Goal: Task Accomplishment & Management: Complete application form

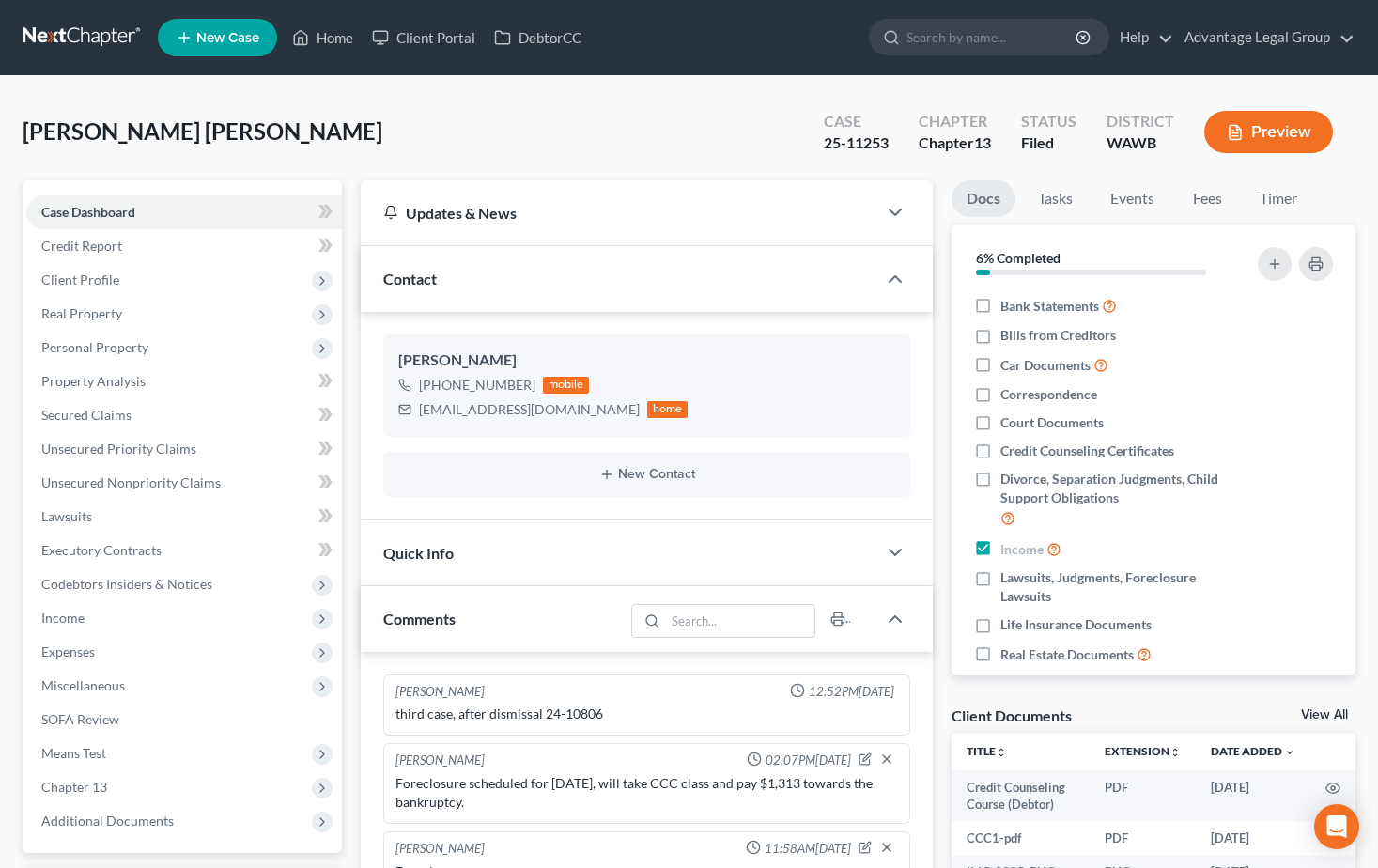
select select "0"
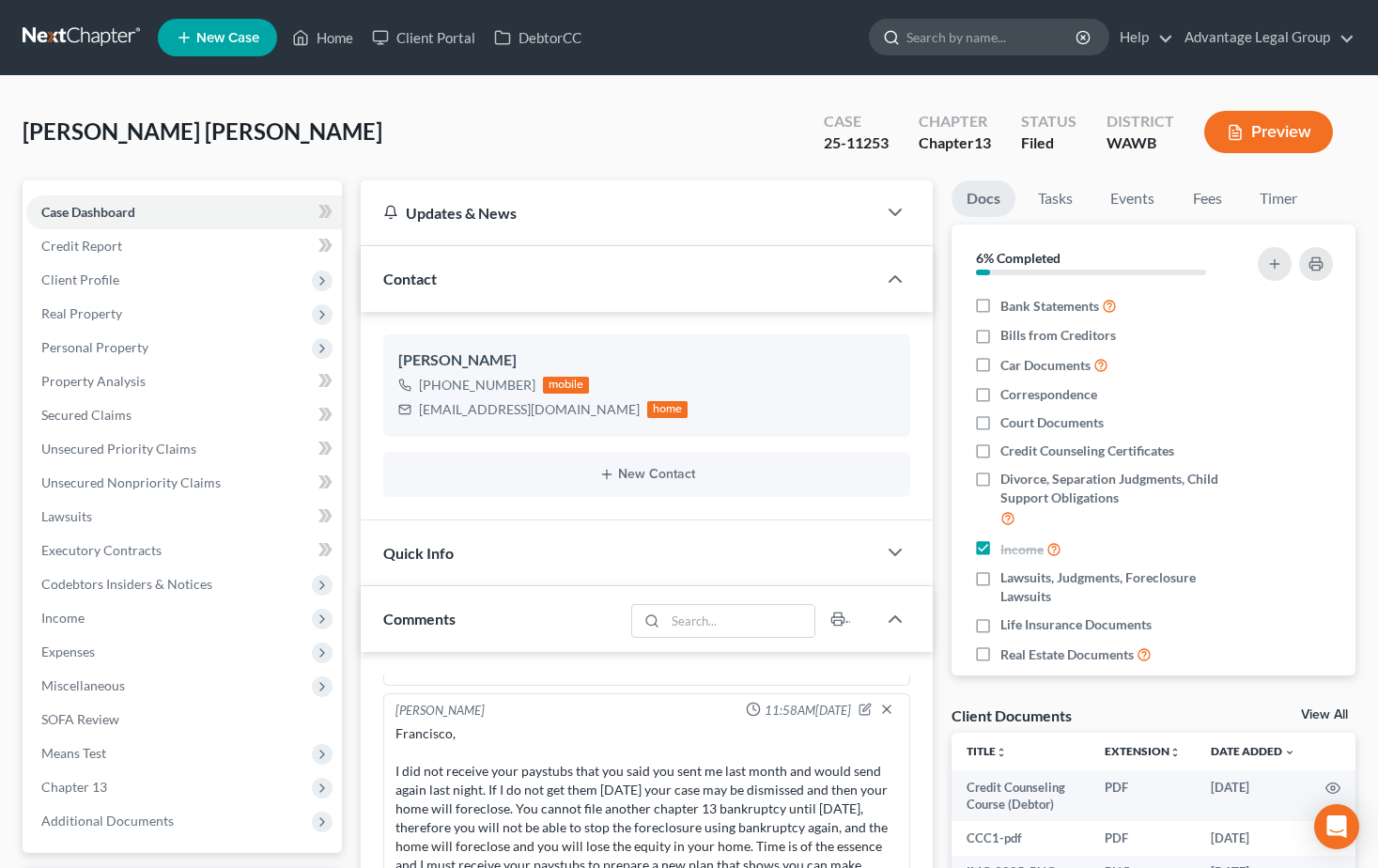
click at [949, 42] on input "search" at bounding box center [992, 37] width 172 height 35
type input "[PERSON_NAME]"
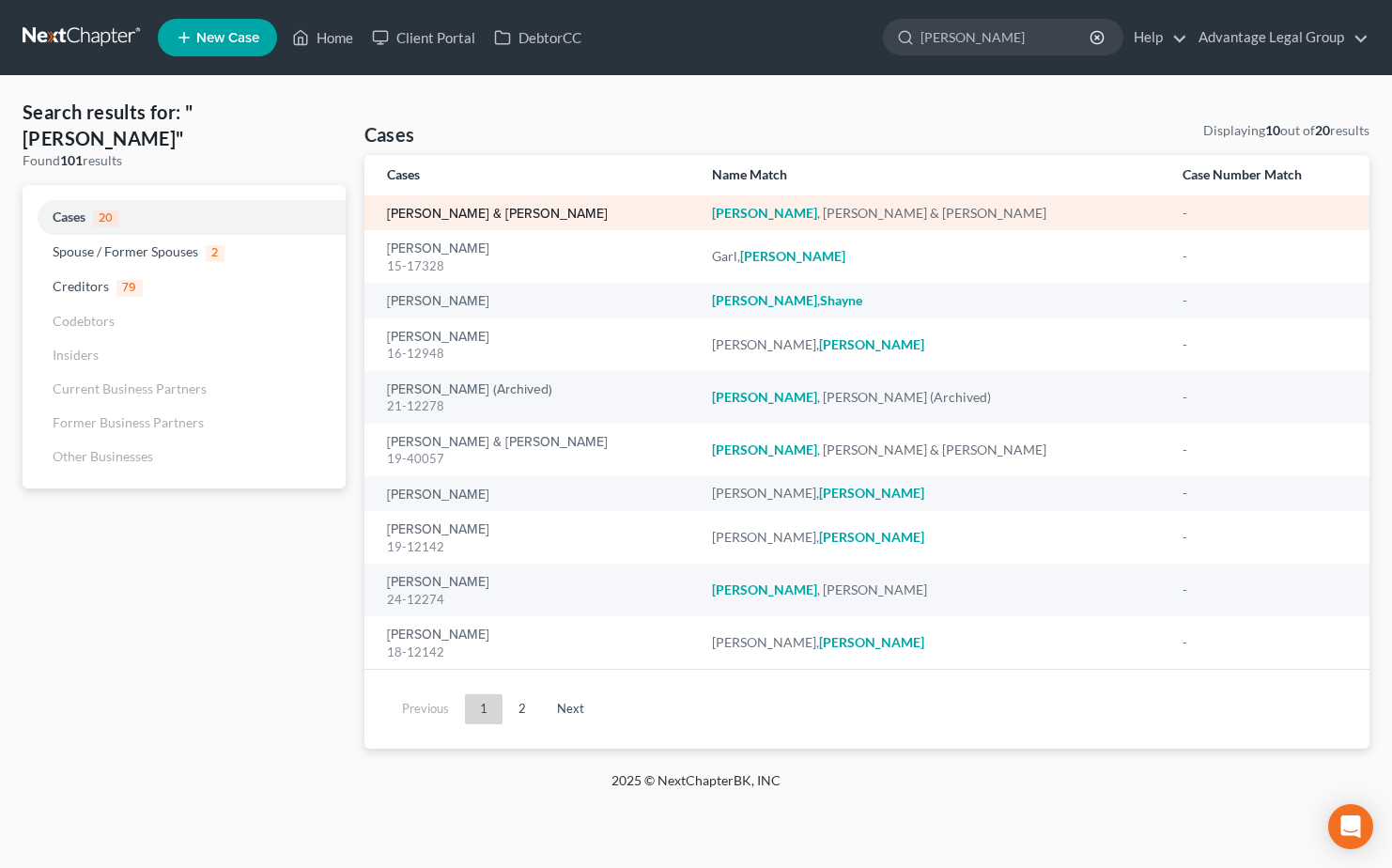
click at [453, 216] on link "[PERSON_NAME] & [PERSON_NAME]" at bounding box center [498, 214] width 221 height 13
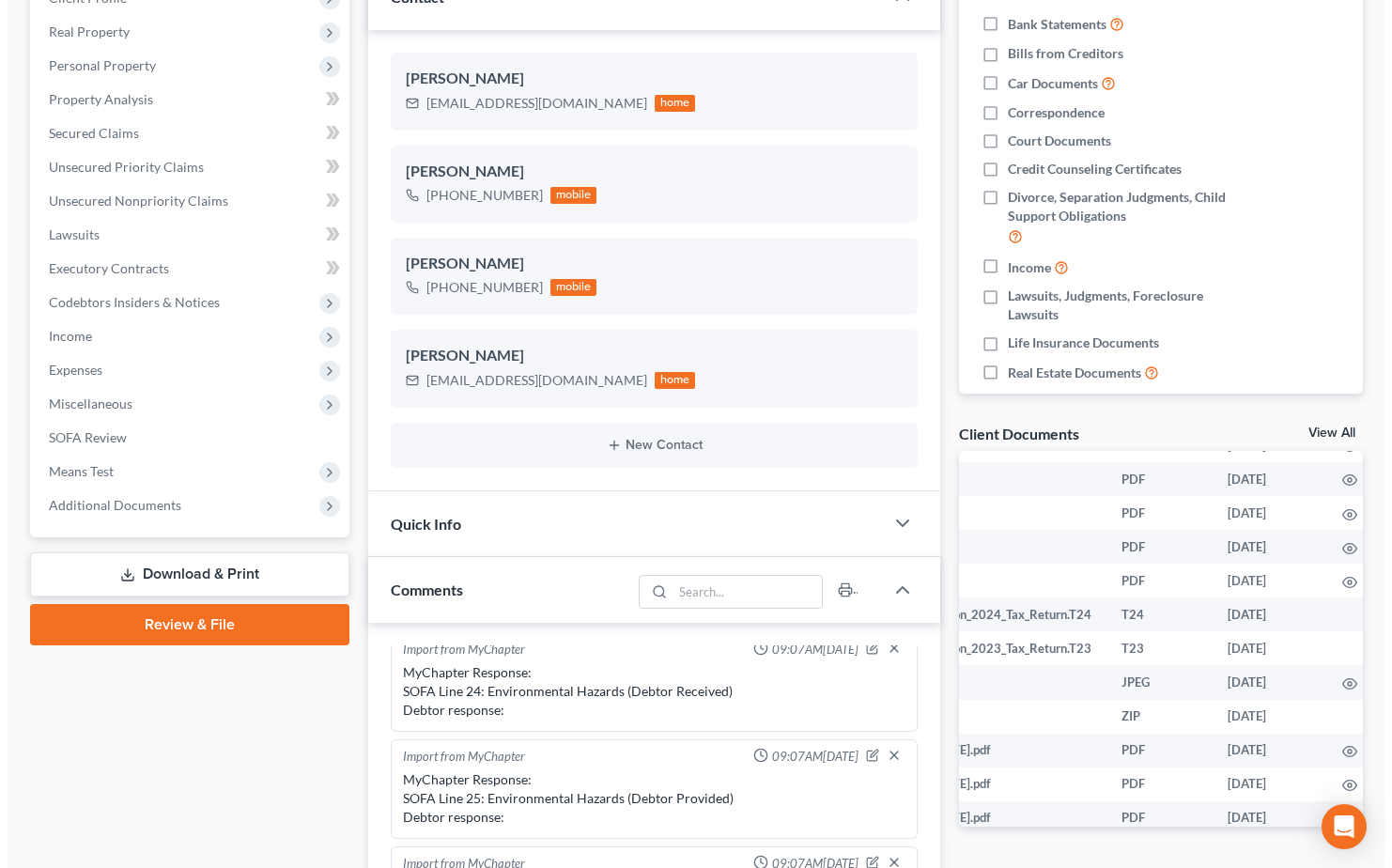
scroll to position [94, 109]
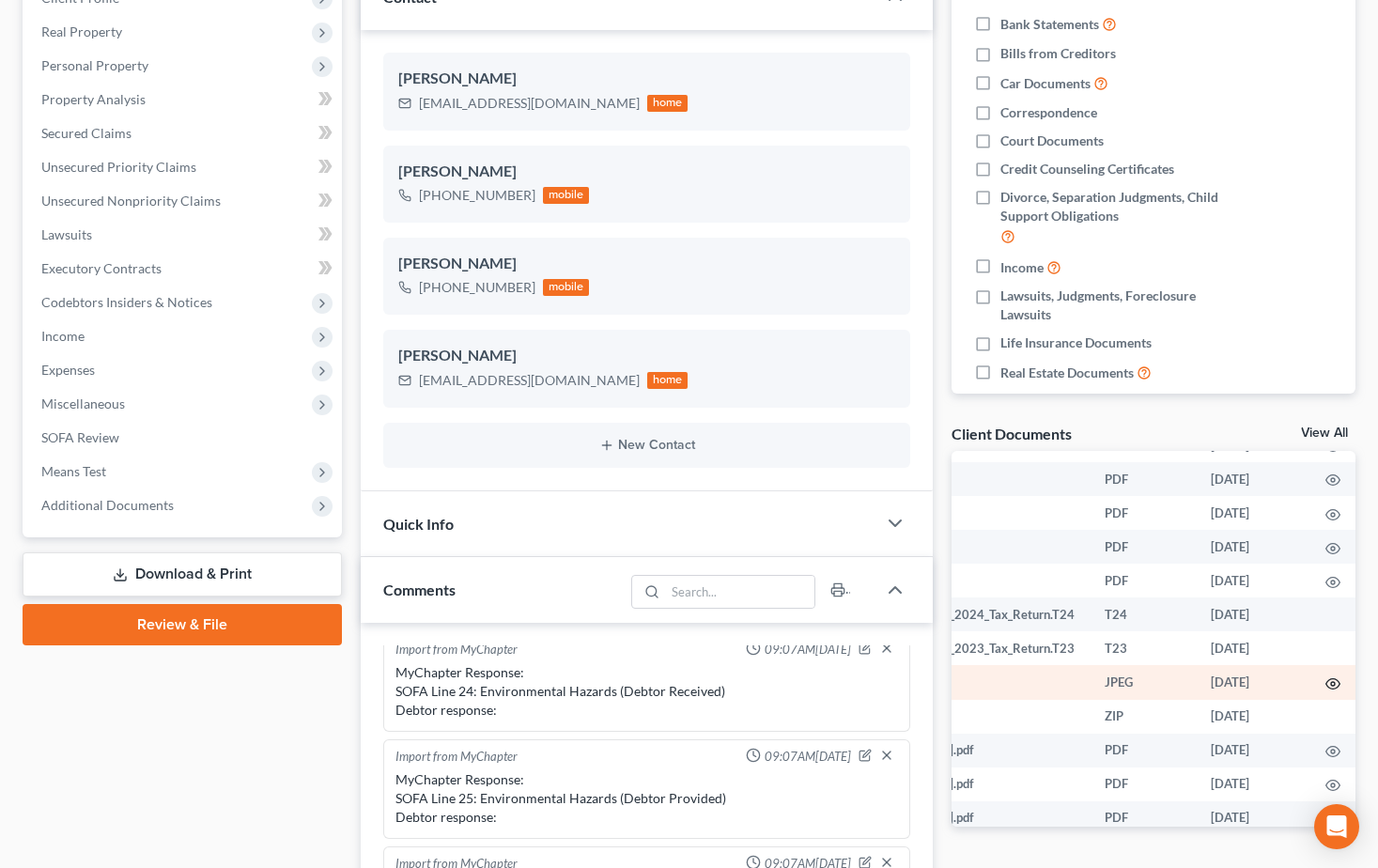
click at [1325, 684] on icon "button" at bounding box center [1332, 683] width 15 height 15
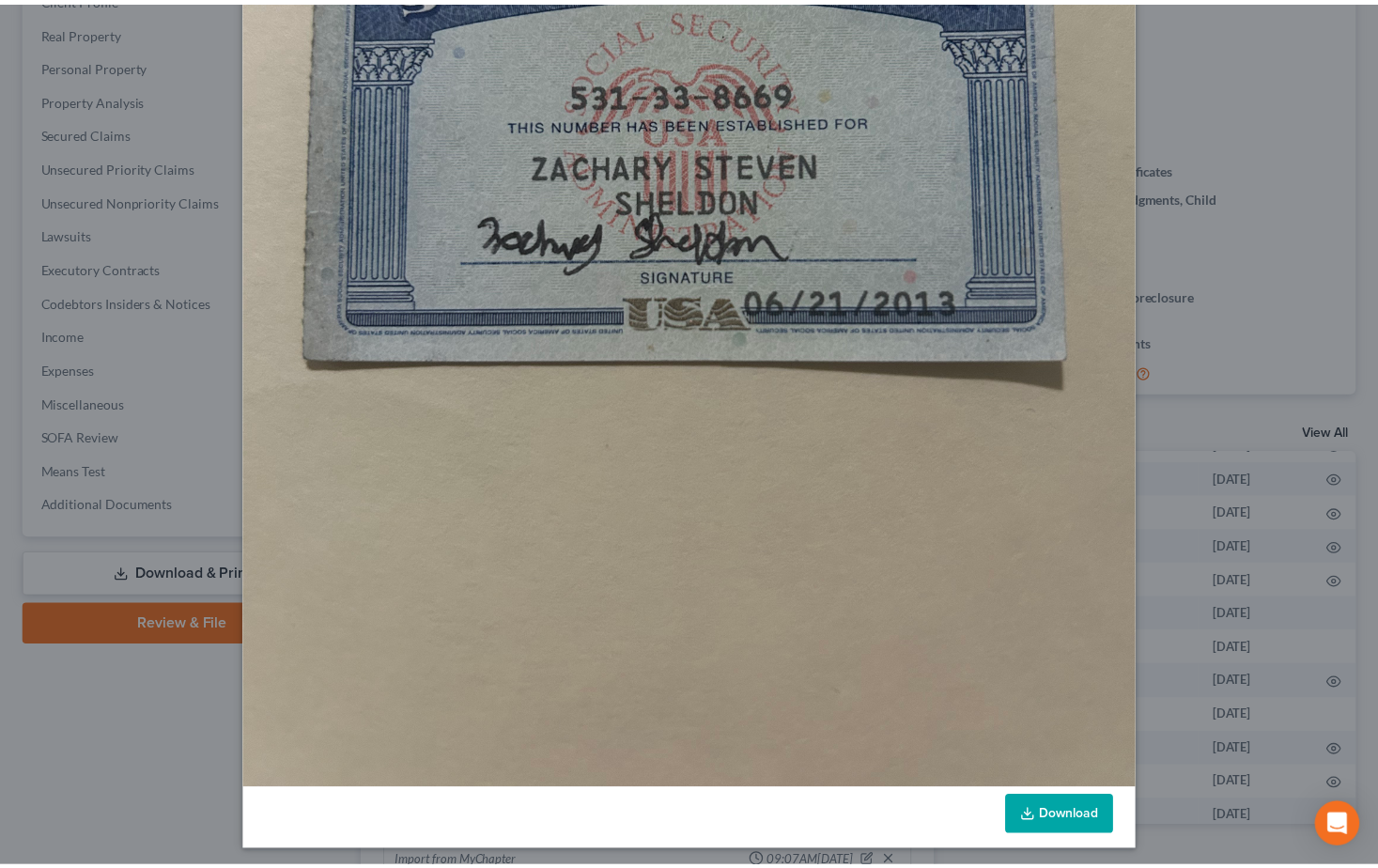
scroll to position [506, 0]
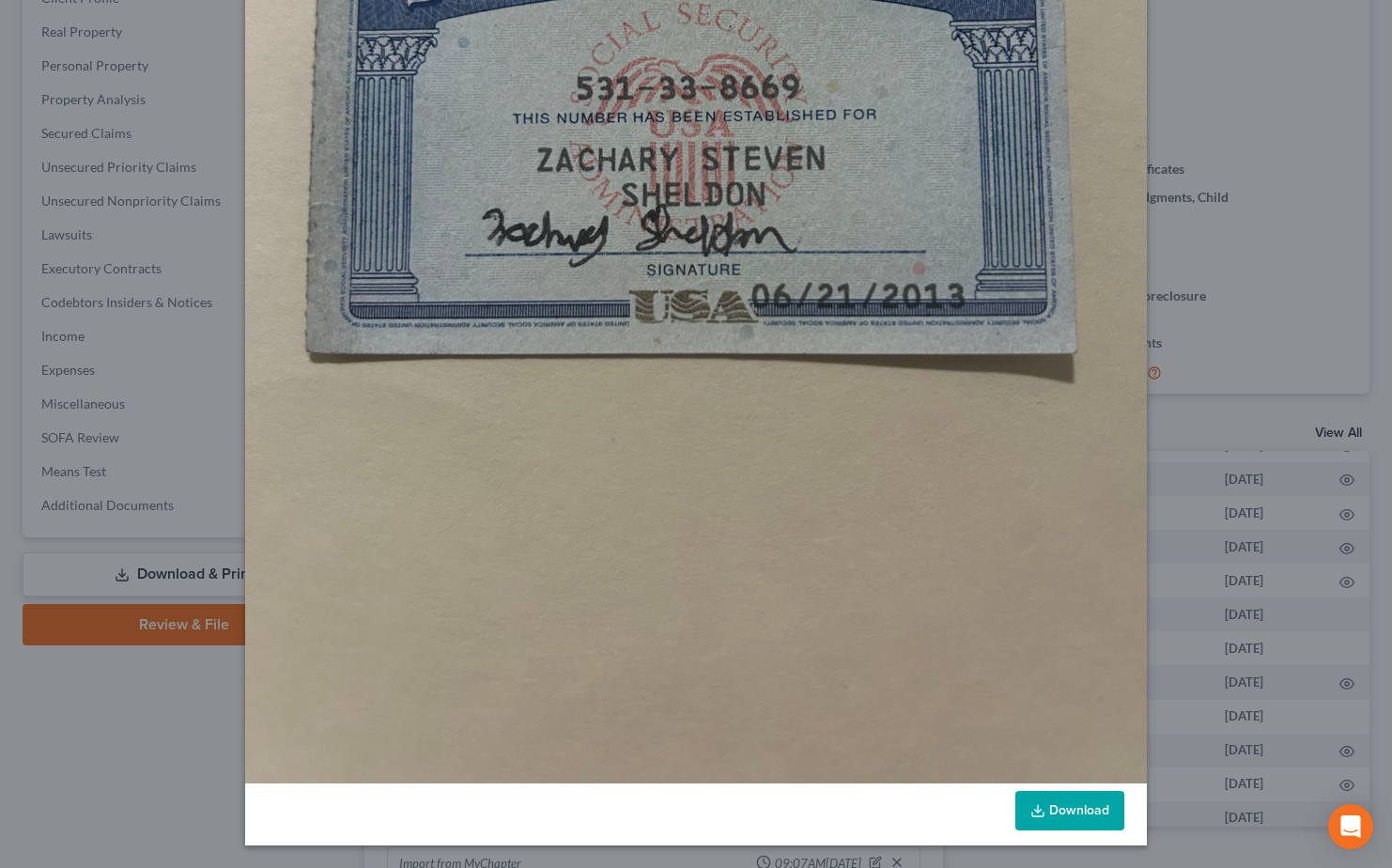
click at [1289, 265] on div "Attachment Preview: IMG_4752.jpeg [DATE] × Download" at bounding box center [696, 434] width 1392 height 868
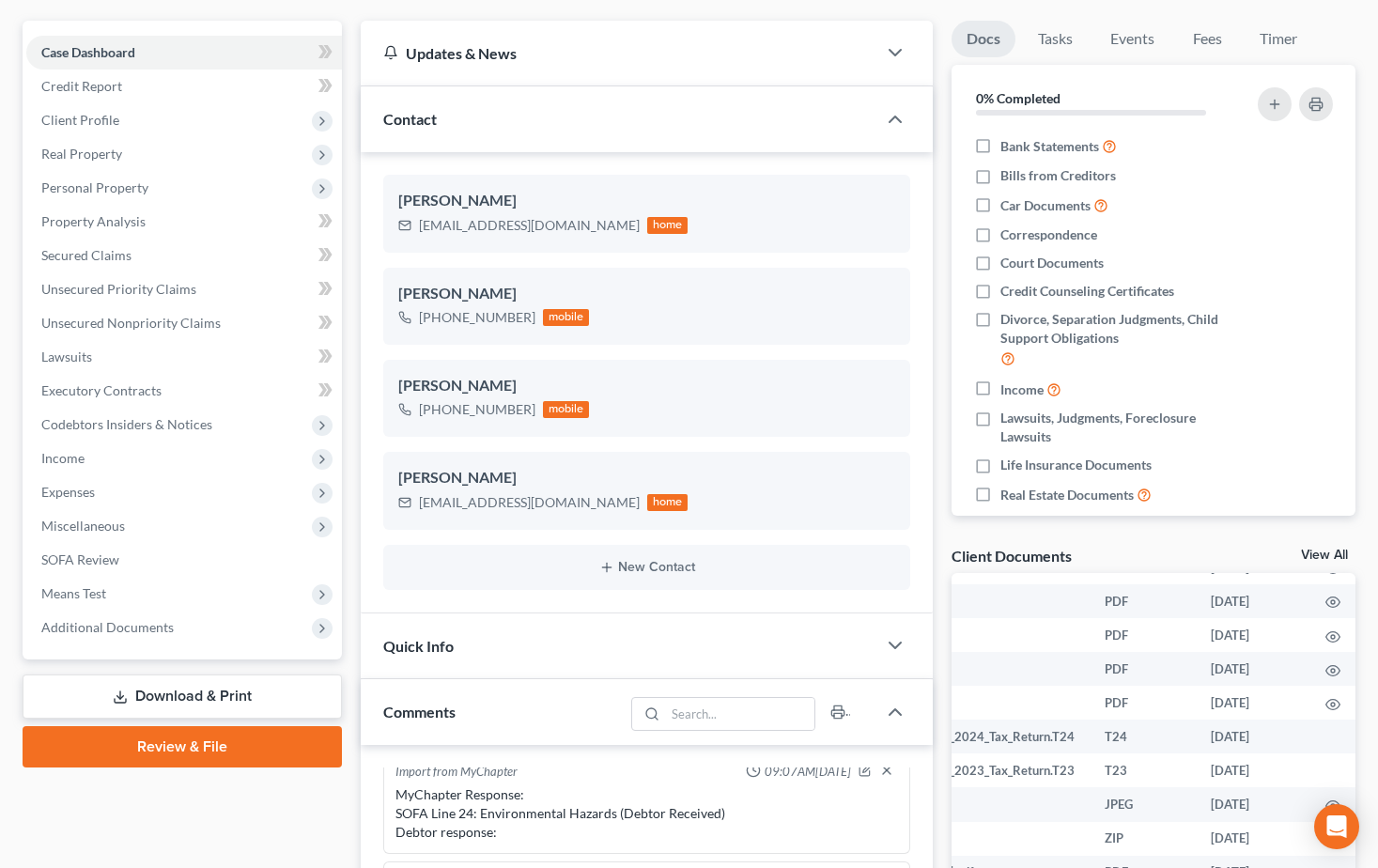
scroll to position [0, 0]
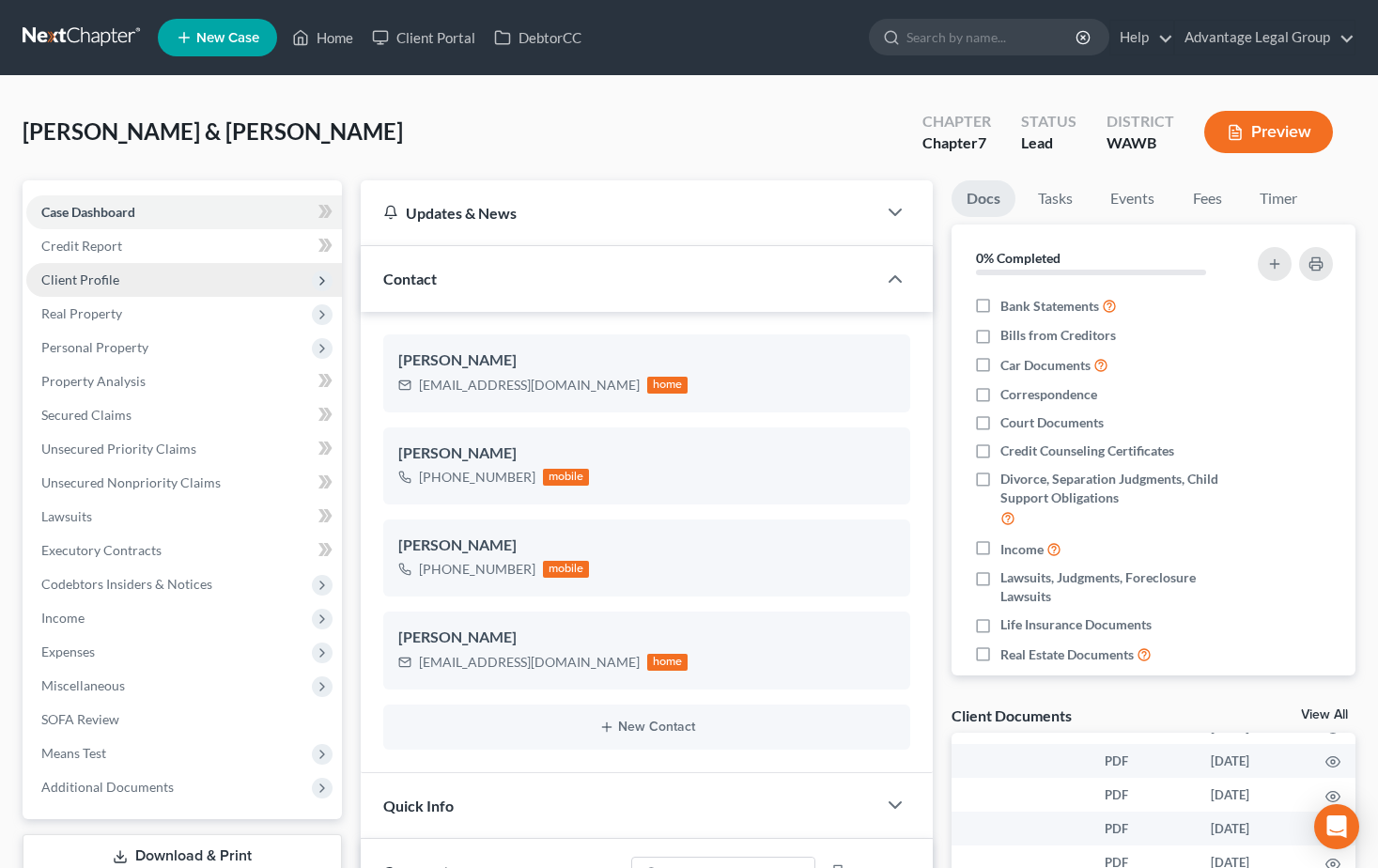
click at [79, 283] on span "Client Profile" at bounding box center [80, 279] width 77 height 16
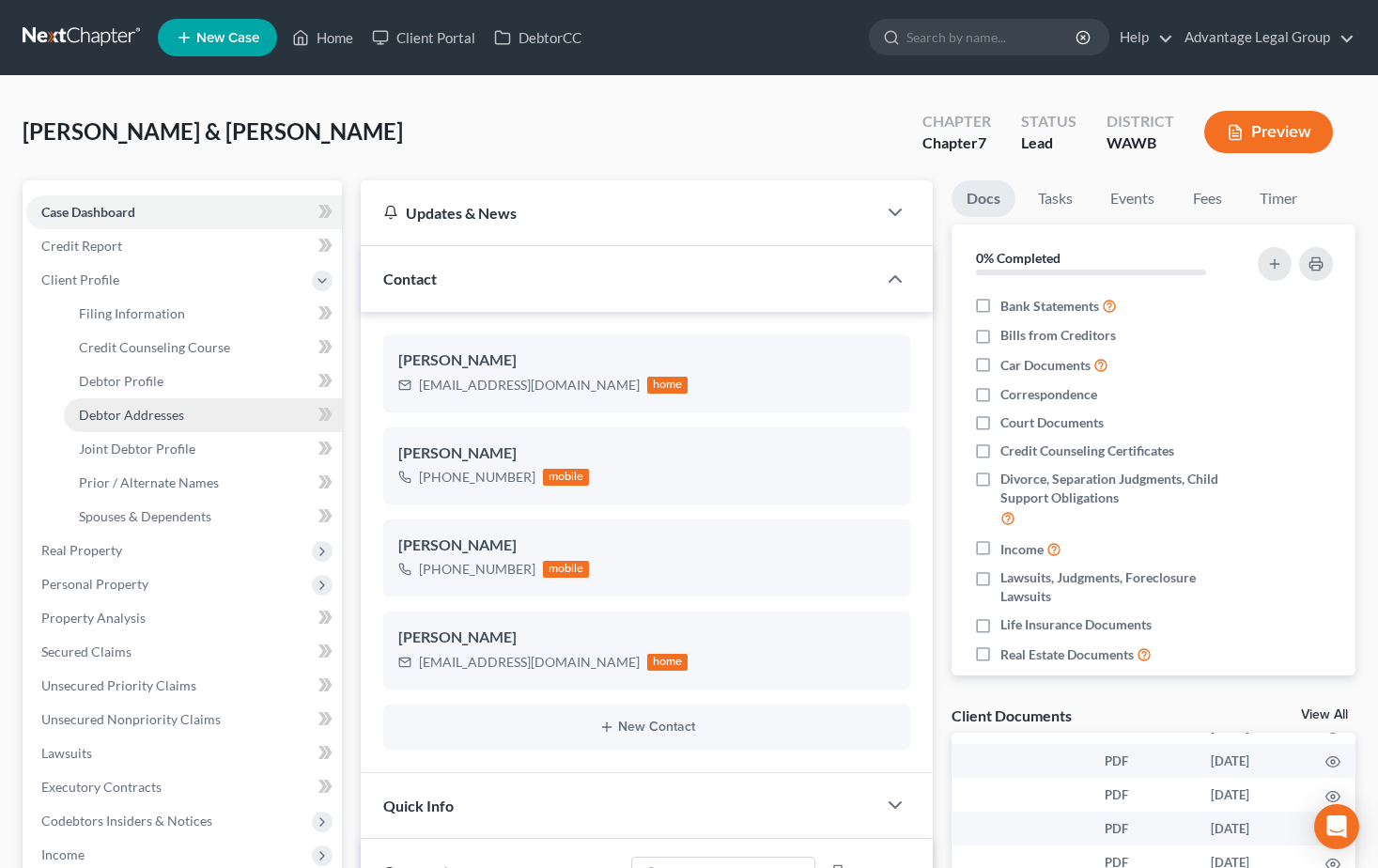
click at [113, 406] on span "Debtor Addresses" at bounding box center [131, 414] width 105 height 16
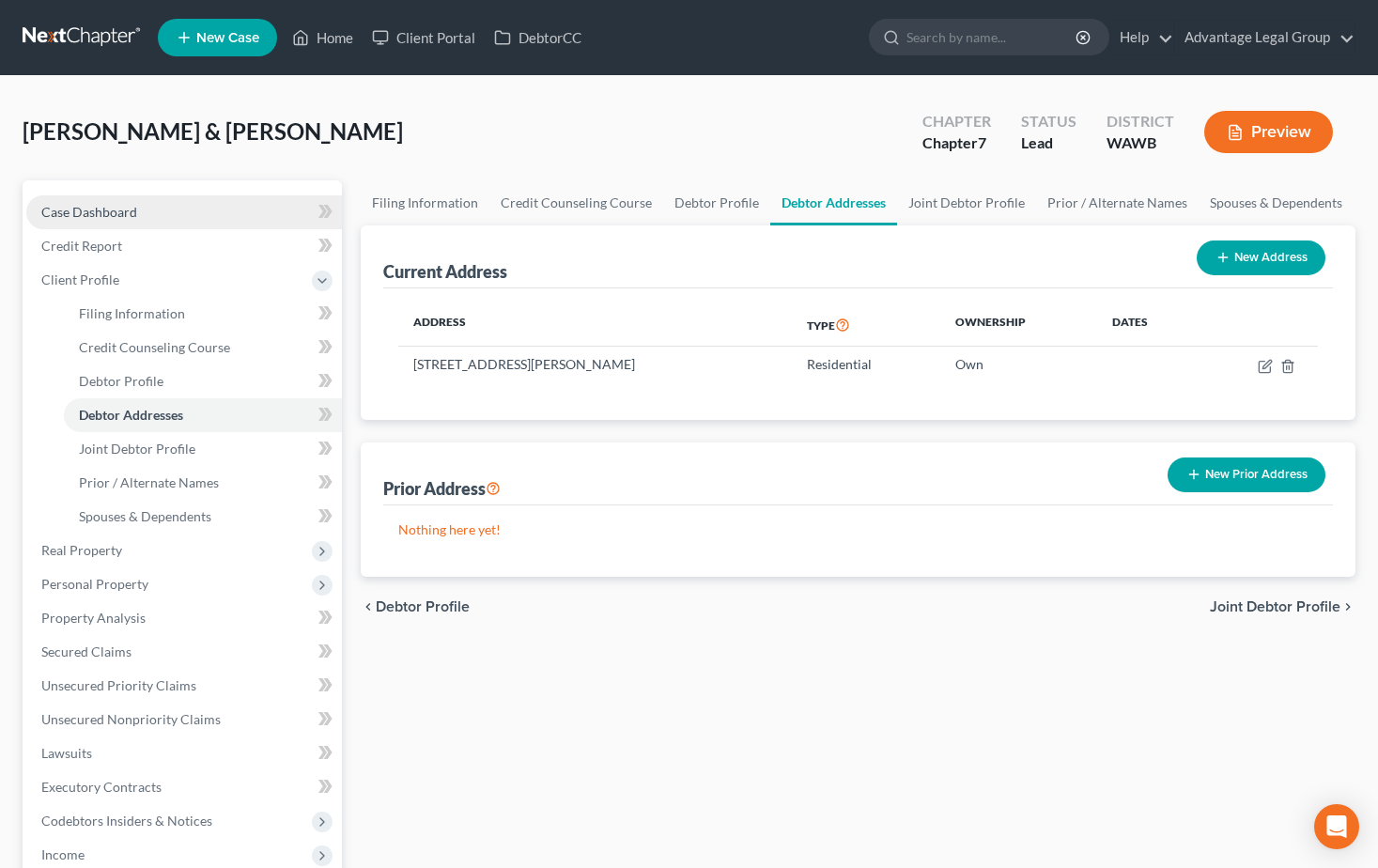
click at [126, 216] on span "Case Dashboard" at bounding box center [89, 212] width 95 height 16
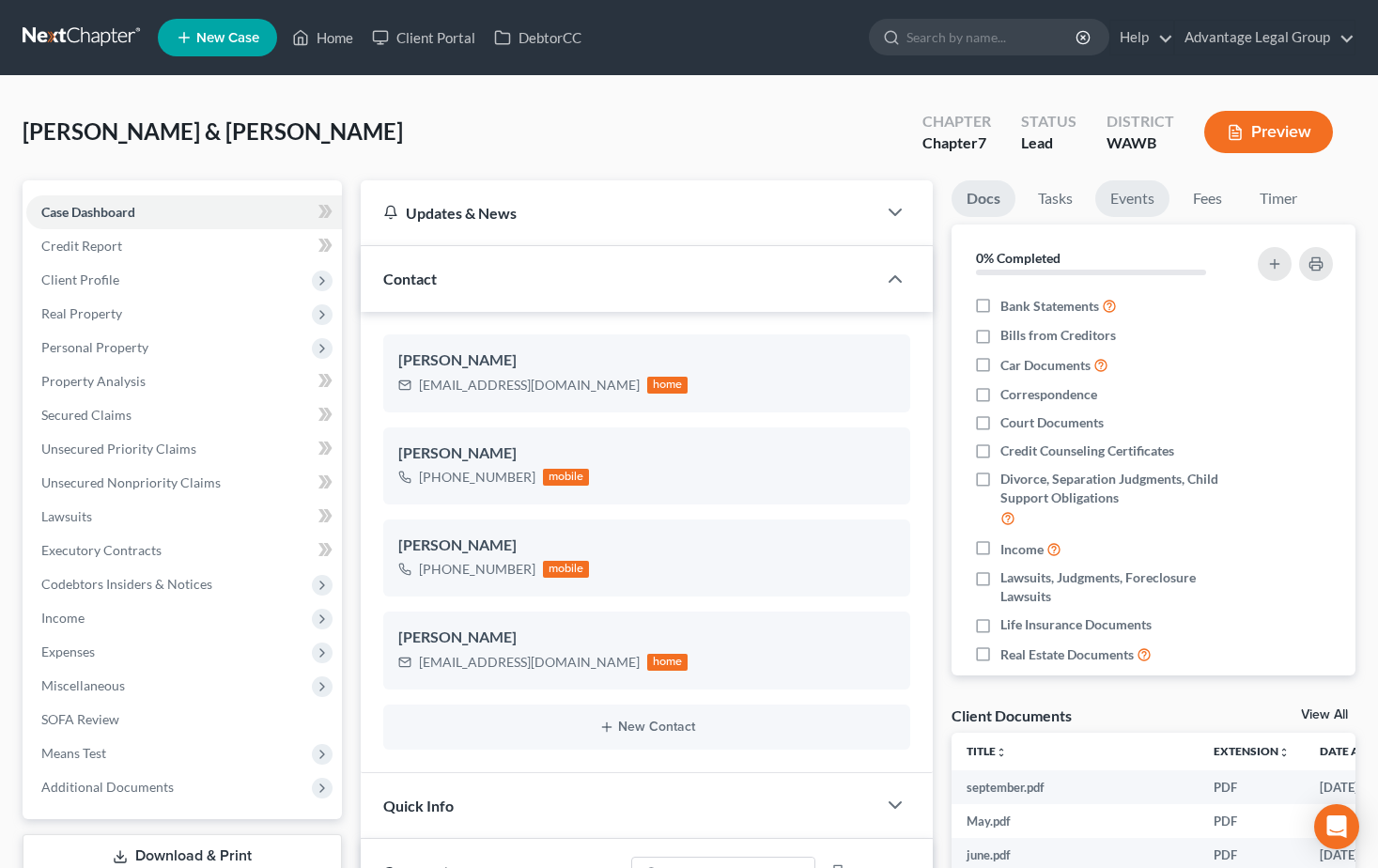
scroll to position [573, 0]
click at [1206, 199] on link "Fees" at bounding box center [1207, 199] width 61 height 37
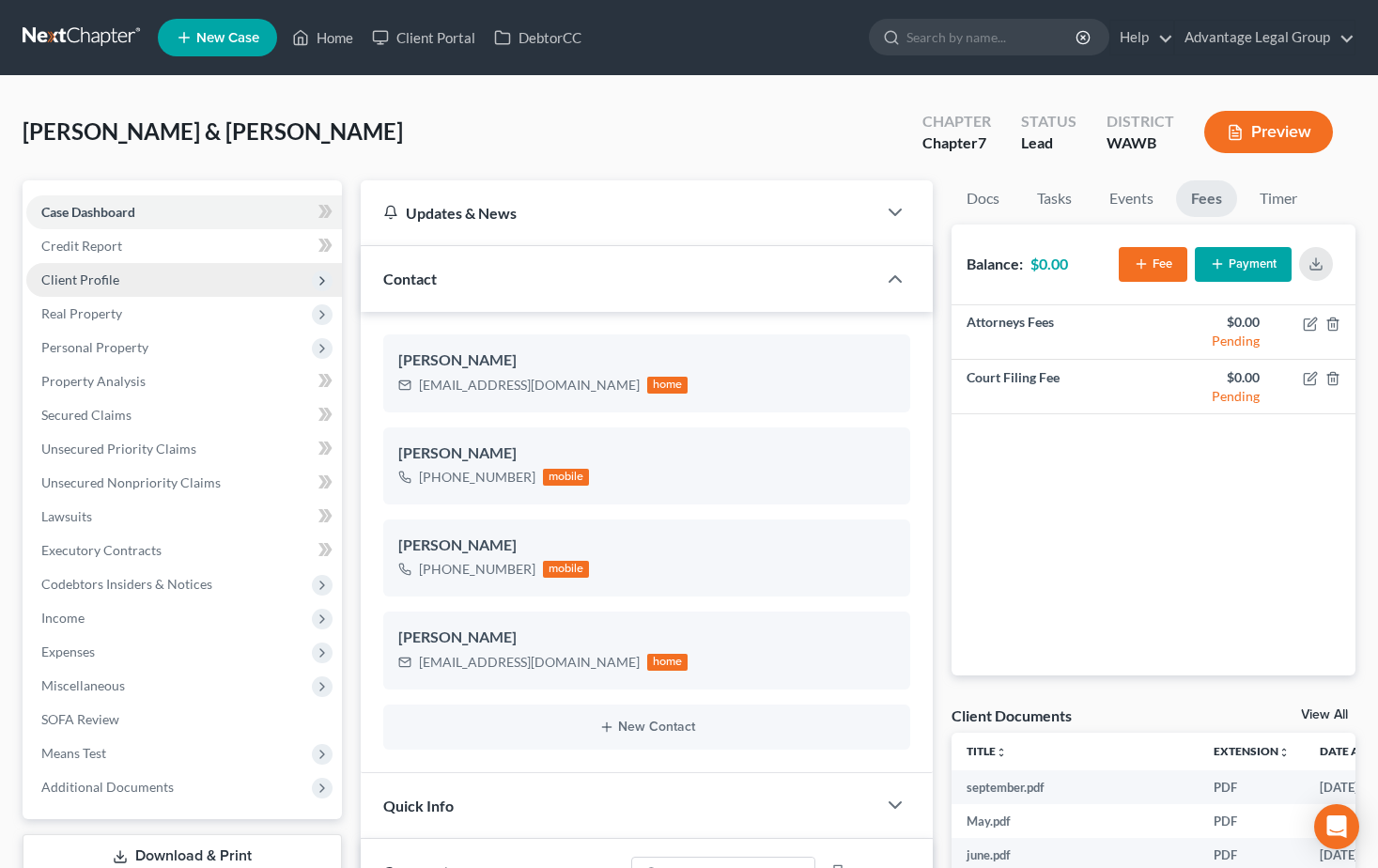
click at [86, 283] on span "Client Profile" at bounding box center [80, 279] width 77 height 16
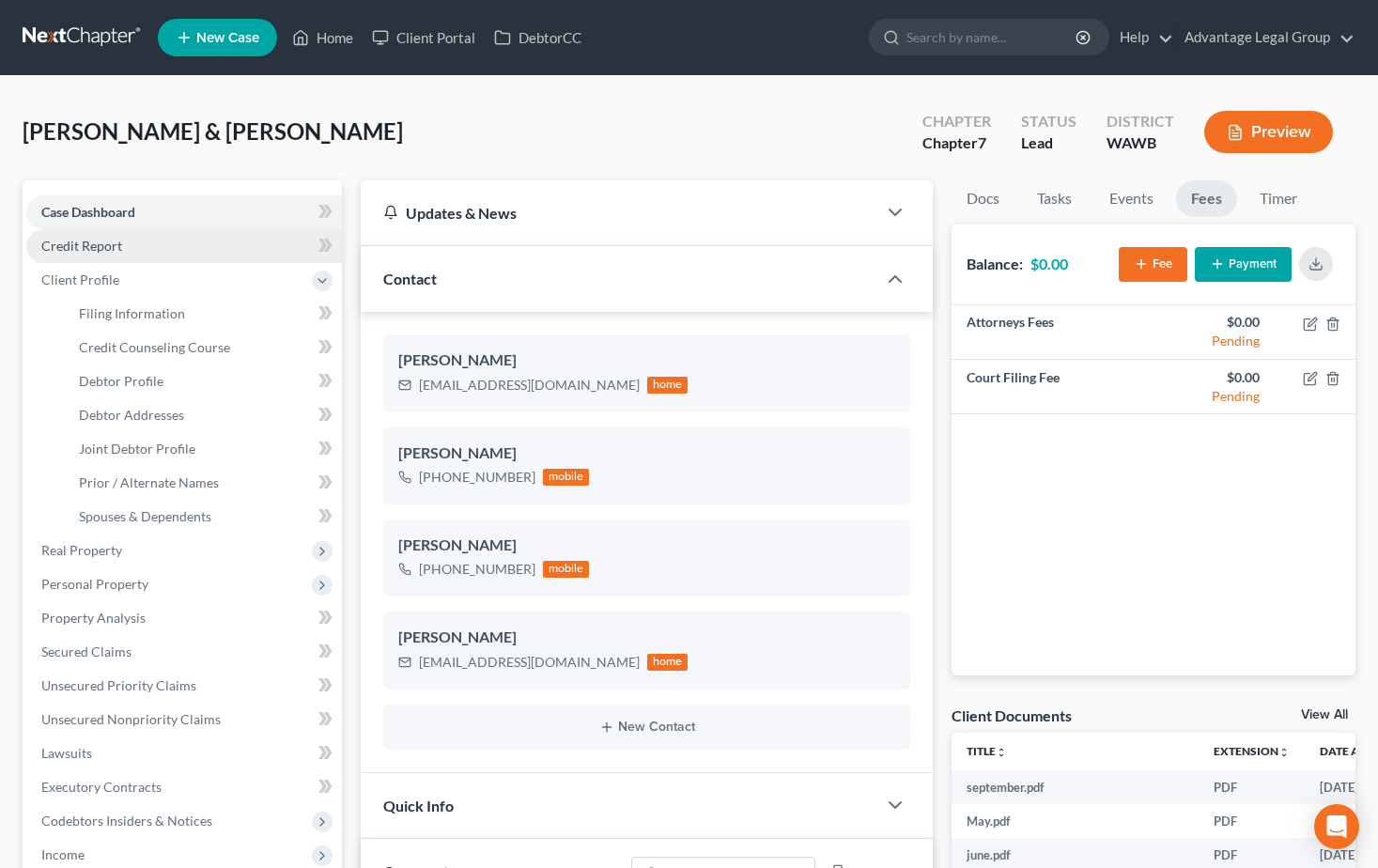
click at [94, 251] on span "Credit Report" at bounding box center [81, 245] width 80 height 16
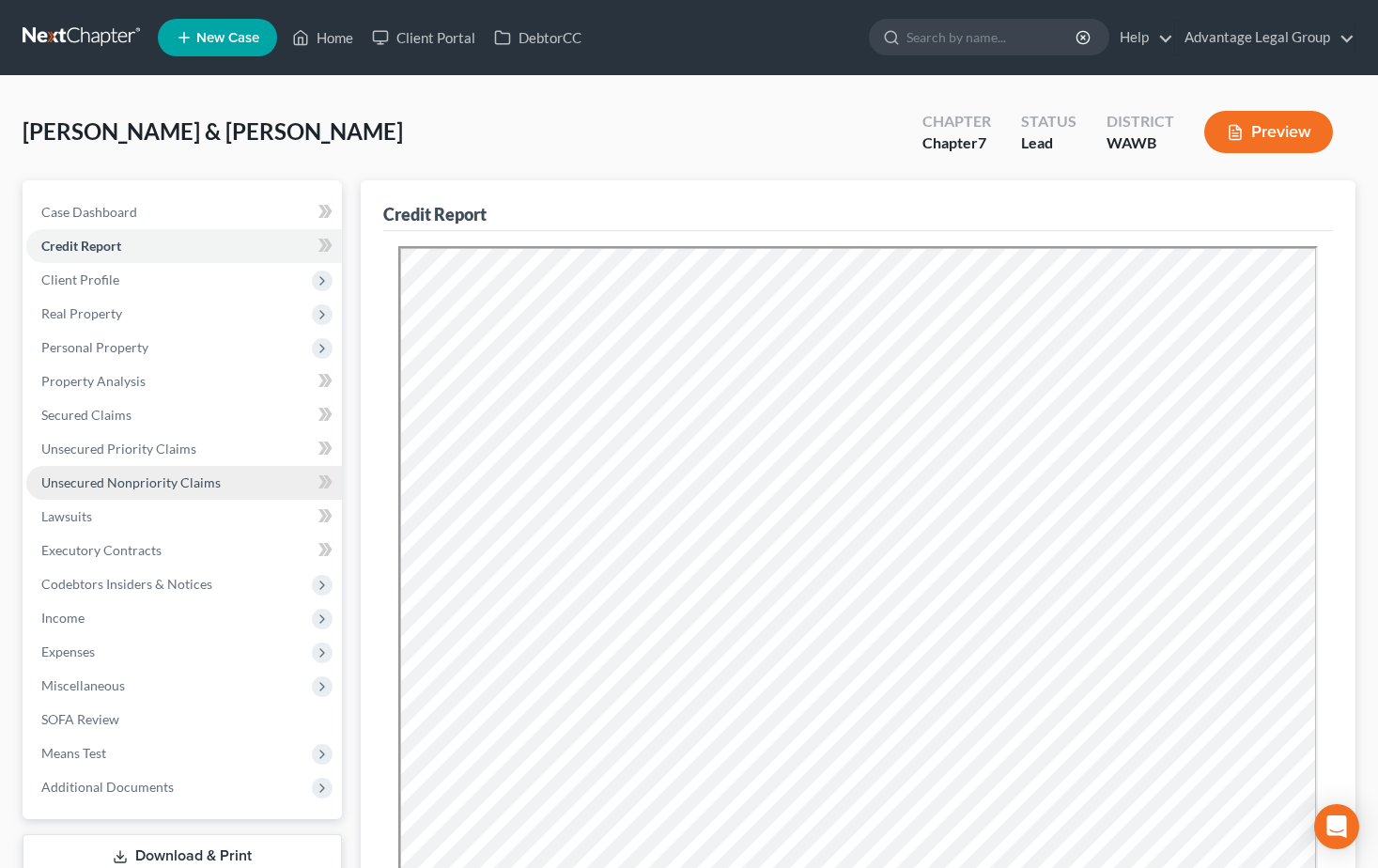
click at [83, 480] on span "Unsecured Nonpriority Claims" at bounding box center [131, 482] width 180 height 16
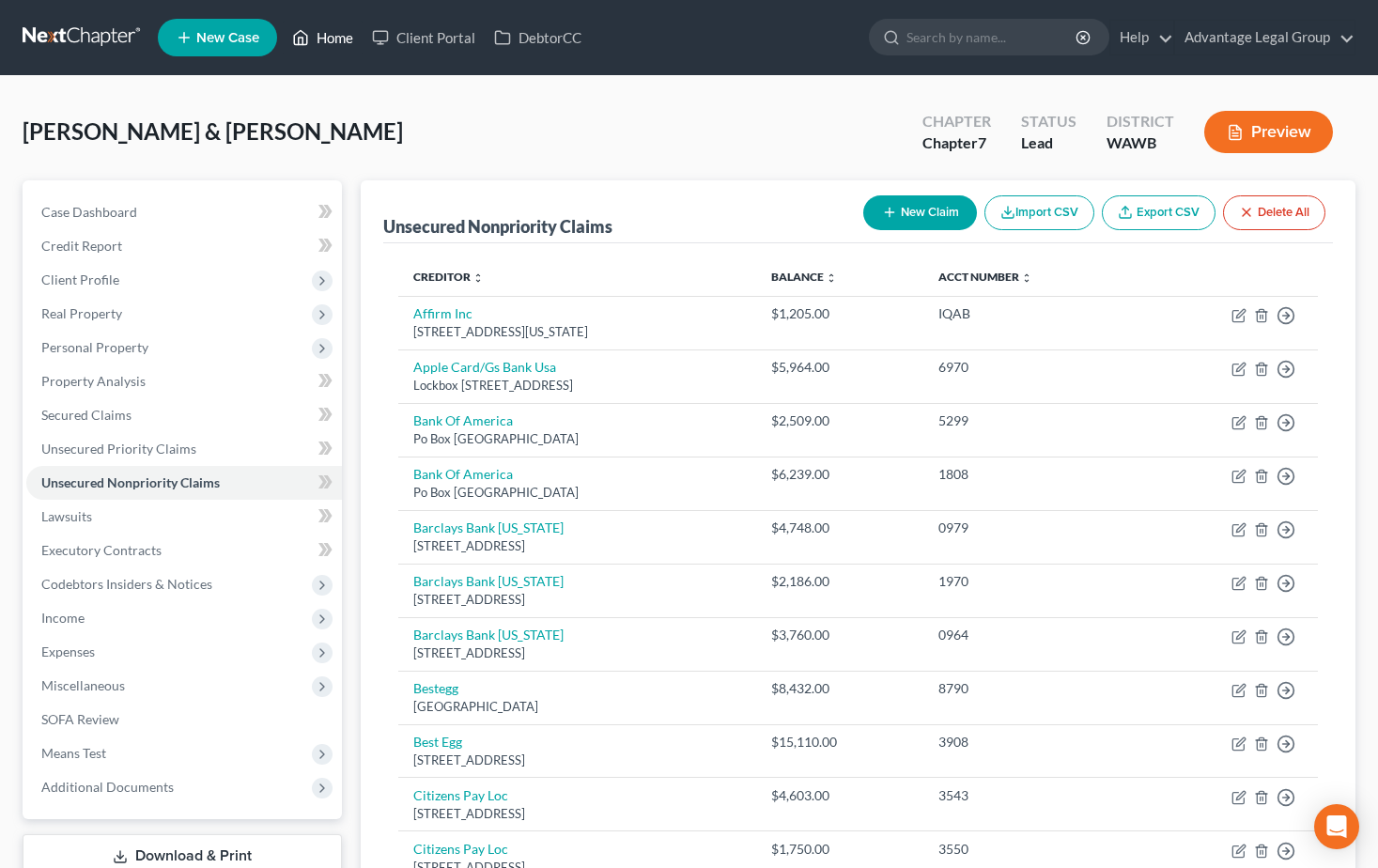
drag, startPoint x: 329, startPoint y: 32, endPoint x: 341, endPoint y: 32, distance: 12.0
click at [329, 32] on link "Home" at bounding box center [323, 38] width 79 height 34
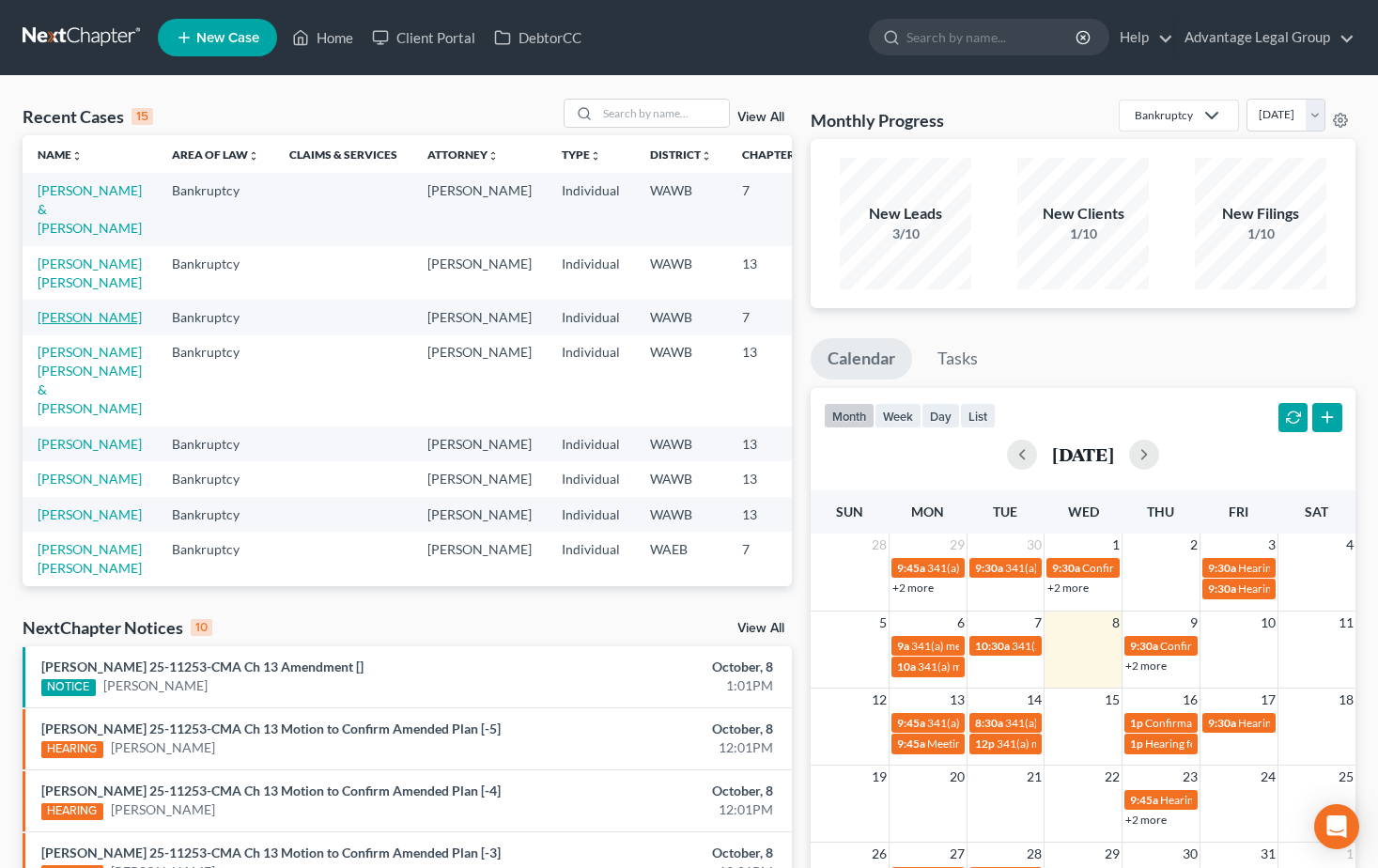
click at [49, 325] on link "[PERSON_NAME]" at bounding box center [89, 317] width 104 height 16
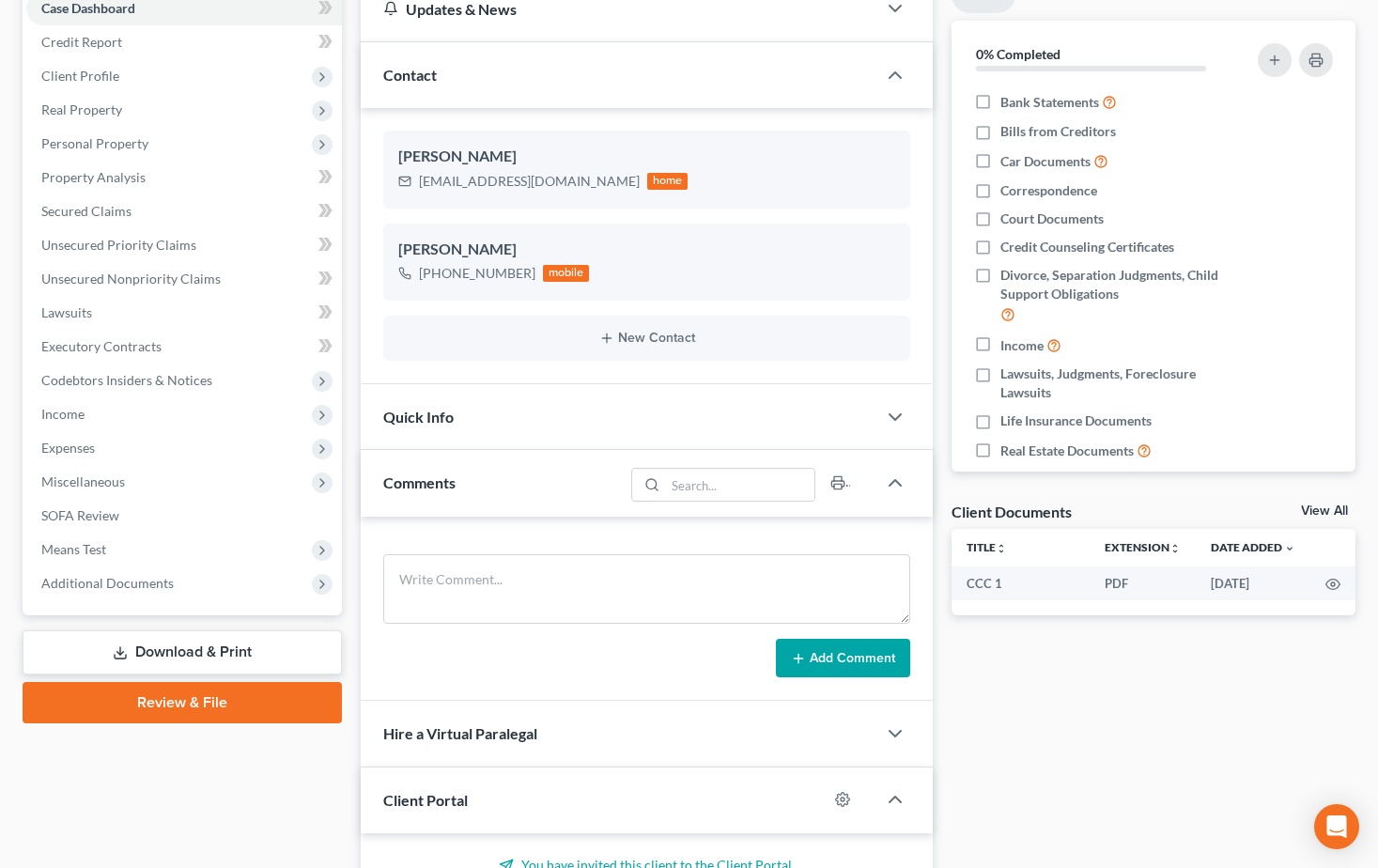
scroll to position [188, 0]
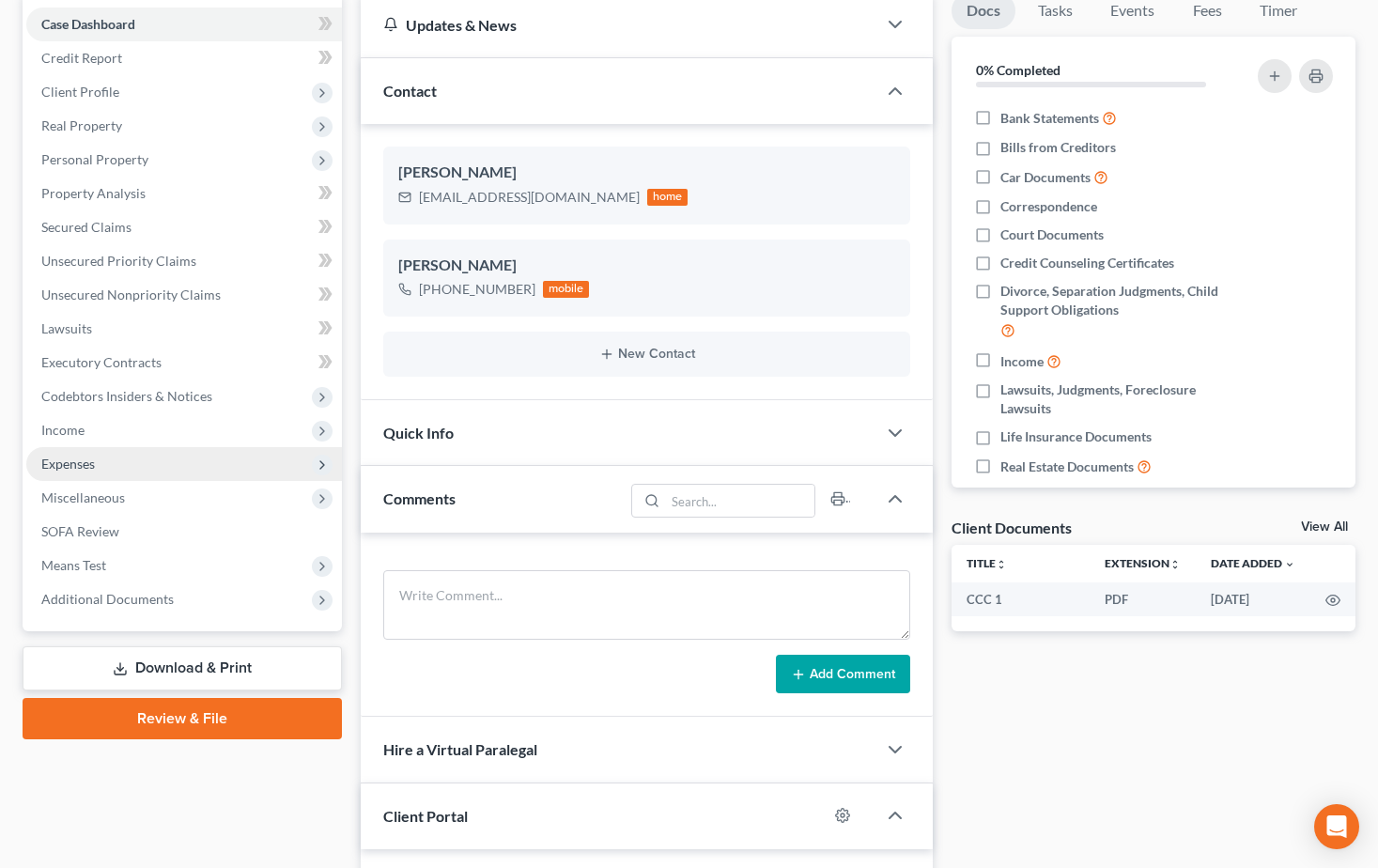
click at [67, 465] on span "Expenses" at bounding box center [69, 464] width 54 height 16
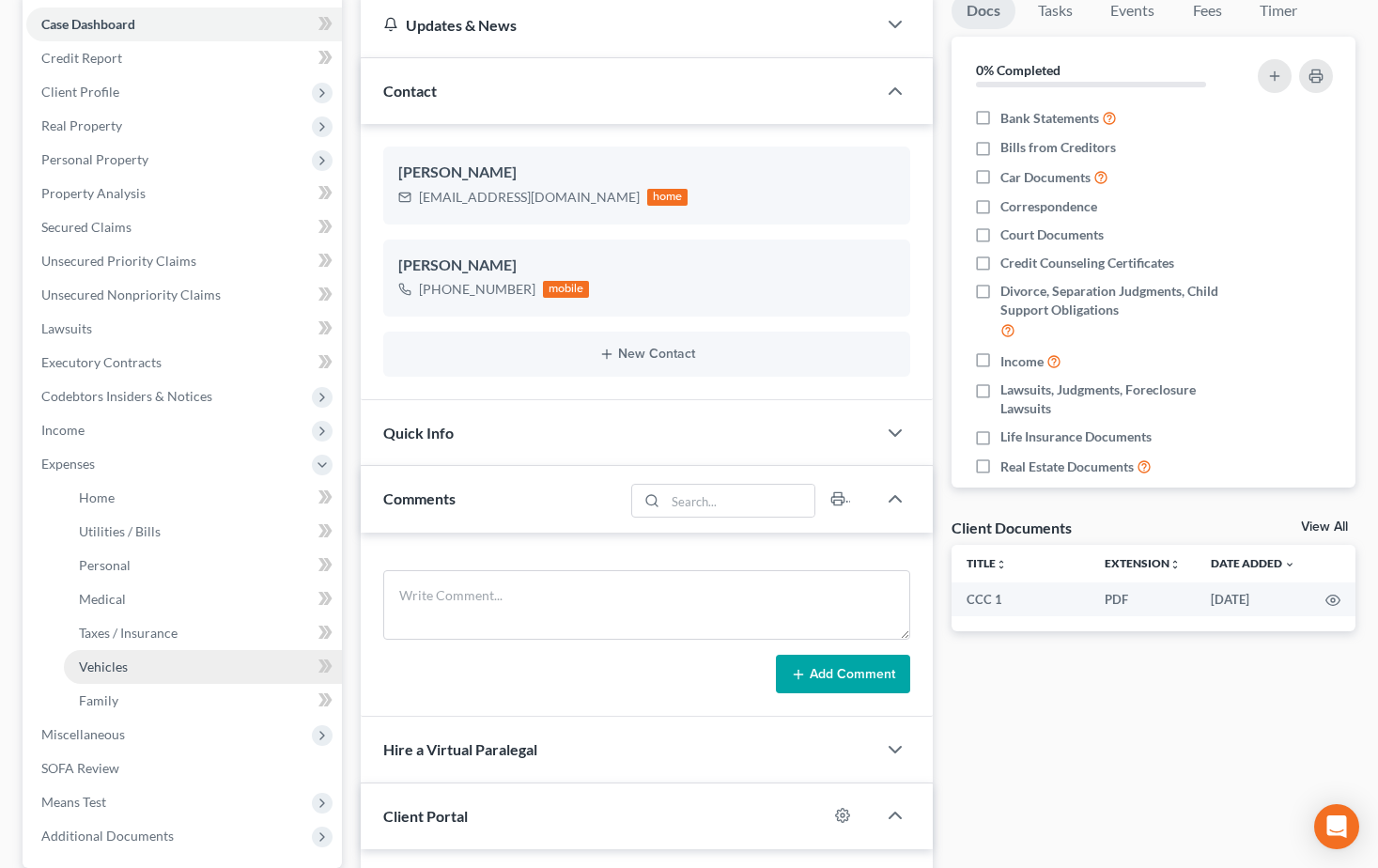
click at [120, 668] on span "Vehicles" at bounding box center [102, 666] width 49 height 16
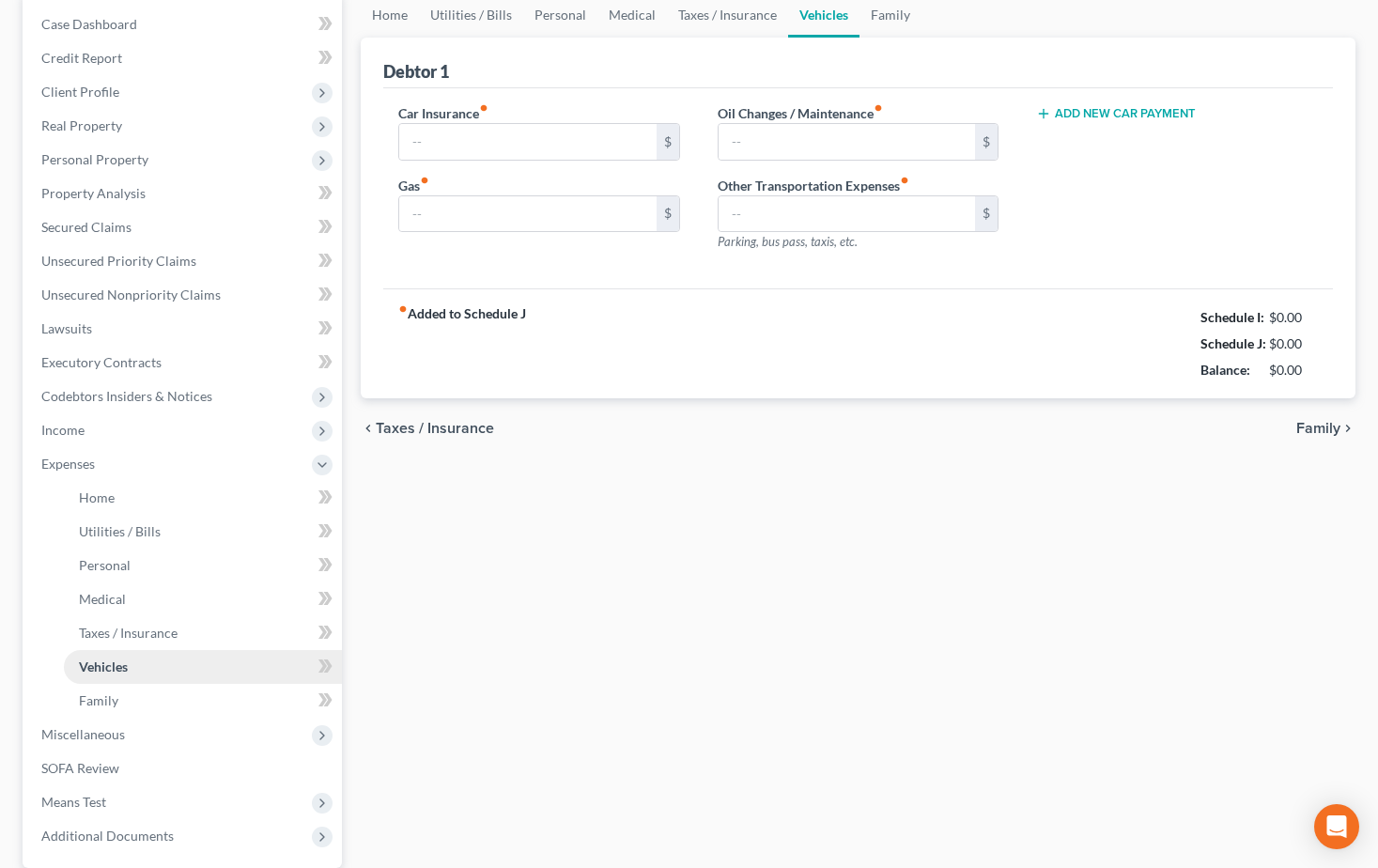
type input "0.00"
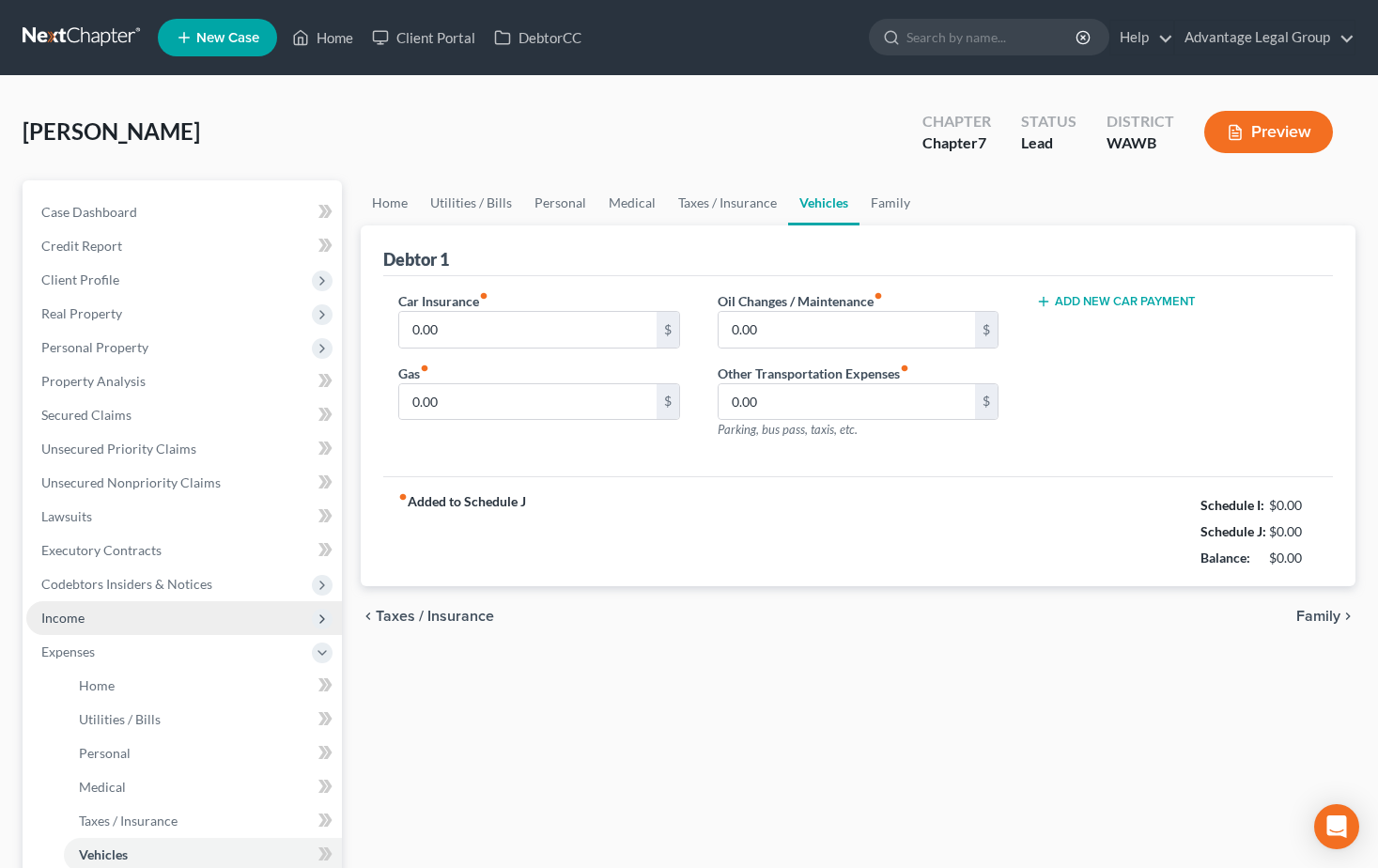
click at [67, 617] on span "Income" at bounding box center [63, 618] width 43 height 16
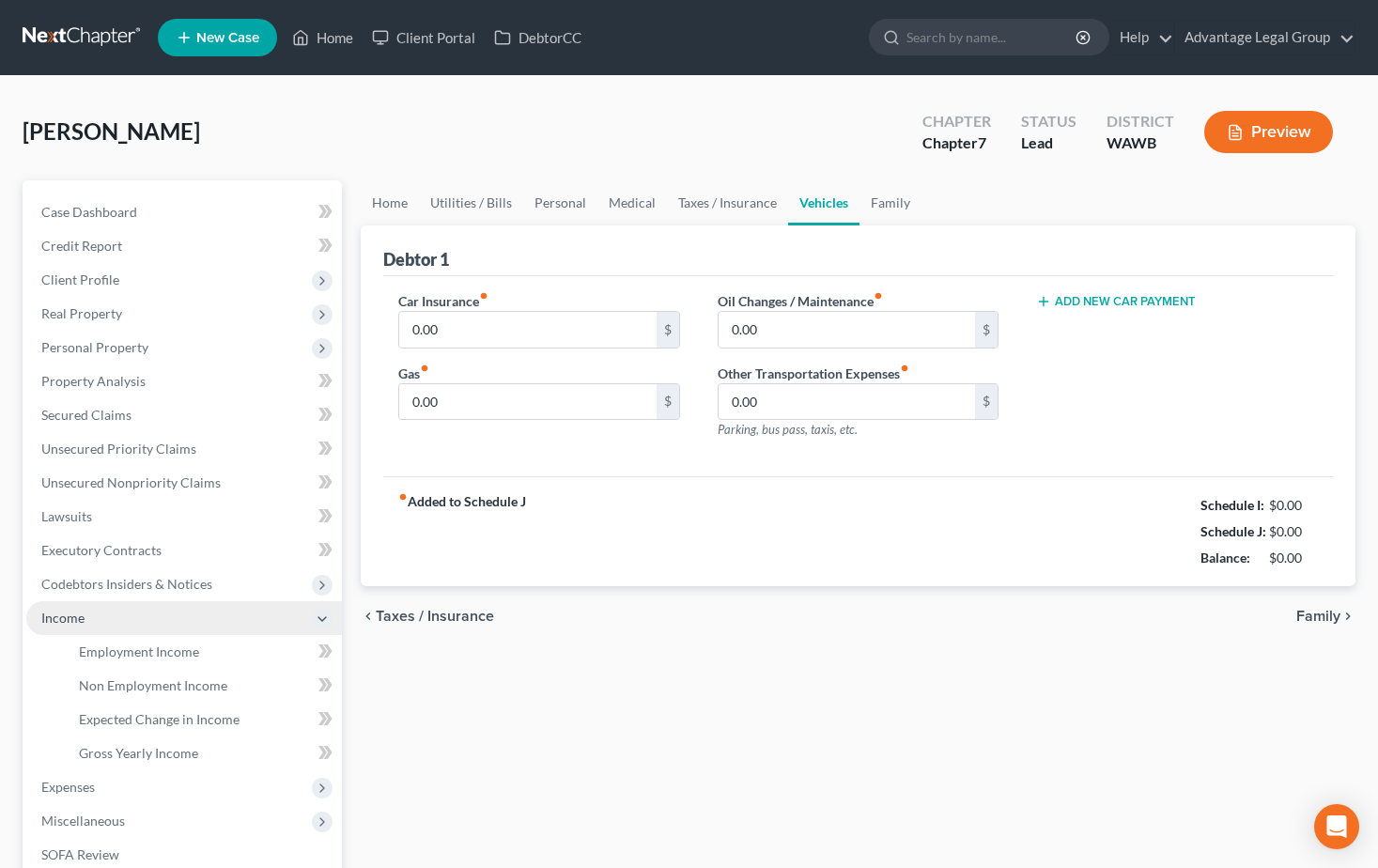
click at [75, 617] on span "Income" at bounding box center [63, 618] width 43 height 16
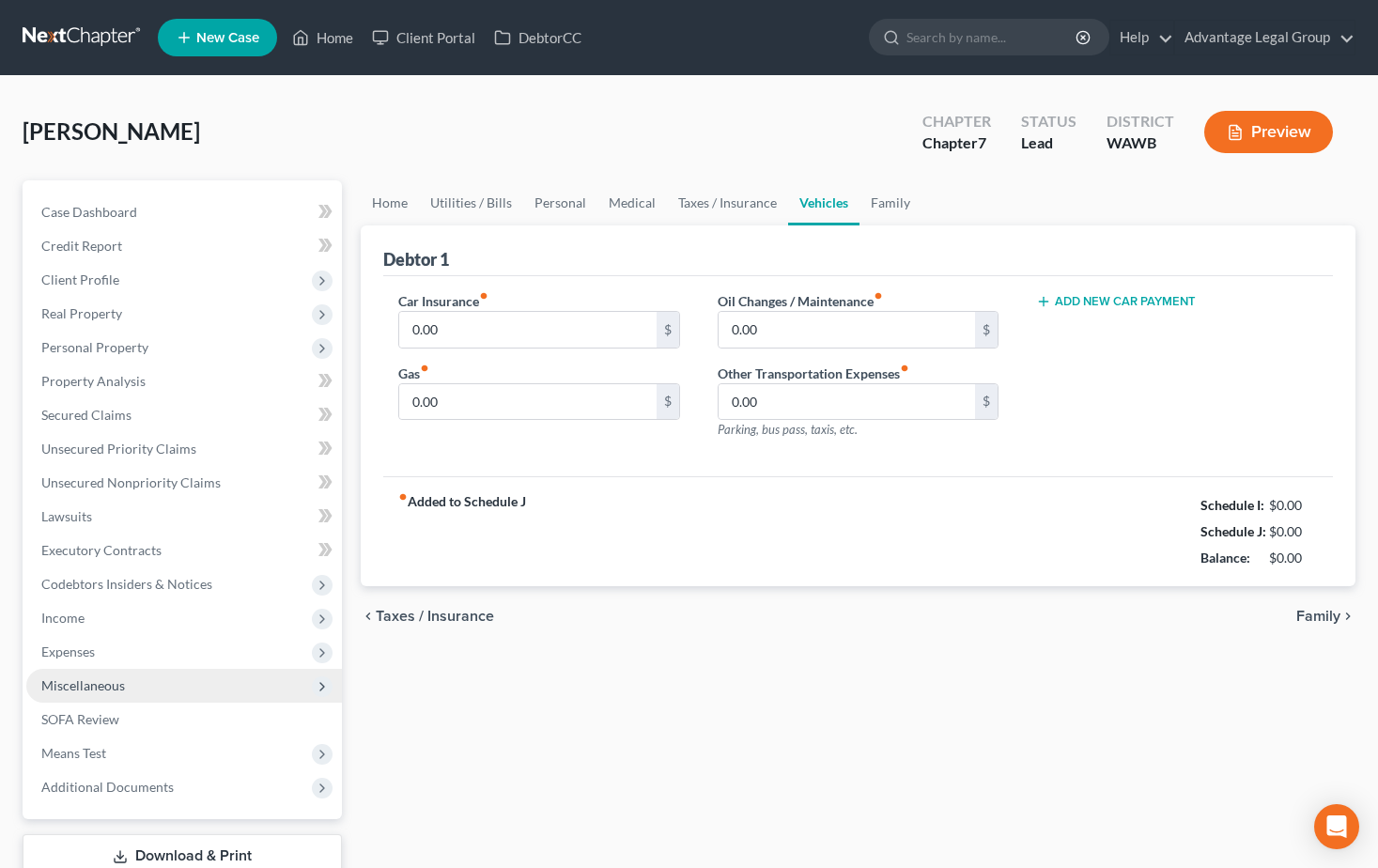
click at [93, 679] on span "Miscellaneous" at bounding box center [83, 685] width 83 height 16
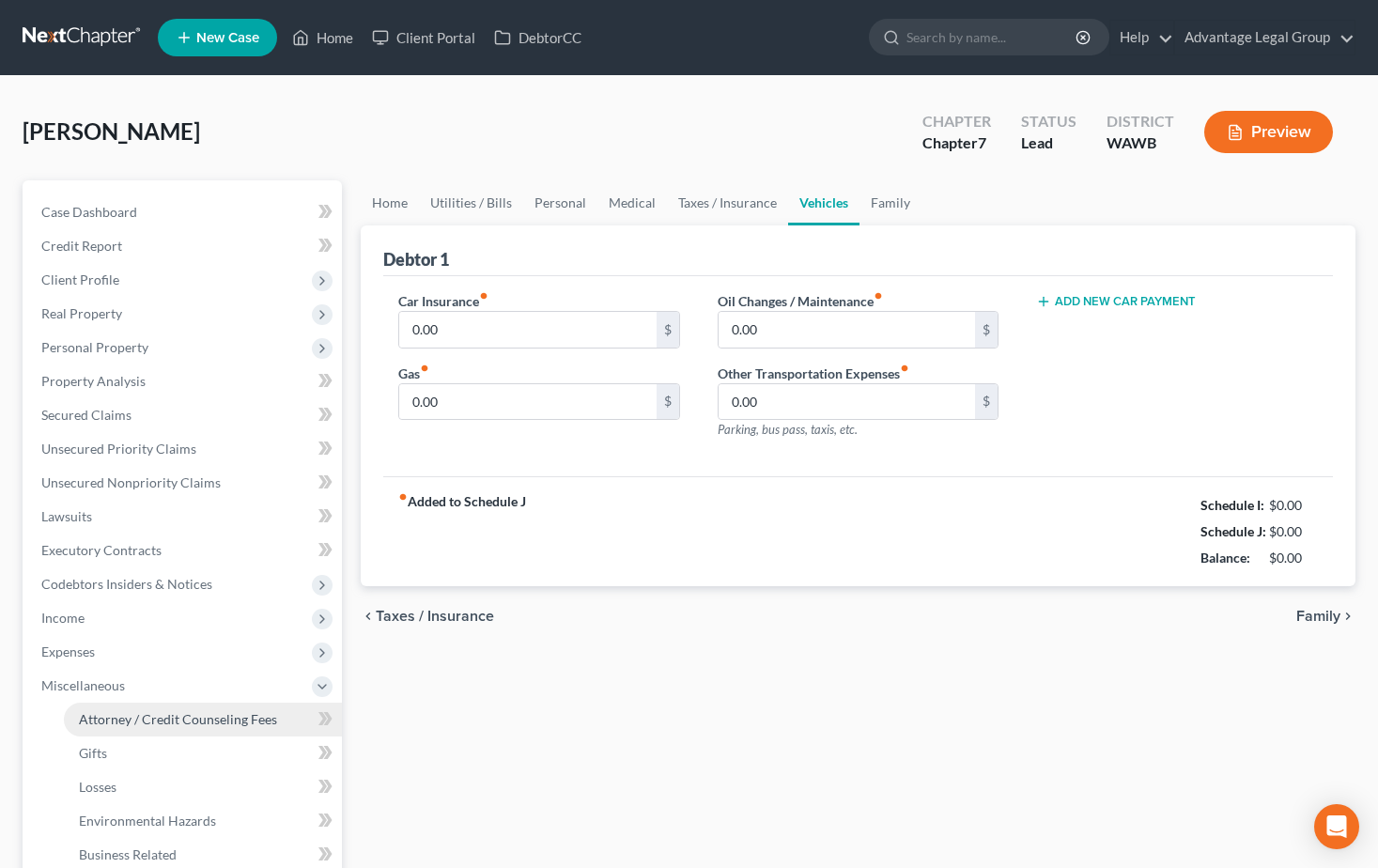
click at [101, 714] on span "Attorney / Credit Counseling Fees" at bounding box center [177, 719] width 198 height 16
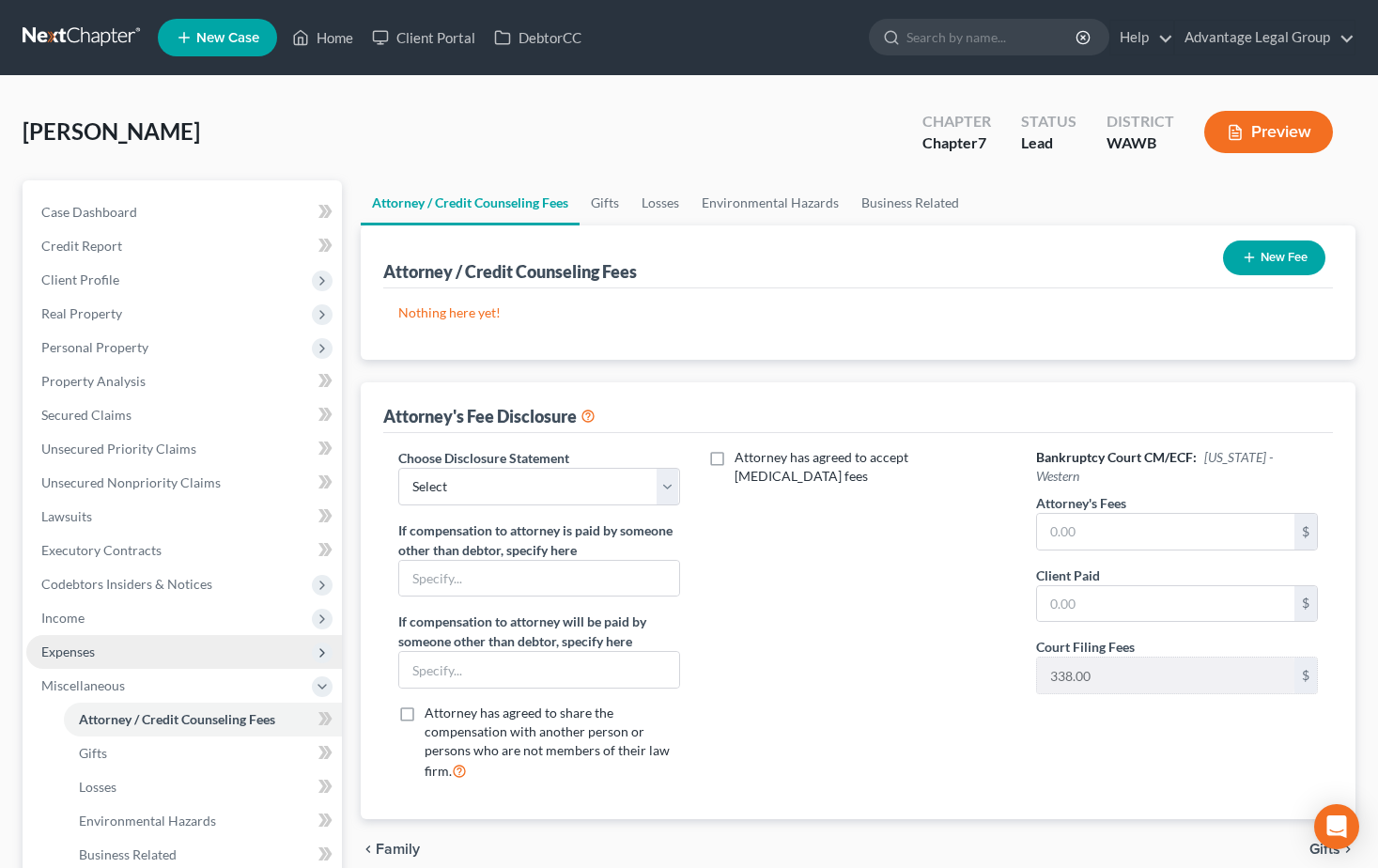
click at [77, 651] on span "Expenses" at bounding box center [69, 651] width 54 height 16
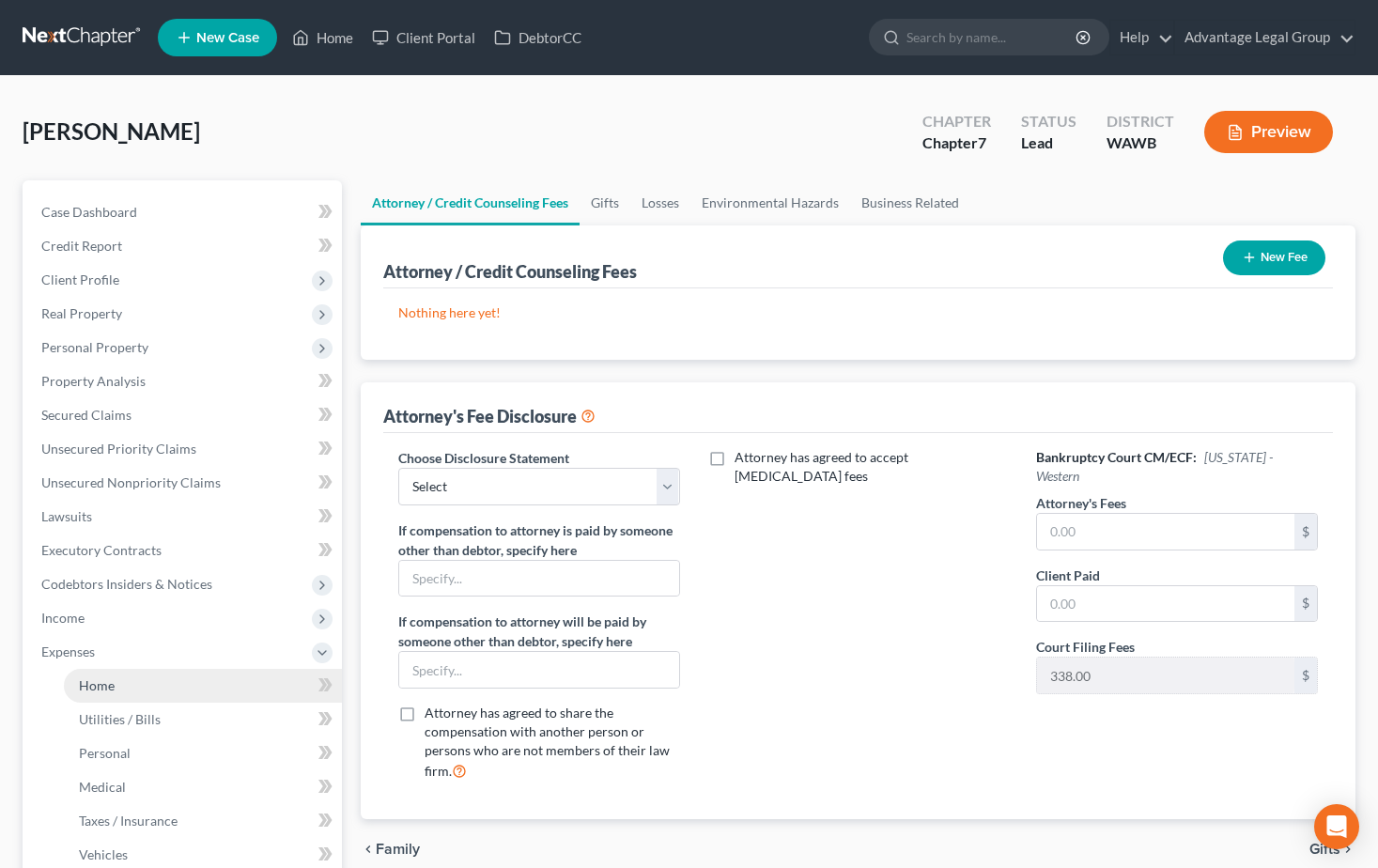
click at [81, 682] on span "Home" at bounding box center [96, 685] width 36 height 16
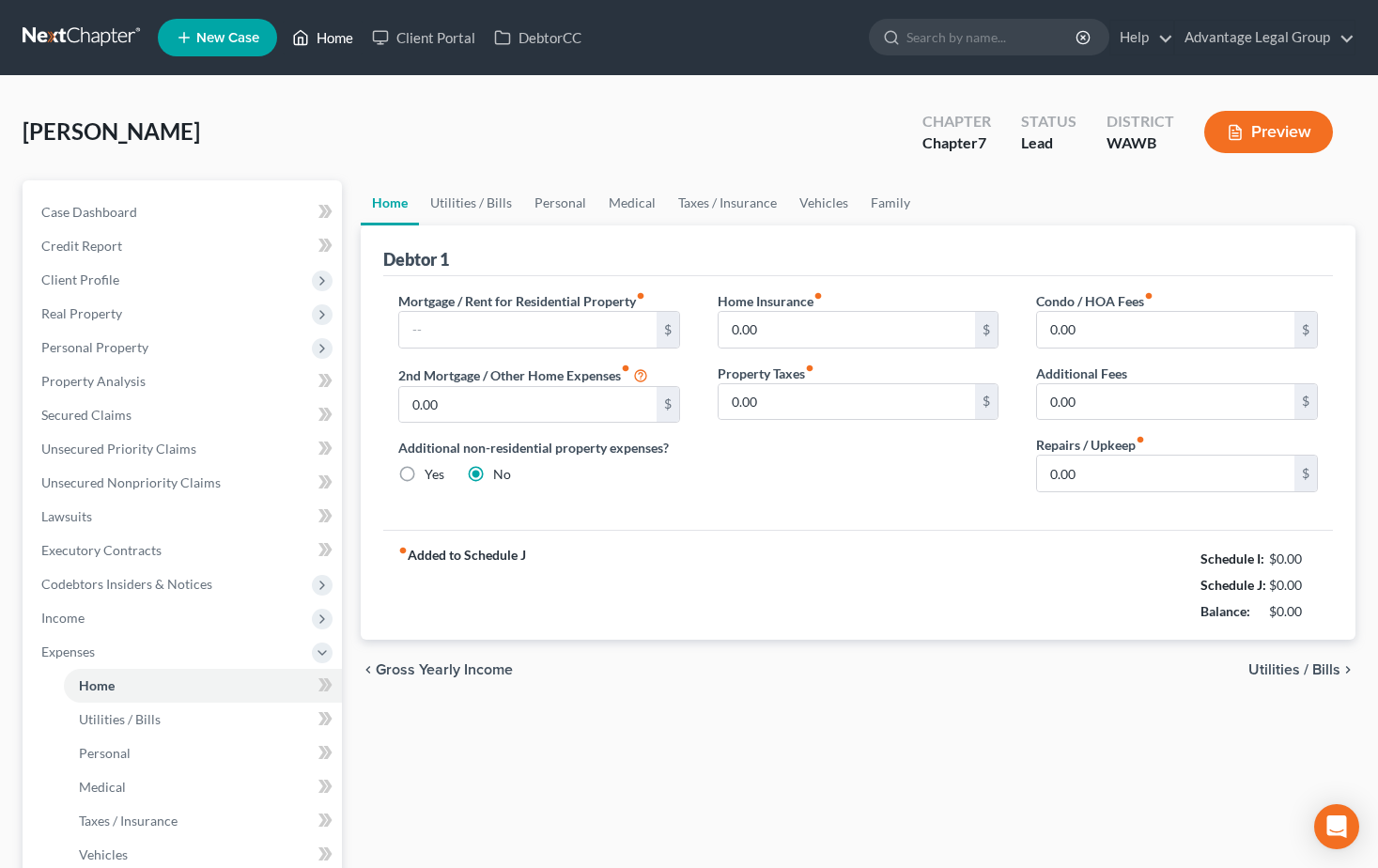
click at [329, 42] on link "Home" at bounding box center [323, 38] width 79 height 34
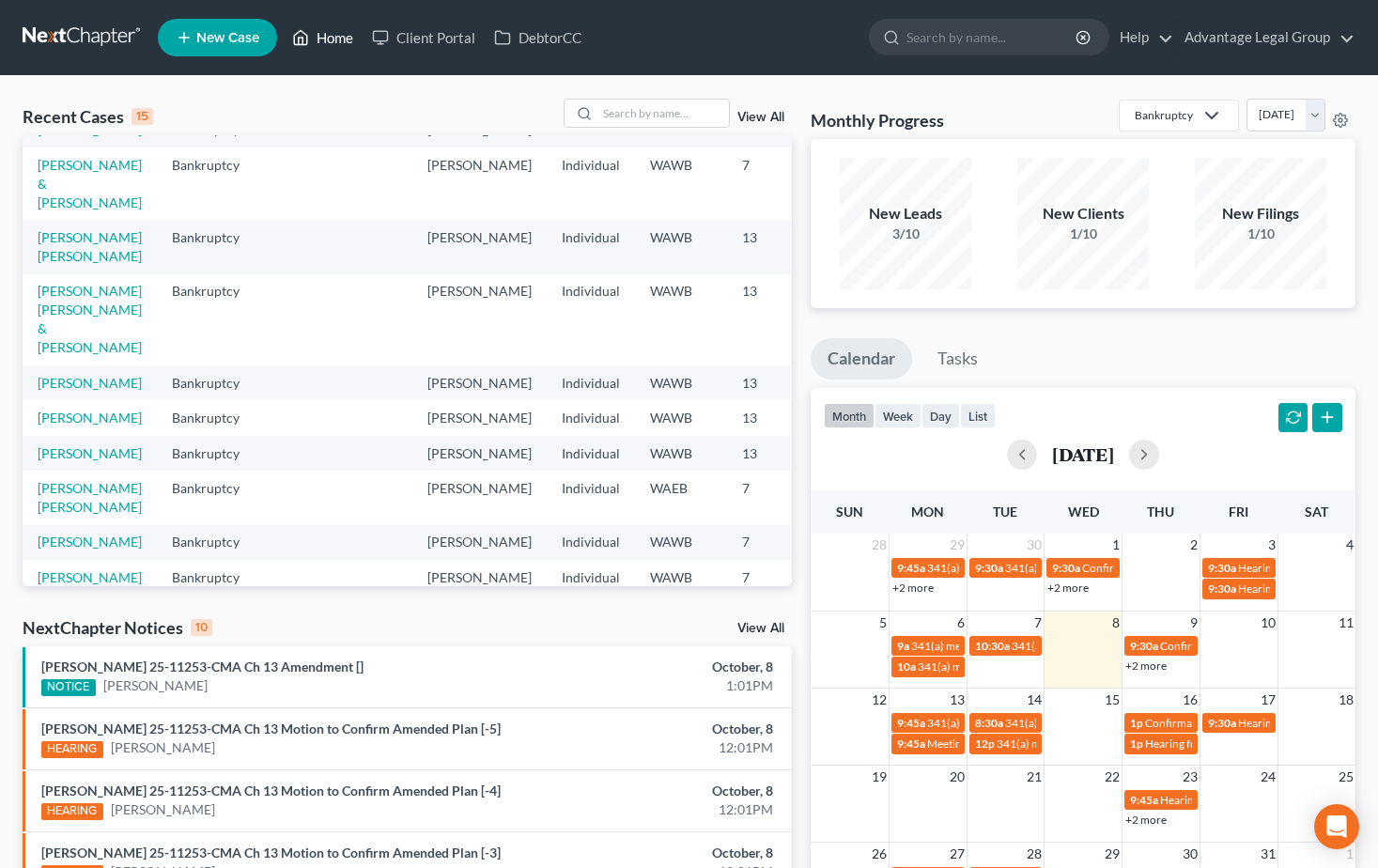
scroll to position [94, 0]
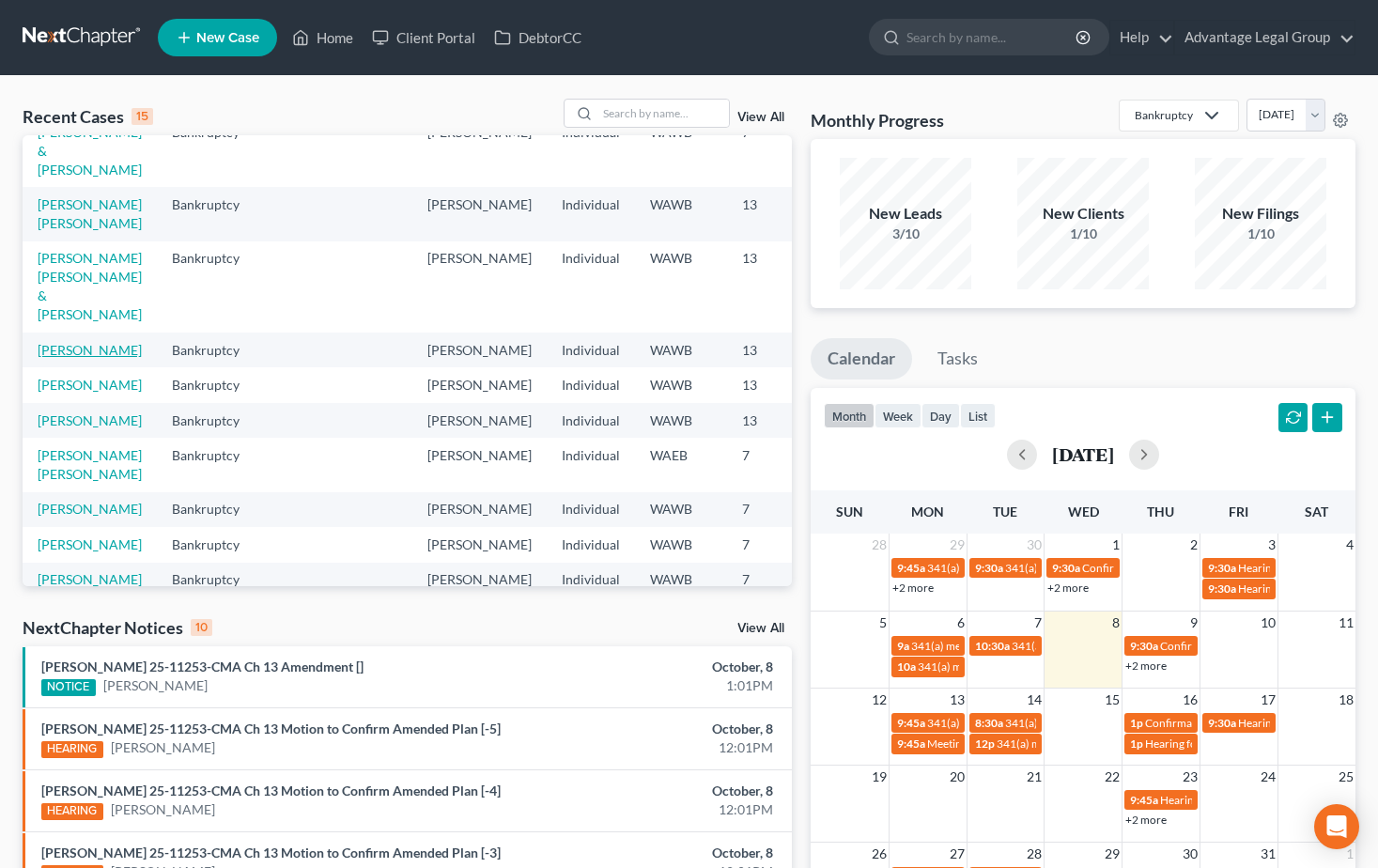
click at [59, 358] on link "[PERSON_NAME]" at bounding box center [89, 350] width 104 height 16
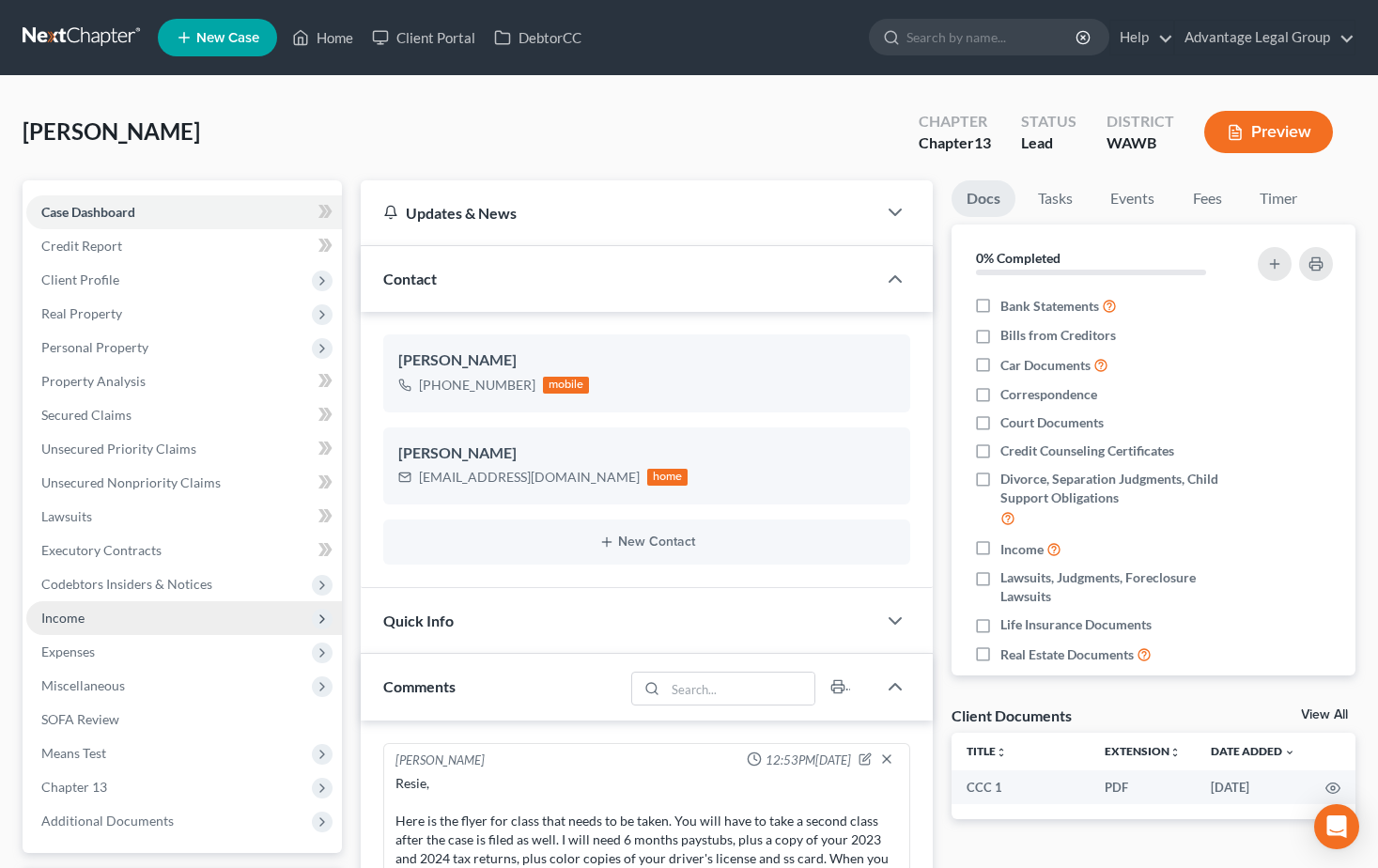
click at [76, 614] on span "Income" at bounding box center [63, 618] width 43 height 16
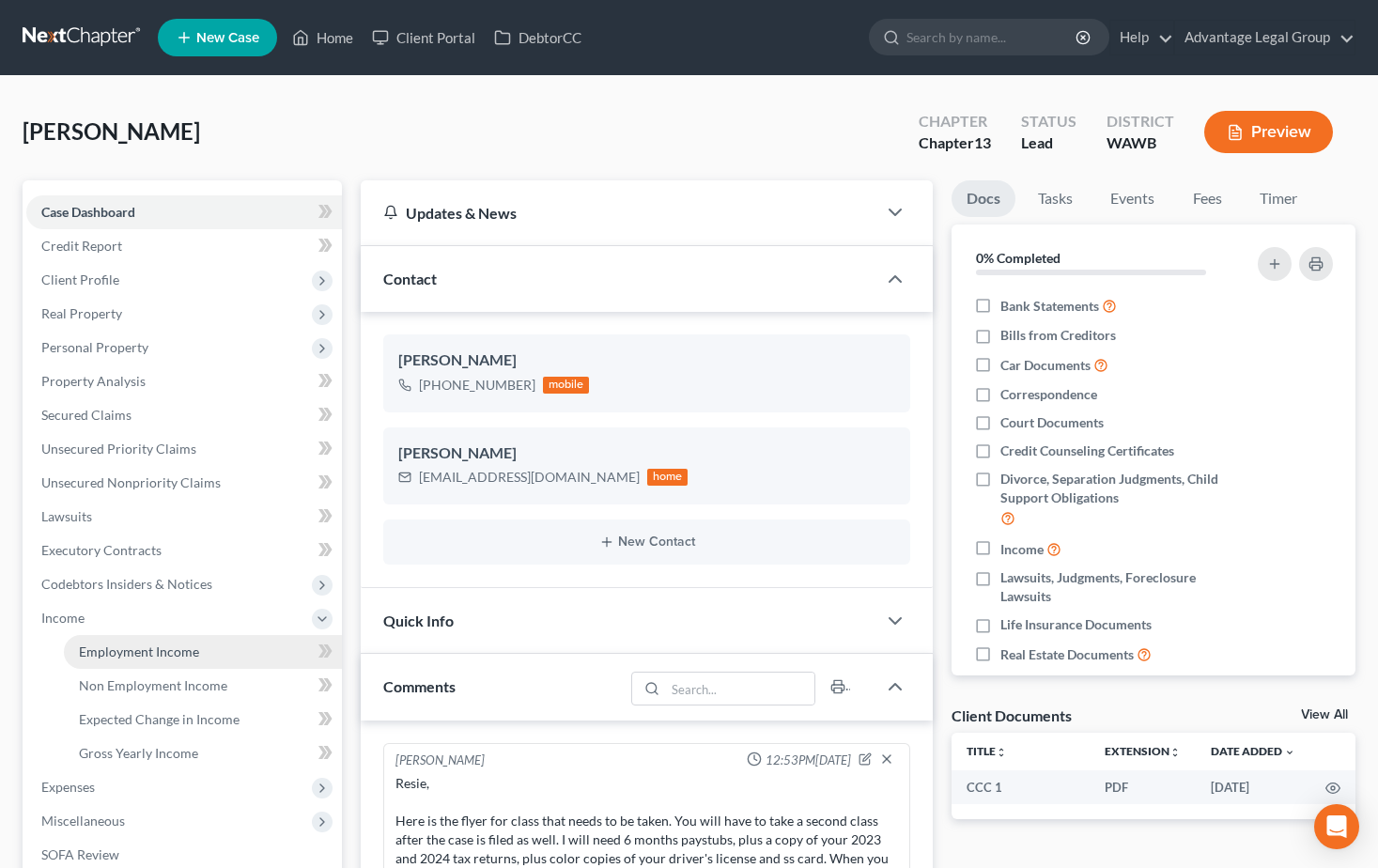
click at [125, 640] on link "Employment Income" at bounding box center [203, 651] width 278 height 34
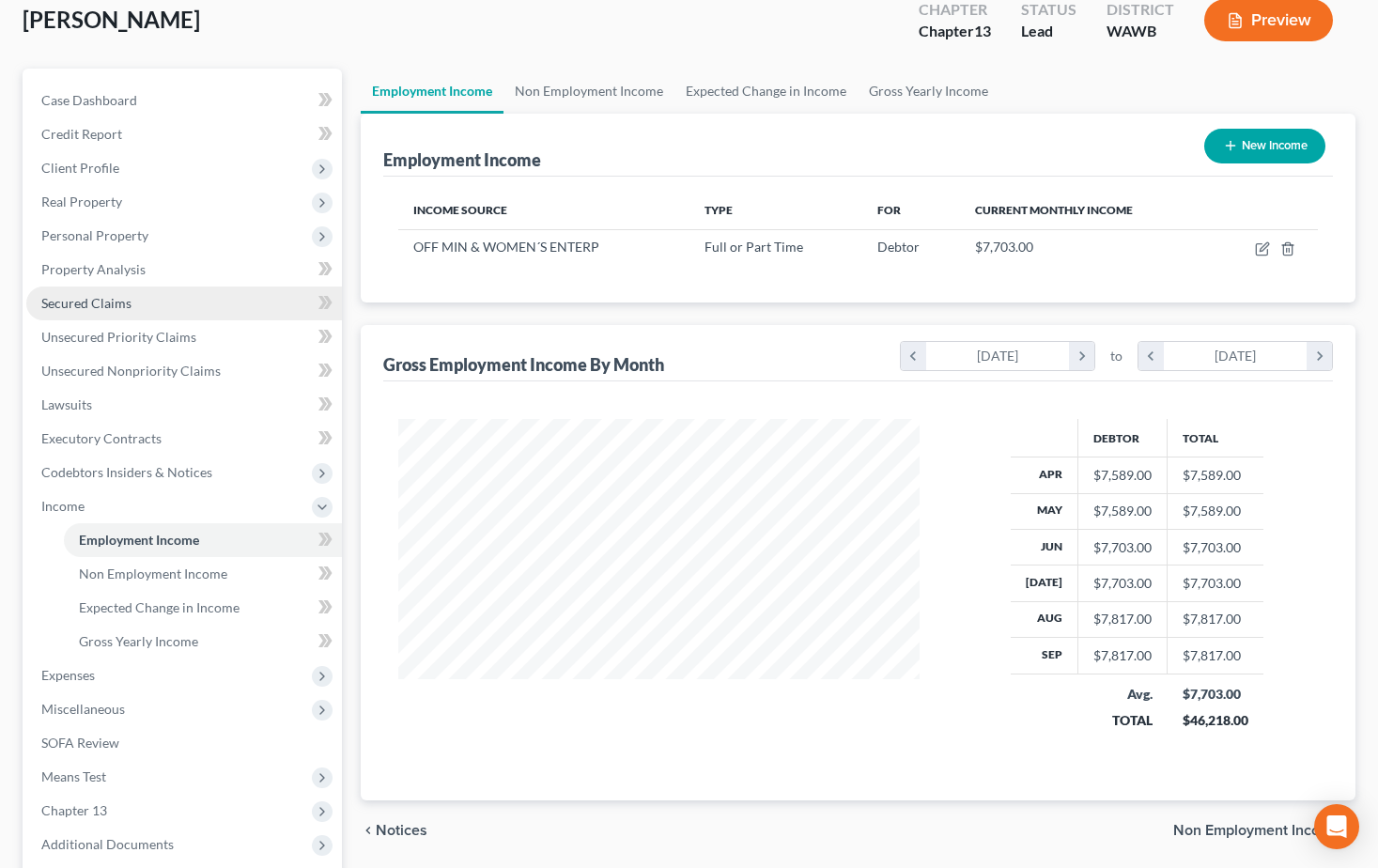
scroll to position [188, 0]
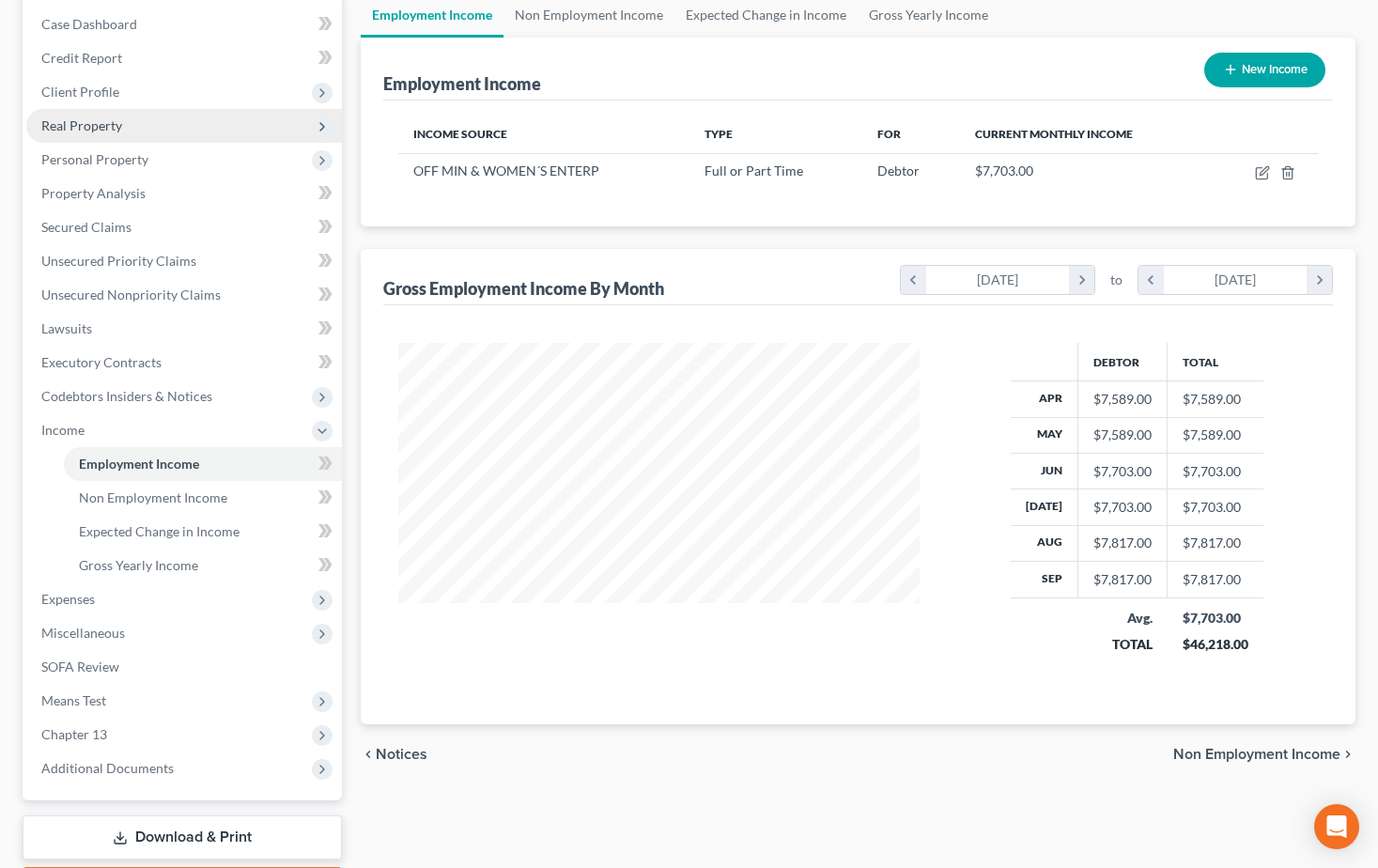
click at [89, 127] on span "Real Property" at bounding box center [81, 125] width 80 height 16
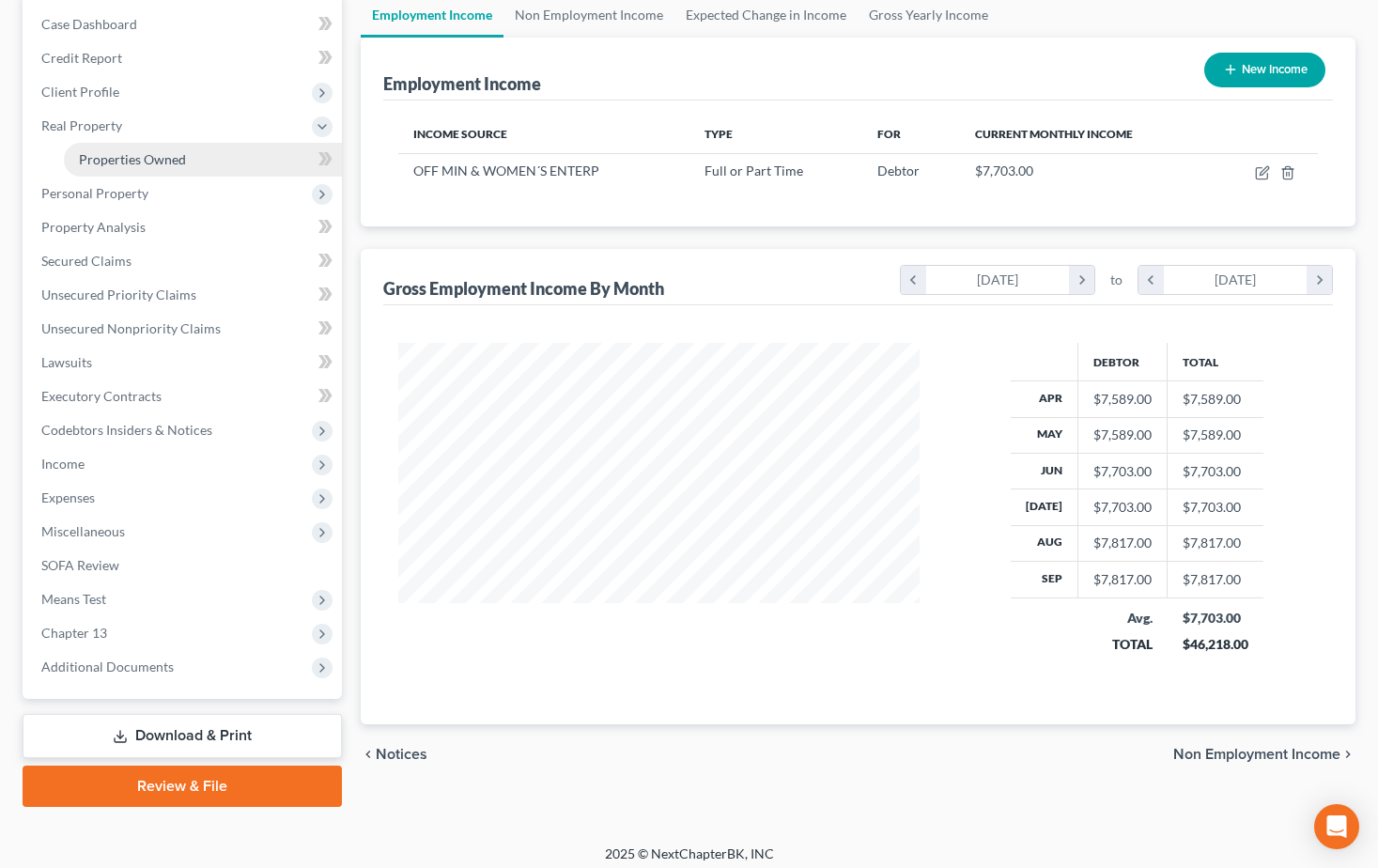
click at [97, 157] on span "Properties Owned" at bounding box center [132, 159] width 107 height 16
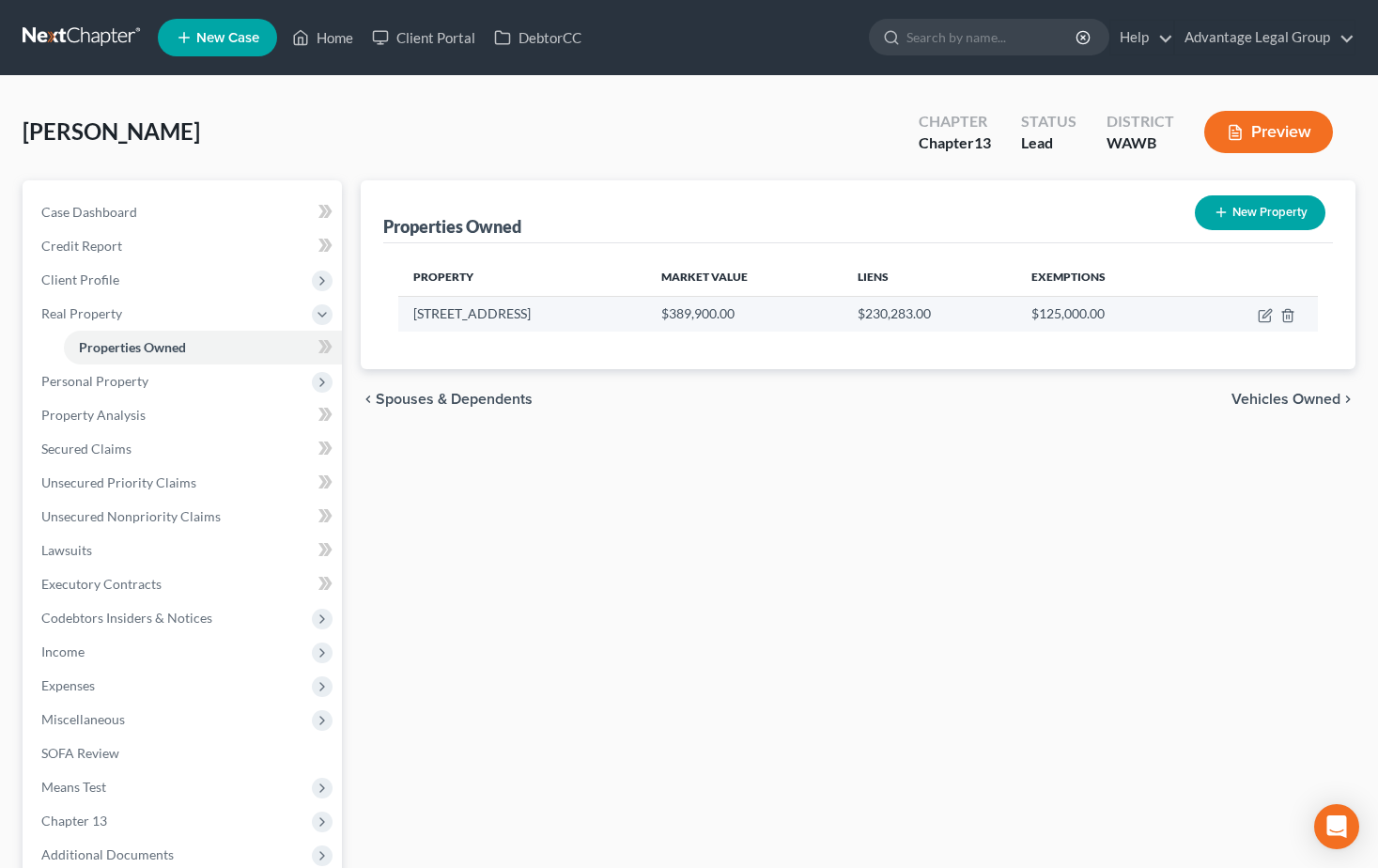
click at [1267, 325] on td at bounding box center [1255, 314] width 127 height 36
click at [1265, 313] on icon "button" at bounding box center [1265, 315] width 15 height 15
select select "50"
select select "0"
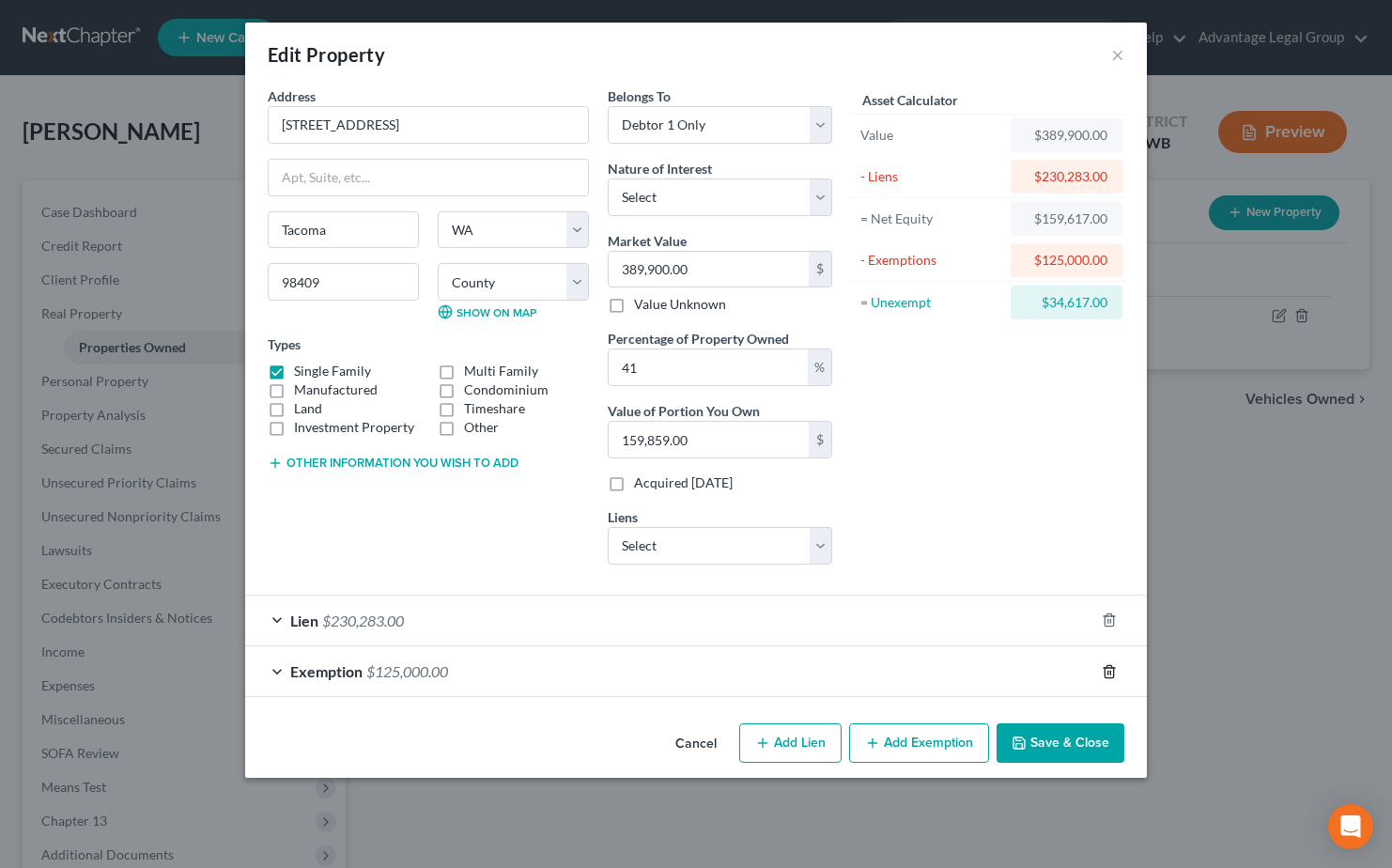
click at [1103, 670] on icon "button" at bounding box center [1109, 670] width 15 height 15
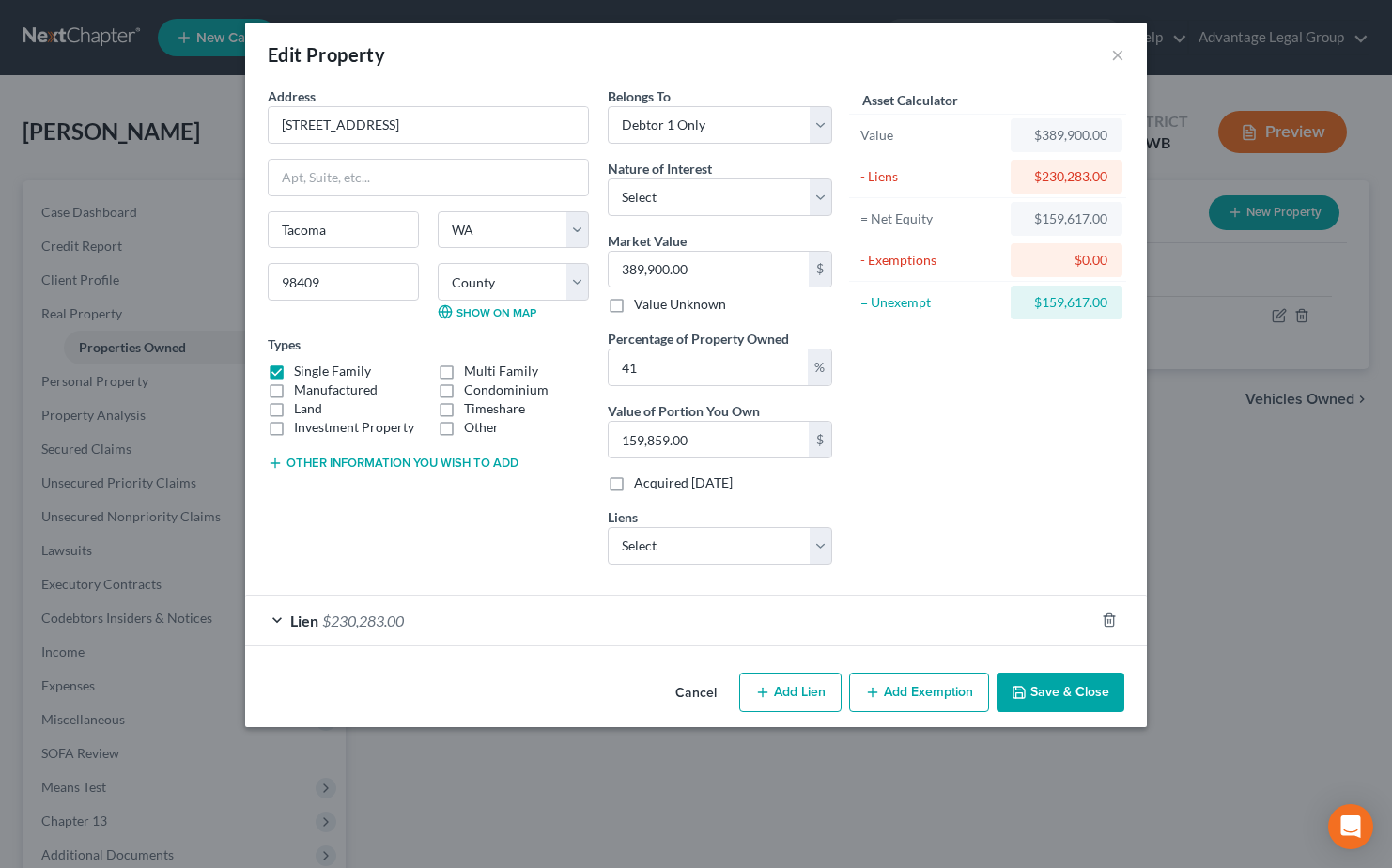
click at [893, 684] on button "Add Exemption" at bounding box center [919, 692] width 140 height 40
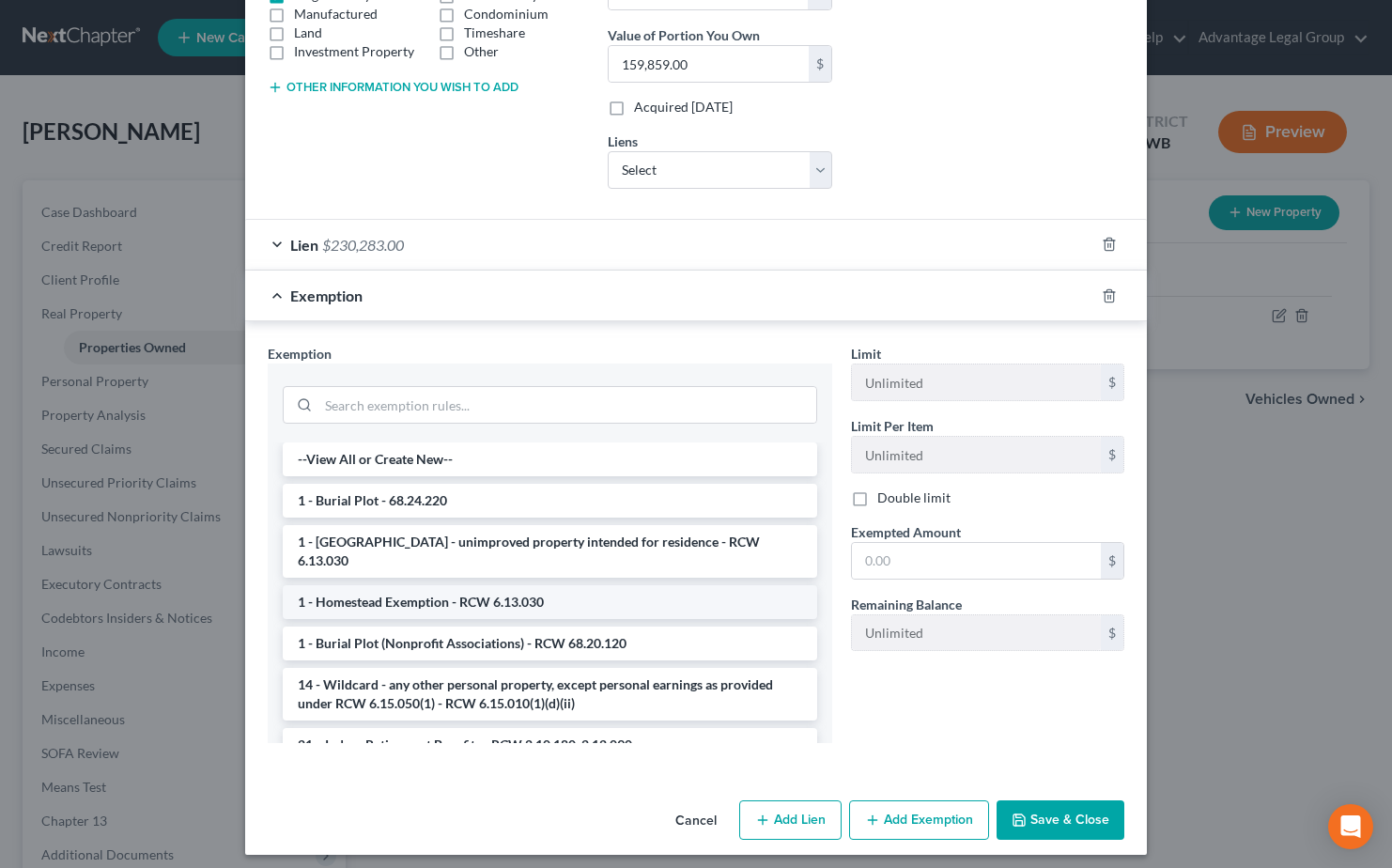
click at [406, 585] on li "1 - Homestead Exemption - RCW 6.13.030" at bounding box center [550, 602] width 535 height 34
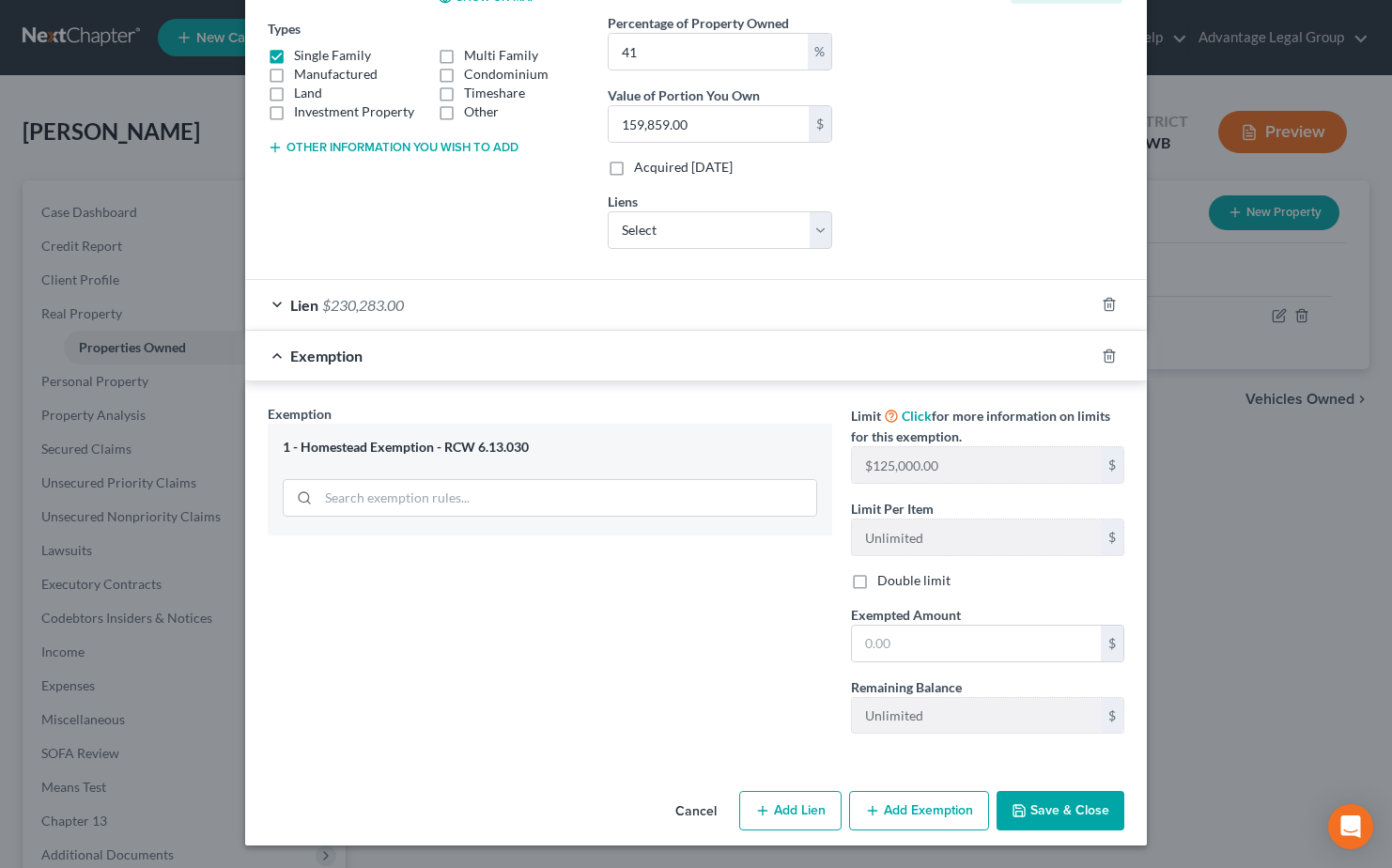
scroll to position [316, 0]
click at [905, 646] on input "text" at bounding box center [977, 644] width 249 height 36
type input "159,617.00"
click at [1048, 812] on button "Save & Close" at bounding box center [1060, 810] width 128 height 40
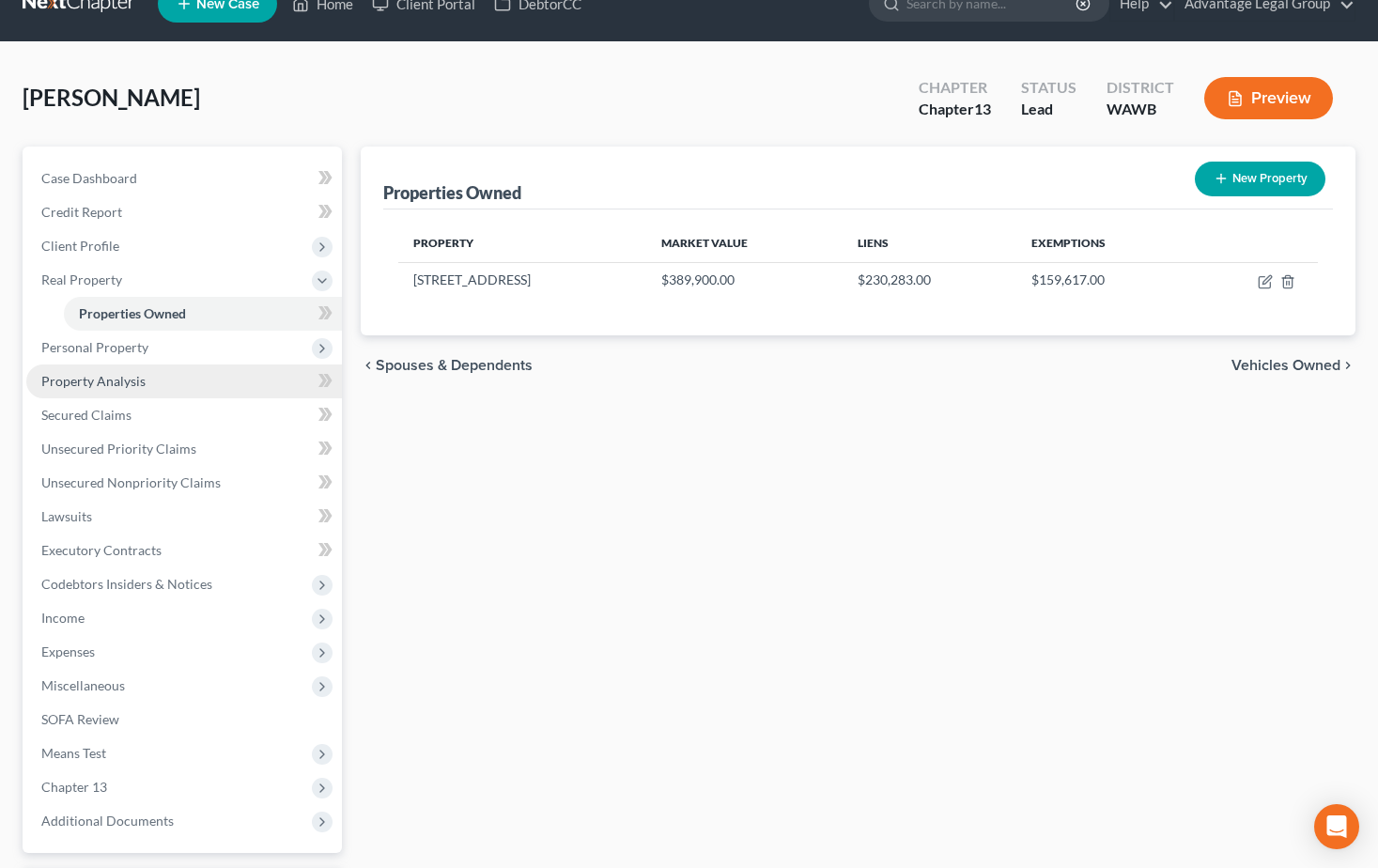
scroll to position [0, 0]
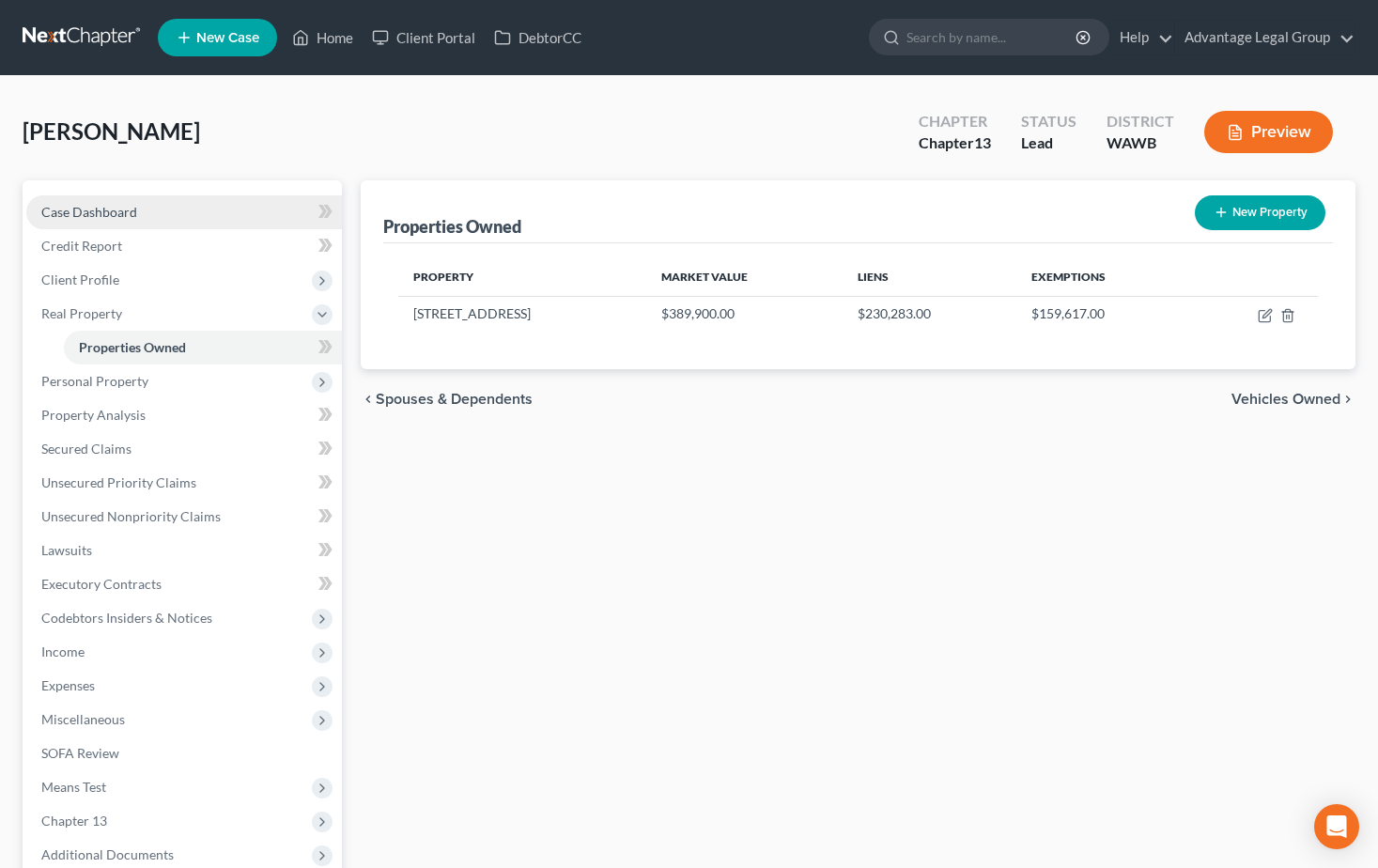
click at [97, 215] on span "Case Dashboard" at bounding box center [89, 212] width 95 height 16
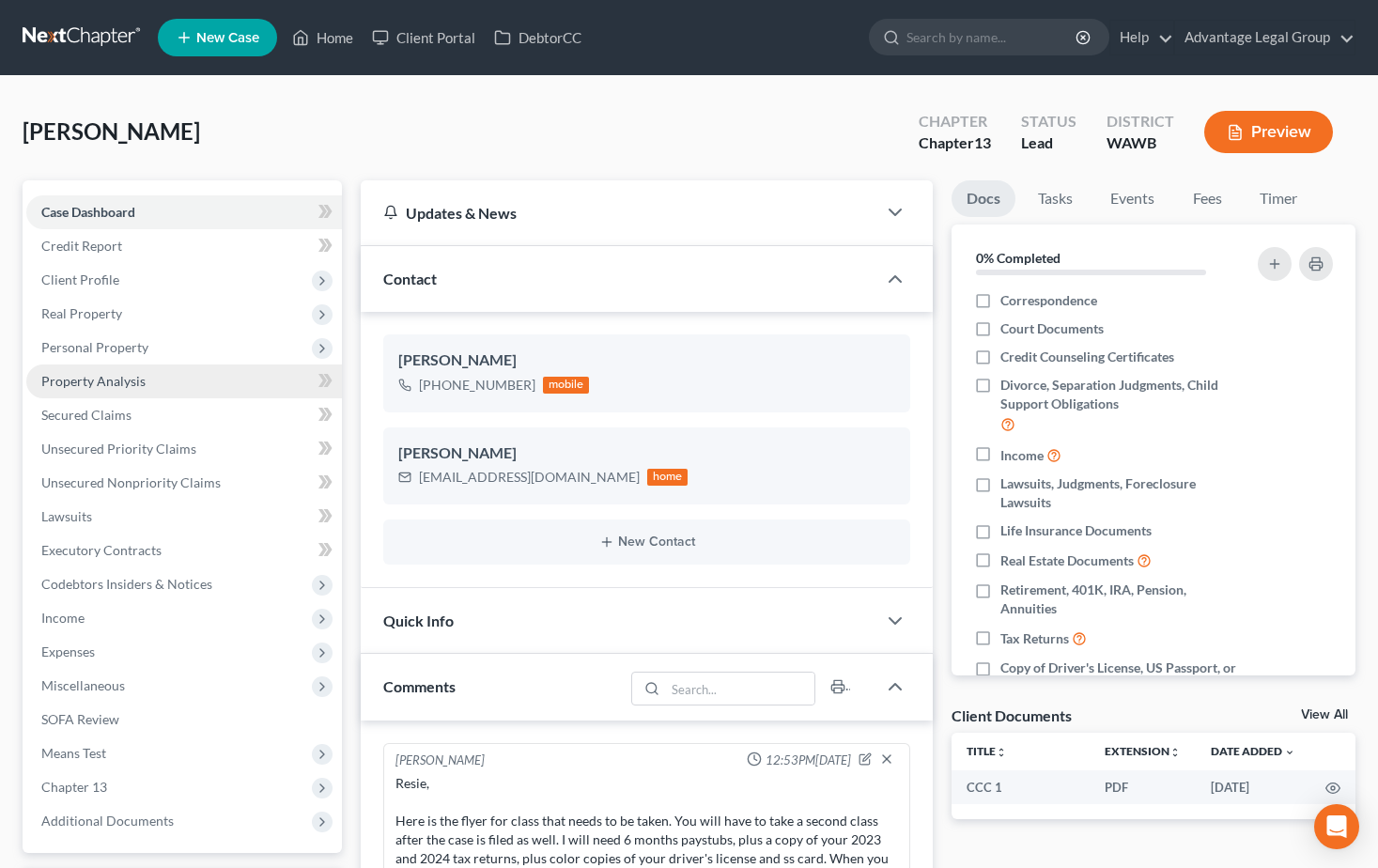
drag, startPoint x: 94, startPoint y: 376, endPoint x: 122, endPoint y: 388, distance: 30.5
click at [94, 376] on span "Property Analysis" at bounding box center [93, 380] width 104 height 16
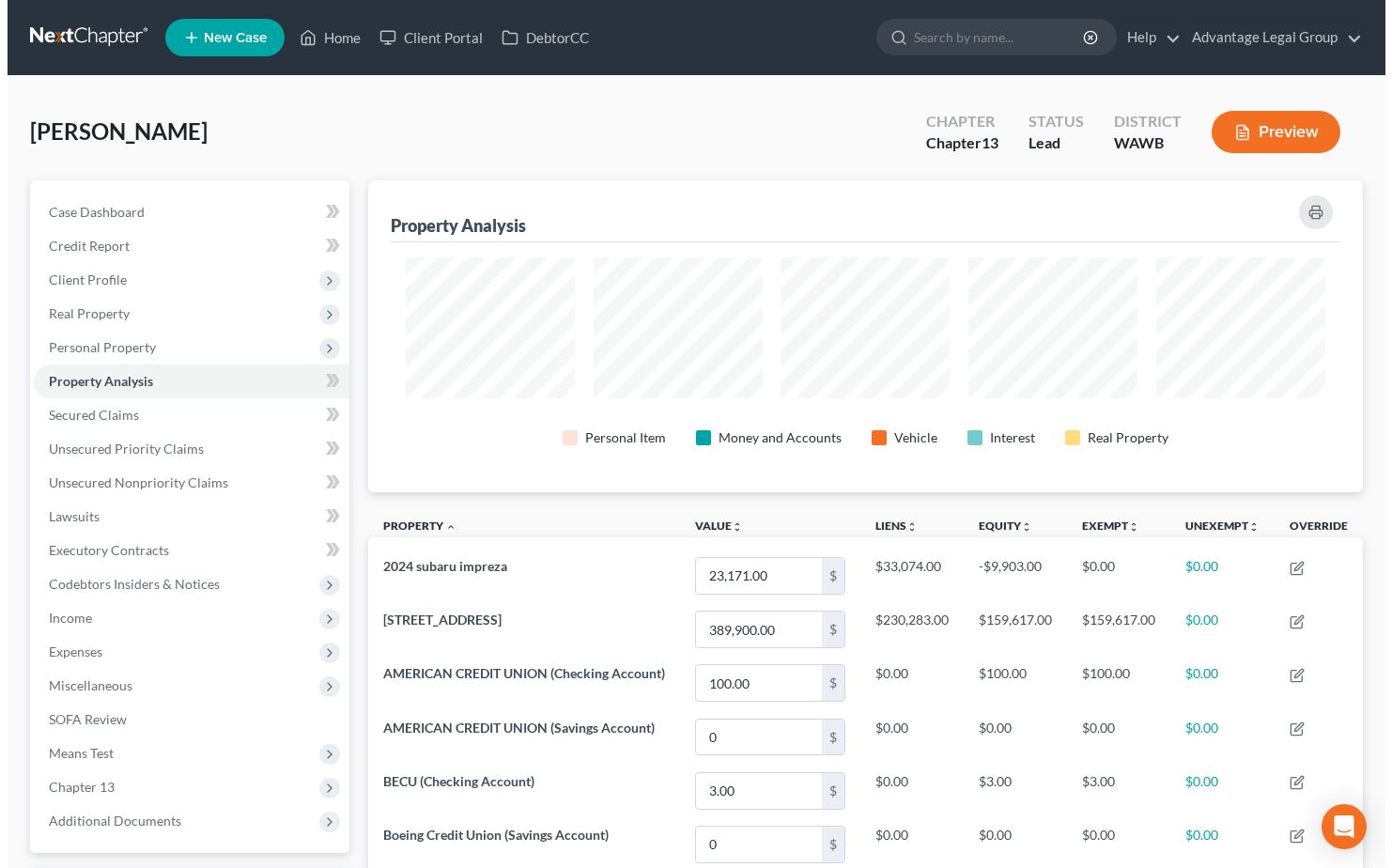
scroll to position [312, 996]
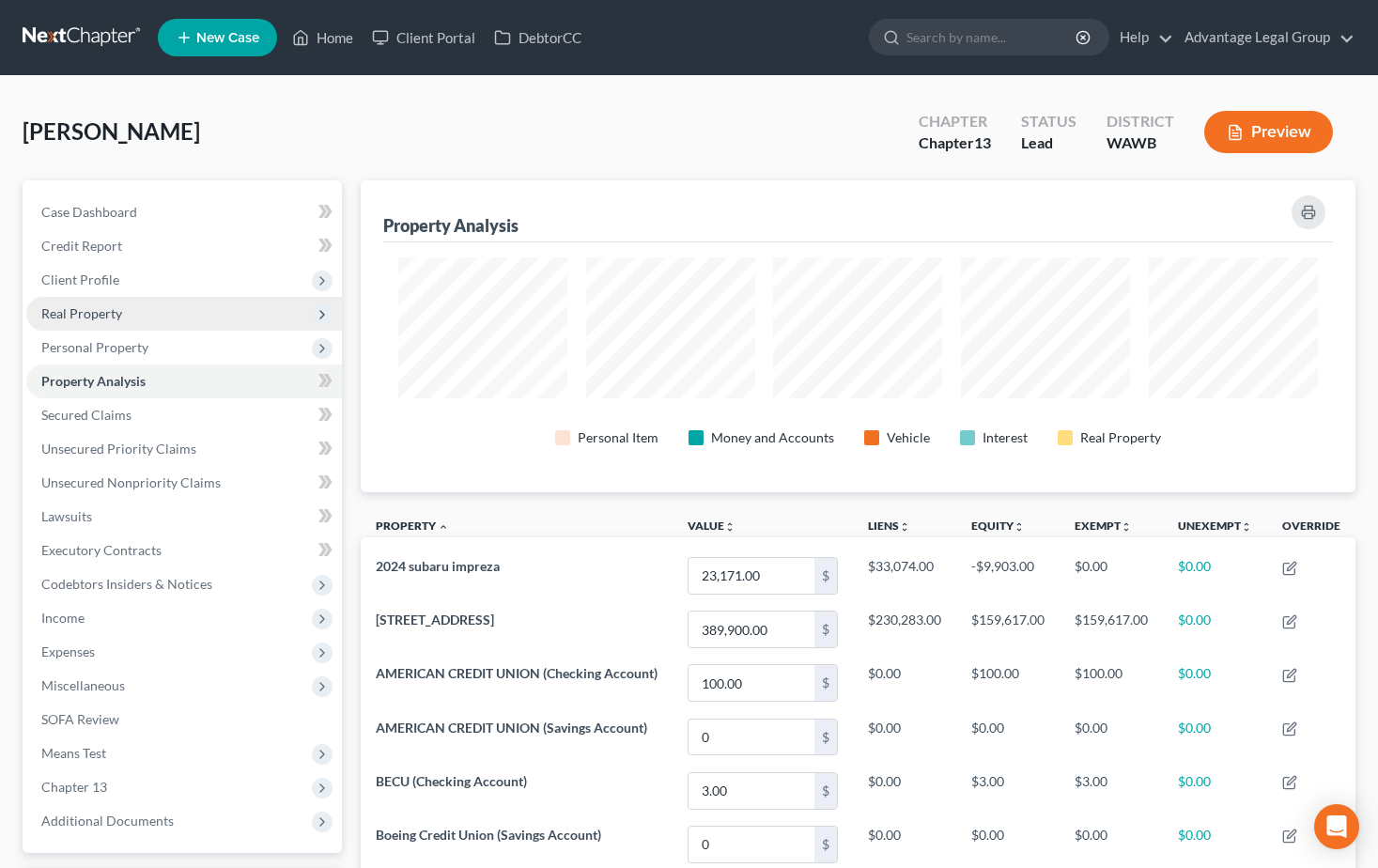
click at [88, 310] on span "Real Property" at bounding box center [81, 313] width 80 height 16
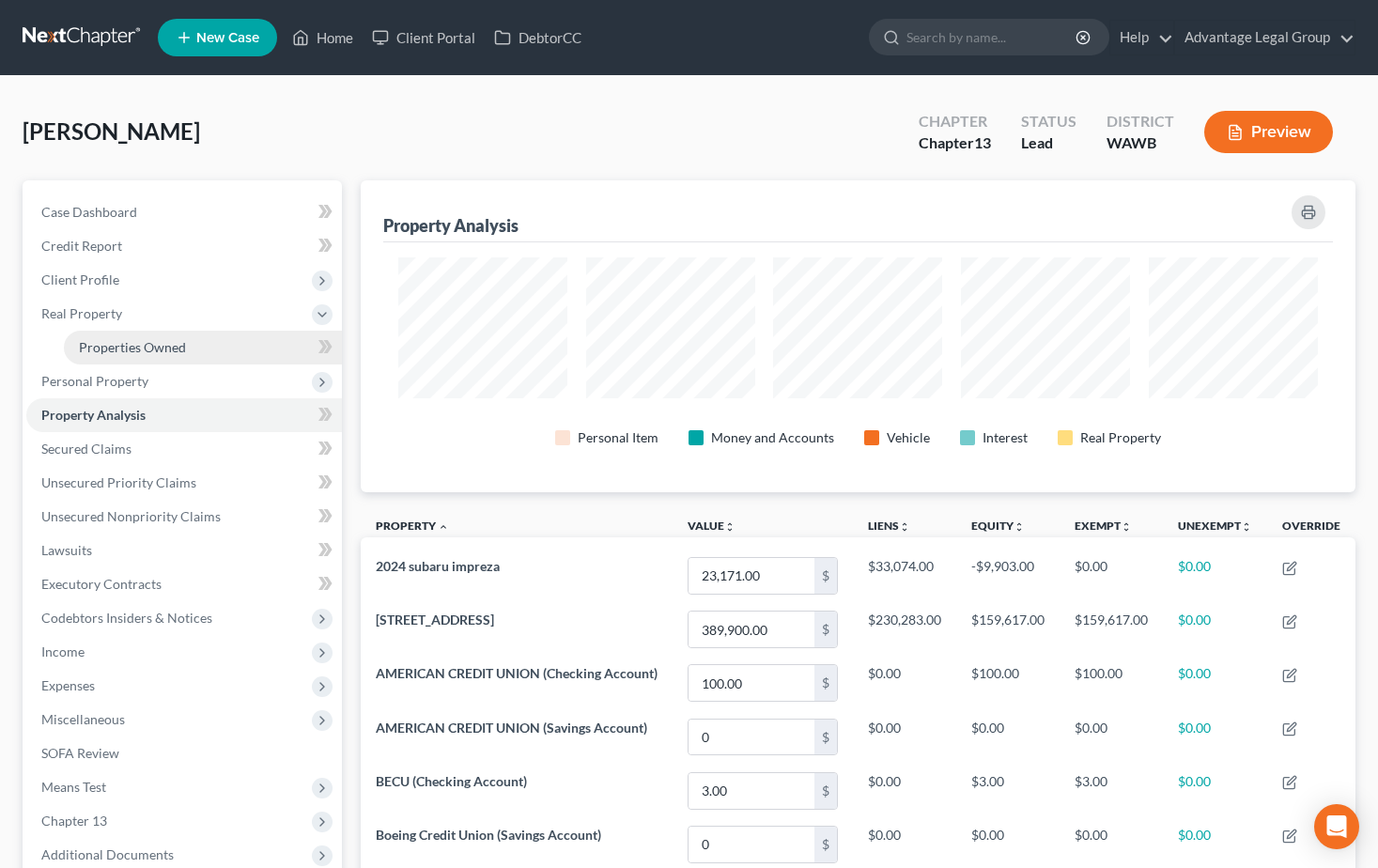
click at [109, 336] on link "Properties Owned" at bounding box center [203, 348] width 278 height 34
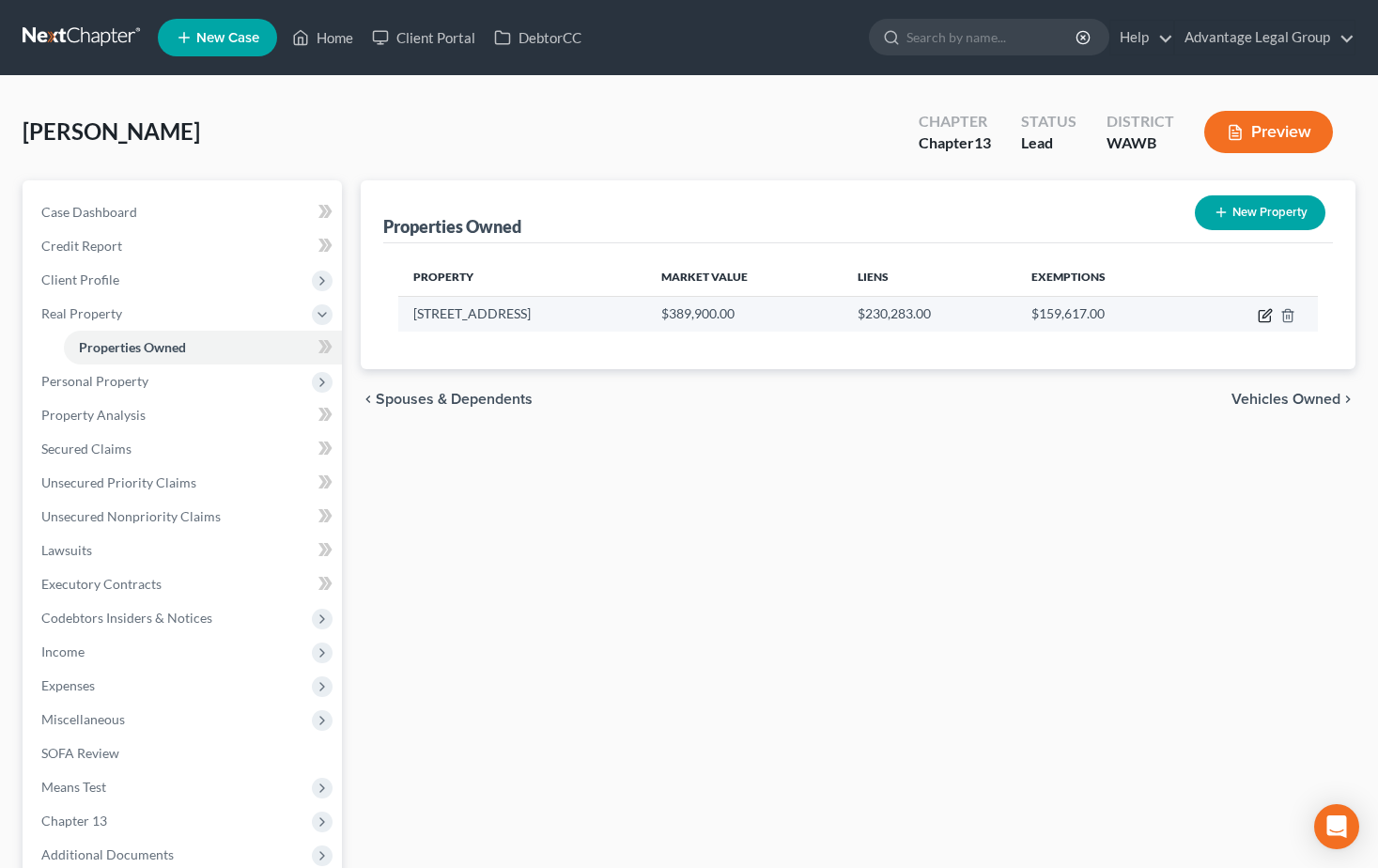
click at [1265, 322] on icon "button" at bounding box center [1264, 316] width 11 height 11
select select "50"
select select "26"
select select "0"
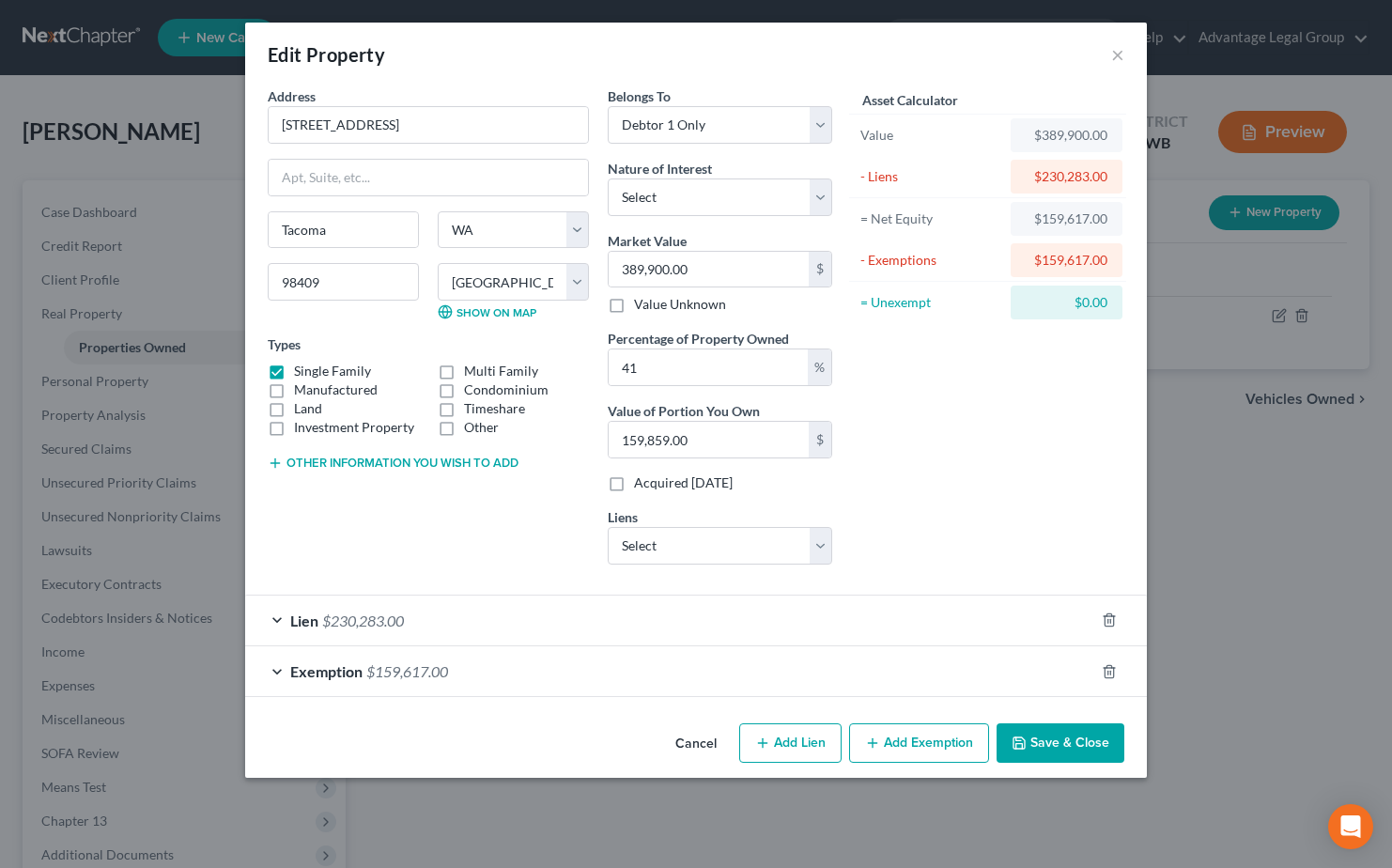
click at [352, 624] on span "$230,283.00" at bounding box center [363, 621] width 81 height 18
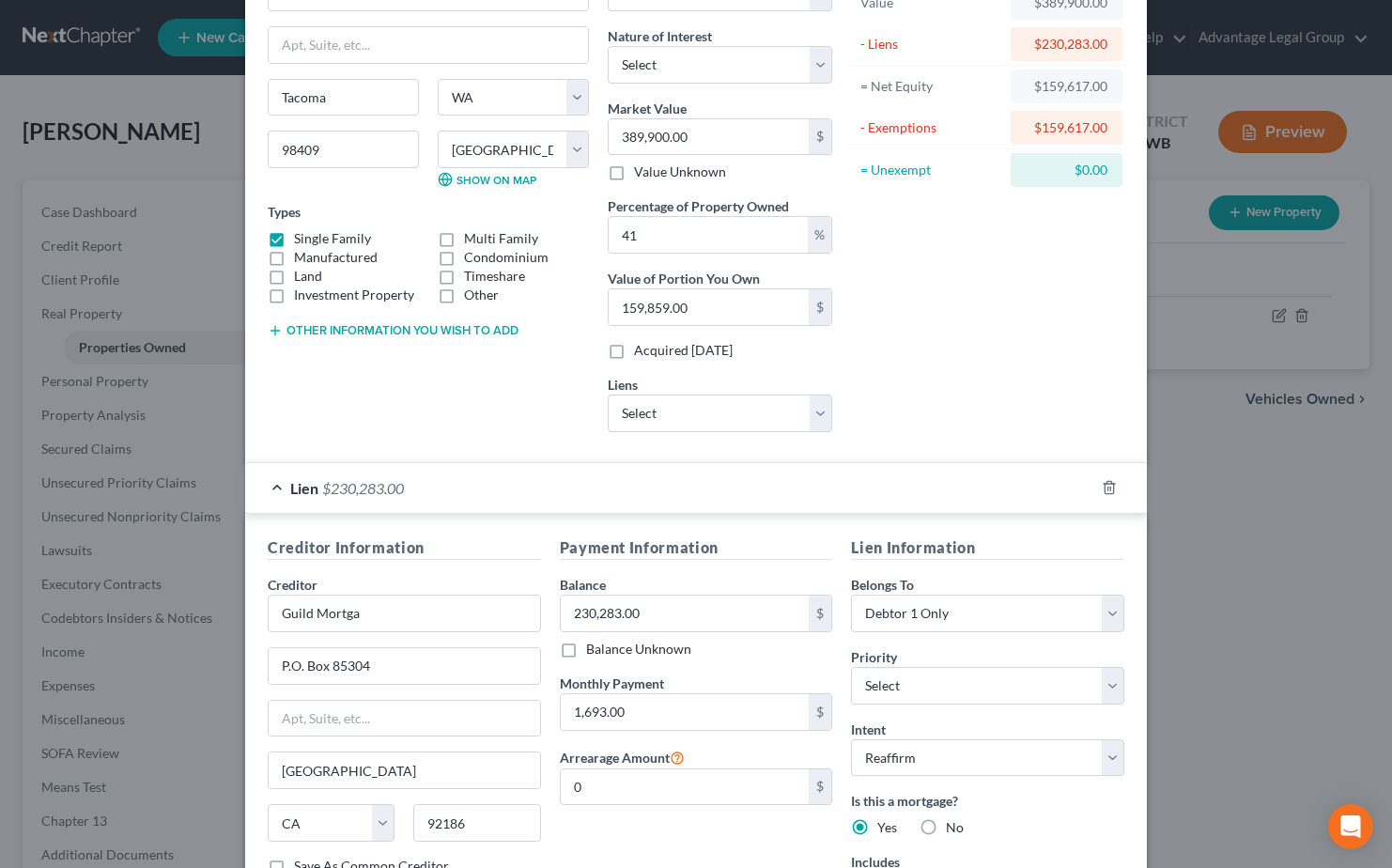
scroll to position [188, 0]
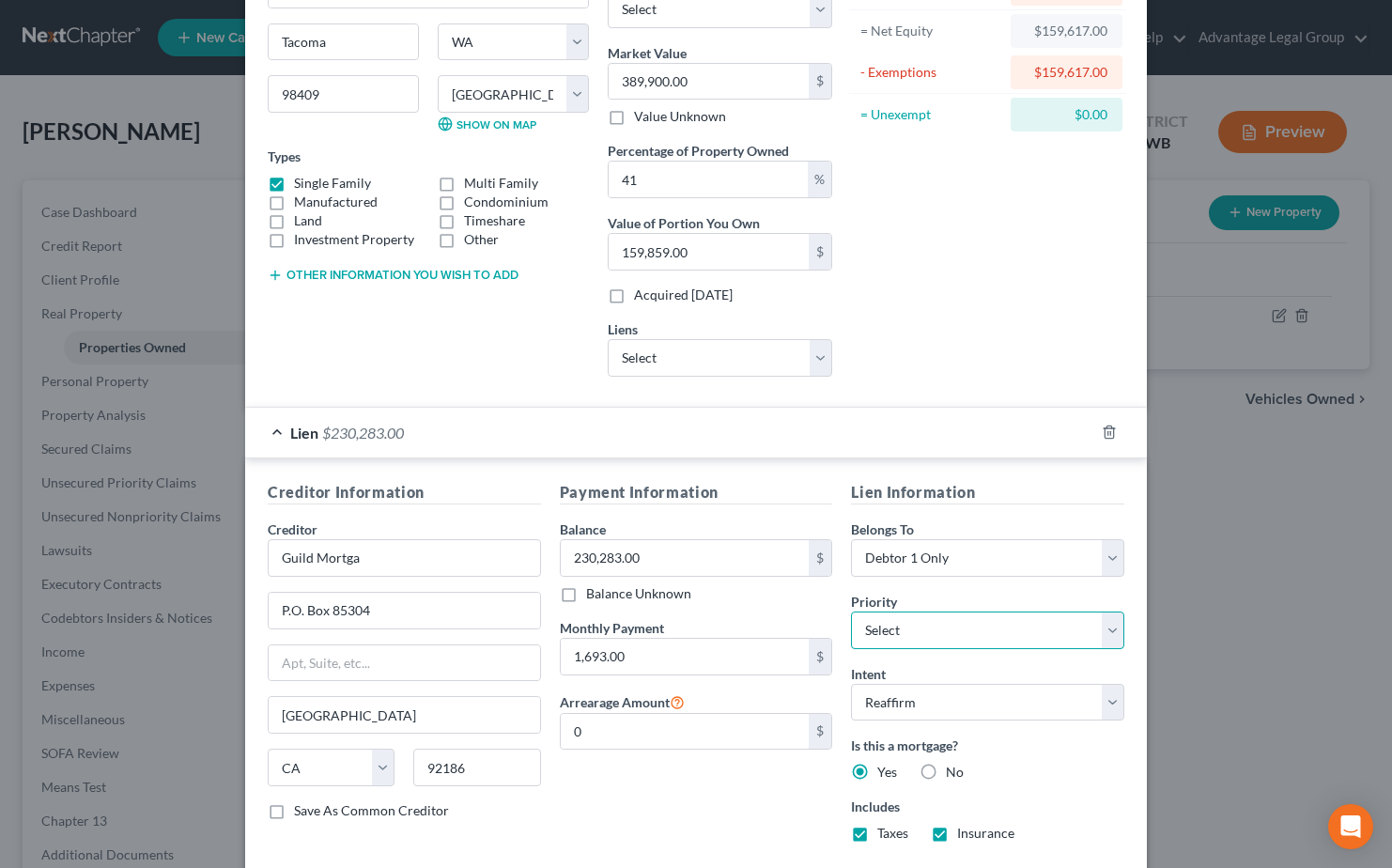
click at [1110, 641] on select "Select 1st 2nd 3rd 4th 5th 6th 7th 8th 9th 10th 11th 12th 13th 14th 15th 16th 1…" at bounding box center [988, 631] width 273 height 38
select select "0"
click at [851, 612] on select "Select 1st 2nd 3rd 4th 5th 6th 7th 8th 9th 10th 11th 12th 13th 14th 15th 16th 1…" at bounding box center [988, 631] width 273 height 38
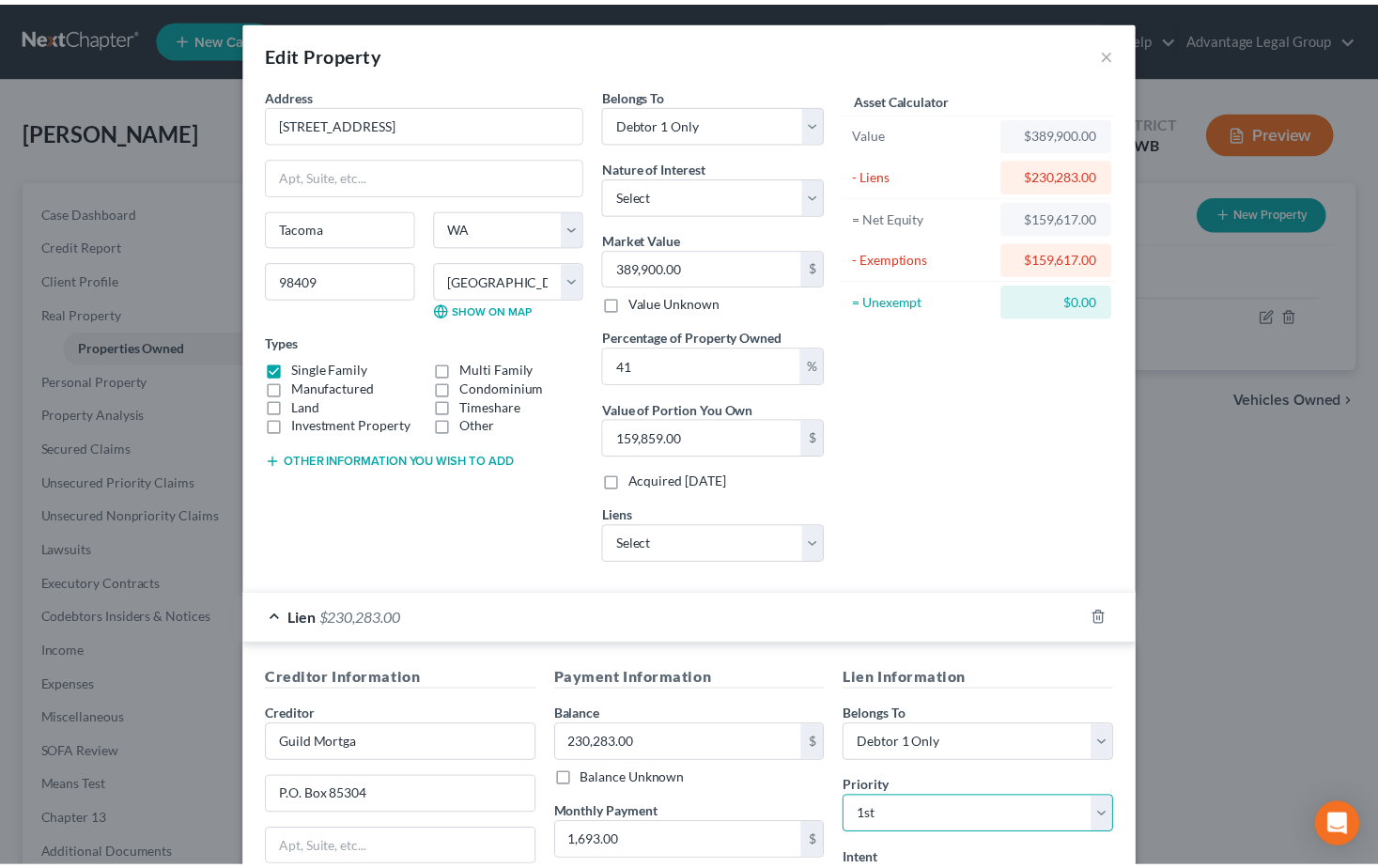
scroll to position [0, 0]
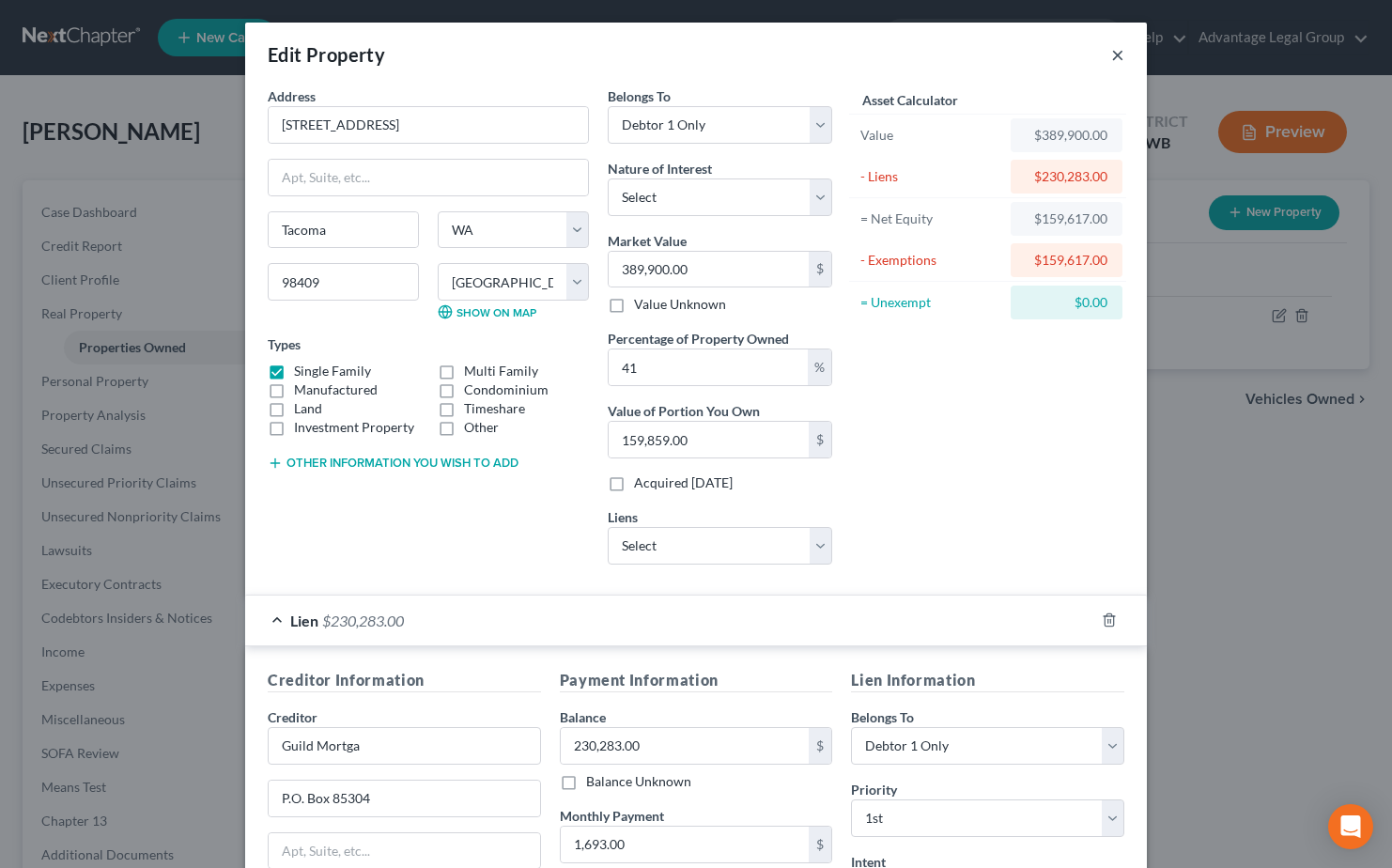
click at [1112, 52] on button "×" at bounding box center [1118, 54] width 13 height 23
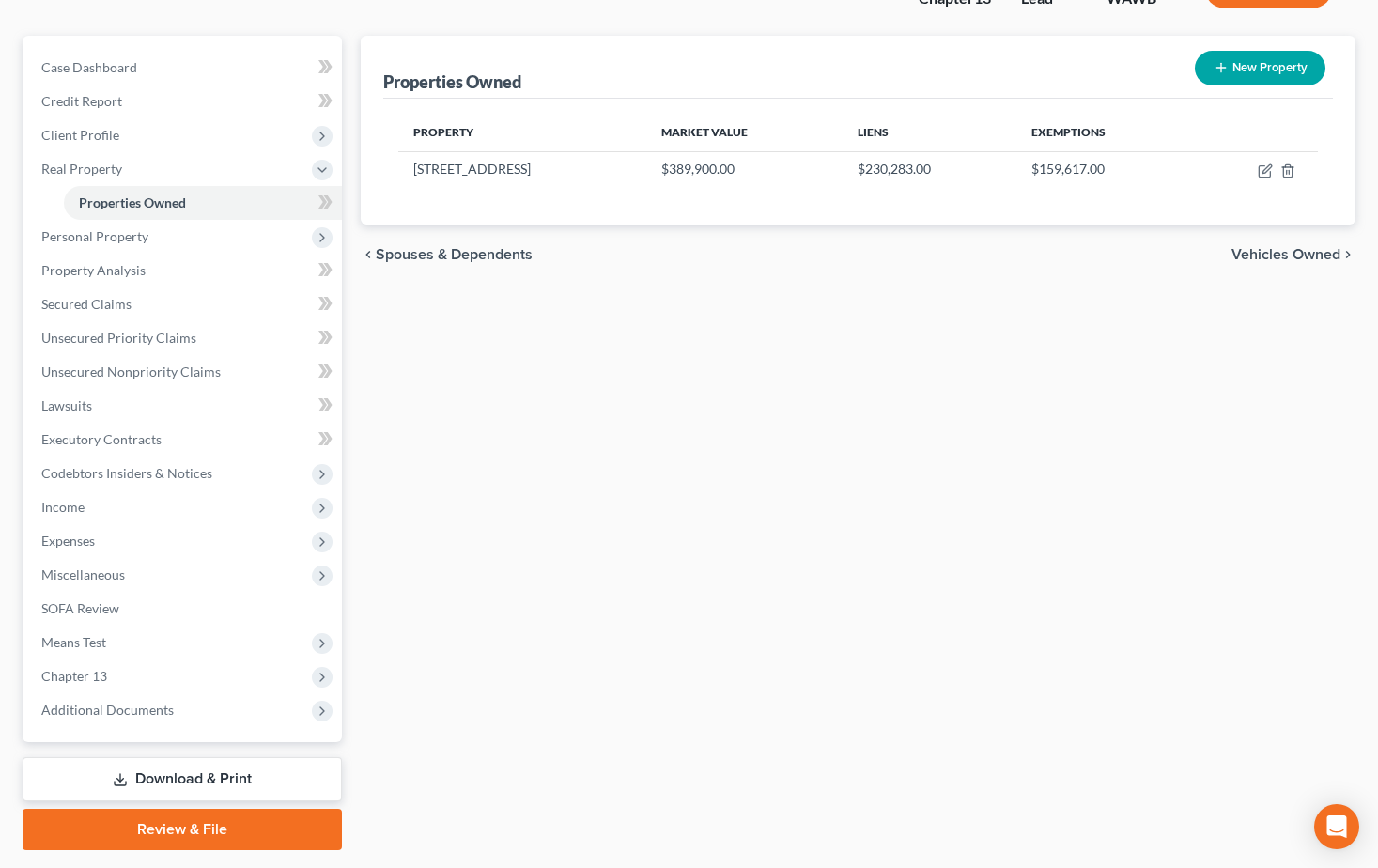
scroll to position [188, 0]
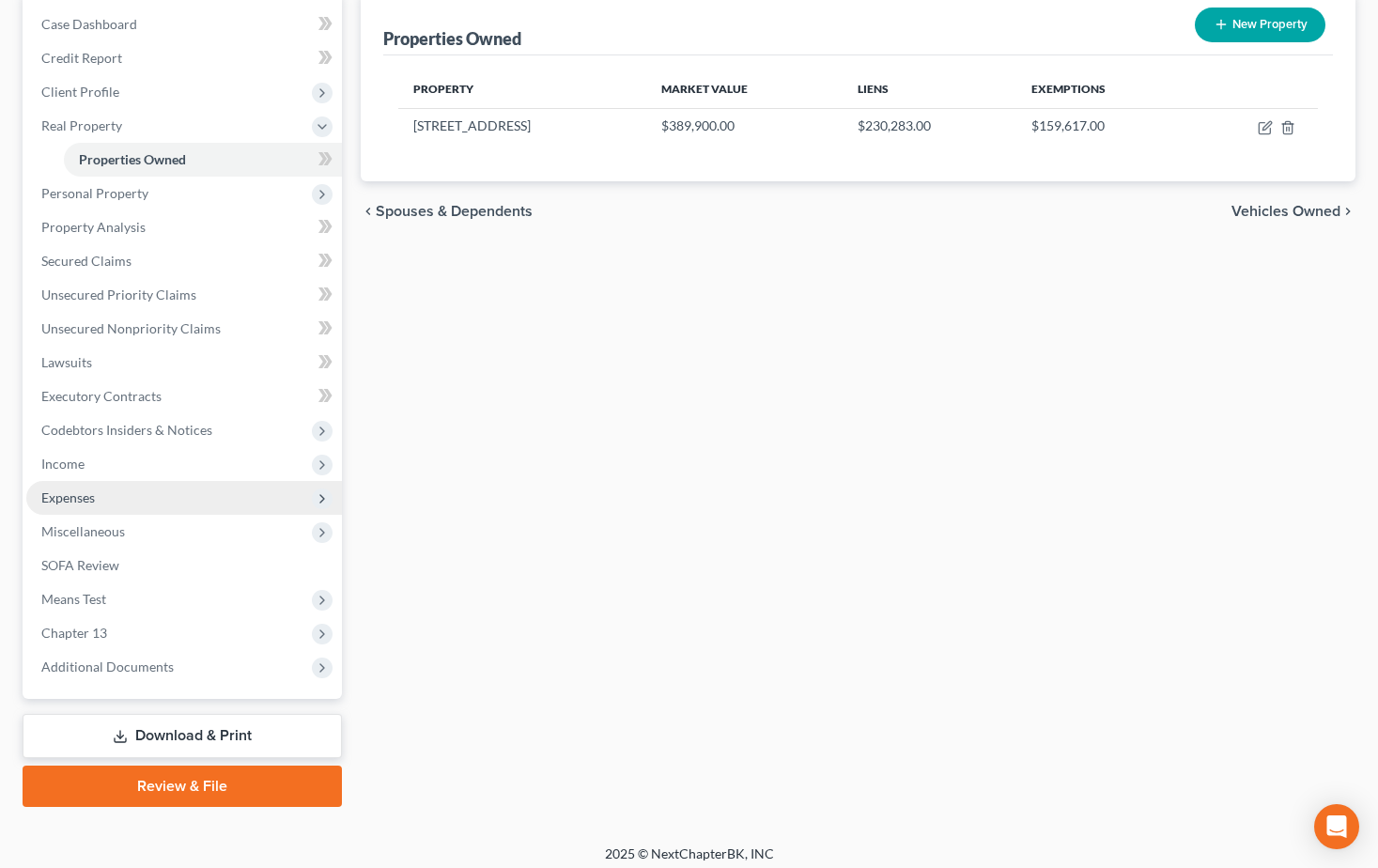
click at [80, 500] on span "Expenses" at bounding box center [69, 498] width 54 height 16
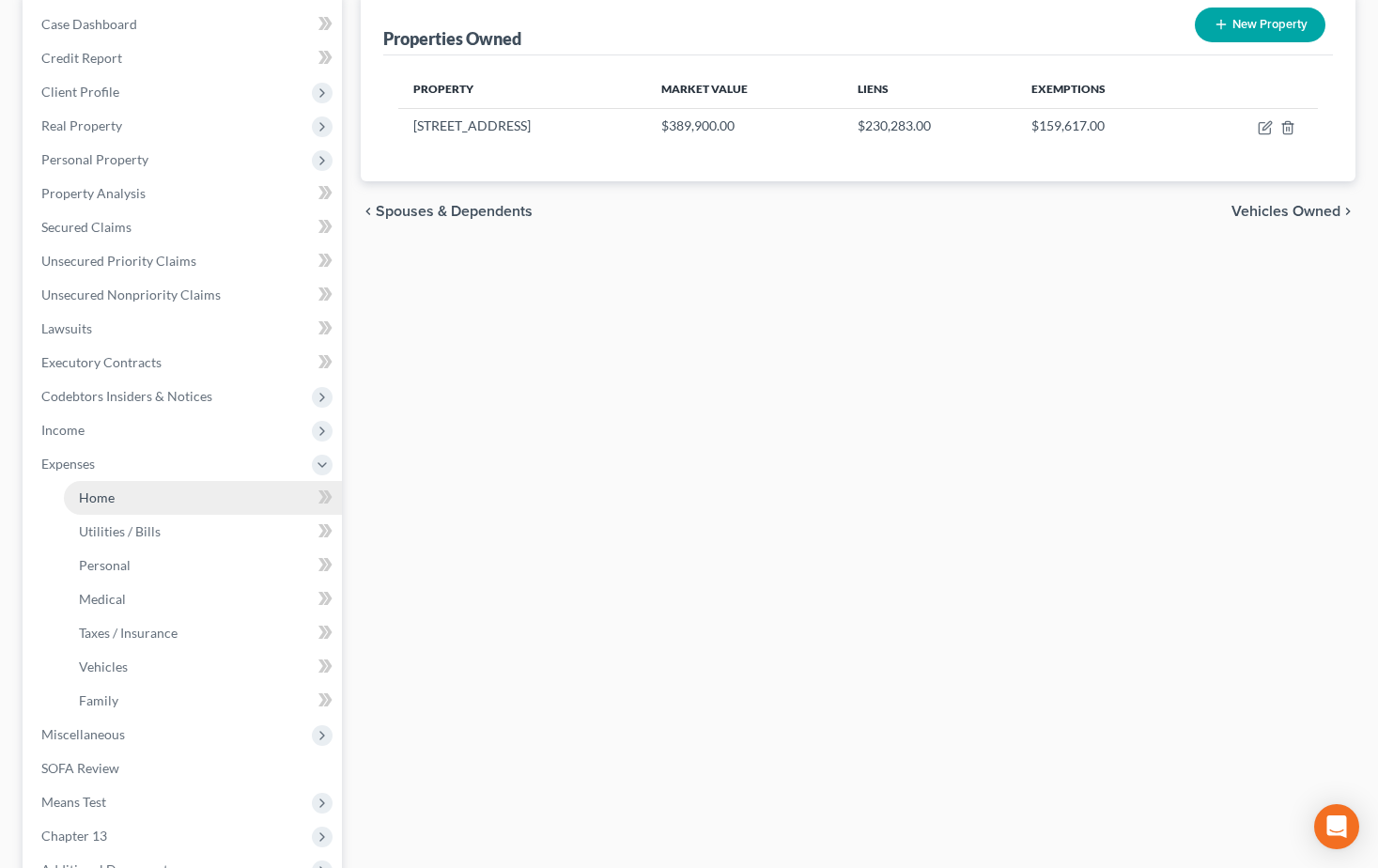
click at [78, 502] on span "Home" at bounding box center [96, 498] width 36 height 16
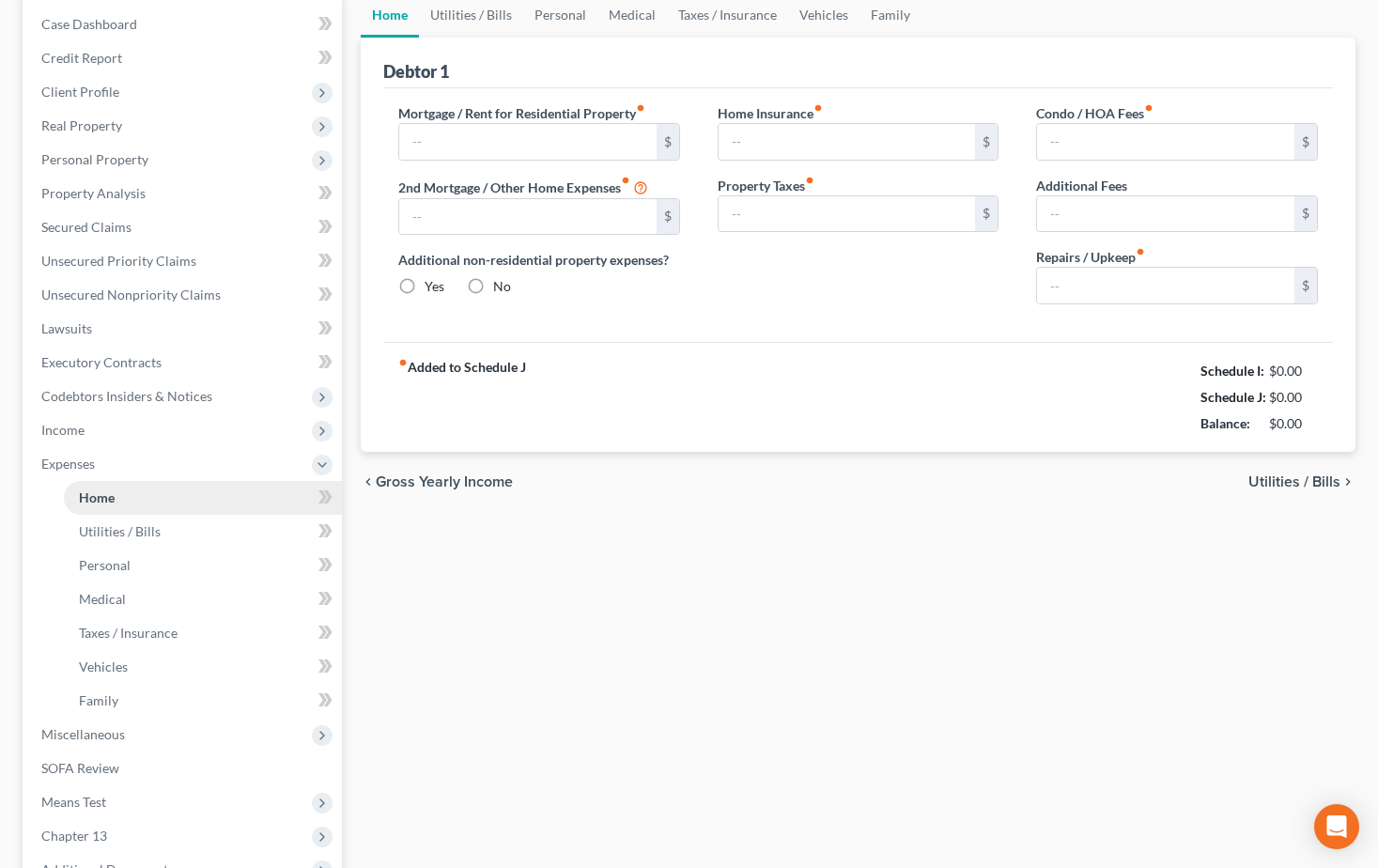
scroll to position [95, 0]
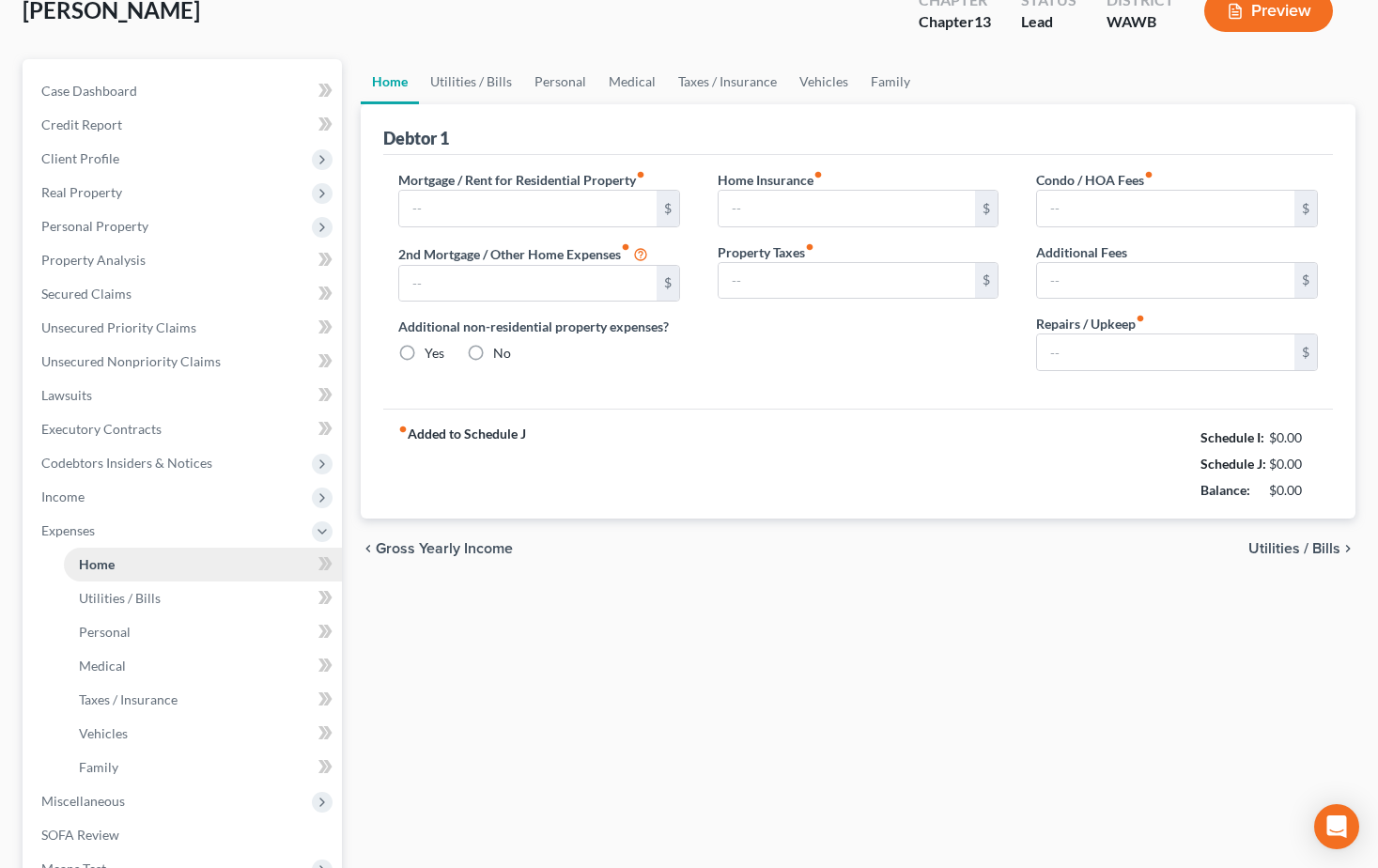
type input "1,701.00"
type input "0.00"
radio input "true"
type input "0.00"
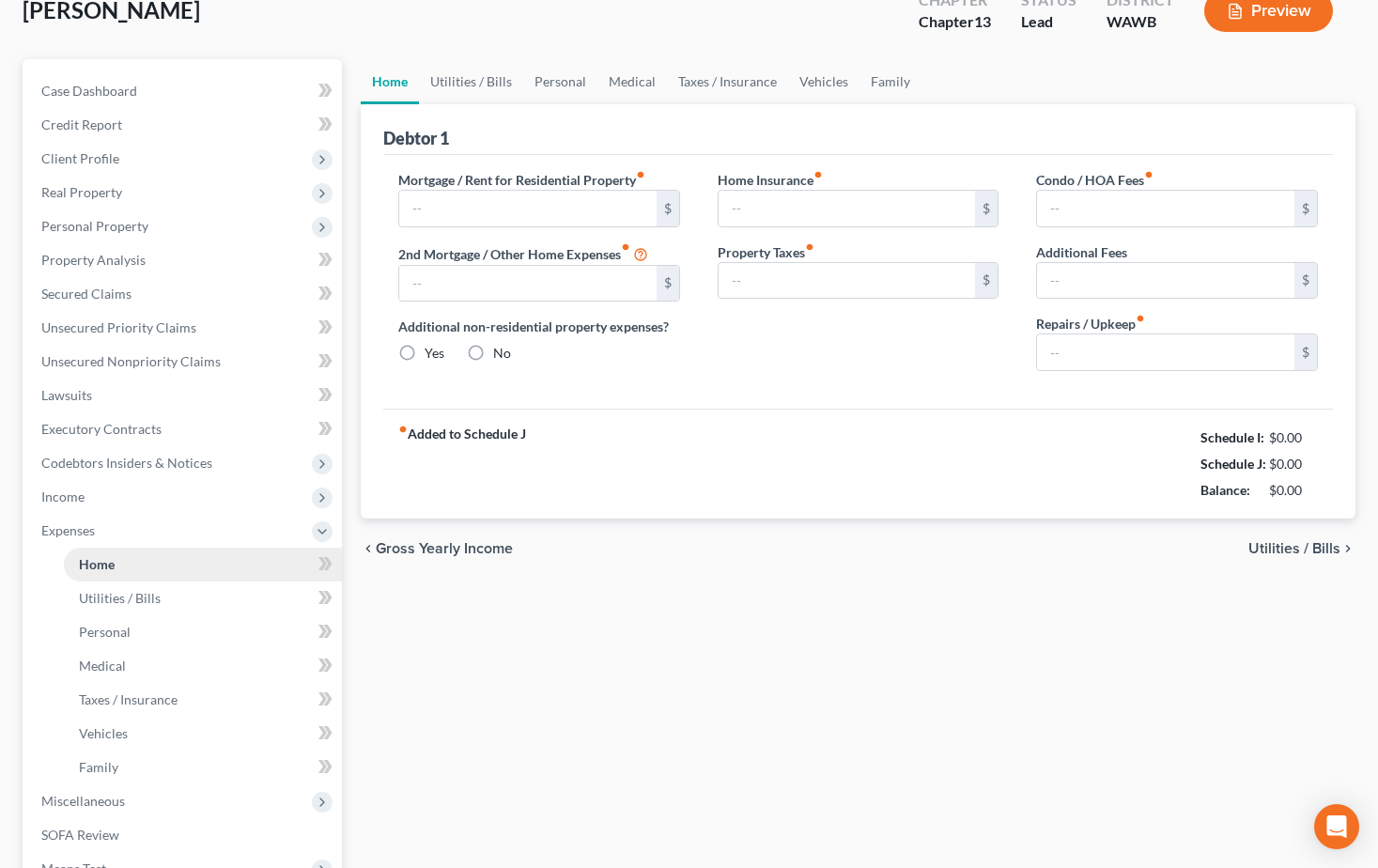
type input "0.00"
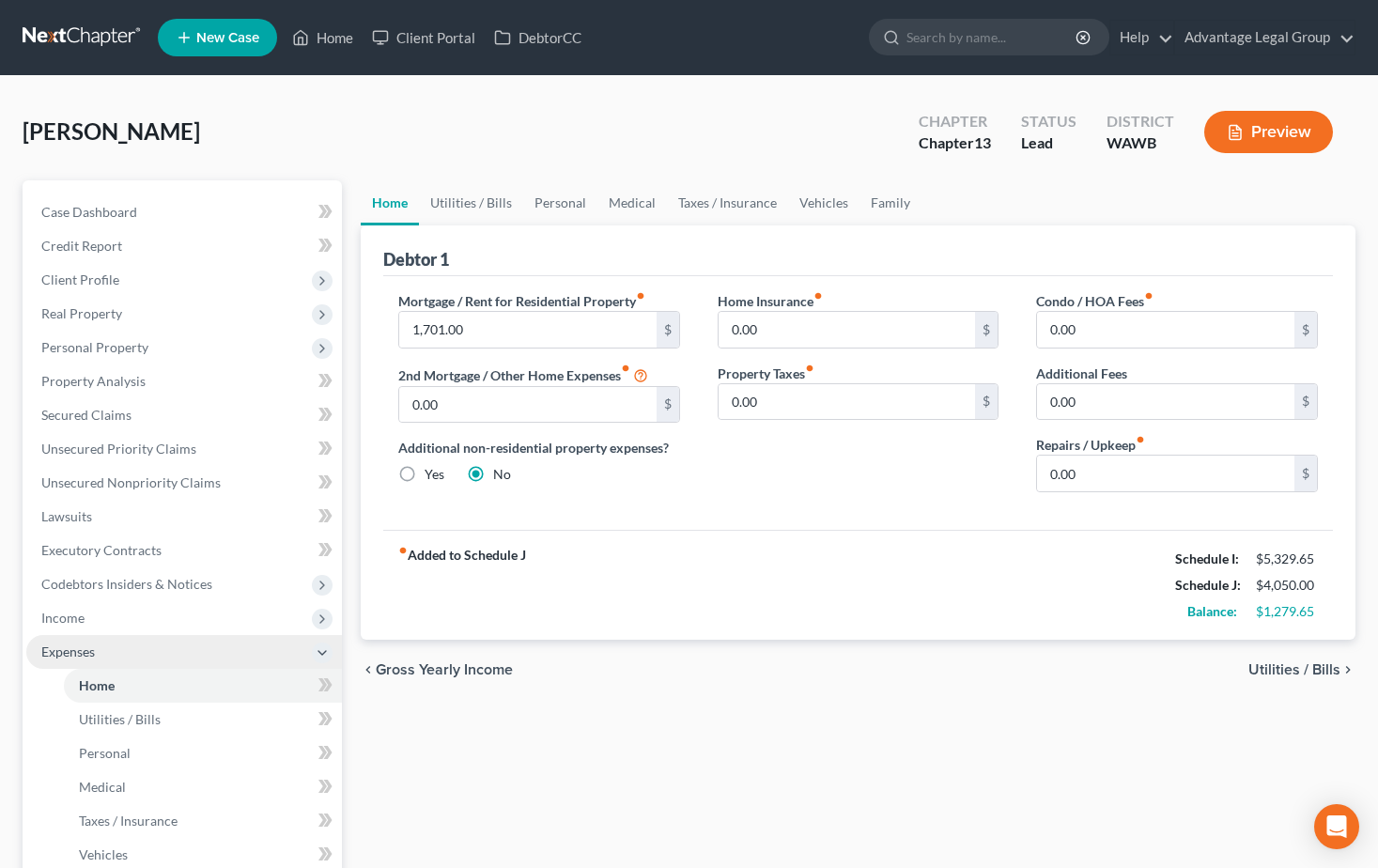
scroll to position [94, 0]
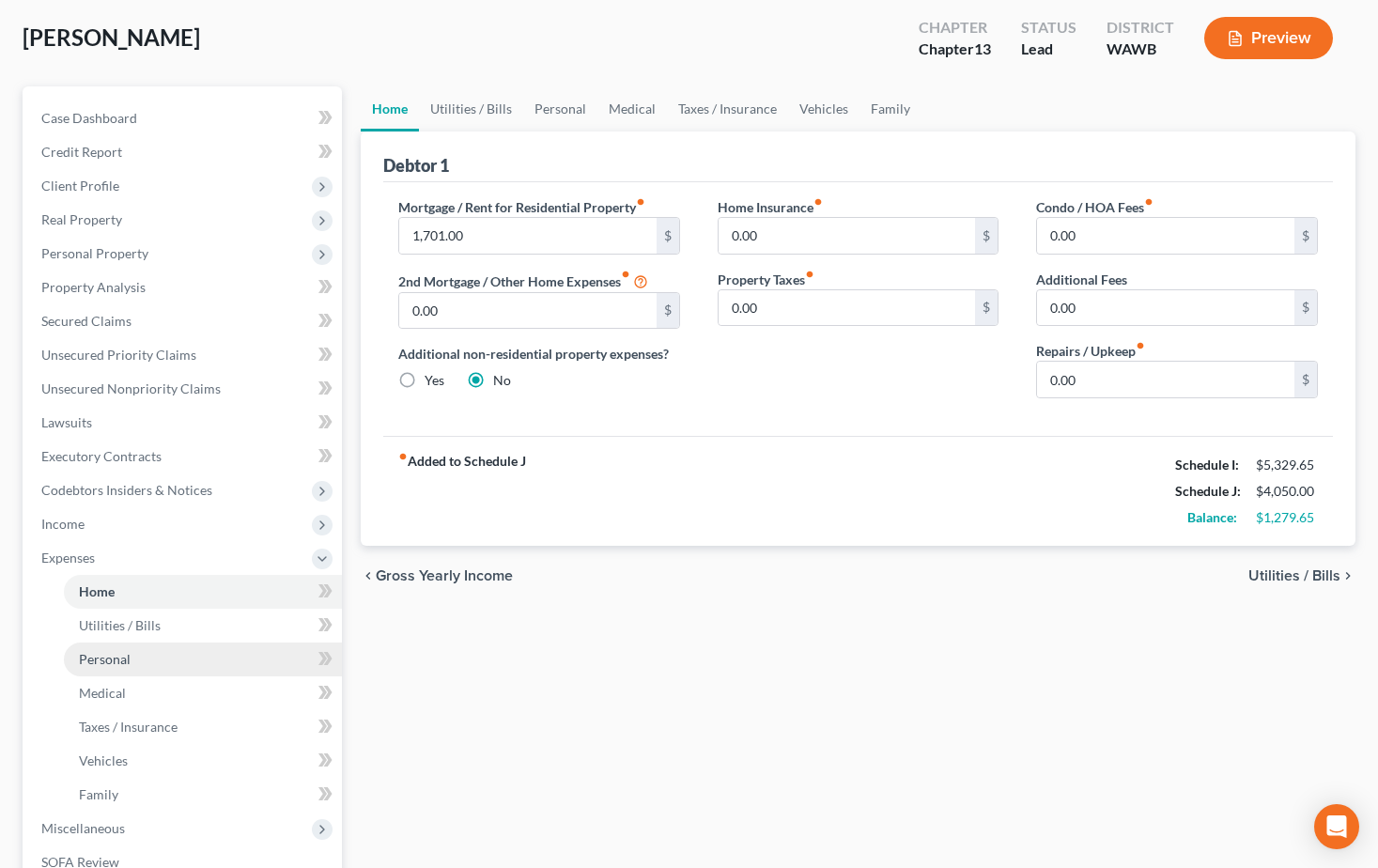
click at [95, 662] on span "Personal" at bounding box center [104, 658] width 52 height 16
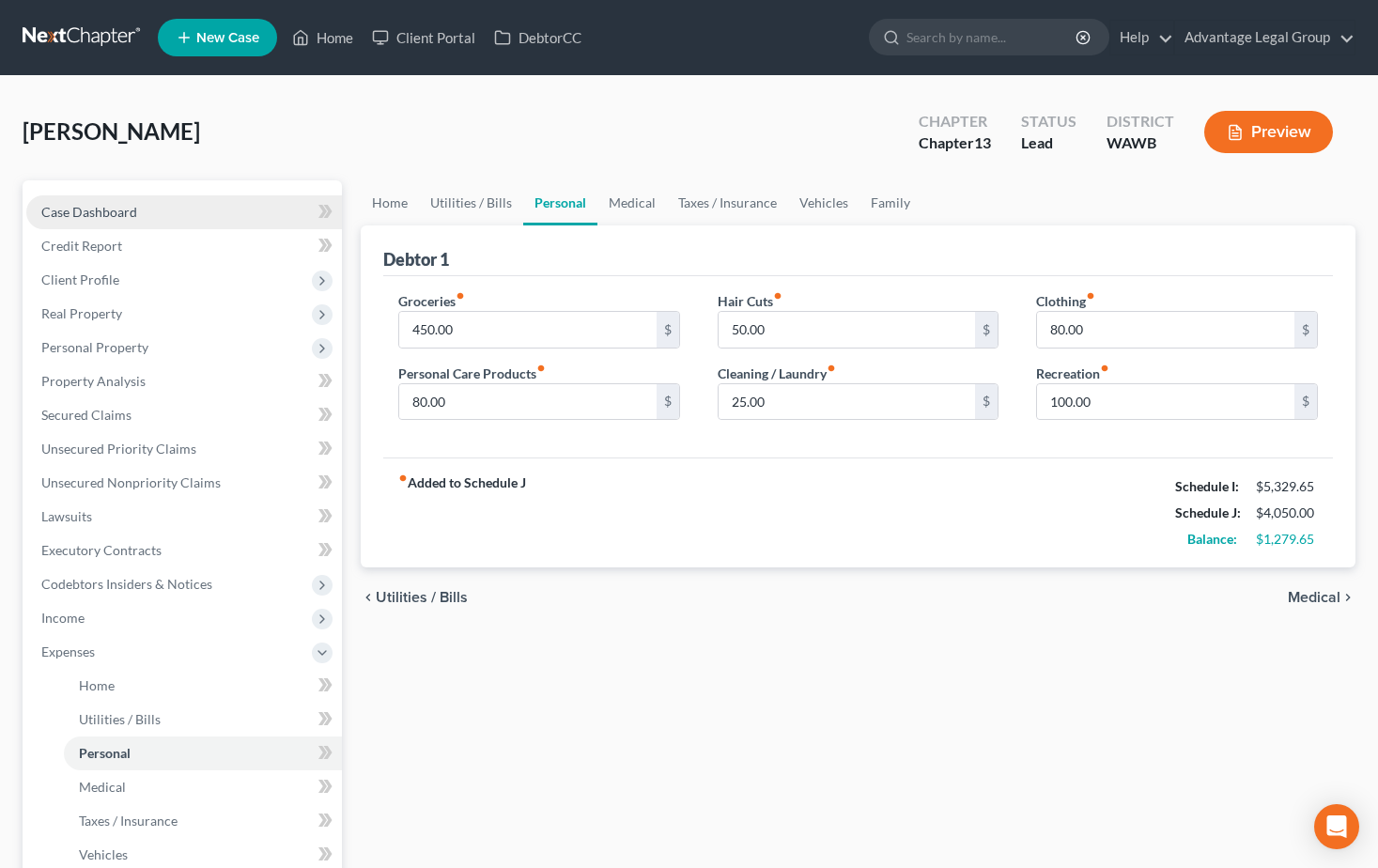
click at [72, 205] on span "Case Dashboard" at bounding box center [89, 212] width 95 height 16
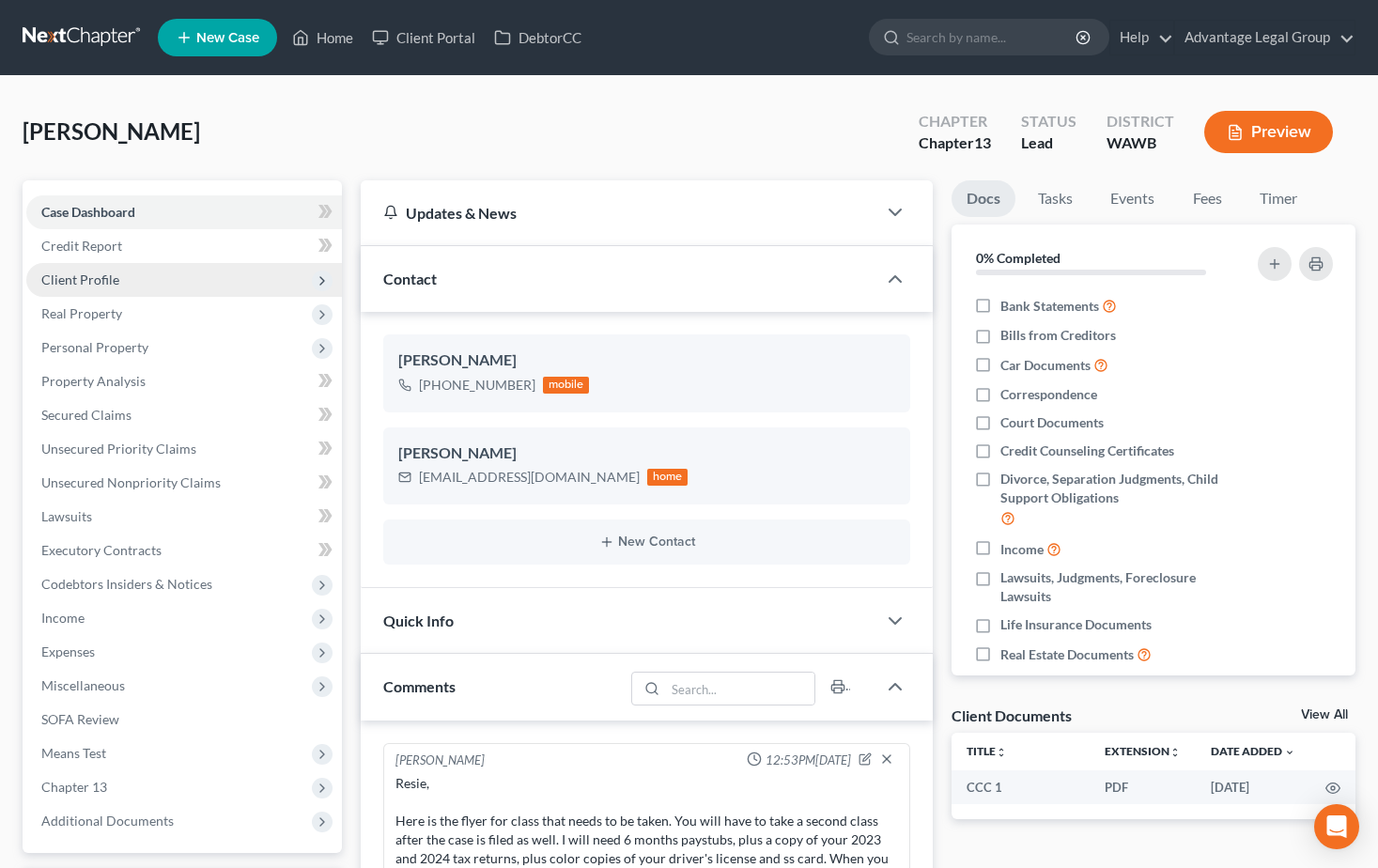
click at [63, 280] on span "Client Profile" at bounding box center [80, 279] width 77 height 16
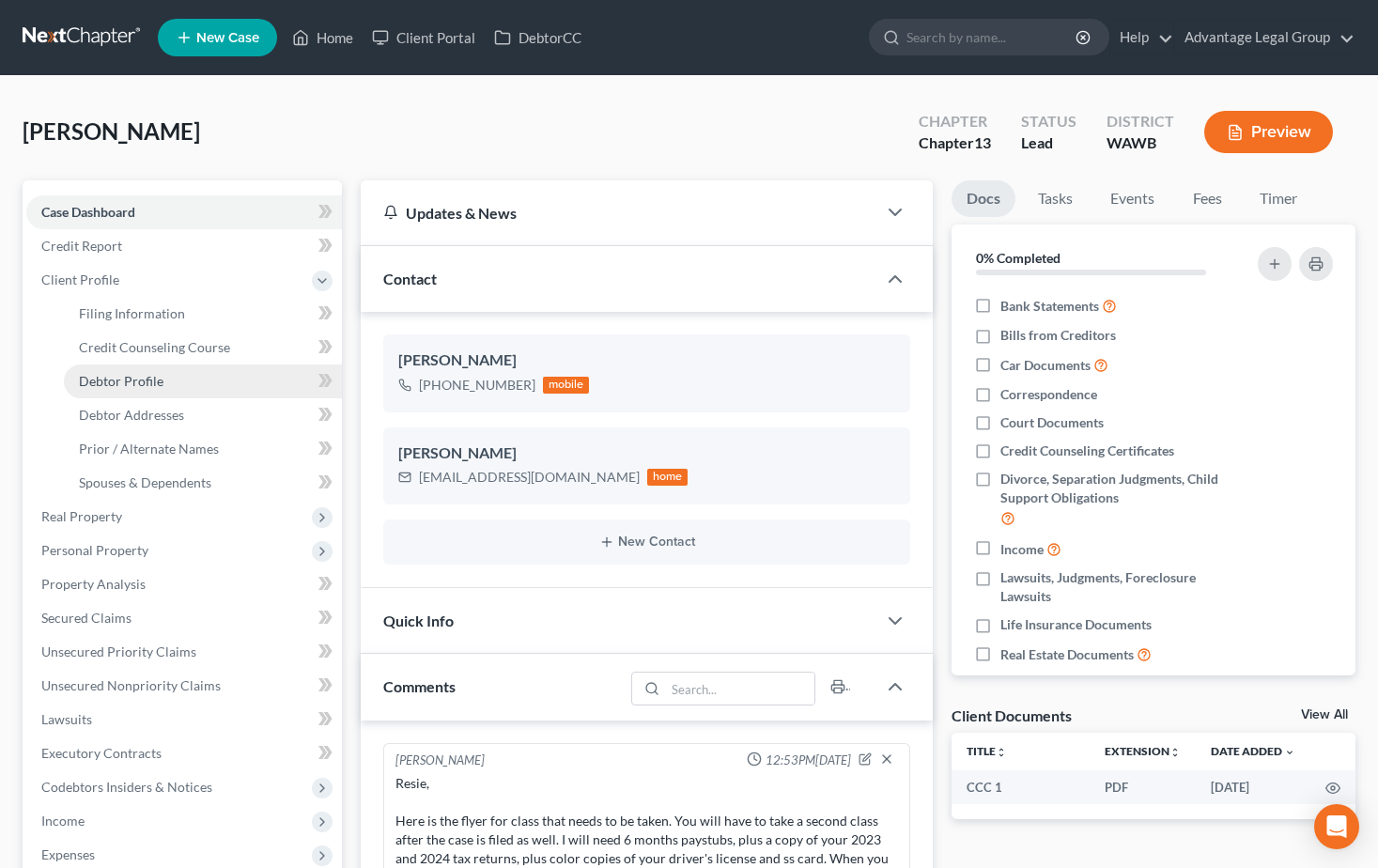
click at [129, 382] on span "Debtor Profile" at bounding box center [120, 380] width 84 height 16
select select "0"
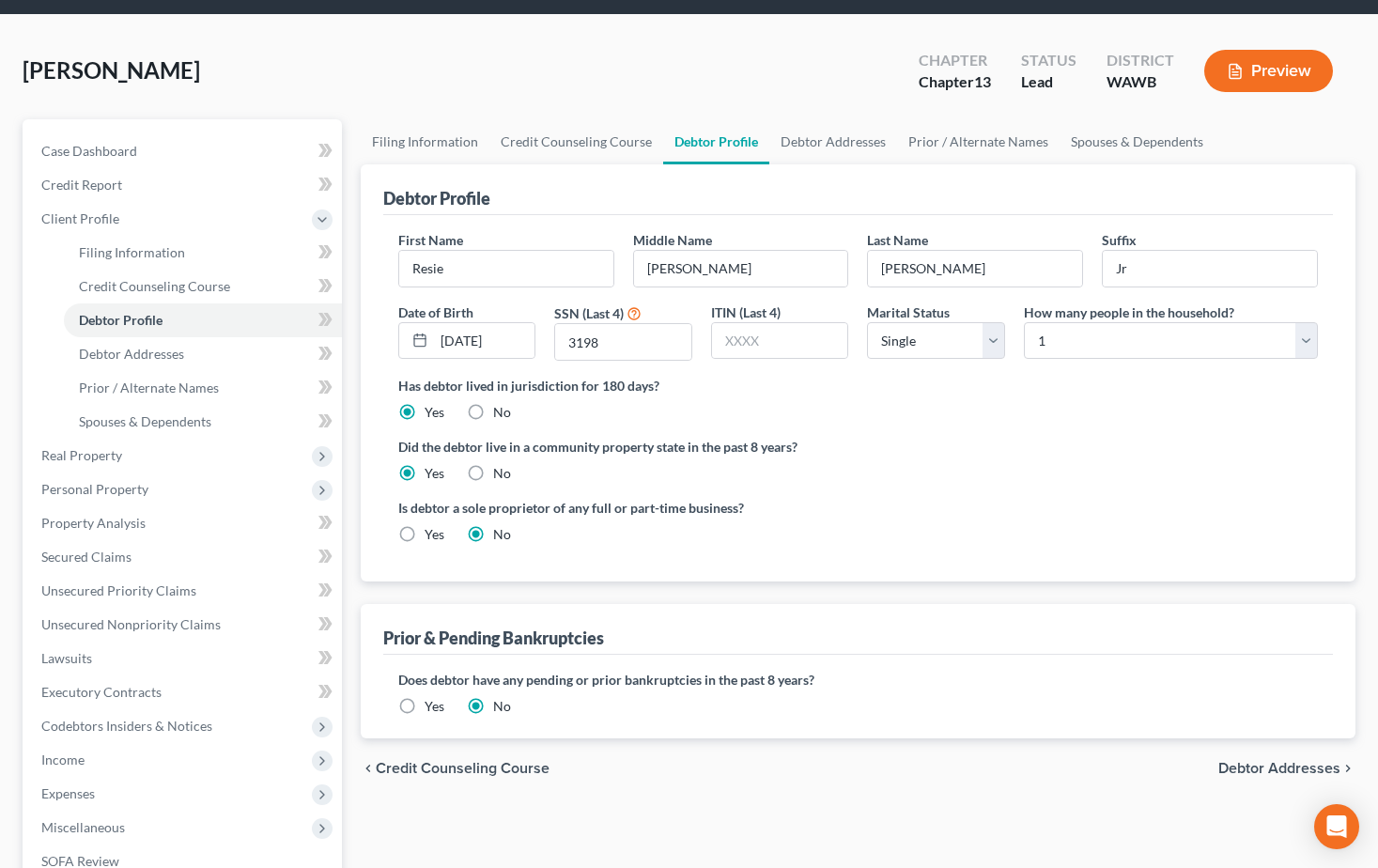
scroll to position [94, 0]
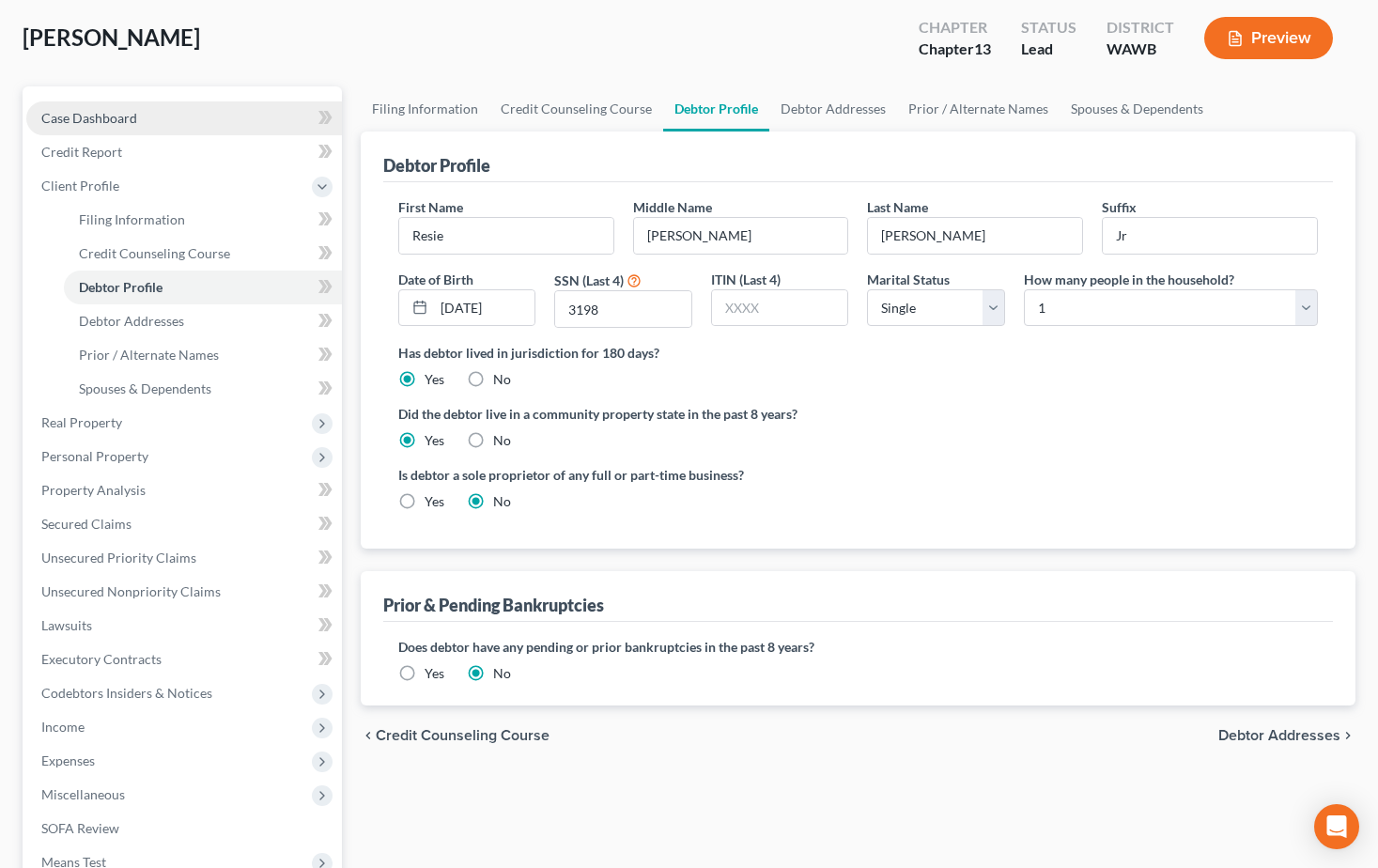
click at [77, 120] on span "Case Dashboard" at bounding box center [89, 118] width 95 height 16
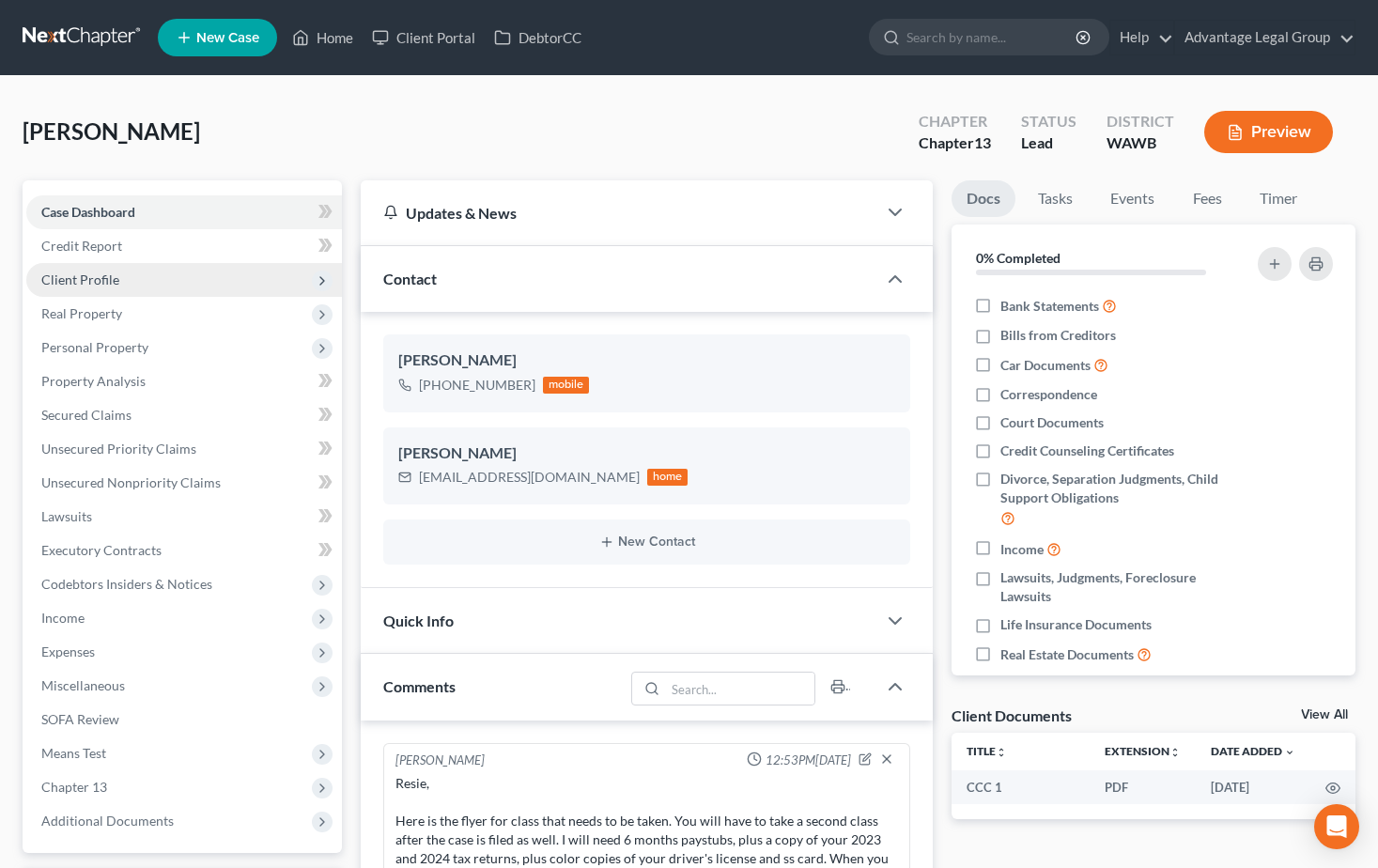
click at [83, 275] on span "Client Profile" at bounding box center [80, 279] width 77 height 16
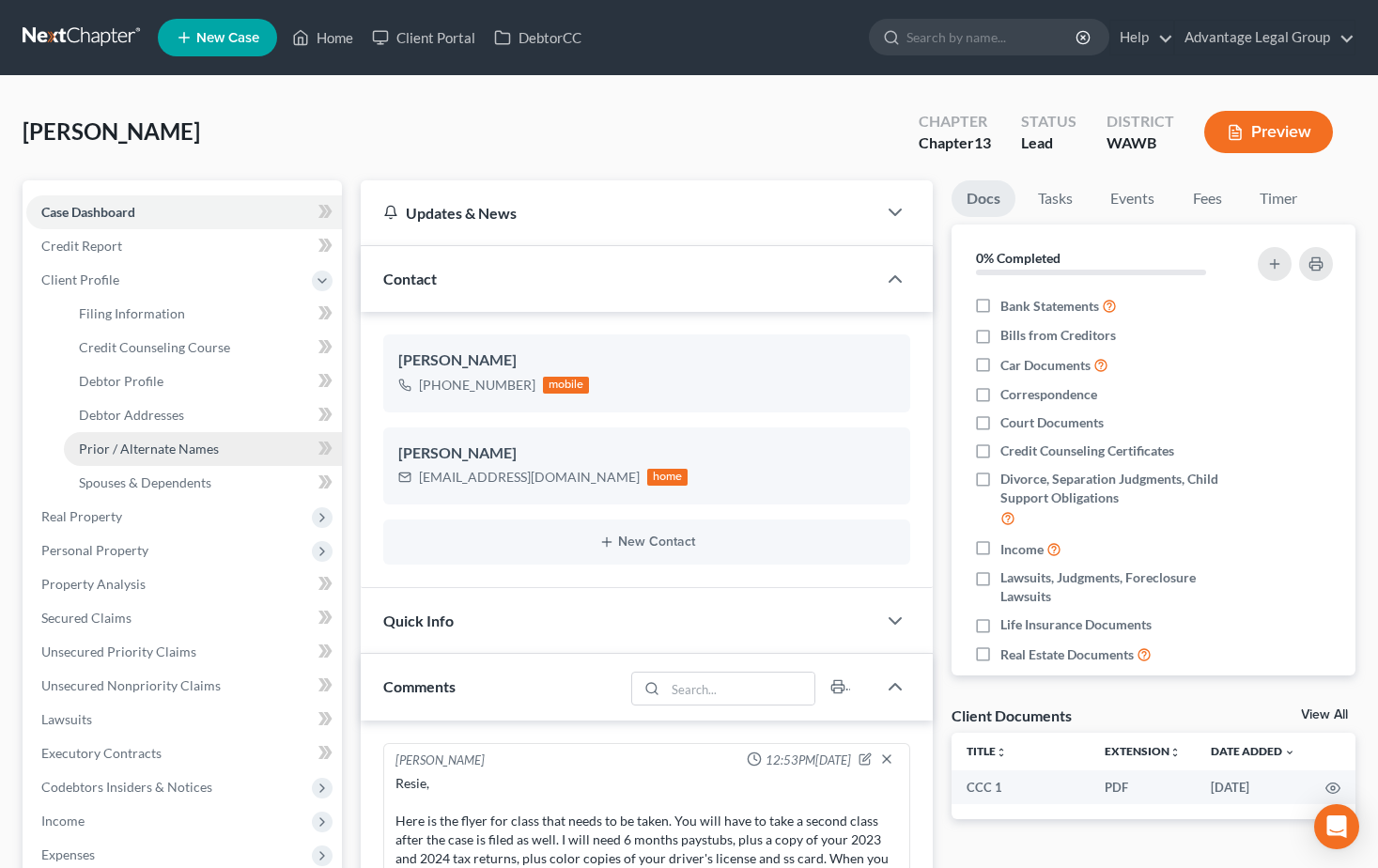
scroll to position [94, 0]
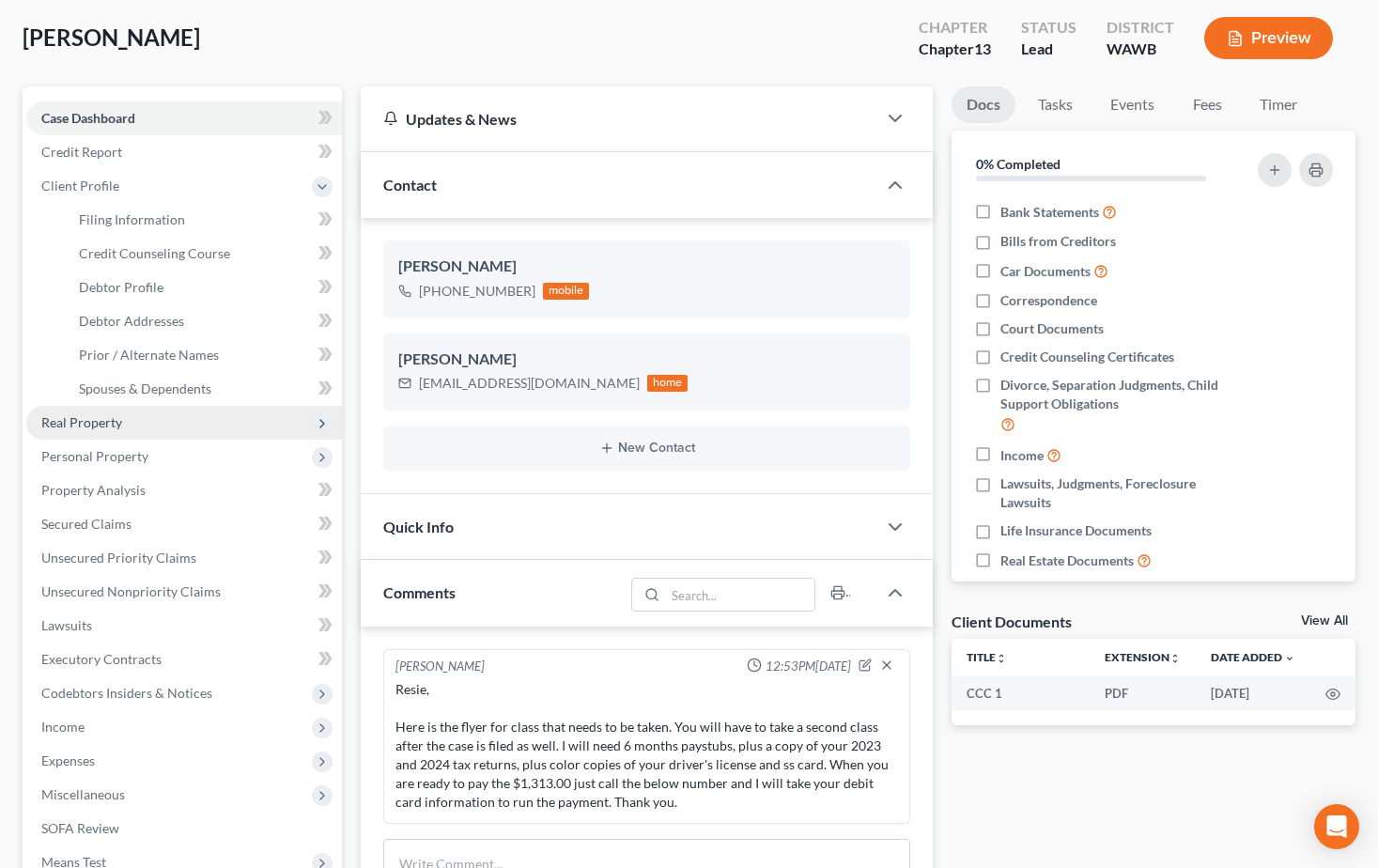
click at [87, 420] on span "Real Property" at bounding box center [81, 422] width 80 height 16
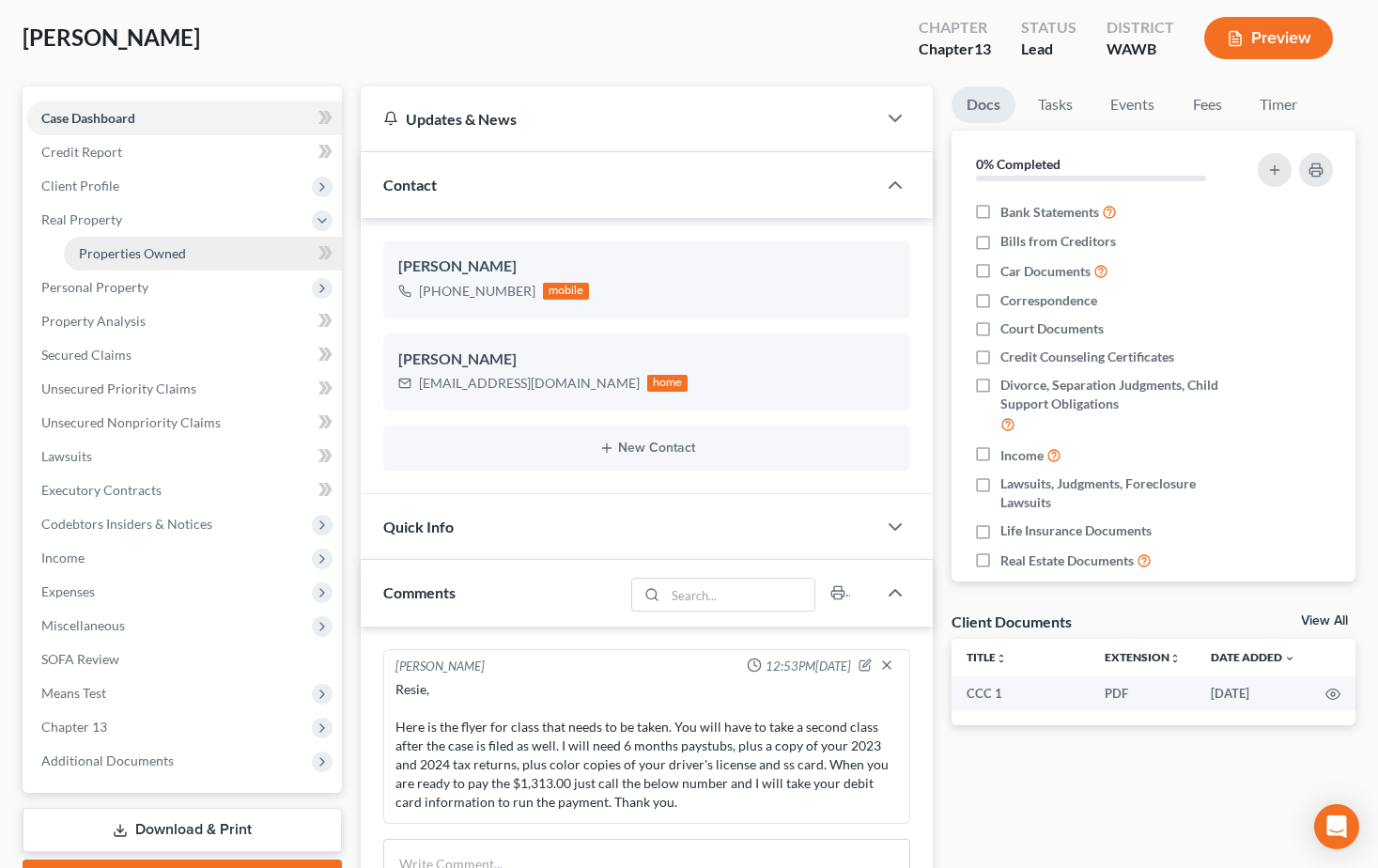
click at [132, 256] on span "Properties Owned" at bounding box center [132, 253] width 107 height 16
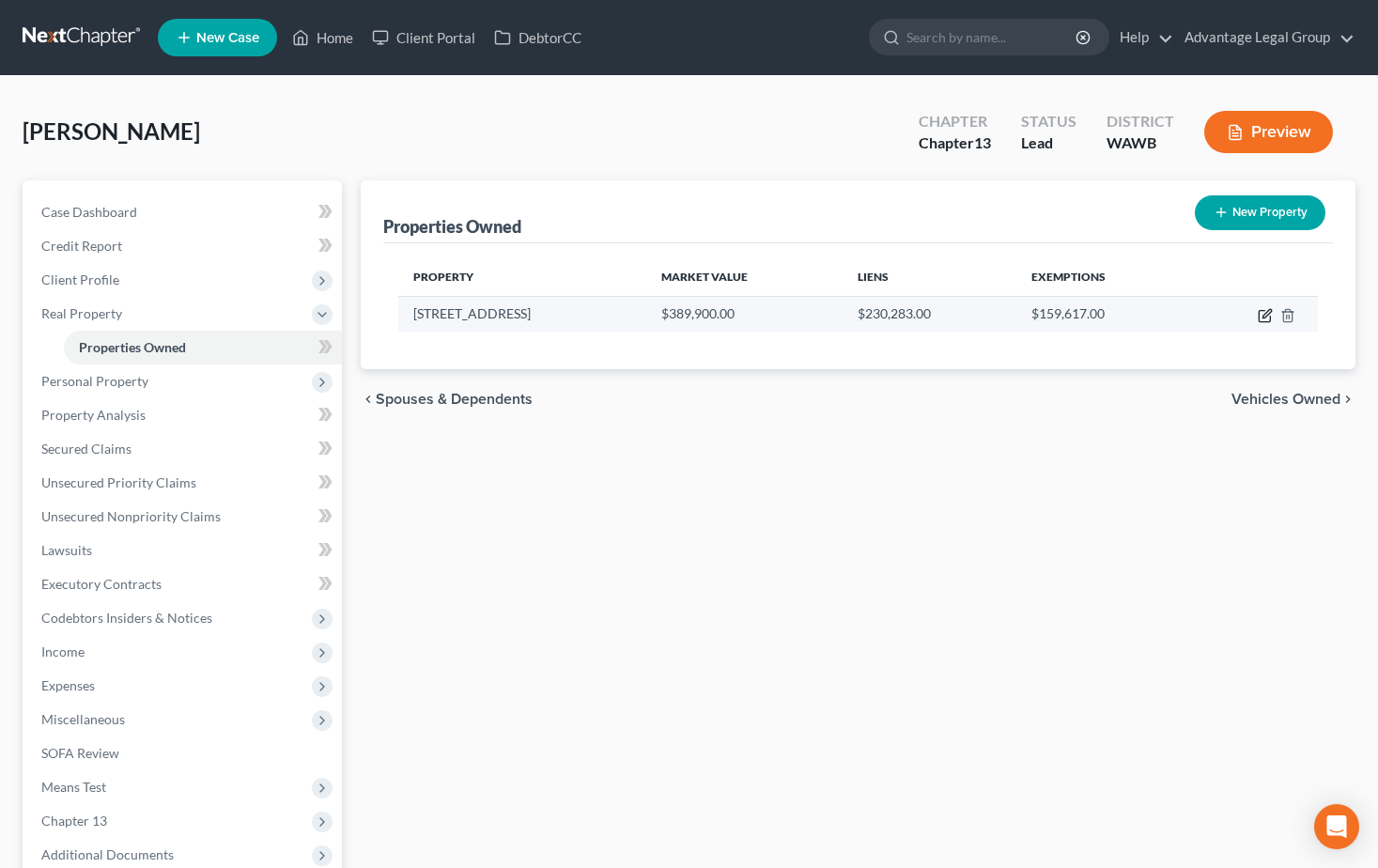
click at [1259, 314] on icon "button" at bounding box center [1264, 316] width 11 height 11
select select "50"
select select "26"
select select "0"
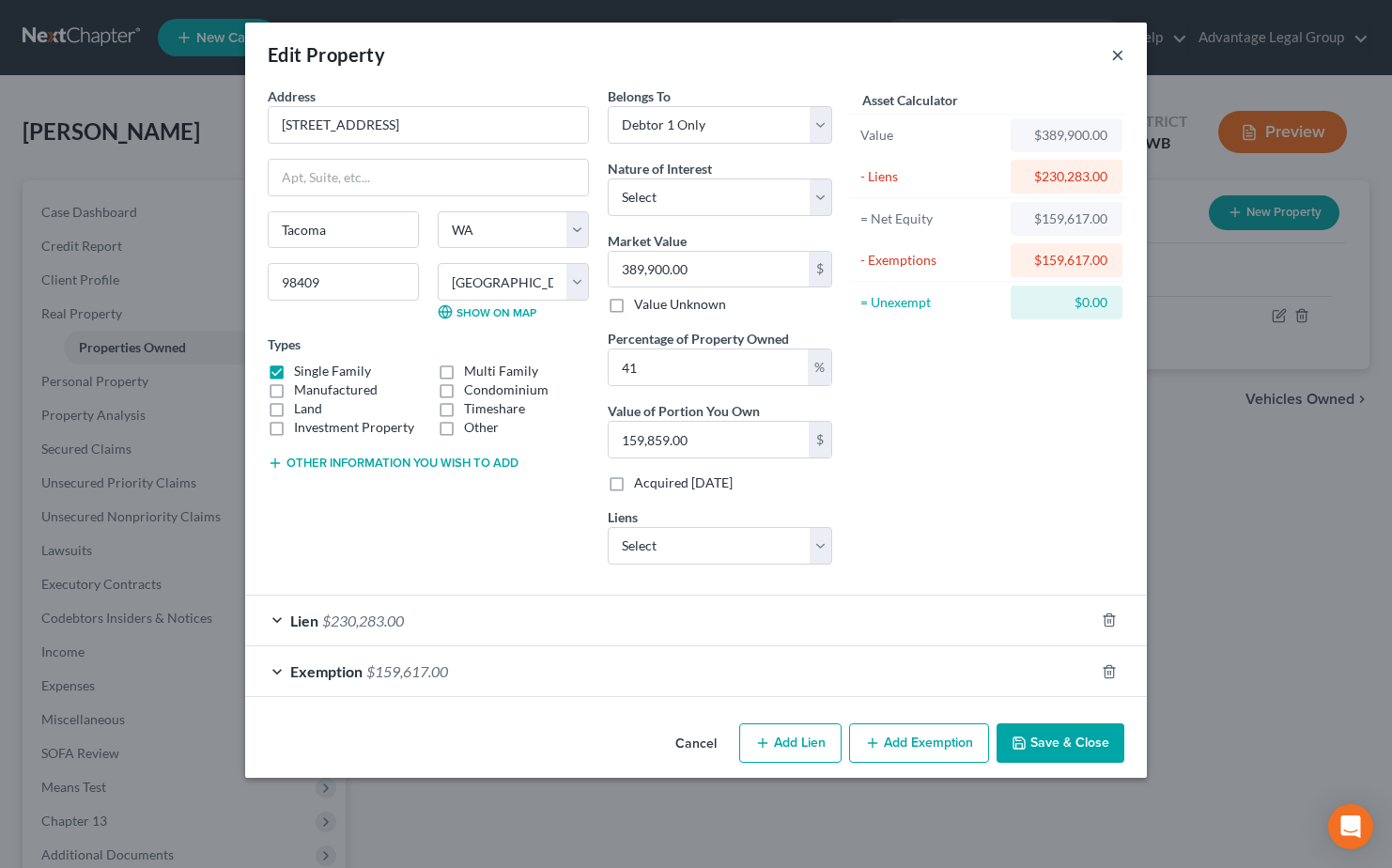
click at [1118, 58] on button "×" at bounding box center [1118, 54] width 13 height 23
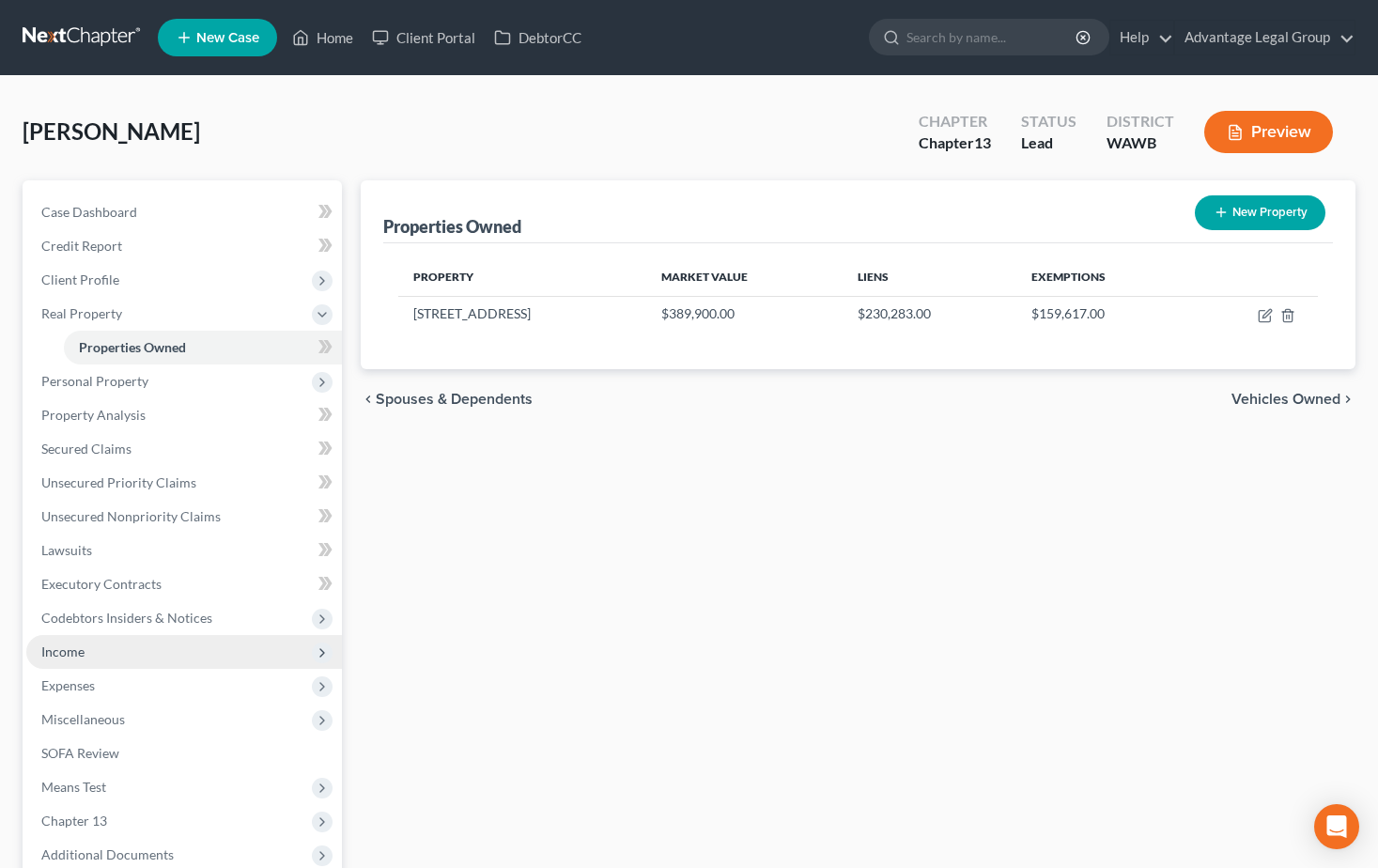
click at [66, 655] on span "Income" at bounding box center [63, 651] width 43 height 16
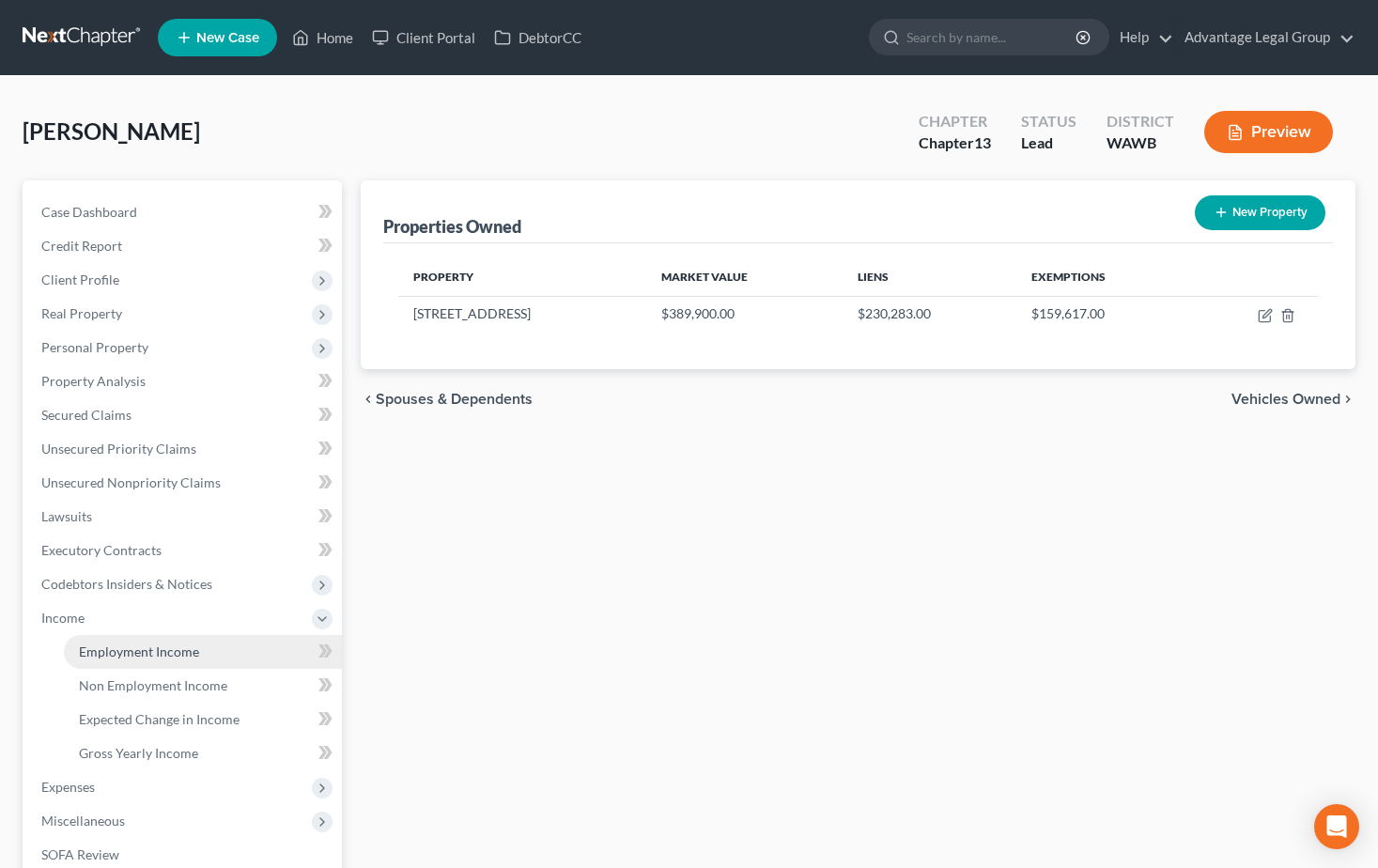
click at [105, 654] on span "Employment Income" at bounding box center [138, 651] width 120 height 16
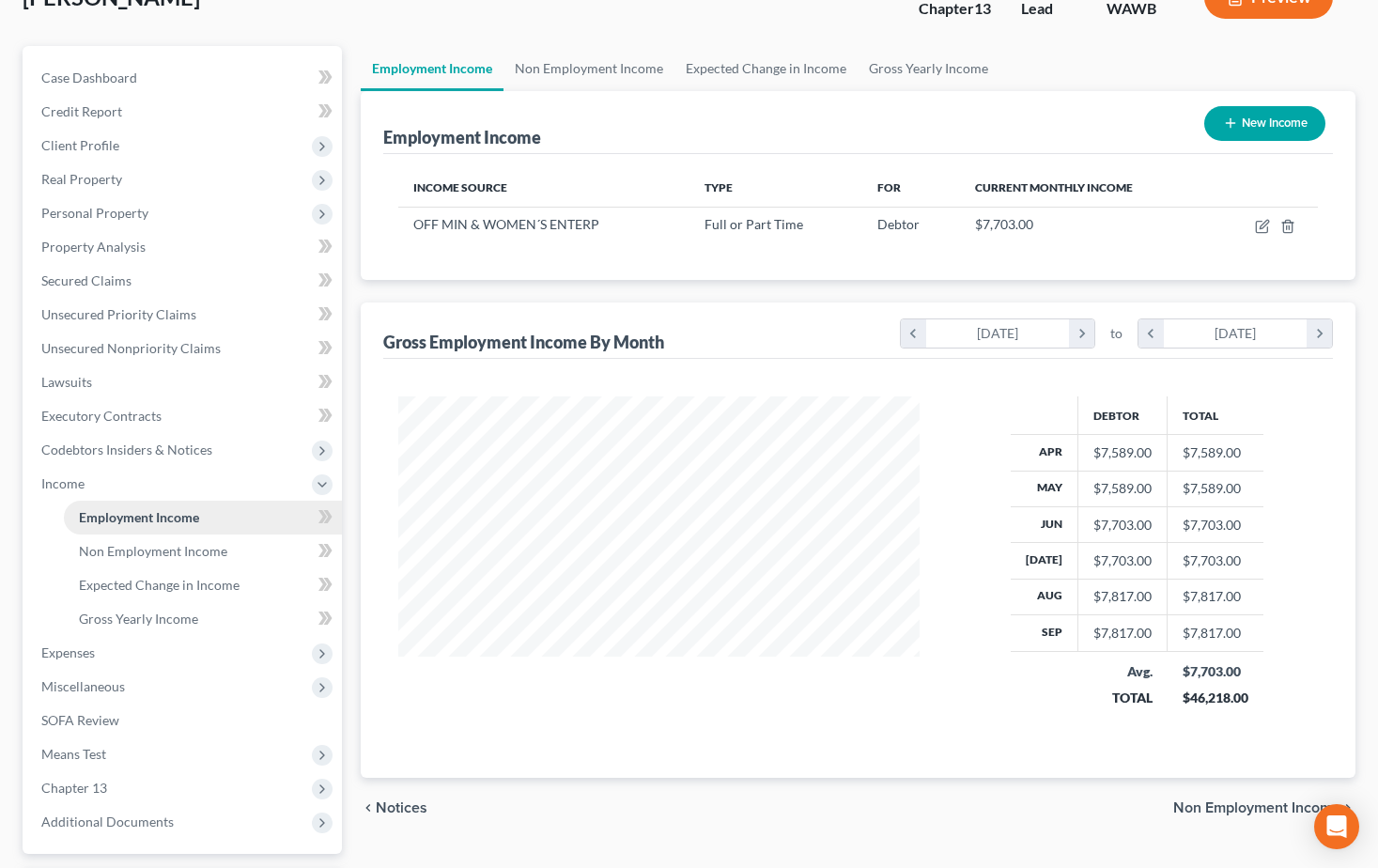
scroll to position [188, 0]
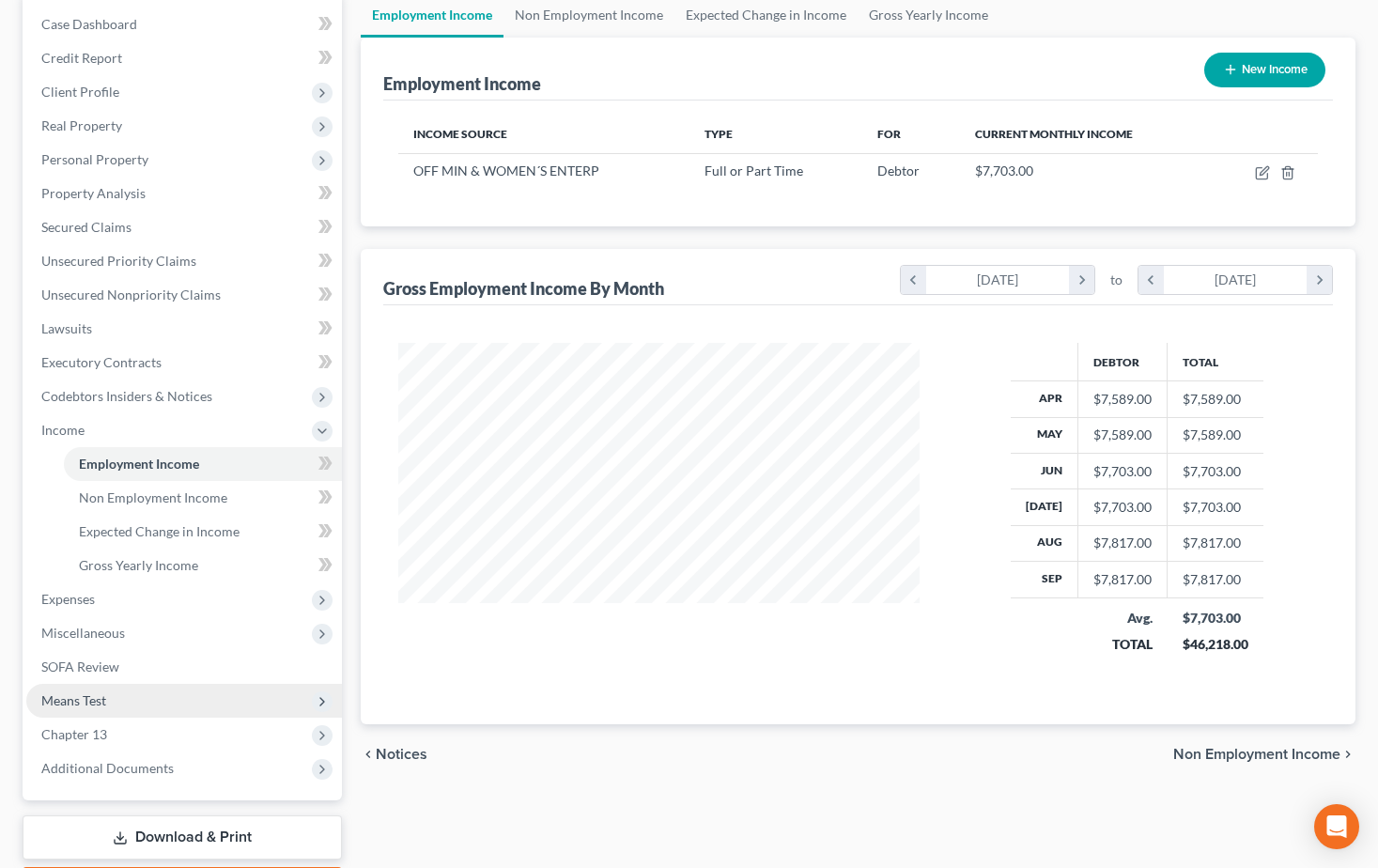
click at [84, 700] on span "Means Test" at bounding box center [74, 700] width 65 height 16
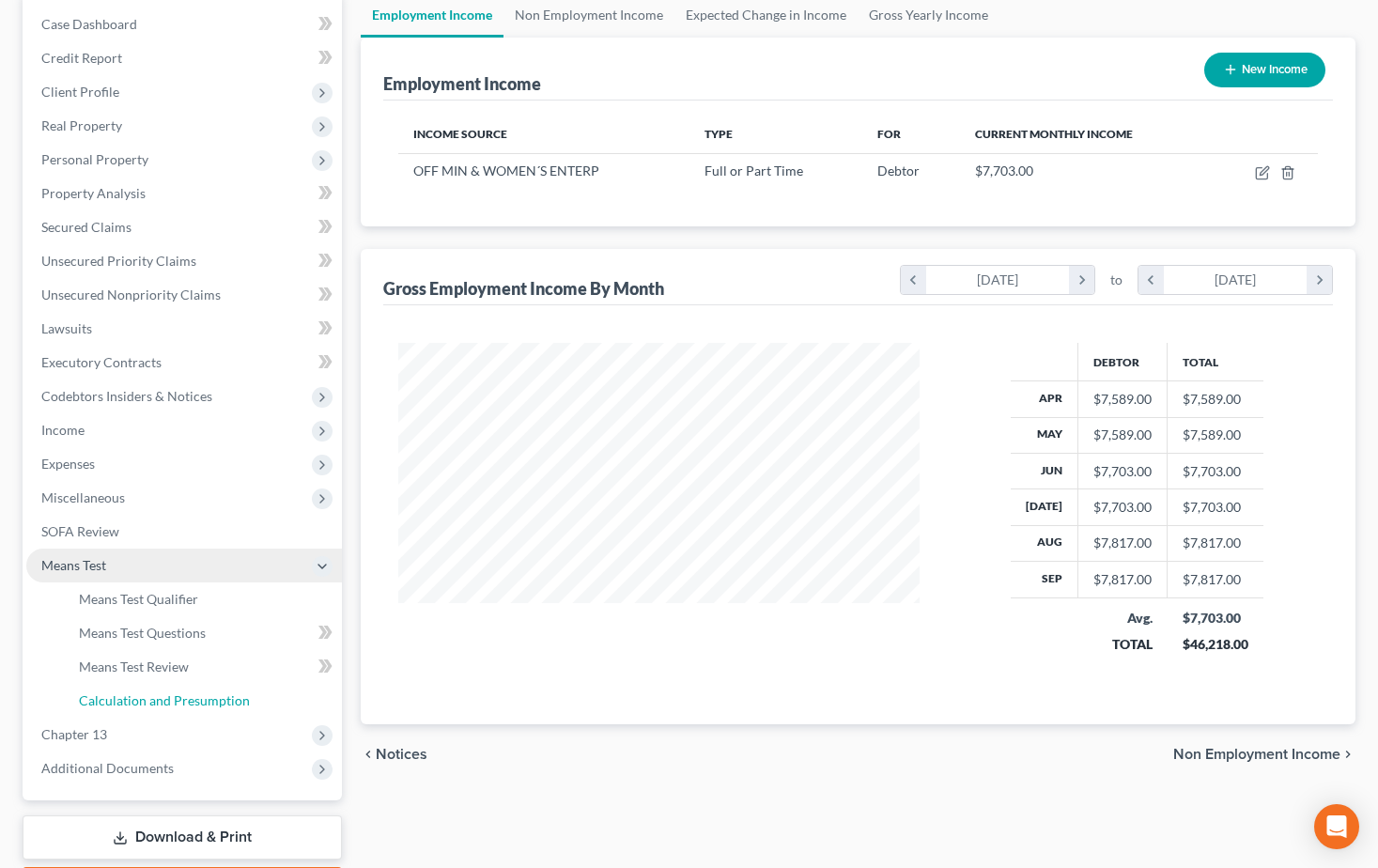
click at [84, 700] on span "Calculation and Presumption" at bounding box center [164, 700] width 171 height 16
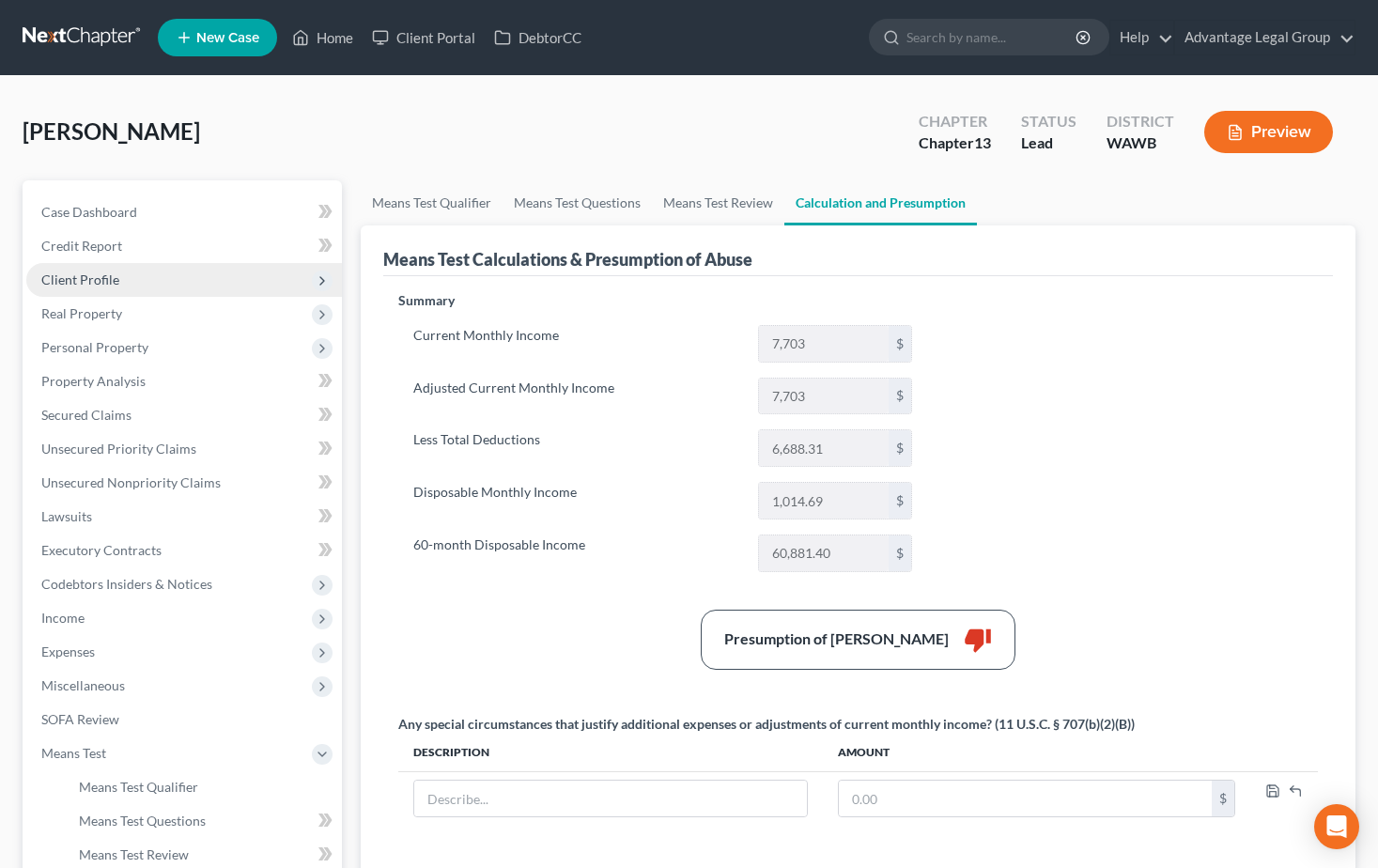
click at [101, 282] on span "Client Profile" at bounding box center [80, 279] width 77 height 16
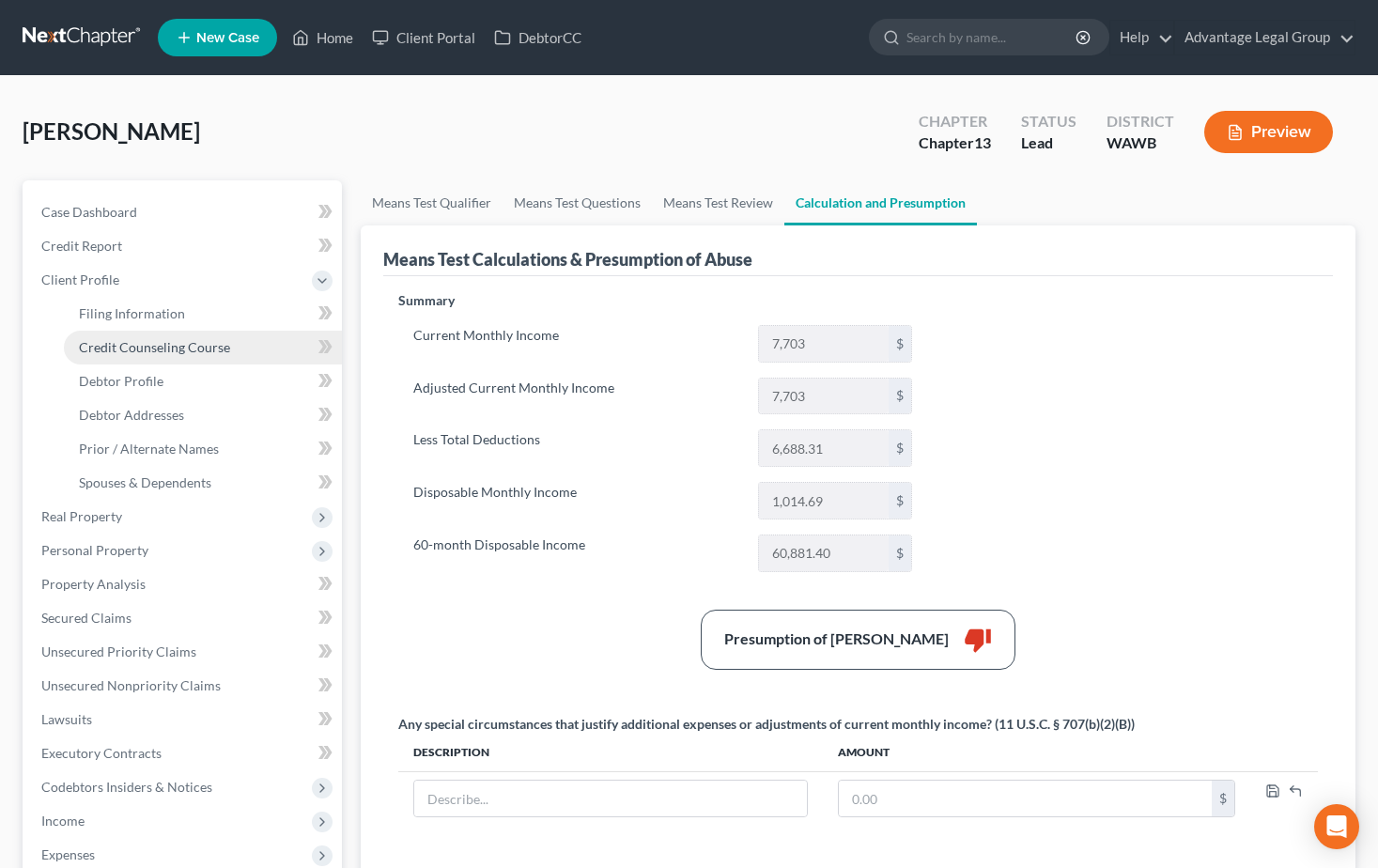
click at [136, 349] on span "Credit Counseling Course" at bounding box center [154, 347] width 151 height 16
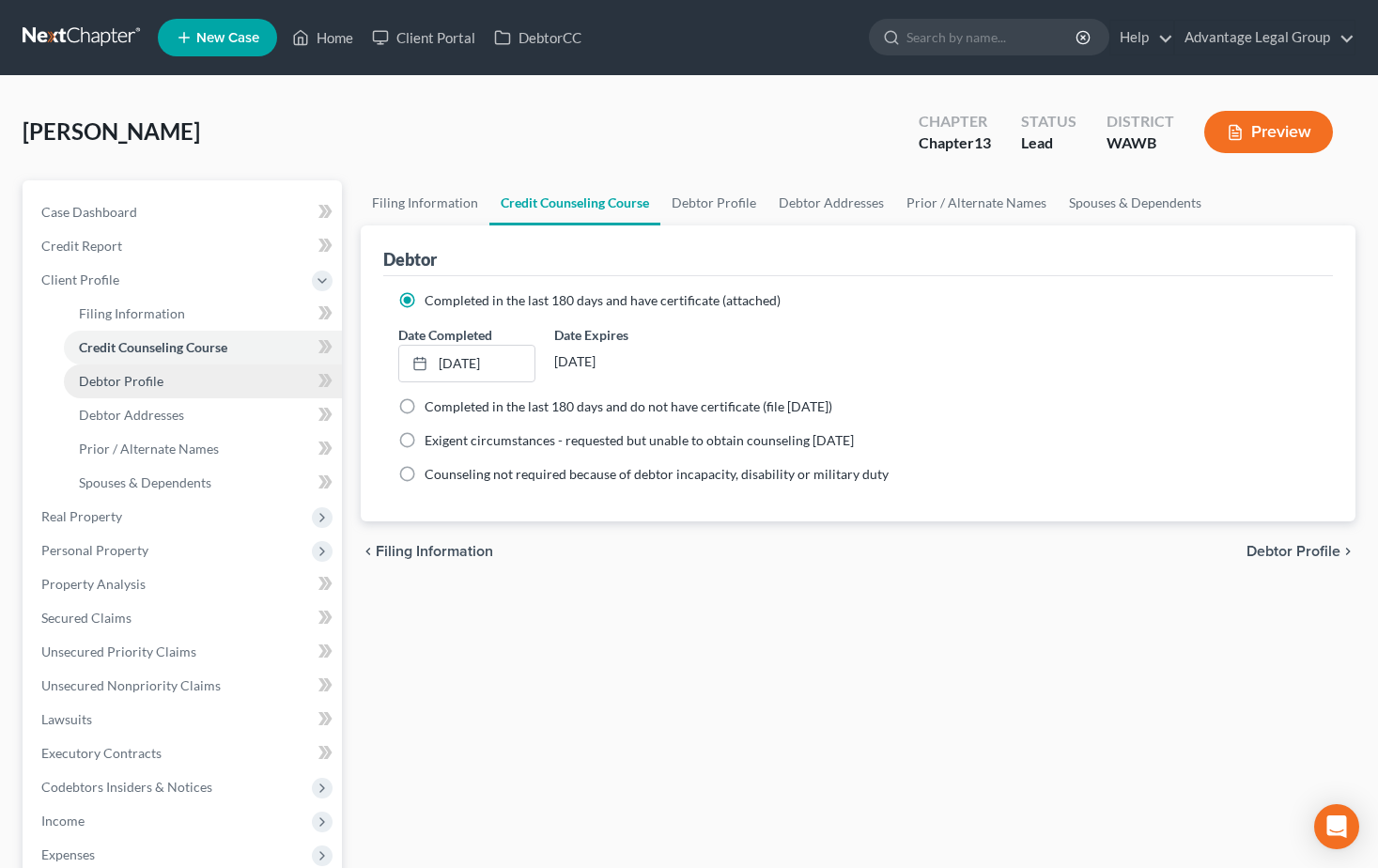
click at [135, 376] on span "Debtor Profile" at bounding box center [120, 380] width 84 height 16
select select "0"
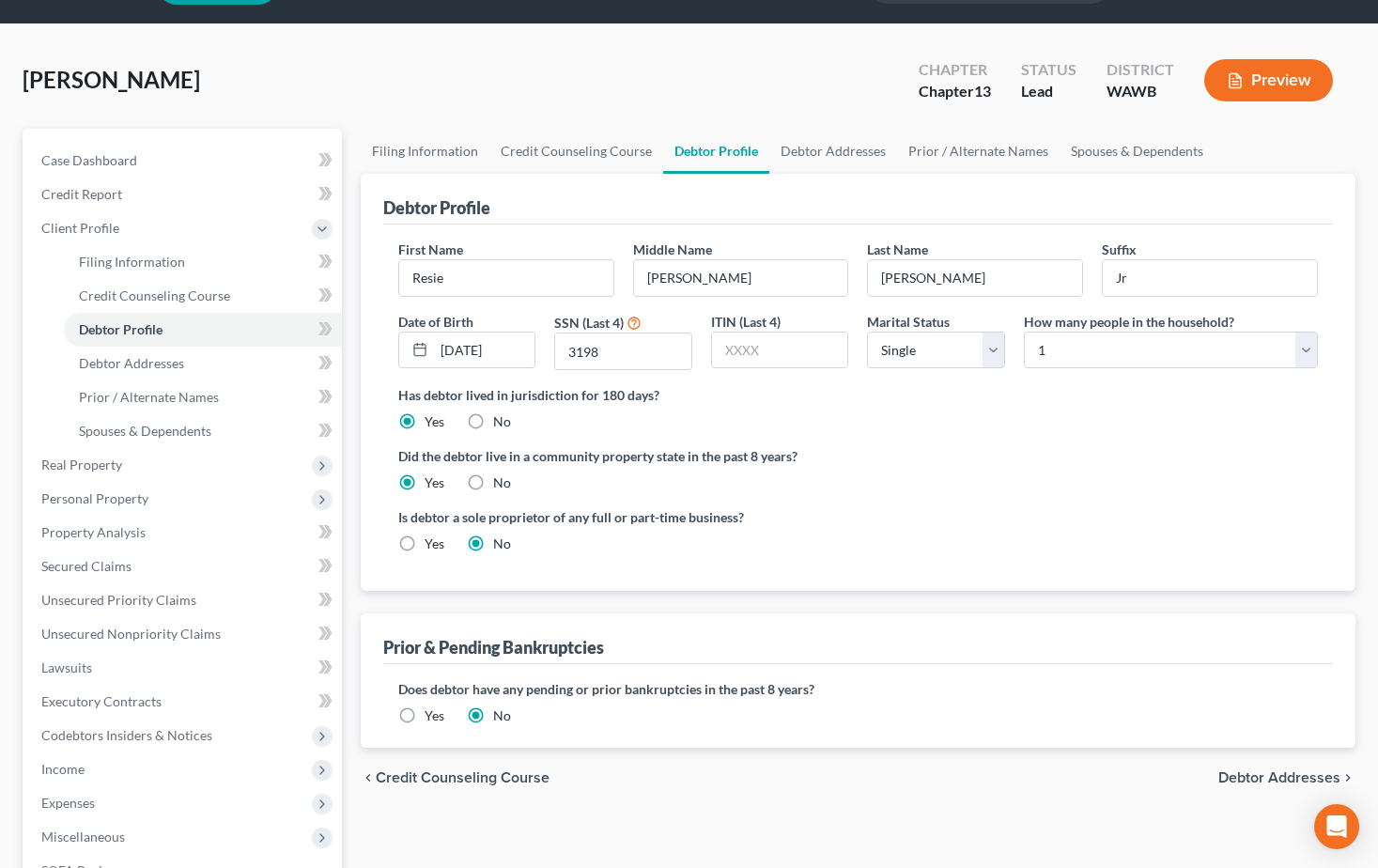
scroll to position [94, 0]
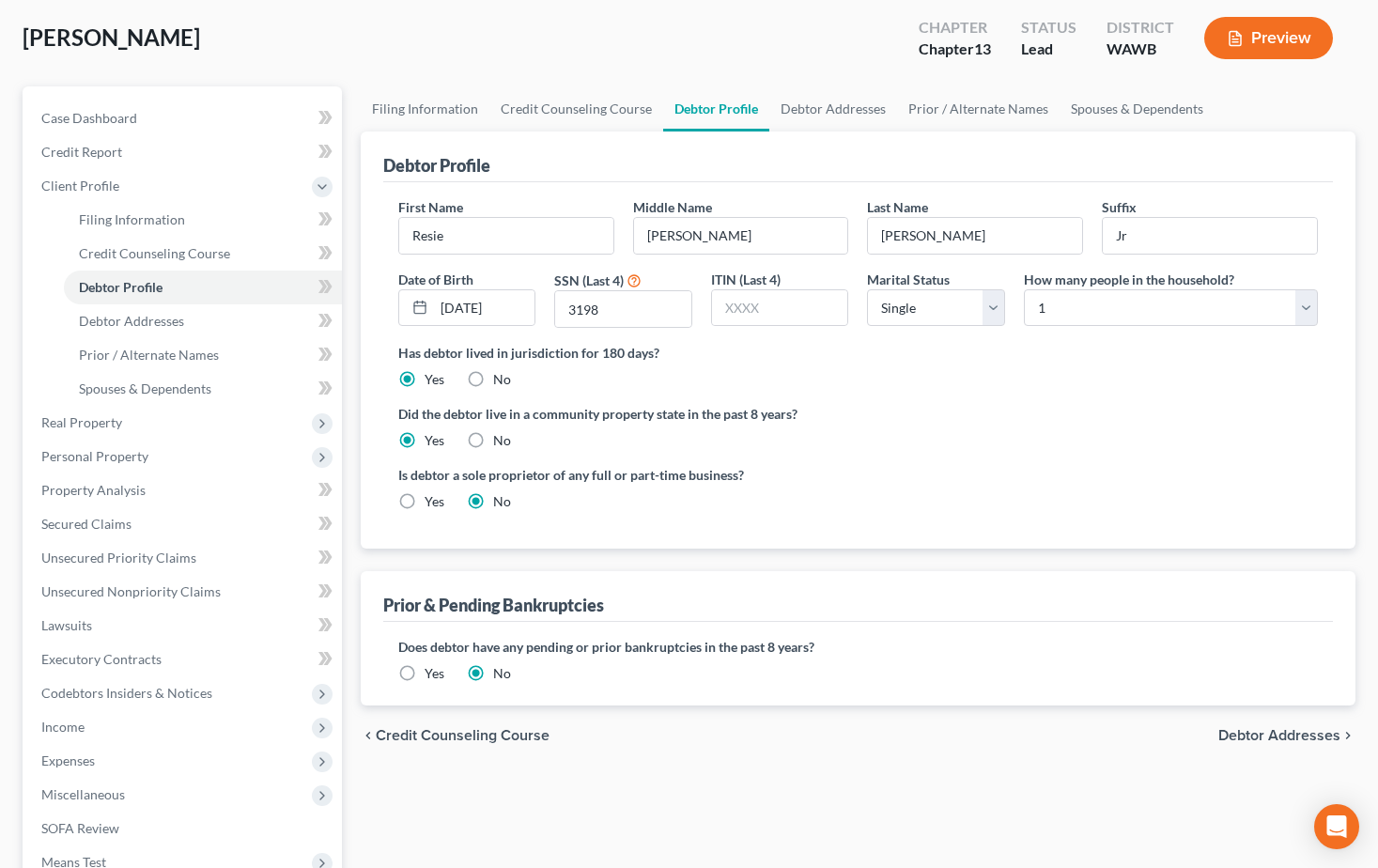
click at [1268, 735] on span "Debtor Addresses" at bounding box center [1279, 735] width 122 height 15
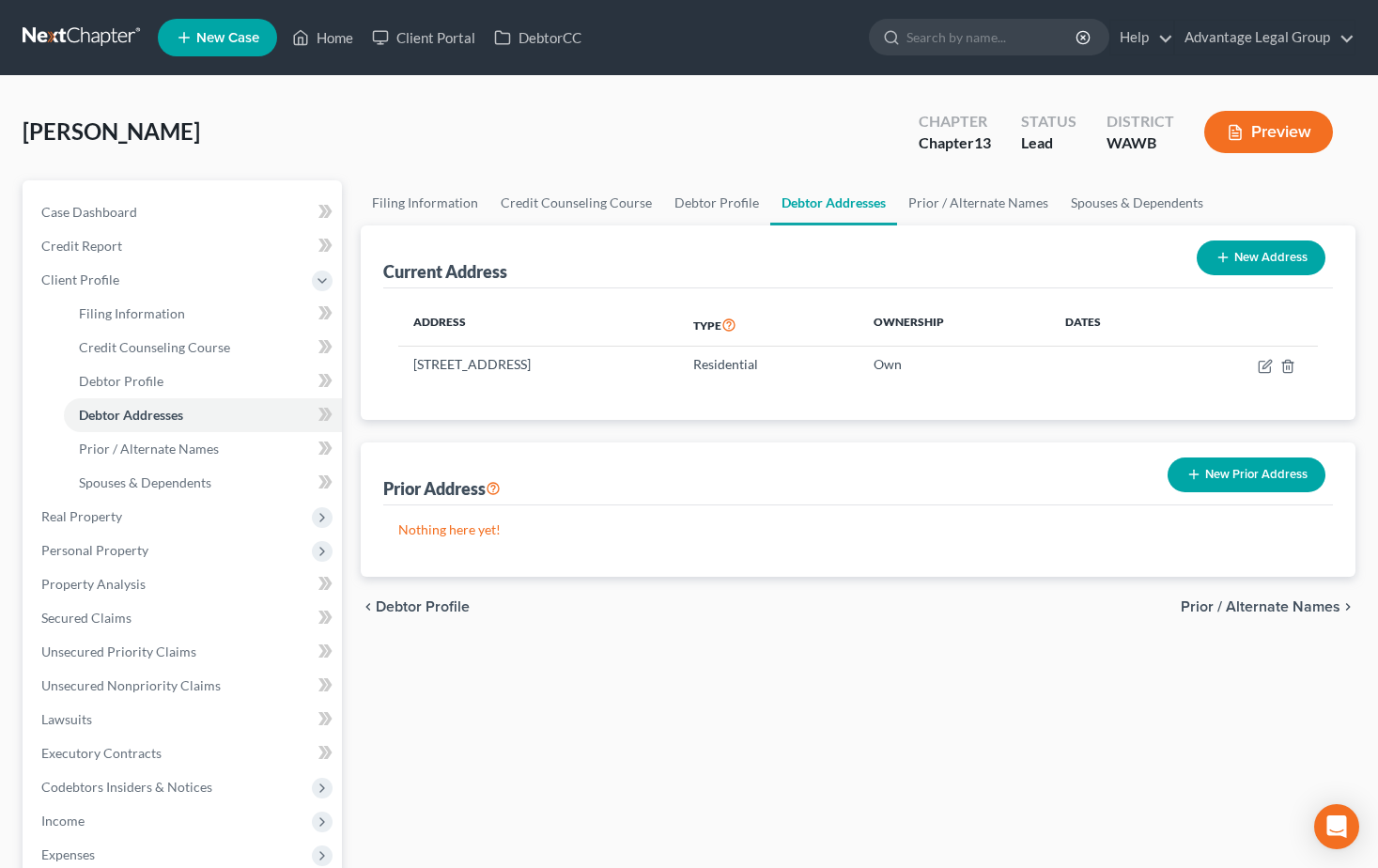
click at [1243, 608] on span "Prior / Alternate Names" at bounding box center [1260, 606] width 160 height 15
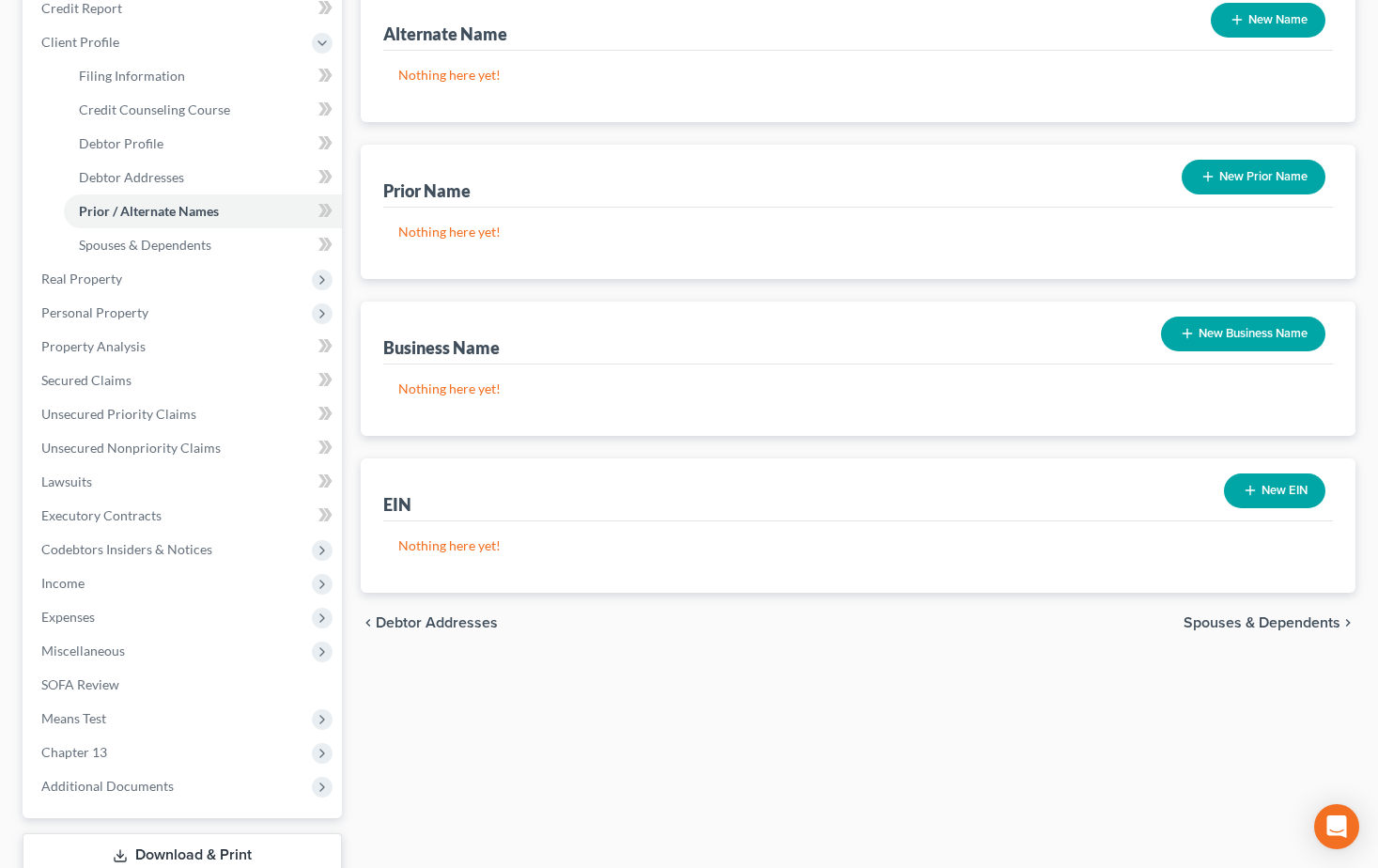
scroll to position [282, 0]
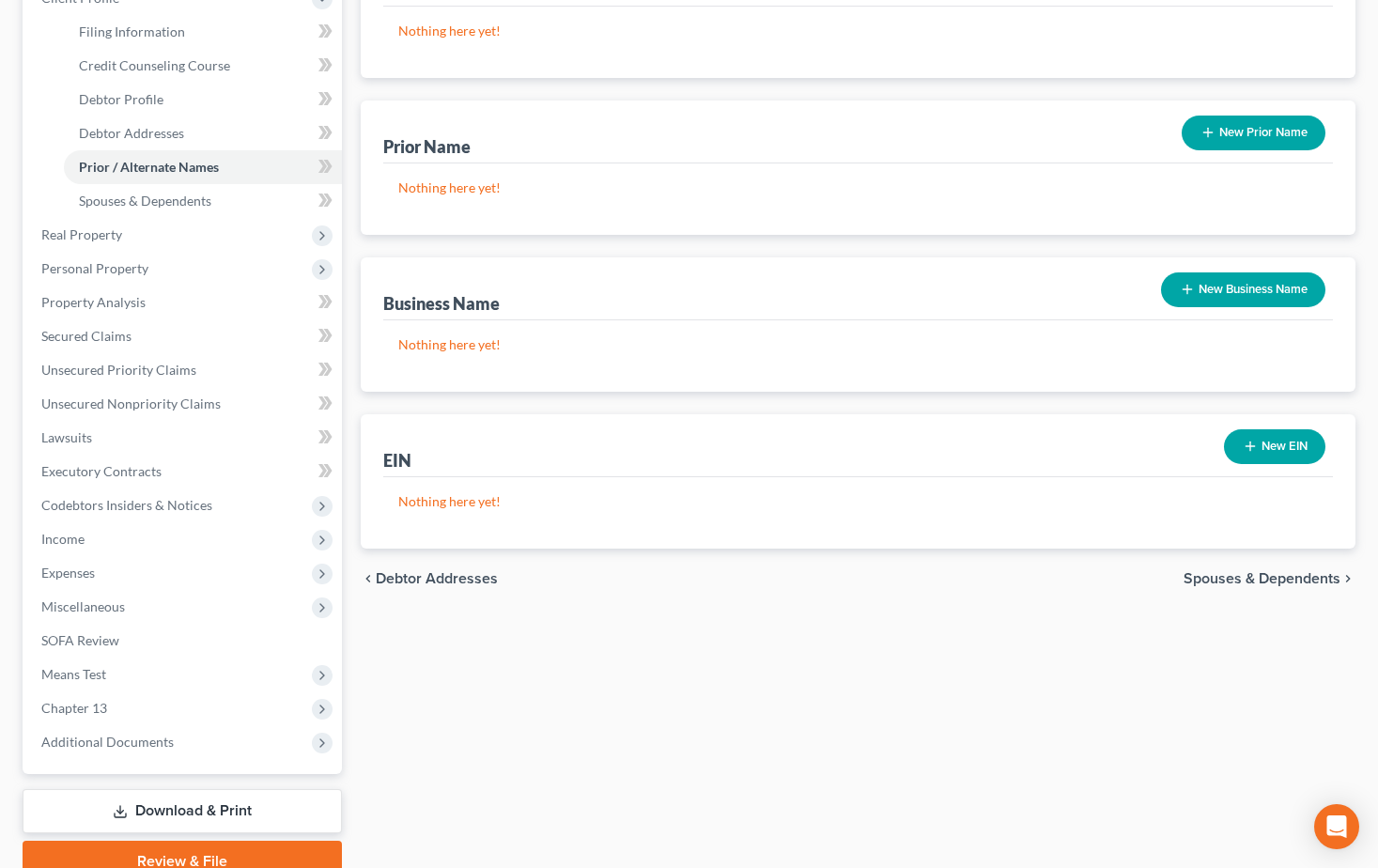
click at [1248, 579] on span "Spouses & Dependents" at bounding box center [1262, 578] width 157 height 15
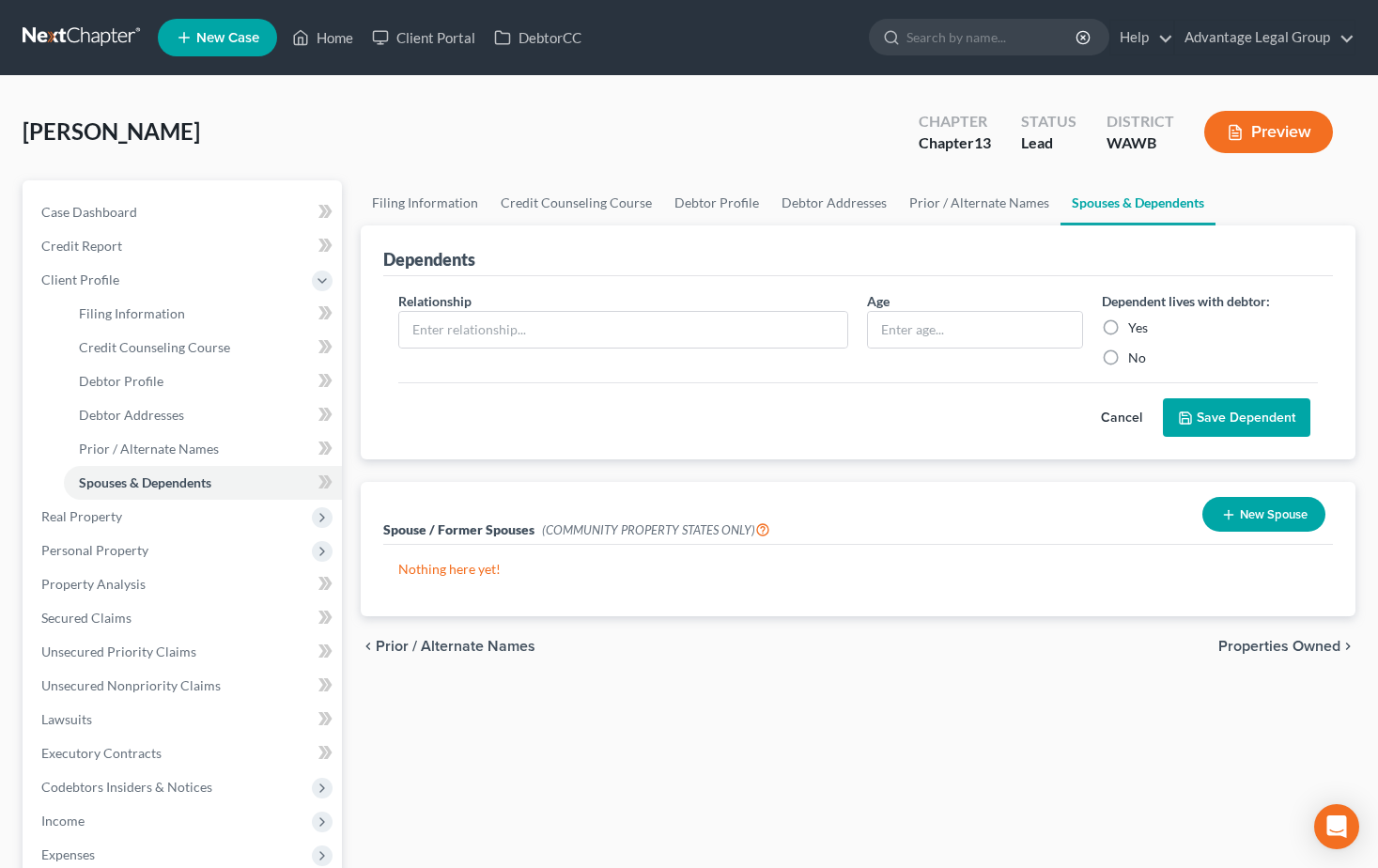
click at [1237, 646] on span "Properties Owned" at bounding box center [1279, 646] width 122 height 15
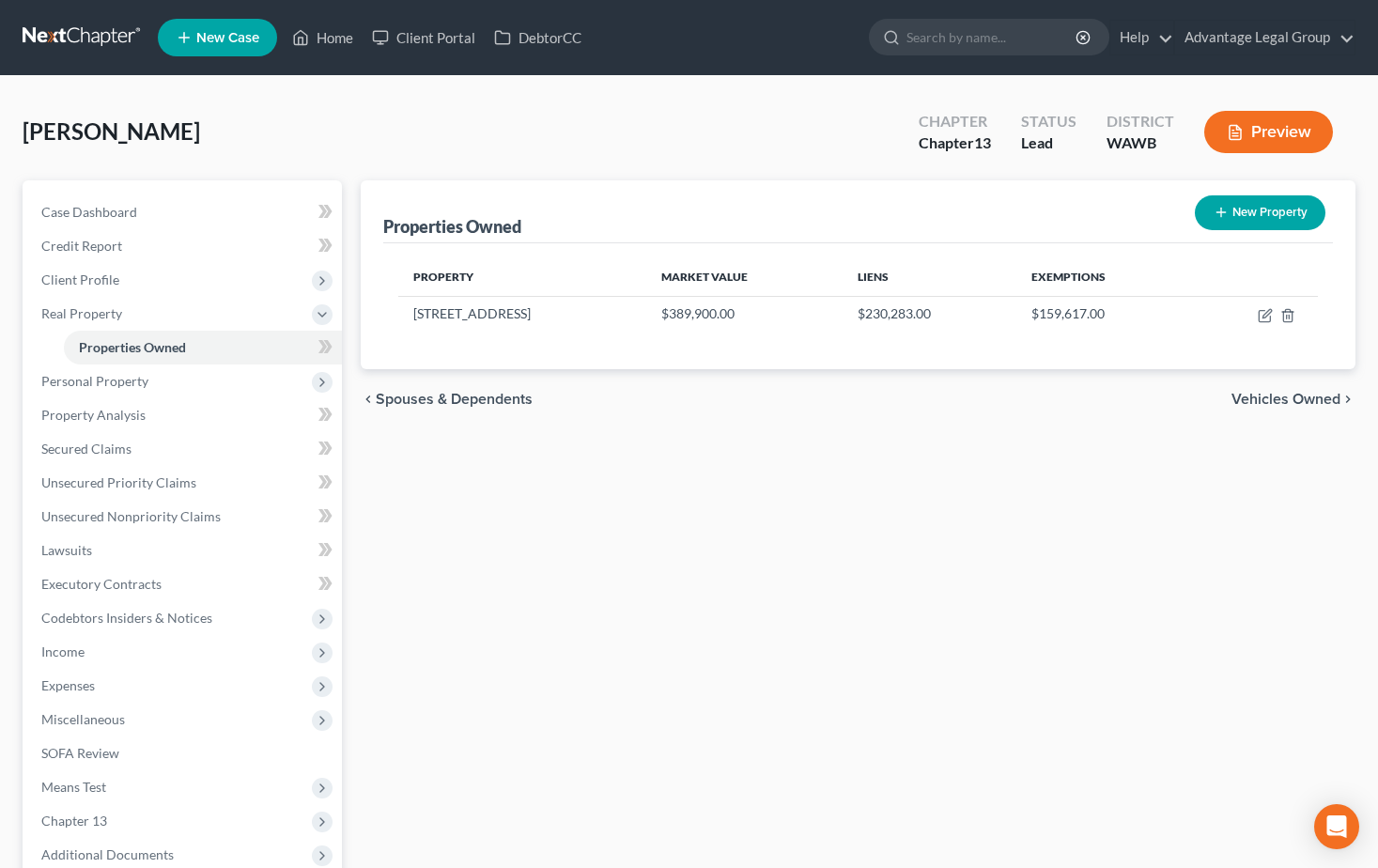
click at [1298, 395] on span "Vehicles Owned" at bounding box center [1287, 398] width 109 height 15
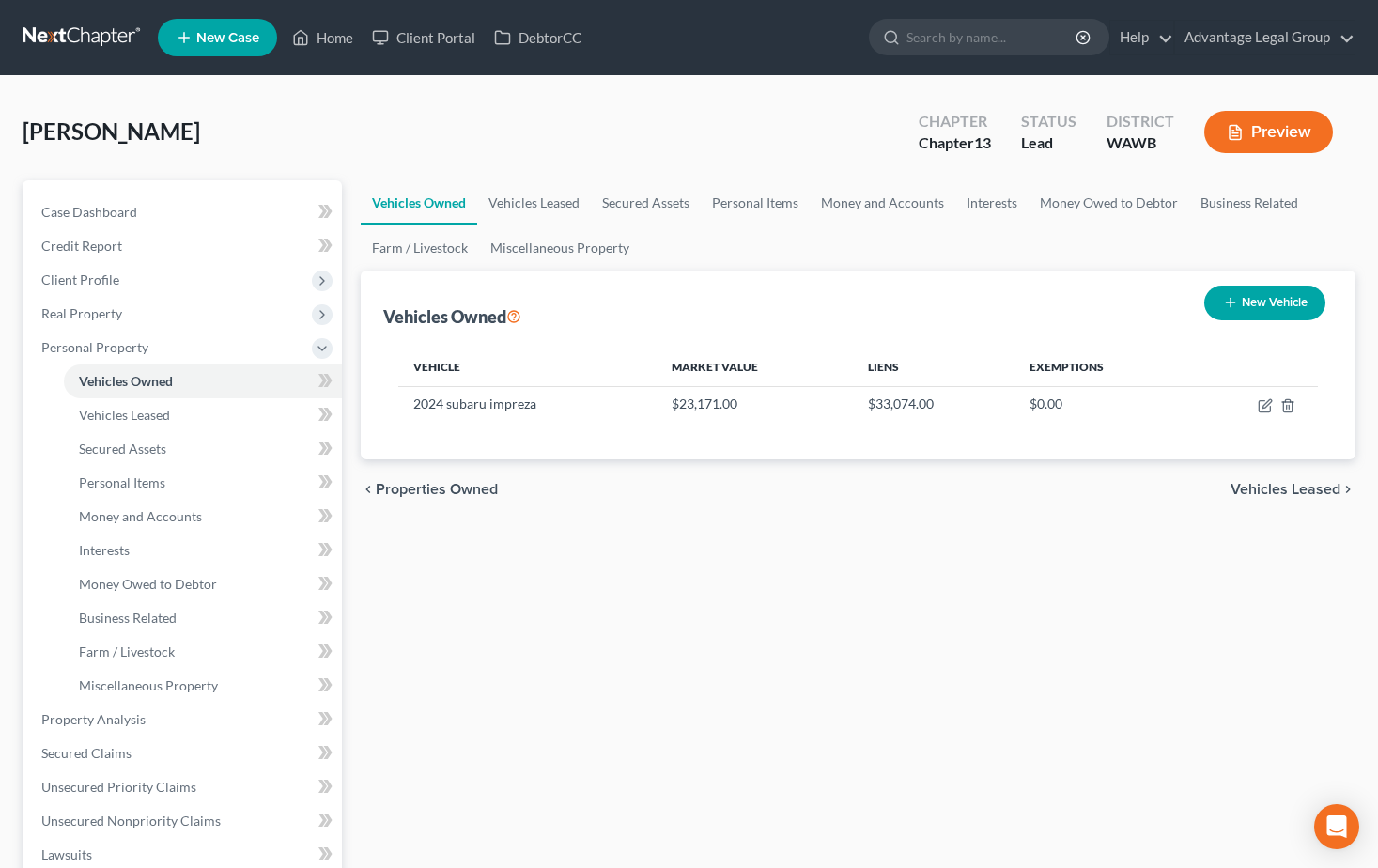
click at [1267, 495] on span "Vehicles Leased" at bounding box center [1286, 489] width 110 height 15
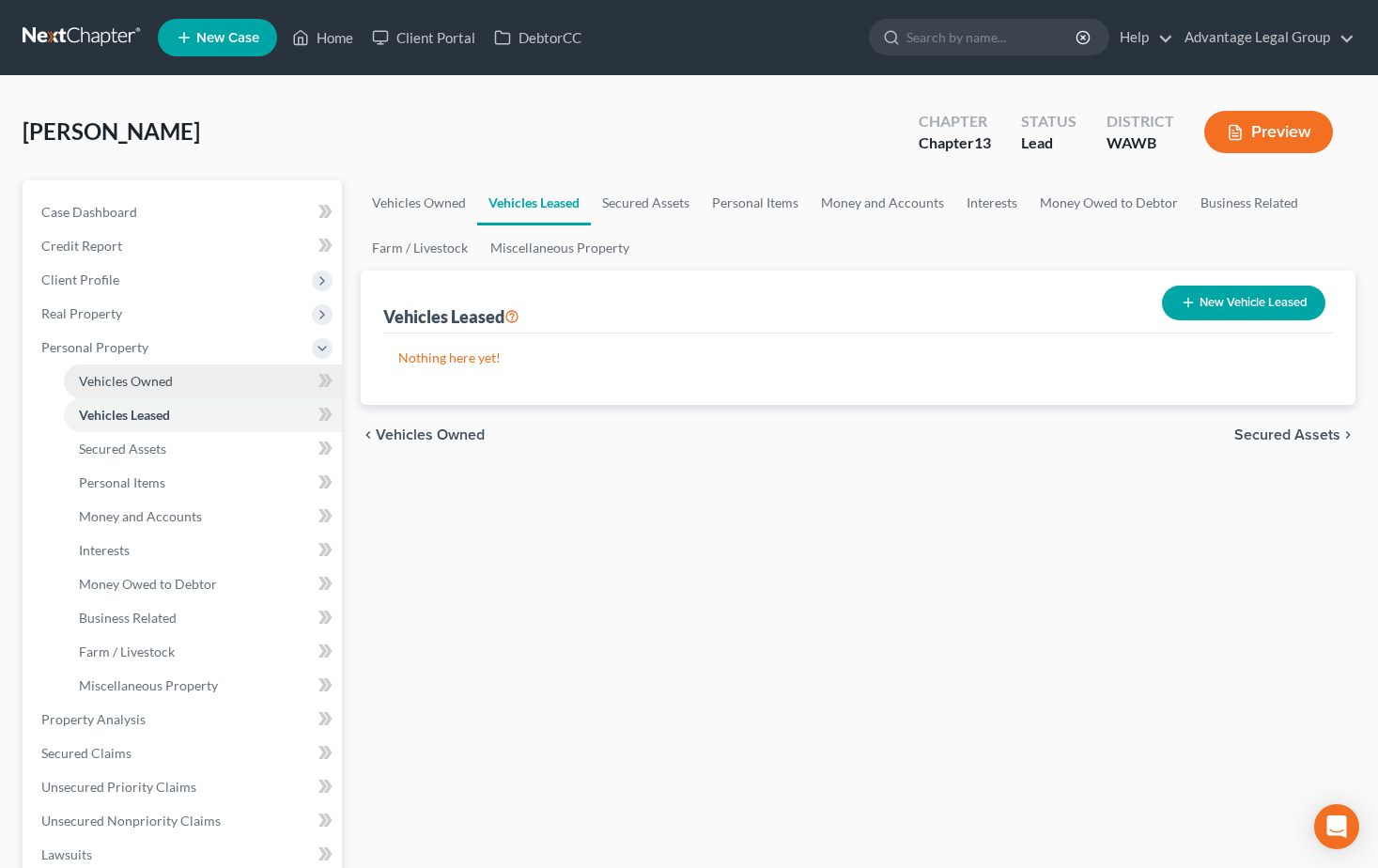
click at [130, 387] on span "Vehicles Owned" at bounding box center [125, 380] width 94 height 16
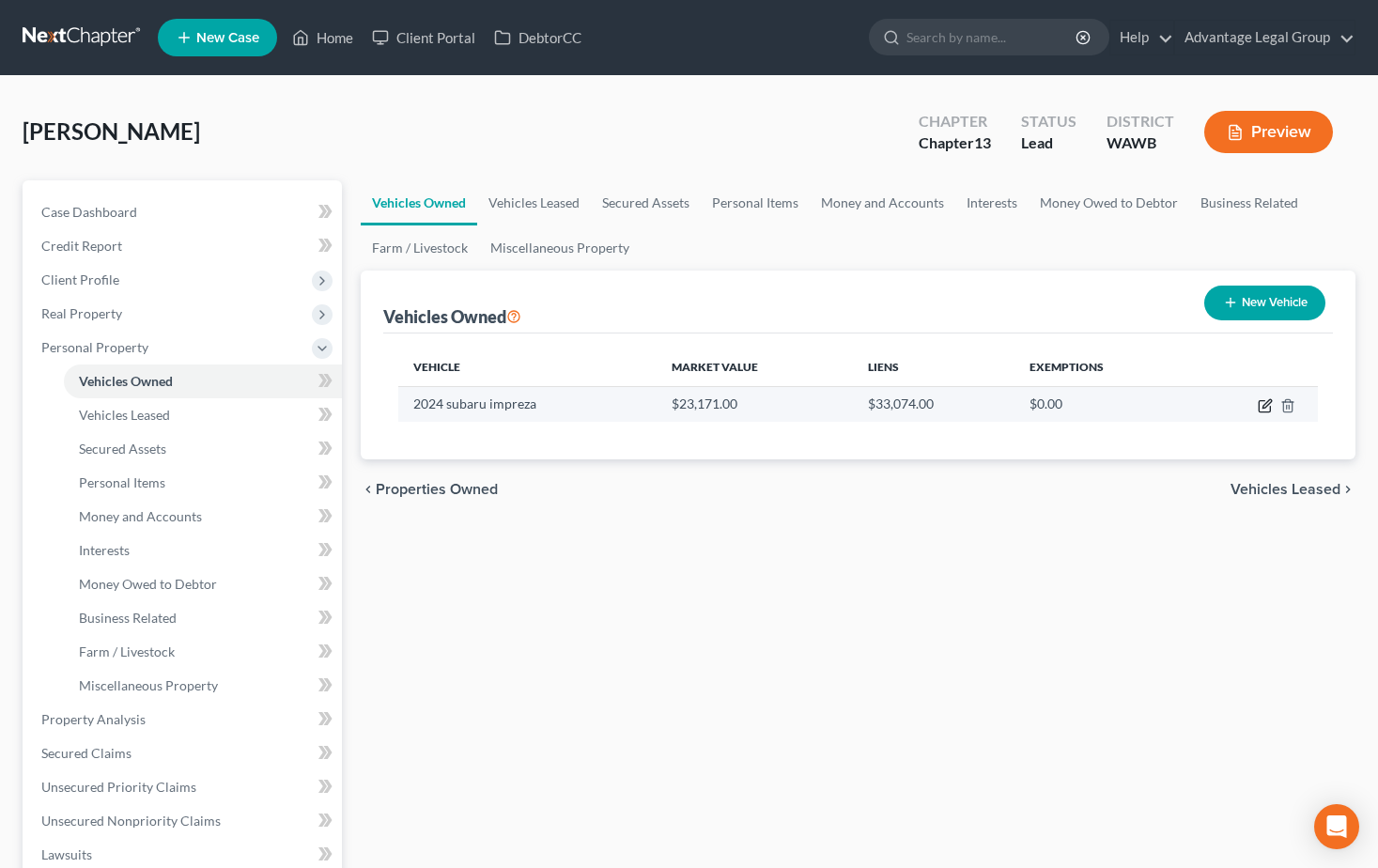
click at [1262, 408] on icon "button" at bounding box center [1265, 405] width 15 height 15
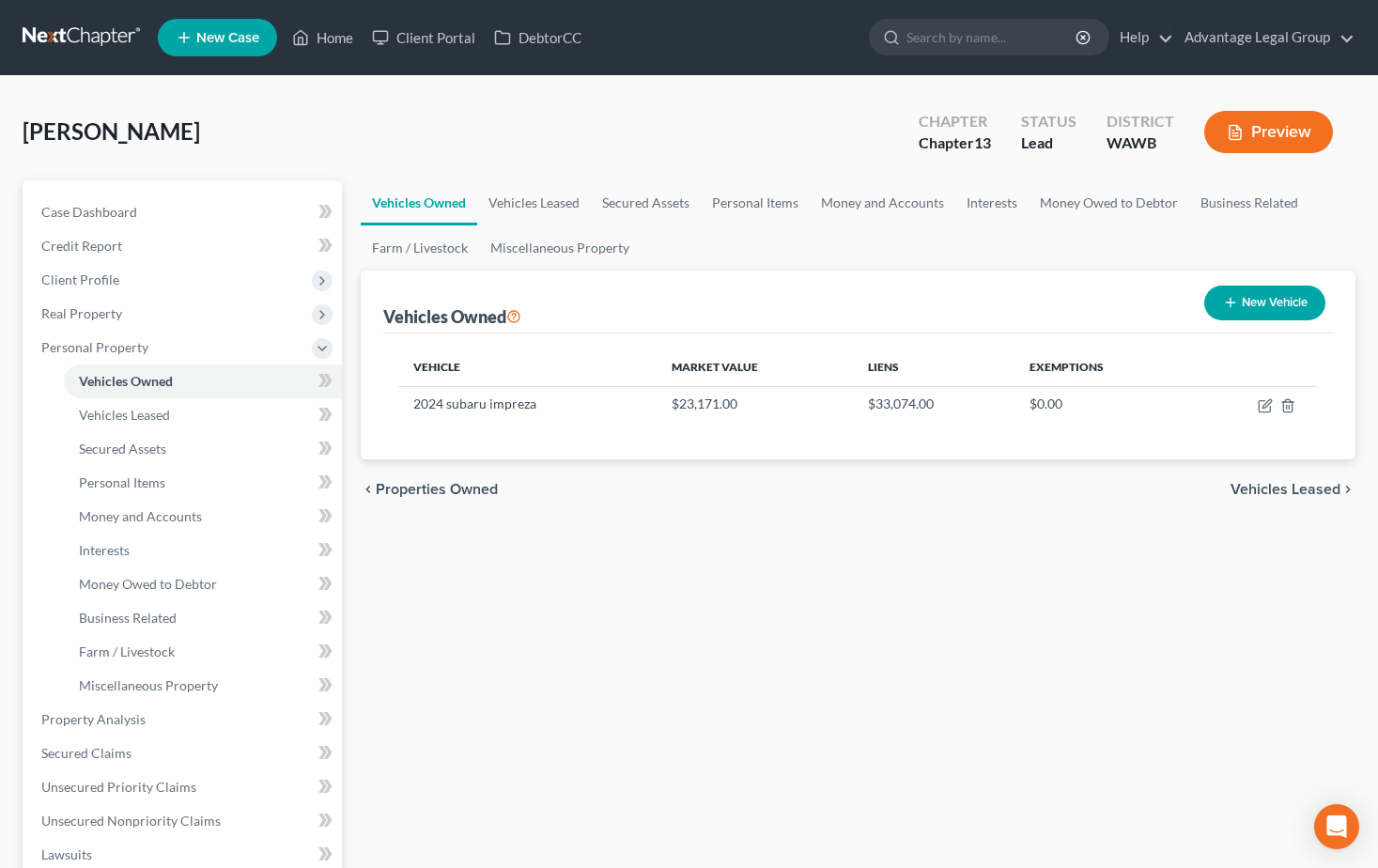
select select "0"
select select "2"
select select "0"
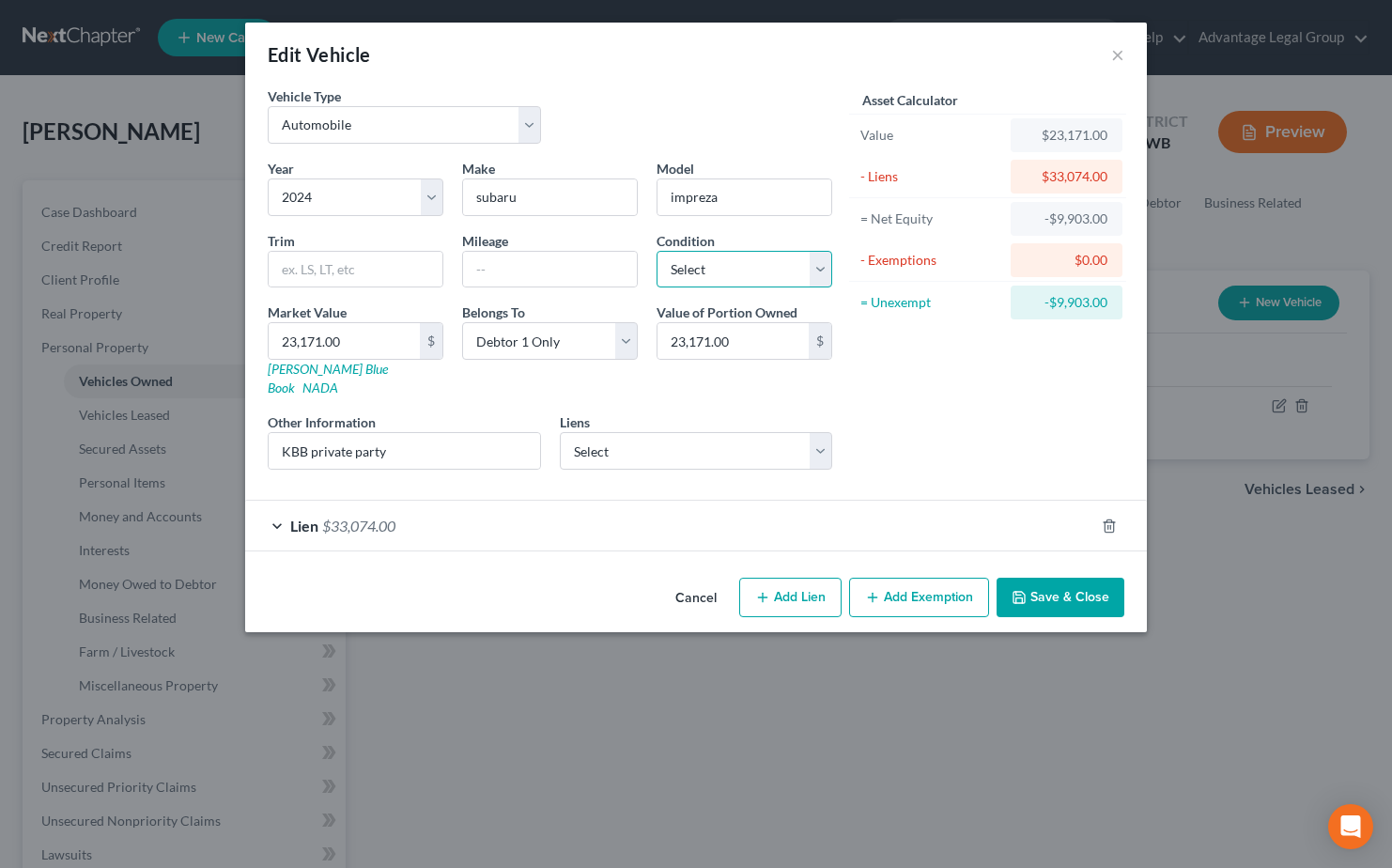
click at [828, 266] on select "Select Excellent Very Good Good Fair Poor" at bounding box center [744, 269] width 176 height 38
select select "2"
click at [657, 250] on select "Select Excellent Very Good Good Fair Poor" at bounding box center [744, 269] width 176 height 38
click at [531, 272] on input "text" at bounding box center [549, 269] width 174 height 36
type input "9380"
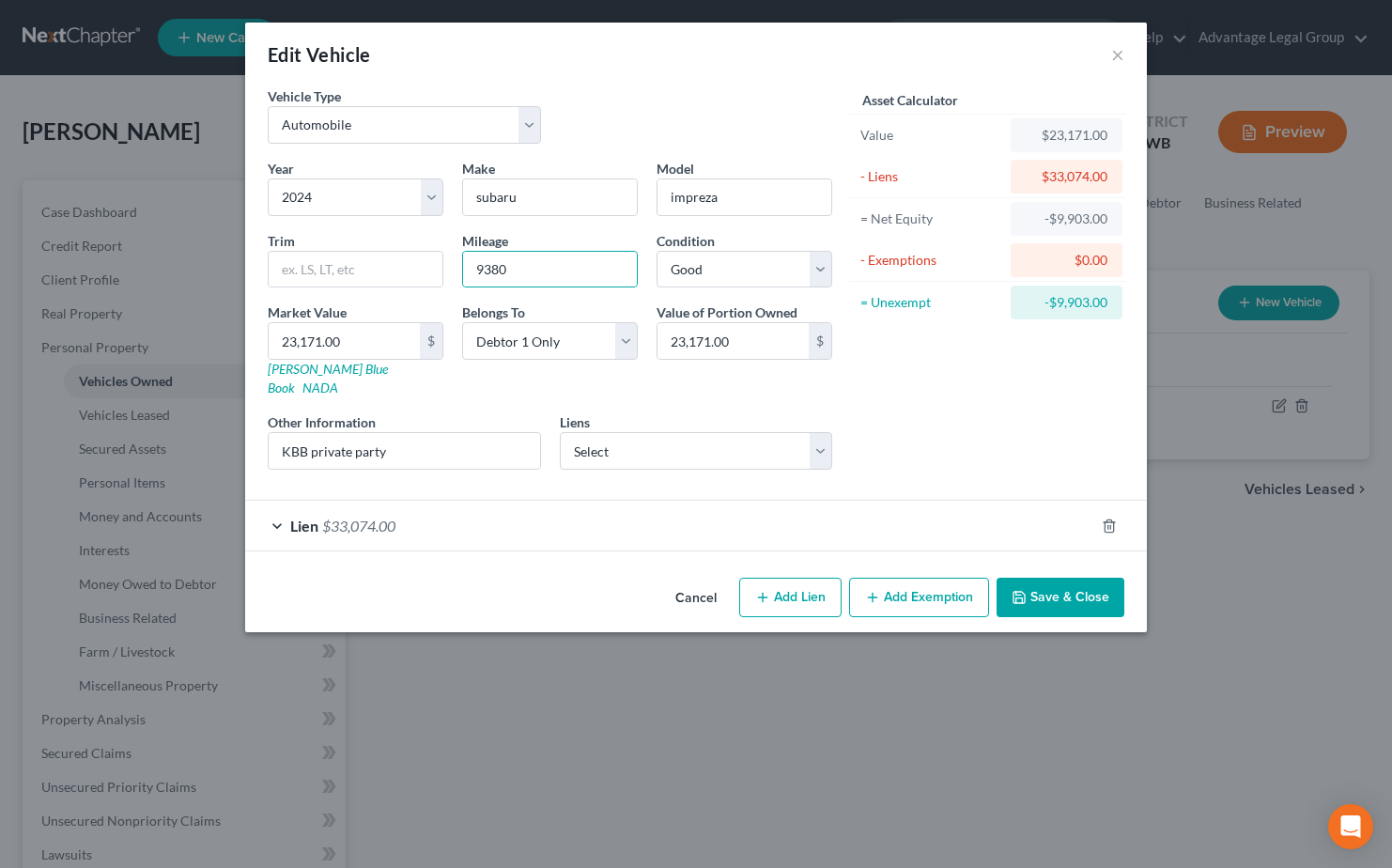
click at [560, 479] on form "Vehicle Type Select Automobile Truck Trailer Watercraft Aircraft Motor Home Atv…" at bounding box center [696, 319] width 856 height 465
click at [1001, 419] on div "Asset Calculator Value $23,171.00 - Liens $33,074.00 = Net Equity -$9,903.00 - …" at bounding box center [988, 285] width 292 height 398
click at [1113, 519] on icon "button" at bounding box center [1109, 525] width 9 height 12
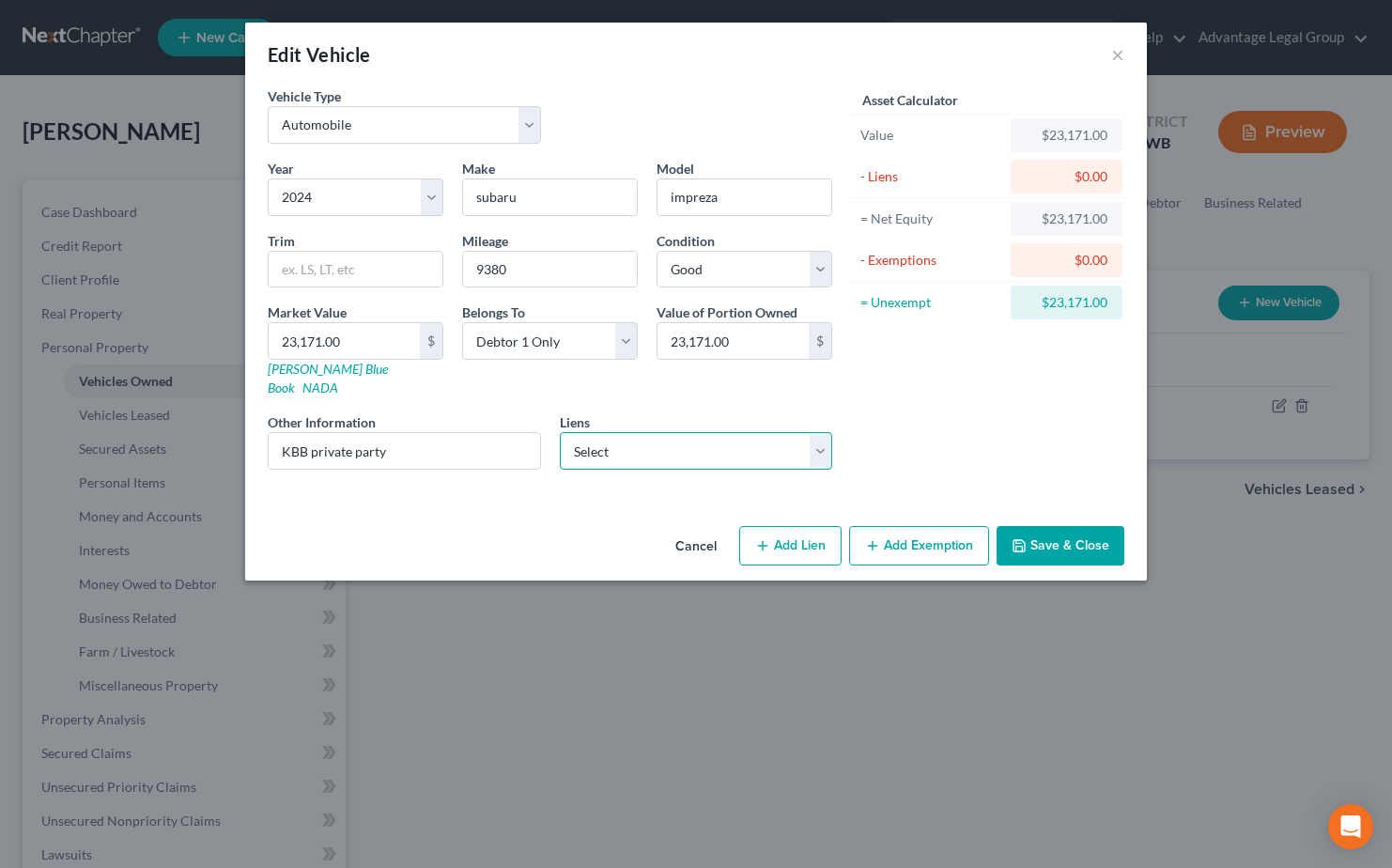
click at [829, 441] on select "Select Mariner Finance - $2,820.00" at bounding box center [696, 451] width 273 height 38
click at [947, 413] on div "Asset Calculator Value $23,171.00 - Liens $0.00 = Net Equity $23,171.00 - Exemp…" at bounding box center [988, 285] width 292 height 398
click at [796, 525] on button "Add Lien" at bounding box center [790, 545] width 102 height 40
select select "0"
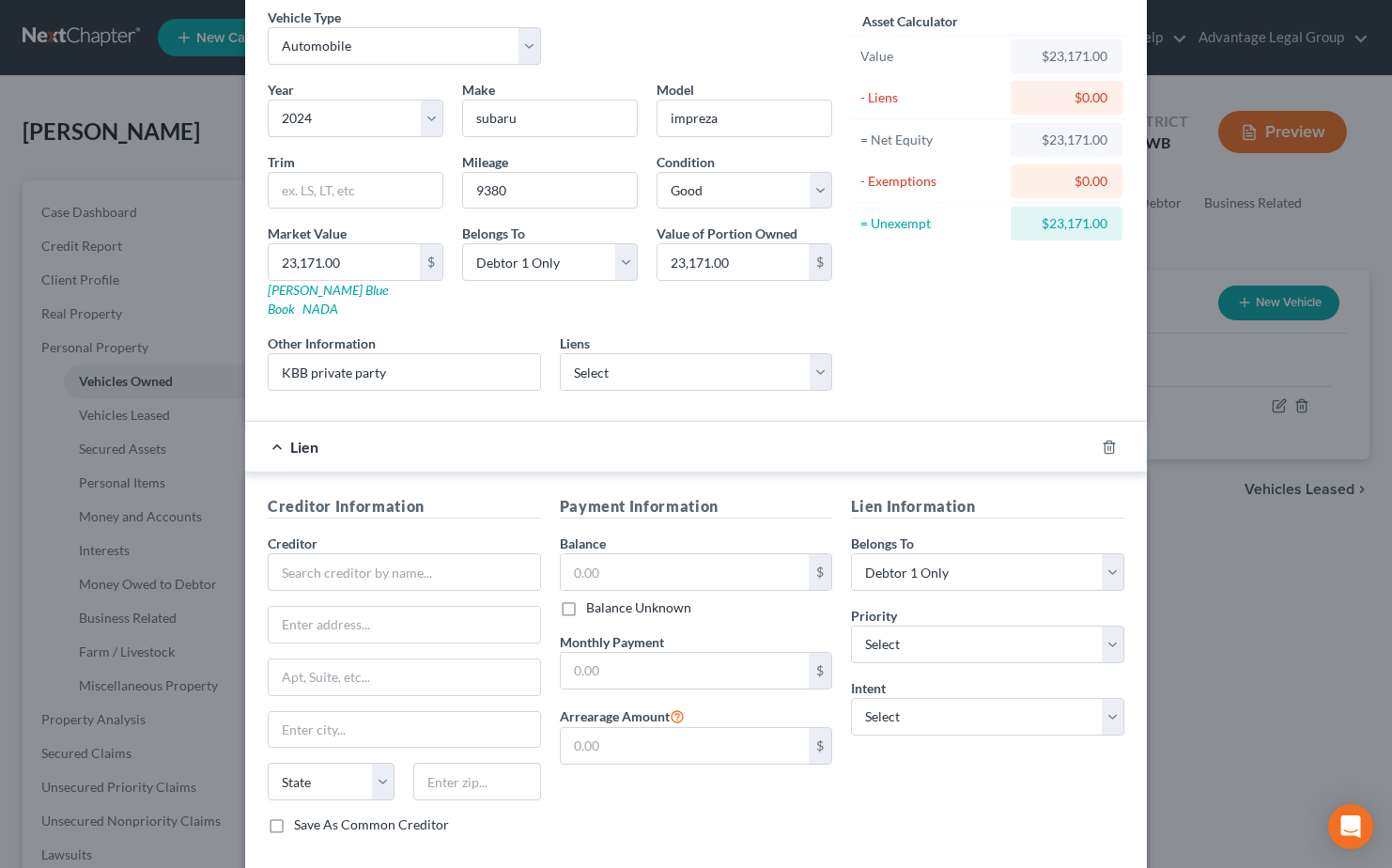
scroll to position [160, 0]
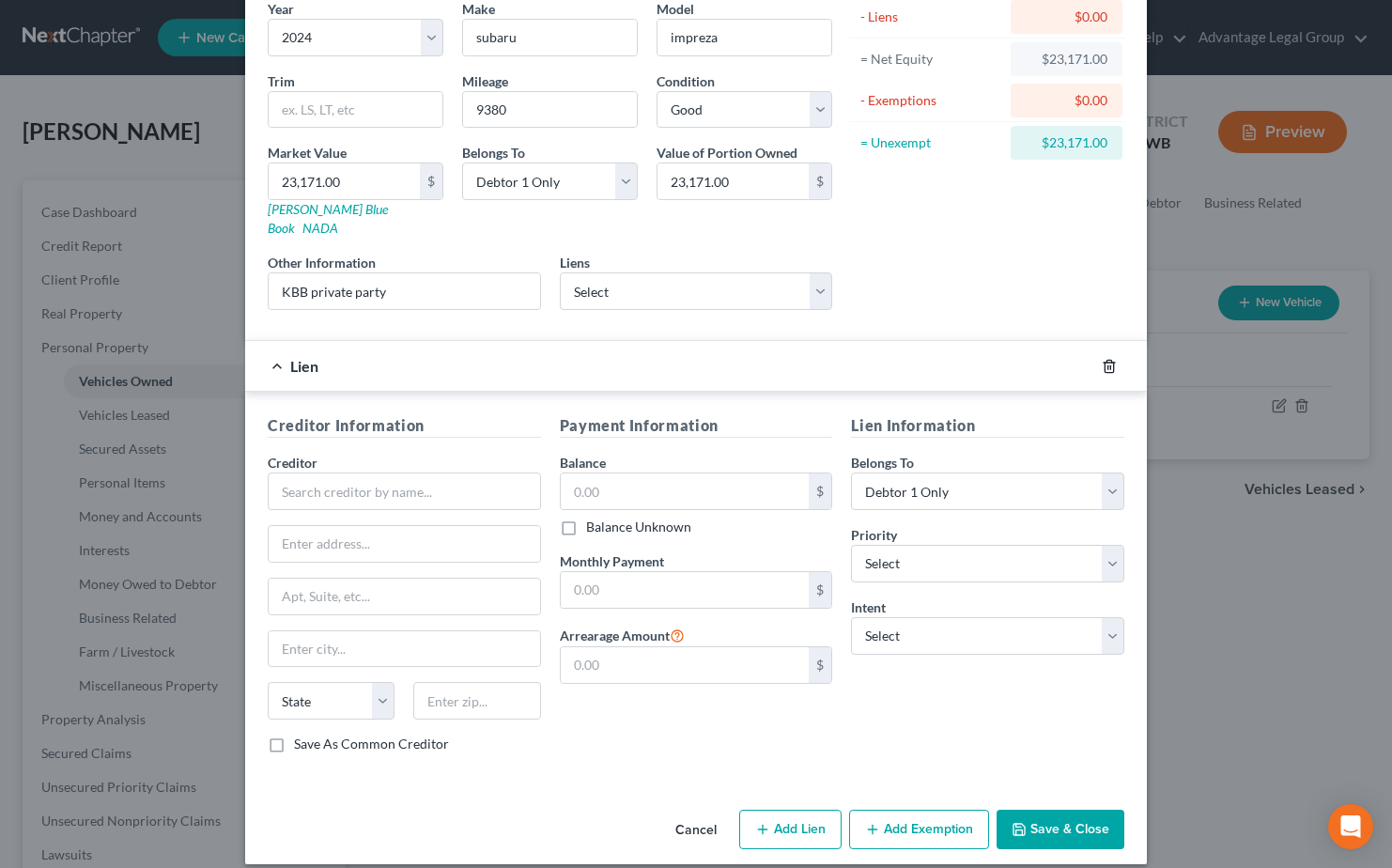
click at [1102, 359] on icon "button" at bounding box center [1109, 365] width 15 height 15
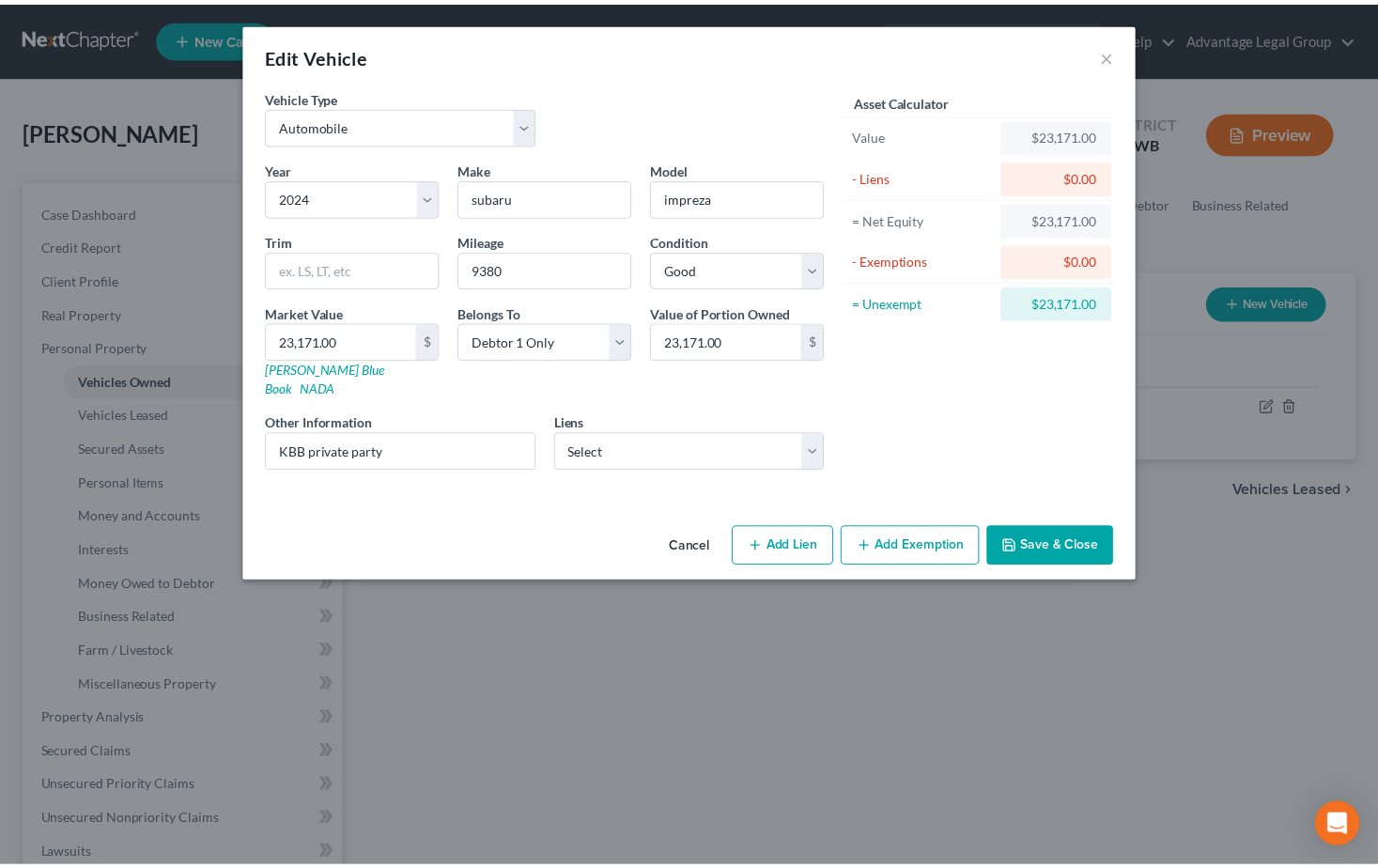
scroll to position [0, 0]
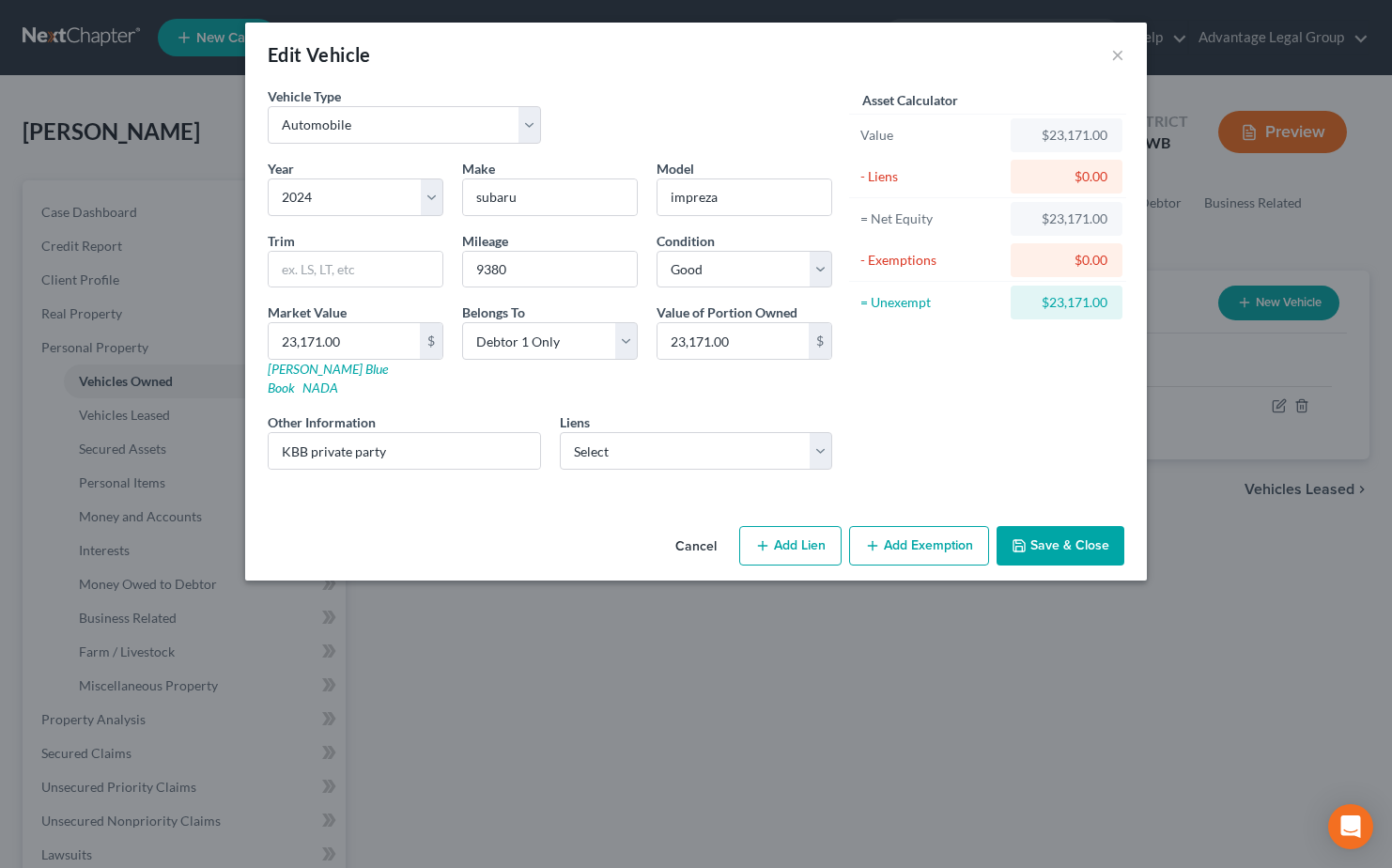
click at [1046, 525] on button "Save & Close" at bounding box center [1060, 545] width 128 height 40
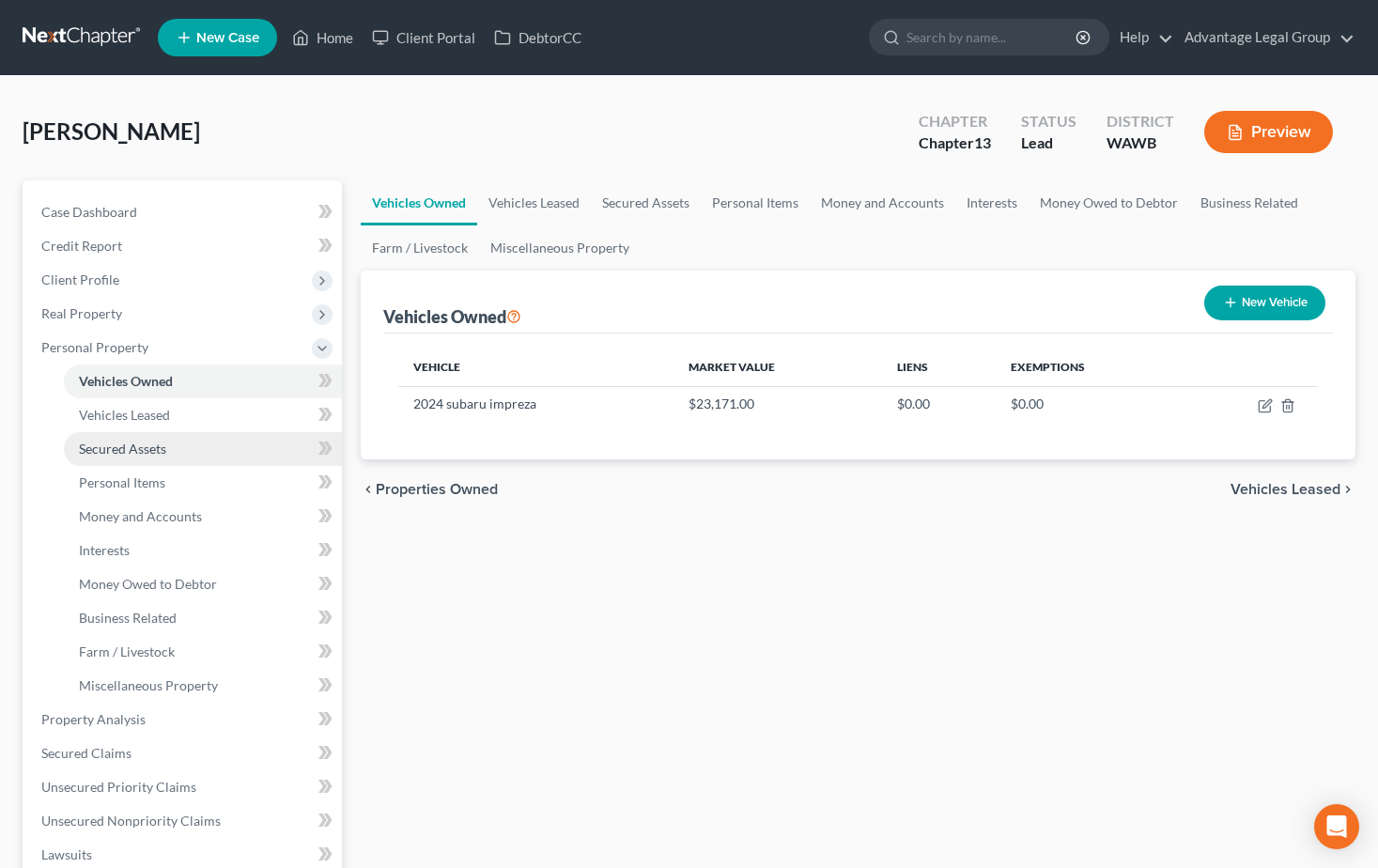
click at [141, 455] on span "Secured Assets" at bounding box center [122, 448] width 87 height 16
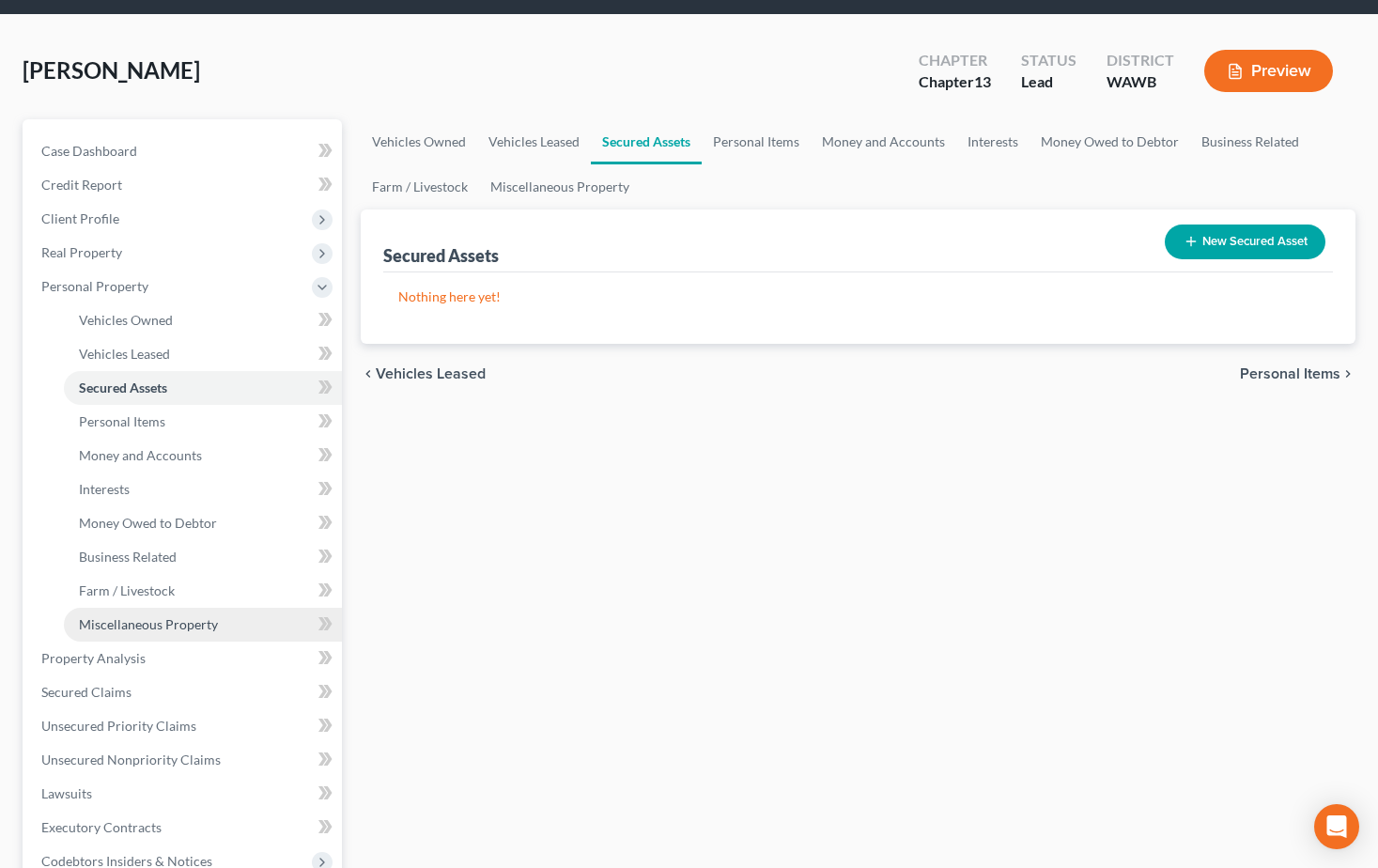
scroll to position [94, 0]
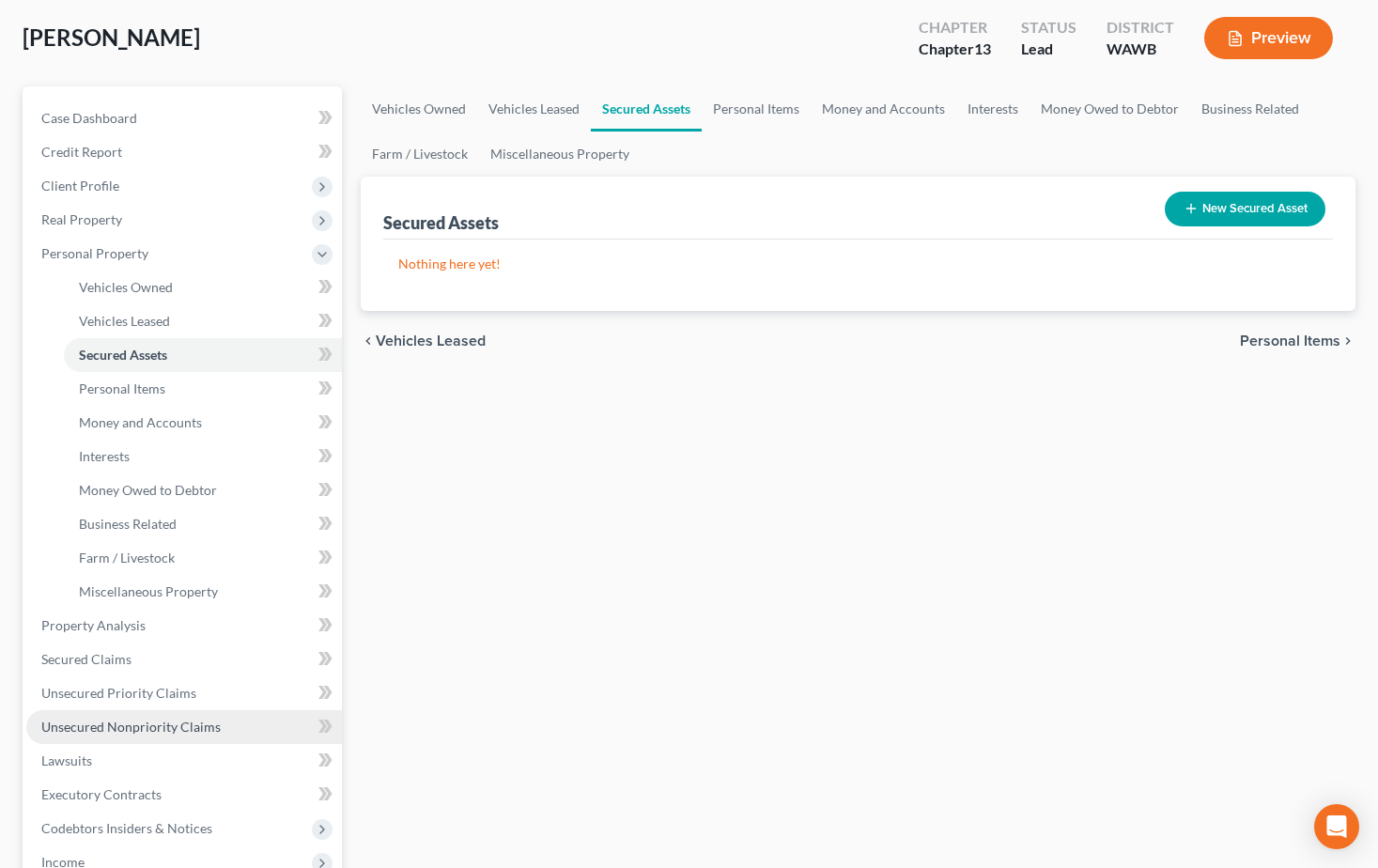
click at [156, 720] on span "Unsecured Nonpriority Claims" at bounding box center [131, 726] width 180 height 16
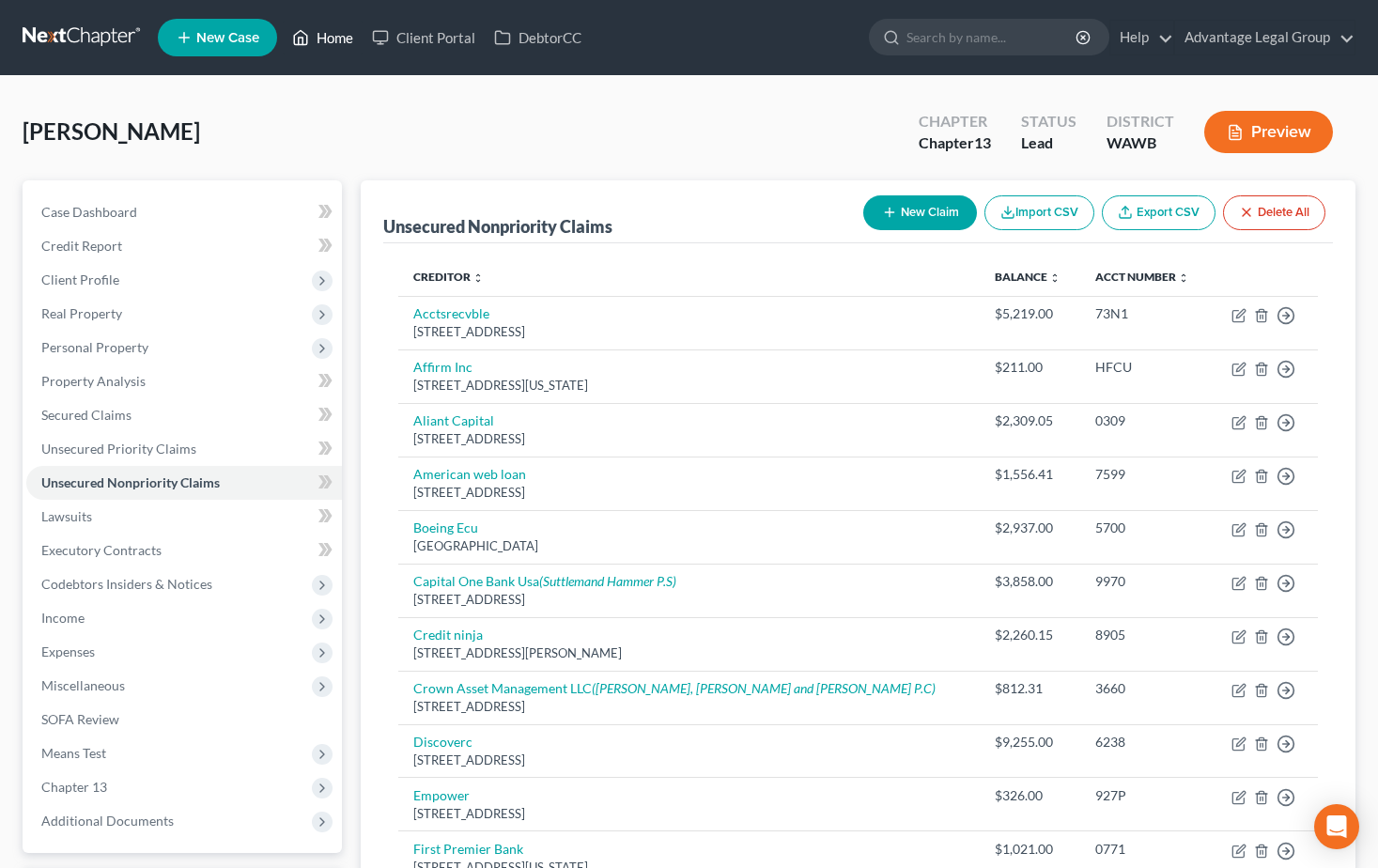
click at [328, 41] on link "Home" at bounding box center [323, 38] width 79 height 34
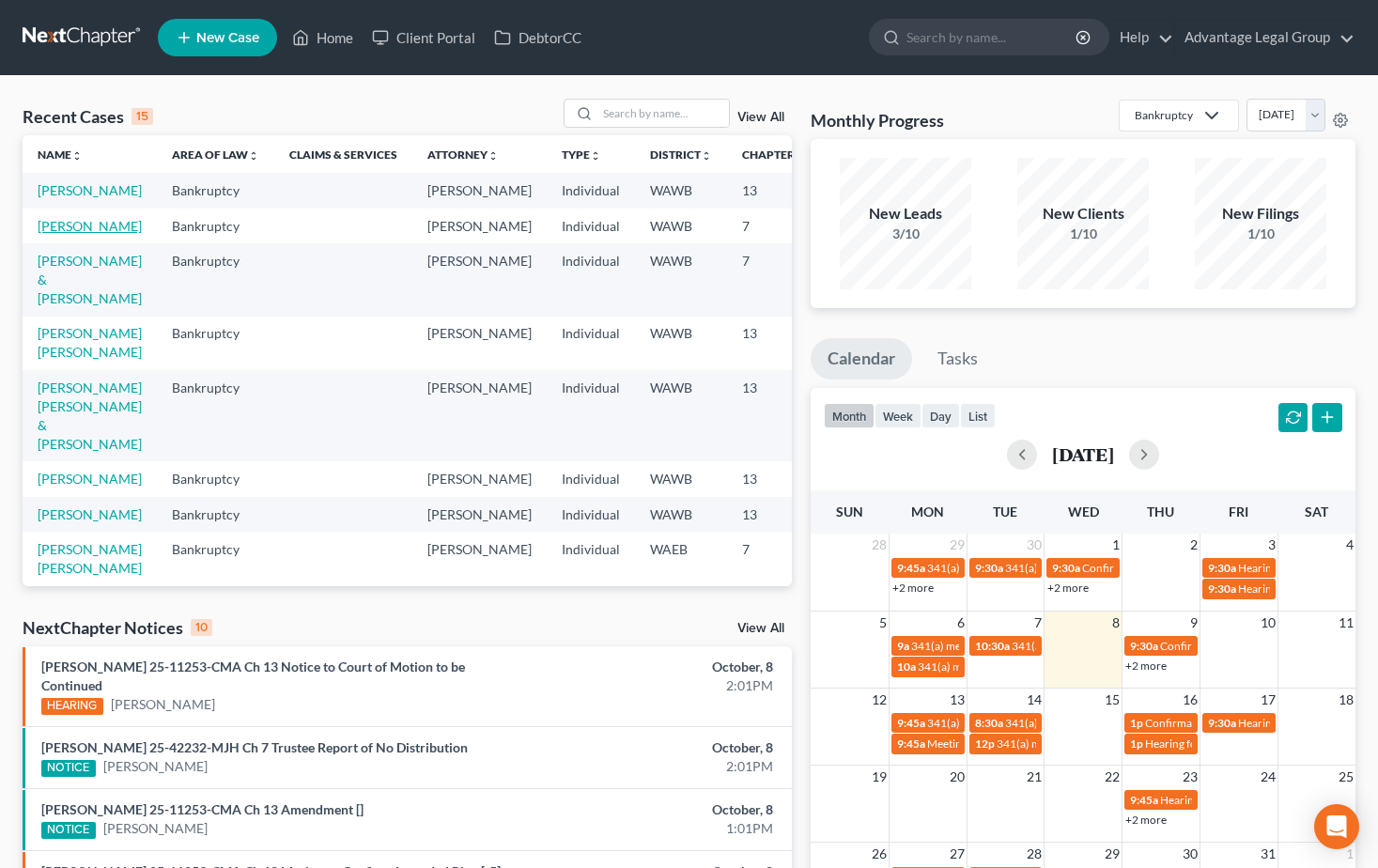
click at [58, 233] on link "[PERSON_NAME]" at bounding box center [89, 225] width 104 height 16
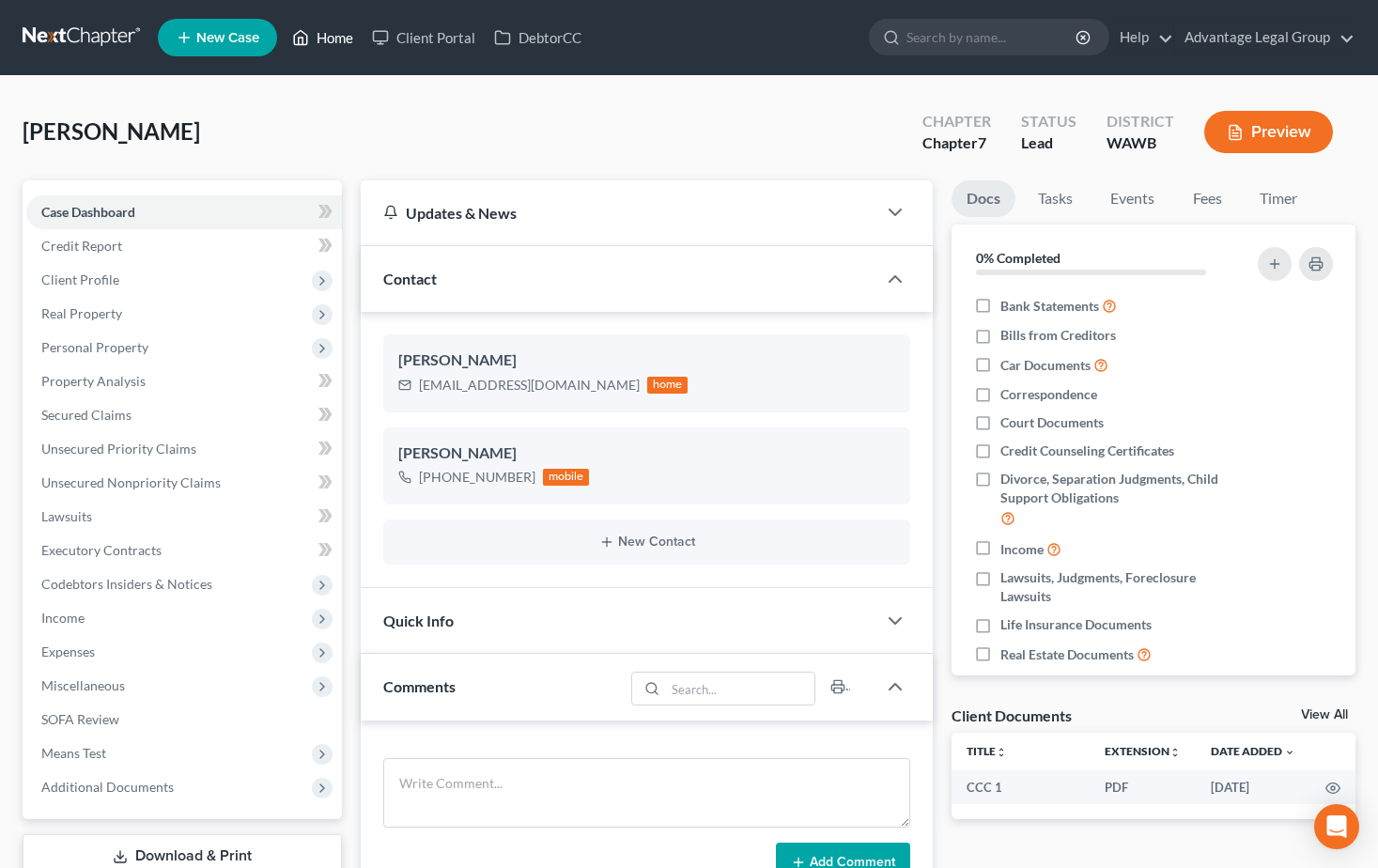
drag, startPoint x: 336, startPoint y: 42, endPoint x: 397, endPoint y: 131, distance: 107.9
click at [336, 43] on link "Home" at bounding box center [323, 38] width 79 height 34
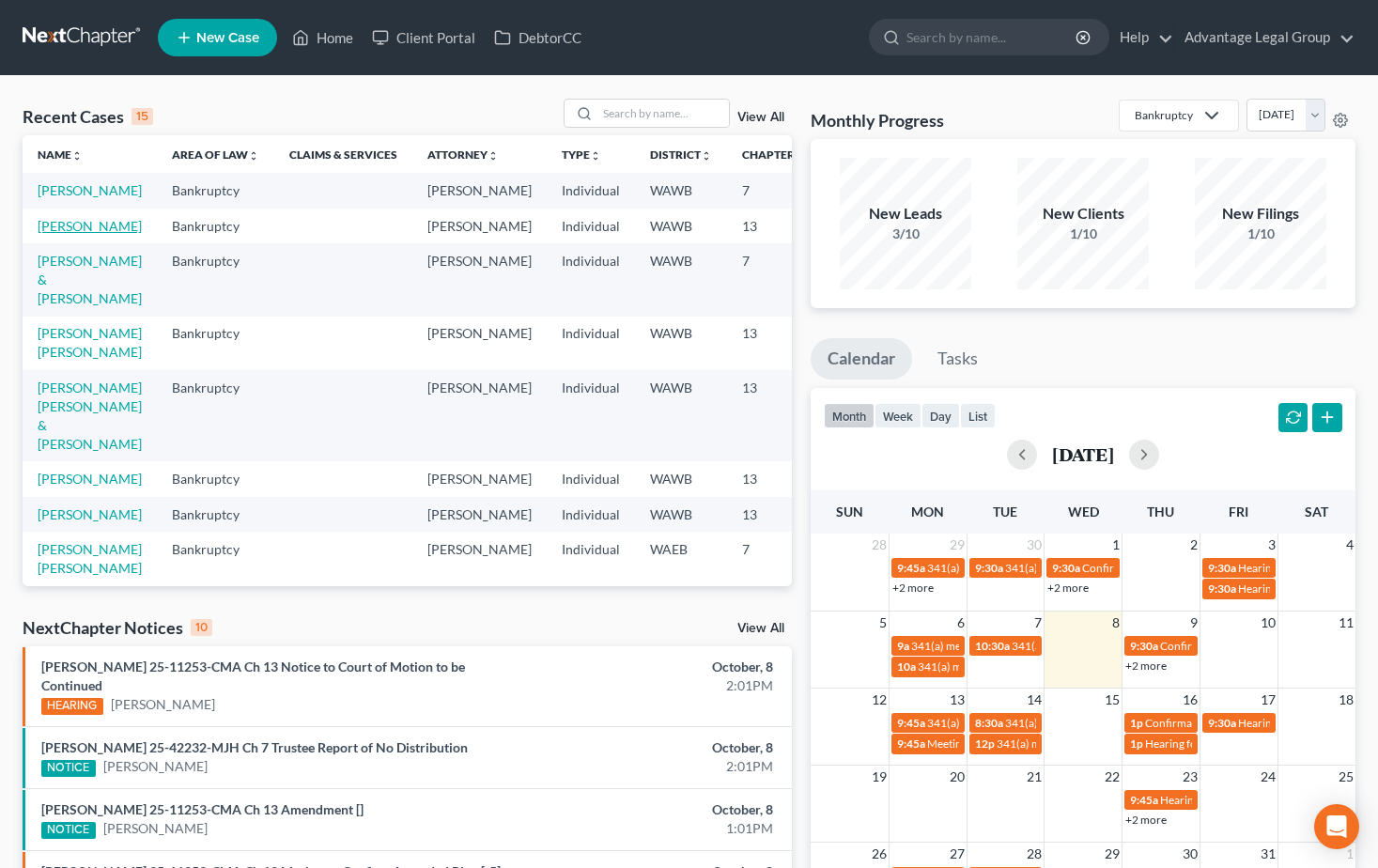
click at [60, 233] on link "[PERSON_NAME]" at bounding box center [89, 225] width 104 height 16
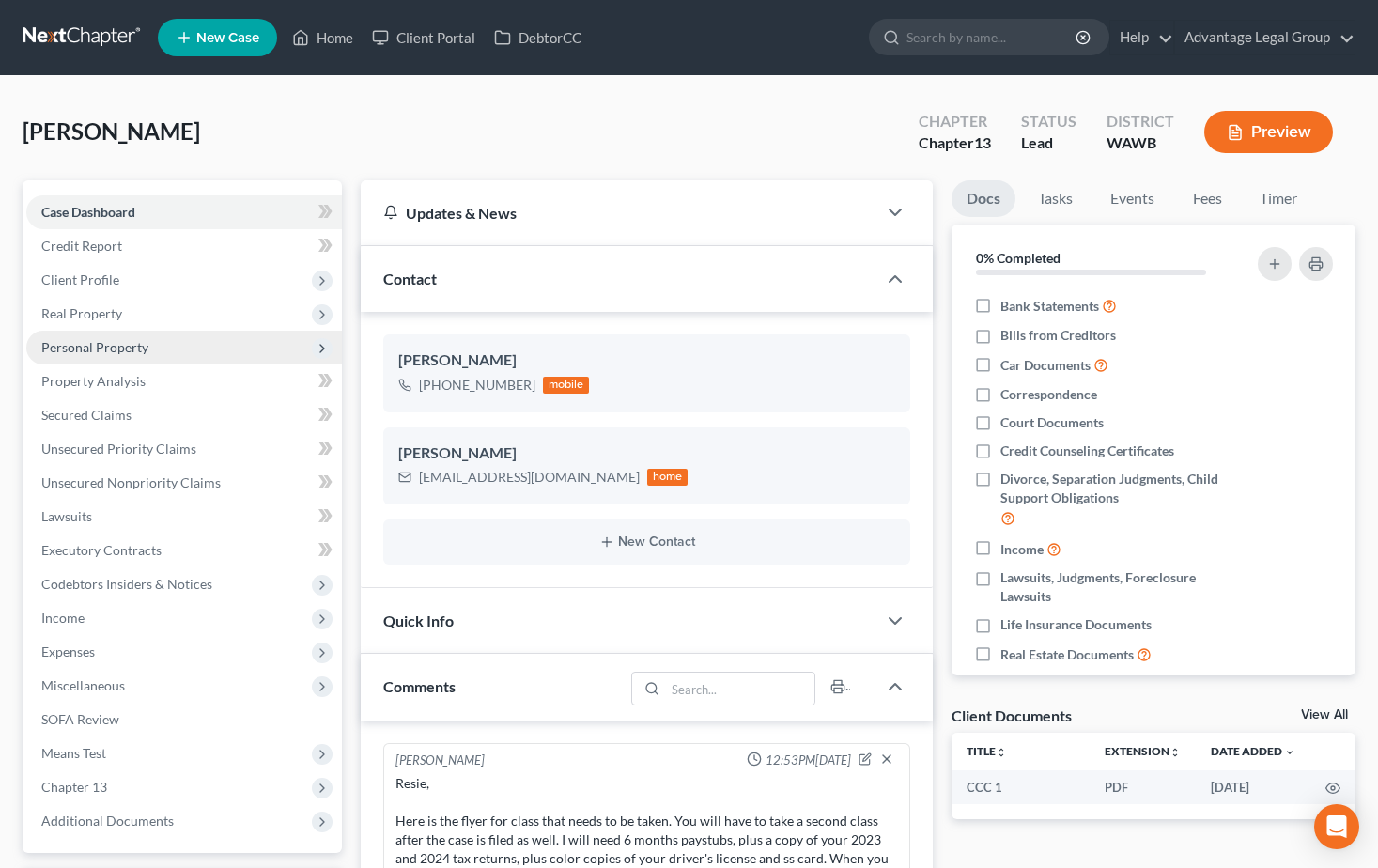
click at [105, 350] on span "Personal Property" at bounding box center [95, 347] width 107 height 16
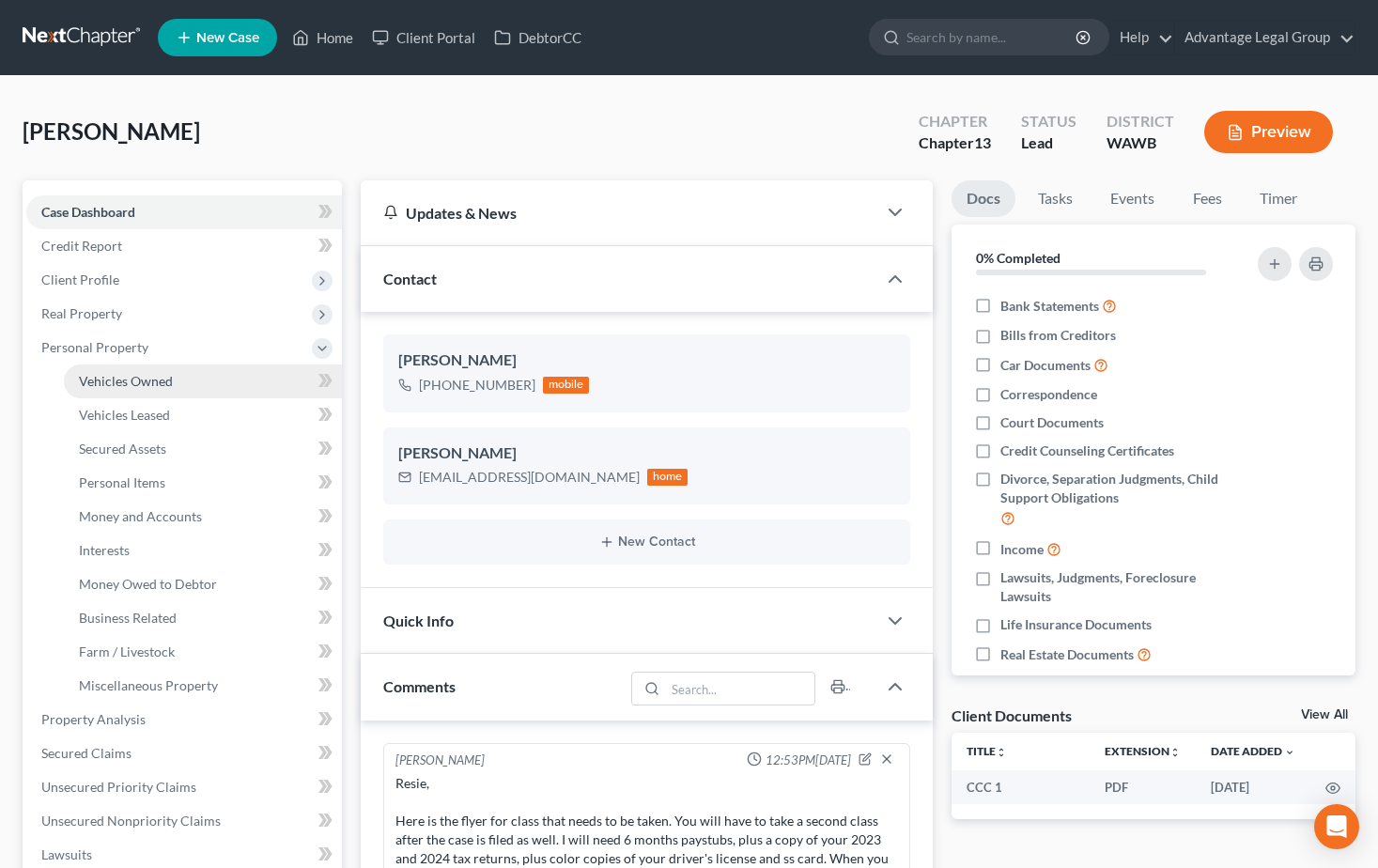
click at [112, 381] on span "Vehicles Owned" at bounding box center [125, 380] width 94 height 16
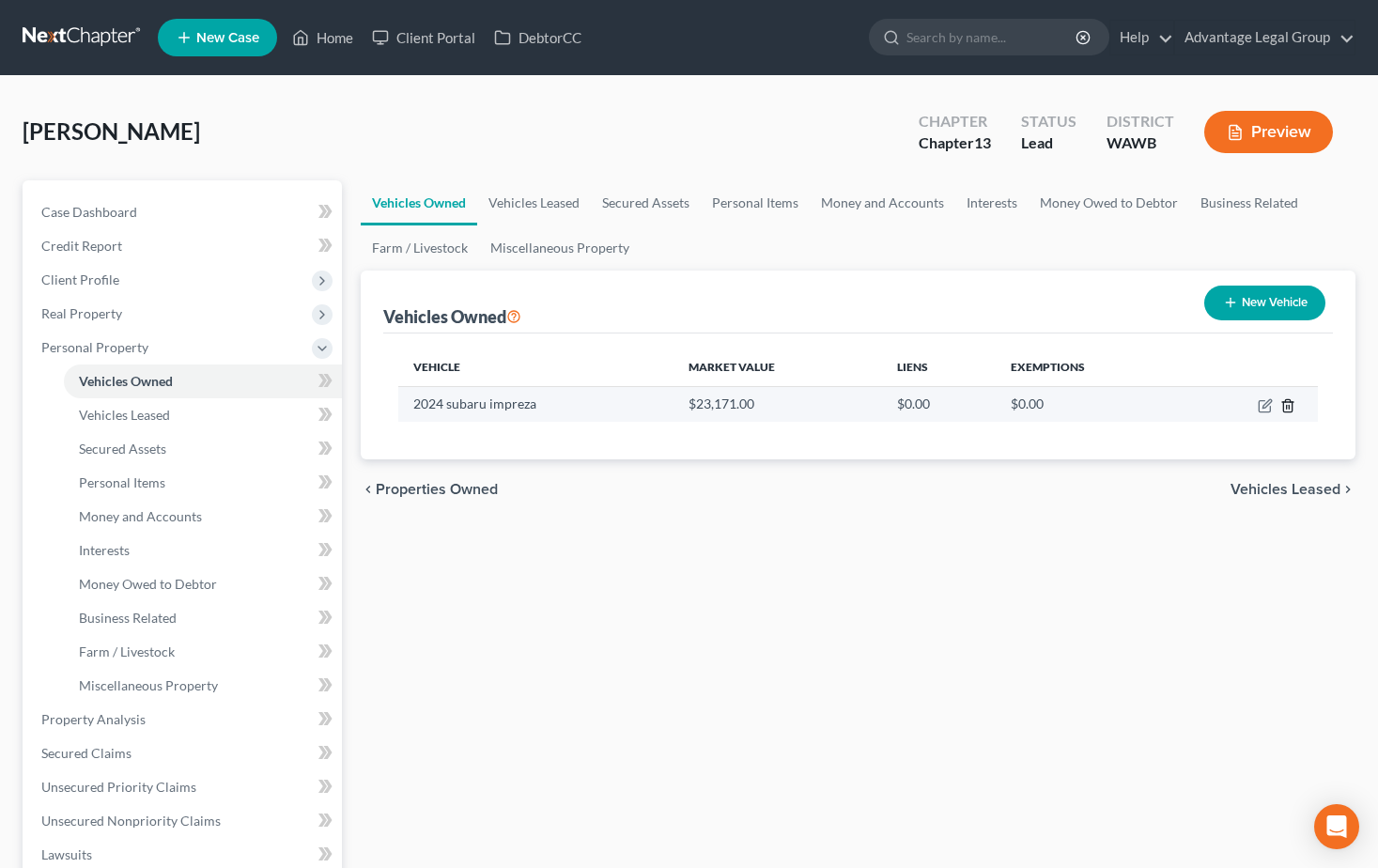
click at [1288, 411] on icon "button" at bounding box center [1288, 405] width 9 height 12
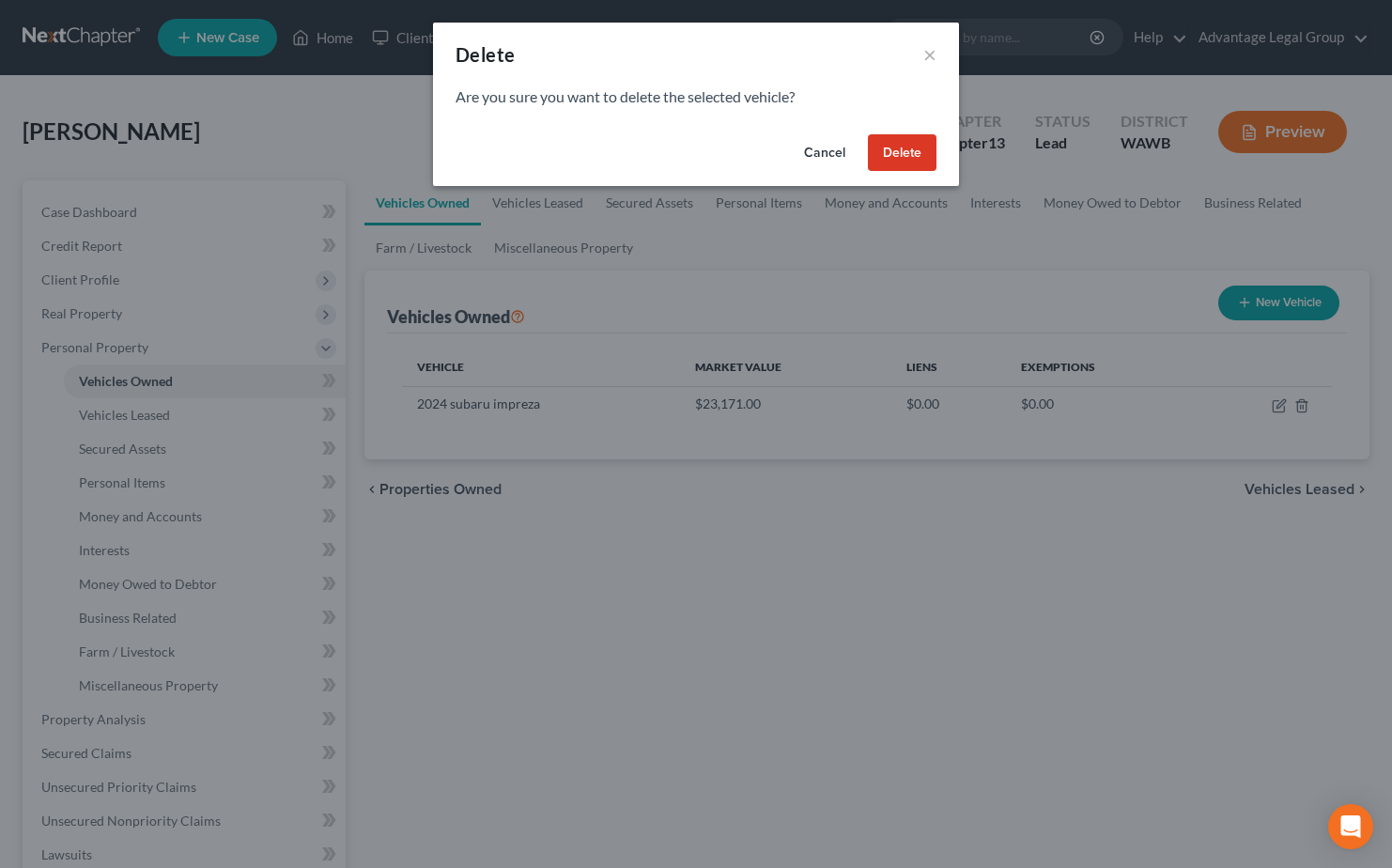
click at [802, 154] on button "Cancel" at bounding box center [825, 153] width 72 height 38
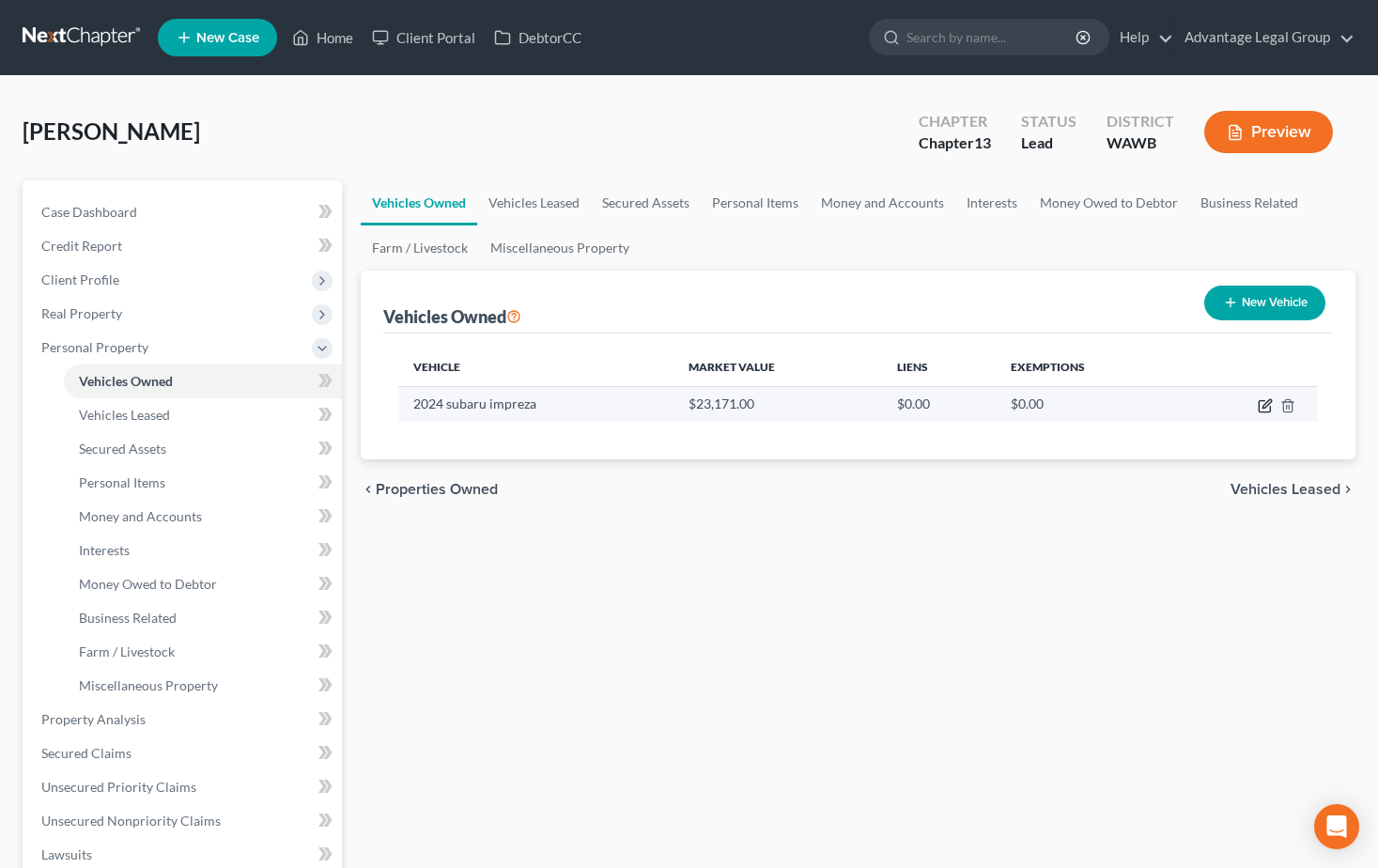
click at [1265, 408] on icon "button" at bounding box center [1265, 405] width 15 height 15
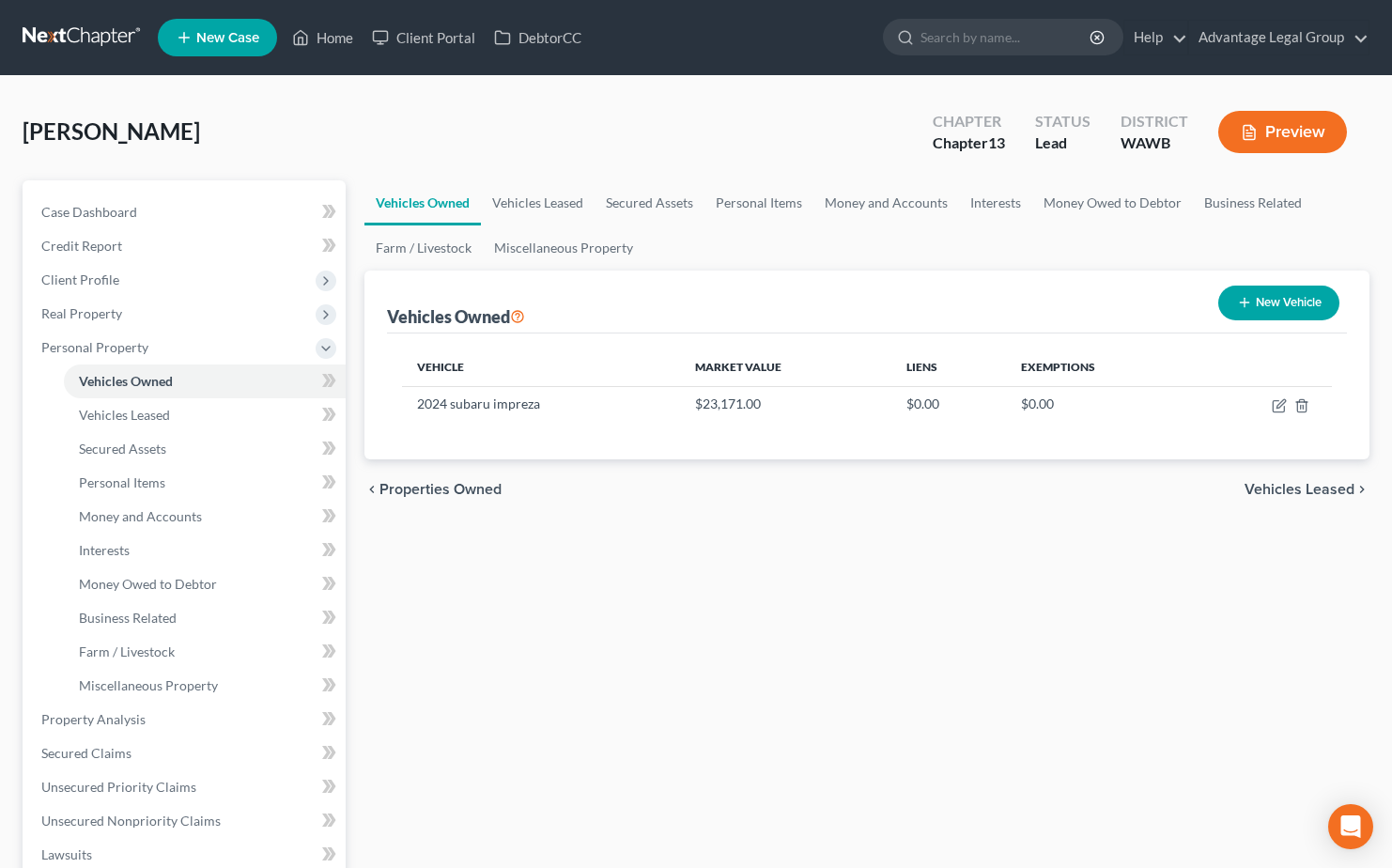
select select "0"
select select "2"
select select "0"
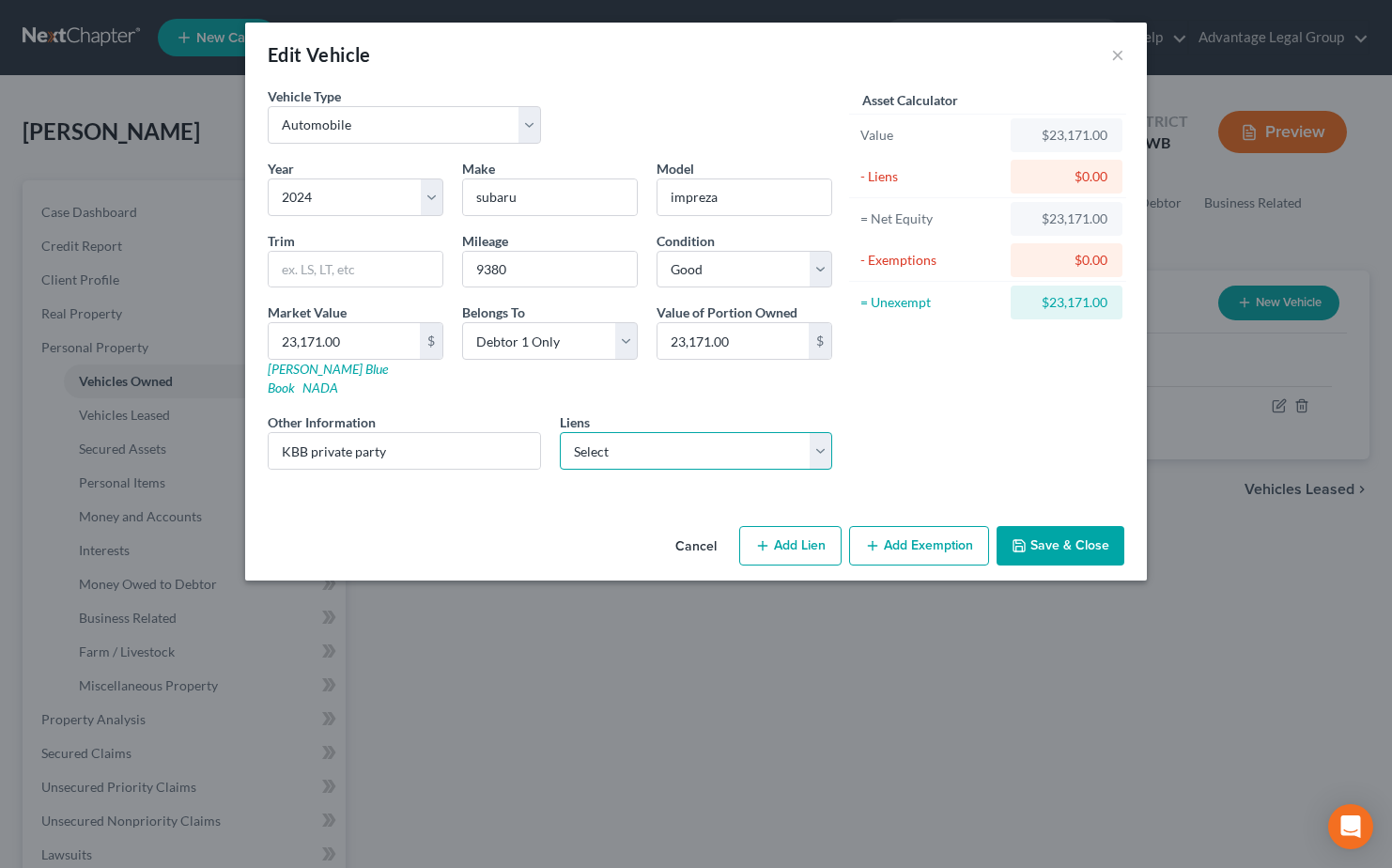
click at [830, 435] on select "Select Ally Financial - $33,074.00 Mariner Finance - $2,820.00" at bounding box center [696, 451] width 273 height 38
select select "0"
click at [560, 432] on select "Select Ally Financial - $33,074.00 Mariner Finance - $2,820.00" at bounding box center [696, 451] width 273 height 38
select select
select select "23"
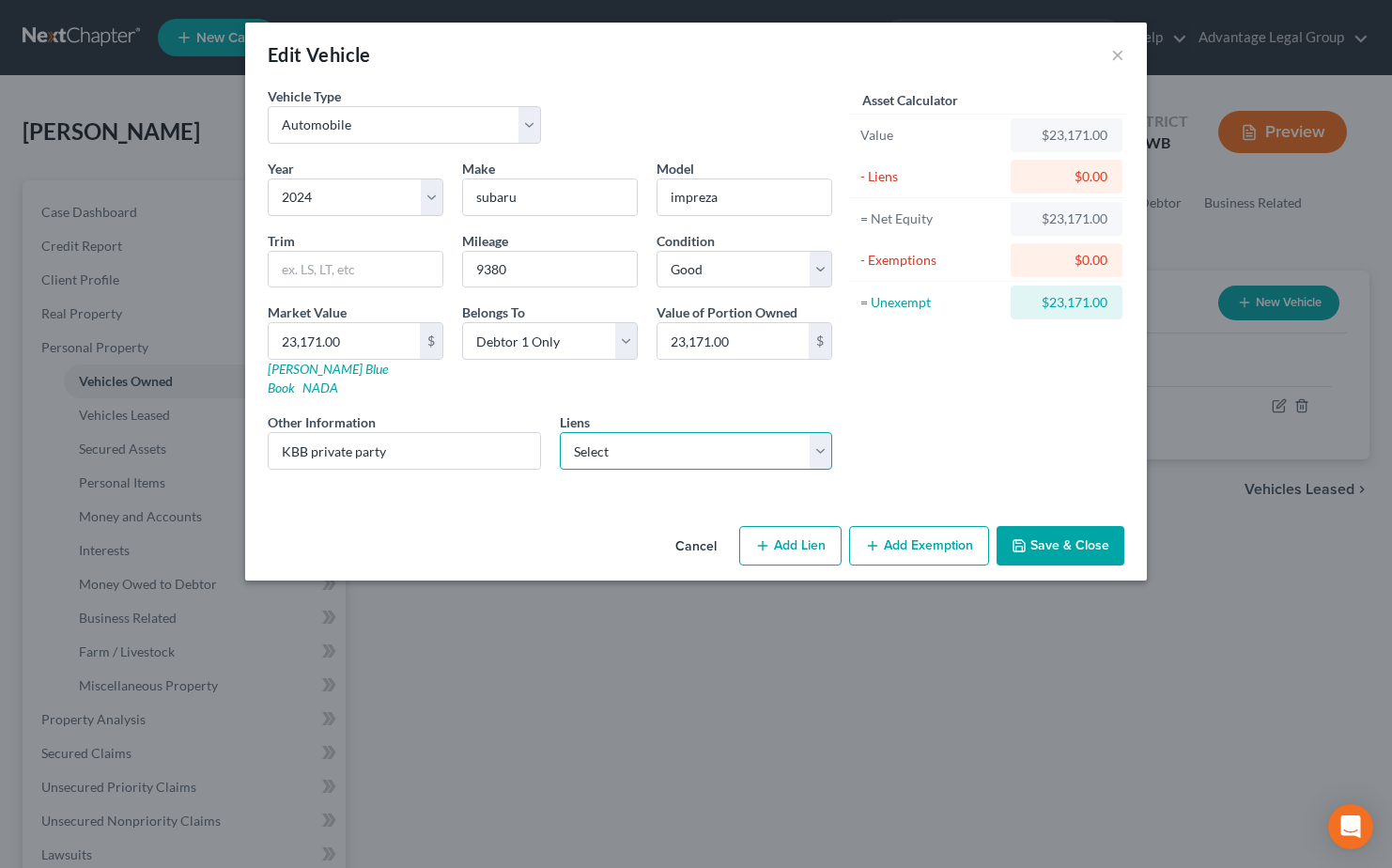
select select "0"
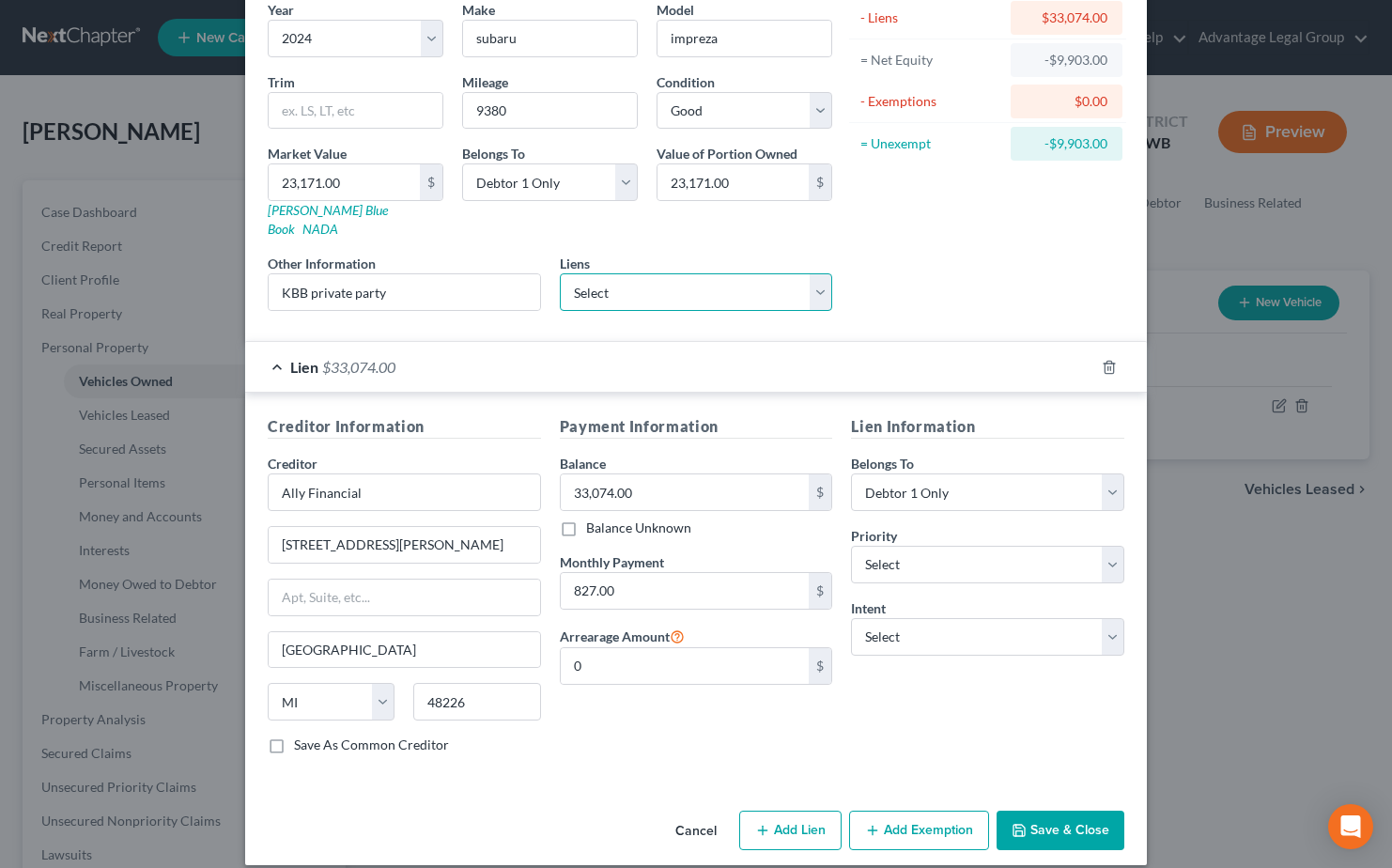
scroll to position [160, 0]
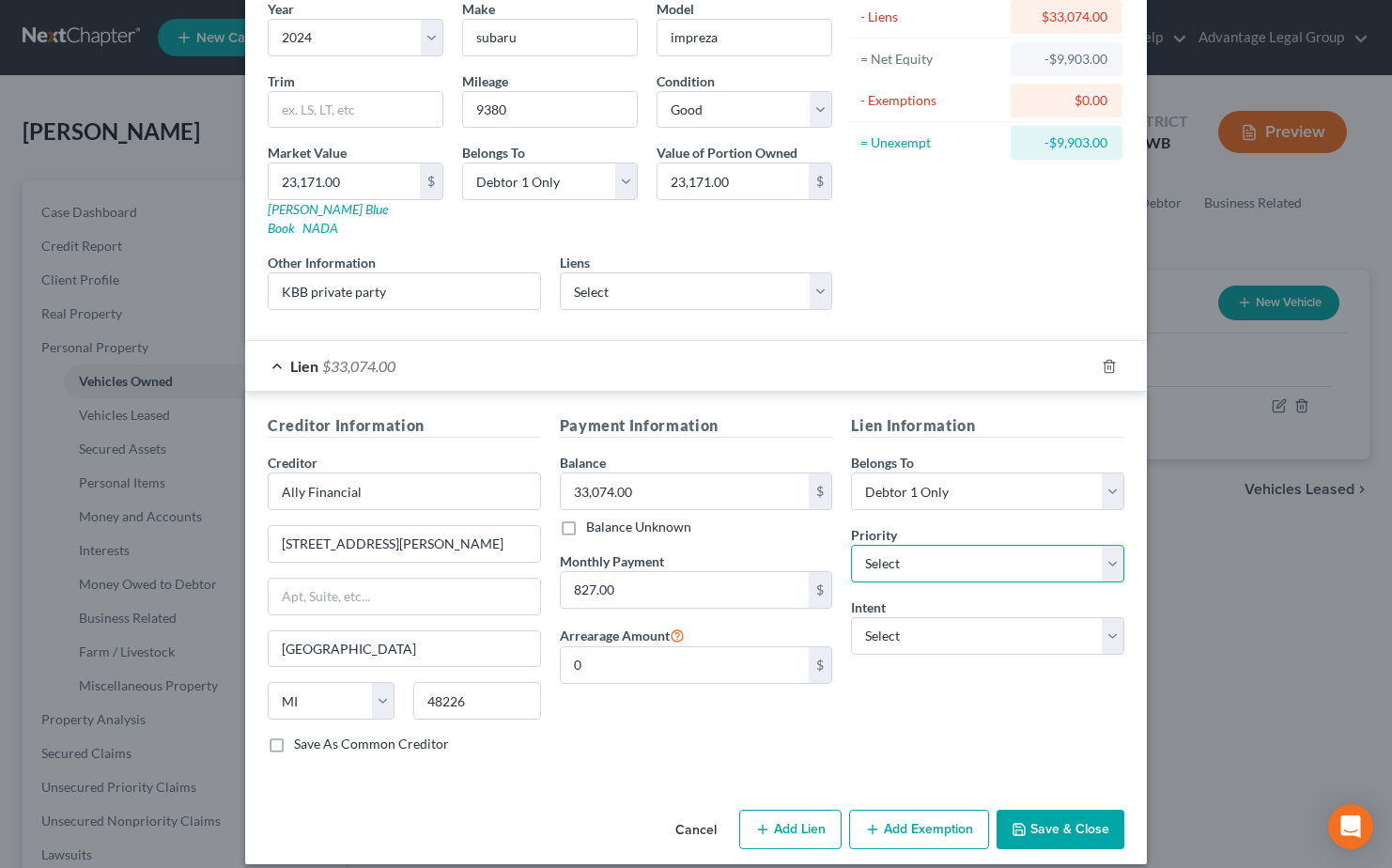
click at [1105, 552] on select "Select 1st 2nd 3rd 4th 5th 6th 7th 8th 9th 10th 11th 12th 13th 14th 15th 16th 1…" at bounding box center [988, 563] width 273 height 38
select select "0"
click at [851, 544] on select "Select 1st 2nd 3rd 4th 5th 6th 7th 8th 9th 10th 11th 12th 13th 14th 15th 16th 1…" at bounding box center [988, 563] width 273 height 38
click at [1104, 617] on select "Select Surrender Redeem Reaffirm Avoid Other" at bounding box center [988, 636] width 273 height 38
select select "4"
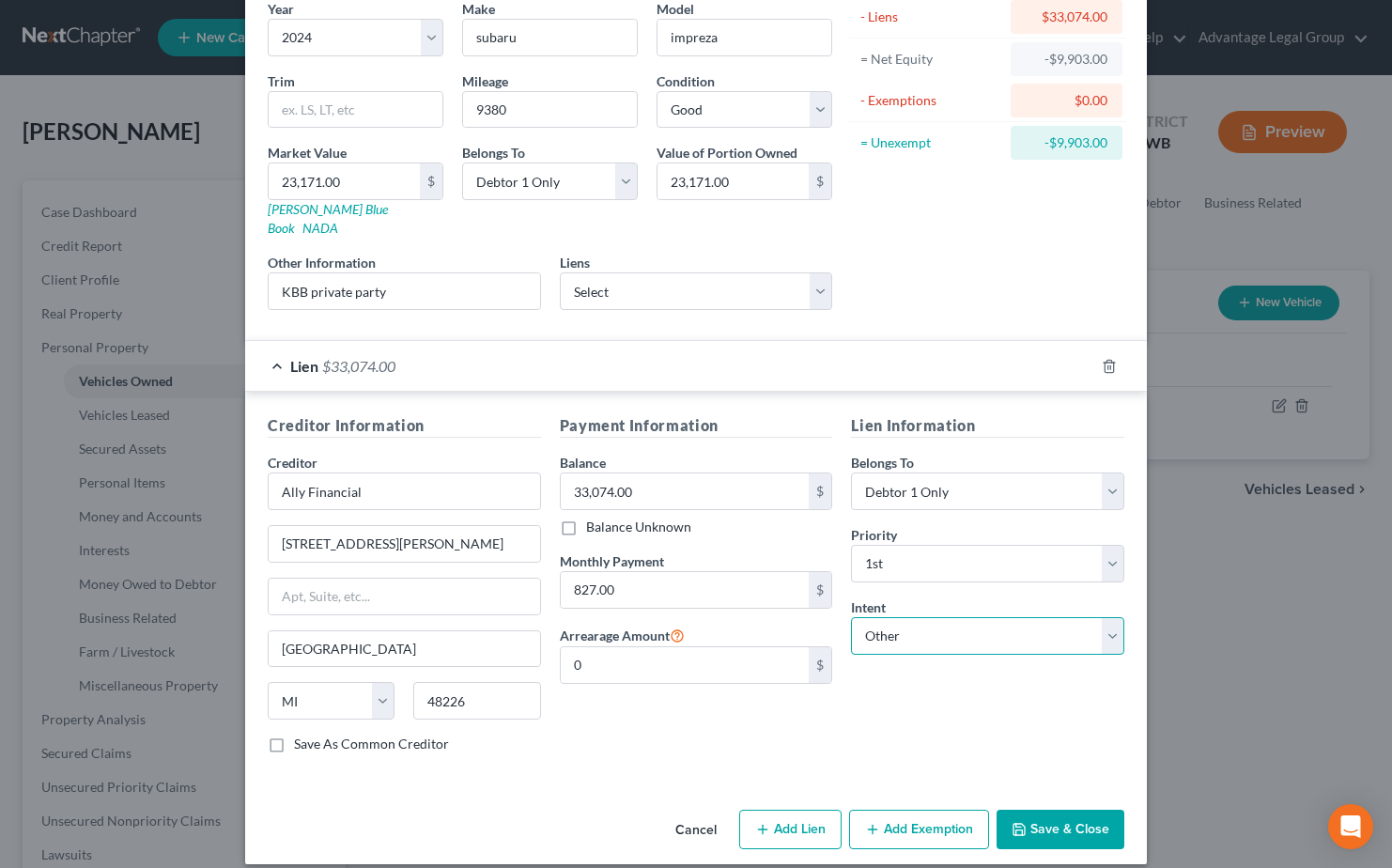
click at [851, 617] on select "Select Surrender Redeem Reaffirm Avoid Other" at bounding box center [988, 636] width 273 height 38
click at [1065, 815] on button "Save & Close" at bounding box center [1060, 829] width 128 height 40
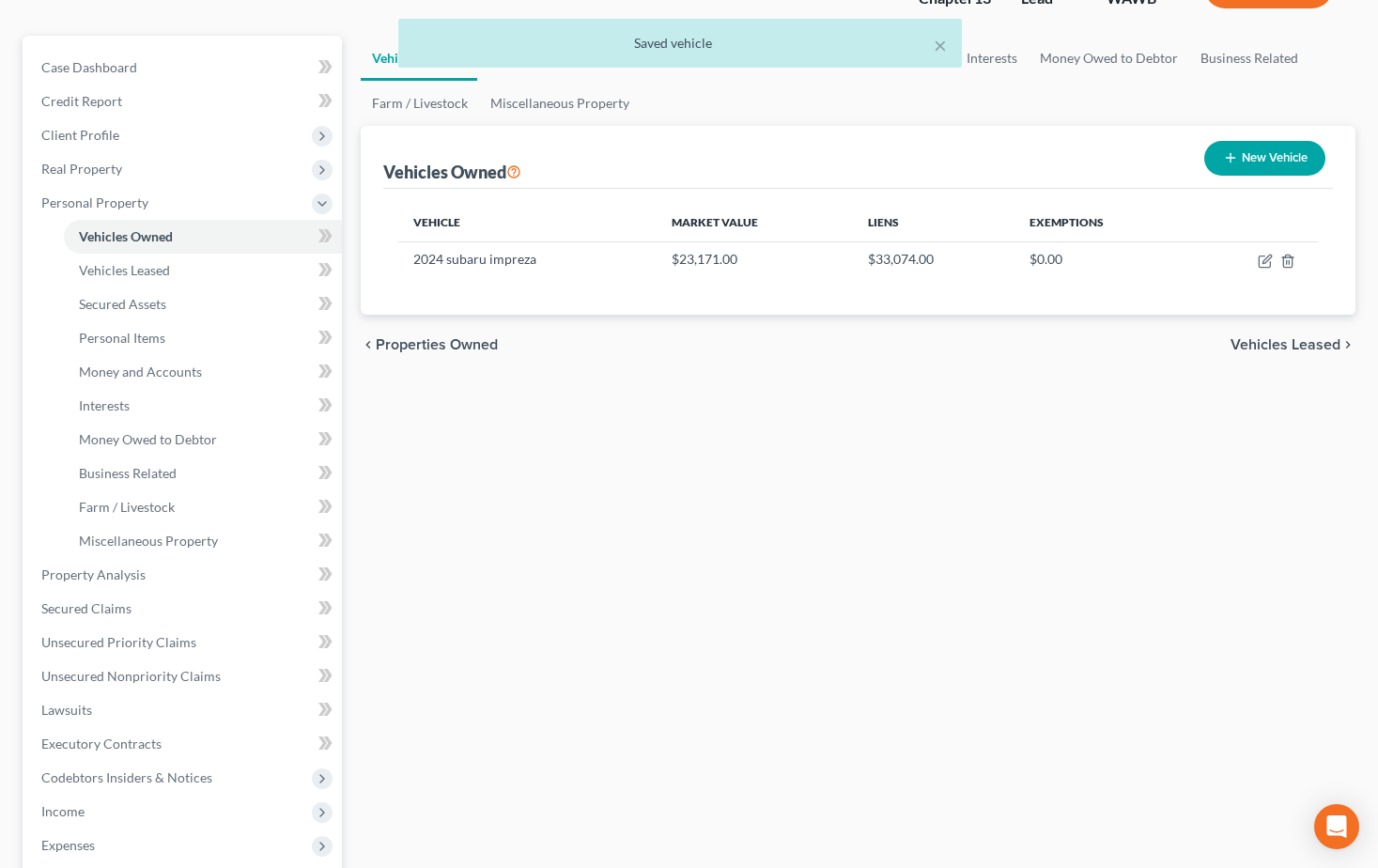
scroll to position [188, 0]
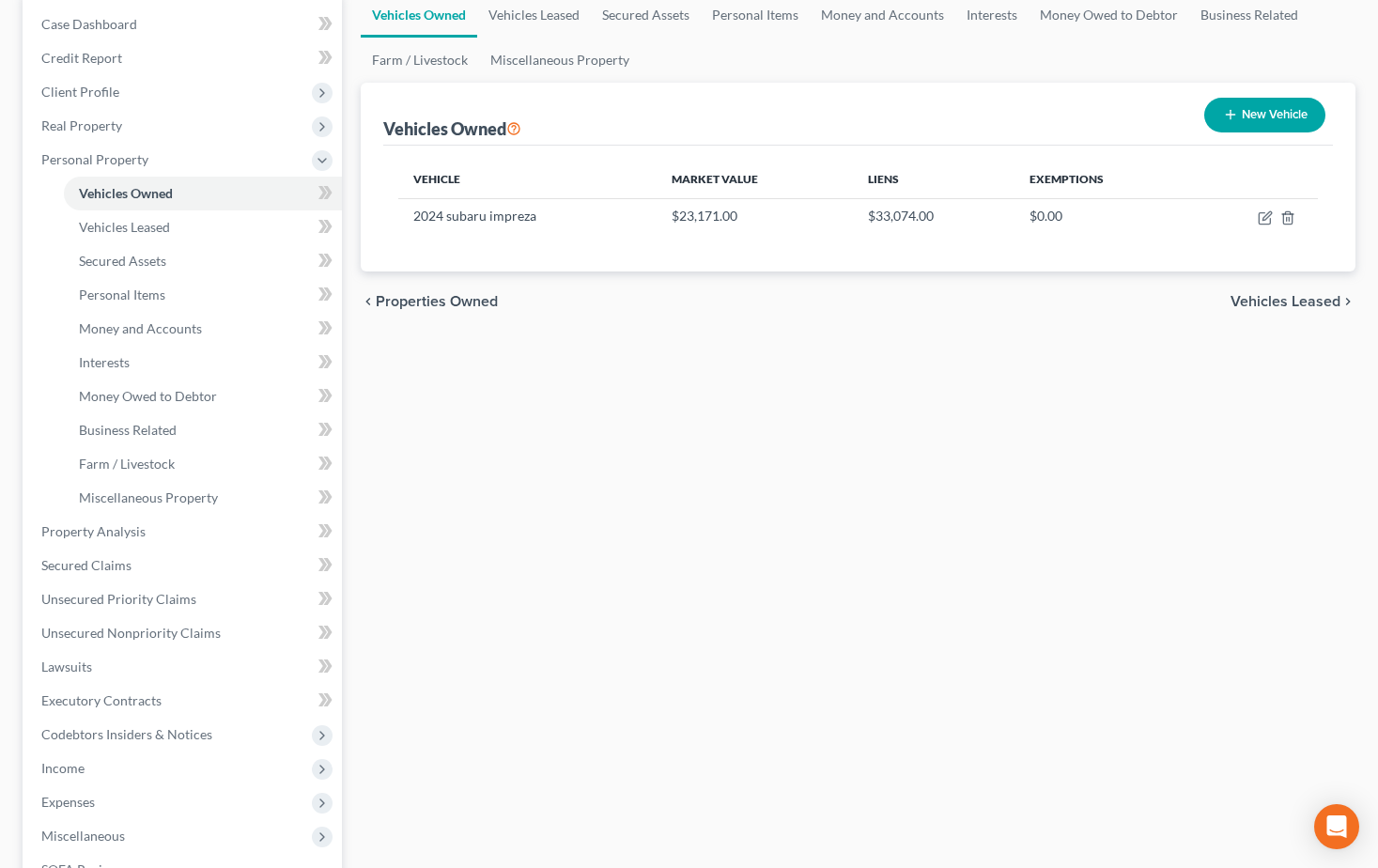
click at [1284, 305] on span "Vehicles Leased" at bounding box center [1286, 301] width 110 height 15
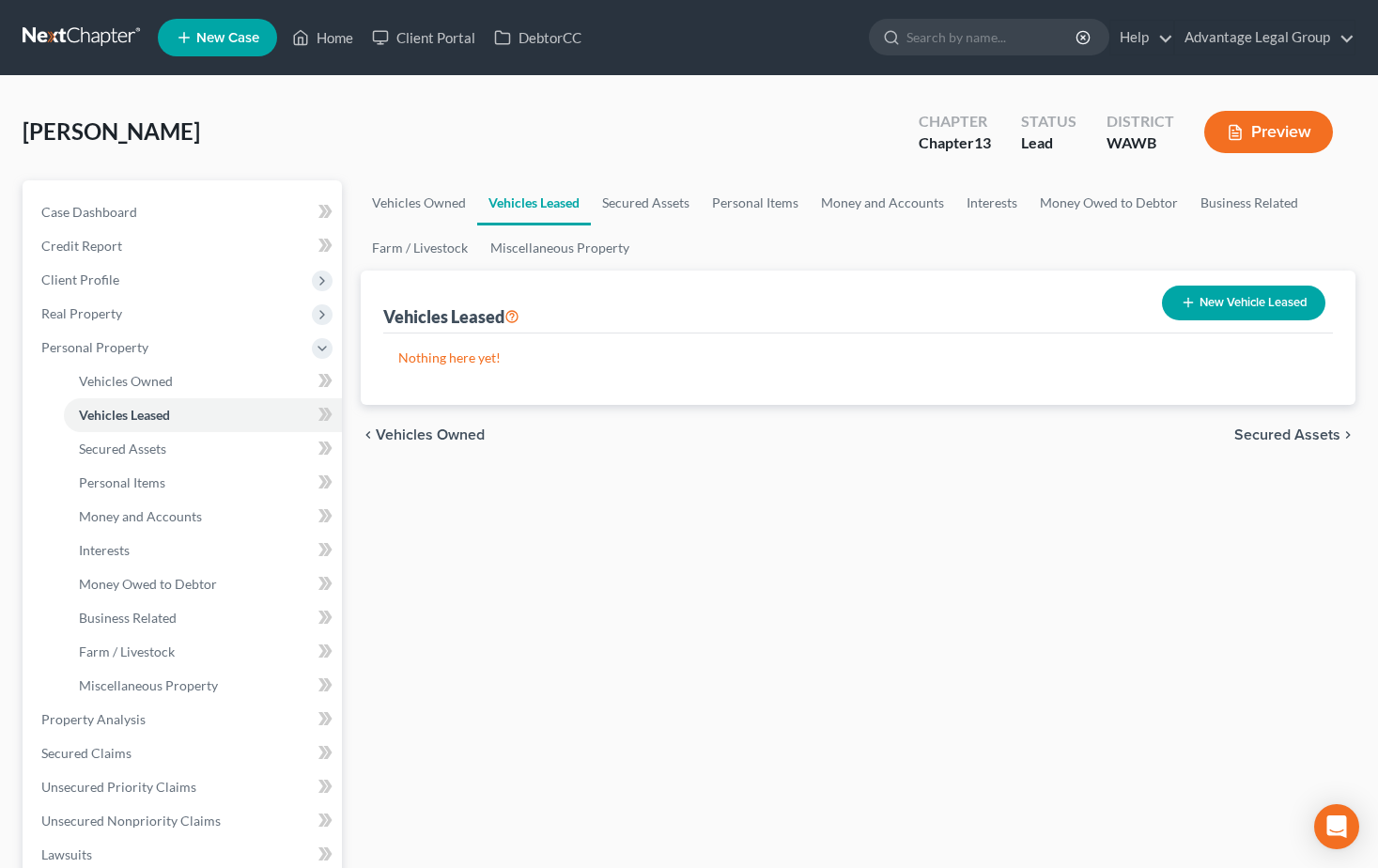
click at [441, 436] on span "Vehicles Owned" at bounding box center [430, 434] width 109 height 15
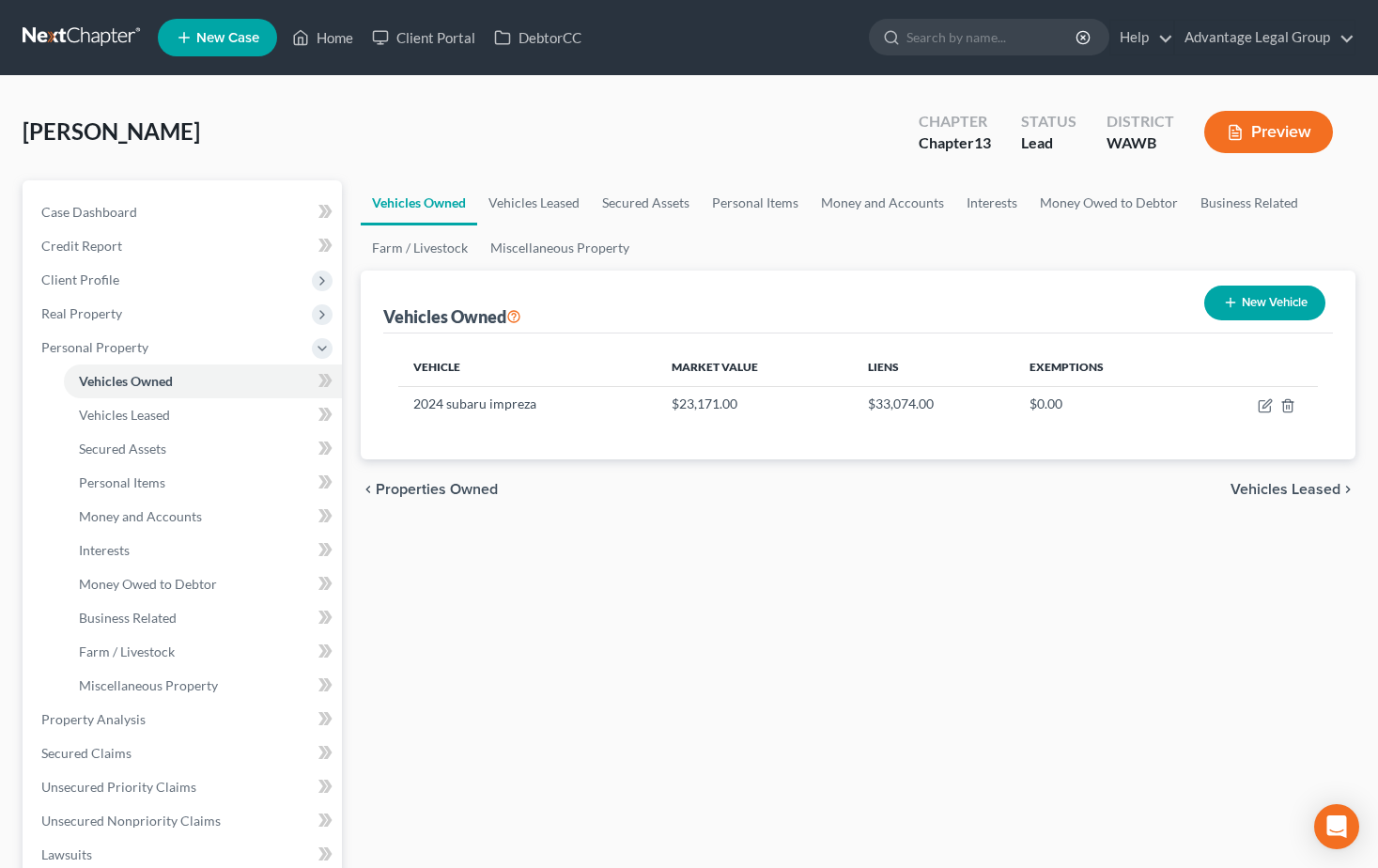
click at [1258, 496] on span "Vehicles Leased" at bounding box center [1286, 489] width 110 height 15
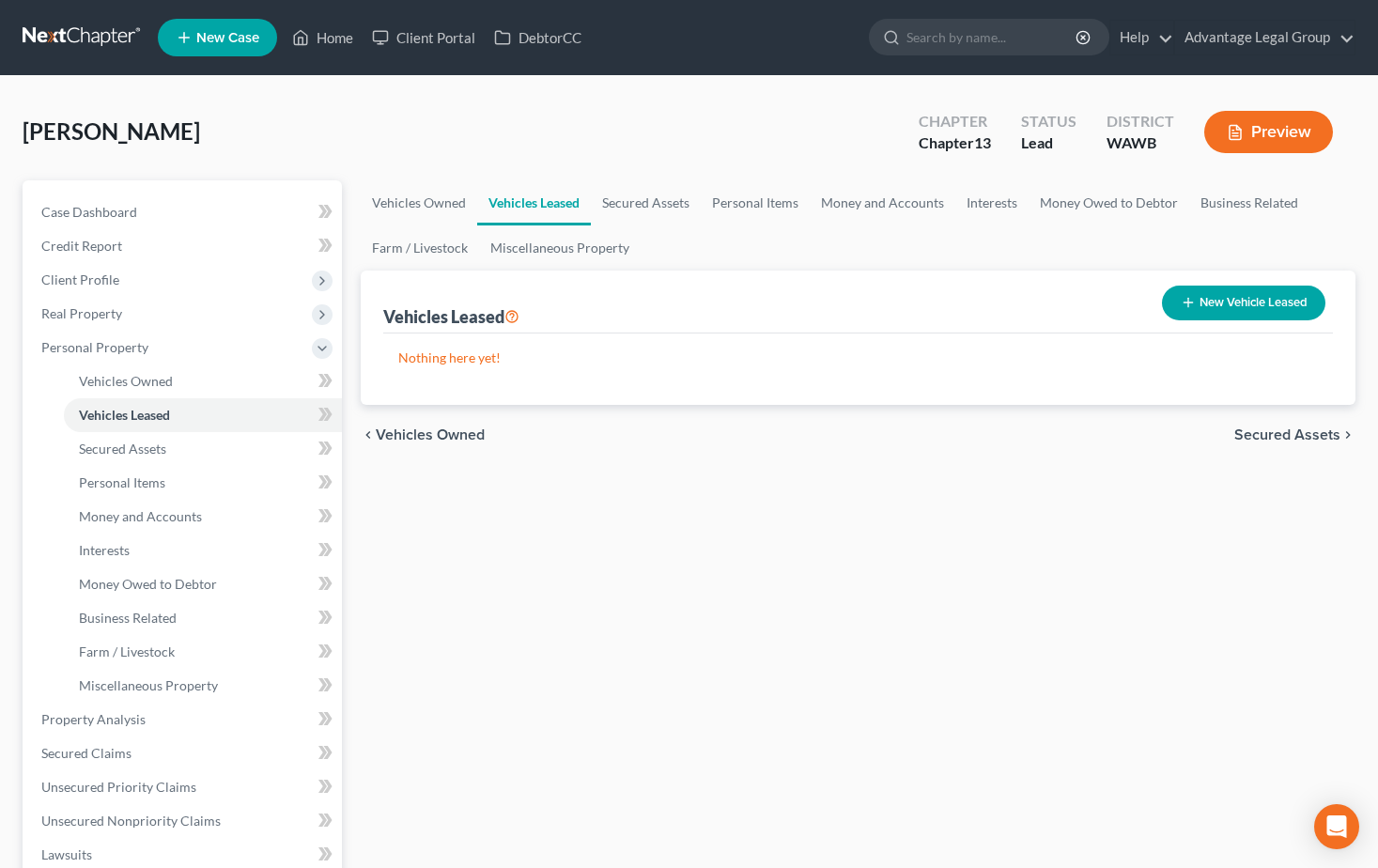
click at [1263, 436] on span "Secured Assets" at bounding box center [1287, 434] width 106 height 15
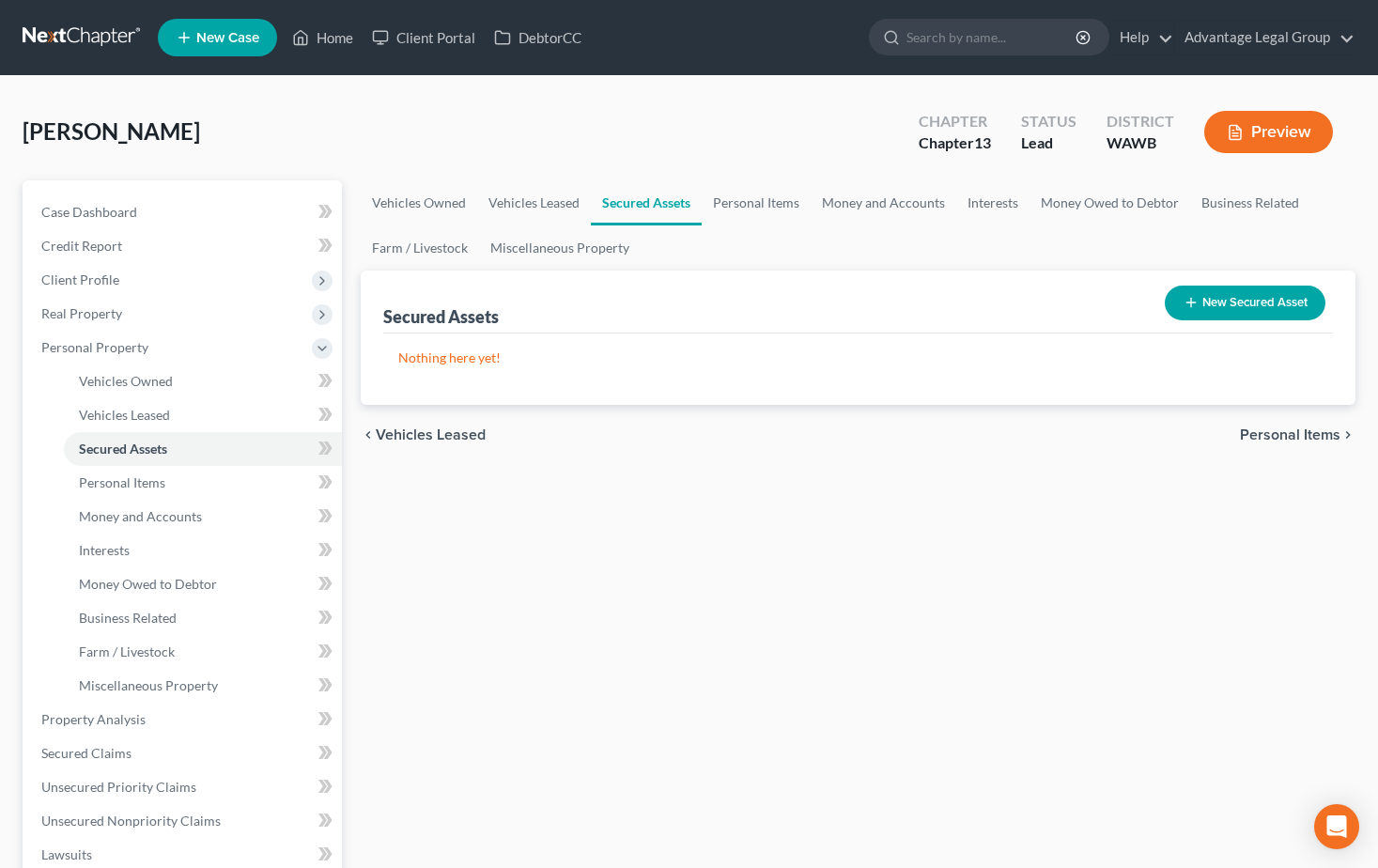
click at [1270, 428] on span "Personal Items" at bounding box center [1290, 434] width 100 height 15
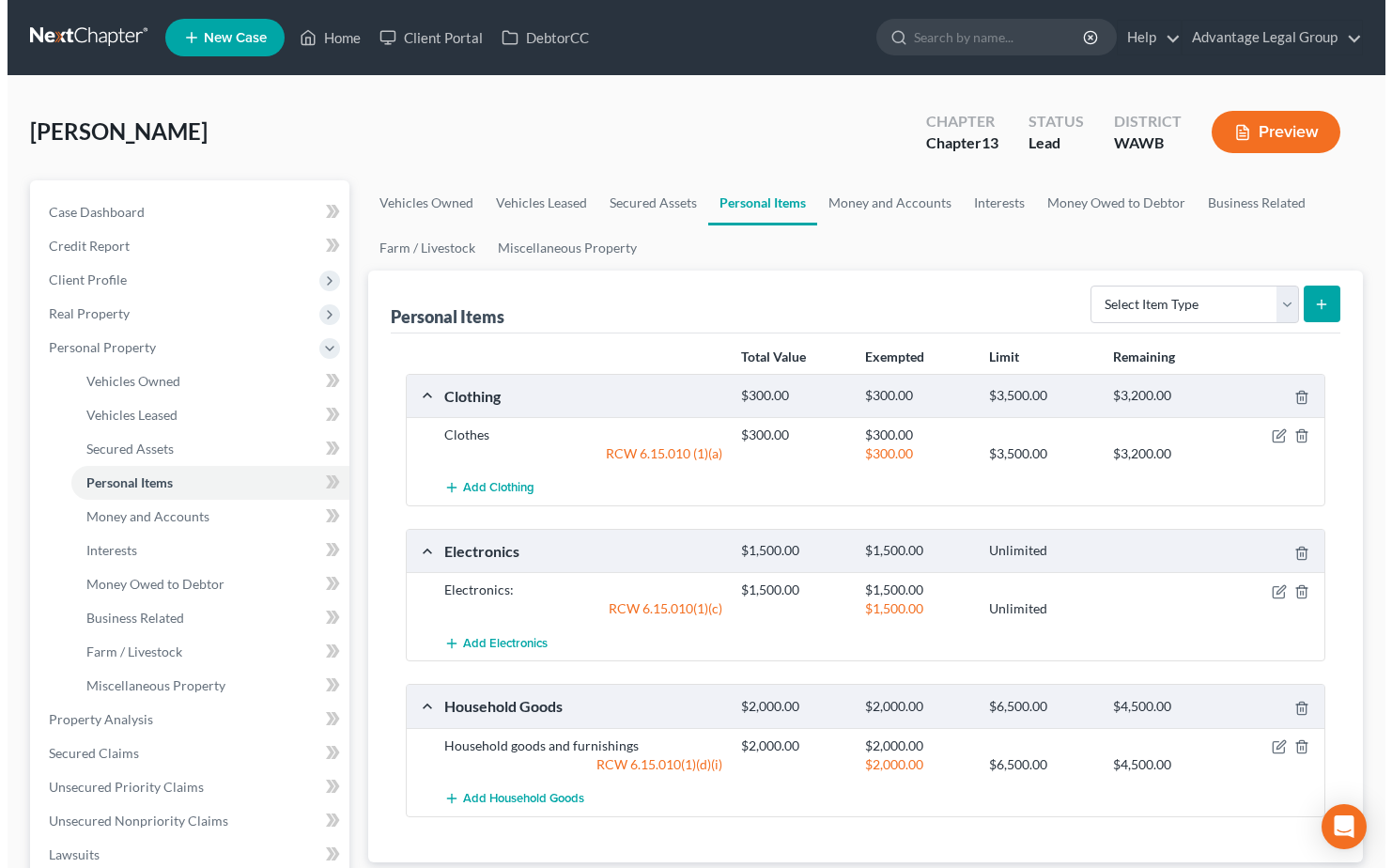
scroll to position [94, 0]
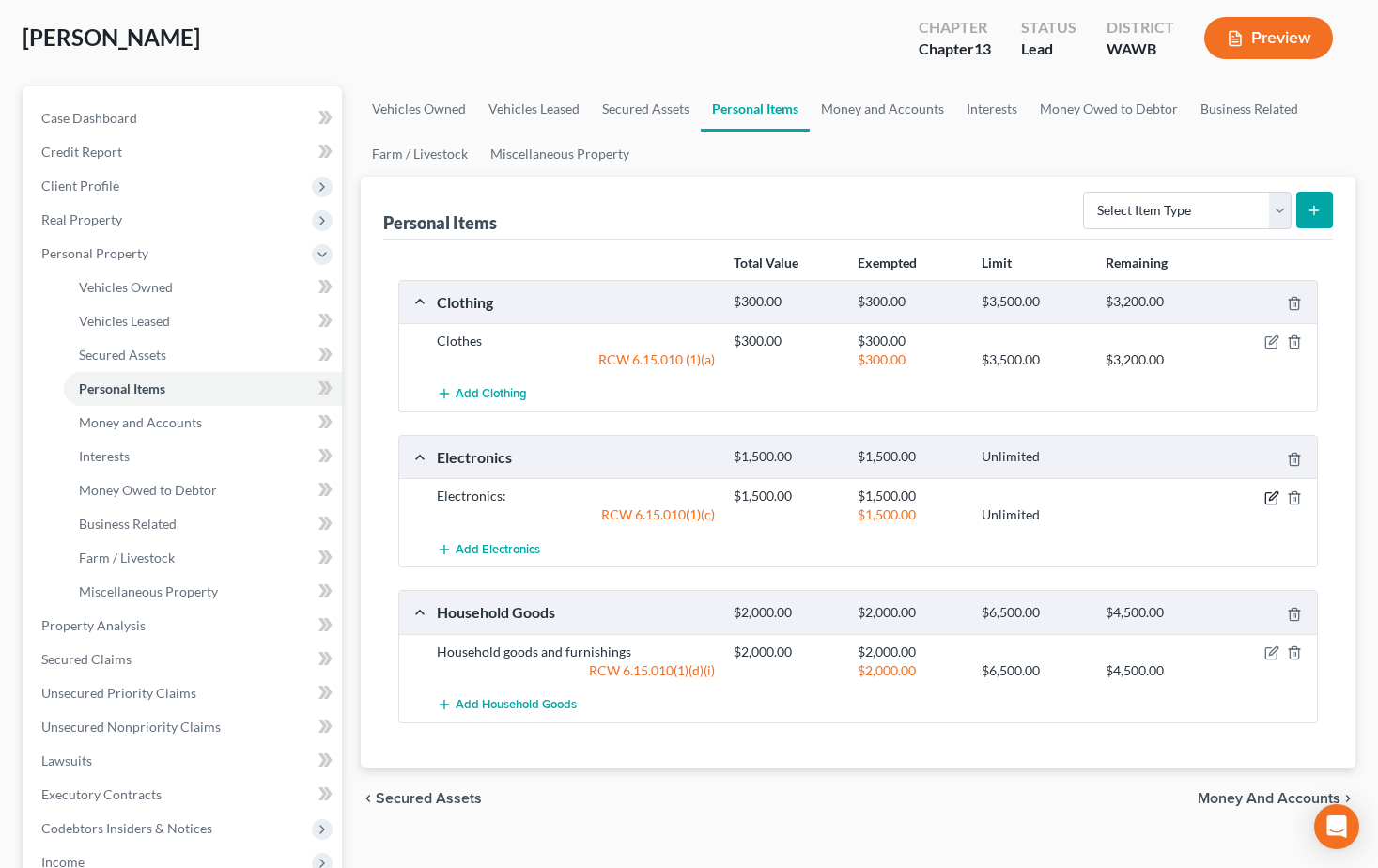
drag, startPoint x: 1270, startPoint y: 496, endPoint x: 1250, endPoint y: 508, distance: 23.3
click at [1270, 498] on icon "button" at bounding box center [1272, 498] width 15 height 15
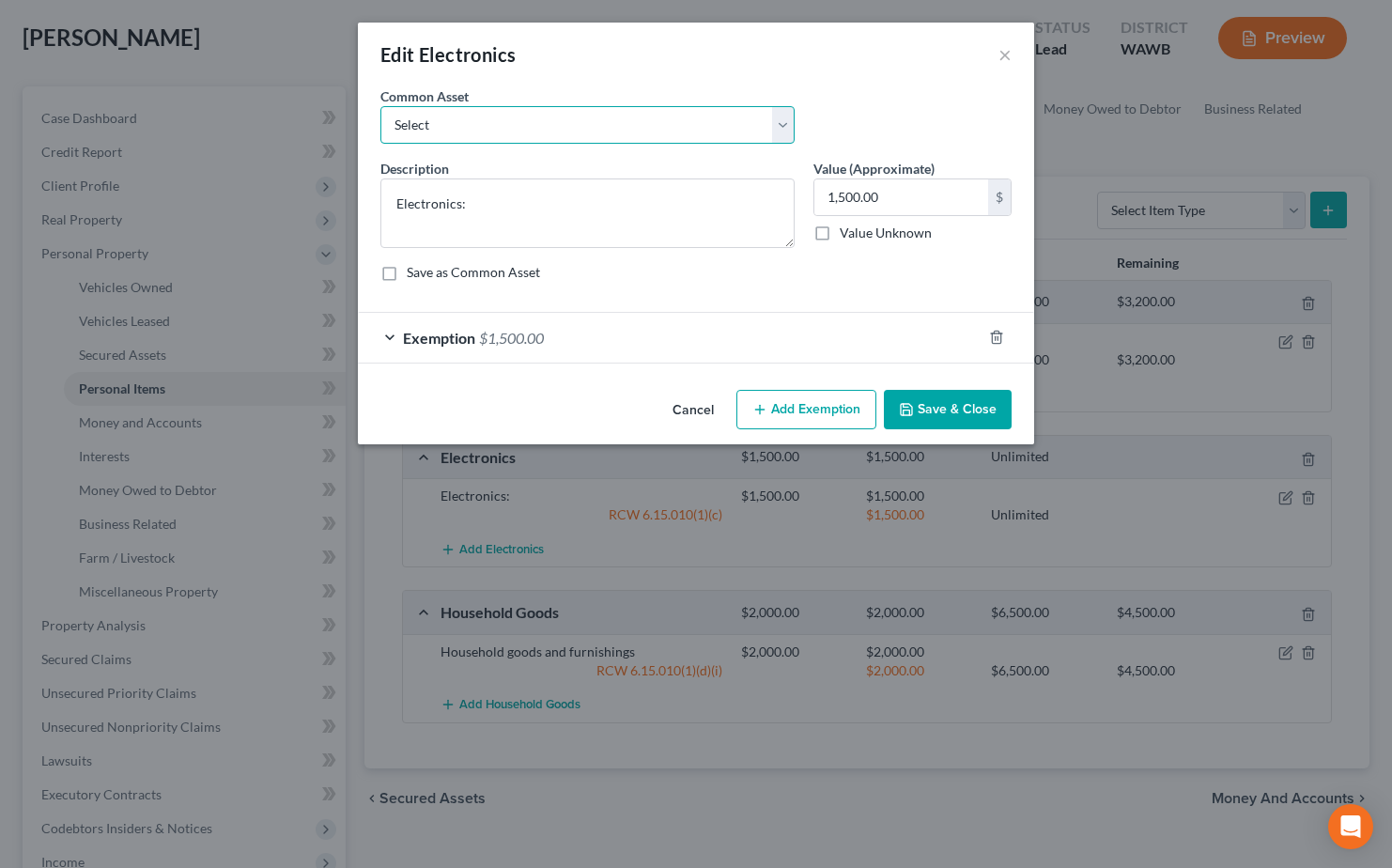
click at [784, 136] on select "Select Electronics:" at bounding box center [587, 125] width 414 height 38
select select "0"
click at [381, 106] on select "Select Electronics:" at bounding box center [587, 125] width 414 height 38
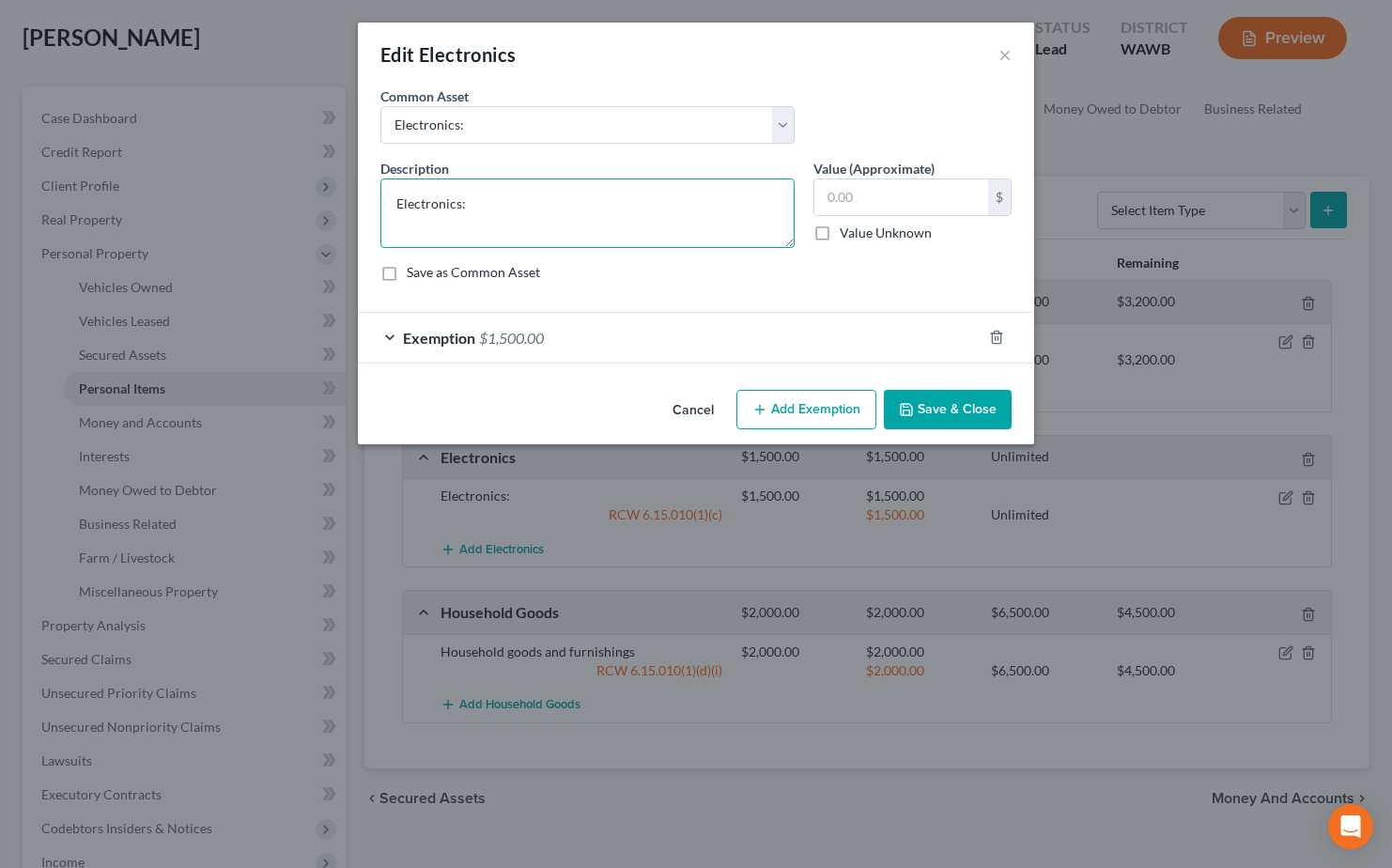
click at [510, 202] on textarea "Electronics:" at bounding box center [587, 214] width 414 height 70
type textarea "Electronics: Lap top, 1 tv, smart phone"
click at [995, 334] on icon "button" at bounding box center [996, 338] width 9 height 12
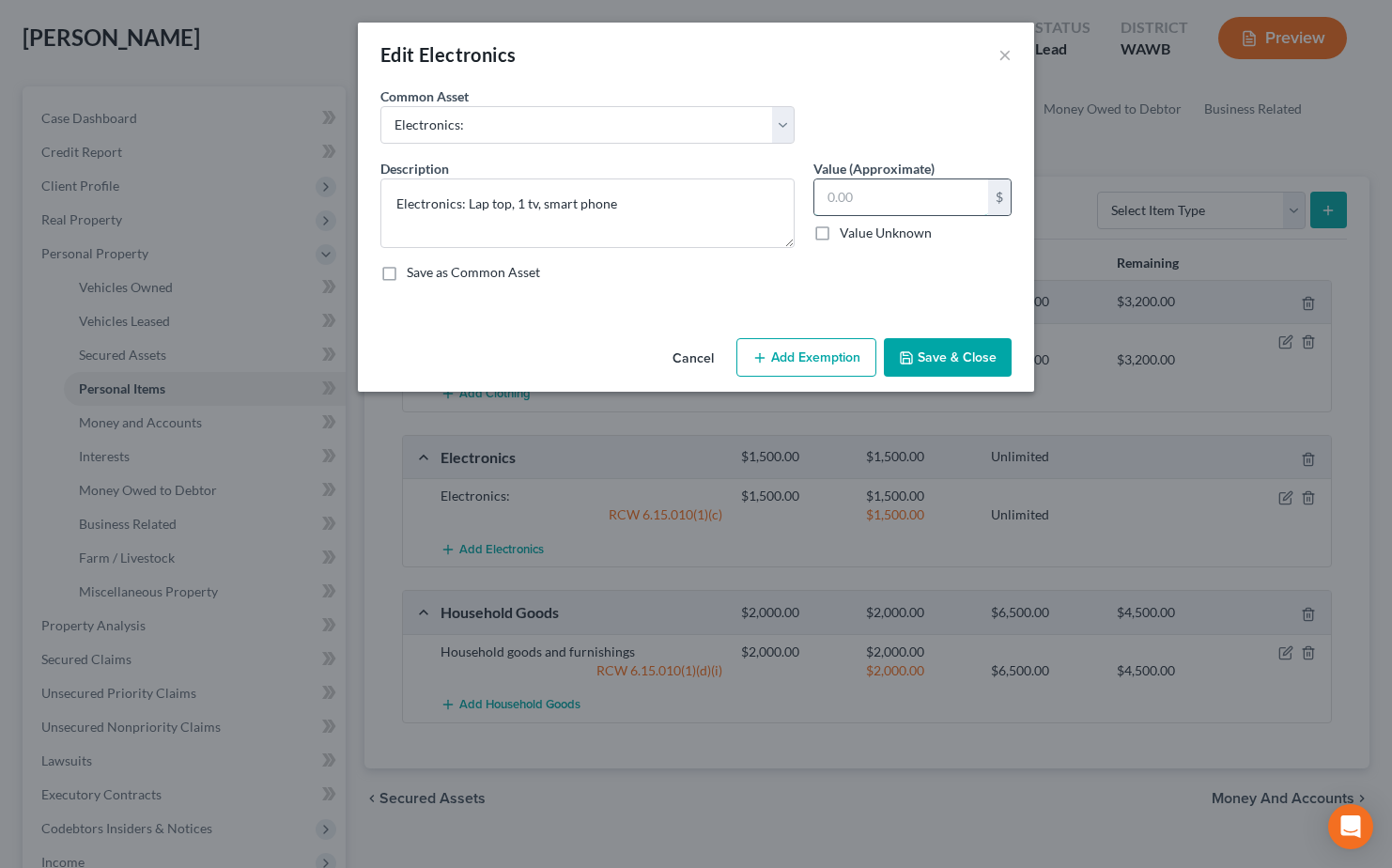
click at [853, 198] on input "text" at bounding box center [901, 198] width 174 height 36
click at [631, 212] on textarea "Electronics: Lap top, 1 tv, smart phone" at bounding box center [587, 214] width 414 height 70
click at [791, 356] on button "Add Exemption" at bounding box center [806, 358] width 140 height 40
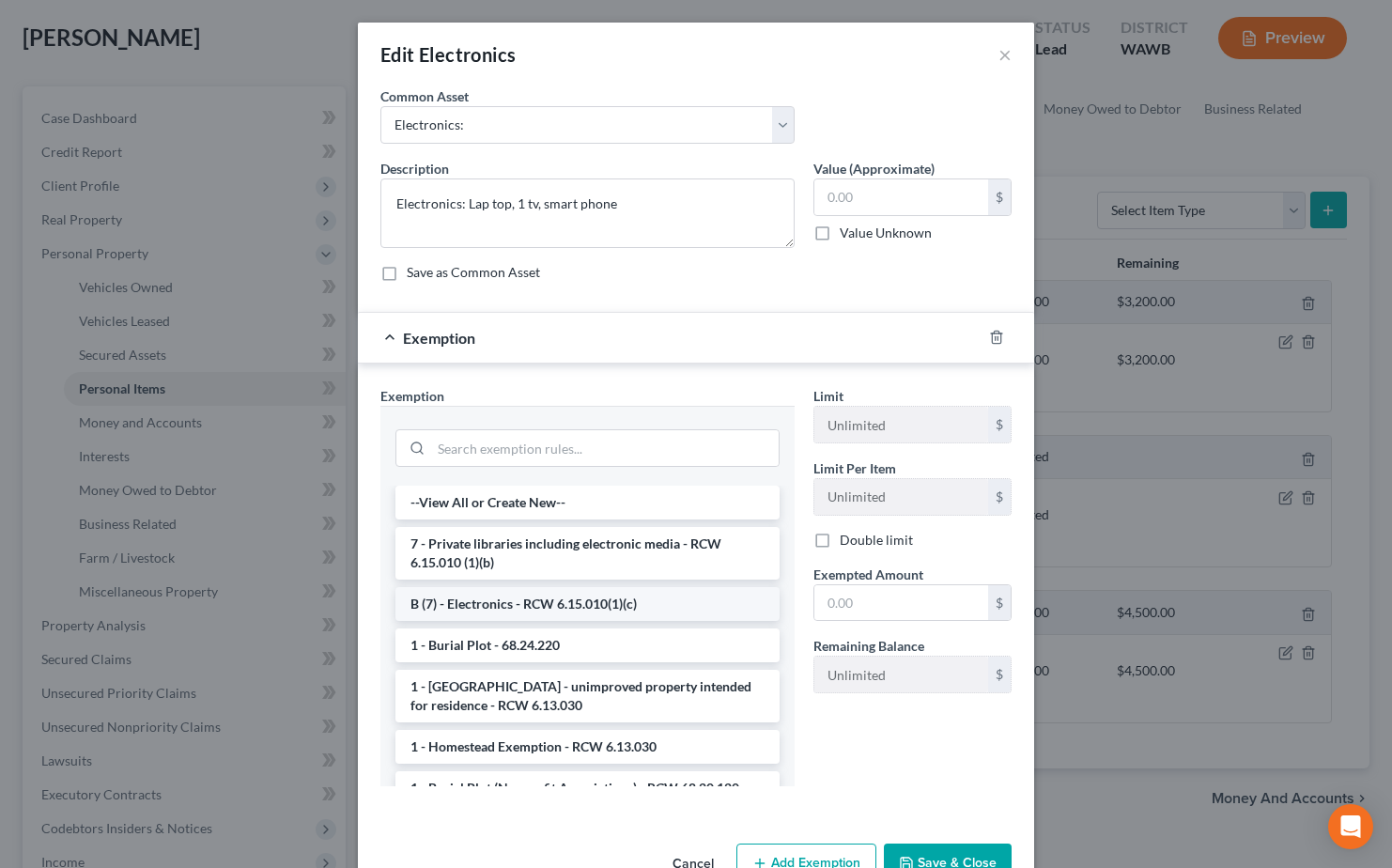
click at [629, 599] on li "B (7) - Electronics - RCW 6.15.010(1)(c)" at bounding box center [587, 604] width 385 height 34
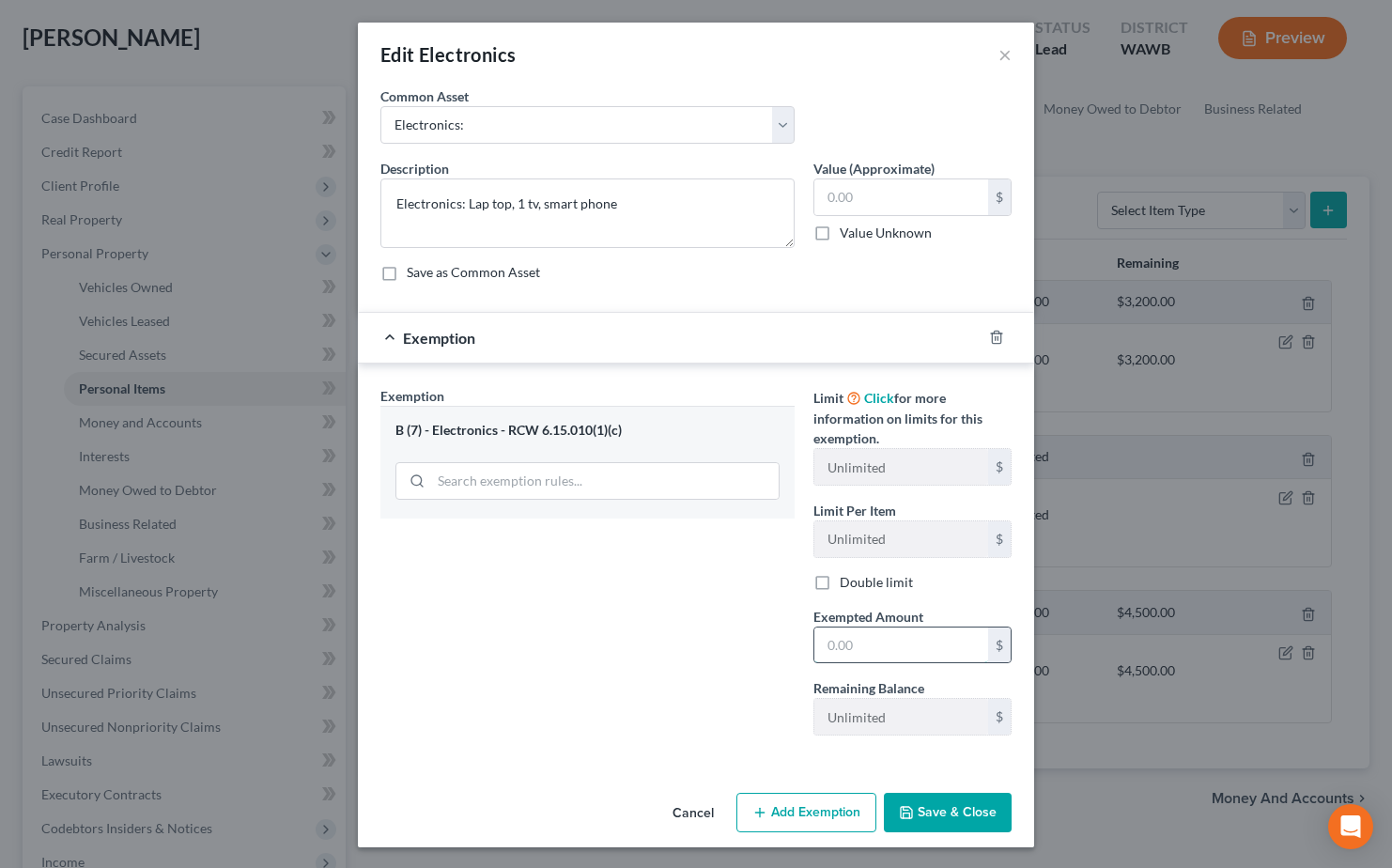
click at [870, 642] on input "text" at bounding box center [901, 646] width 174 height 36
type input "750.00"
click at [788, 799] on button "Add Exemption" at bounding box center [806, 812] width 140 height 40
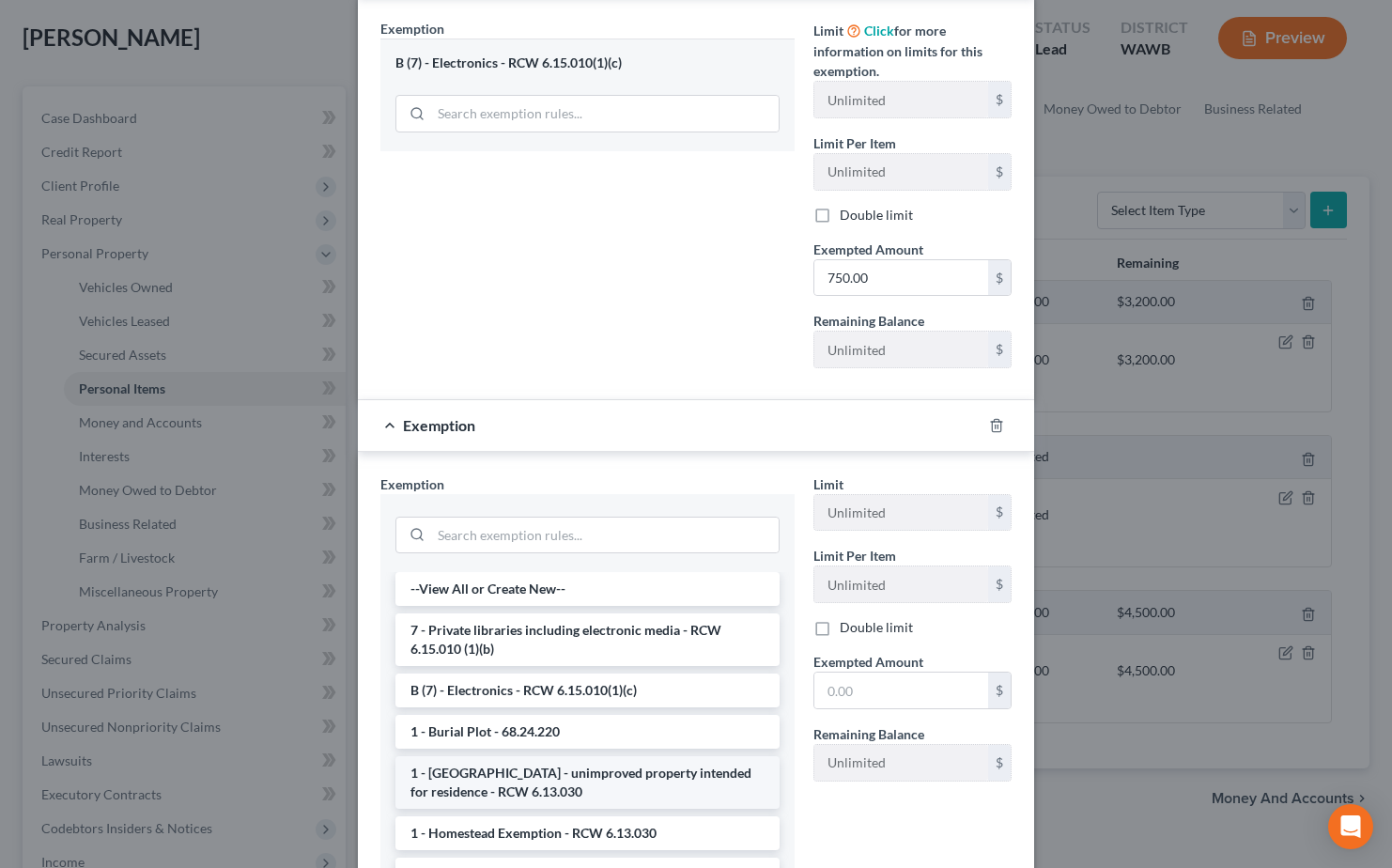
scroll to position [375, 0]
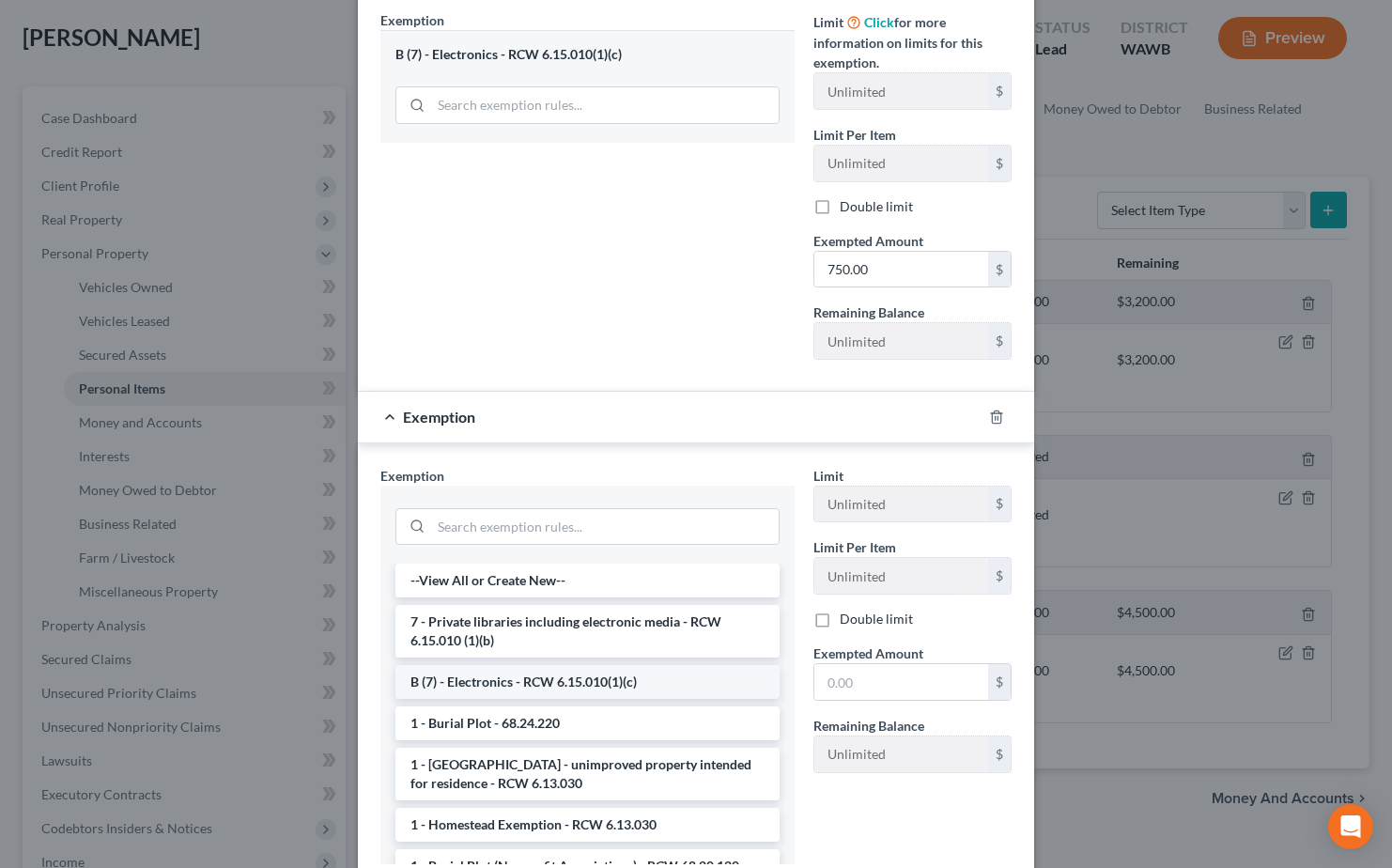
click at [556, 694] on li "B (7) - Electronics - RCW 6.15.010(1)(c)" at bounding box center [587, 681] width 385 height 34
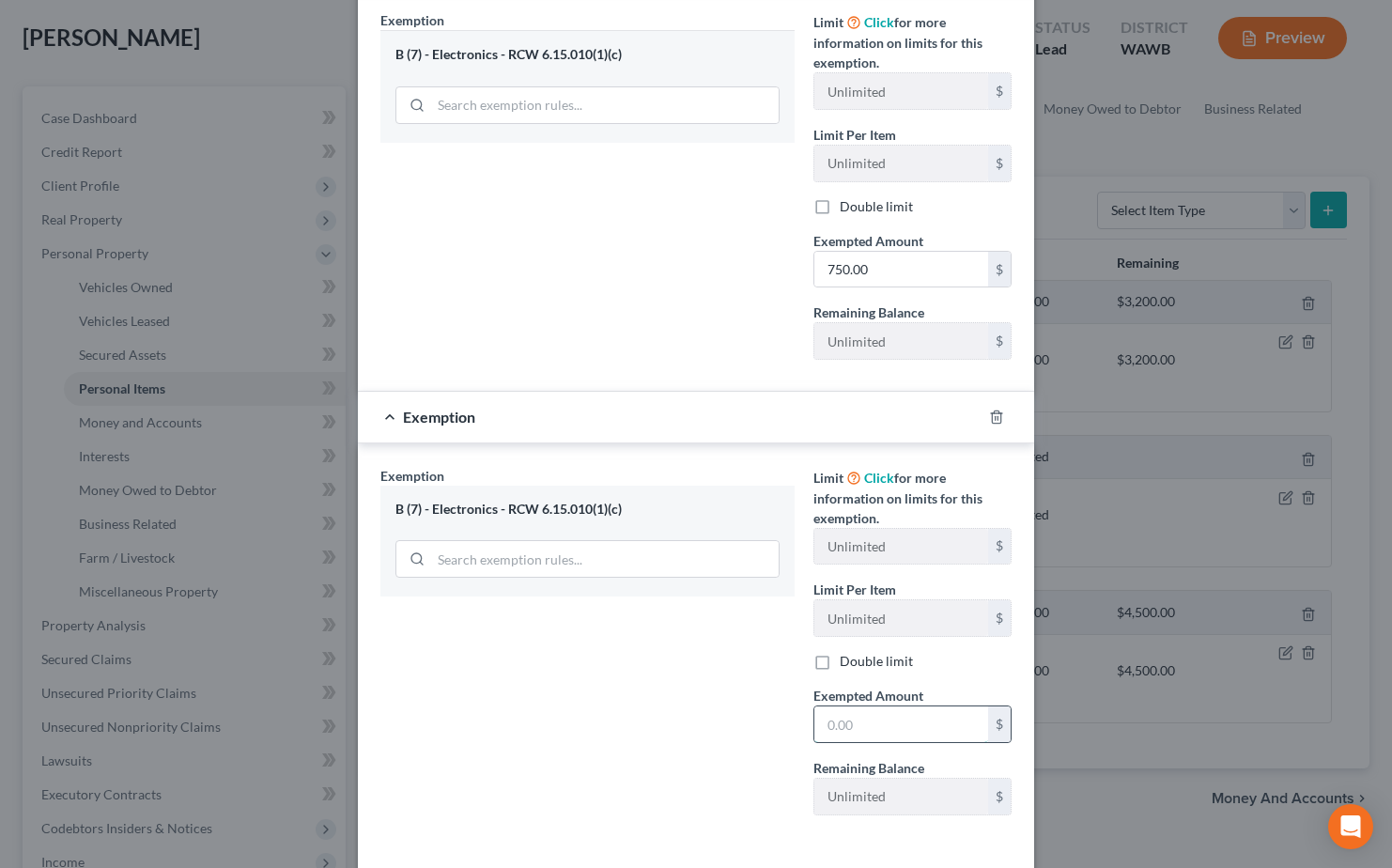
click at [860, 721] on input "text" at bounding box center [901, 724] width 174 height 36
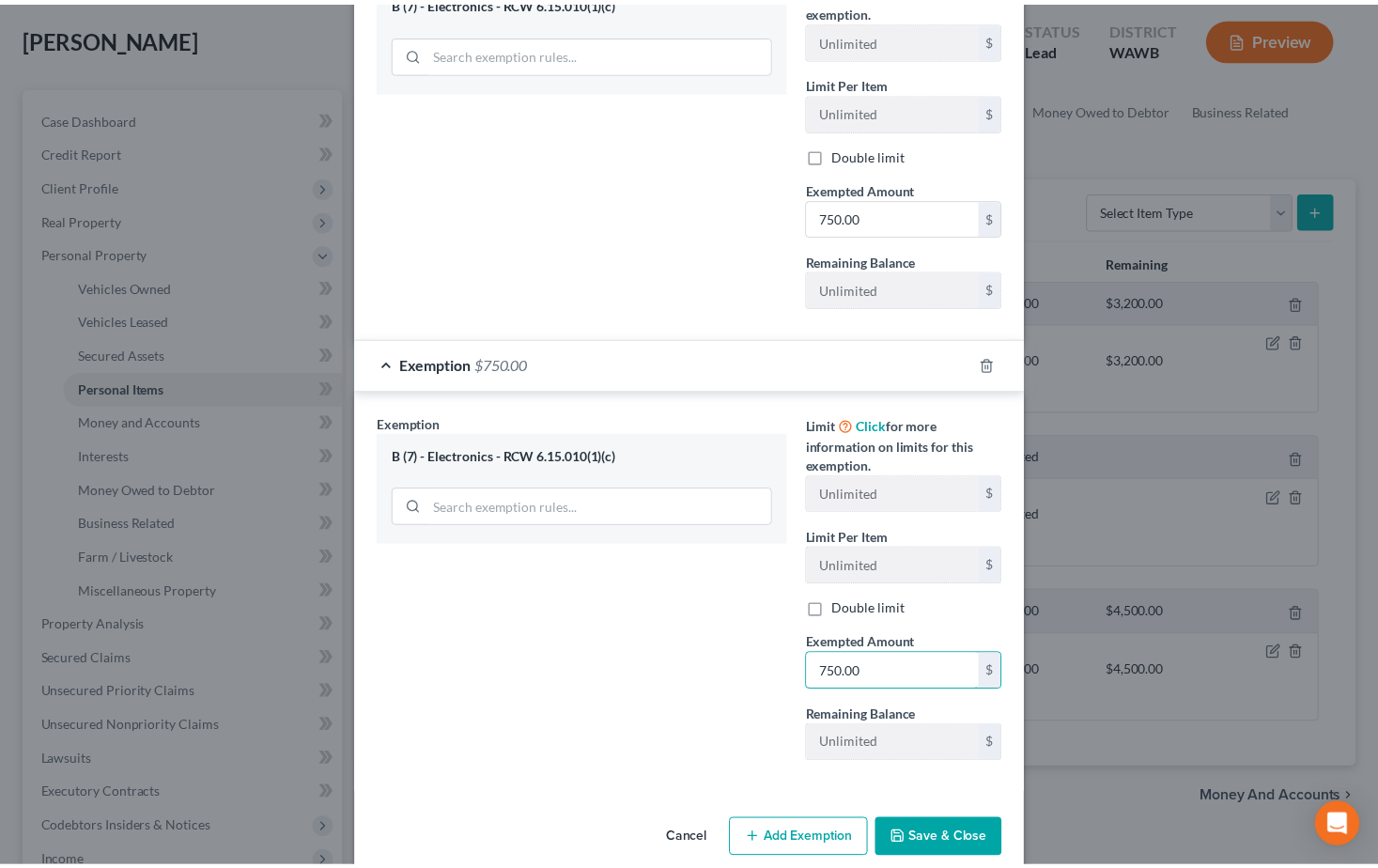
scroll to position [457, 0]
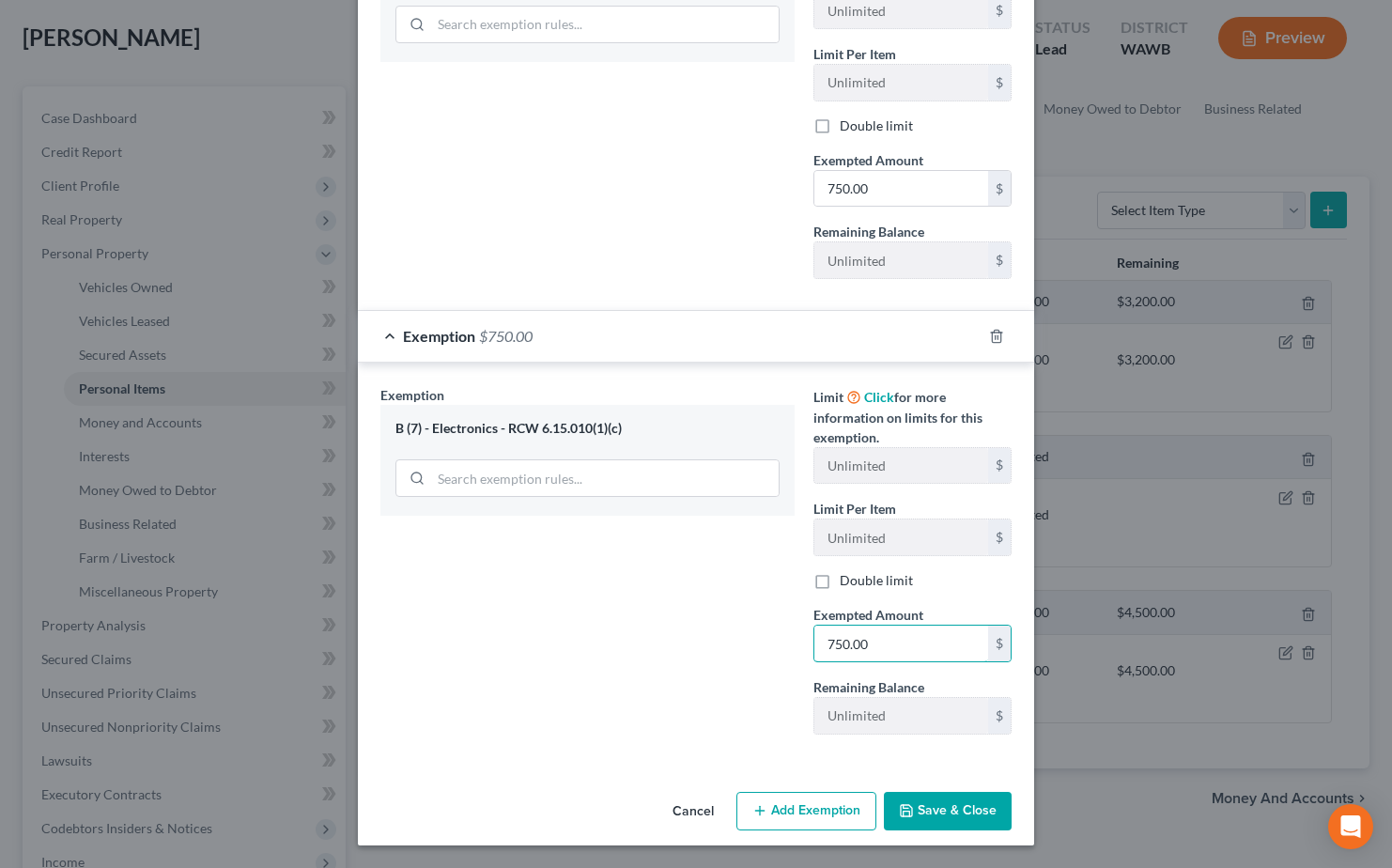
type input "750.00"
drag, startPoint x: 980, startPoint y: 816, endPoint x: 966, endPoint y: 816, distance: 14.0
click at [976, 816] on button "Save & Close" at bounding box center [948, 811] width 128 height 40
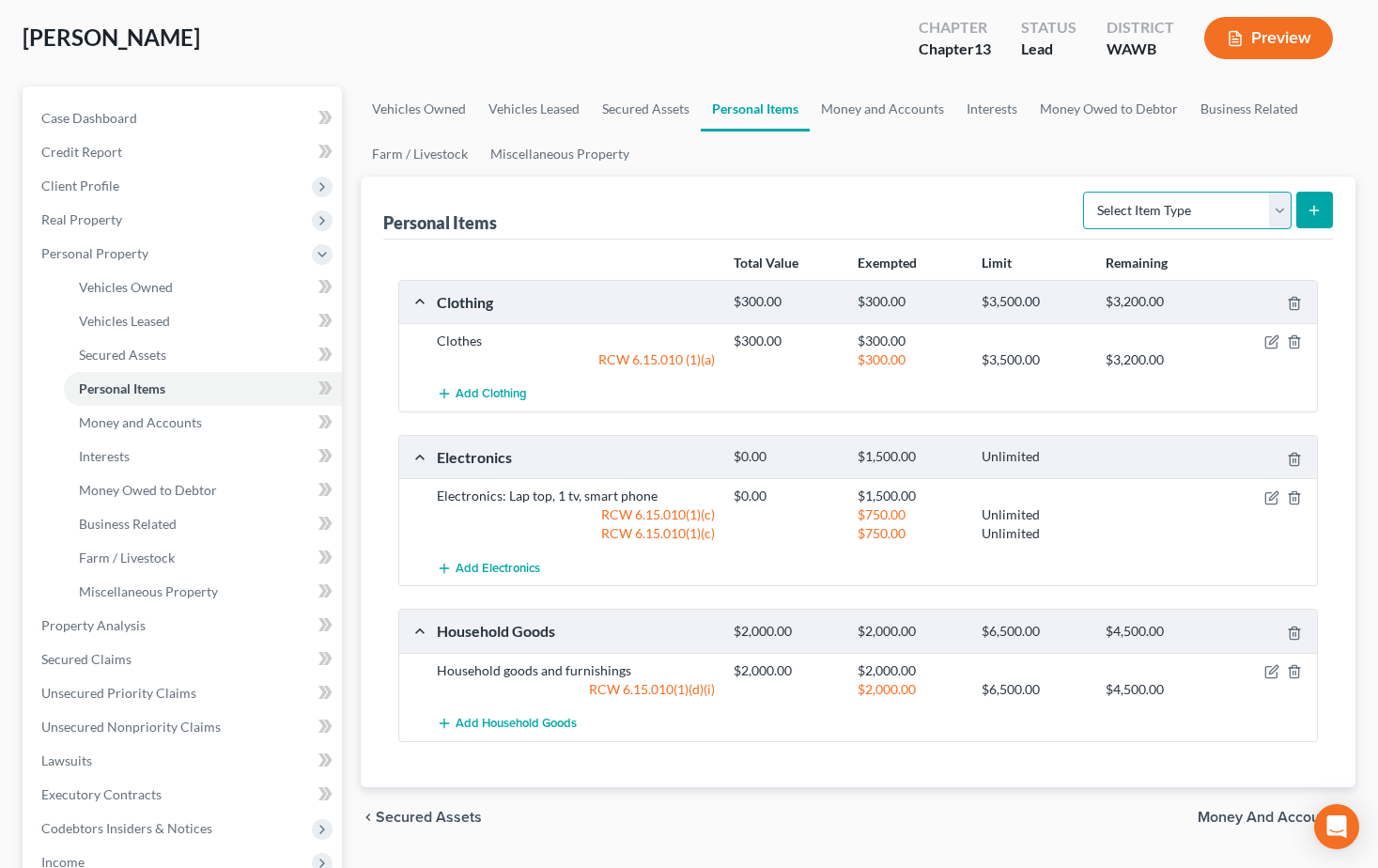
click at [1284, 223] on select "Select Item Type Clothing Collectibles Of Value Electronics Firearms Household …" at bounding box center [1187, 211] width 209 height 38
click at [1284, 215] on select "Select Item Type Clothing Collectibles Of Value Electronics Firearms Household …" at bounding box center [1187, 211] width 209 height 38
click at [999, 203] on div "Personal Items Select Item Type Clothing Collectibles Of Value Electronics Fire…" at bounding box center [858, 208] width 950 height 63
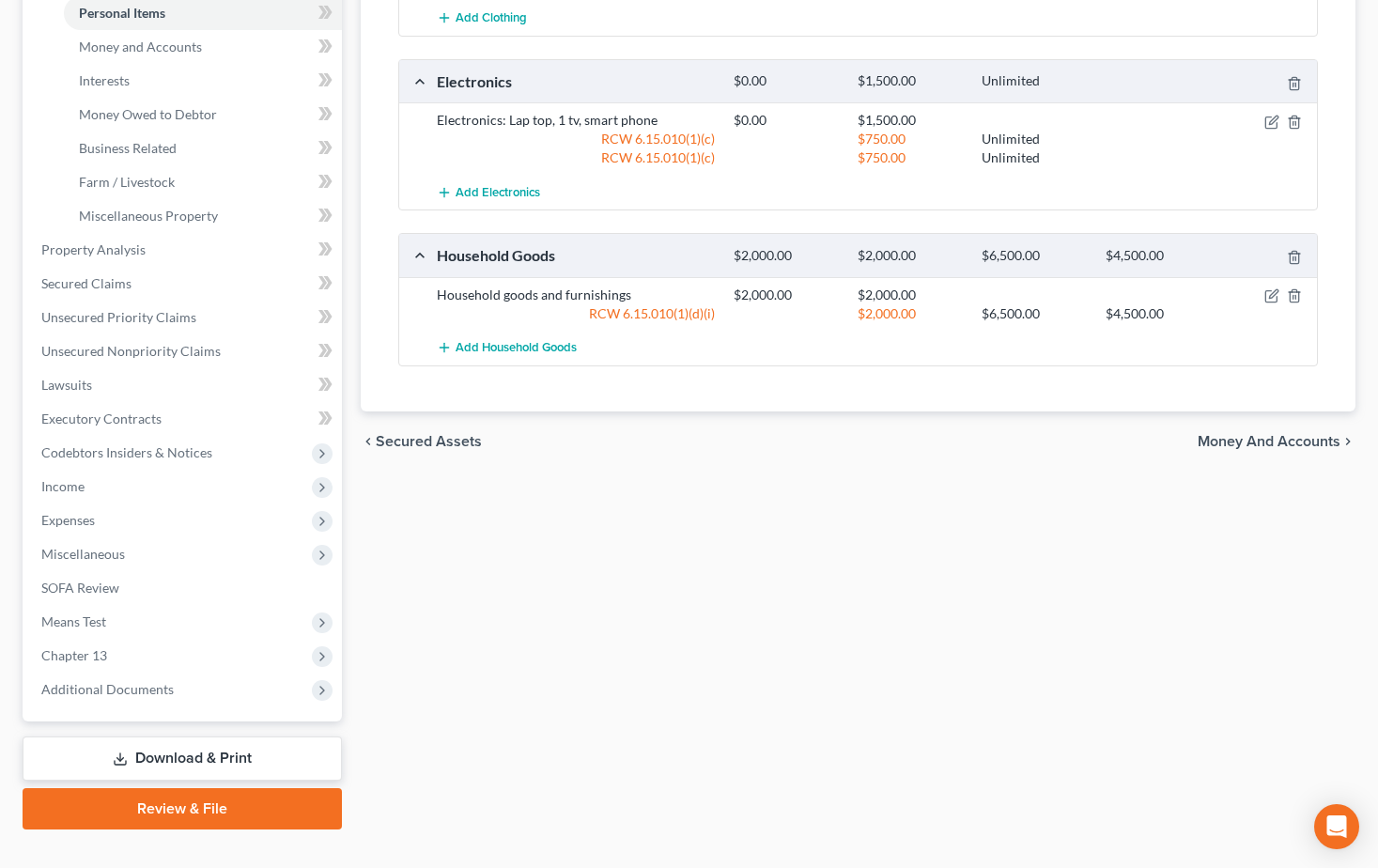
click at [1252, 440] on span "Money and Accounts" at bounding box center [1269, 441] width 143 height 15
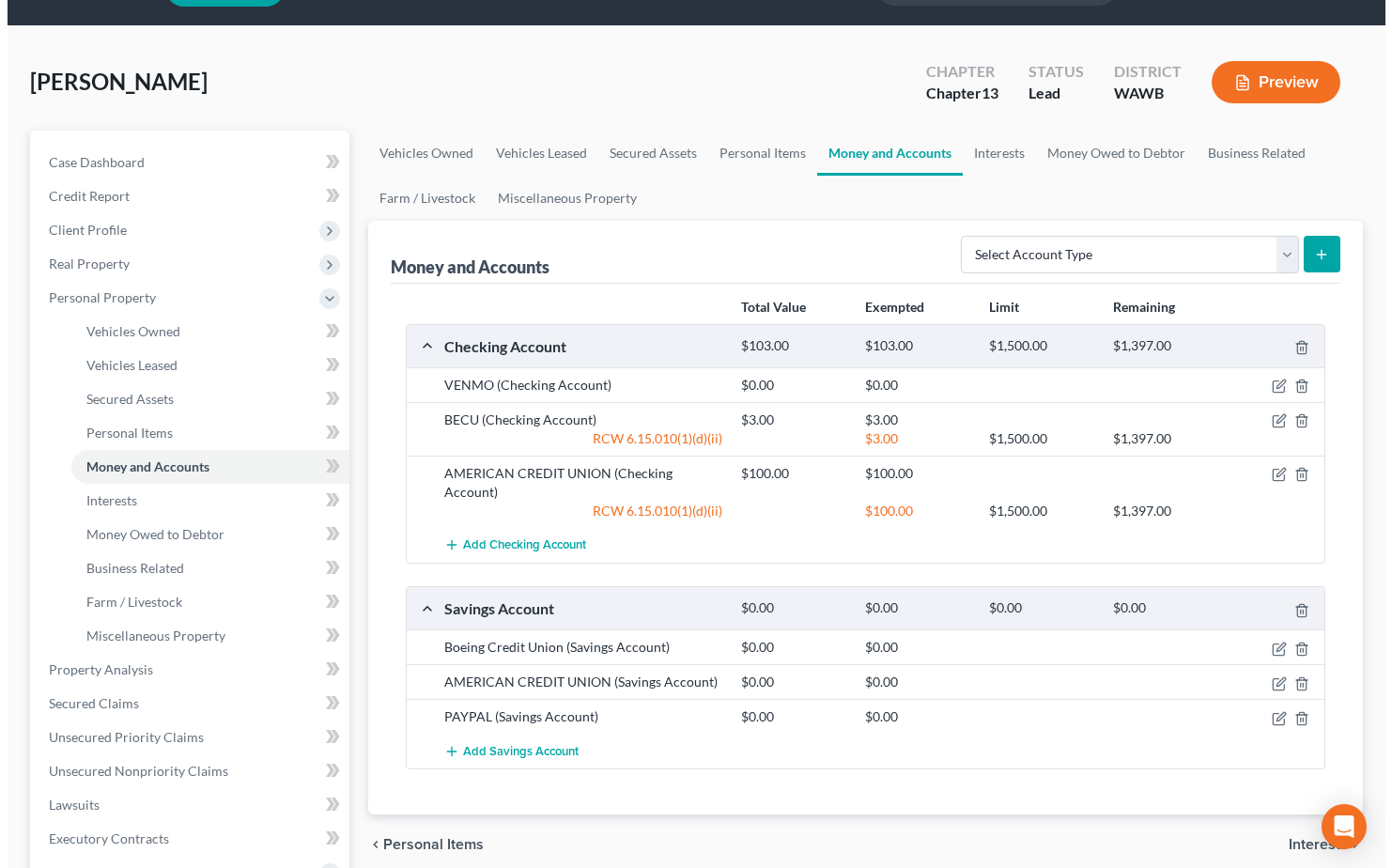
scroll to position [94, 0]
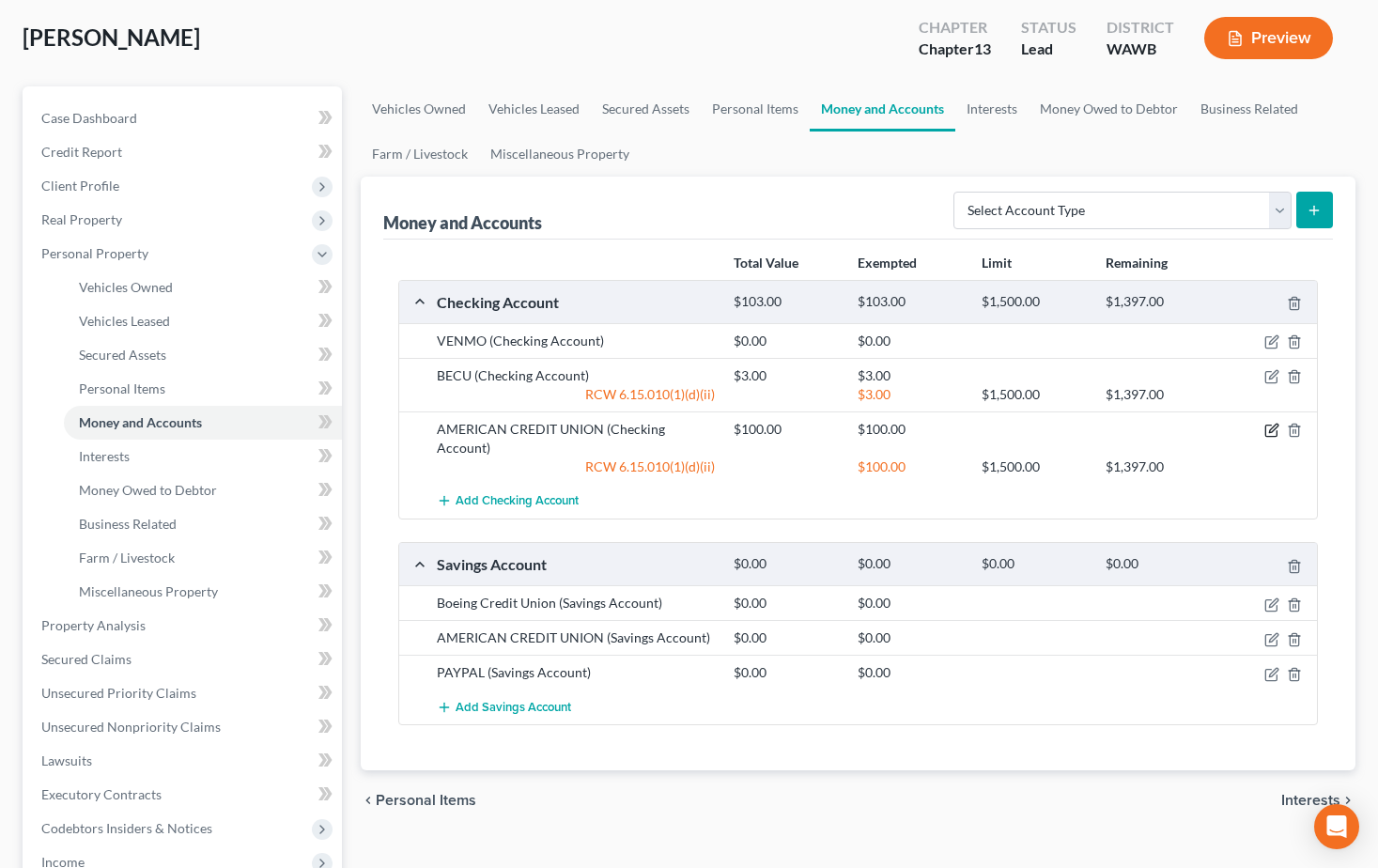
click at [1265, 432] on icon "button" at bounding box center [1272, 429] width 15 height 15
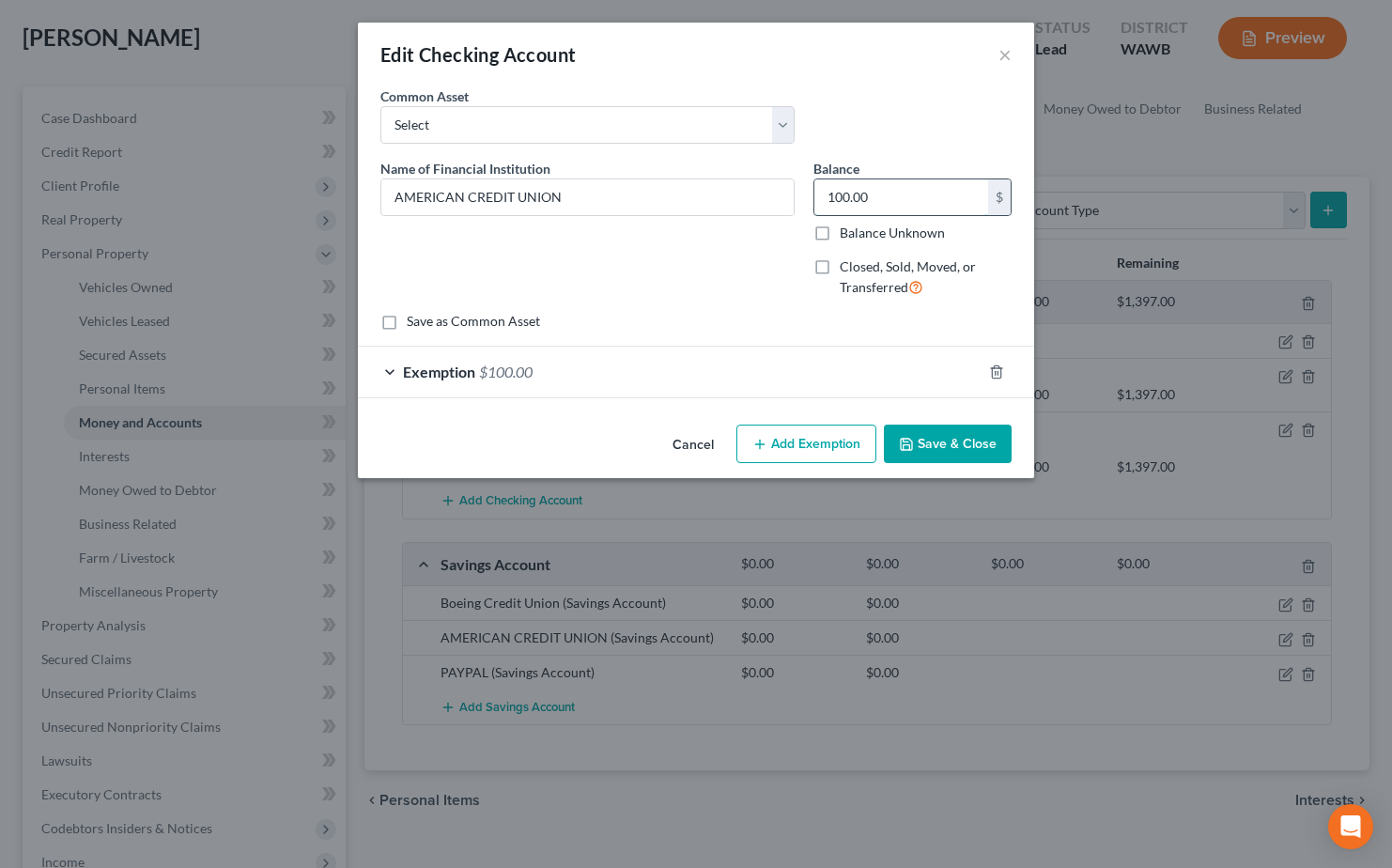
click at [890, 205] on input "100.00" at bounding box center [901, 198] width 174 height 36
type input "3.85"
click at [989, 369] on div at bounding box center [1007, 371] width 53 height 30
click at [993, 366] on icon "button" at bounding box center [997, 371] width 15 height 15
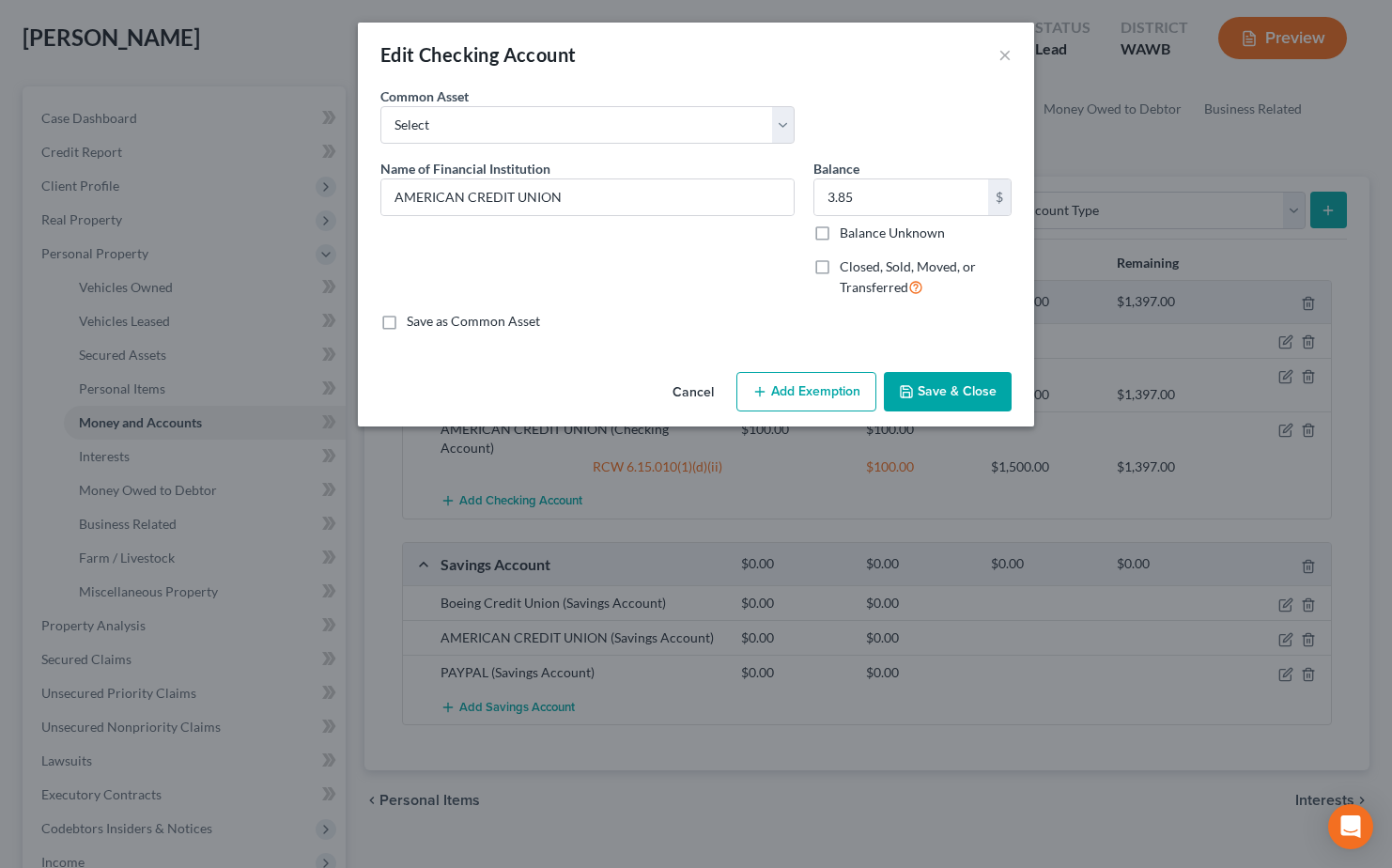
click at [765, 401] on button "Add Exemption" at bounding box center [806, 391] width 140 height 40
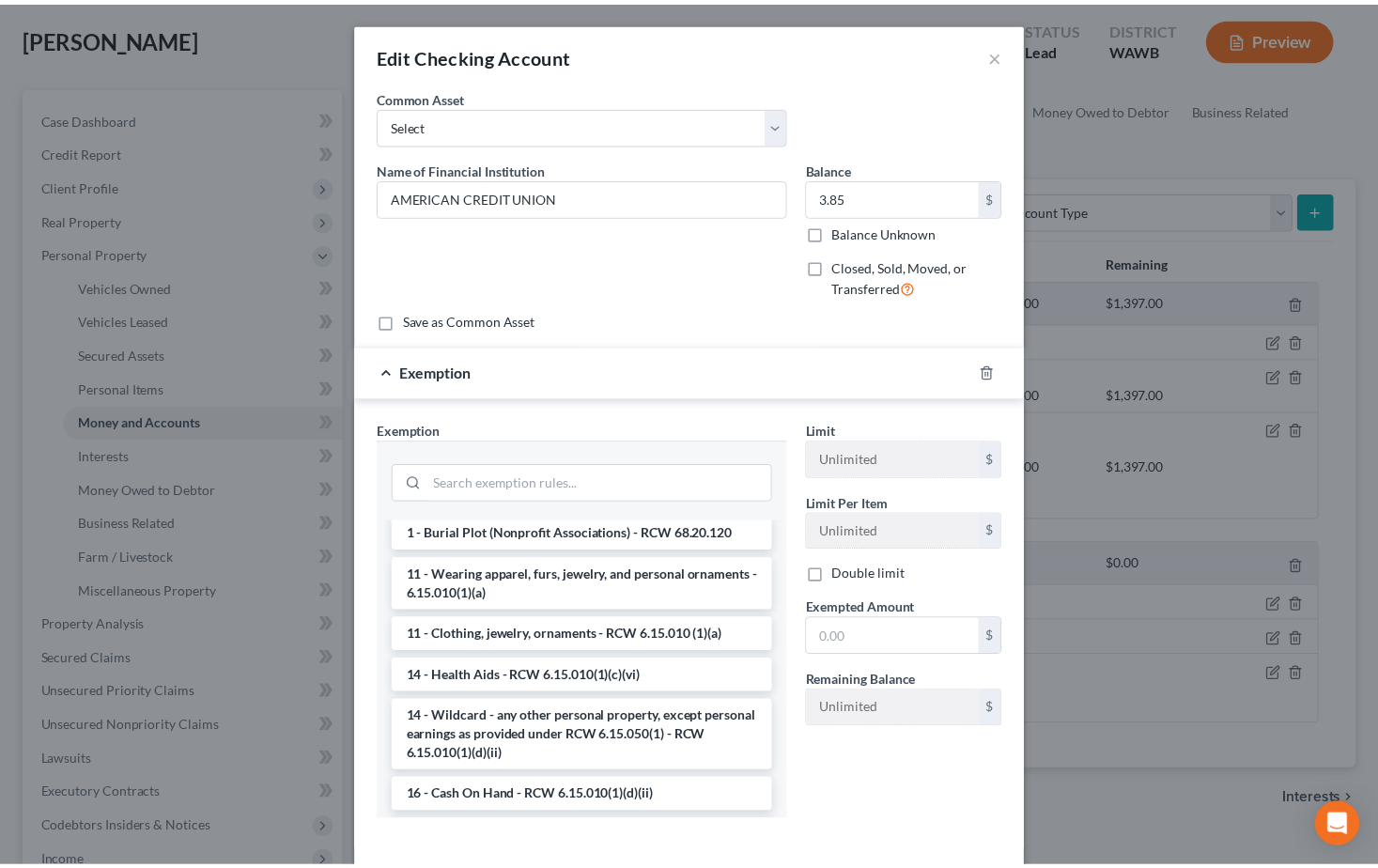
scroll to position [282, 0]
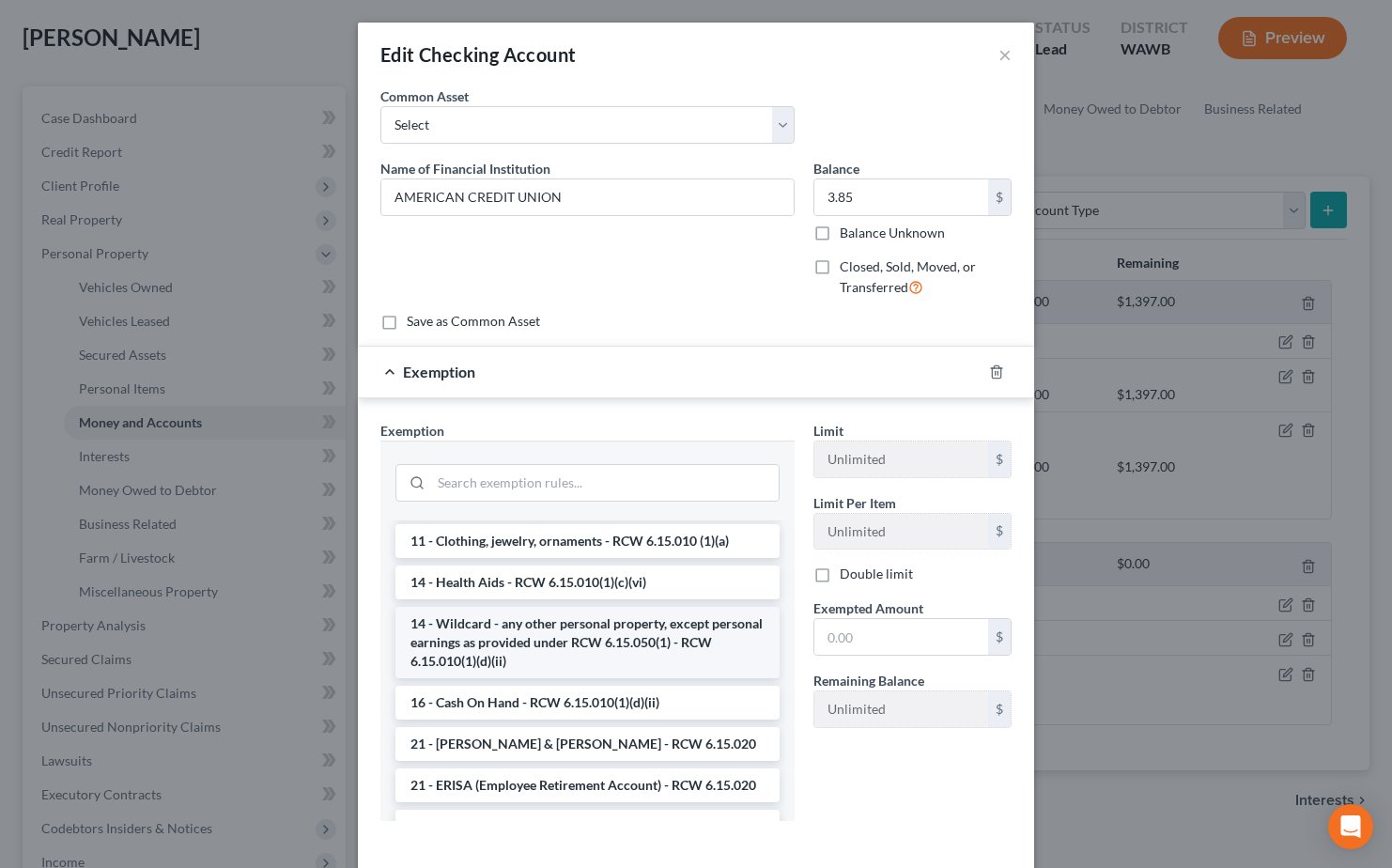
click at [629, 635] on li "14 - Wildcard - any other personal property, except personal earnings as provid…" at bounding box center [587, 643] width 385 height 72
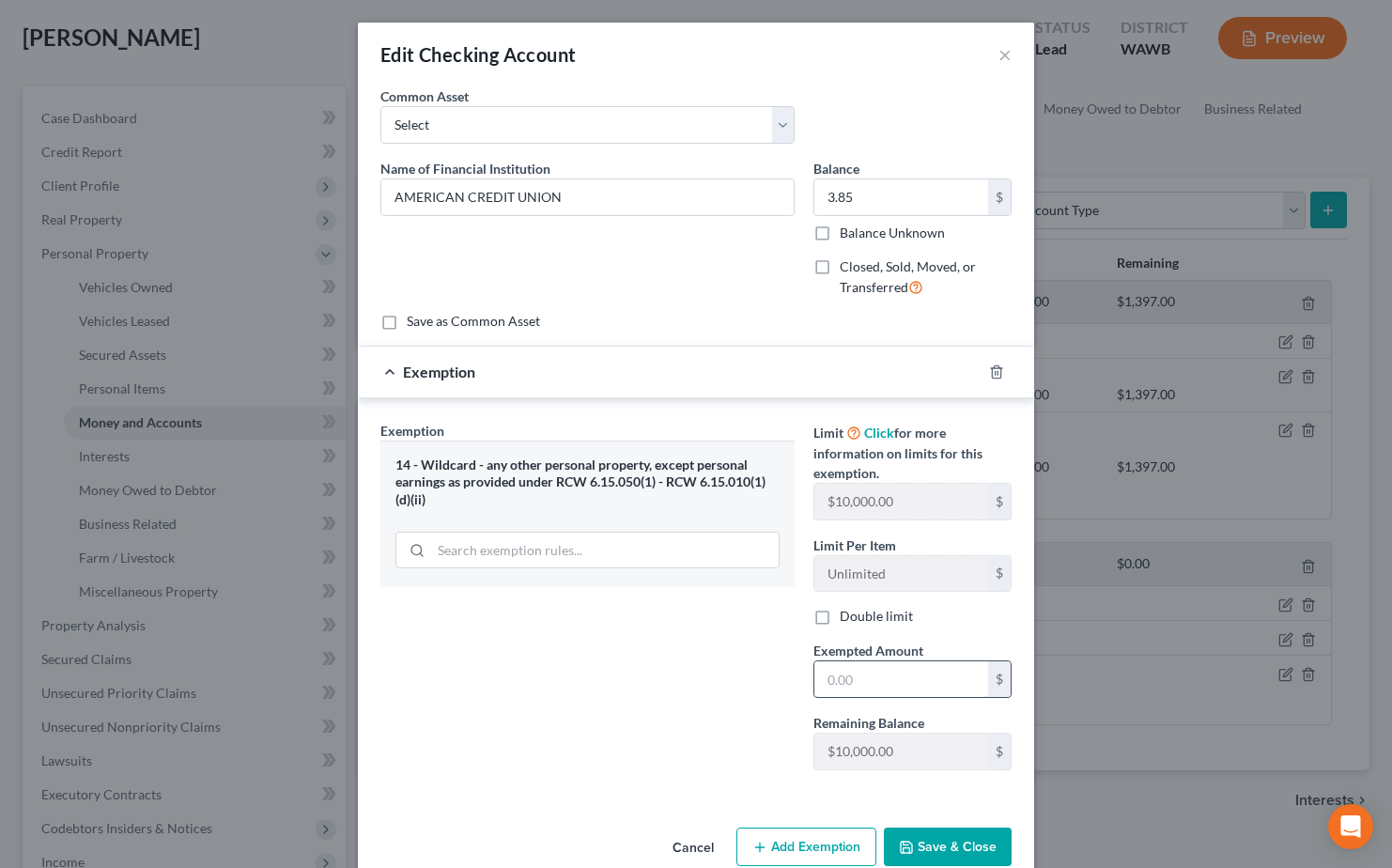
click at [867, 680] on input "text" at bounding box center [901, 679] width 174 height 36
type input "3.85"
click at [928, 836] on button "Save & Close" at bounding box center [948, 847] width 128 height 40
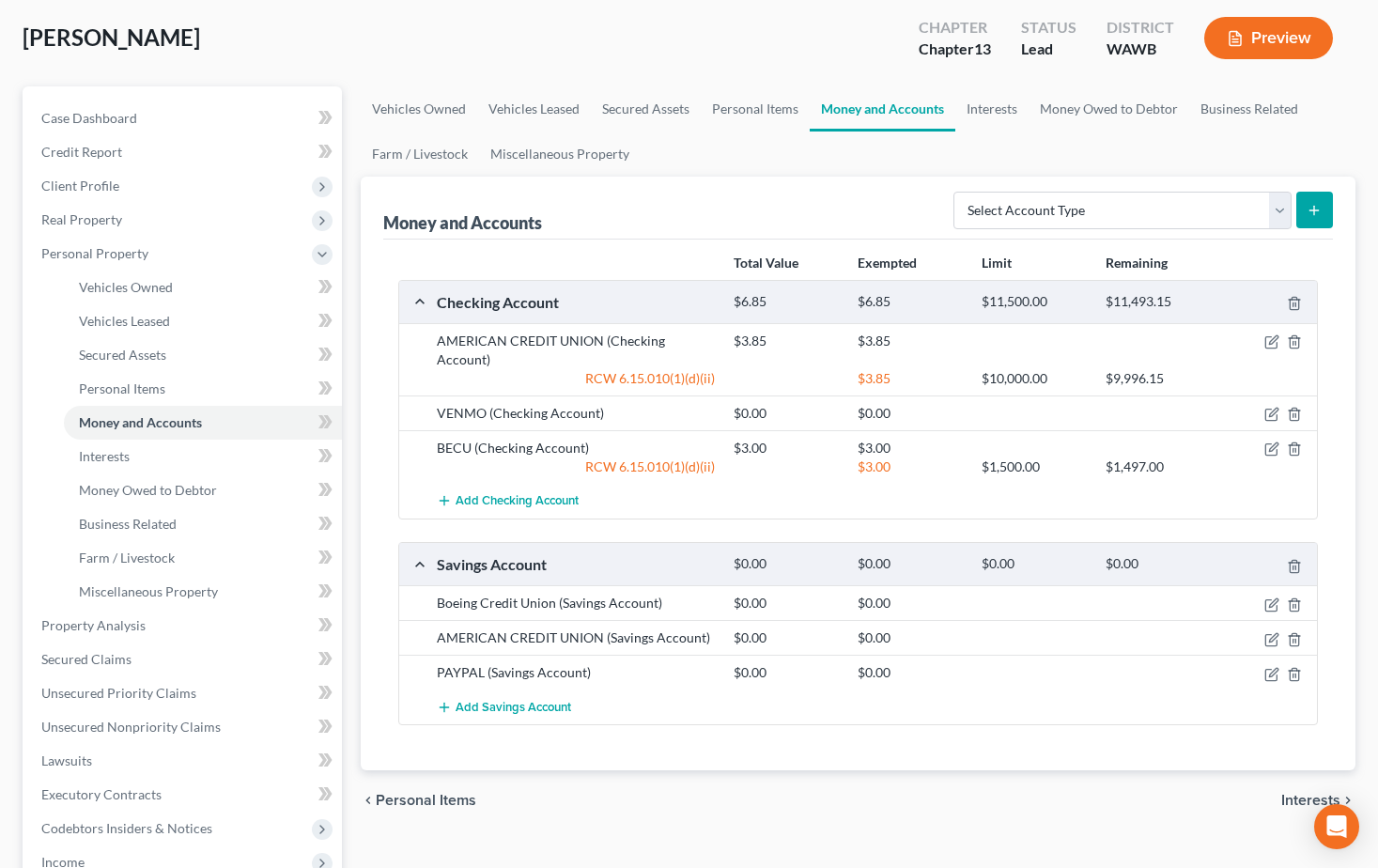
drag, startPoint x: 1301, startPoint y: 799, endPoint x: 1281, endPoint y: 799, distance: 20.0
click at [1300, 799] on span "Interests" at bounding box center [1311, 799] width 60 height 15
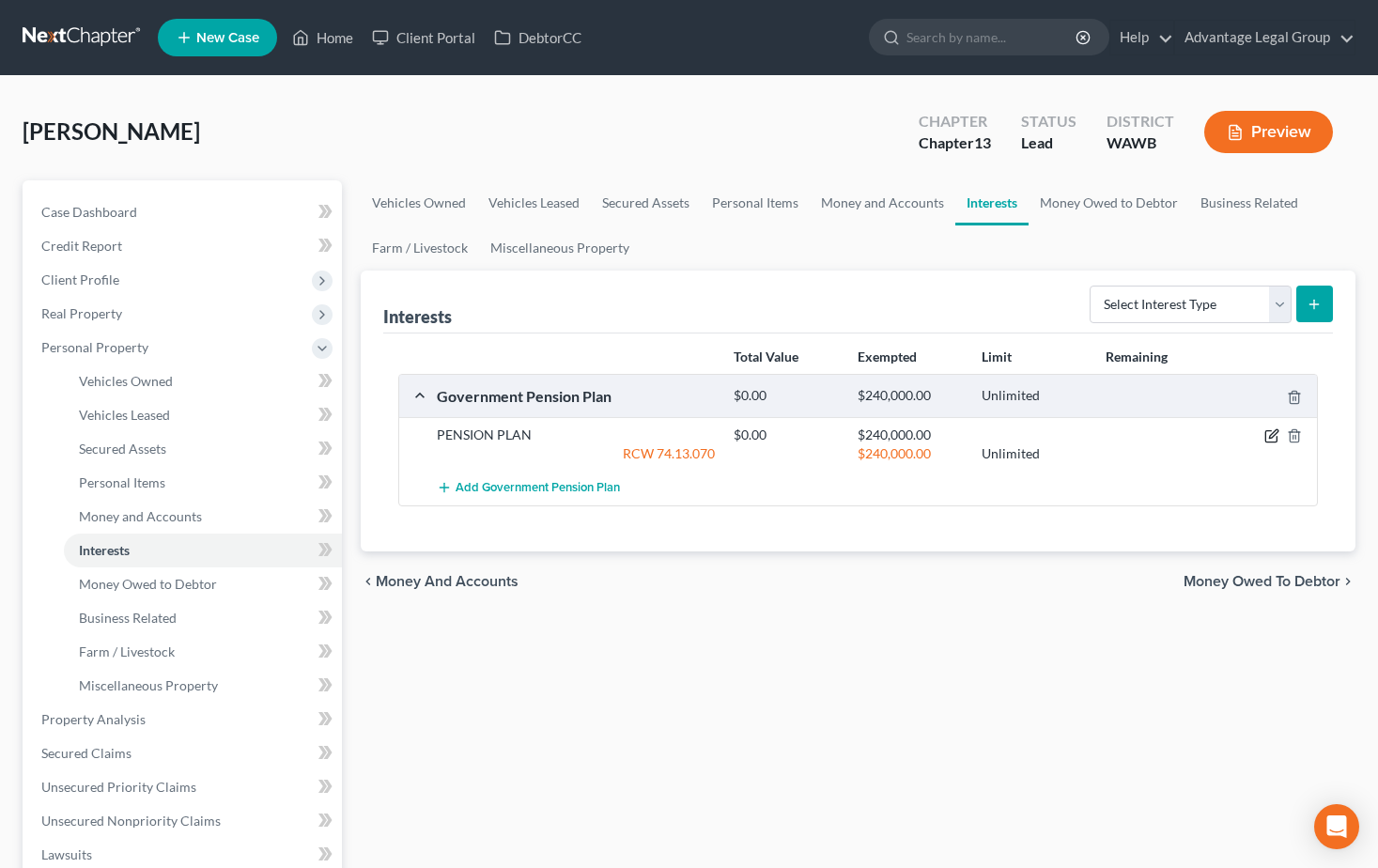
click at [1272, 440] on icon "button" at bounding box center [1272, 435] width 15 height 15
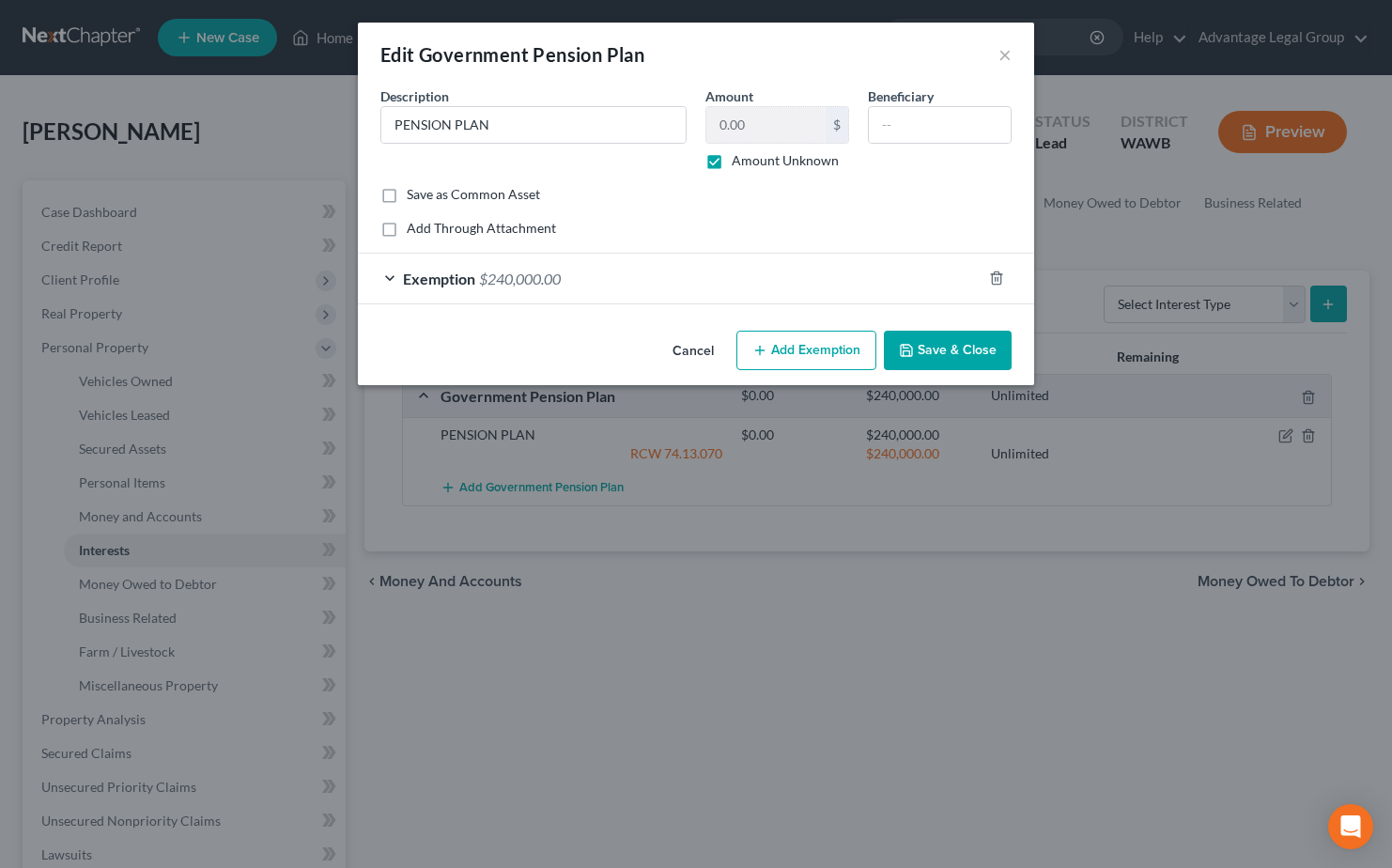
click at [732, 159] on label "Amount Unknown" at bounding box center [786, 160] width 107 height 19
click at [739, 159] on input "Amount Unknown" at bounding box center [745, 157] width 12 height 12
checkbox input "false"
click at [712, 126] on input "0.00" at bounding box center [766, 125] width 119 height 36
type input "40,000.00"
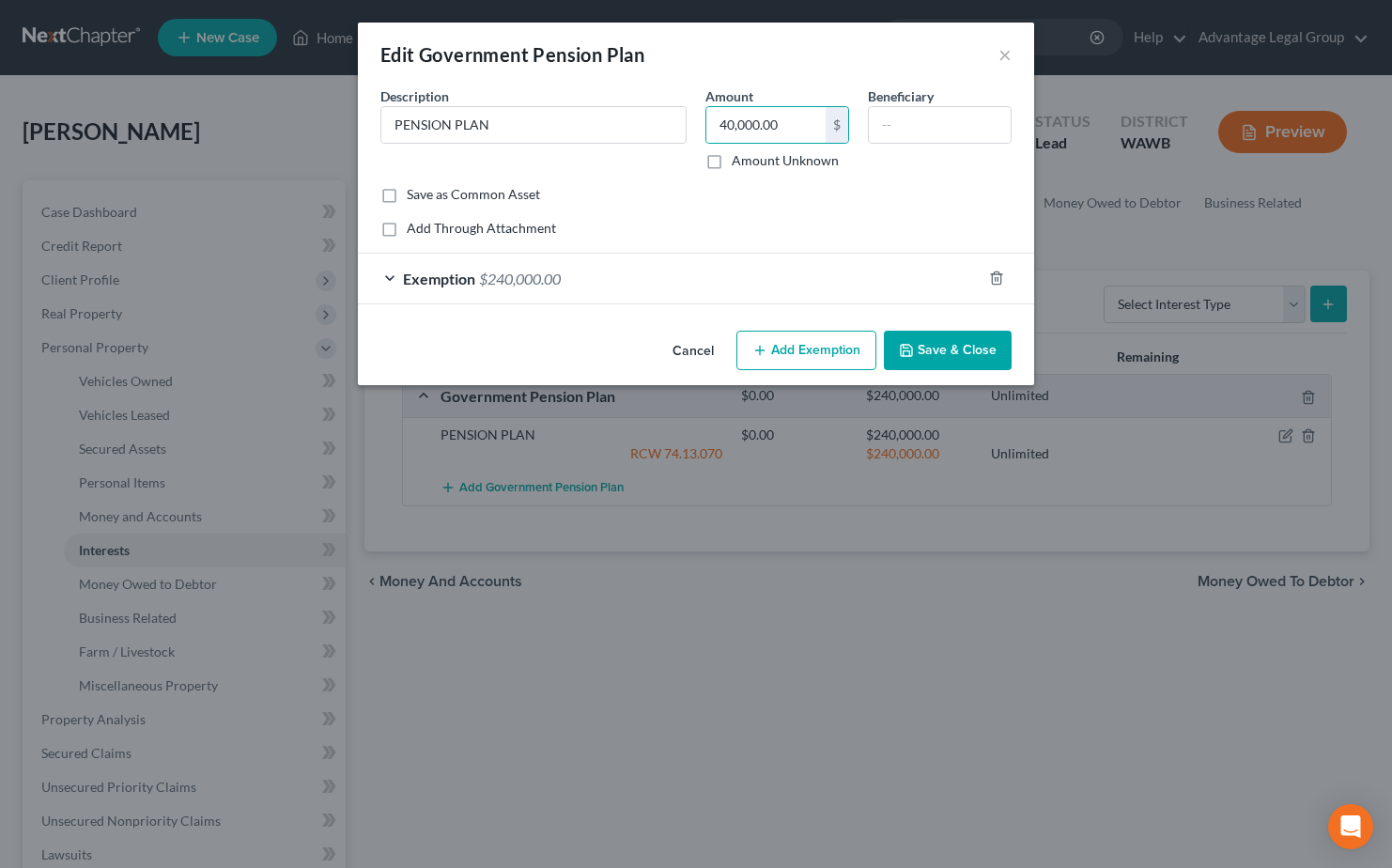
click at [546, 276] on span "$240,000.00" at bounding box center [520, 278] width 81 height 18
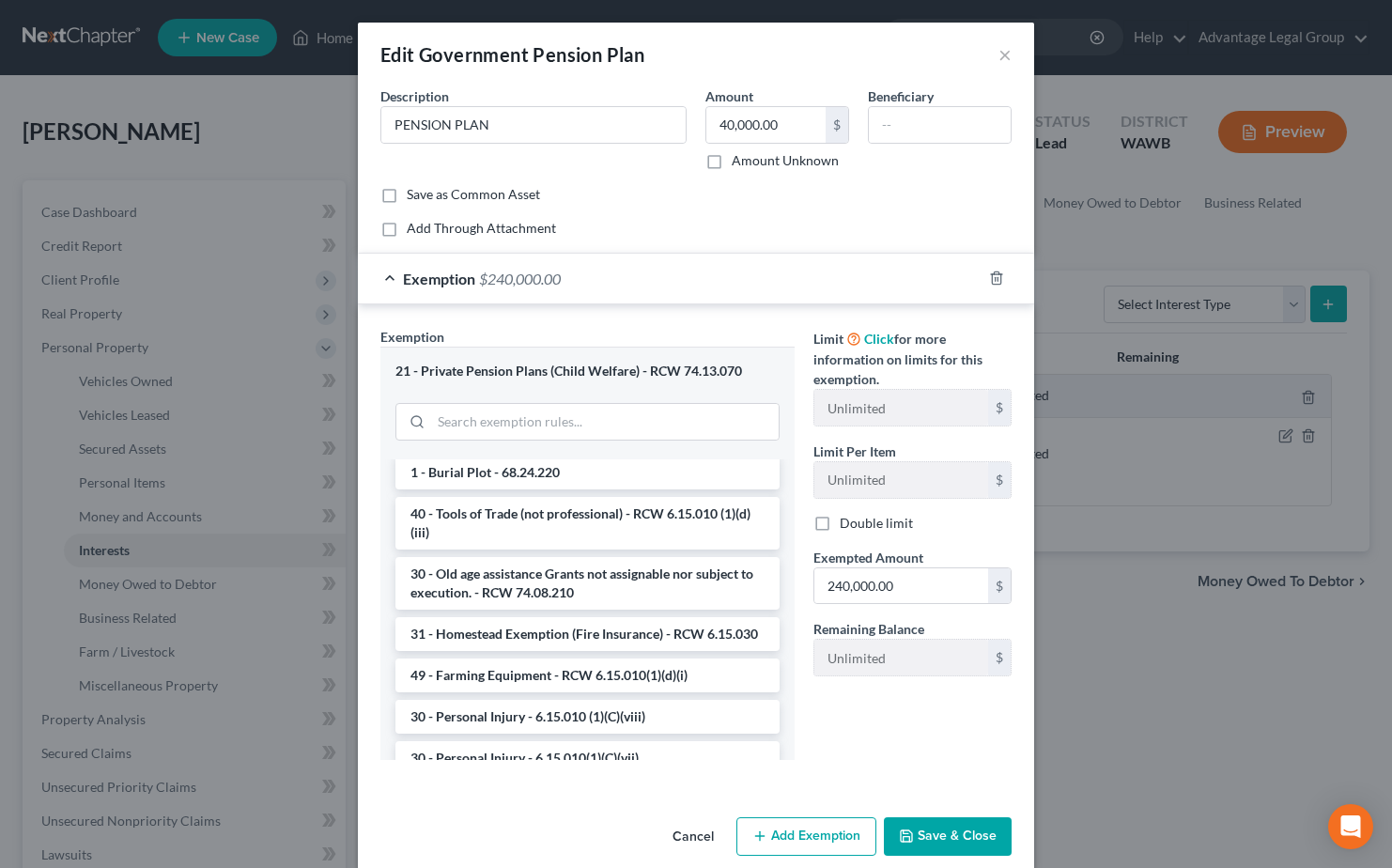
scroll to position [282, 0]
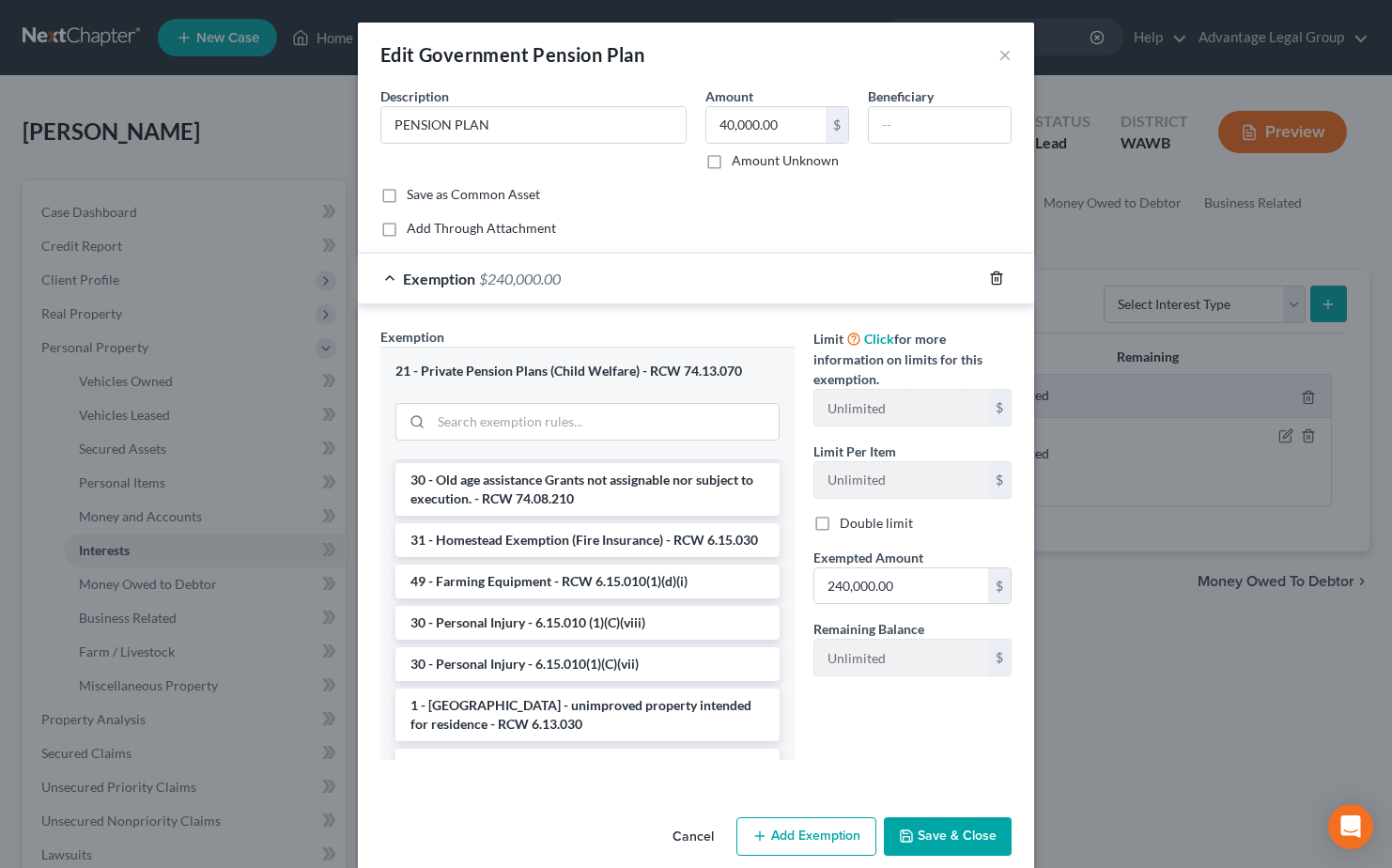
click at [993, 281] on icon "button" at bounding box center [997, 277] width 15 height 15
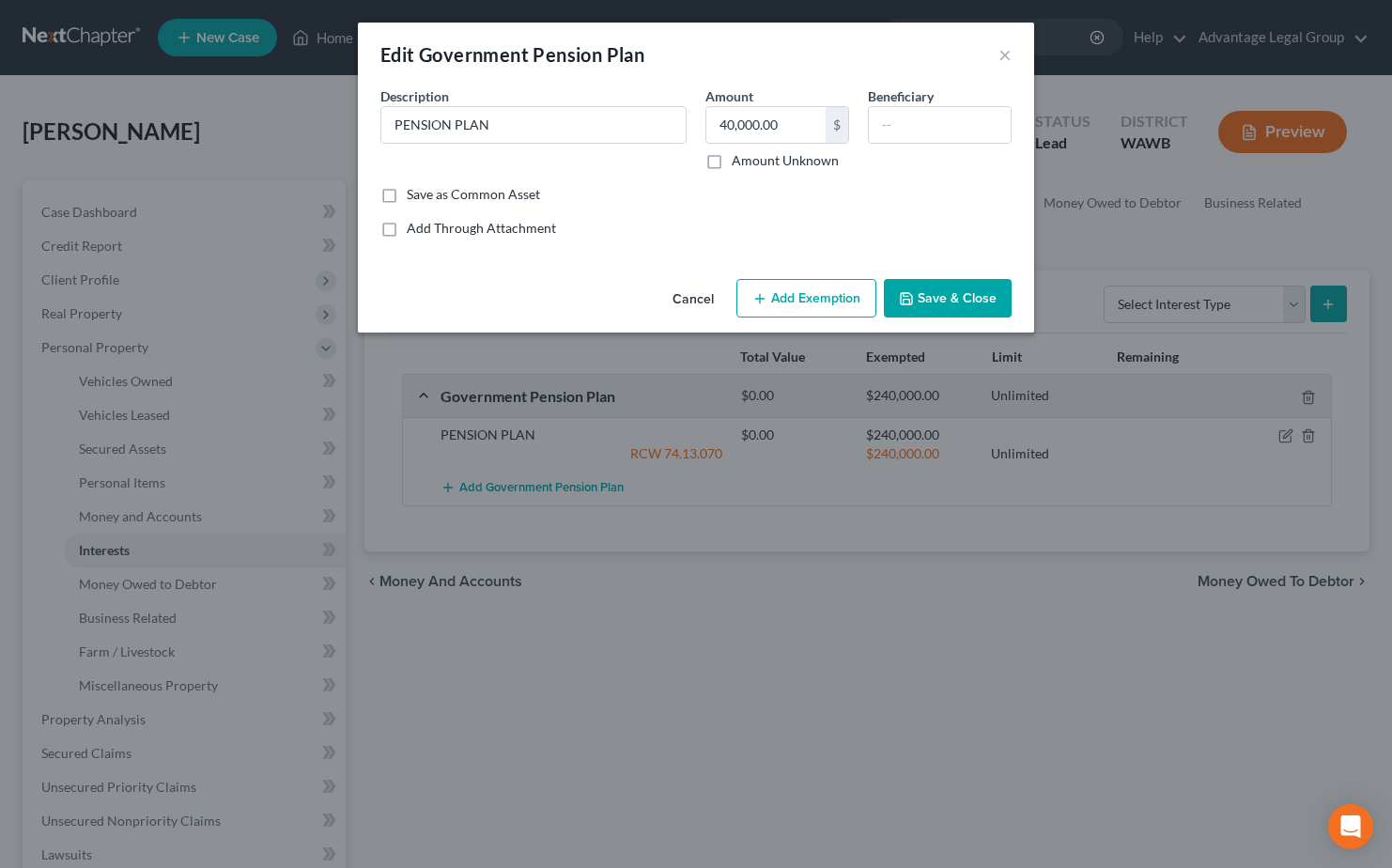
click at [788, 303] on button "Add Exemption" at bounding box center [806, 299] width 140 height 40
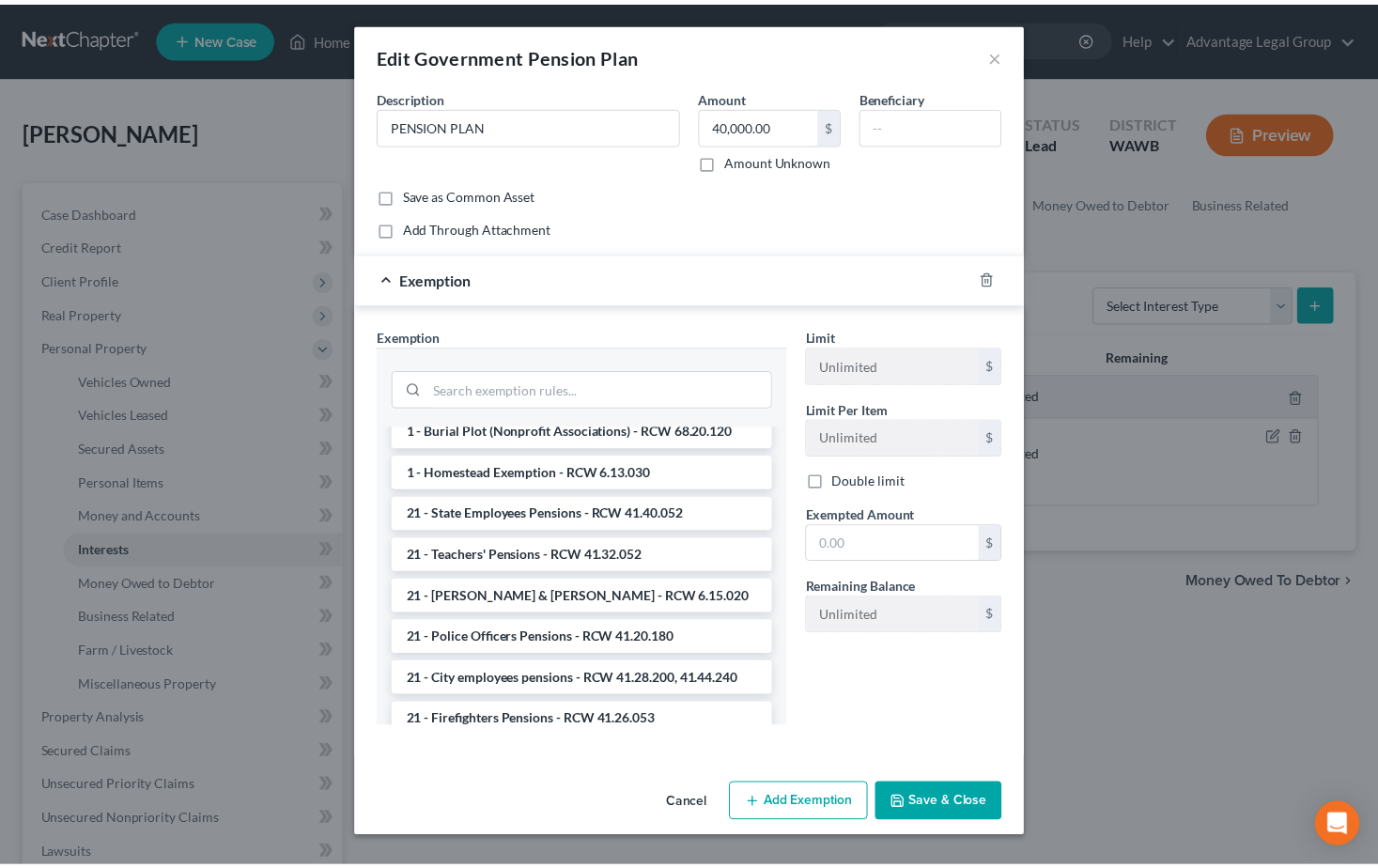
scroll to position [751, 0]
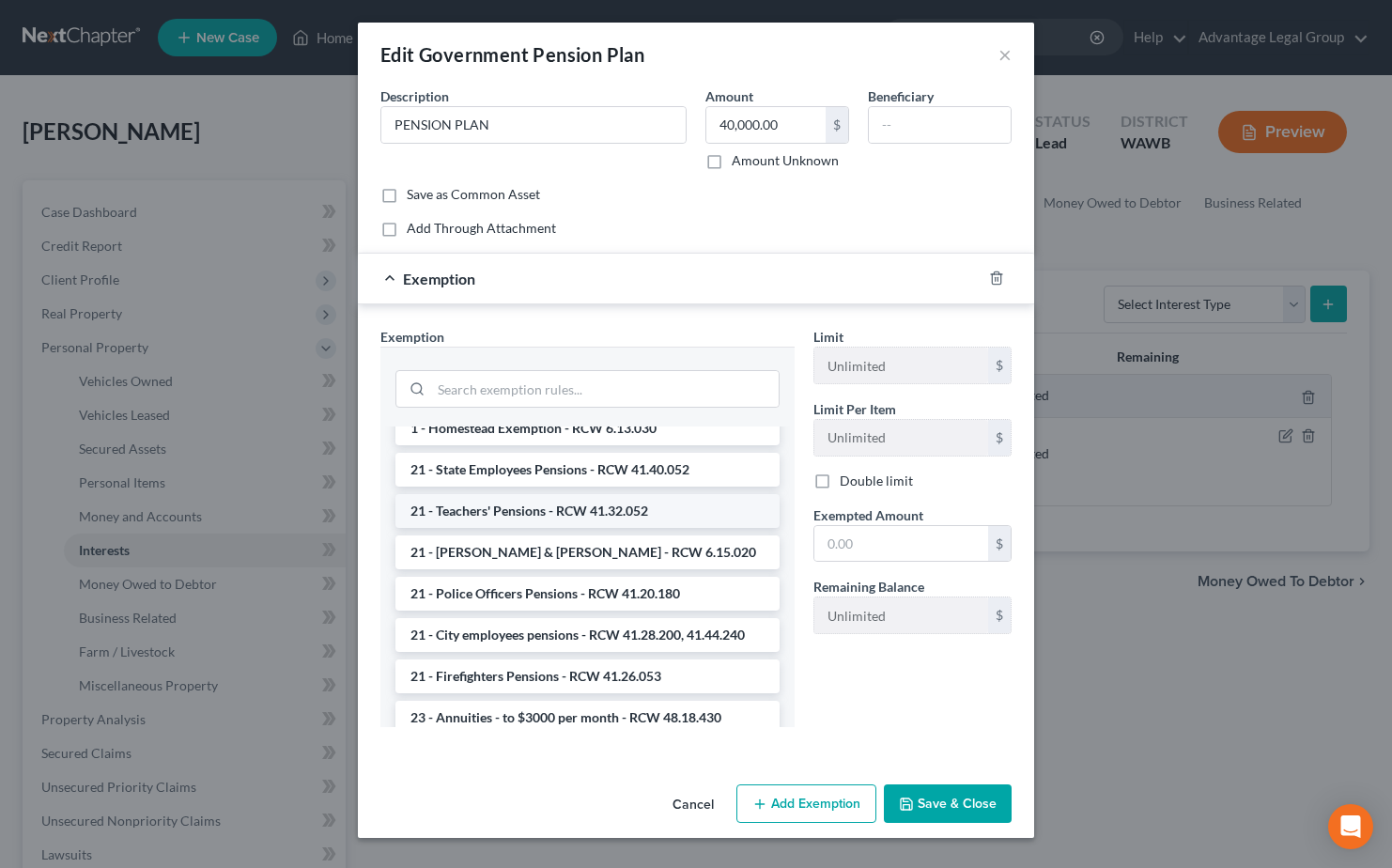
click at [537, 527] on li "21 - Teachers' Pensions - RCW 41.32.052" at bounding box center [587, 510] width 385 height 34
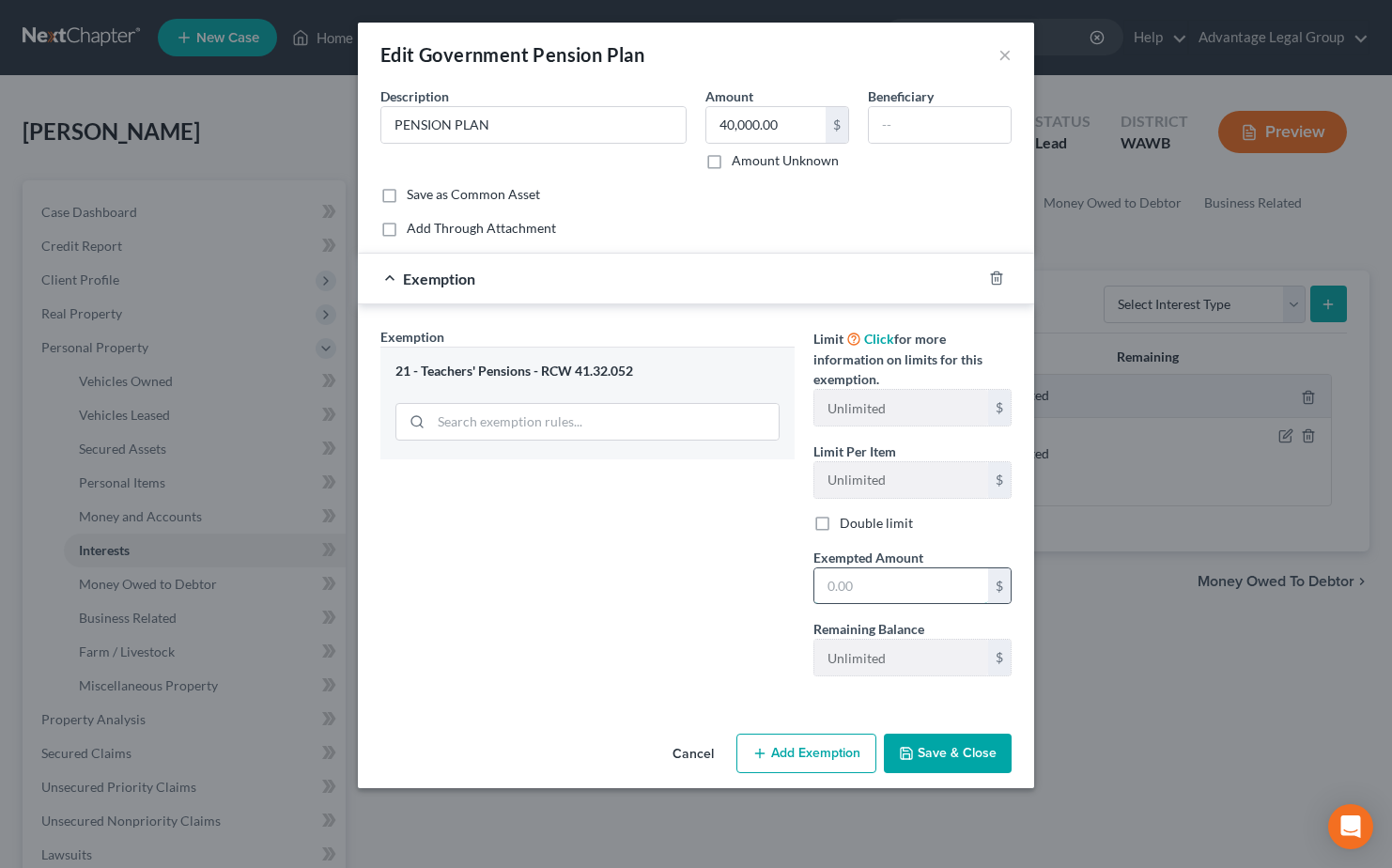
click at [864, 587] on input "text" at bounding box center [901, 586] width 174 height 36
type input "40,000"
click at [932, 762] on button "Save & Close" at bounding box center [948, 753] width 128 height 40
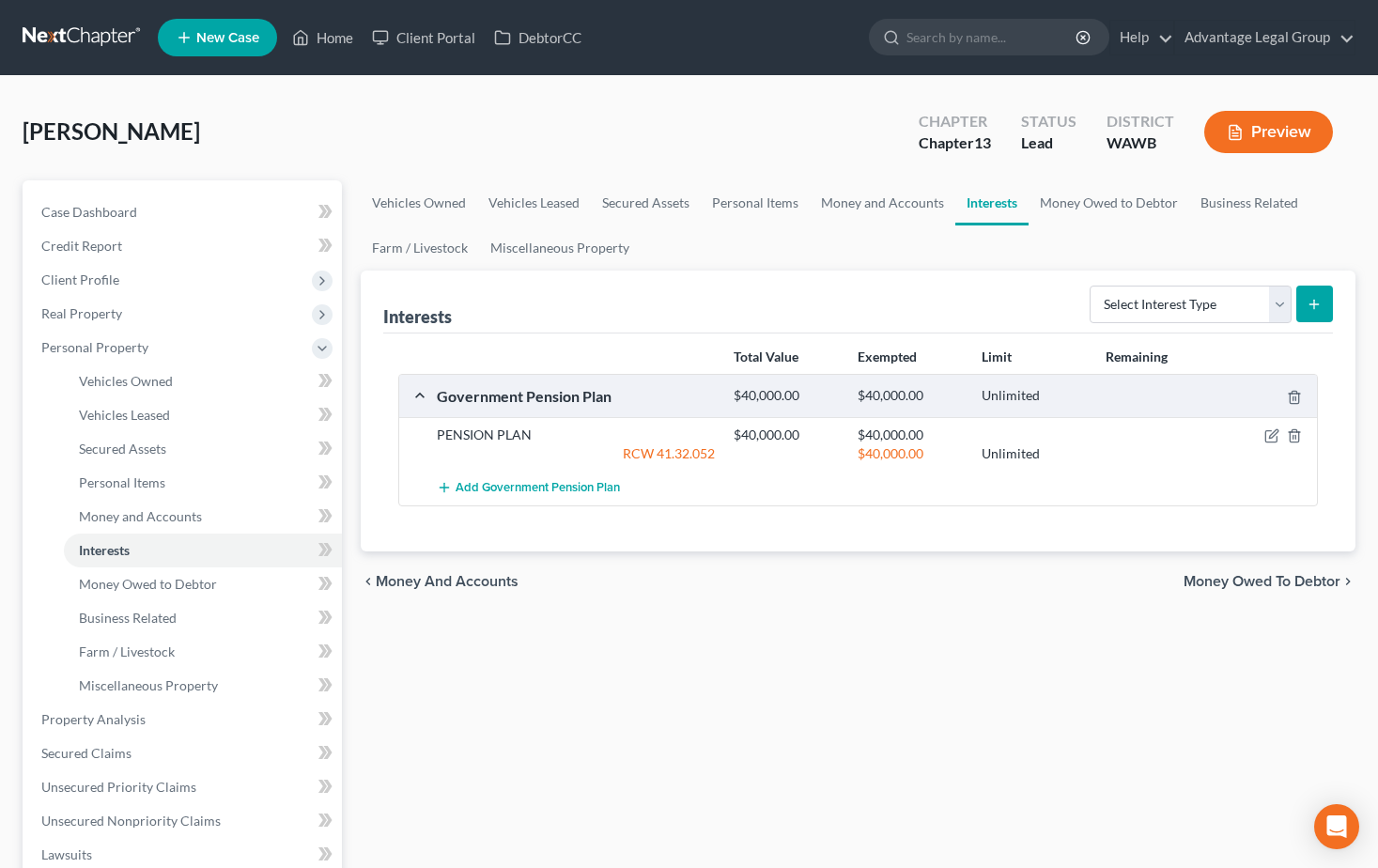
click at [1231, 581] on span "Money Owed to Debtor" at bounding box center [1262, 581] width 157 height 15
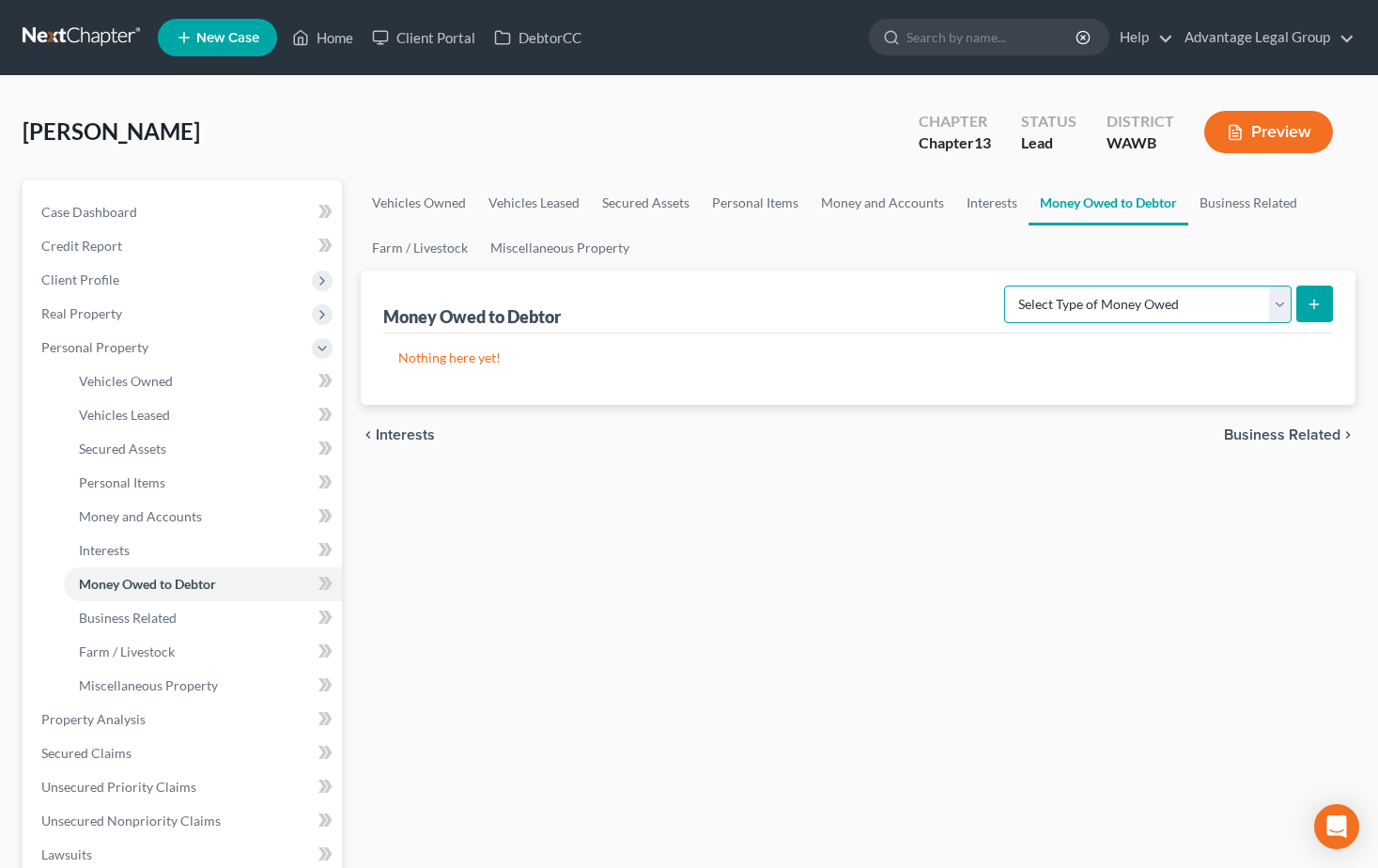
click at [1279, 303] on select "Select Type of Money Owed Accounts Receivable Alimony Child Support Claims Agai…" at bounding box center [1148, 304] width 287 height 38
click at [1330, 477] on div "Vehicles Owned Vehicles Leased Secured Assets Personal Items Money and Accounts…" at bounding box center [858, 740] width 1013 height 1118
click at [1285, 432] on span "Business Related" at bounding box center [1282, 434] width 116 height 15
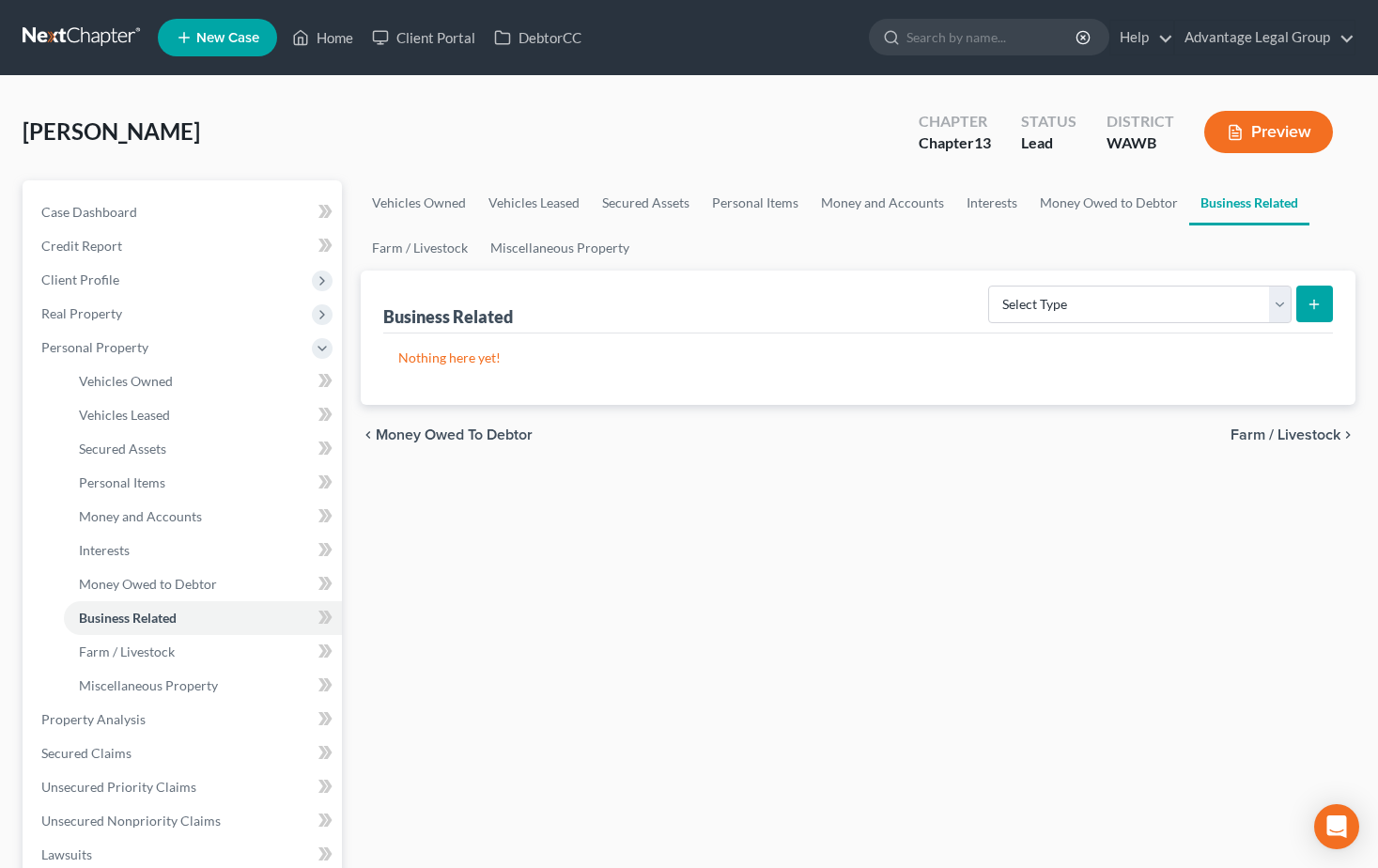
click at [1303, 436] on span "Farm / Livestock" at bounding box center [1286, 434] width 110 height 15
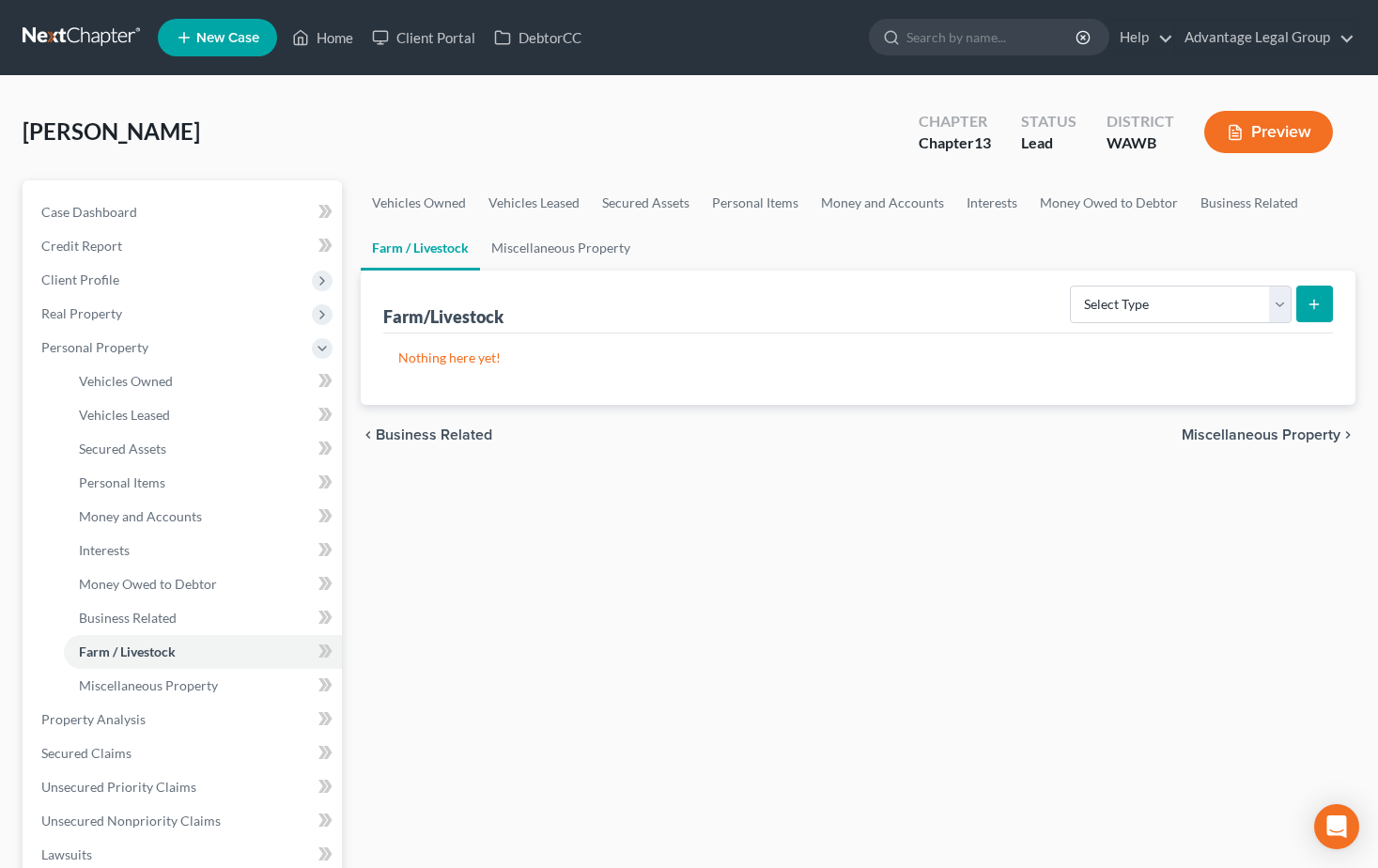
click at [1288, 436] on span "Miscellaneous Property" at bounding box center [1261, 434] width 159 height 15
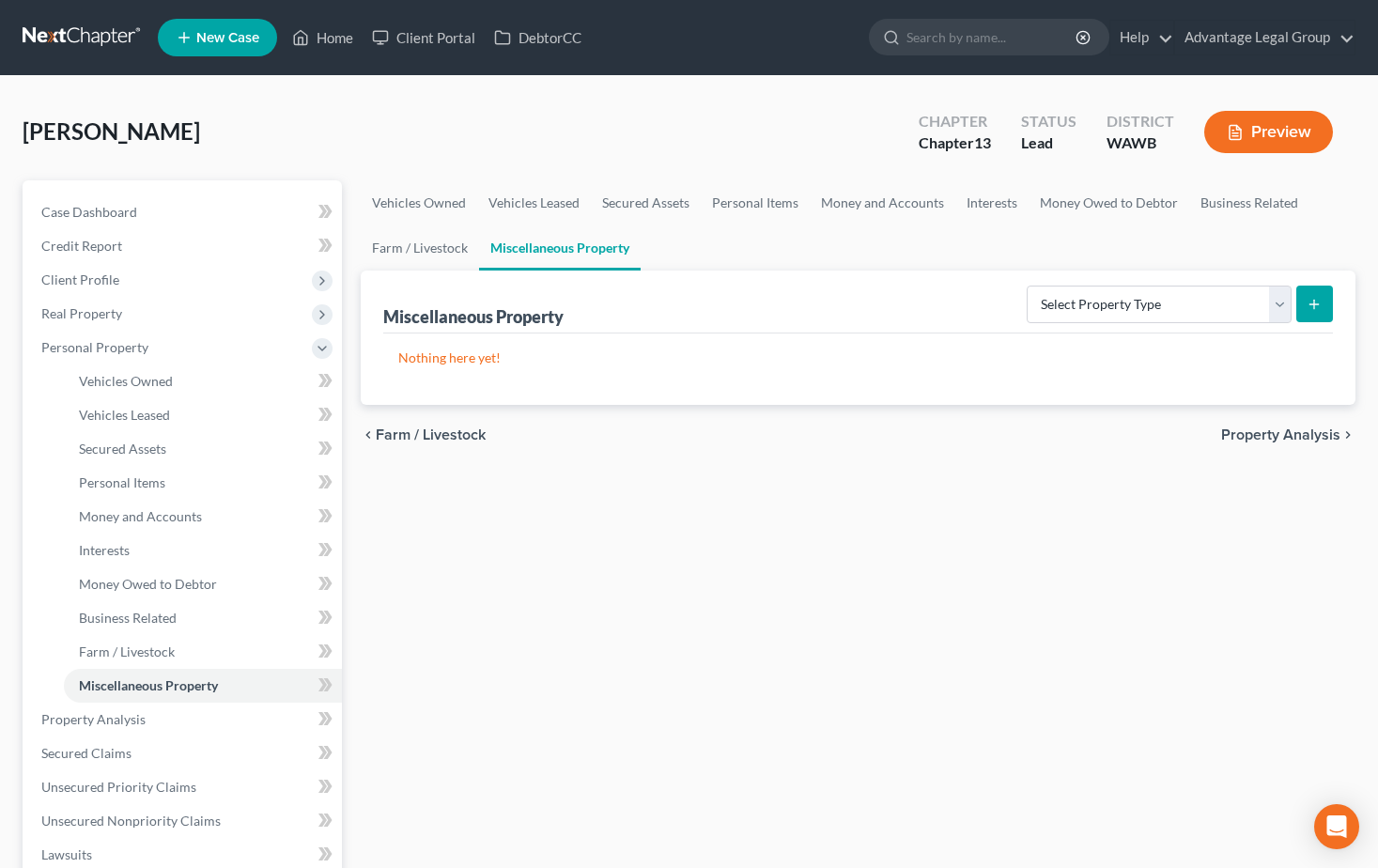
click at [1277, 438] on span "Property Analysis" at bounding box center [1281, 434] width 119 height 15
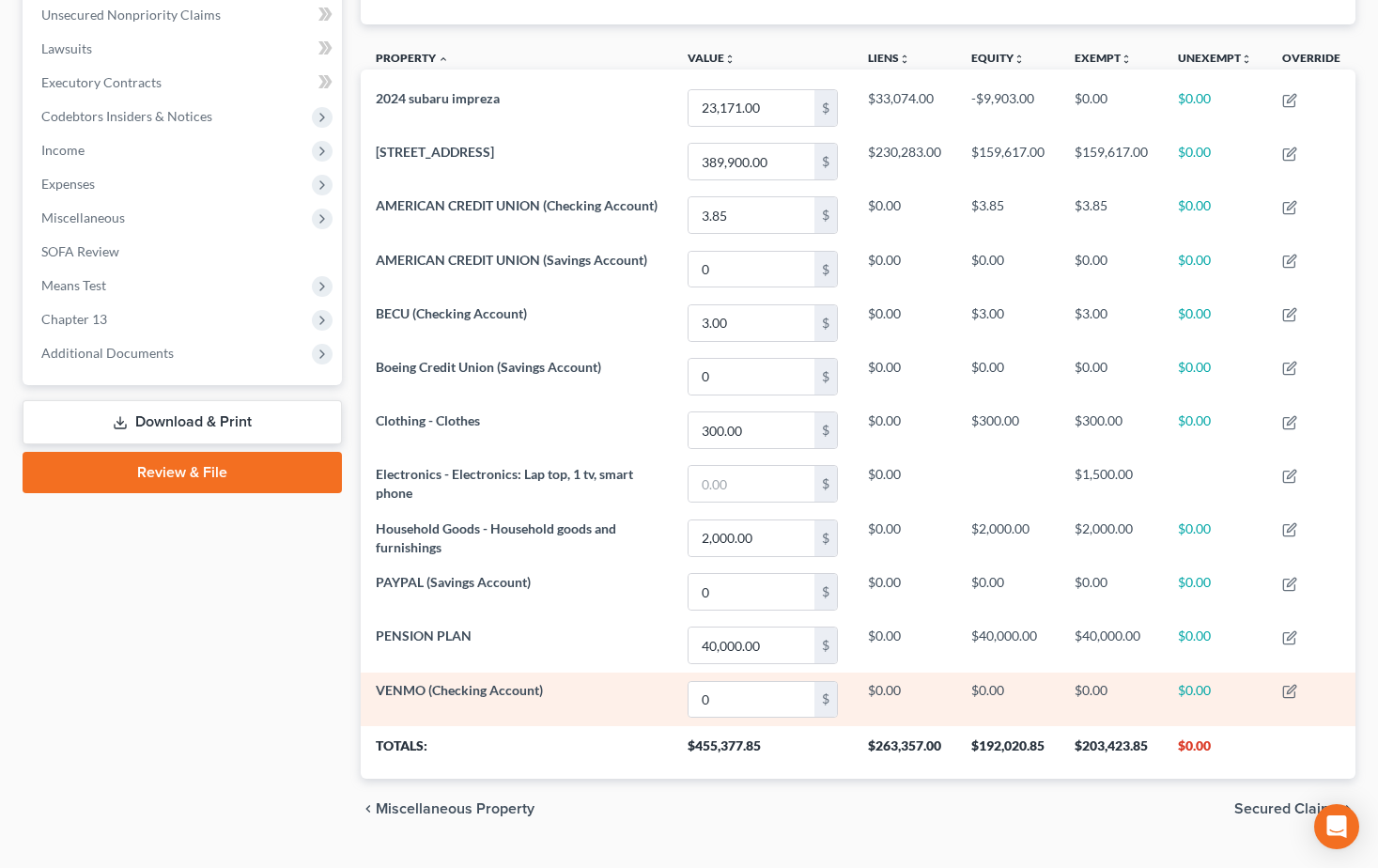
scroll to position [509, 0]
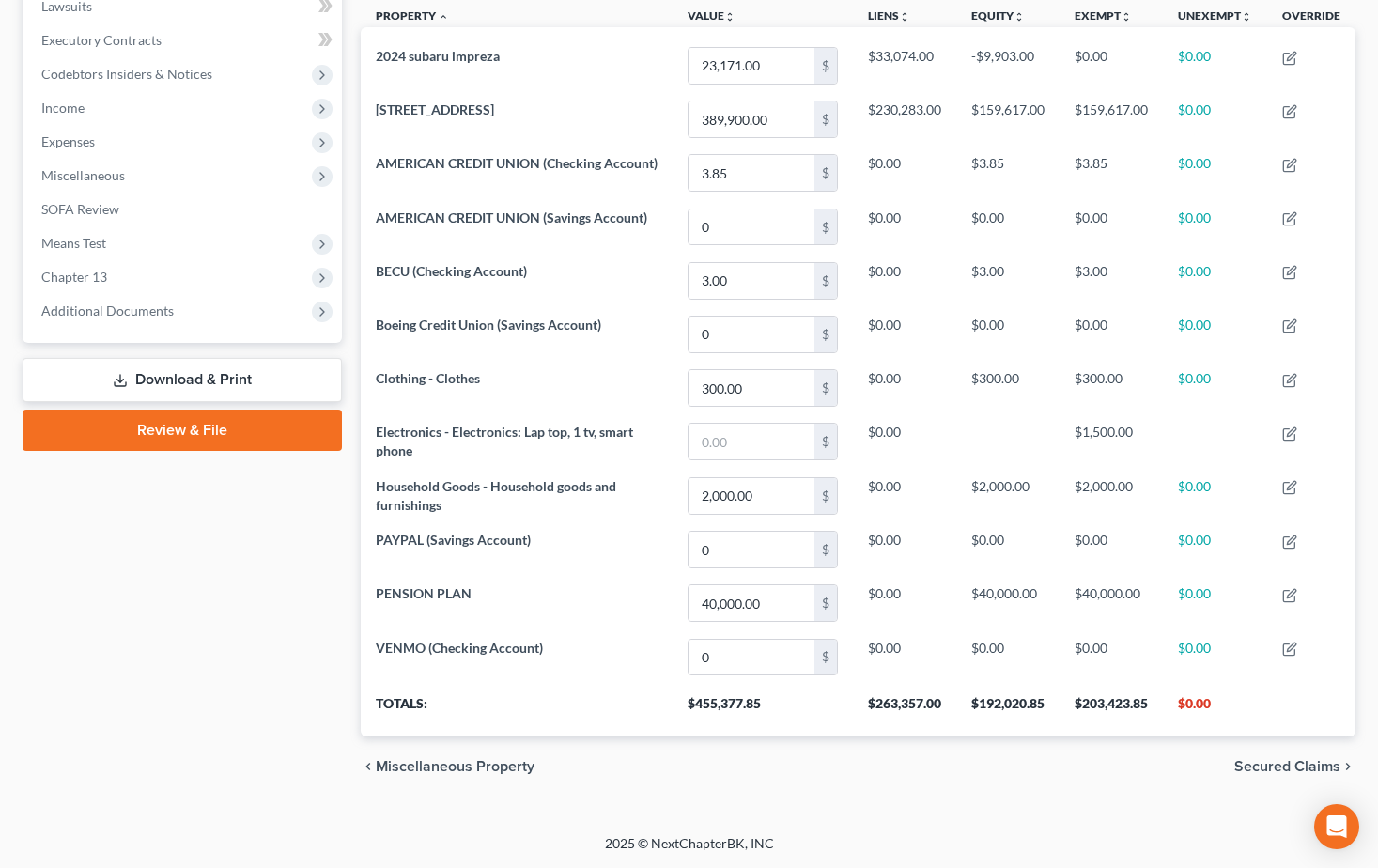
click at [1258, 759] on span "Secured Claims" at bounding box center [1287, 766] width 106 height 15
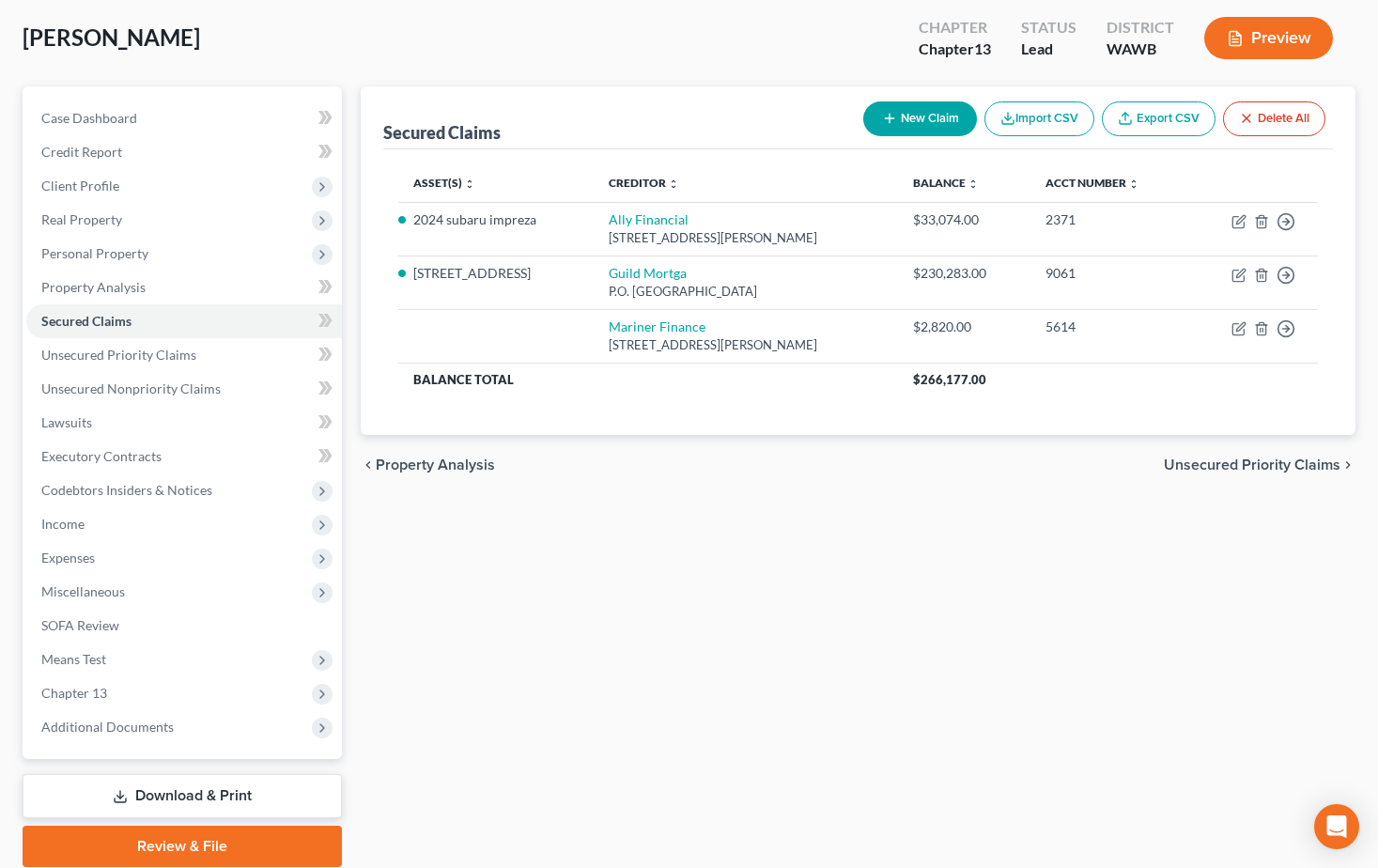
scroll to position [164, 0]
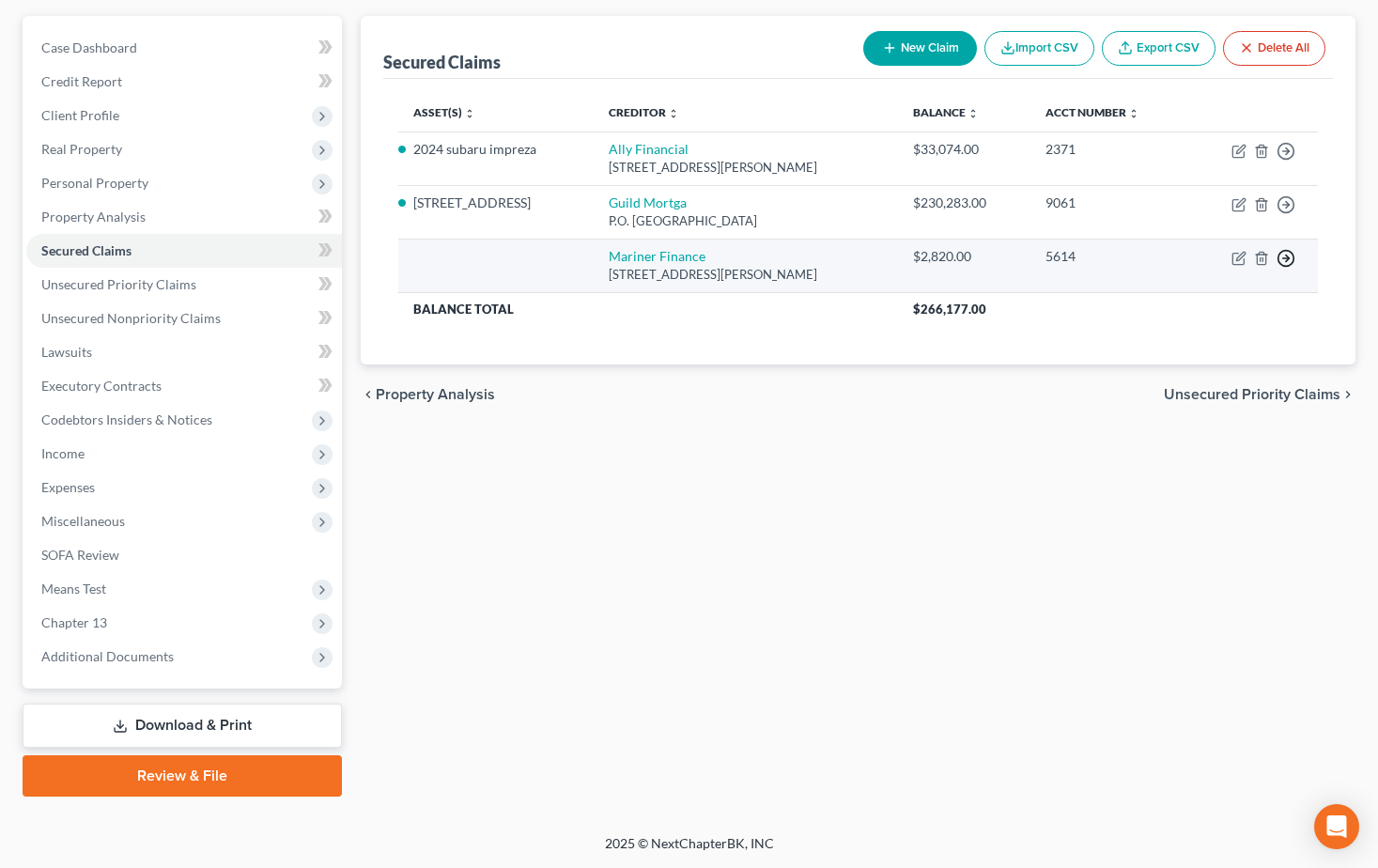
click at [1287, 255] on polyline "button" at bounding box center [1287, 258] width 3 height 7
click at [1165, 301] on link "Move to F" at bounding box center [1200, 303] width 157 height 32
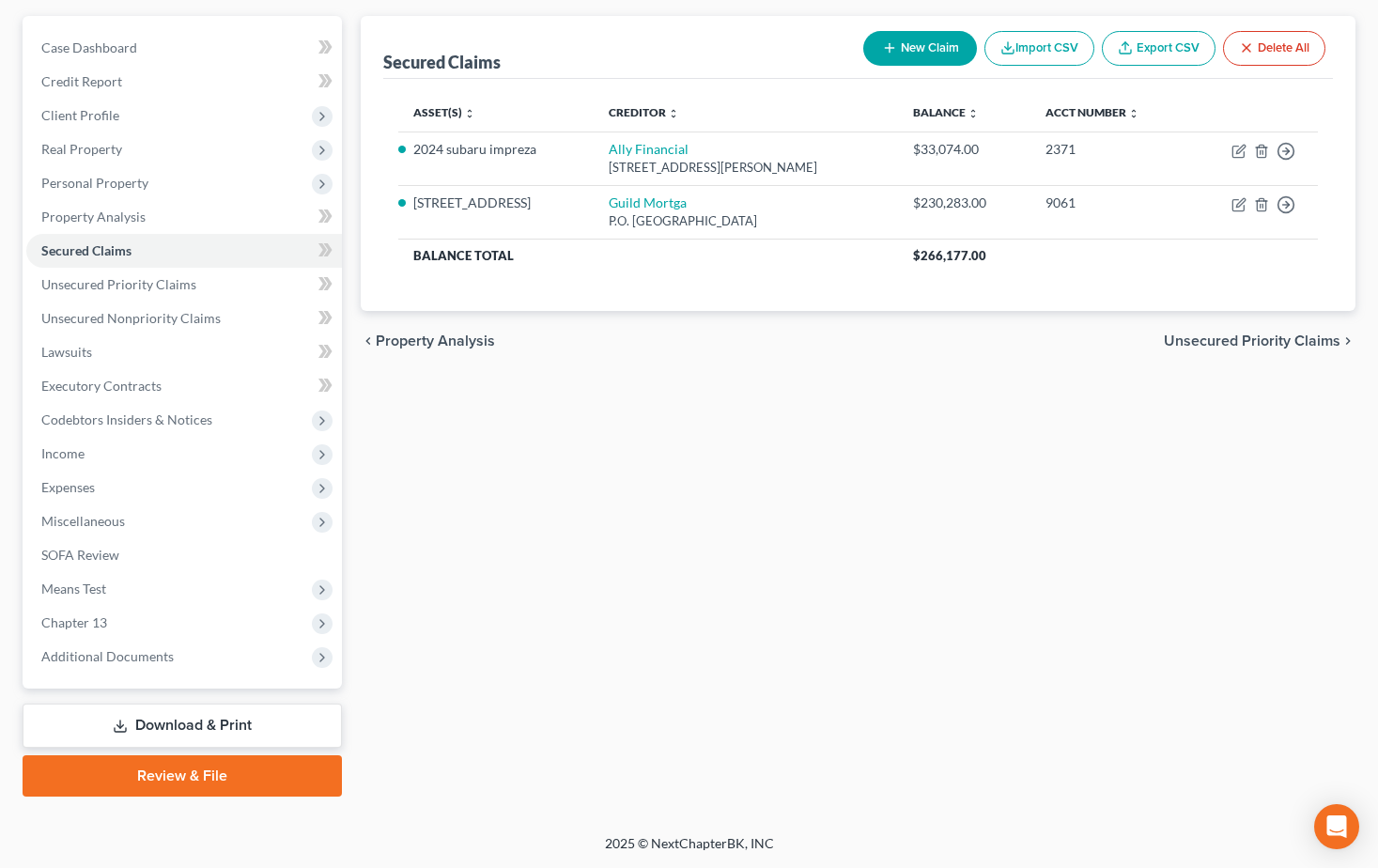
click at [1211, 335] on span "Unsecured Priority Claims" at bounding box center [1252, 341] width 177 height 15
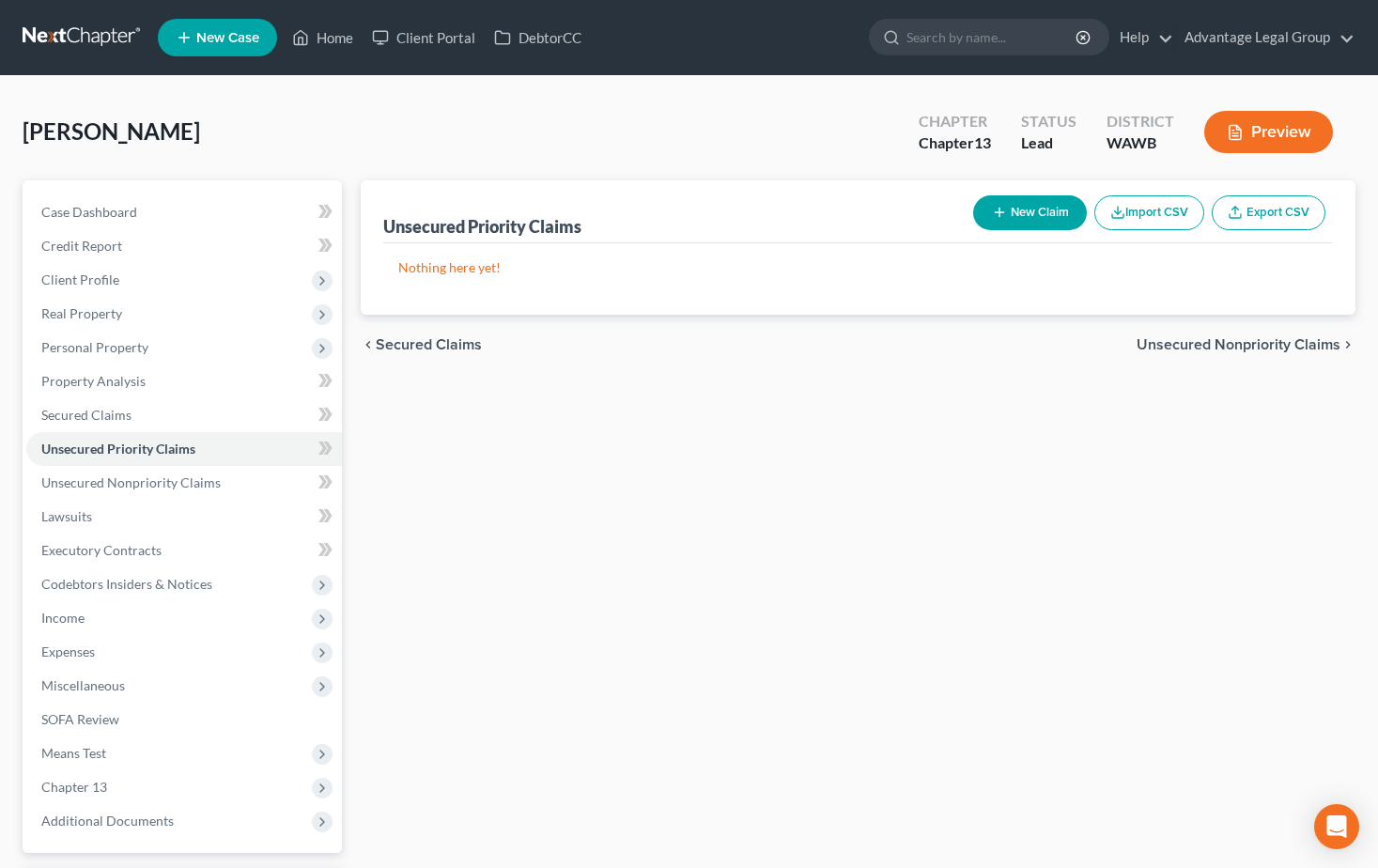
click at [1227, 348] on span "Unsecured Nonpriority Claims" at bounding box center [1238, 344] width 204 height 15
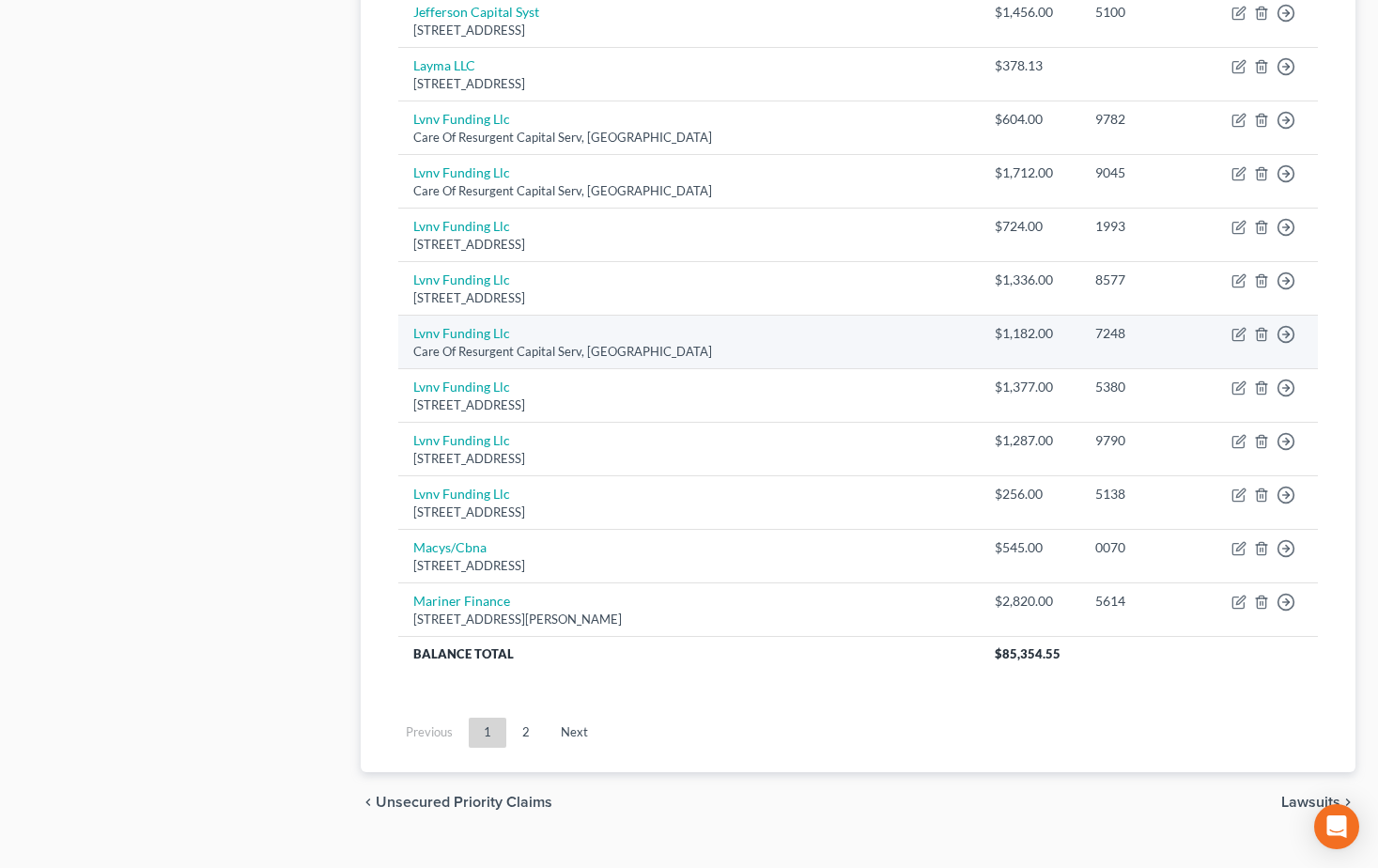
scroll to position [1300, 0]
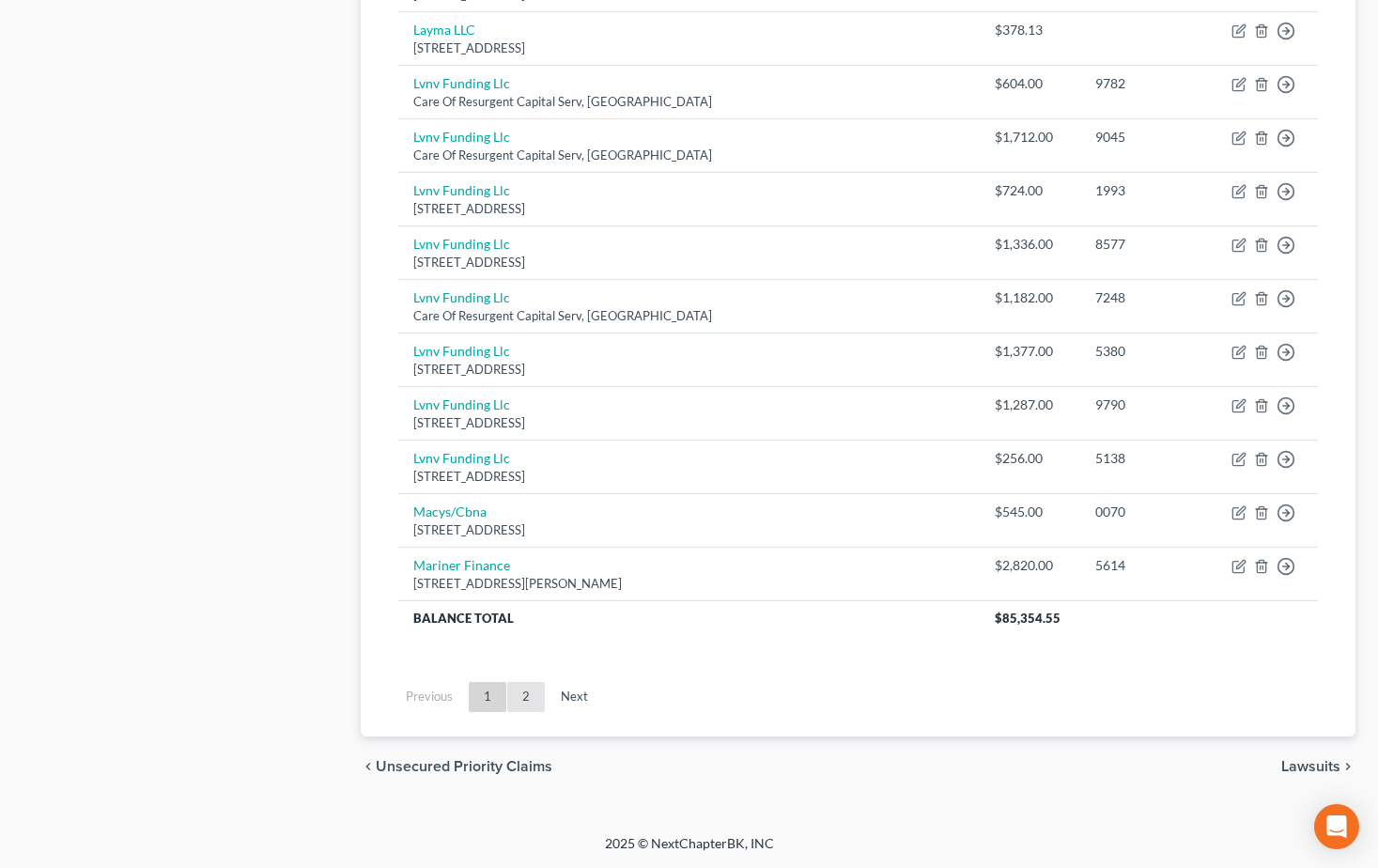
click at [523, 697] on link "2" at bounding box center [527, 696] width 38 height 30
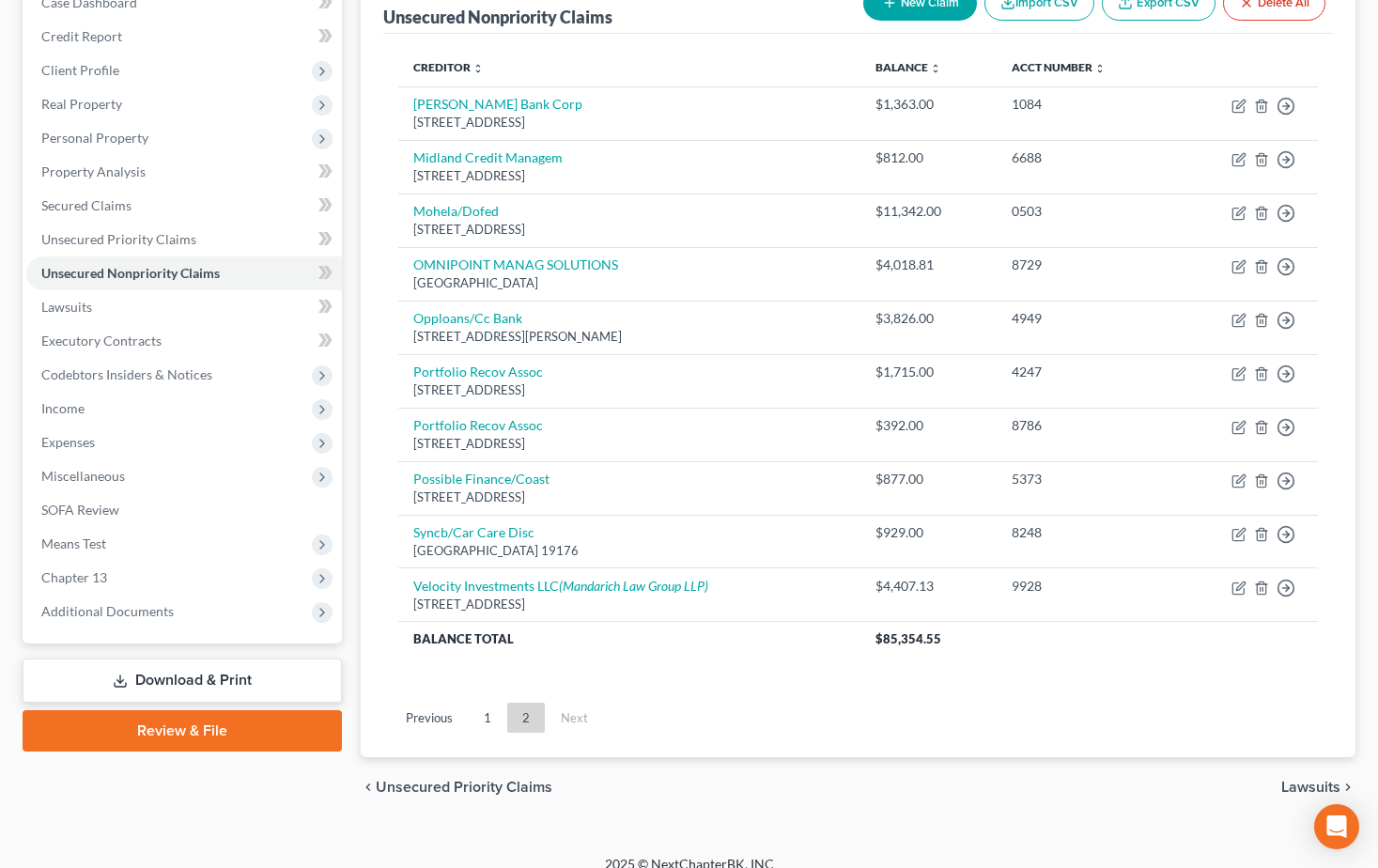
scroll to position [230, 0]
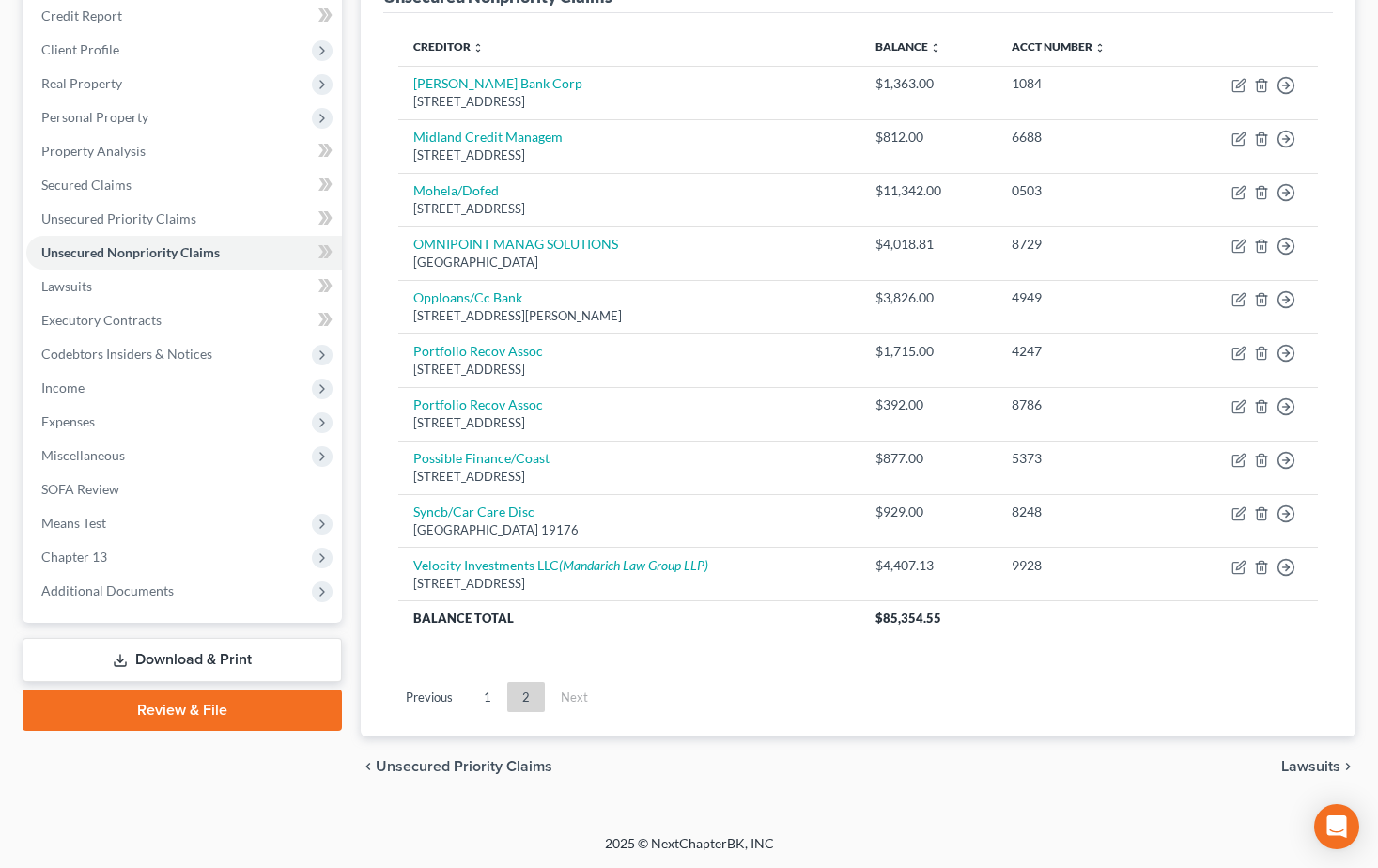
click at [1290, 767] on span "Lawsuits" at bounding box center [1311, 766] width 60 height 15
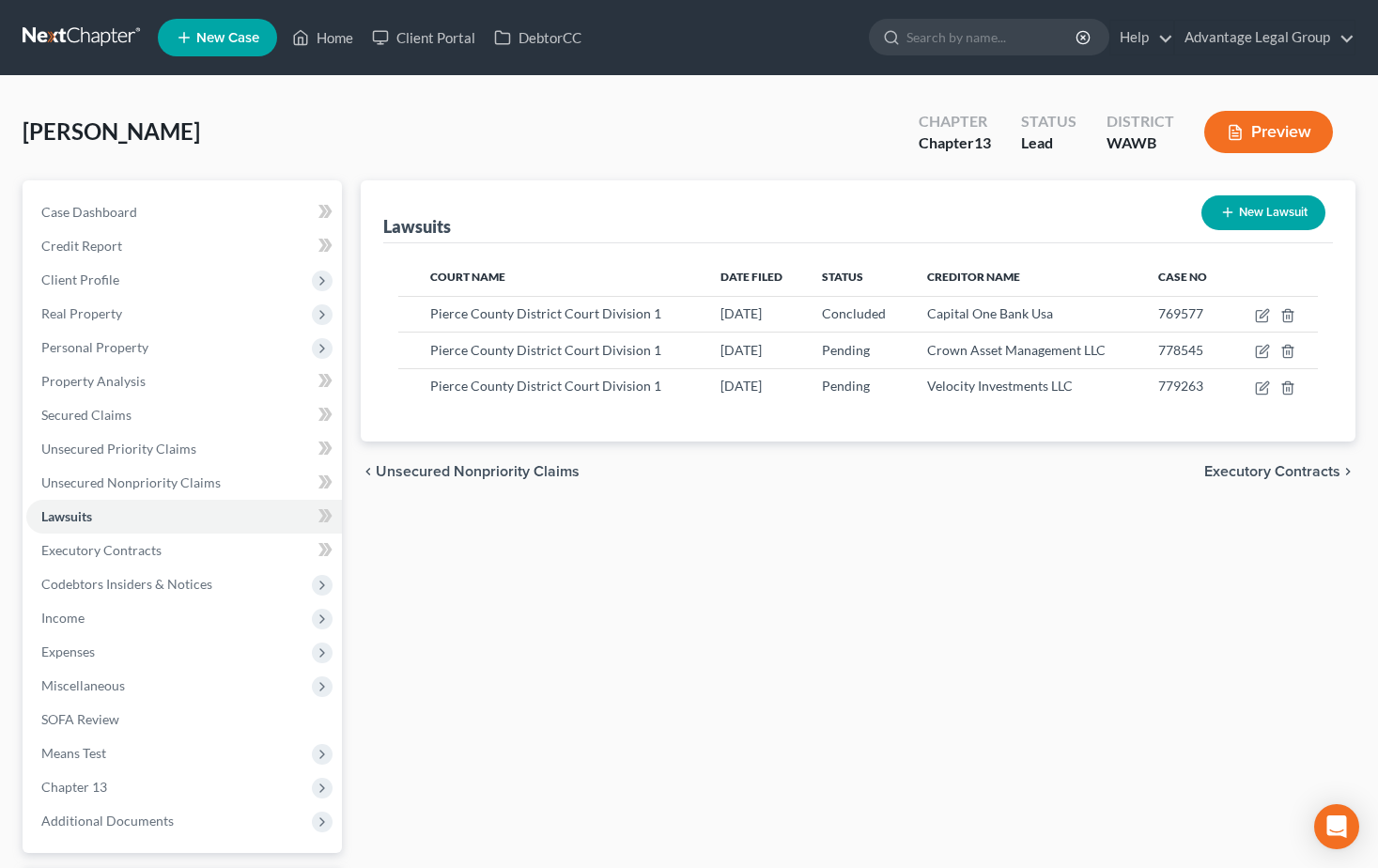
click at [1256, 473] on span "Executory Contracts" at bounding box center [1272, 471] width 136 height 15
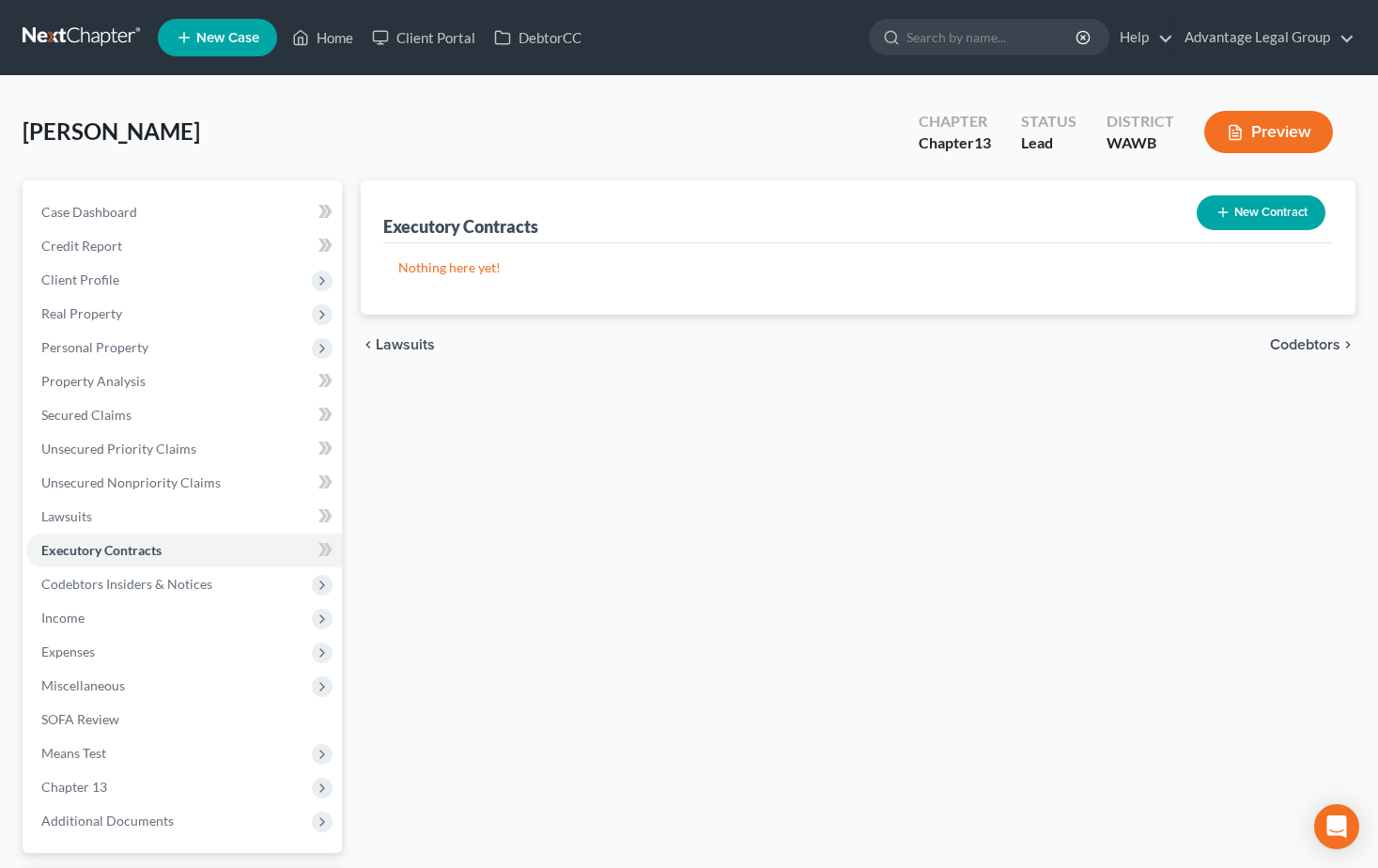
click at [1295, 347] on span "Codebtors" at bounding box center [1304, 344] width 71 height 15
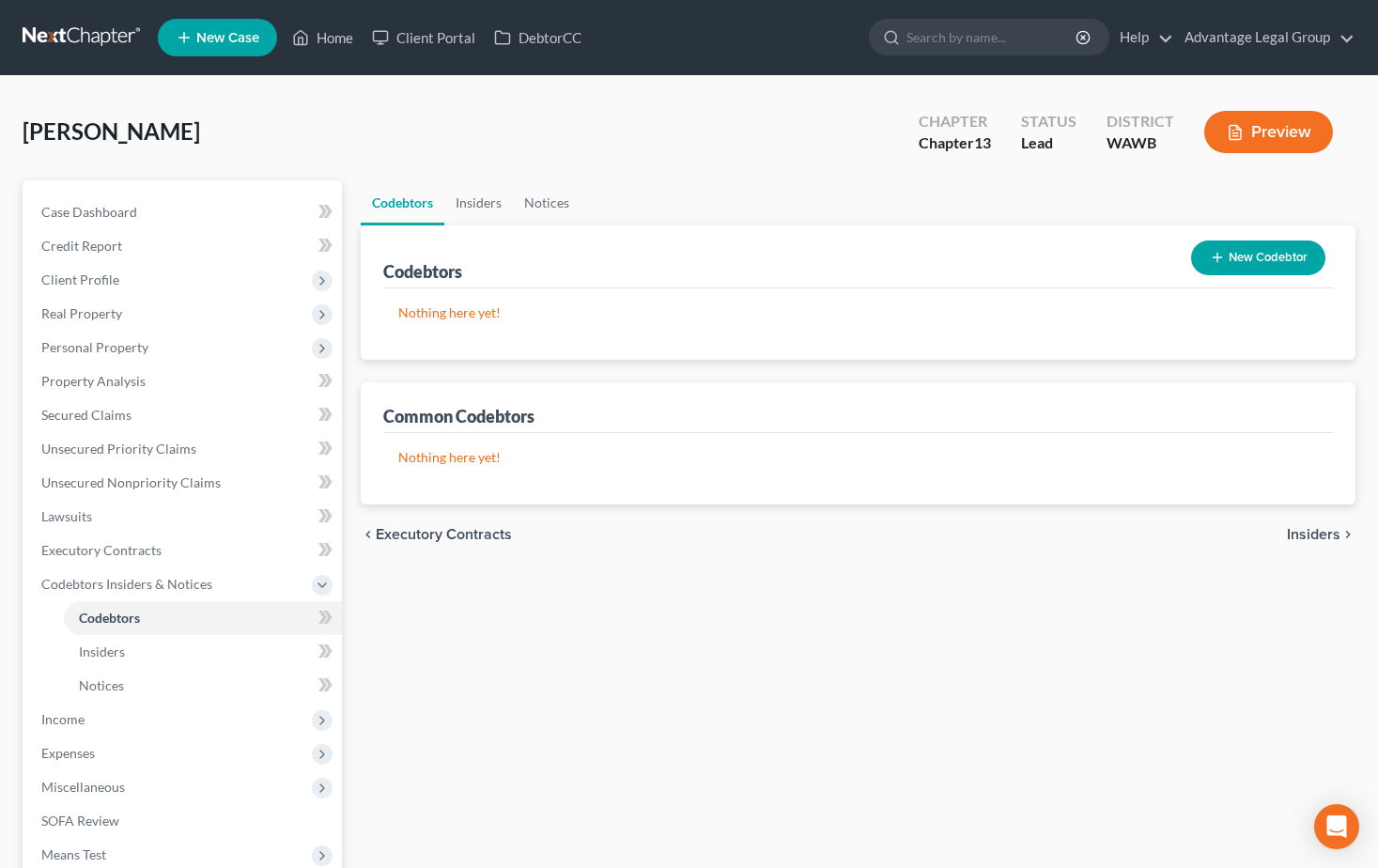
click at [1306, 530] on span "Insiders" at bounding box center [1313, 533] width 54 height 15
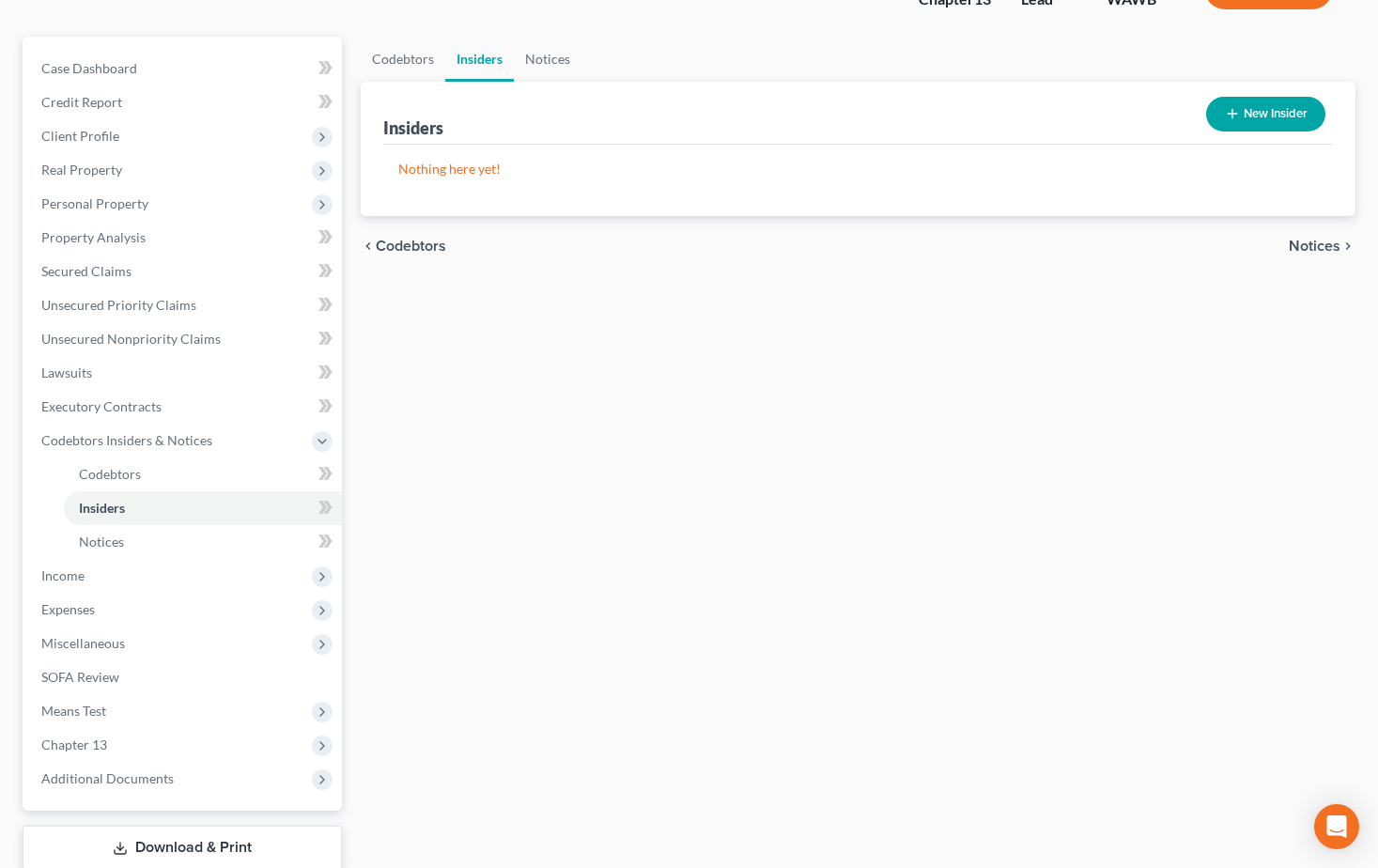
scroll to position [188, 0]
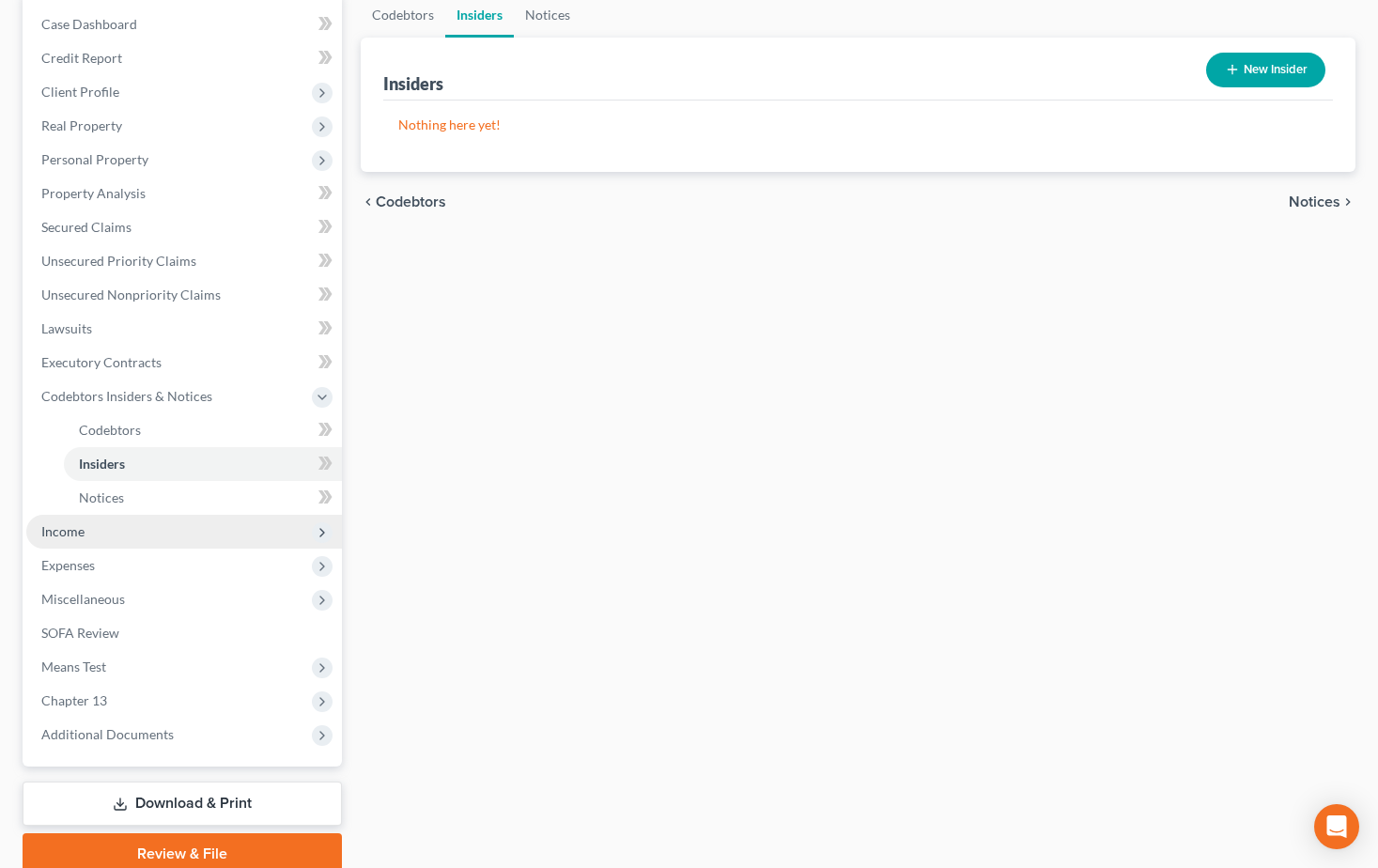
click at [53, 534] on span "Income" at bounding box center [63, 531] width 43 height 16
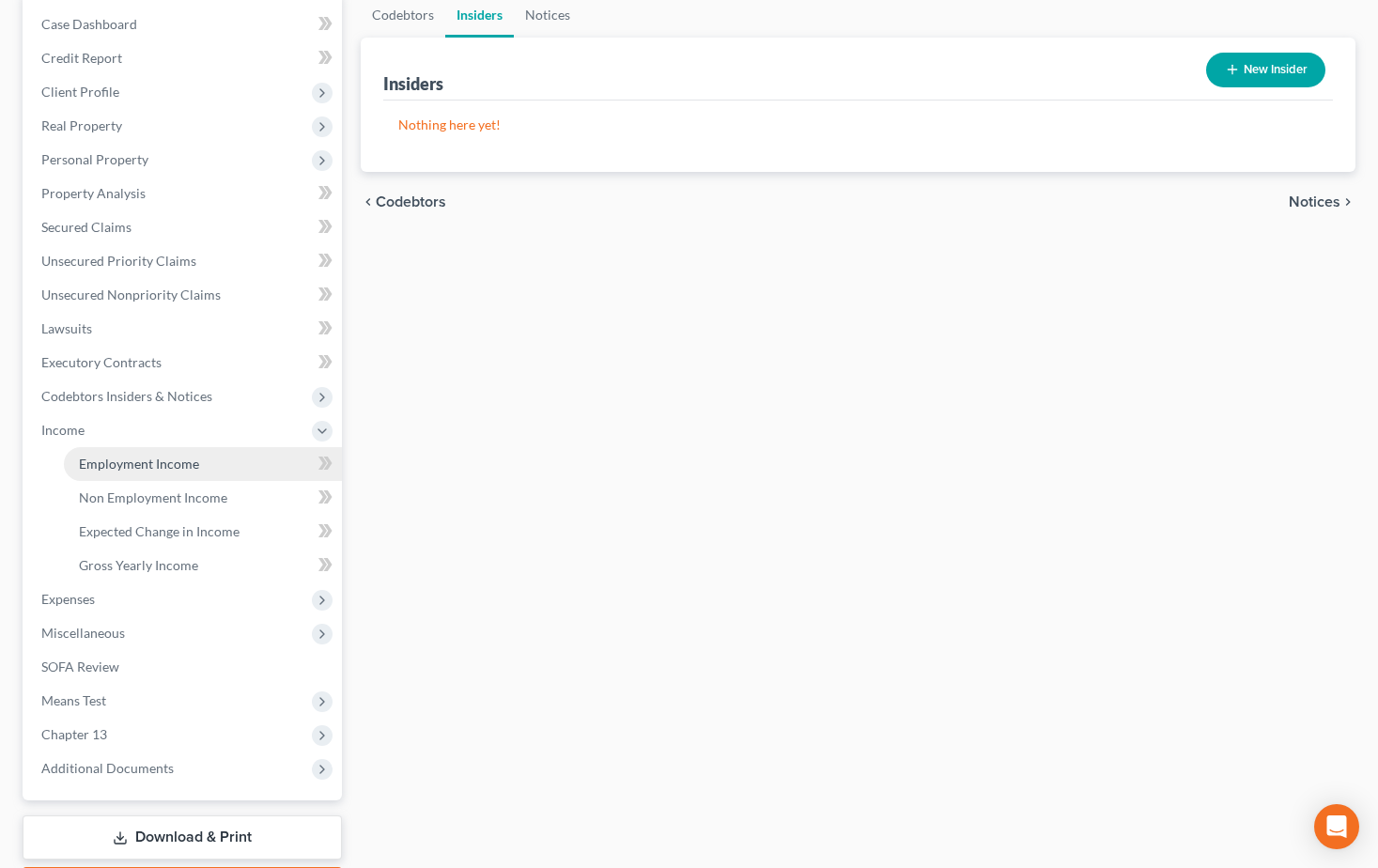
click at [147, 457] on span "Employment Income" at bounding box center [138, 464] width 120 height 16
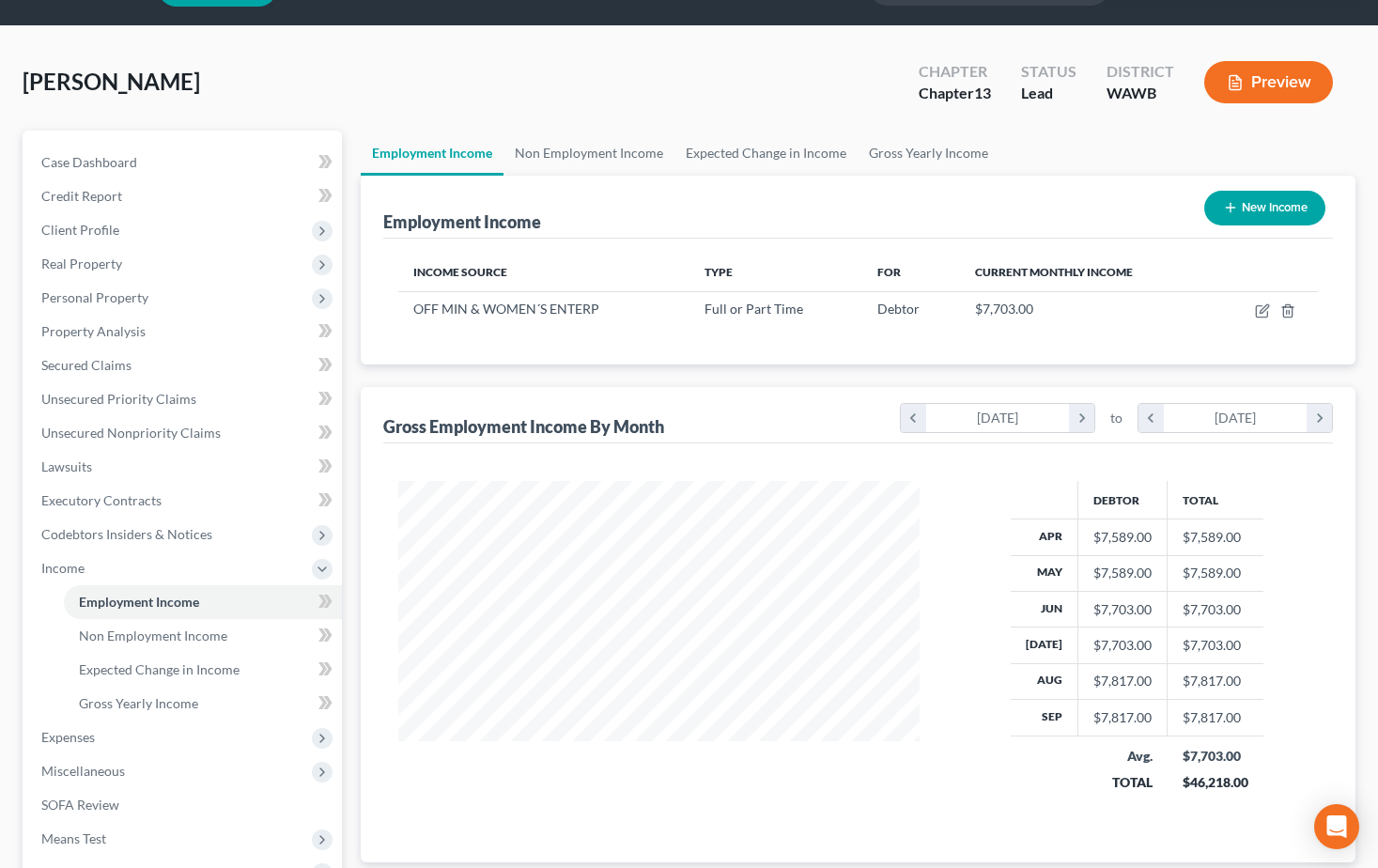
scroll to position [94, 0]
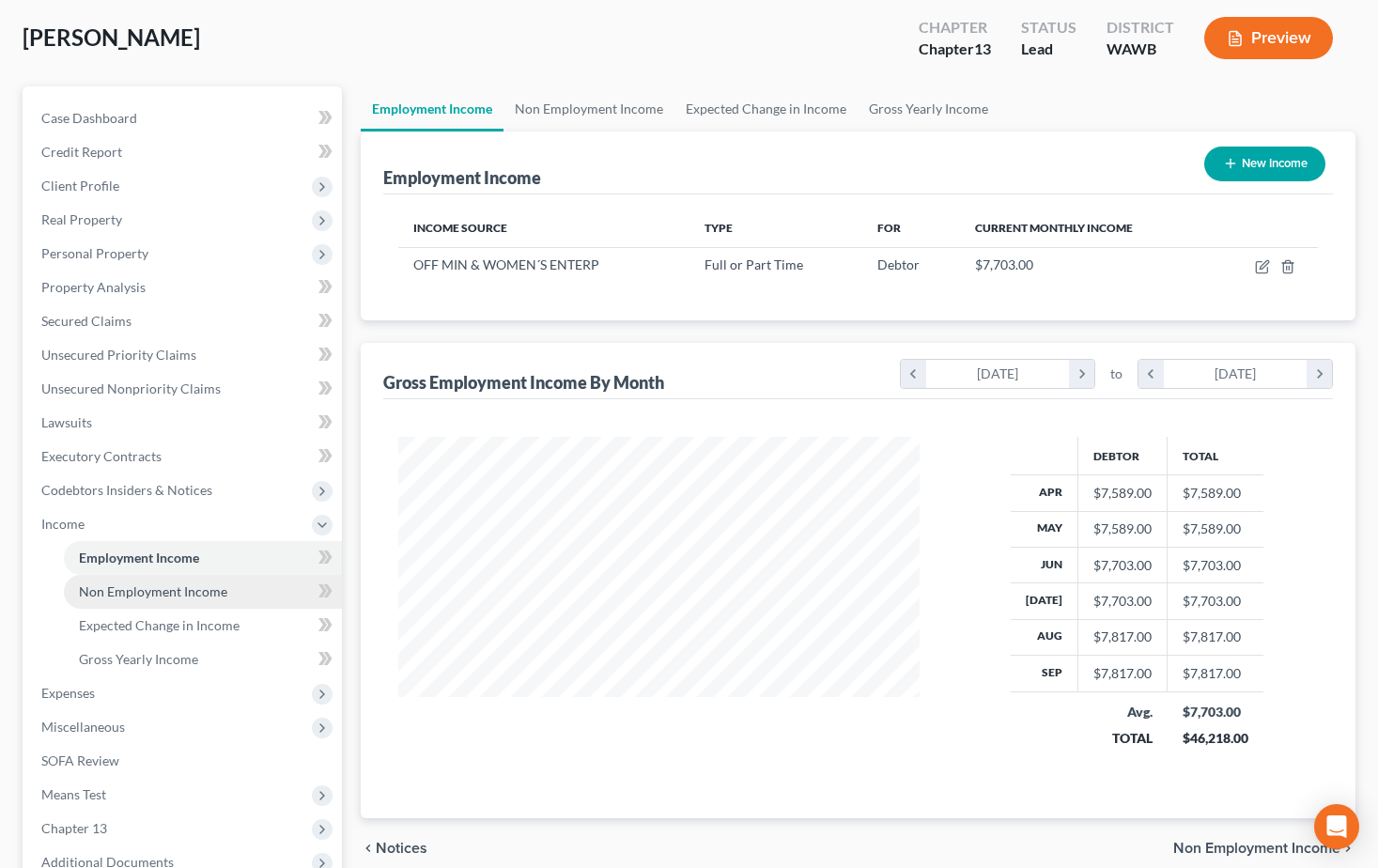
click at [175, 594] on span "Non Employment Income" at bounding box center [152, 591] width 148 height 16
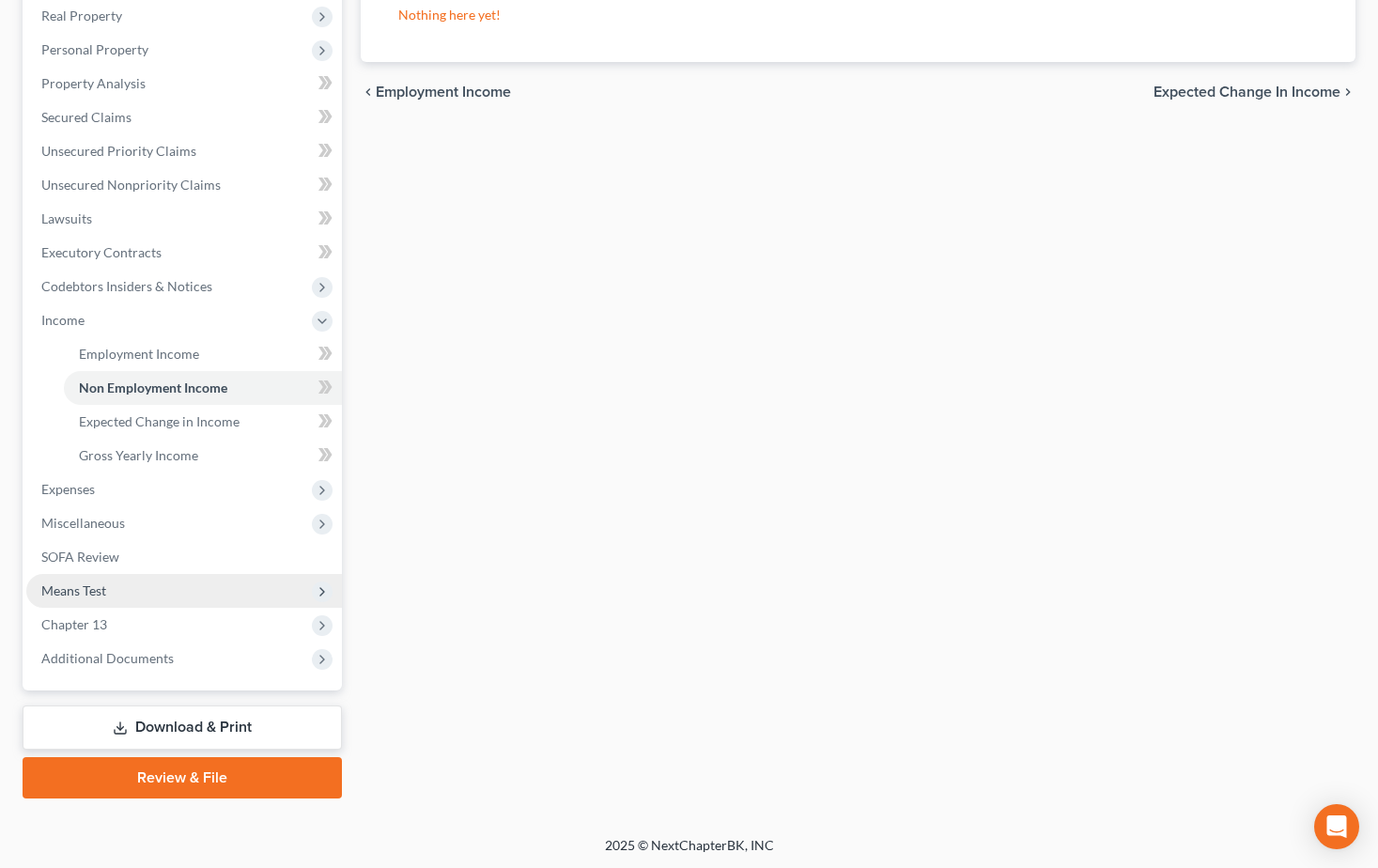
scroll to position [300, 0]
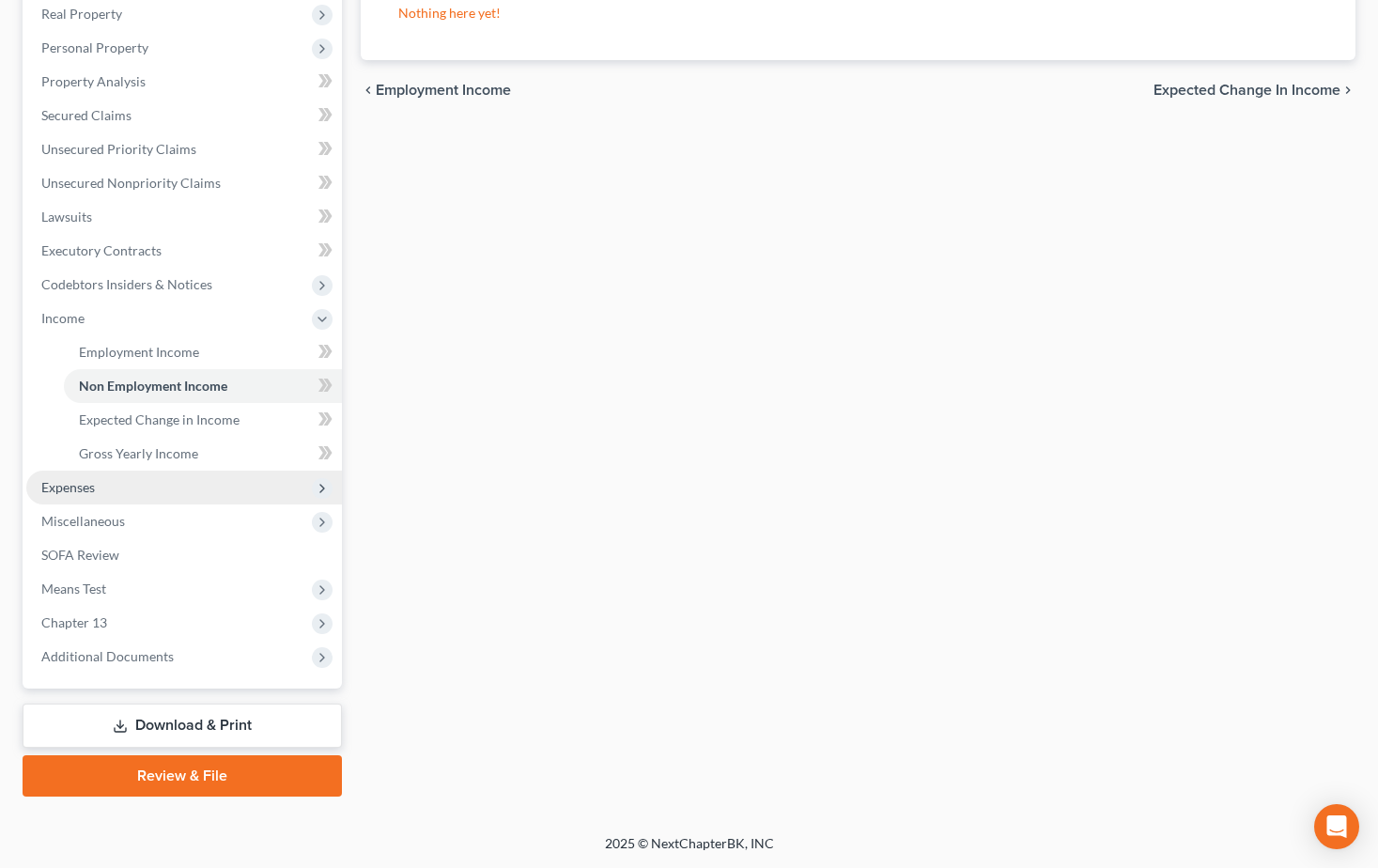
click at [57, 490] on span "Expenses" at bounding box center [69, 487] width 54 height 16
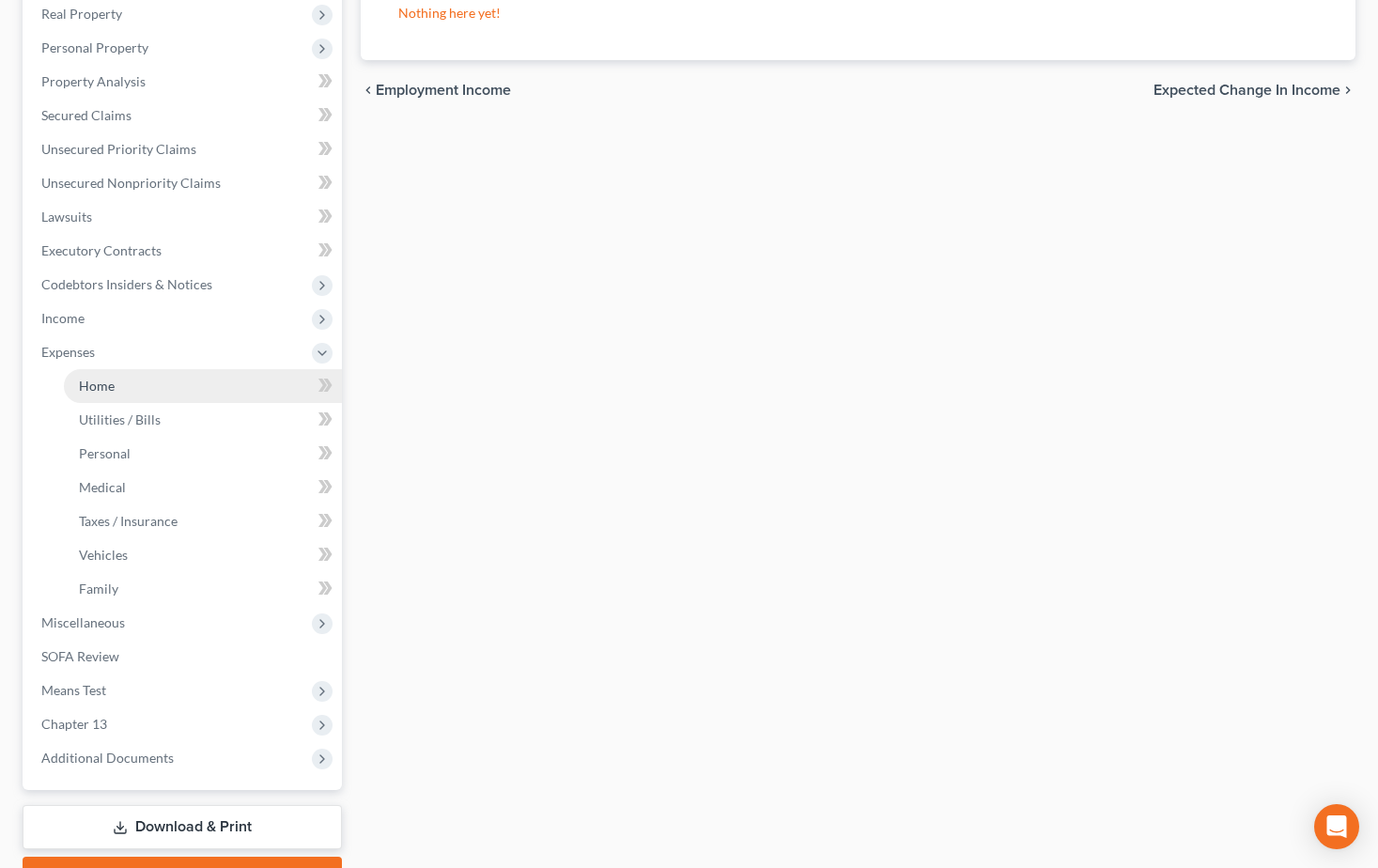
click at [83, 387] on span "Home" at bounding box center [96, 385] width 36 height 16
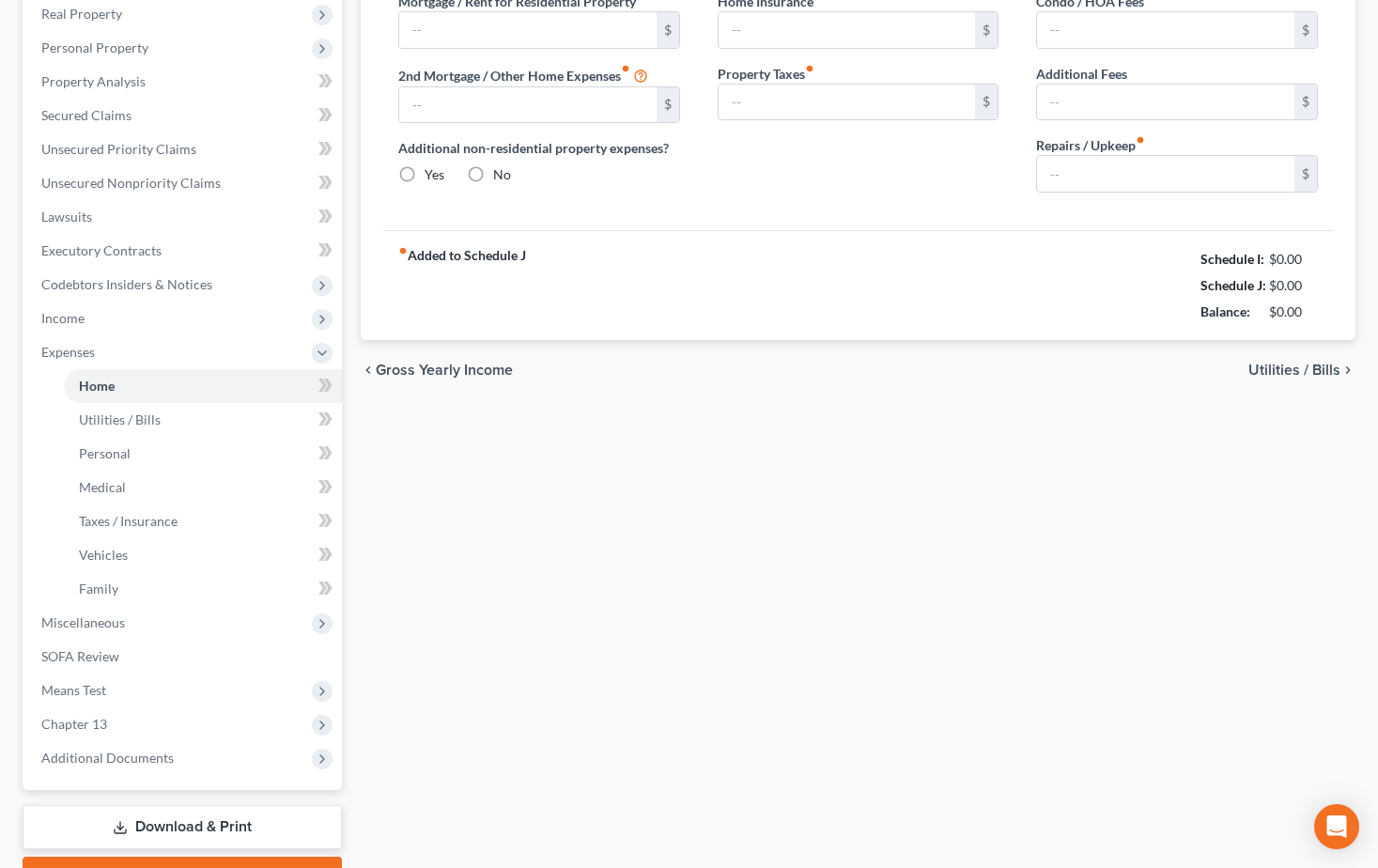
type input "1,701.00"
type input "0.00"
radio input "true"
type input "0.00"
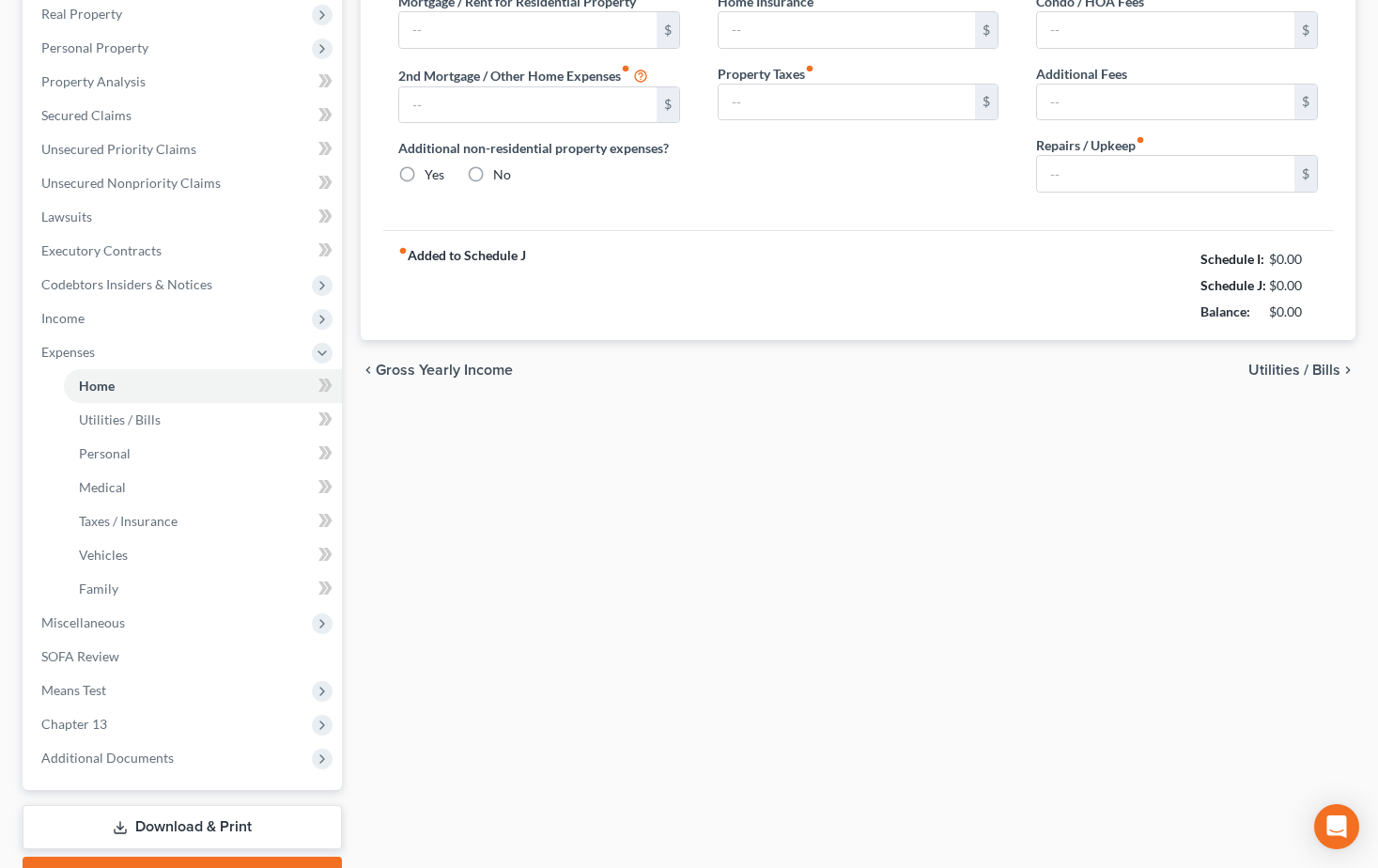
type input "0.00"
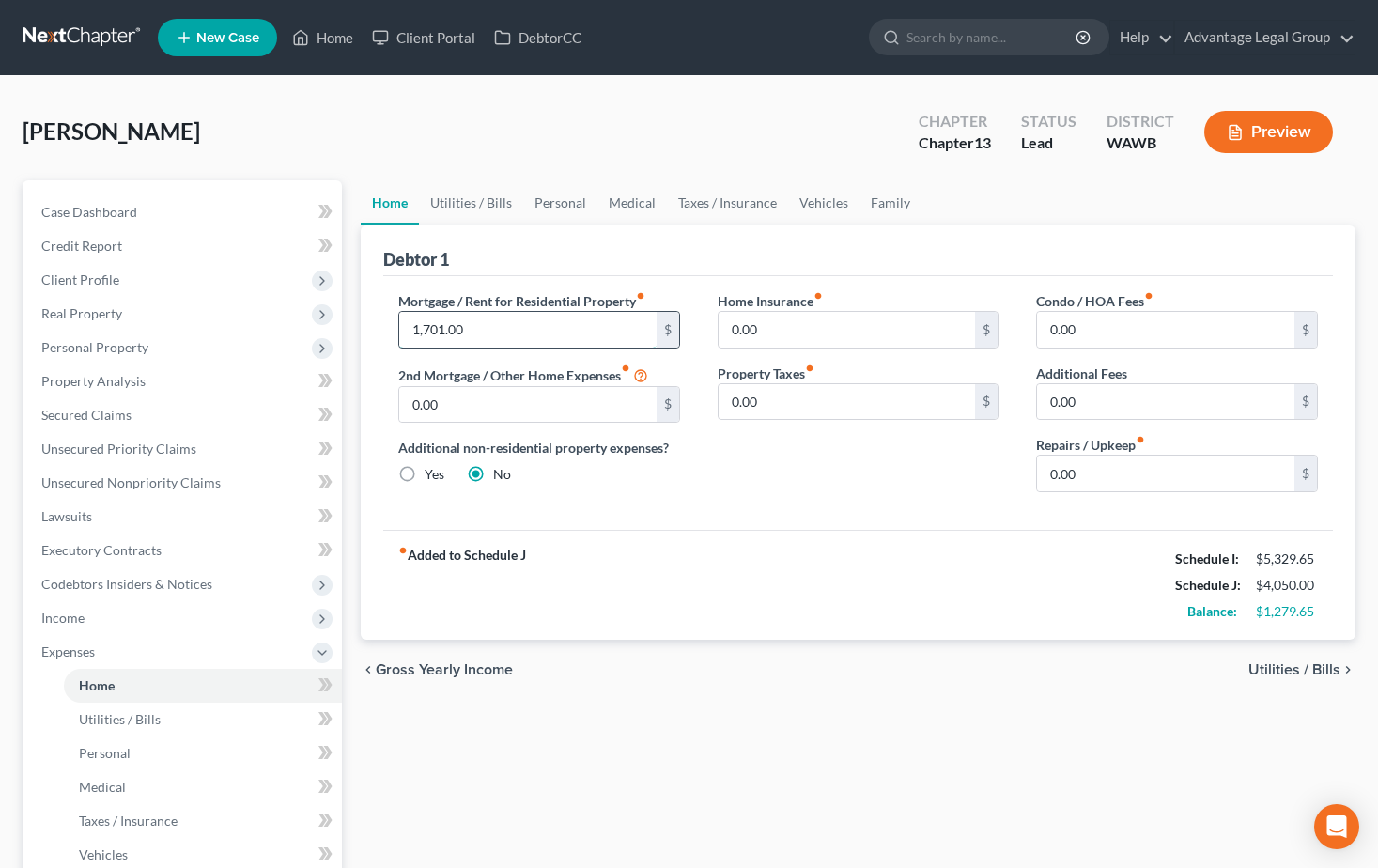
click at [467, 329] on input "1,701.00" at bounding box center [528, 330] width 257 height 36
type input "850.00"
click at [706, 511] on div "Mortgage / Rent for Residential Property fiber_manual_record 850.00 $ 2nd Mortg…" at bounding box center [858, 402] width 950 height 253
click at [1059, 472] on input "0.00" at bounding box center [1165, 474] width 257 height 36
type input "200.00"
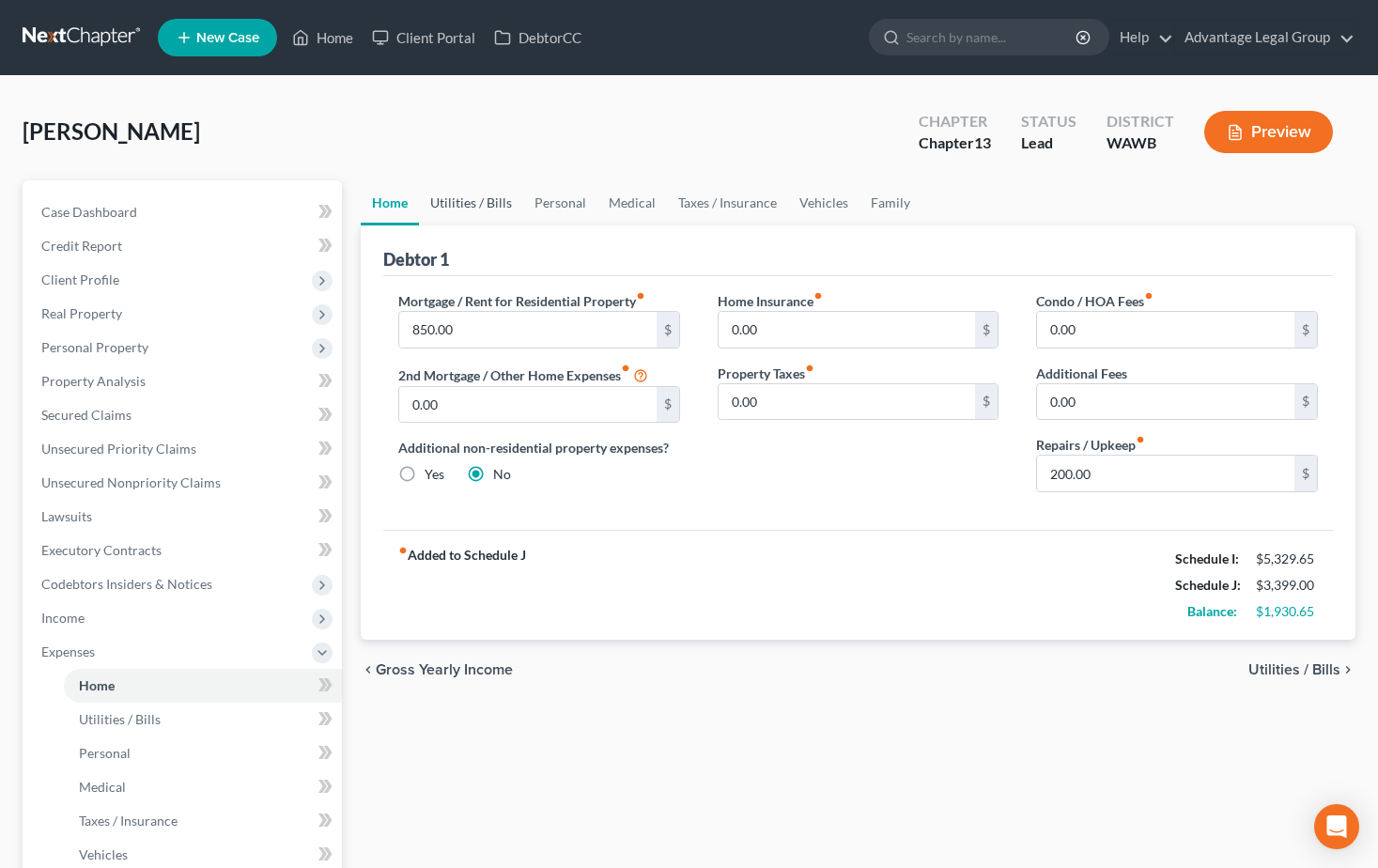
click at [463, 198] on link "Utilities / Bills" at bounding box center [471, 203] width 104 height 45
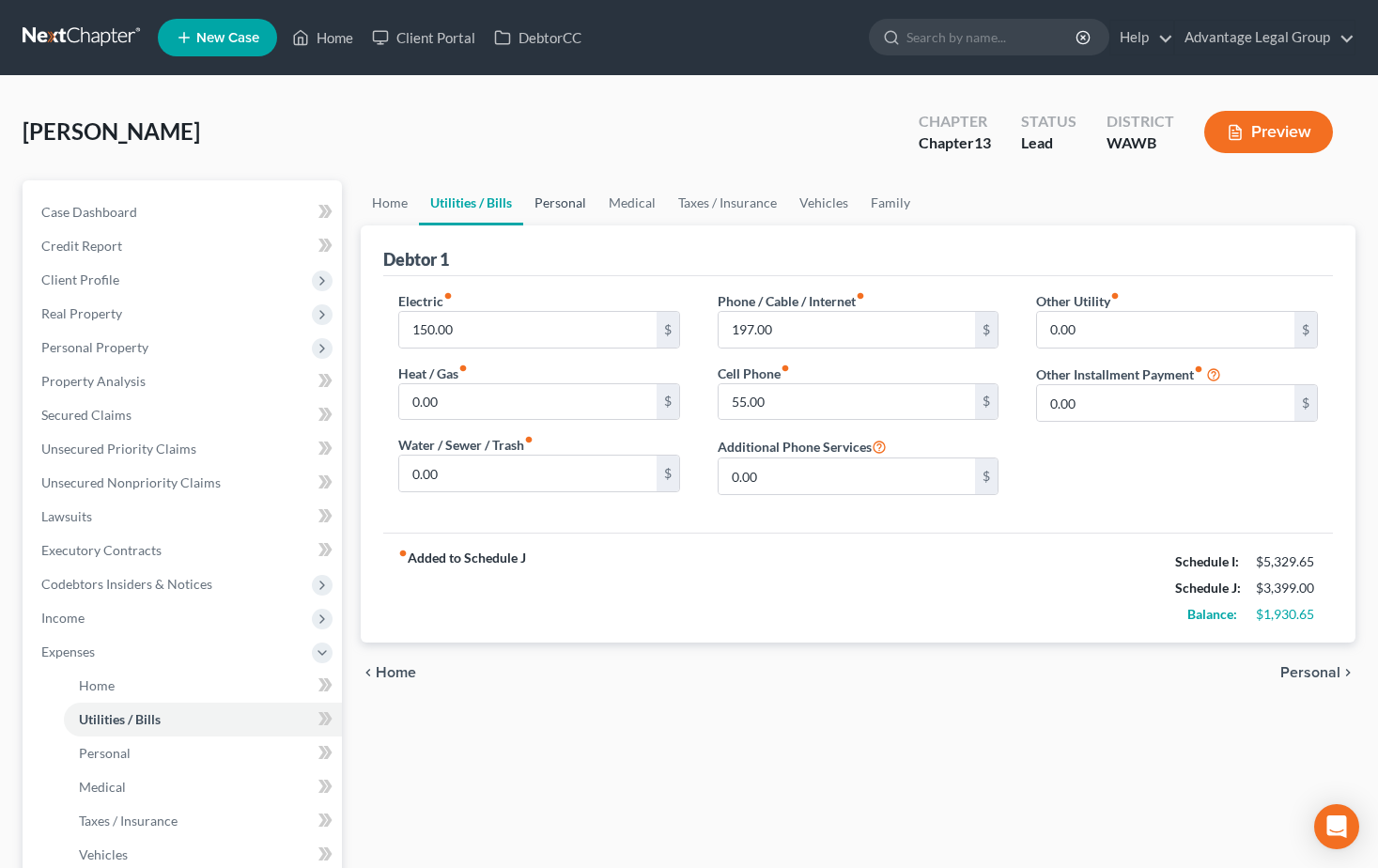
drag, startPoint x: 563, startPoint y: 197, endPoint x: 577, endPoint y: 217, distance: 24.4
click at [563, 197] on link "Personal" at bounding box center [560, 203] width 75 height 45
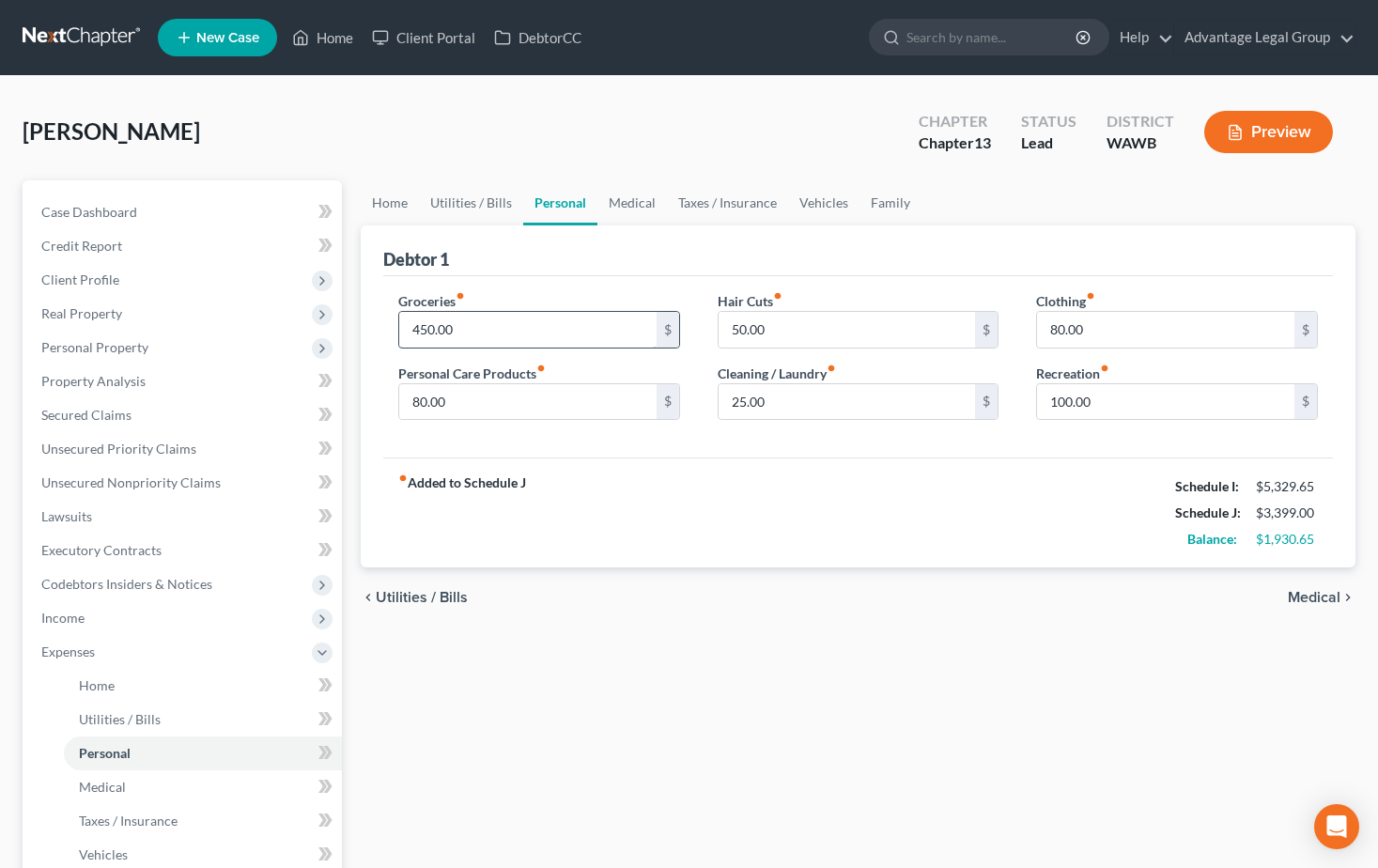
click at [517, 327] on input "450.00" at bounding box center [528, 330] width 257 height 36
type input "750.00"
click at [585, 474] on div "fiber_manual_record Added to Schedule J Schedule I: $5,329.65 Schedule J: $3,69…" at bounding box center [858, 511] width 950 height 110
click at [1100, 337] on input "80.00" at bounding box center [1165, 330] width 257 height 36
type input "0.00"
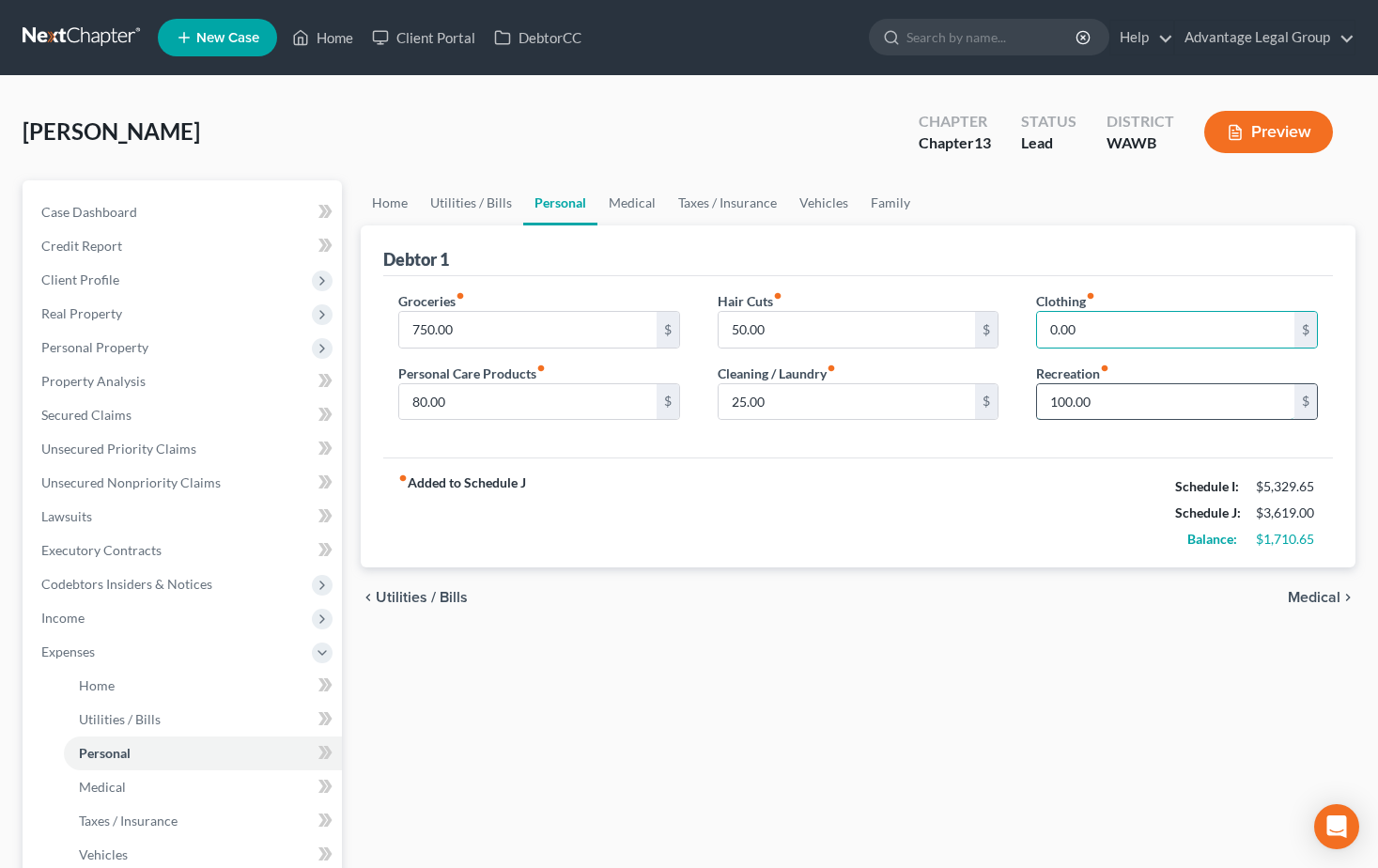
click at [1099, 392] on input "100.00" at bounding box center [1165, 402] width 257 height 36
type input "150.00"
click at [790, 407] on input "25.00" at bounding box center [846, 402] width 257 height 36
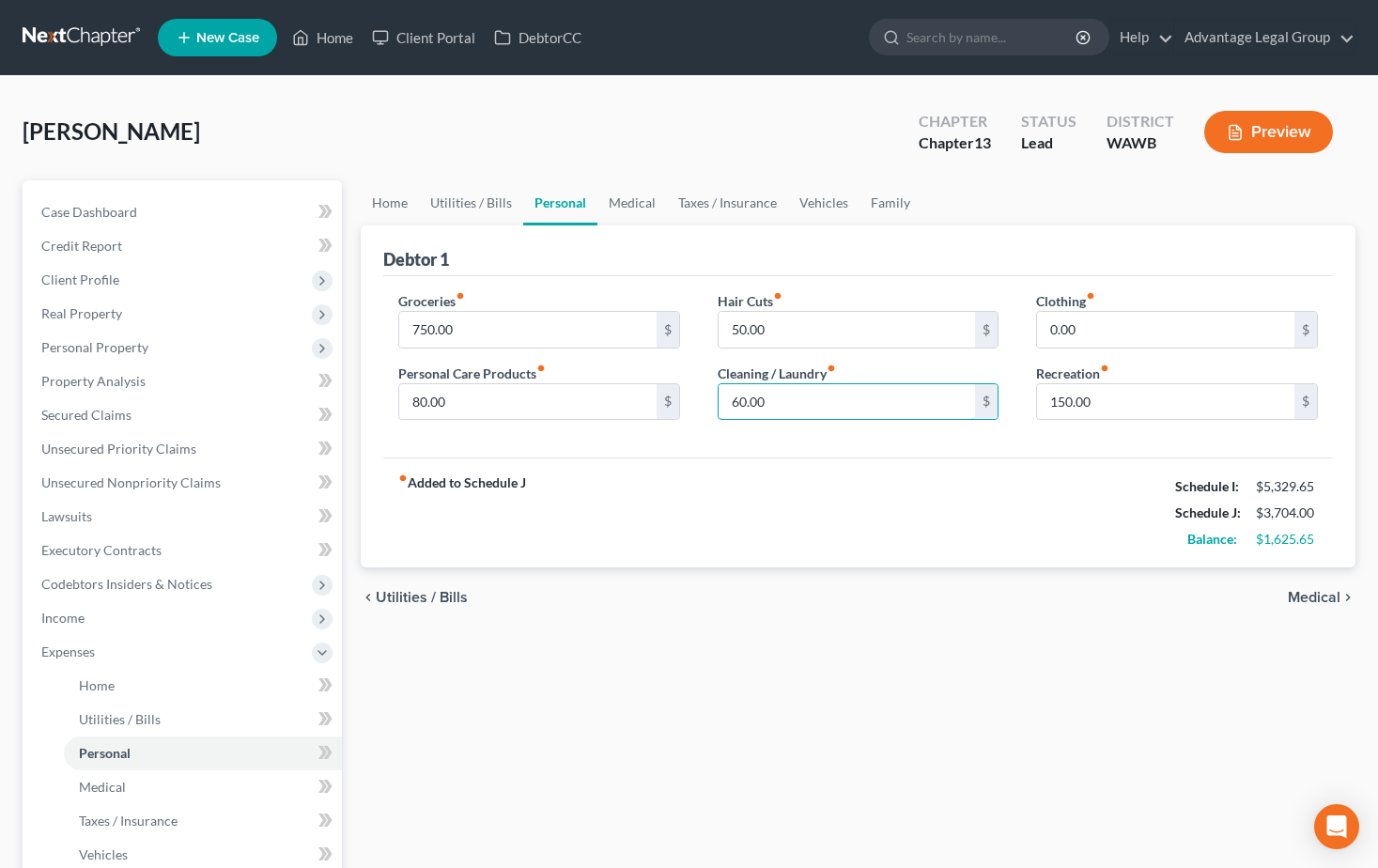
type input "60.00"
click at [728, 457] on div "fiber_manual_record Added to Schedule J Schedule I: $5,329.65 Schedule J: $3,70…" at bounding box center [858, 511] width 950 height 110
click at [479, 400] on input "80.00" at bounding box center [528, 402] width 257 height 36
type input "150.00"
click at [617, 514] on div "fiber_manual_record Added to Schedule J Schedule I: $5,329.65 Schedule J: $3,77…" at bounding box center [858, 511] width 950 height 110
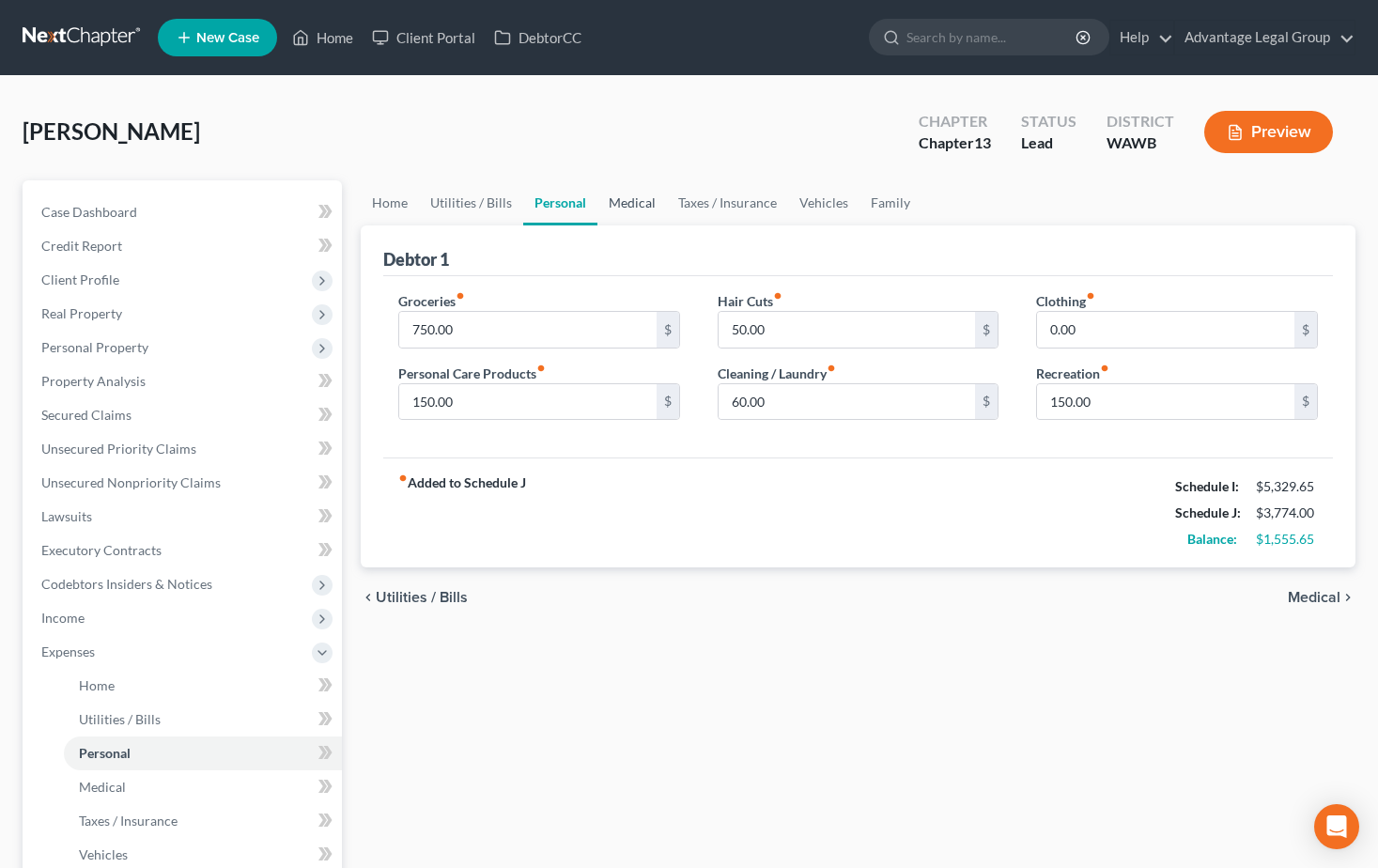
click at [627, 211] on link "Medical" at bounding box center [632, 203] width 70 height 45
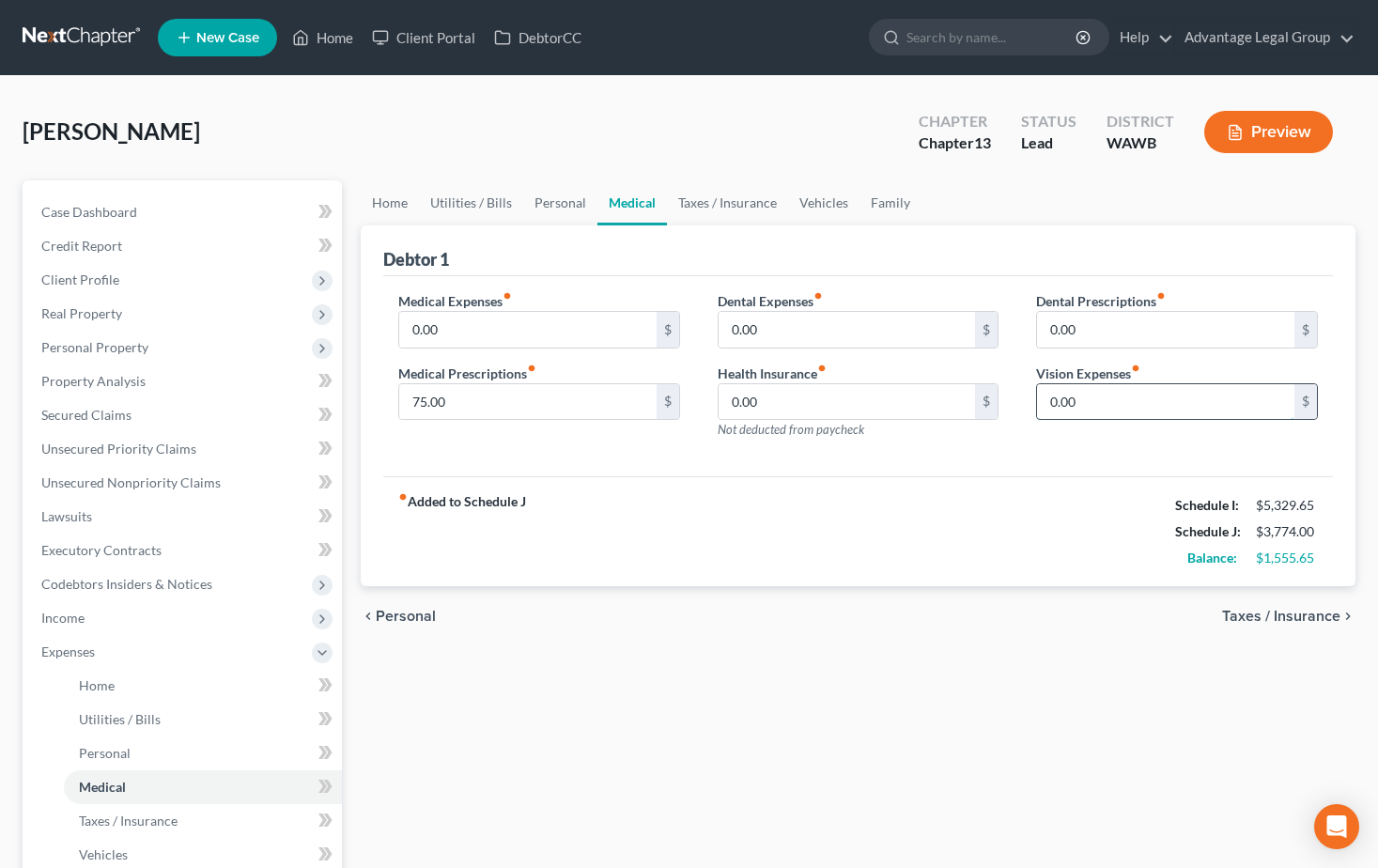
click at [1052, 400] on input "0.00" at bounding box center [1165, 402] width 257 height 36
type input "20.00"
click at [1042, 464] on div "Medical Expenses fiber_manual_record 0.00 $ Medical Prescriptions fiber_manual_…" at bounding box center [858, 376] width 950 height 201
drag, startPoint x: 702, startPoint y: 201, endPoint x: 706, endPoint y: 211, distance: 10.8
click at [702, 201] on link "Taxes / Insurance" at bounding box center [727, 203] width 121 height 45
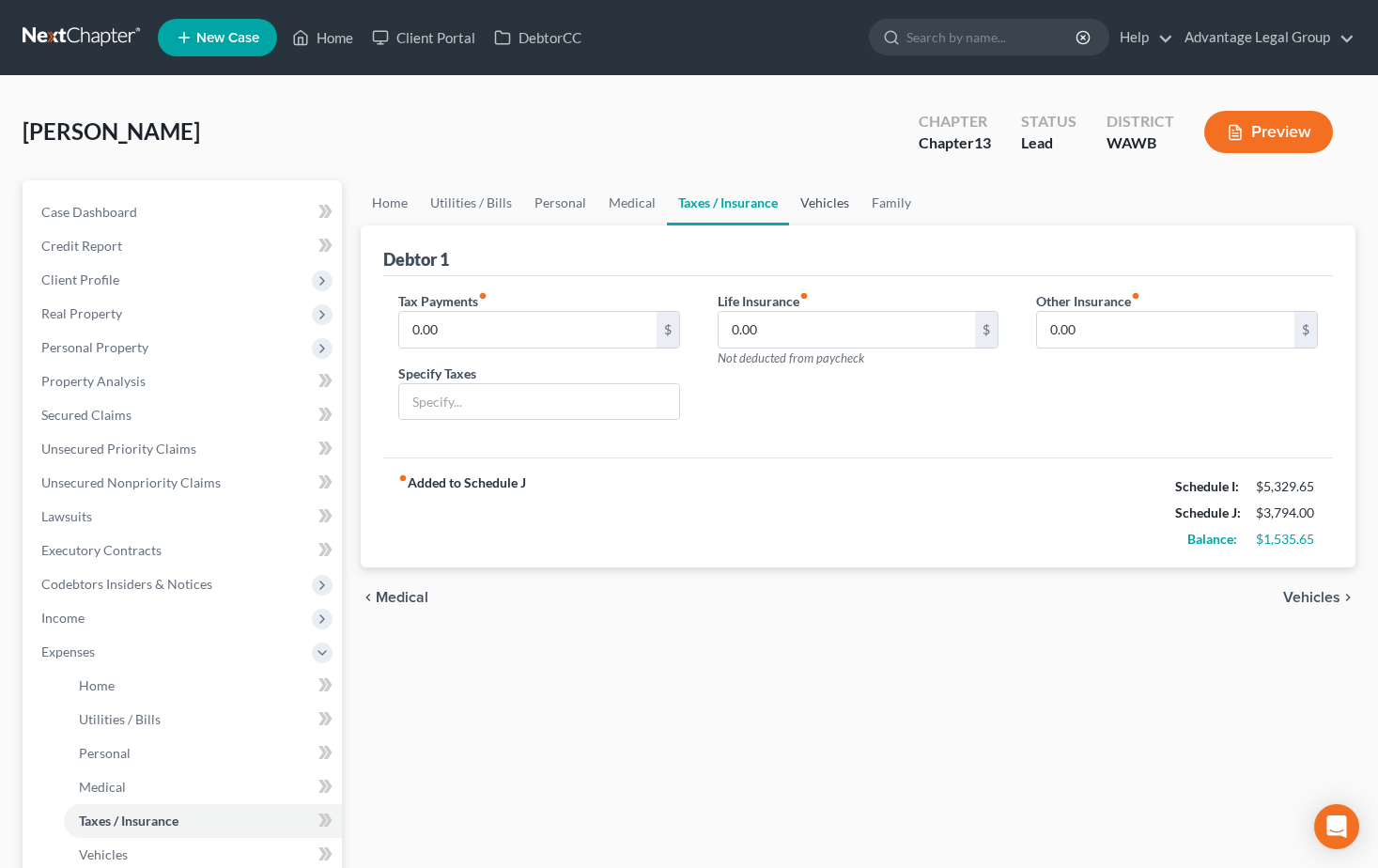
click at [815, 205] on link "Vehicles" at bounding box center [825, 203] width 72 height 45
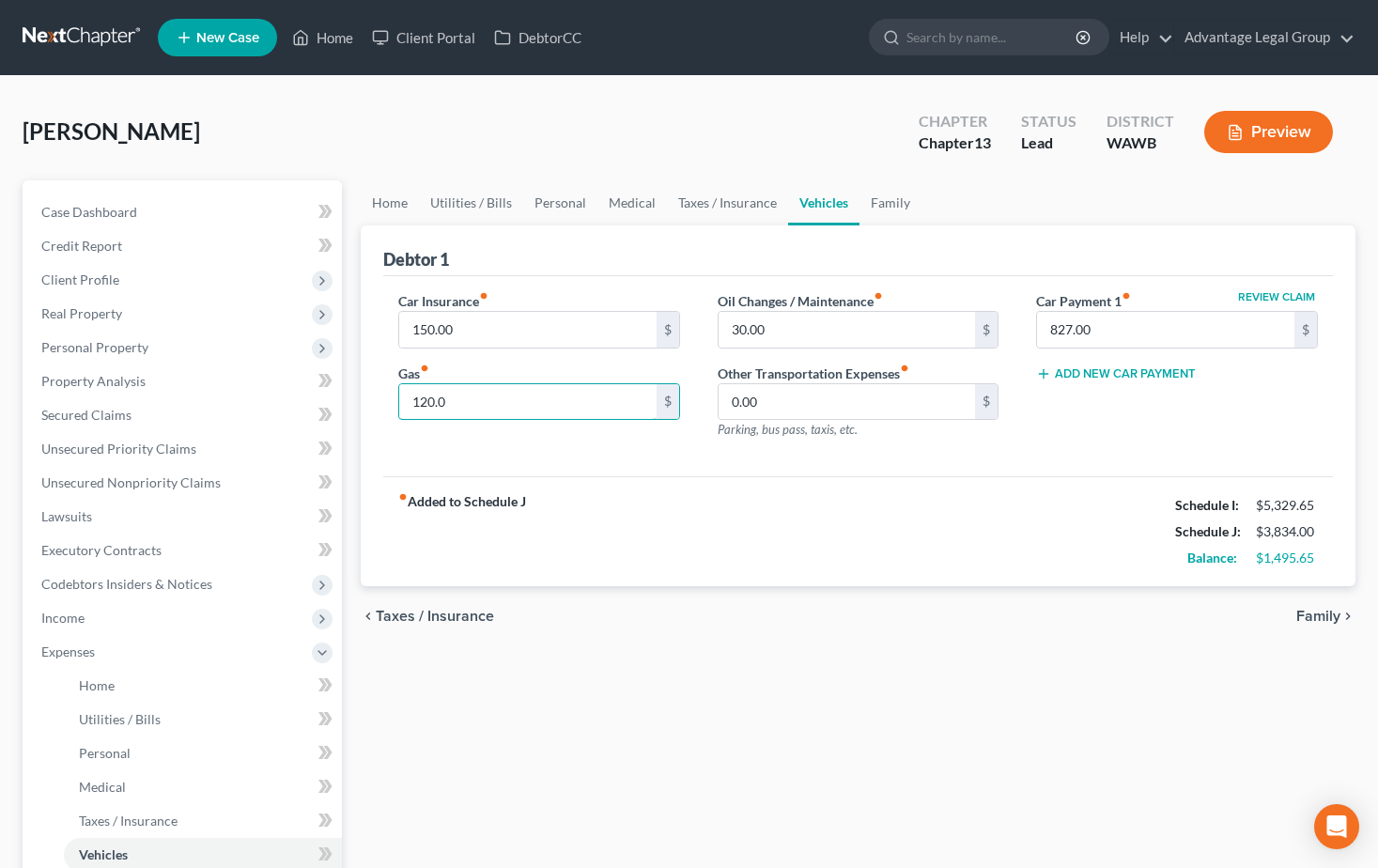
type input "120.0"
click at [681, 503] on div "fiber_manual_record Added to Schedule J Schedule I: $5,329.65 Schedule J: $3,83…" at bounding box center [858, 530] width 950 height 110
click at [867, 503] on div "fiber_manual_record Added to Schedule J Schedule I: $5,329.65 Schedule J: $3,83…" at bounding box center [858, 530] width 950 height 110
click at [881, 202] on link "Family" at bounding box center [890, 203] width 62 height 45
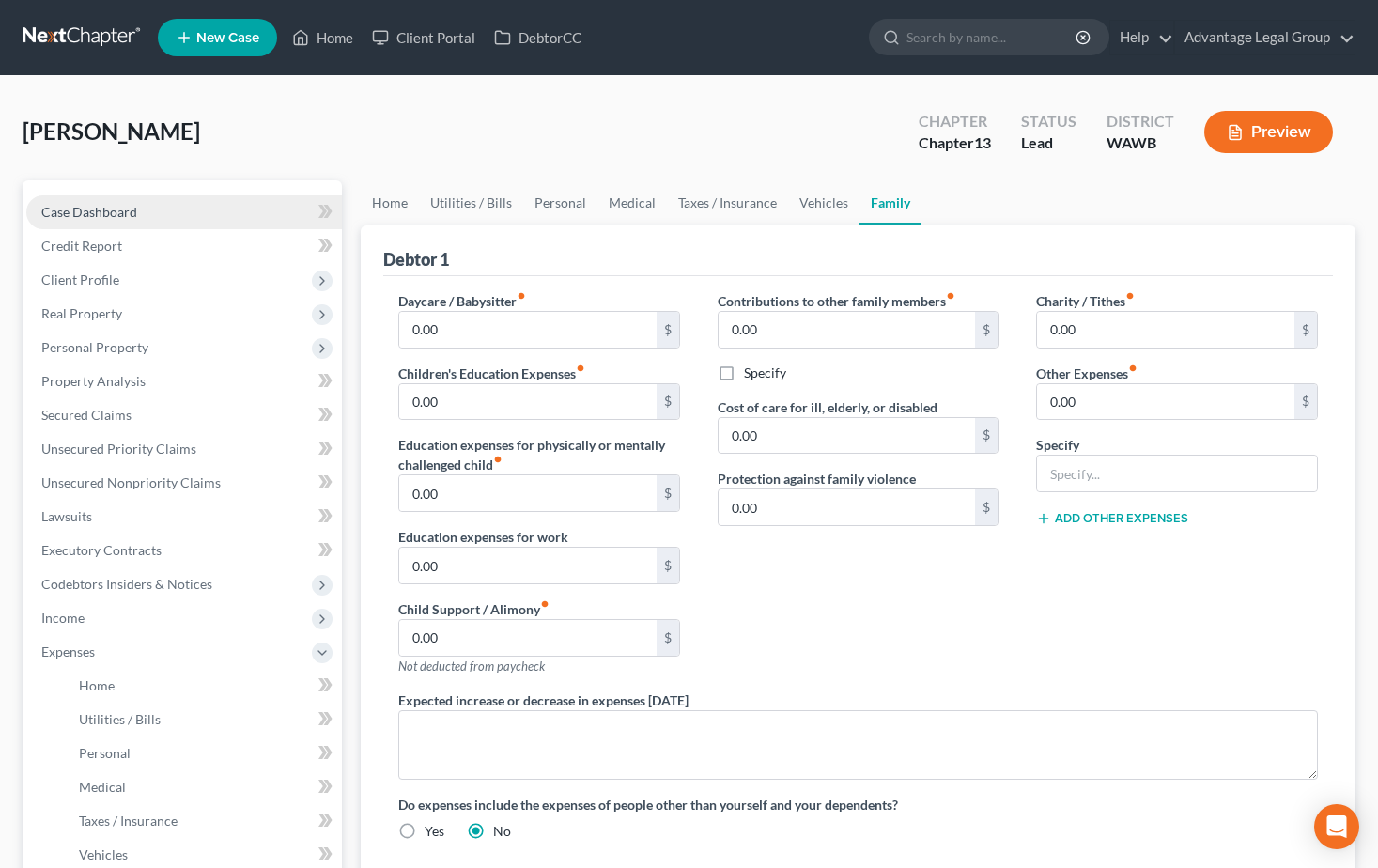
click at [83, 219] on link "Case Dashboard" at bounding box center [184, 213] width 316 height 34
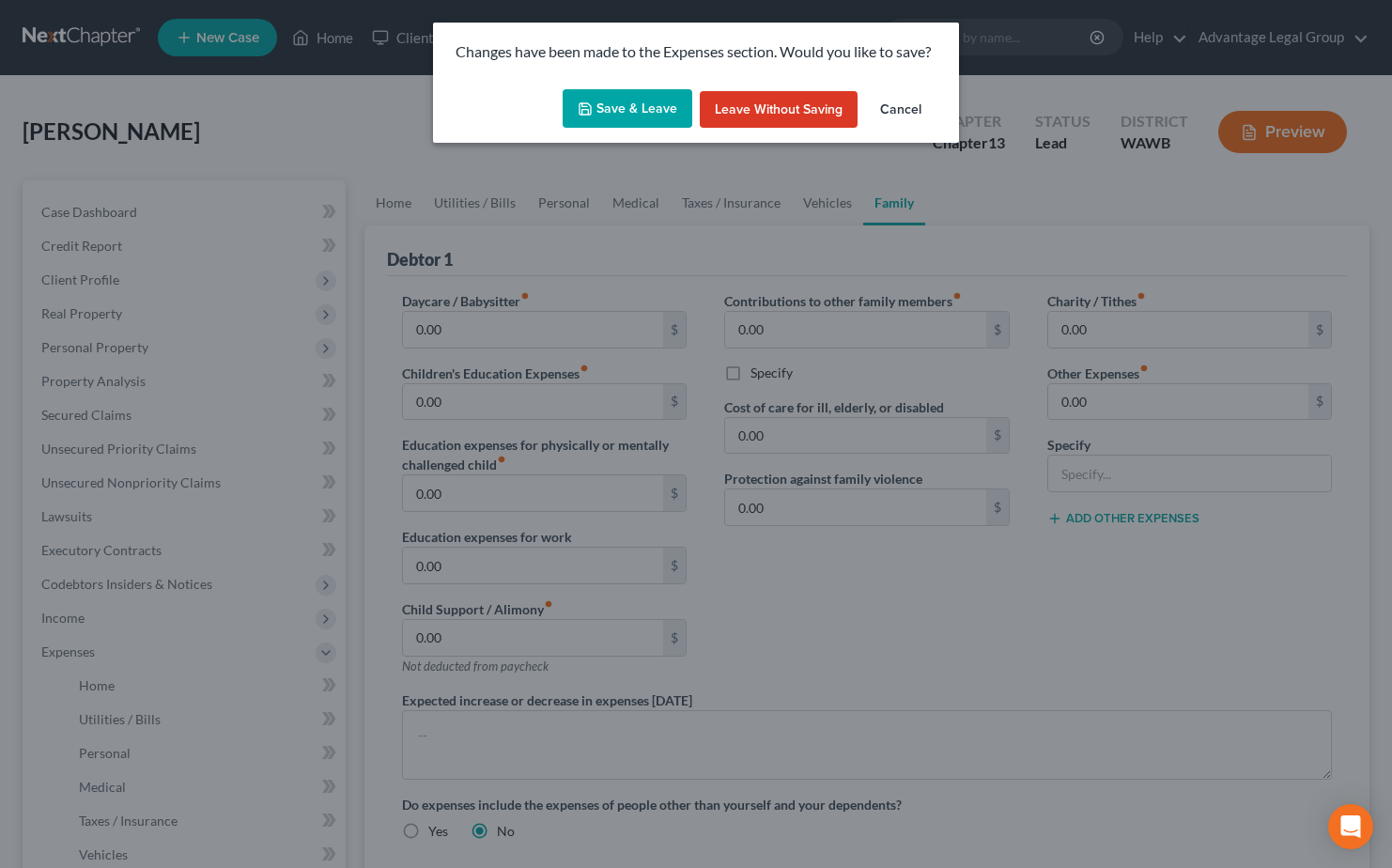
click at [613, 108] on button "Save & Leave" at bounding box center [627, 109] width 129 height 40
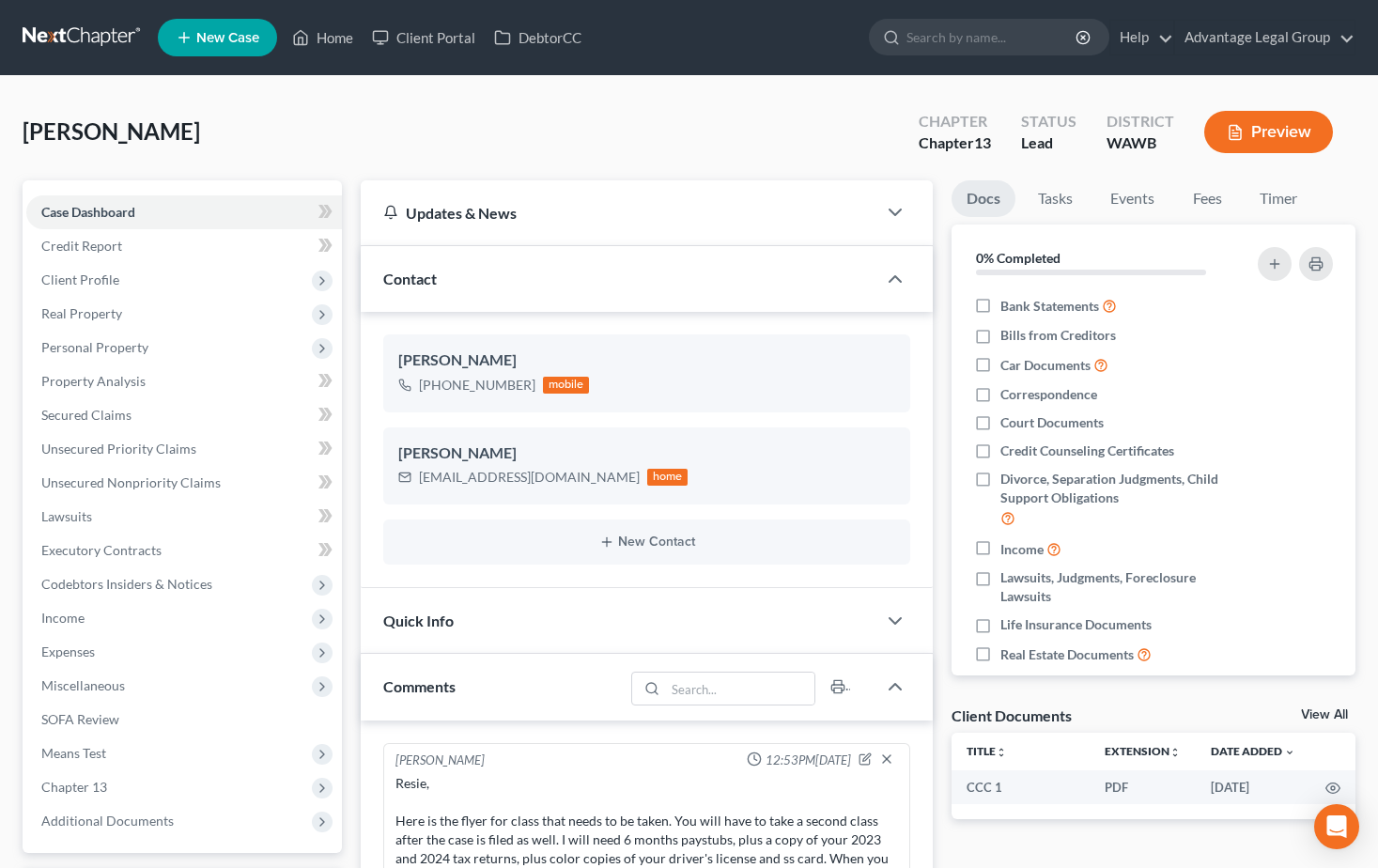
click at [275, 120] on div "[PERSON_NAME] Upgraded Chapter Chapter 13 Status Lead District [GEOGRAPHIC_DATA…" at bounding box center [689, 139] width 1333 height 81
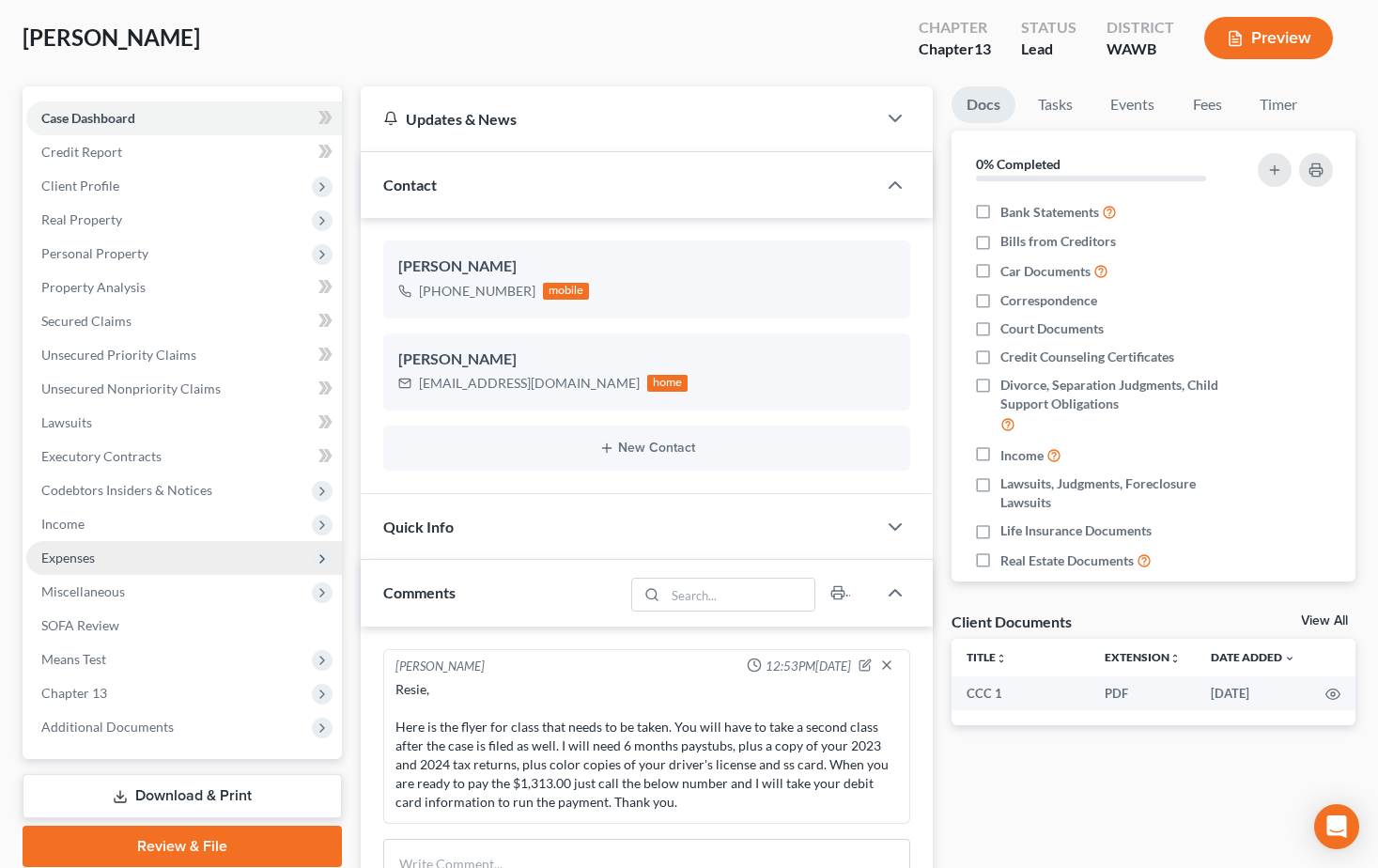
click at [76, 559] on span "Expenses" at bounding box center [69, 557] width 54 height 16
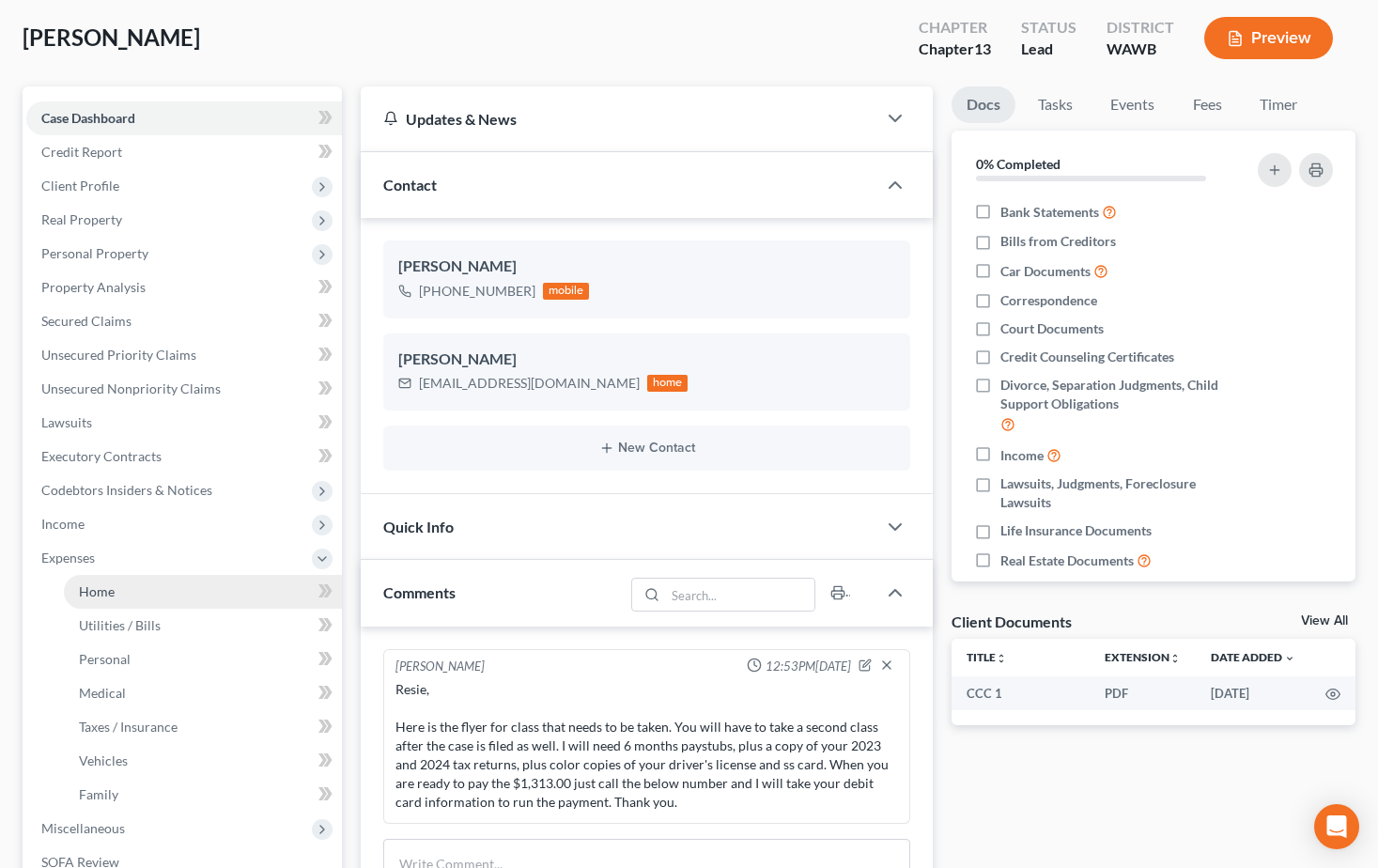
click at [81, 588] on span "Home" at bounding box center [96, 591] width 36 height 16
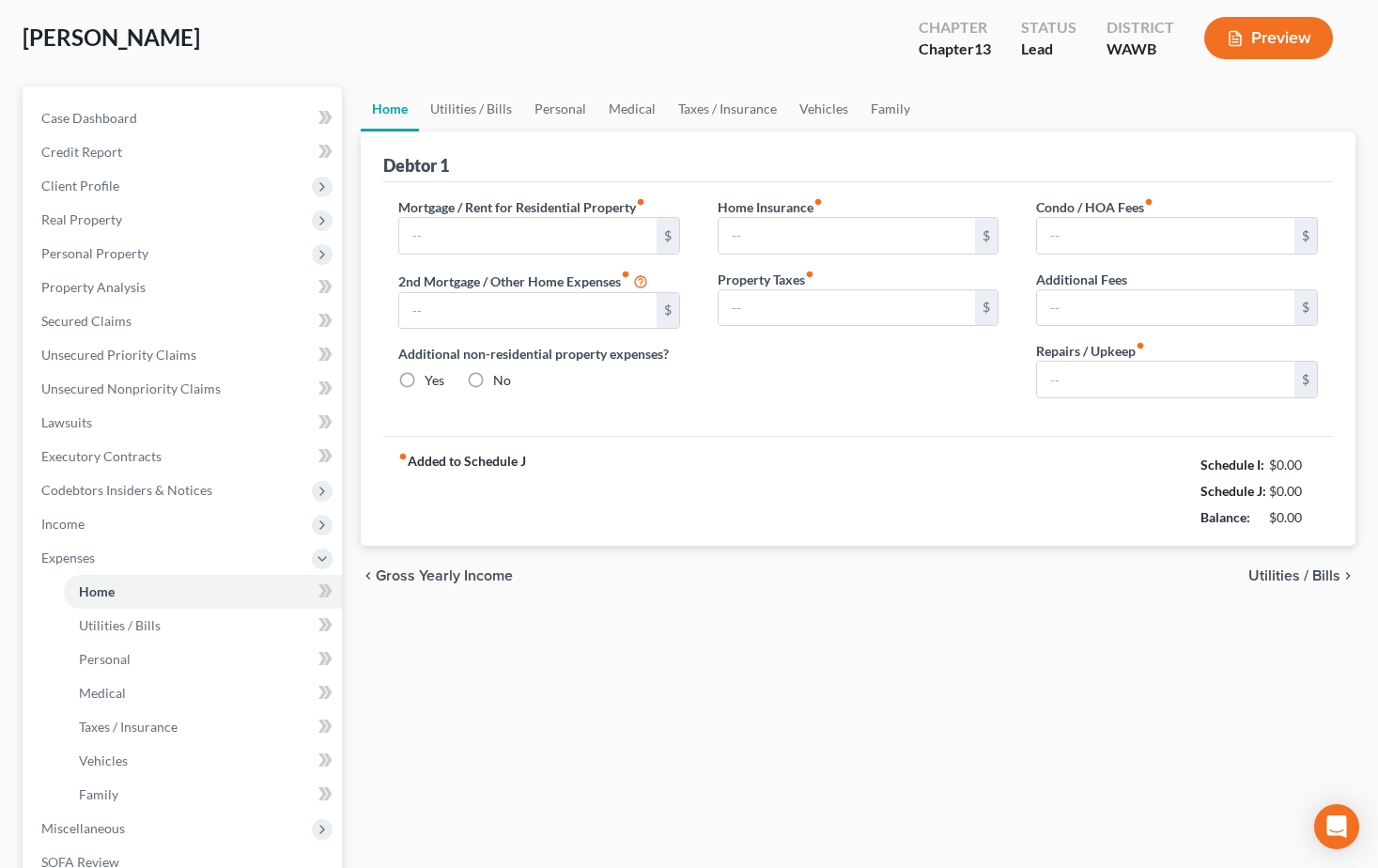
scroll to position [18, 0]
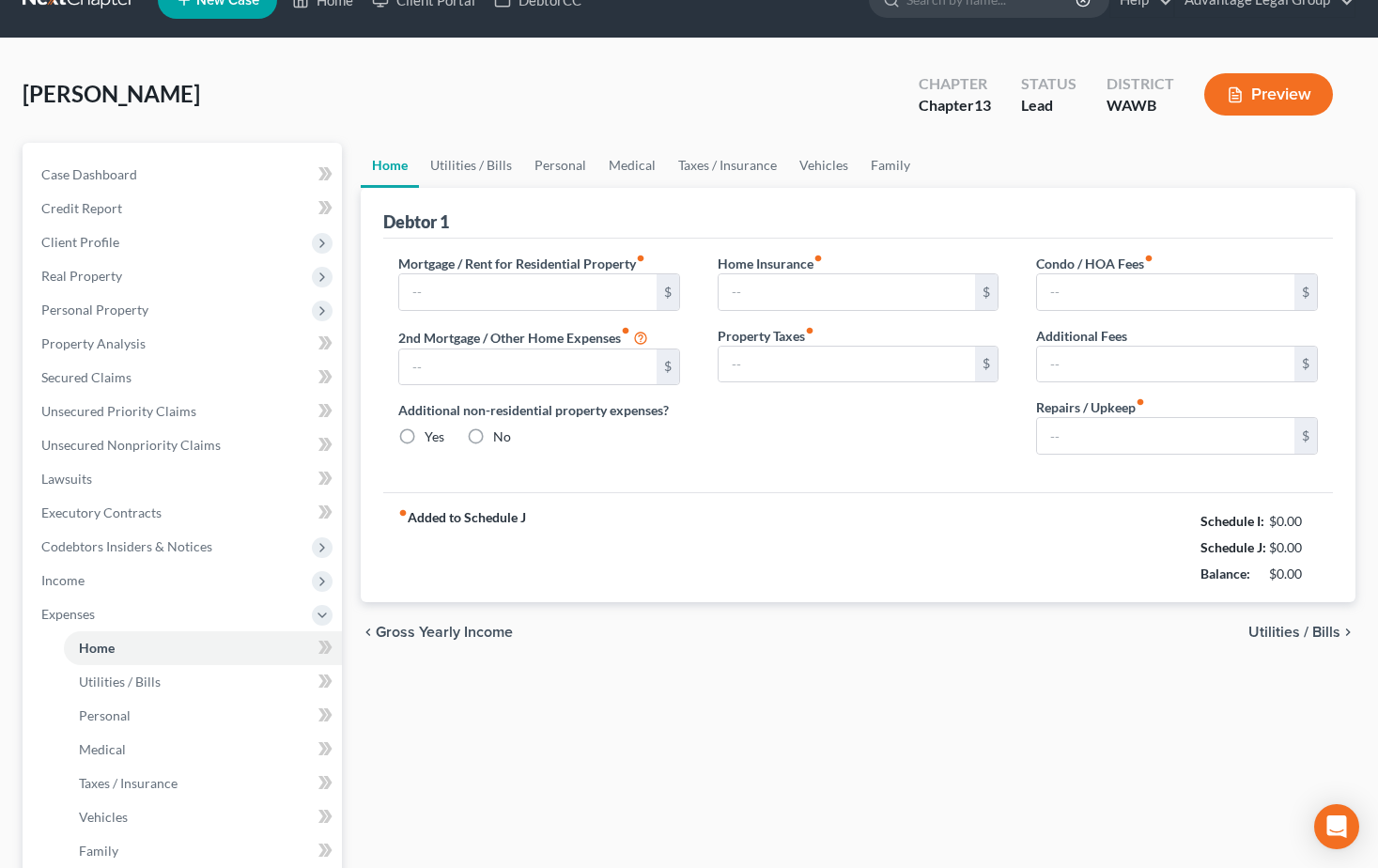
type input "850.00"
type input "0.00"
radio input "true"
type input "0.00"
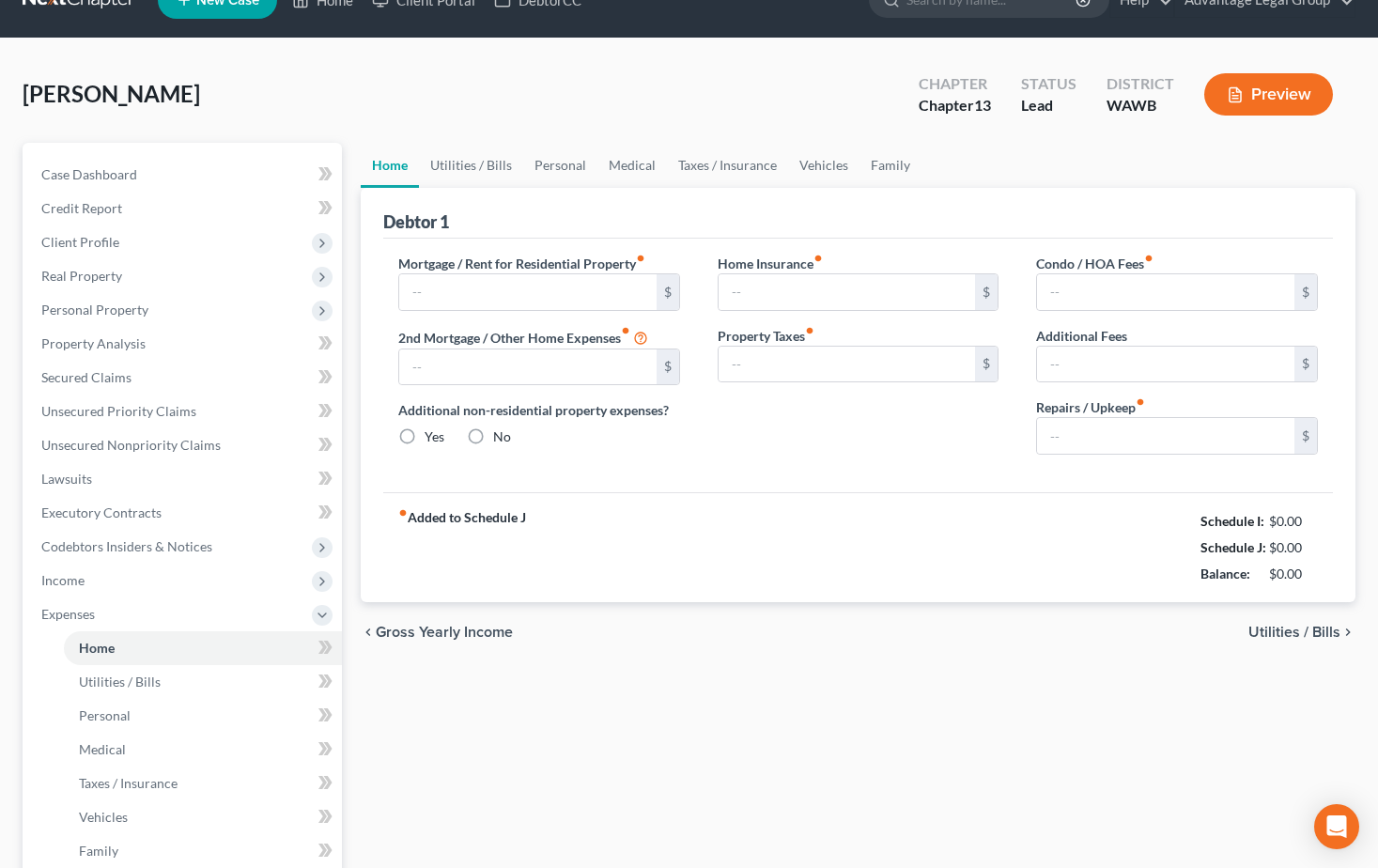
type input "0.00"
type input "200.00"
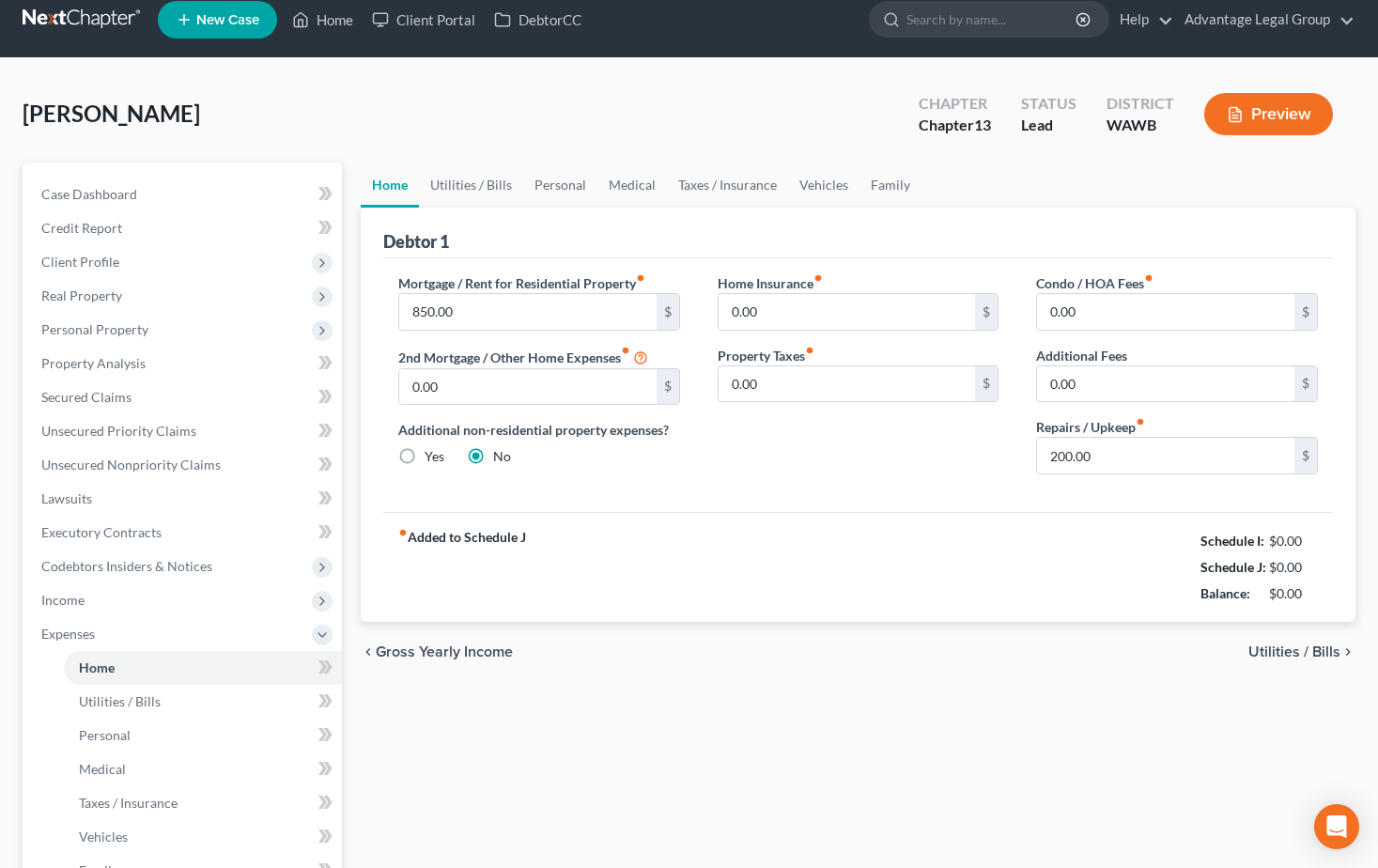
scroll to position [0, 0]
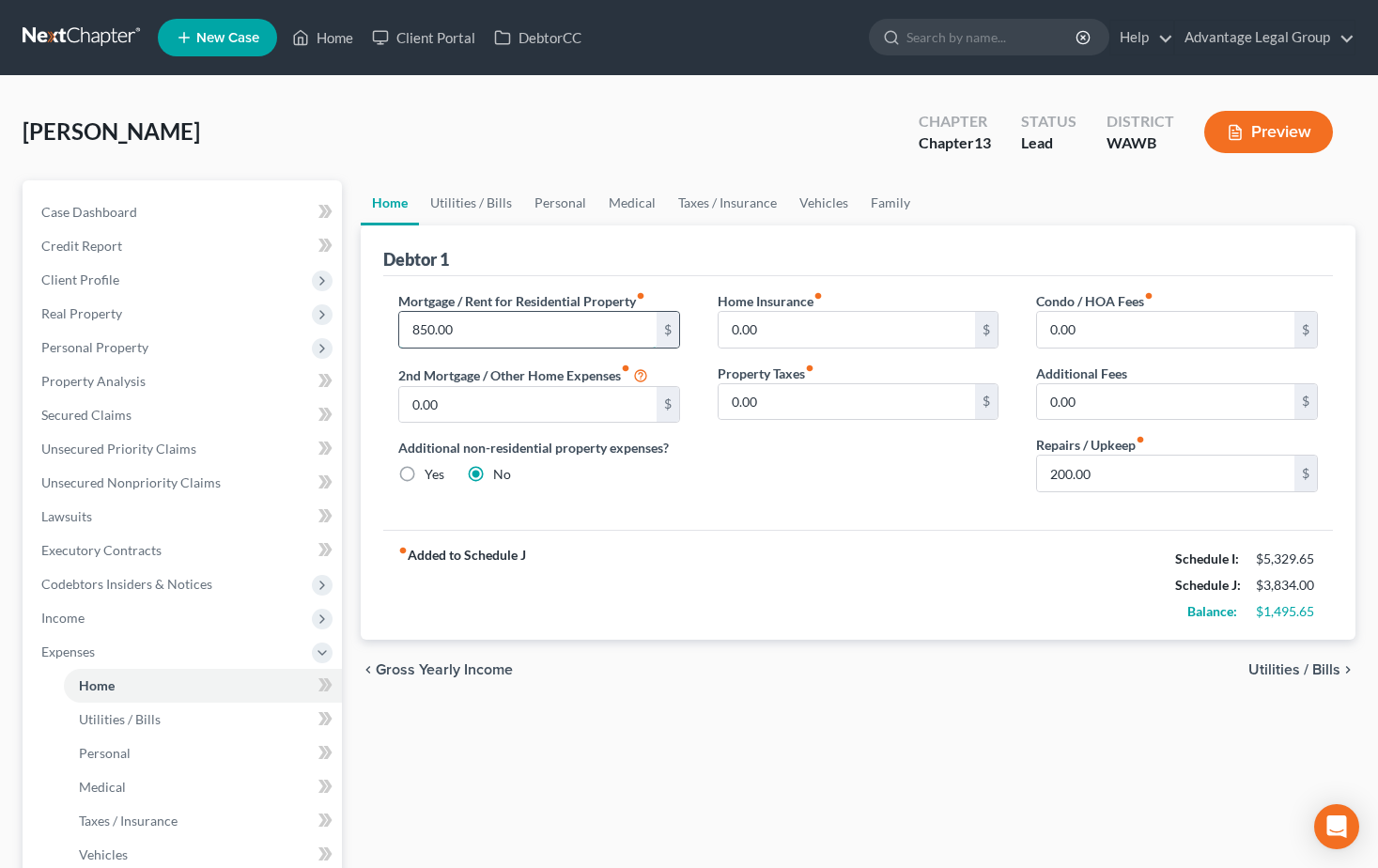
click at [495, 336] on input "850.00" at bounding box center [528, 330] width 257 height 36
click at [687, 560] on div "fiber_manual_record Added to Schedule J Schedule I: $5,329.65 Schedule J: $4,68…" at bounding box center [858, 584] width 950 height 110
click at [489, 334] on input "1,701.00" at bounding box center [528, 330] width 257 height 36
type input "850.00"
click at [878, 198] on link "Family" at bounding box center [890, 203] width 62 height 45
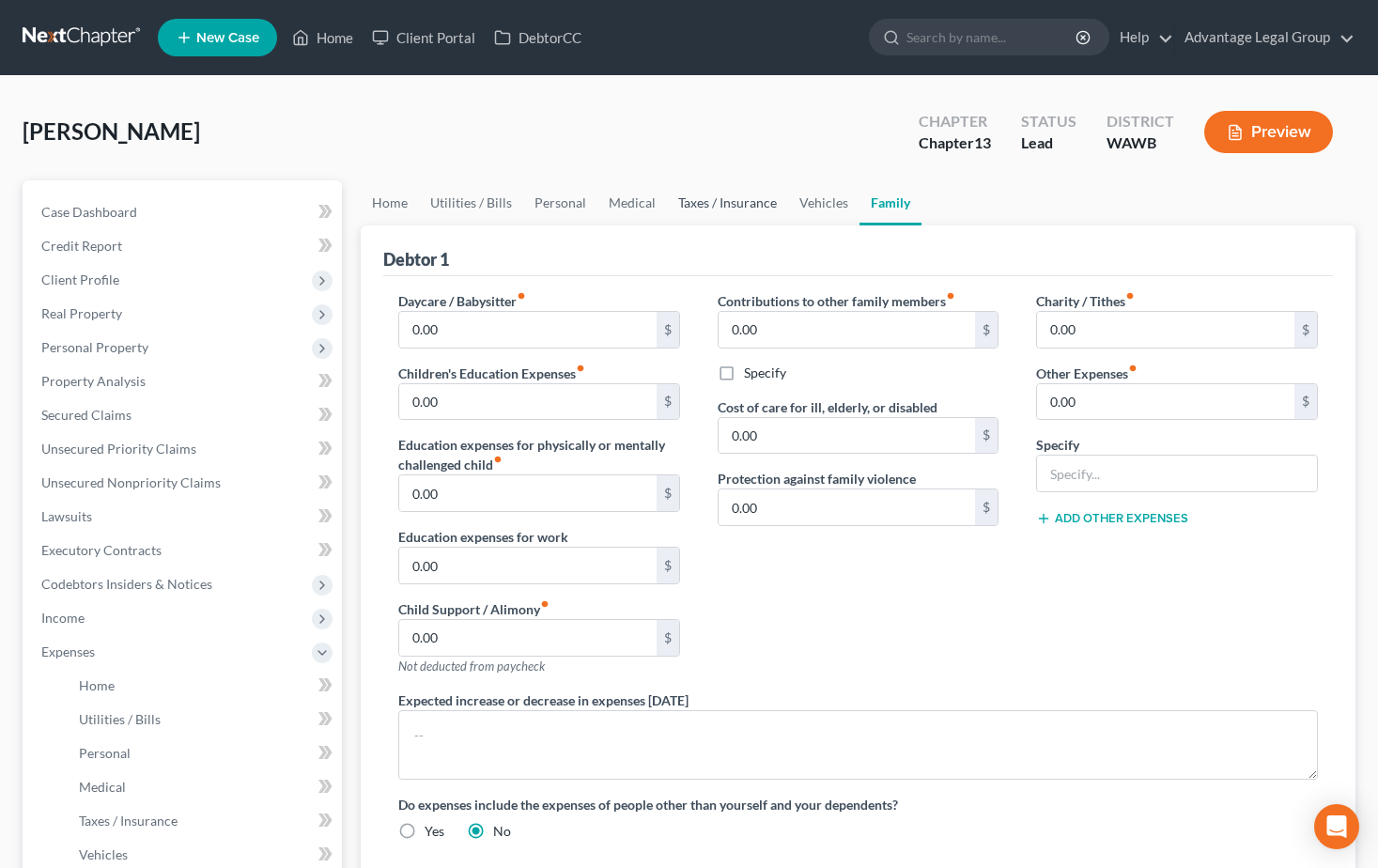
click at [711, 206] on link "Taxes / Insurance" at bounding box center [727, 203] width 121 height 45
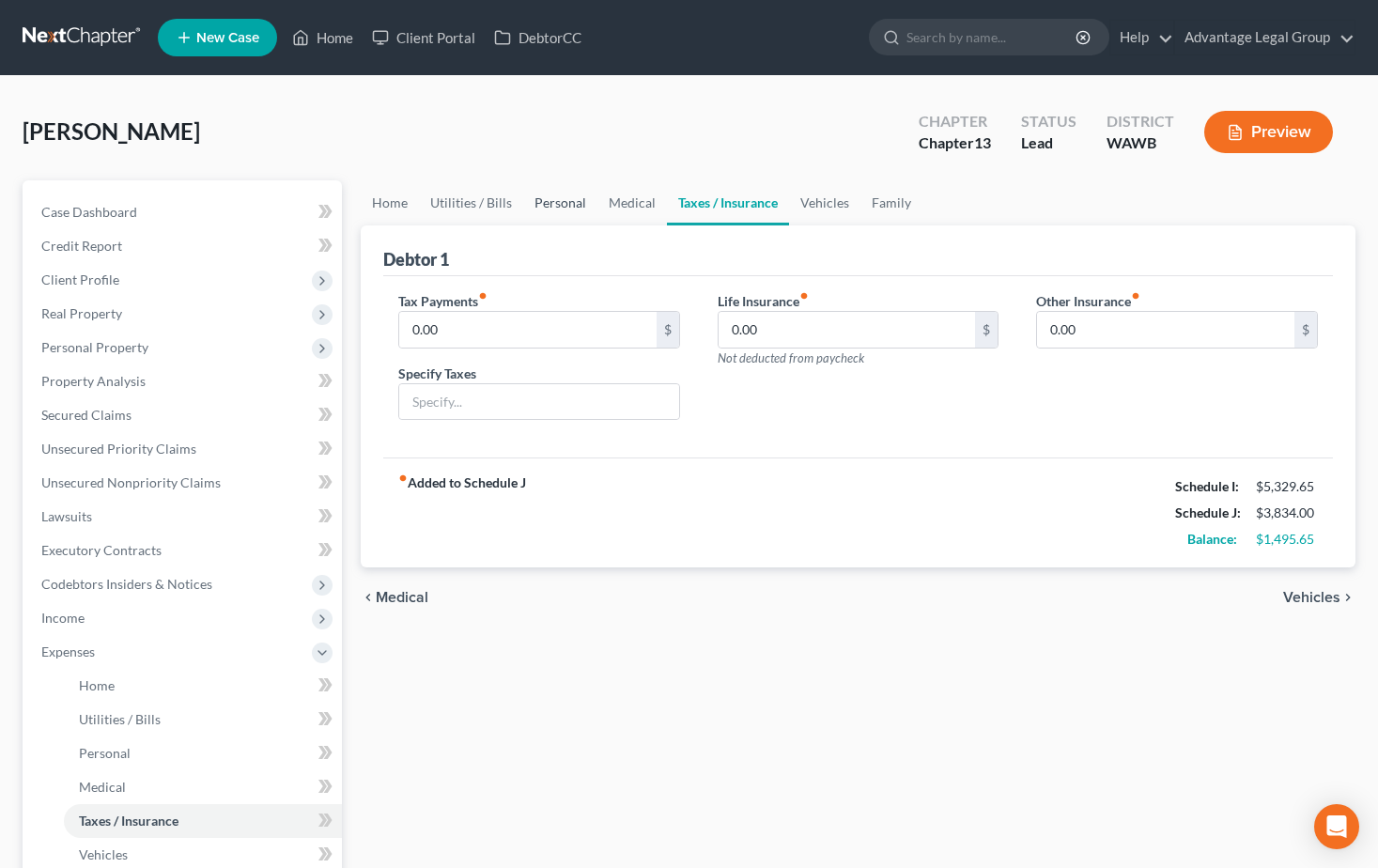
click at [560, 207] on link "Personal" at bounding box center [560, 203] width 75 height 45
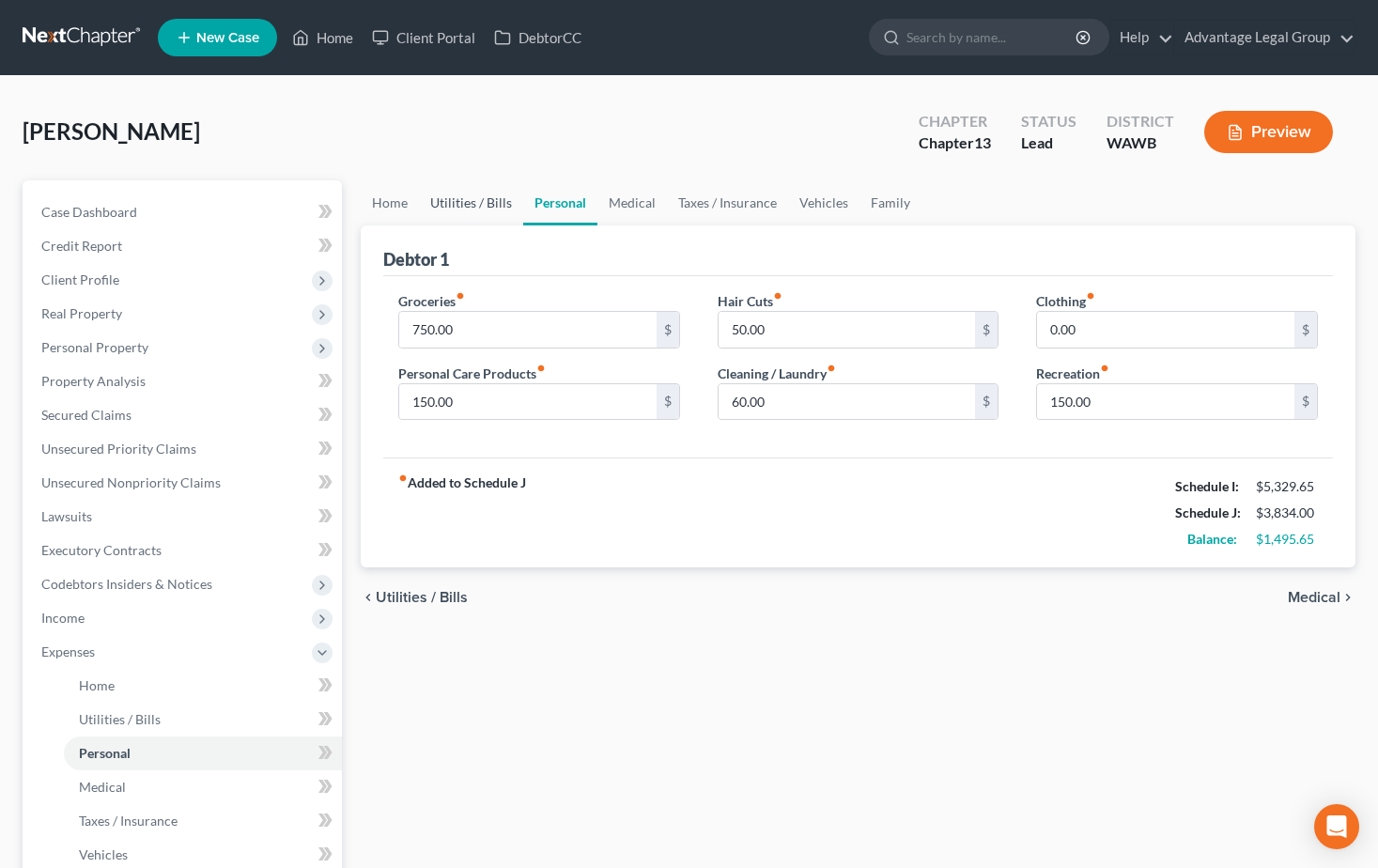
click at [475, 209] on link "Utilities / Bills" at bounding box center [471, 203] width 104 height 45
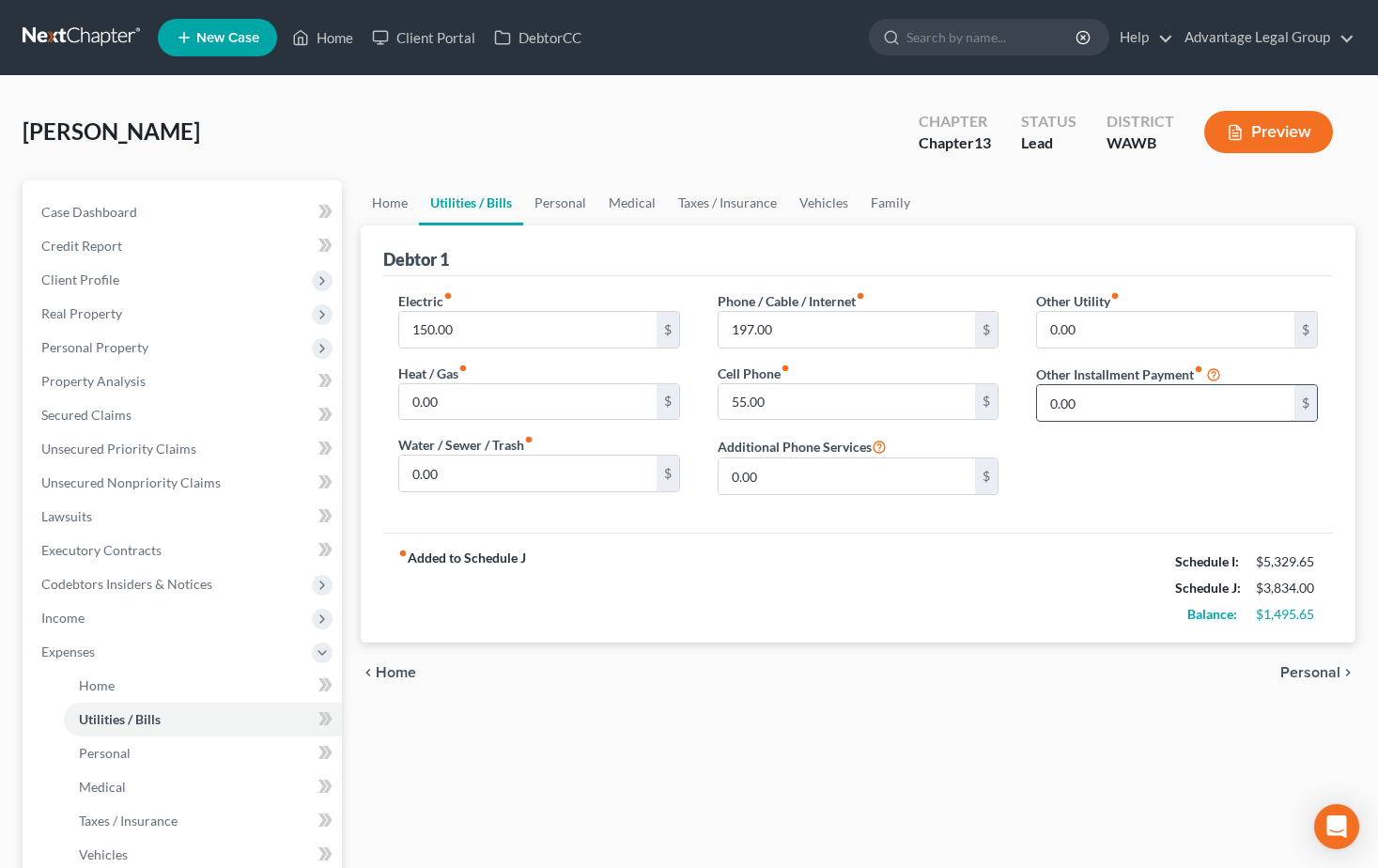
click at [1116, 400] on input "0.00" at bounding box center [1165, 403] width 257 height 36
type input "715.00"
click at [1110, 456] on input "text" at bounding box center [1177, 456] width 280 height 36
type input "Student loan payments"
click at [1062, 691] on div "chevron_left Home Personal chevron_right" at bounding box center [857, 672] width 995 height 61
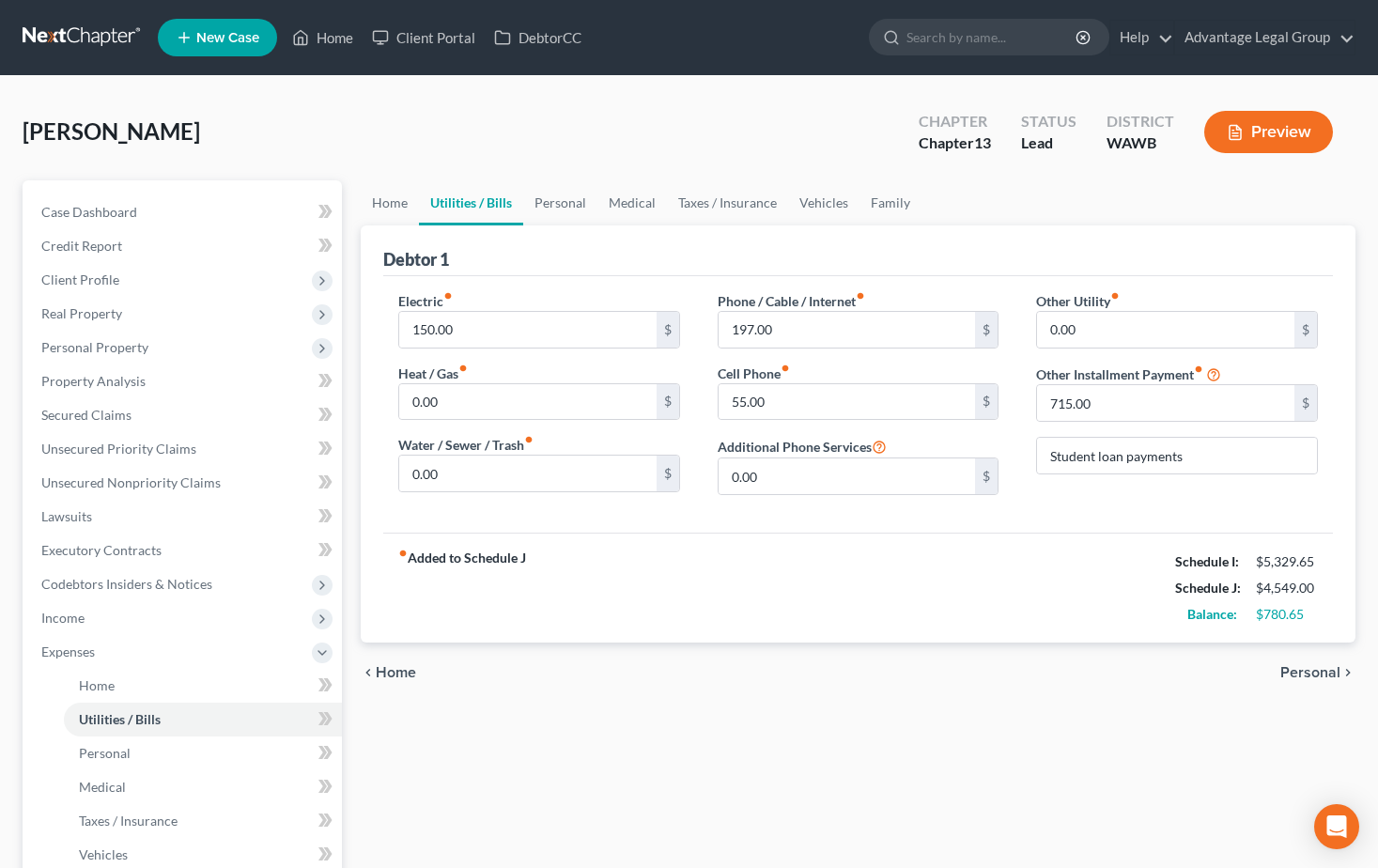
click at [942, 684] on div "chevron_left Home Personal chevron_right" at bounding box center [857, 672] width 995 height 61
click at [387, 205] on link "Home" at bounding box center [389, 203] width 59 height 45
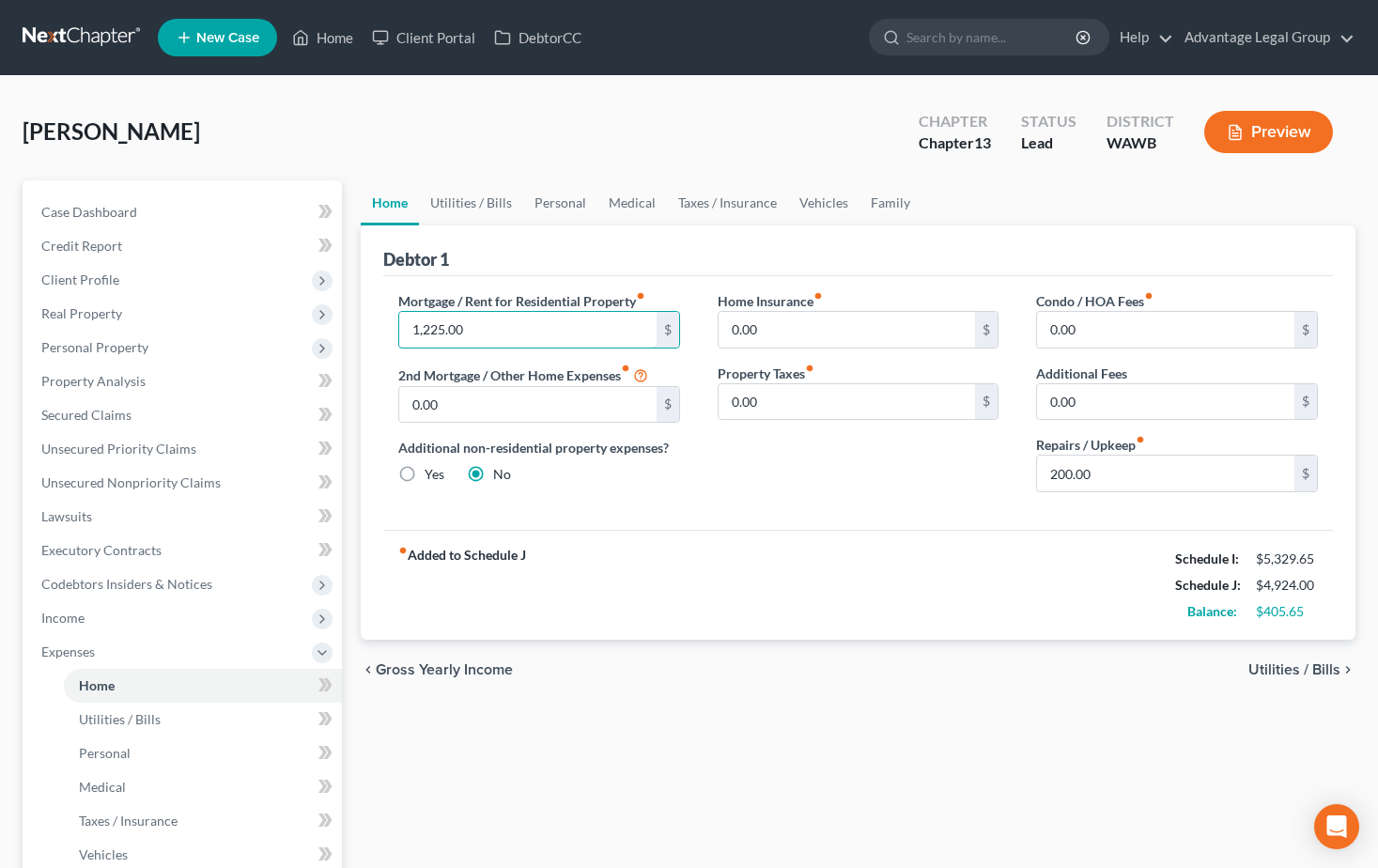
type input "1,225.00"
click at [860, 527] on div "Mortgage / Rent for Residential Property fiber_manual_record 1,225.00 $ 2nd Mor…" at bounding box center [858, 402] width 950 height 253
click at [1285, 669] on span "Utilities / Bills" at bounding box center [1295, 669] width 92 height 15
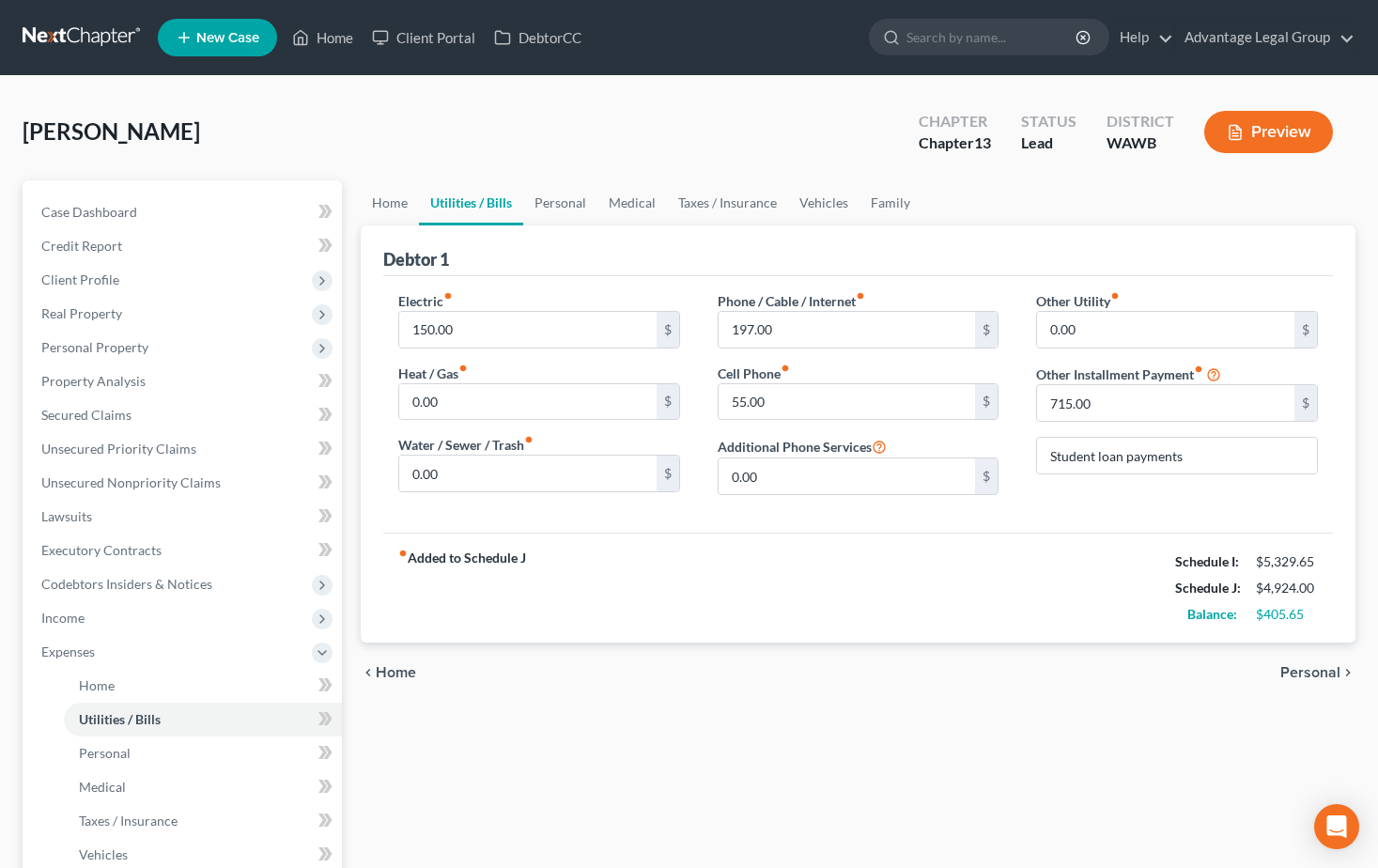
click at [1302, 669] on span "Personal" at bounding box center [1310, 671] width 61 height 15
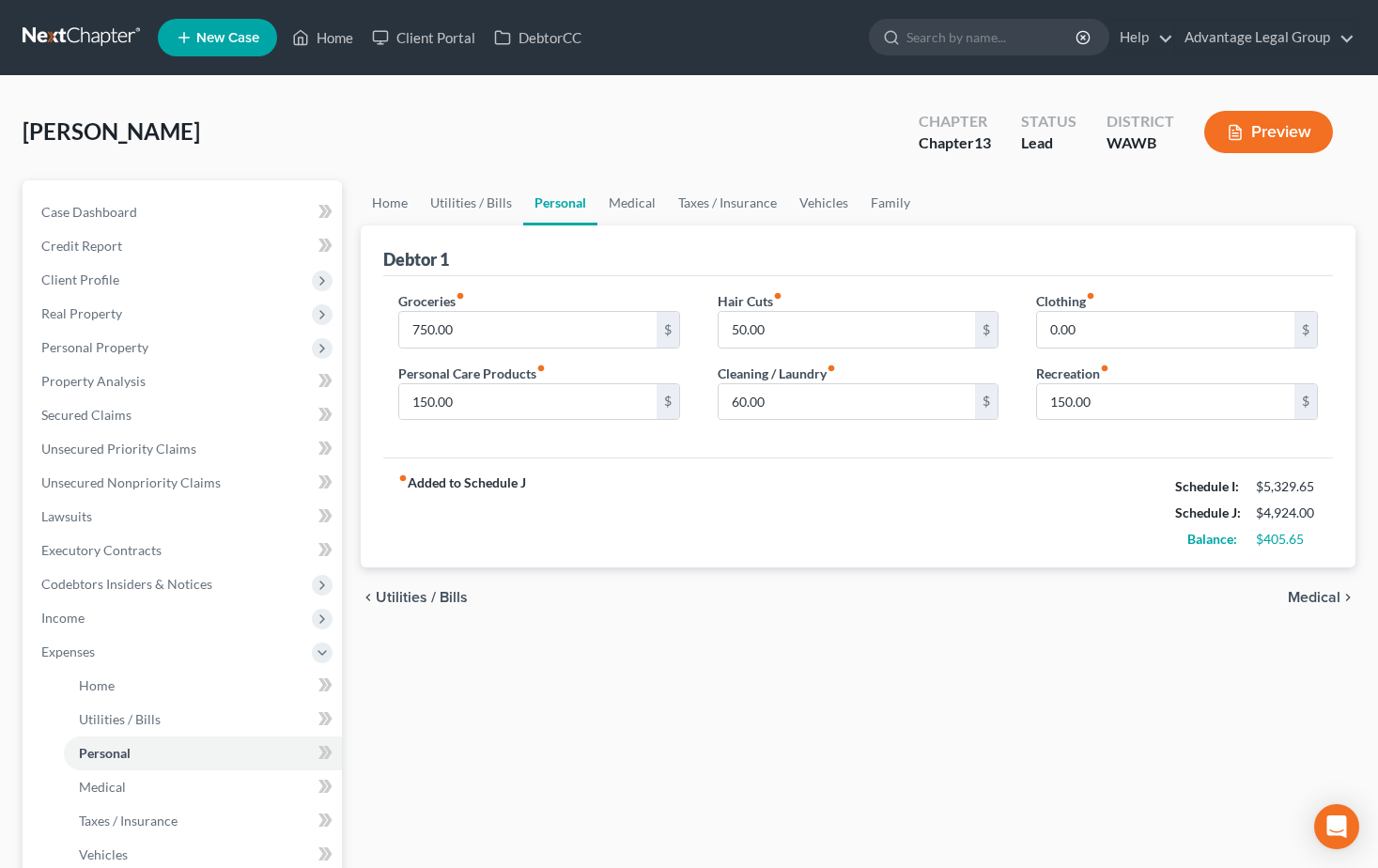
drag, startPoint x: 1320, startPoint y: 594, endPoint x: 1268, endPoint y: 643, distance: 71.4
click at [1320, 596] on span "Medical" at bounding box center [1313, 597] width 53 height 15
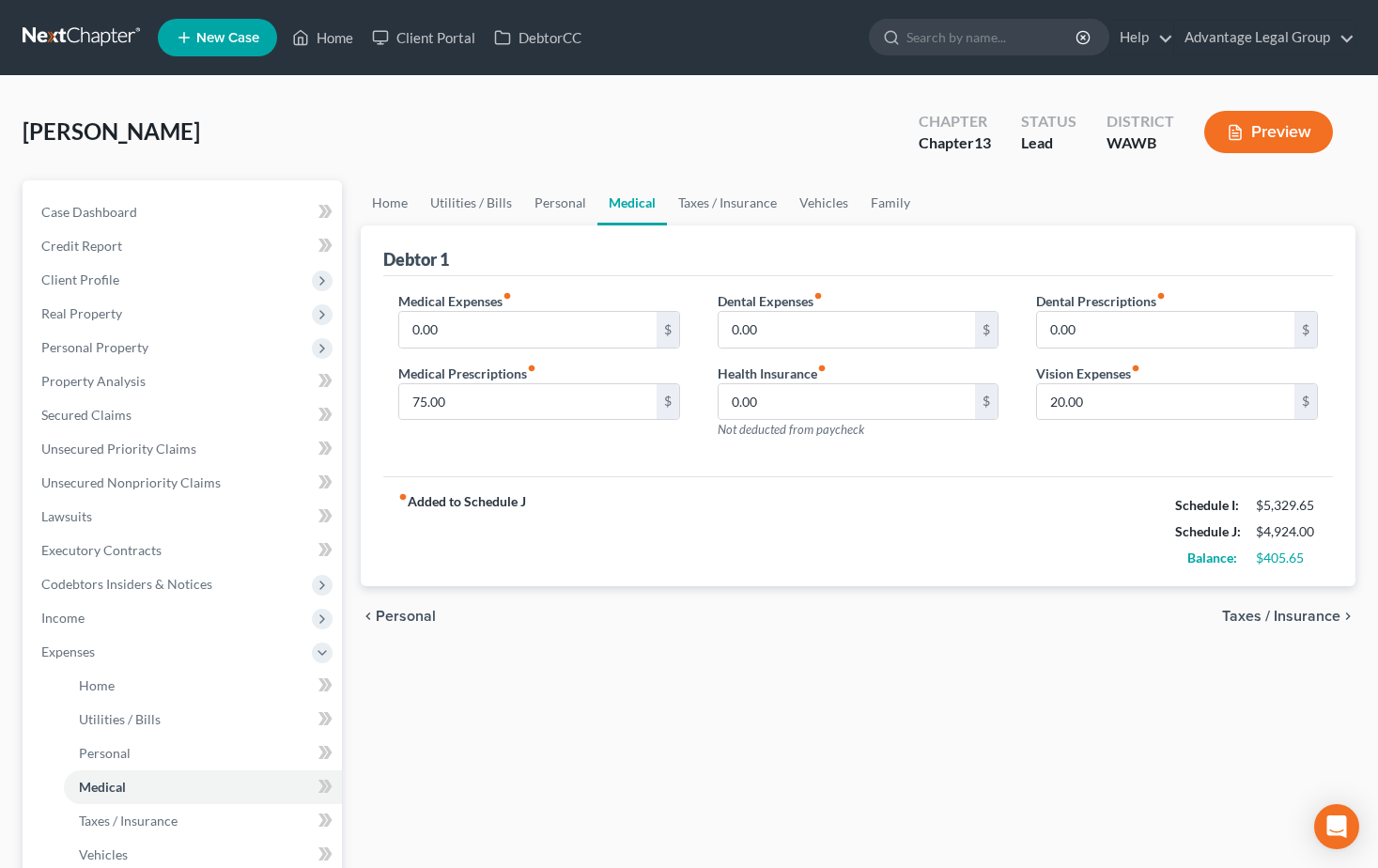
click at [1253, 618] on span "Taxes / Insurance" at bounding box center [1281, 616] width 118 height 15
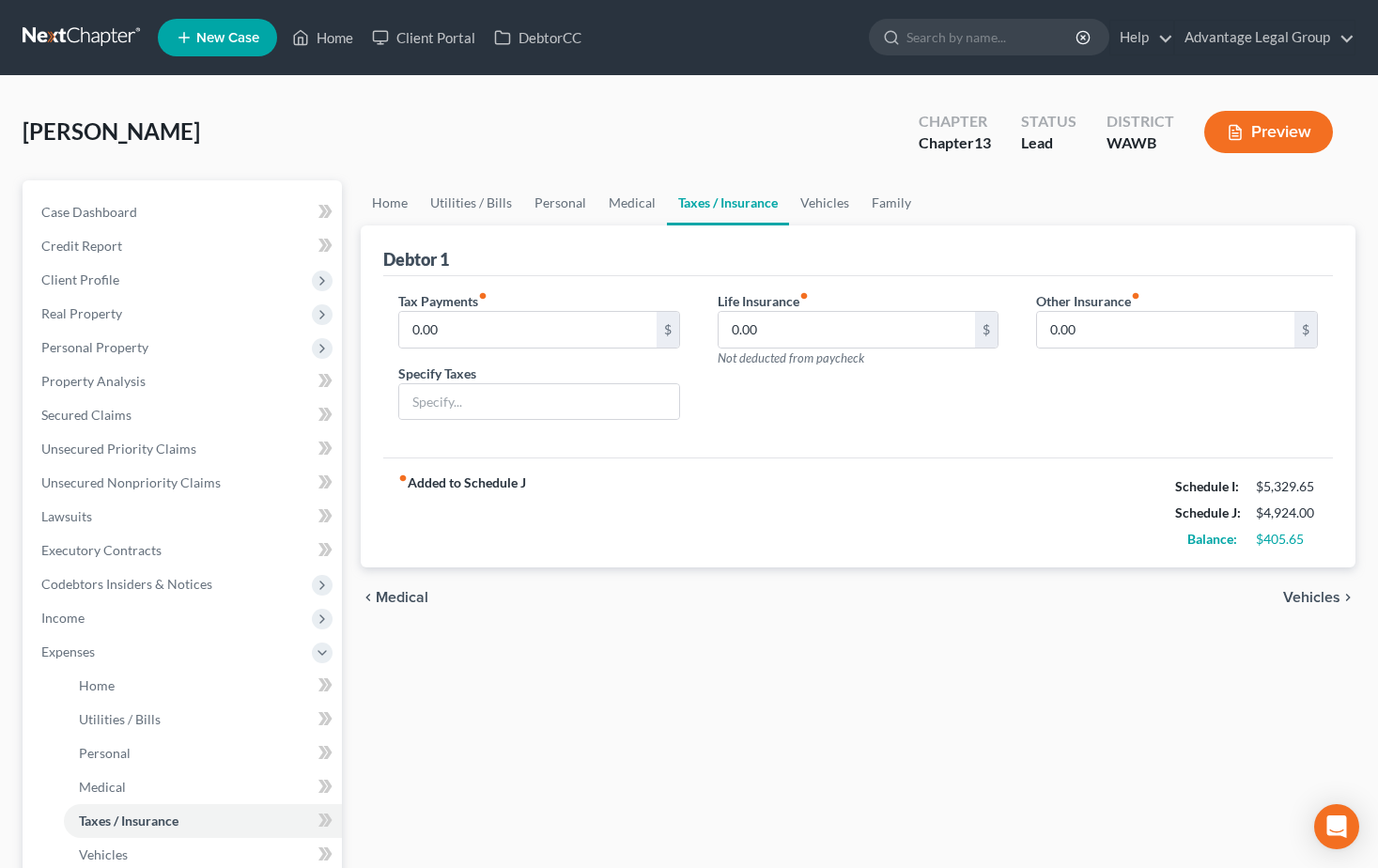
click at [1301, 596] on span "Vehicles" at bounding box center [1312, 597] width 58 height 15
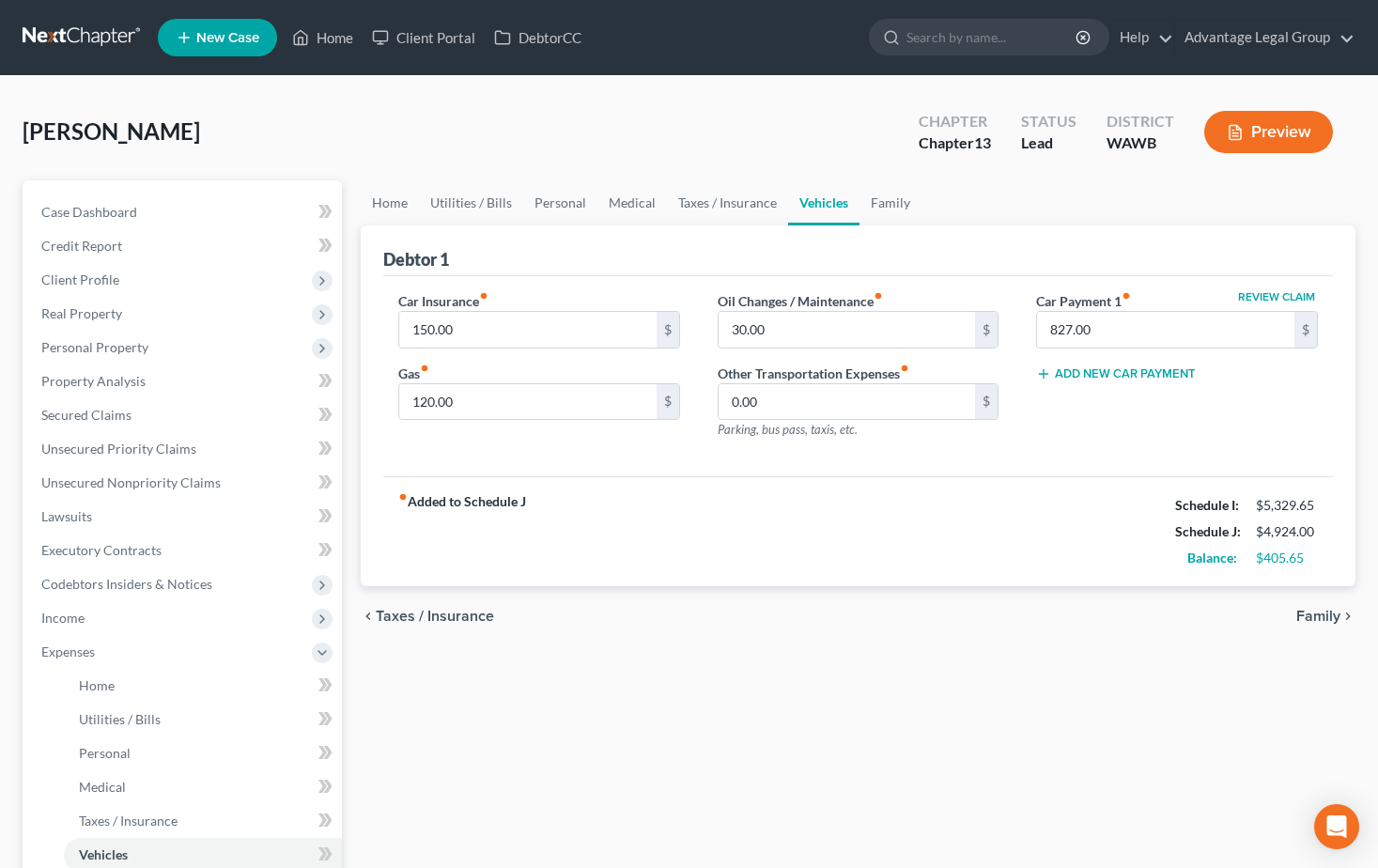
click at [1306, 614] on span "Family" at bounding box center [1318, 616] width 44 height 15
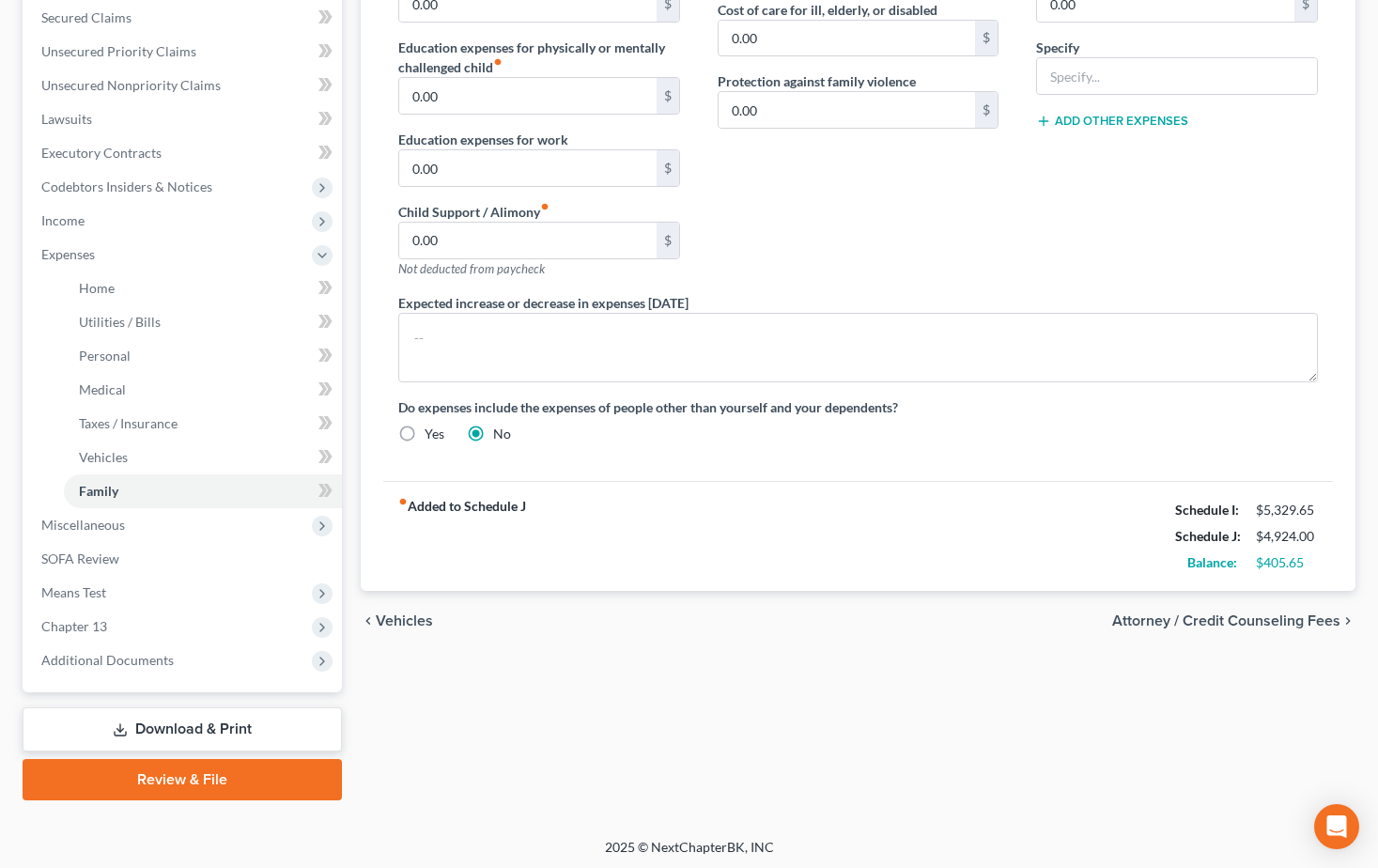
scroll to position [401, 0]
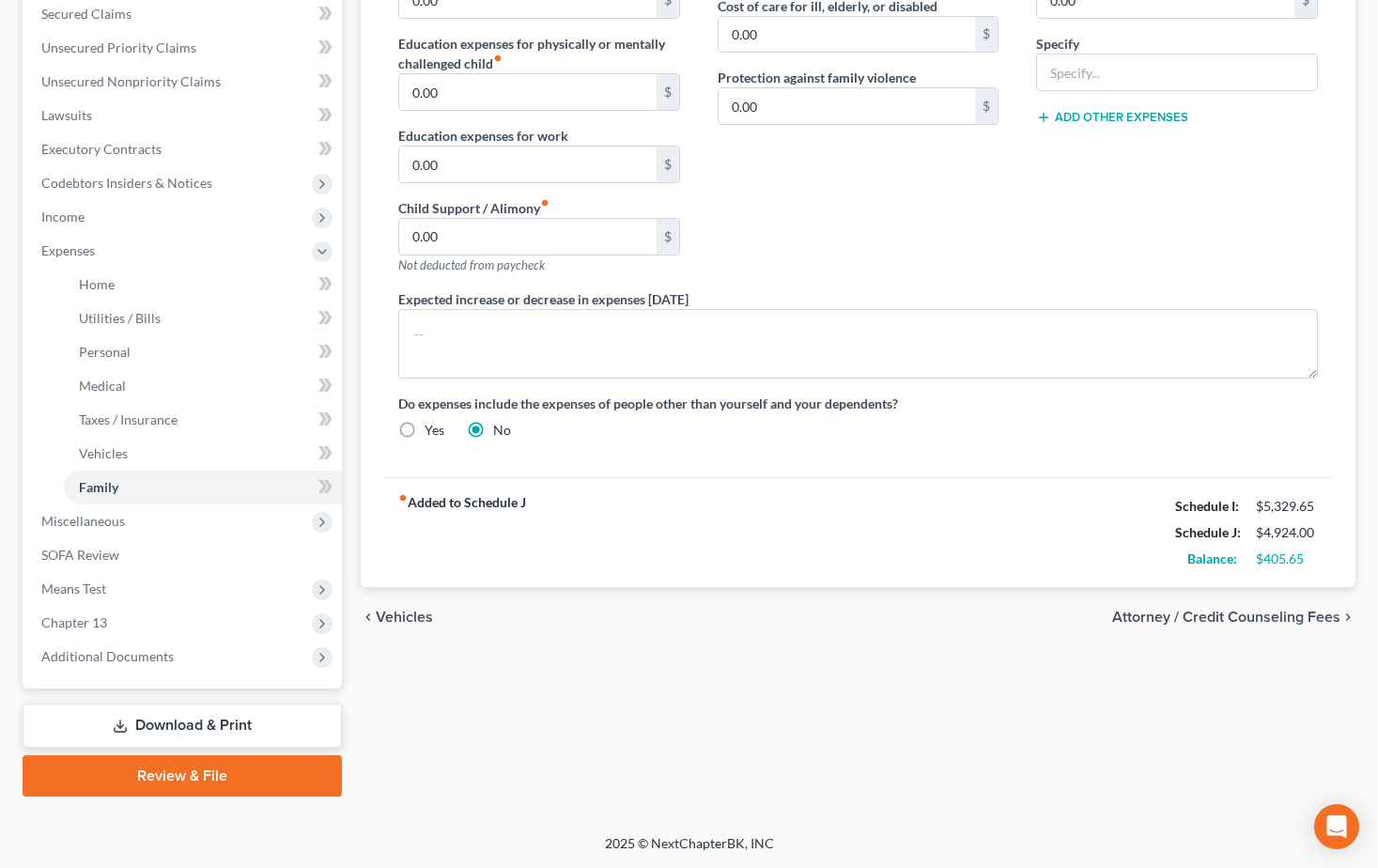
click at [1219, 621] on span "Attorney / Credit Counseling Fees" at bounding box center [1226, 617] width 229 height 15
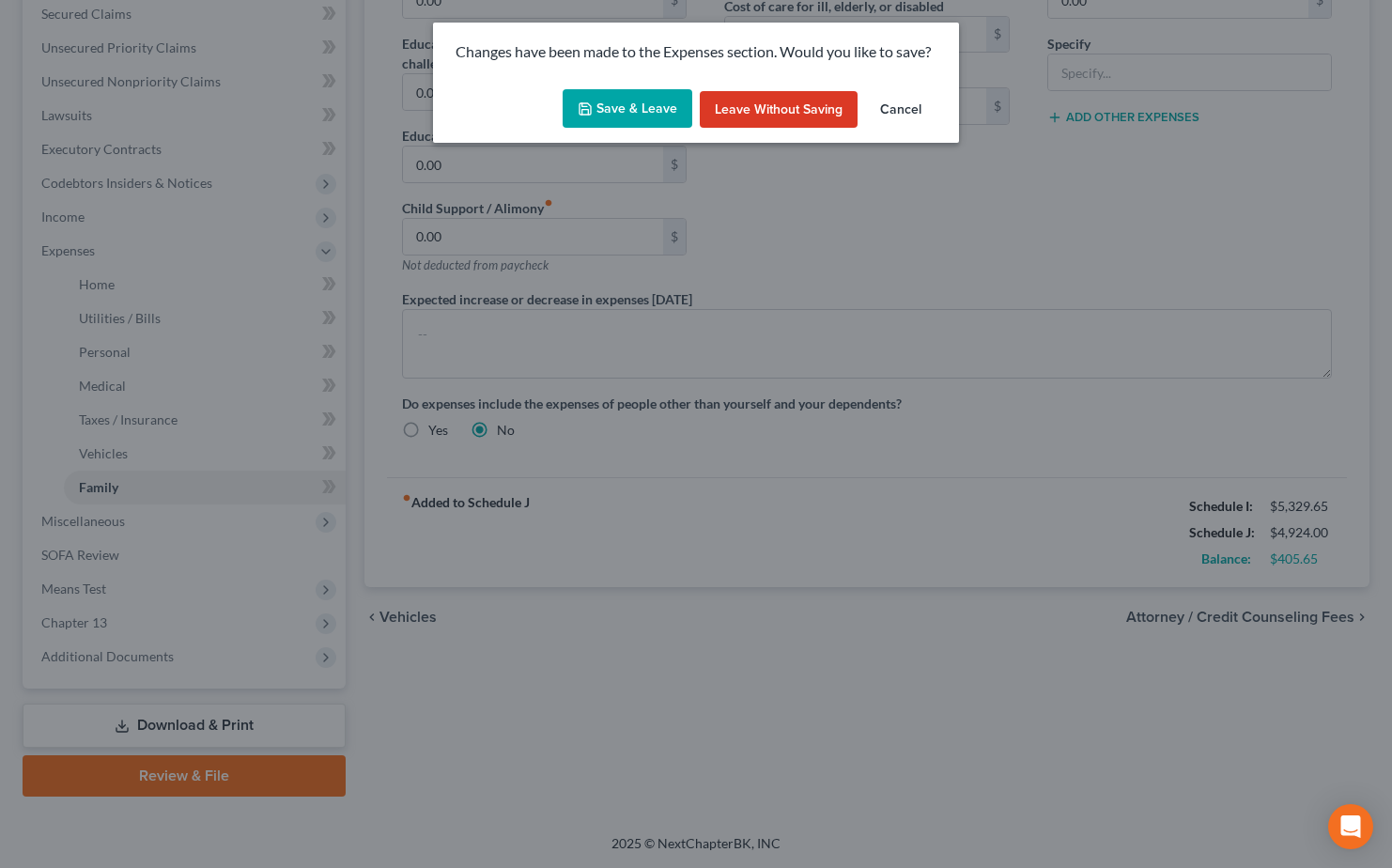
click at [624, 112] on button "Save & Leave" at bounding box center [627, 109] width 129 height 40
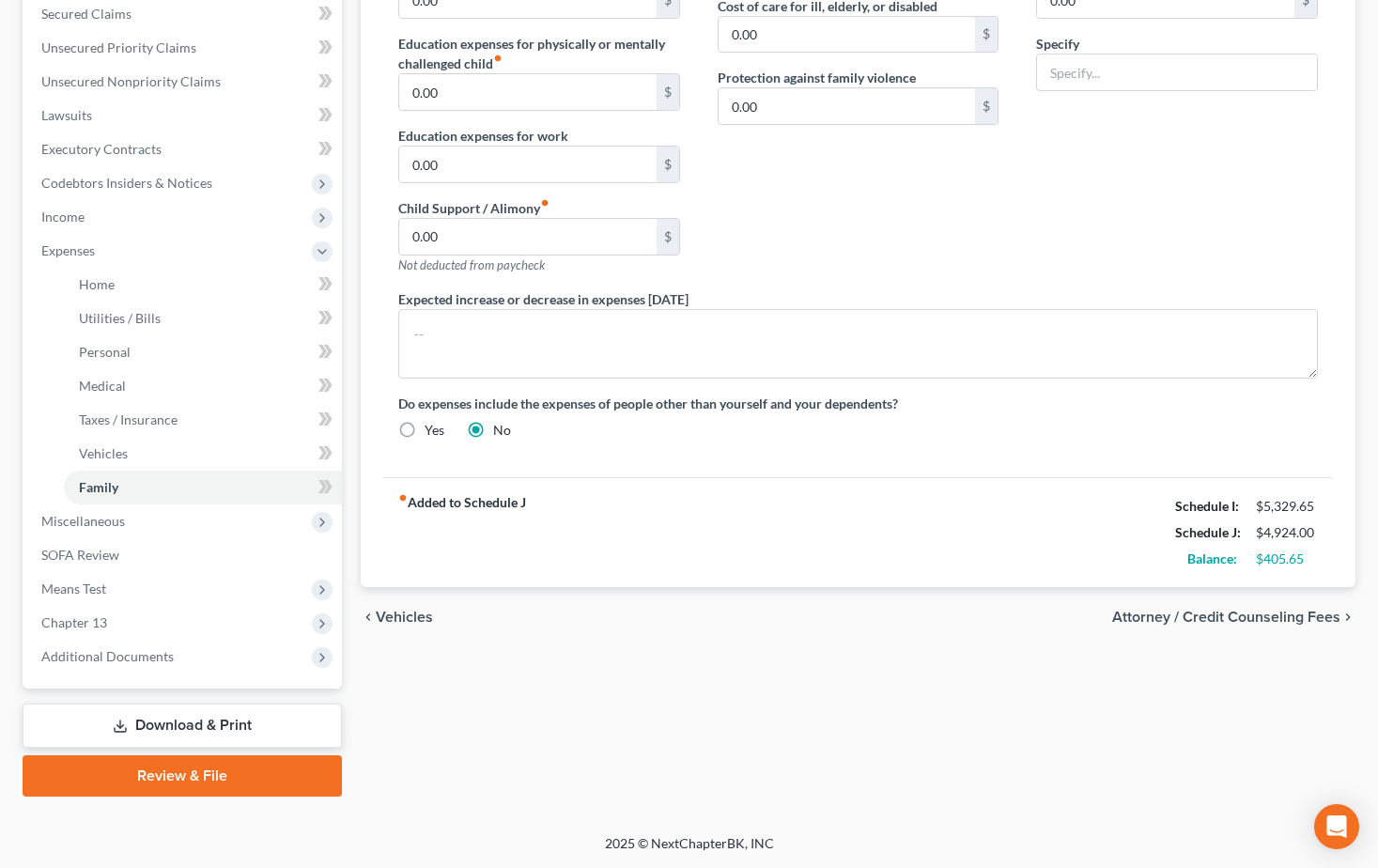
select select "0"
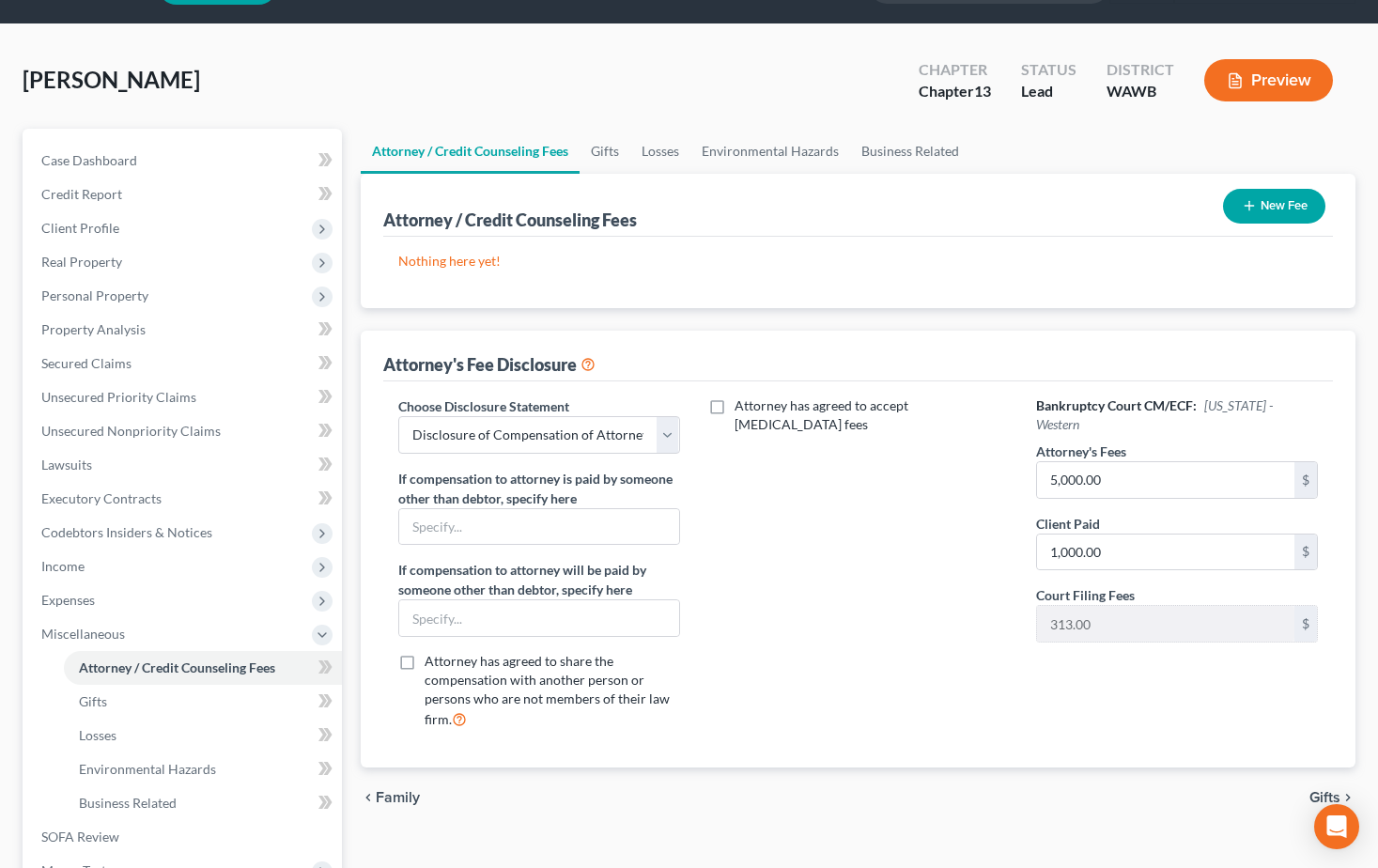
scroll to position [94, 0]
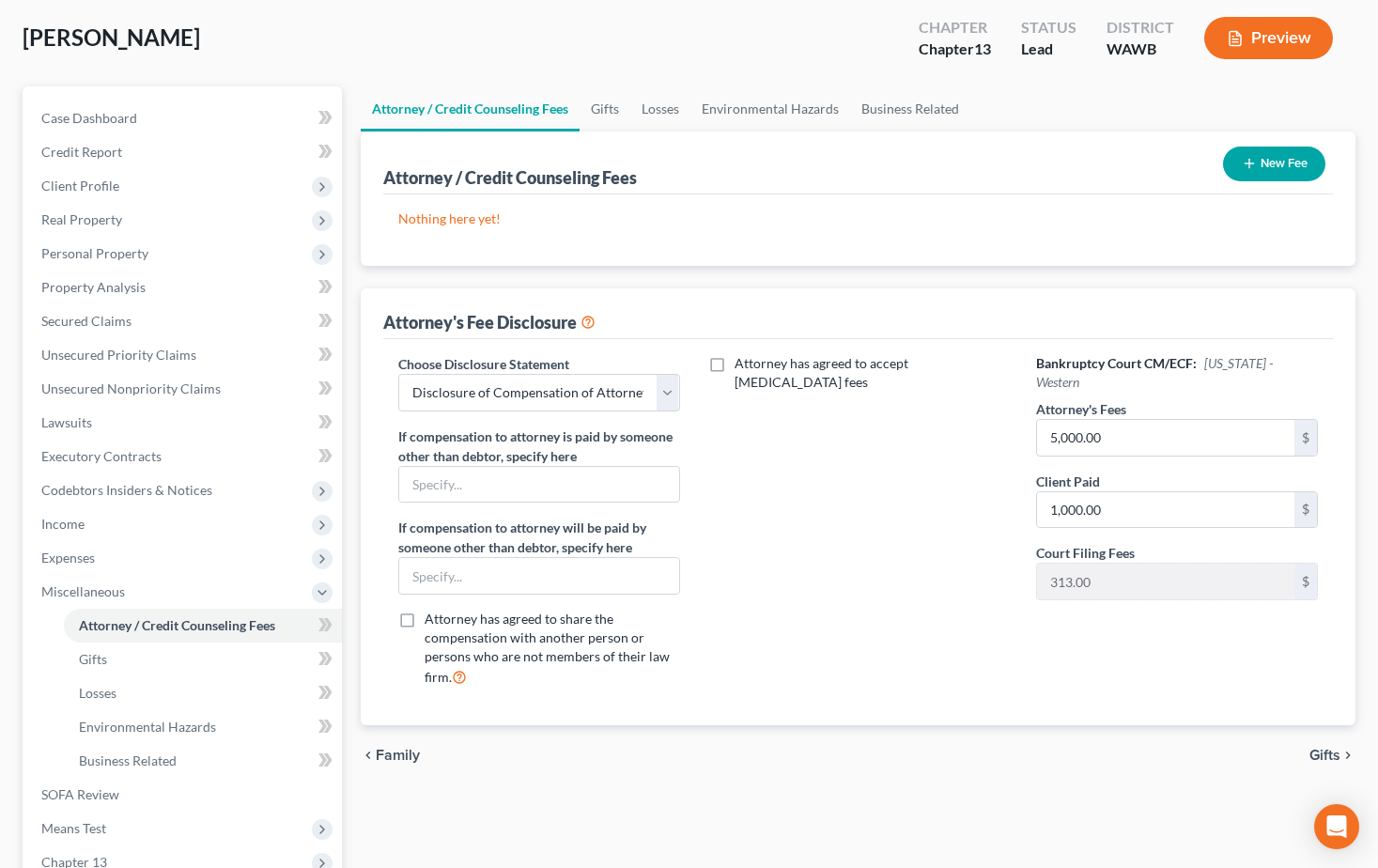
click at [1323, 753] on span "Gifts" at bounding box center [1324, 755] width 31 height 15
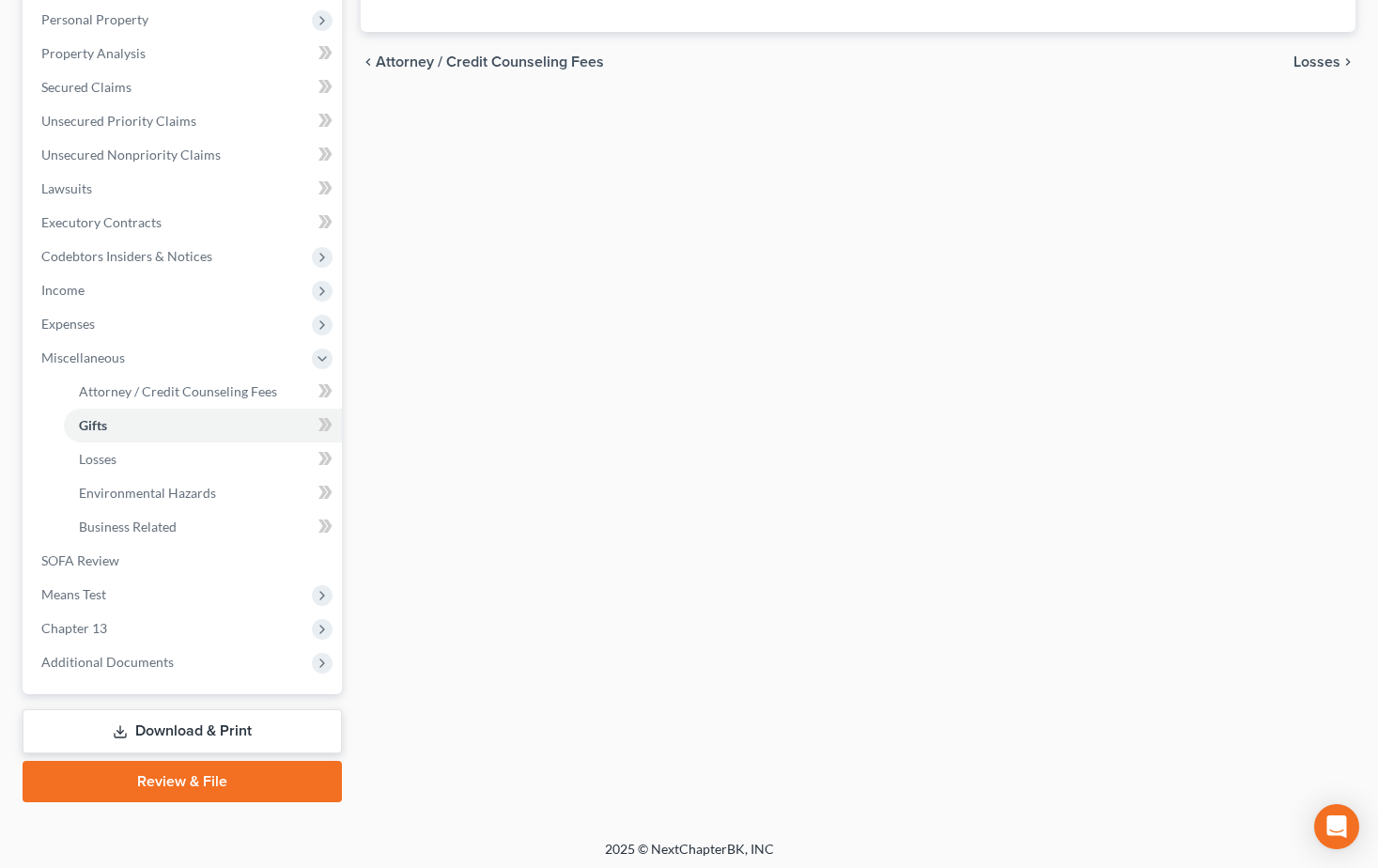
scroll to position [334, 0]
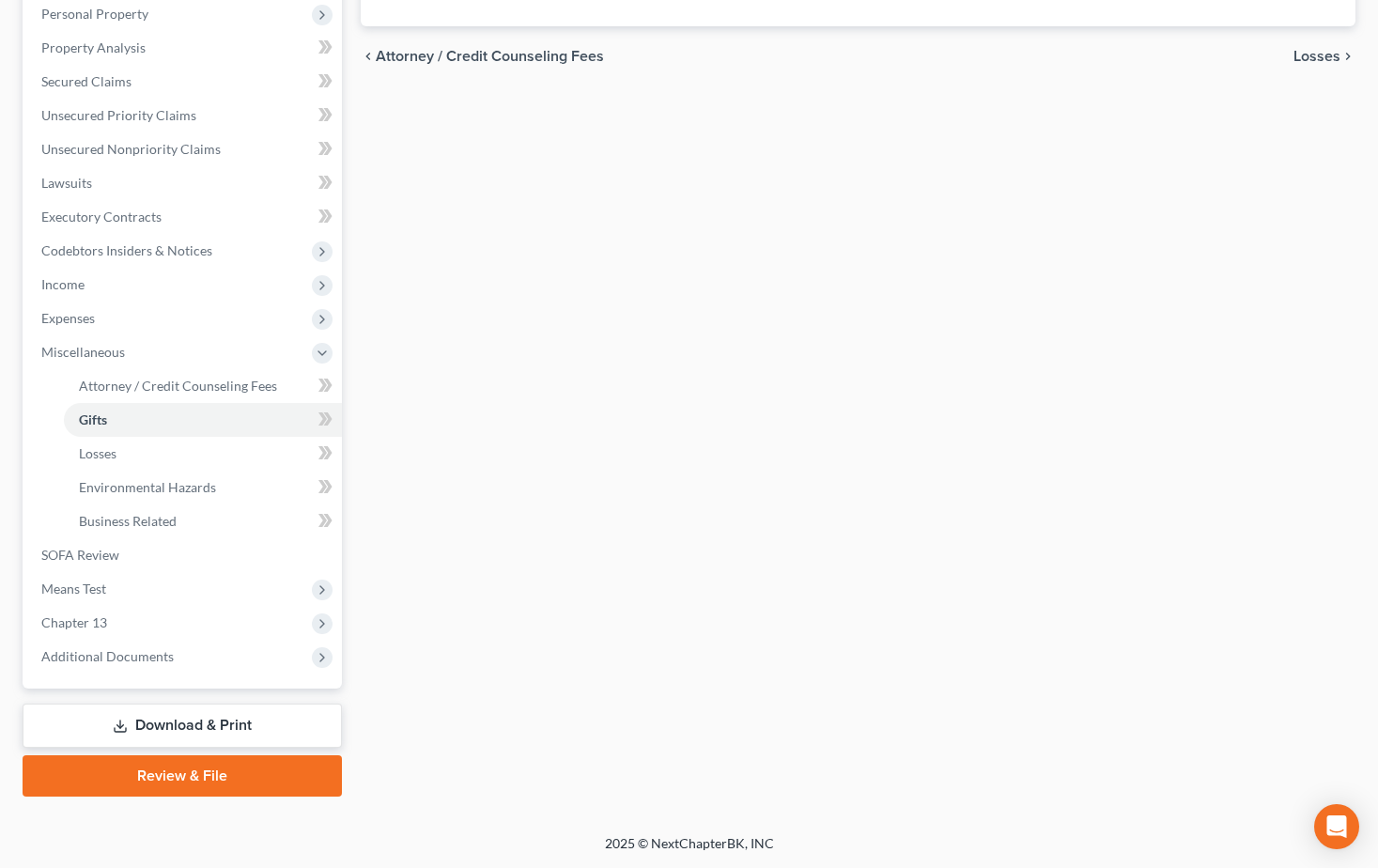
click at [175, 723] on link "Download & Print" at bounding box center [182, 725] width 319 height 44
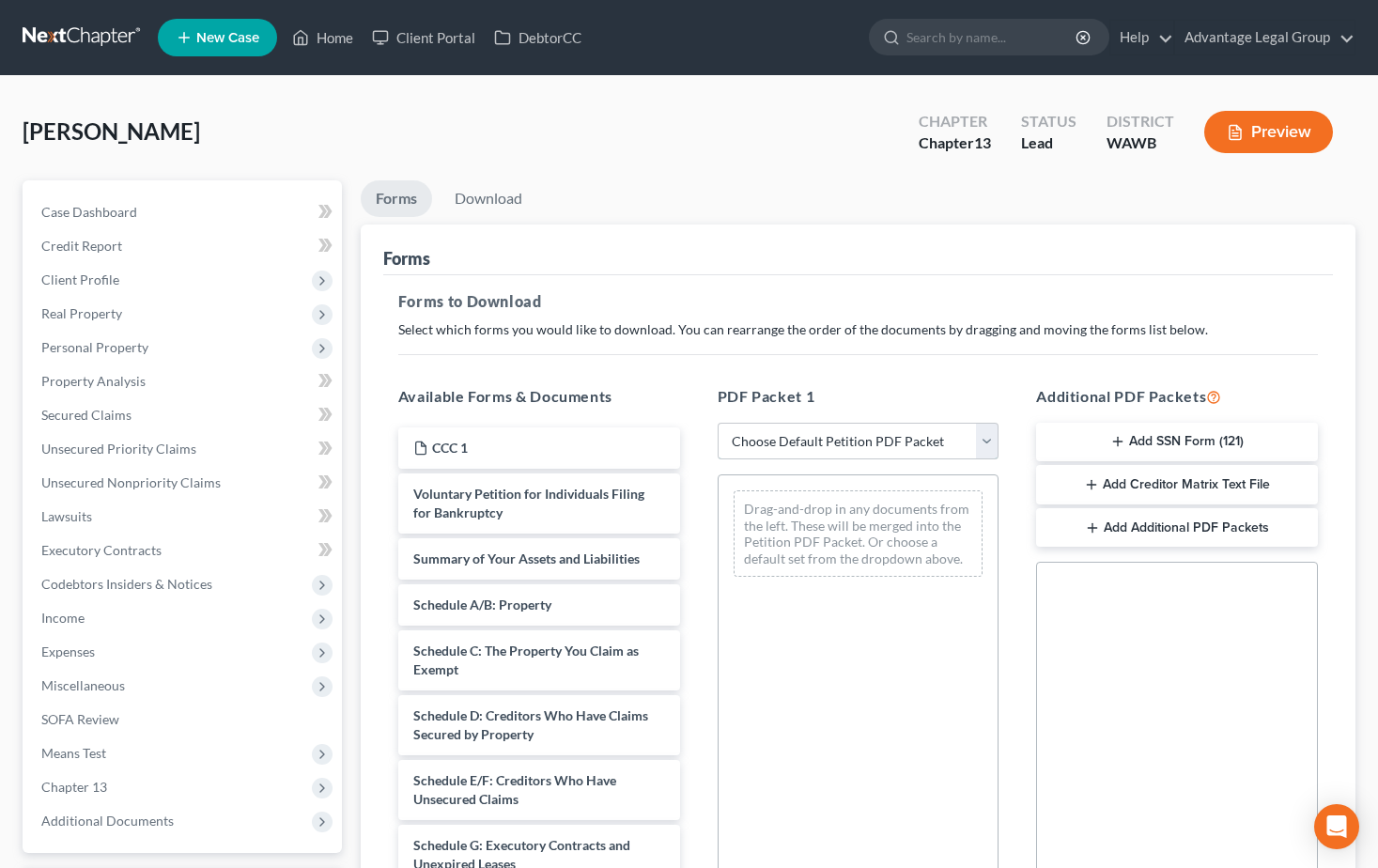
click at [988, 436] on select "Choose Default Petition PDF Packet Complete Bankruptcy Petition (all forms and …" at bounding box center [858, 441] width 282 height 38
select select "0"
click at [717, 422] on select "Choose Default Petition PDF Packet Complete Bankruptcy Petition (all forms and …" at bounding box center [858, 441] width 282 height 38
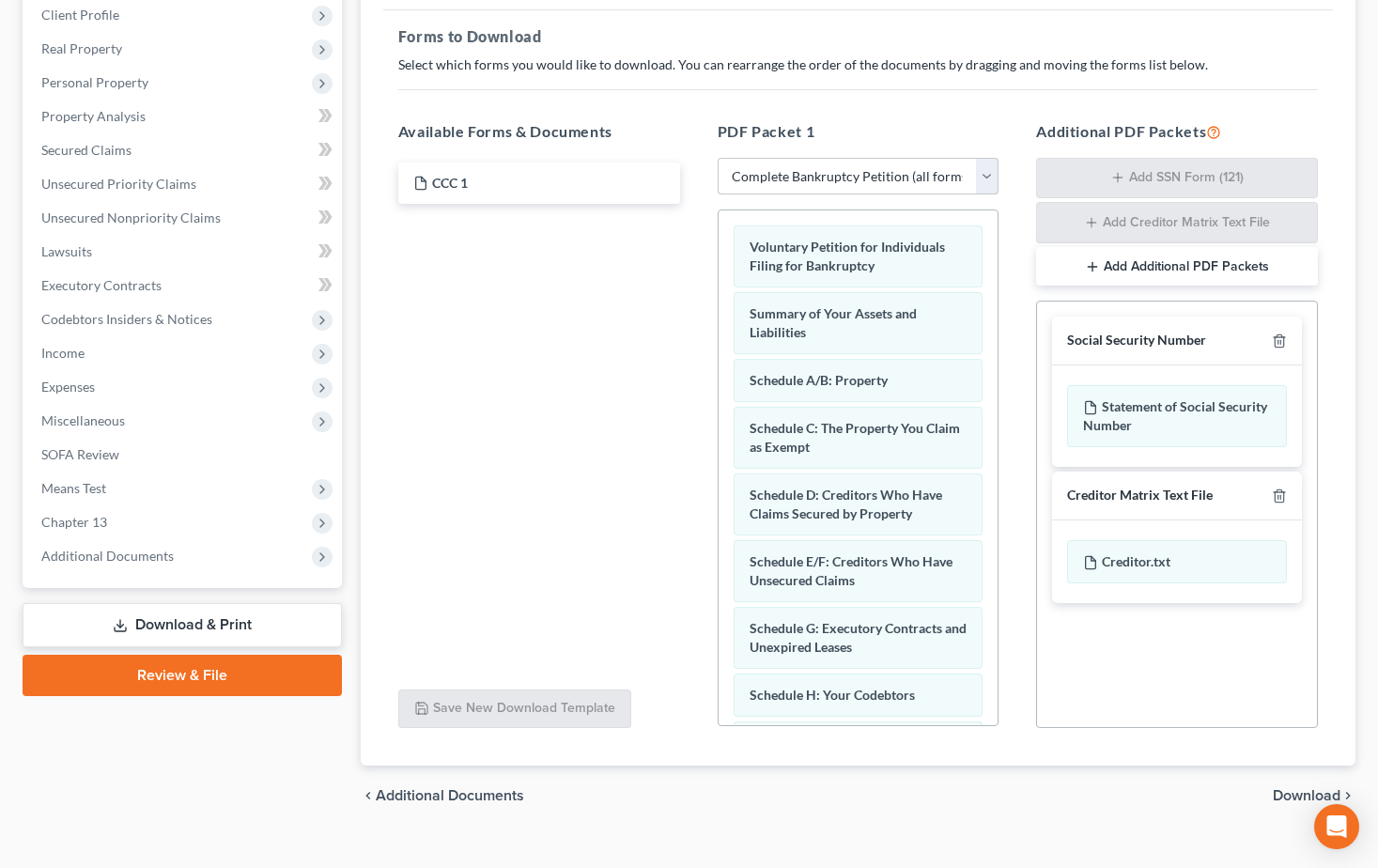
scroll to position [294, 0]
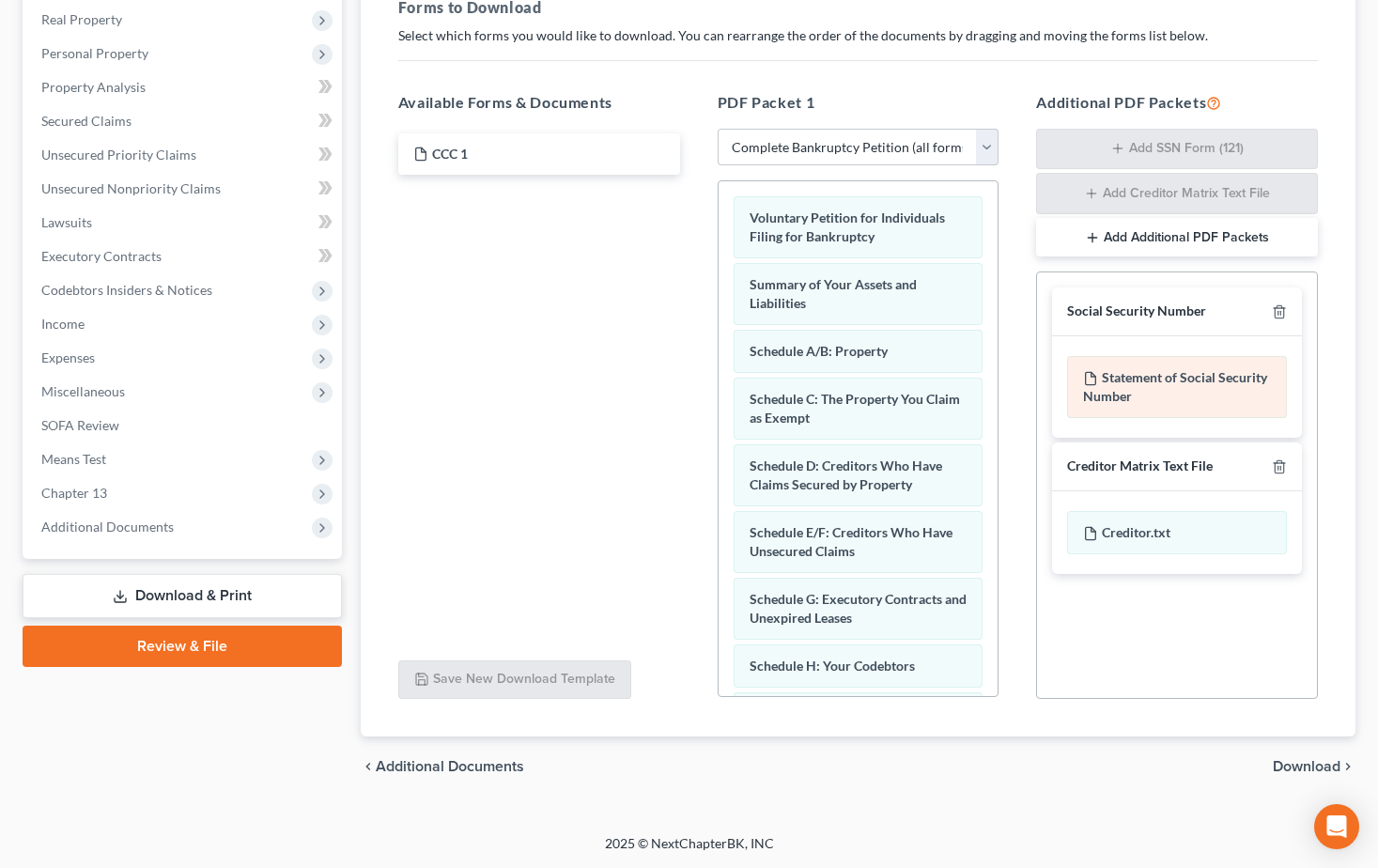
click at [1134, 394] on div "Statement of Social Security Number" at bounding box center [1176, 386] width 220 height 62
click at [1297, 764] on span "Download" at bounding box center [1306, 766] width 68 height 15
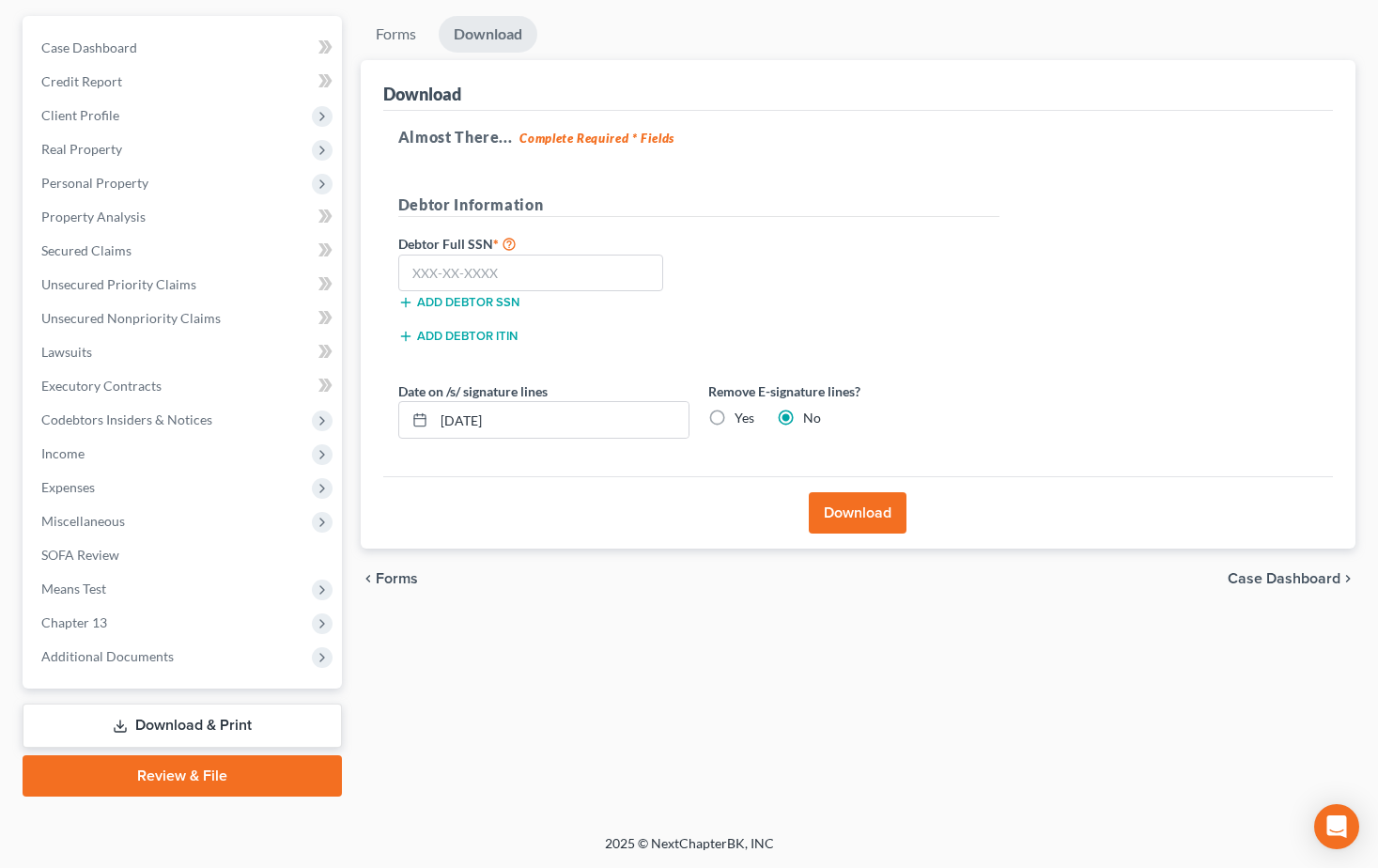
scroll to position [164, 0]
click at [518, 278] on input "text" at bounding box center [532, 273] width 266 height 38
type input "538-88-3198"
click at [836, 513] on button "Download" at bounding box center [857, 512] width 97 height 42
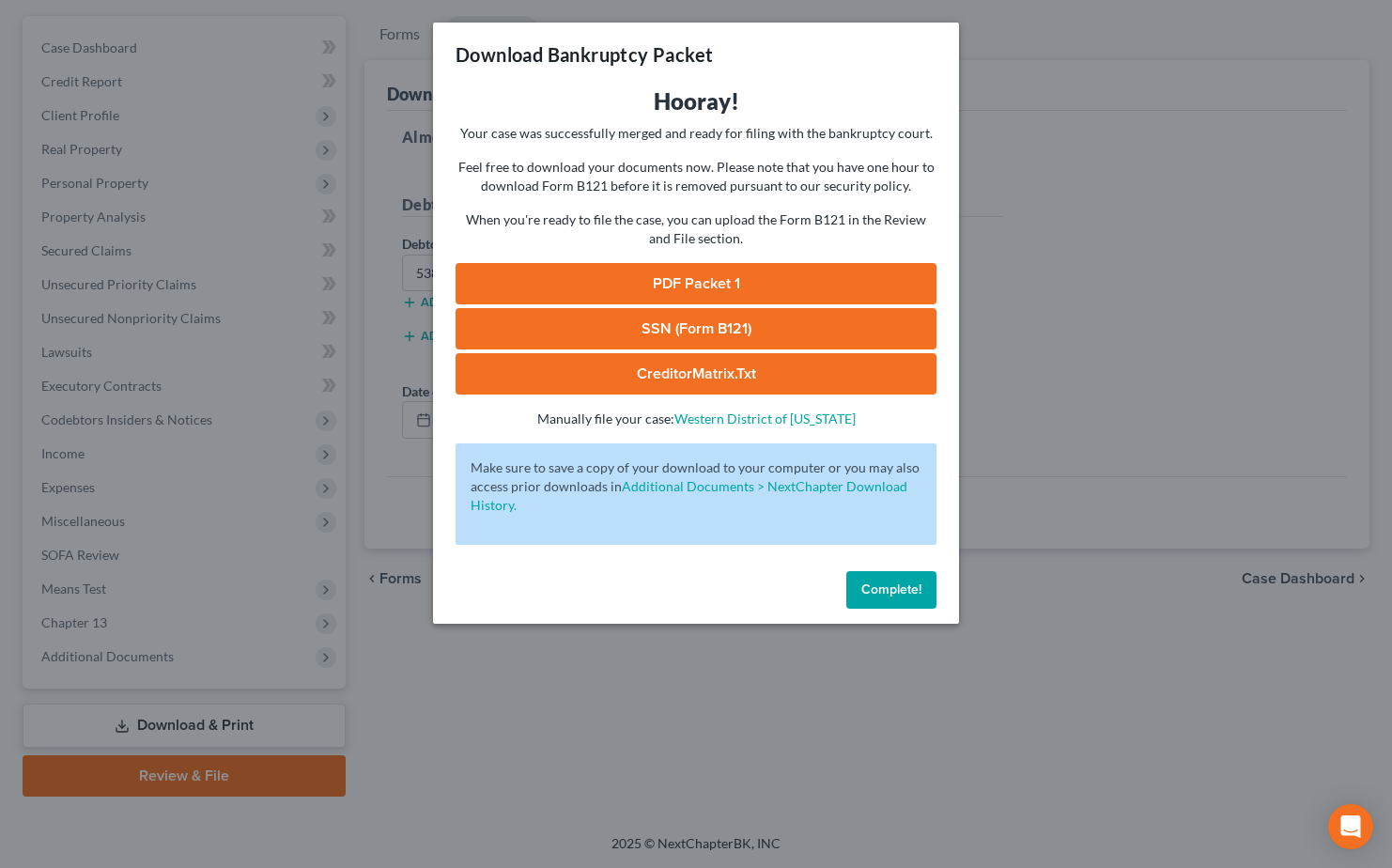
click at [885, 589] on span "Complete!" at bounding box center [891, 589] width 61 height 16
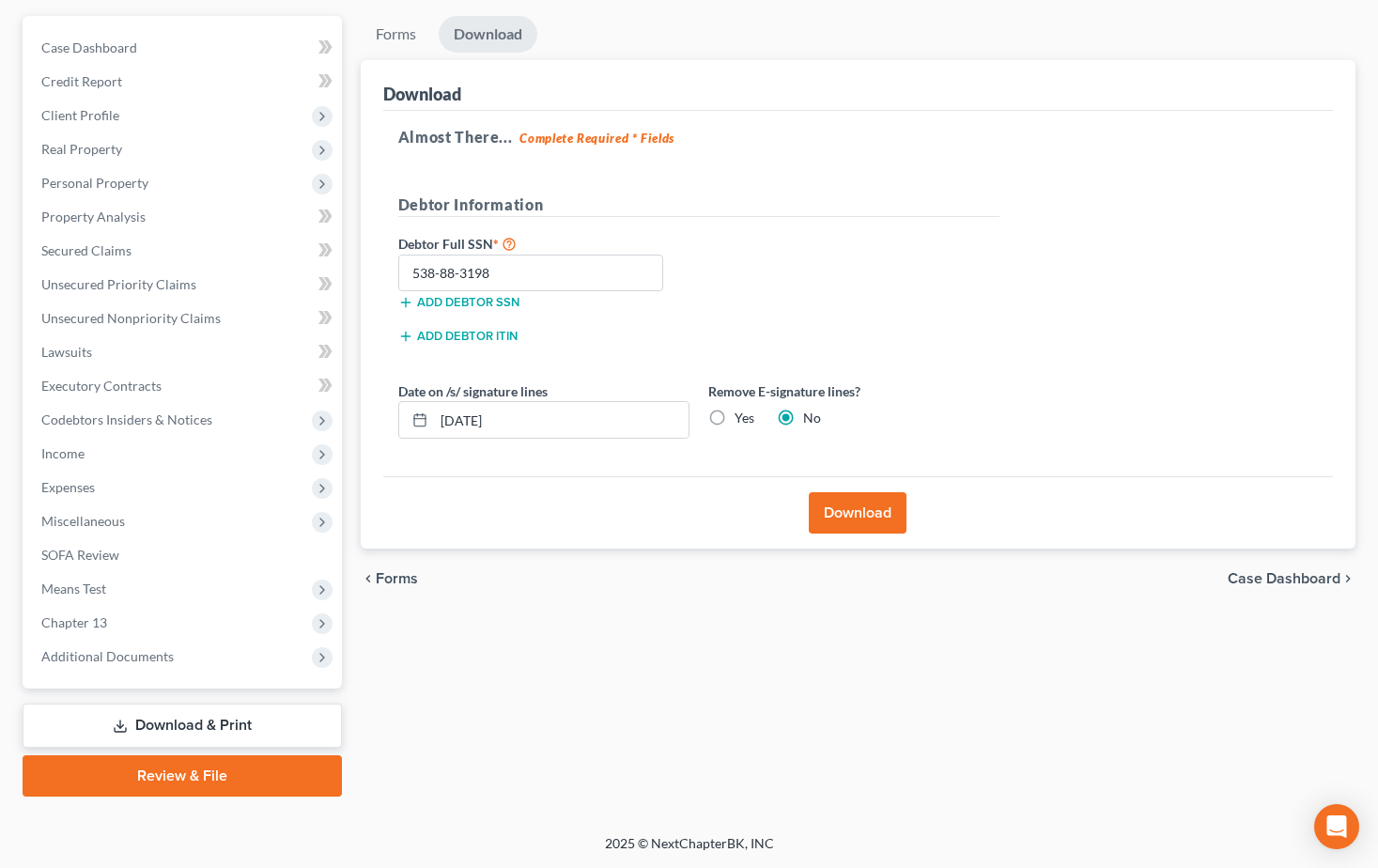
click at [202, 768] on link "Review & File" at bounding box center [182, 776] width 319 height 42
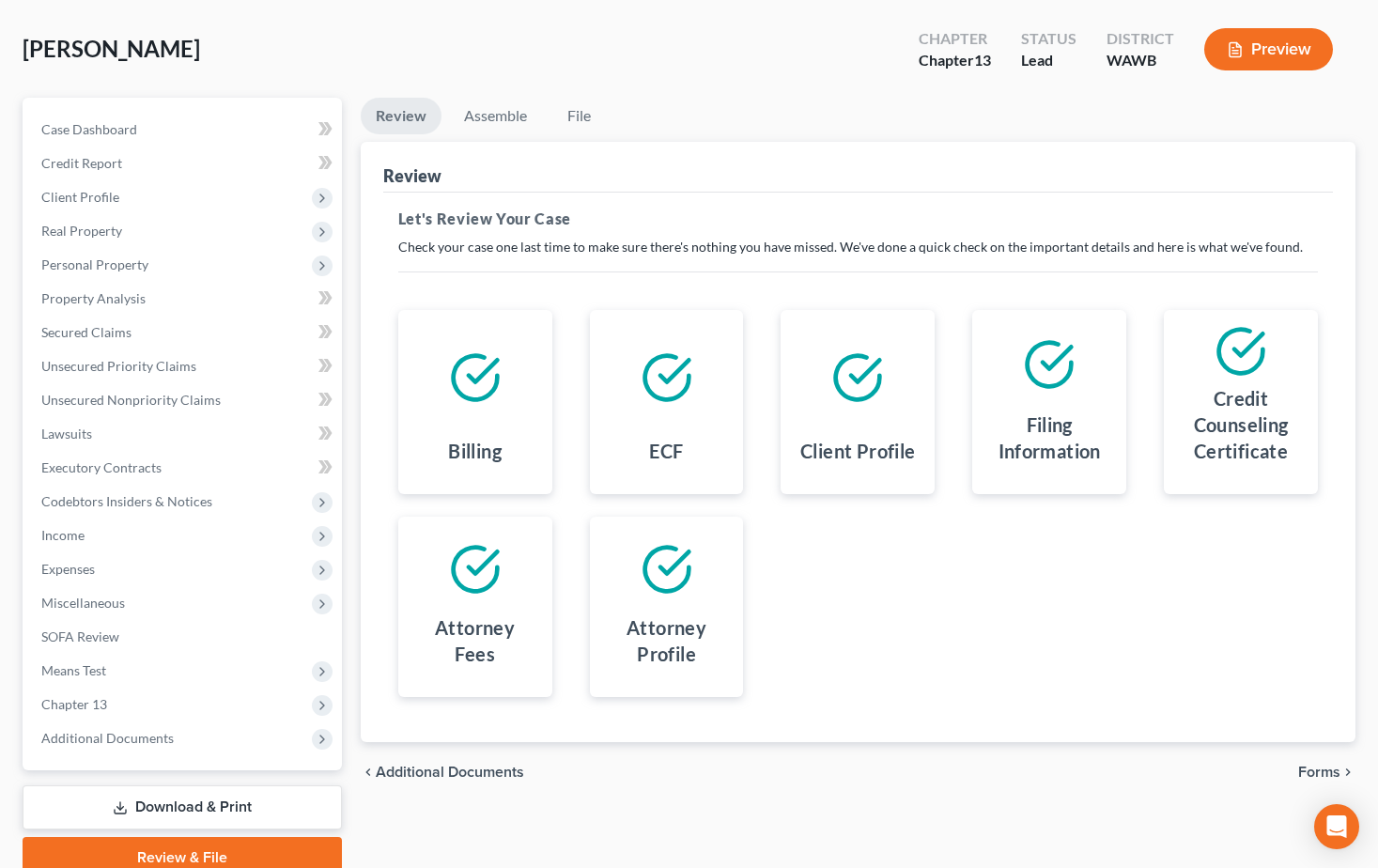
scroll to position [164, 0]
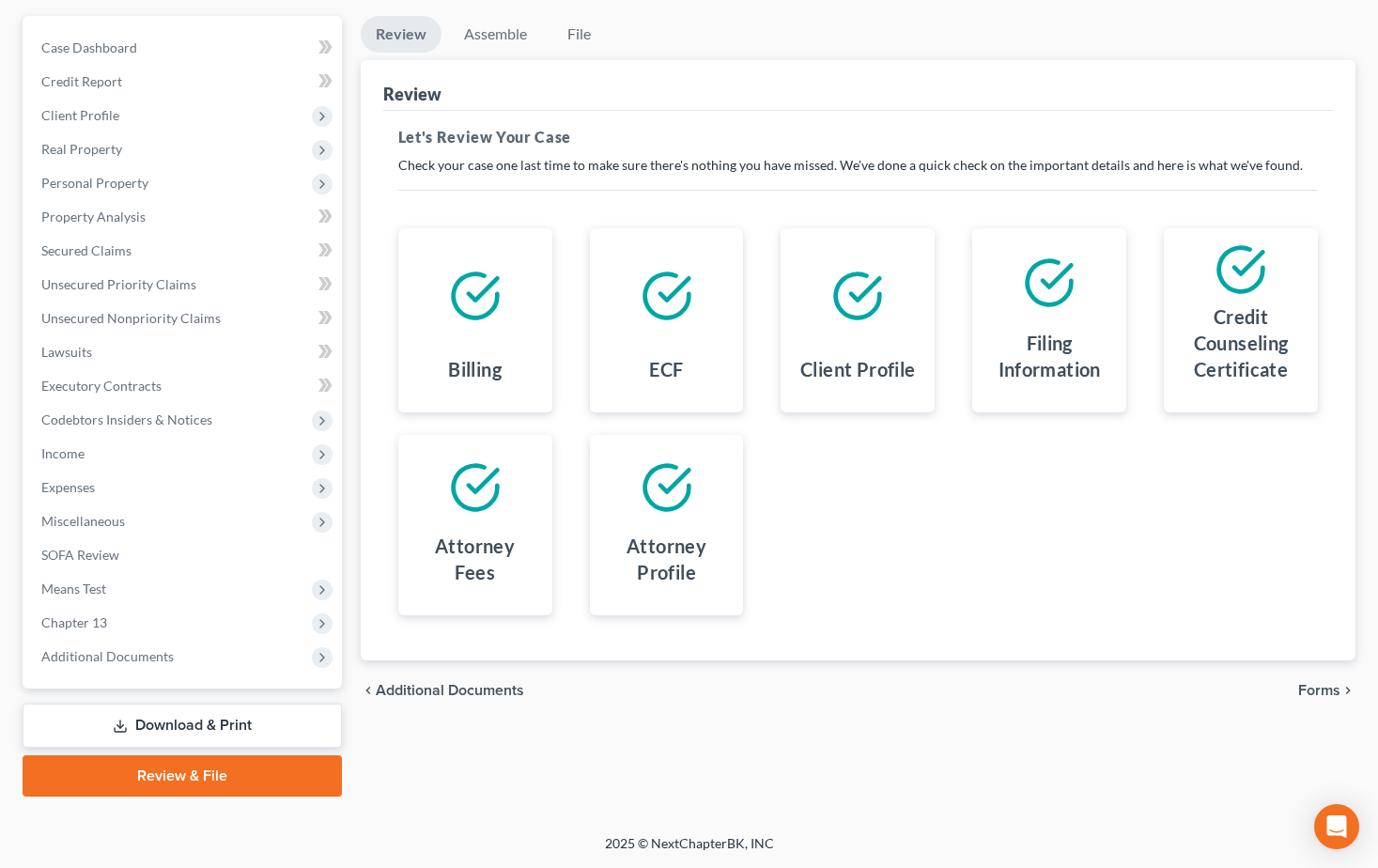
click at [1312, 691] on span "Forms" at bounding box center [1319, 689] width 43 height 15
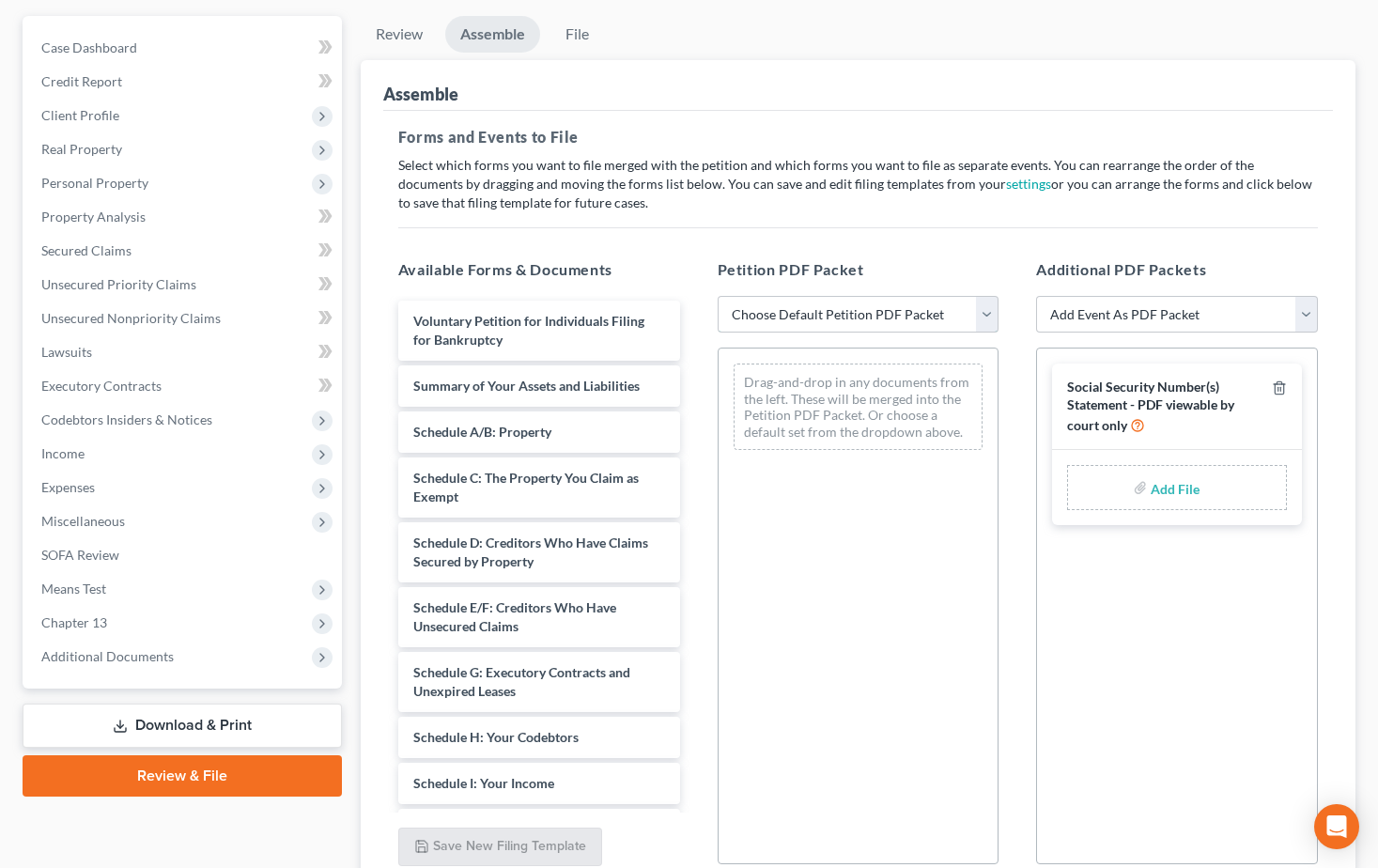
click at [987, 315] on select "Choose Default Petition PDF Packet Emergency Filing (Voluntary Petition and Cre…" at bounding box center [858, 315] width 282 height 38
select select "0"
click at [717, 296] on select "Choose Default Petition PDF Packet Emergency Filing (Voluntary Petition and Cre…" at bounding box center [858, 315] width 282 height 38
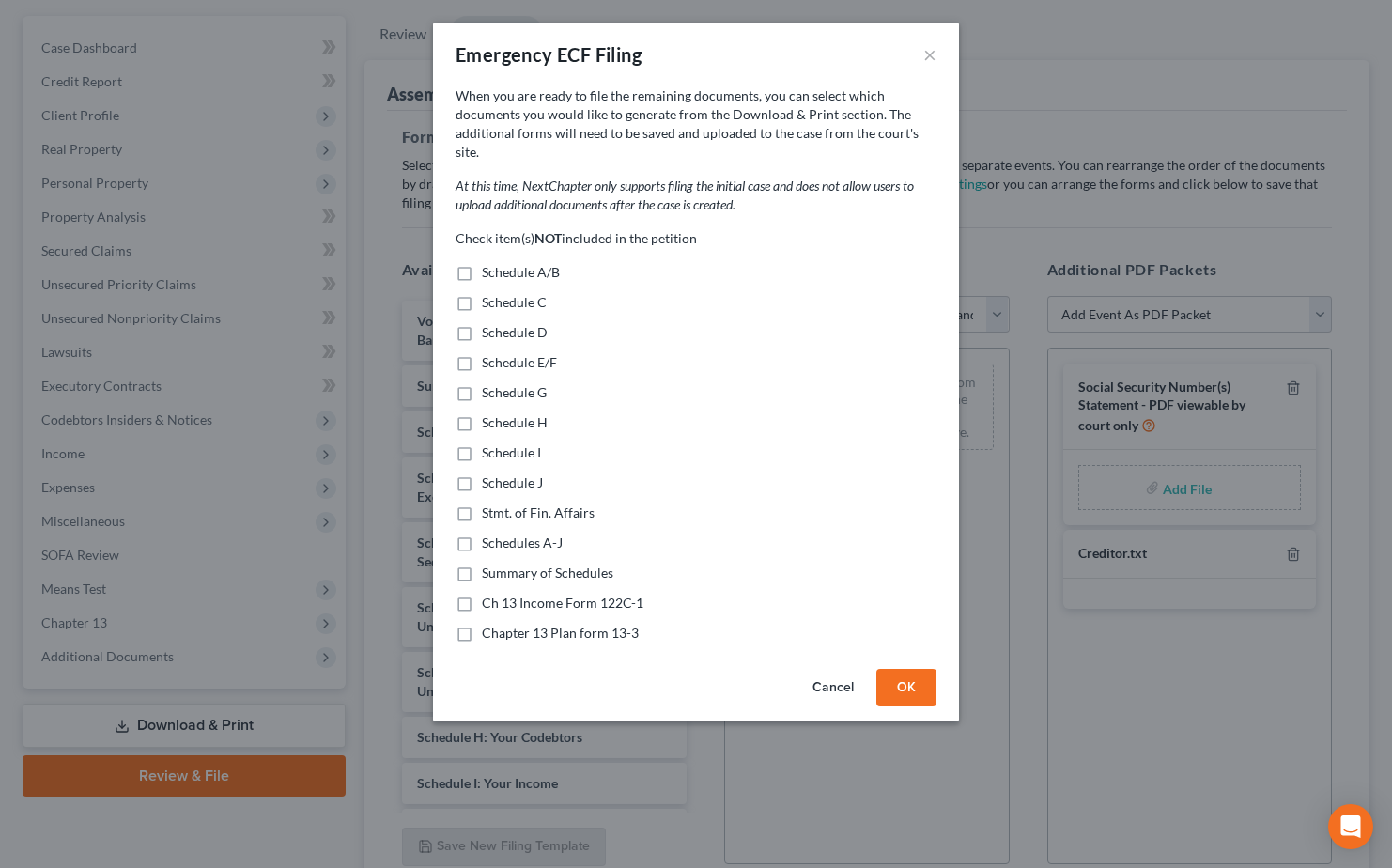
click at [482, 263] on label "Schedule A/B" at bounding box center [521, 272] width 77 height 19
click at [490, 263] on input "Schedule A/B" at bounding box center [496, 269] width 12 height 12
checkbox input "true"
click at [482, 293] on label "Schedule C" at bounding box center [514, 302] width 65 height 19
click at [490, 293] on input "Schedule C" at bounding box center [496, 299] width 12 height 12
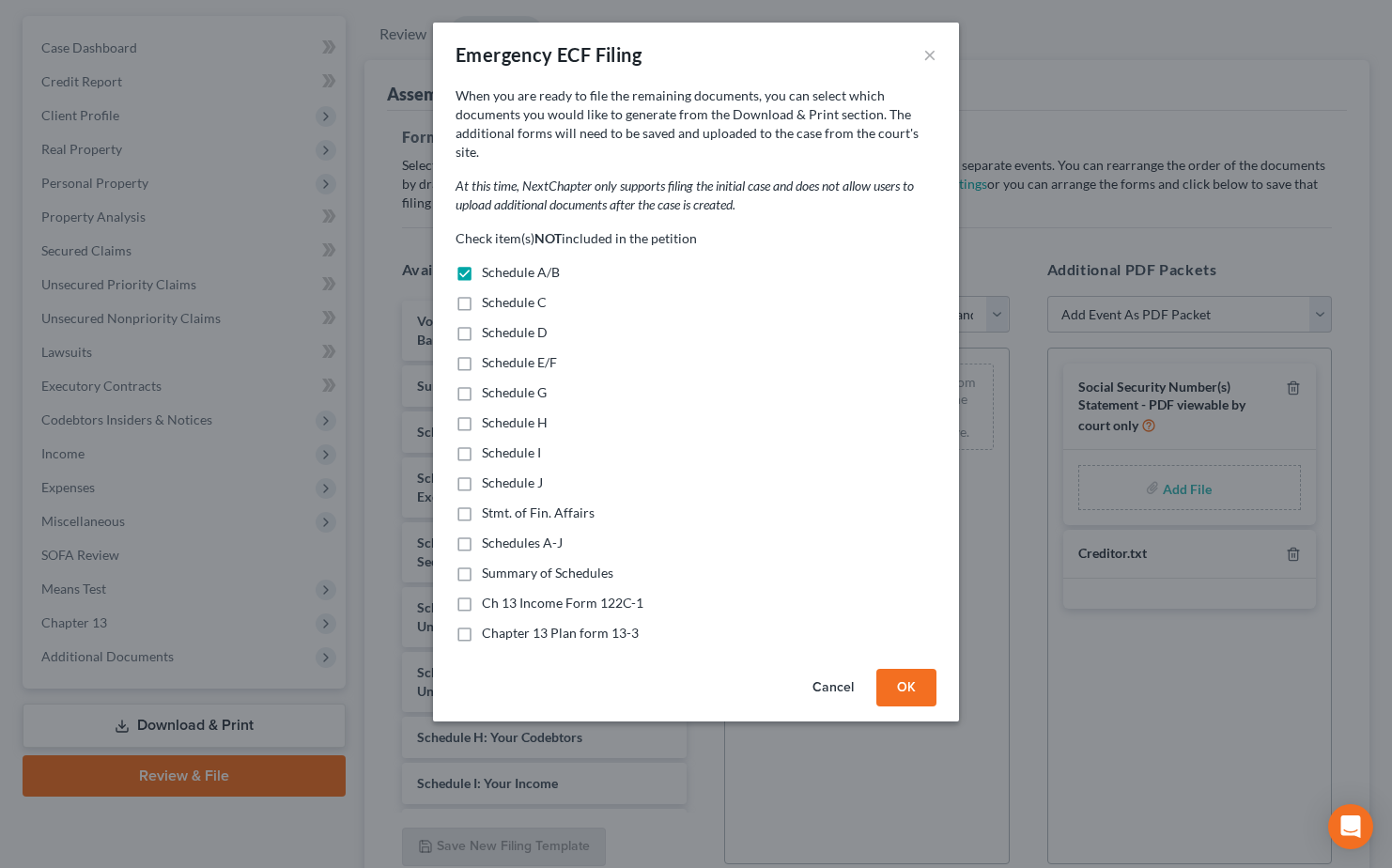
checkbox input "true"
click at [482, 323] on label "Schedule D" at bounding box center [515, 332] width 66 height 19
click at [490, 323] on input "Schedule D" at bounding box center [496, 329] width 12 height 12
checkbox input "true"
click at [482, 353] on label "Schedule E/F" at bounding box center [520, 362] width 76 height 19
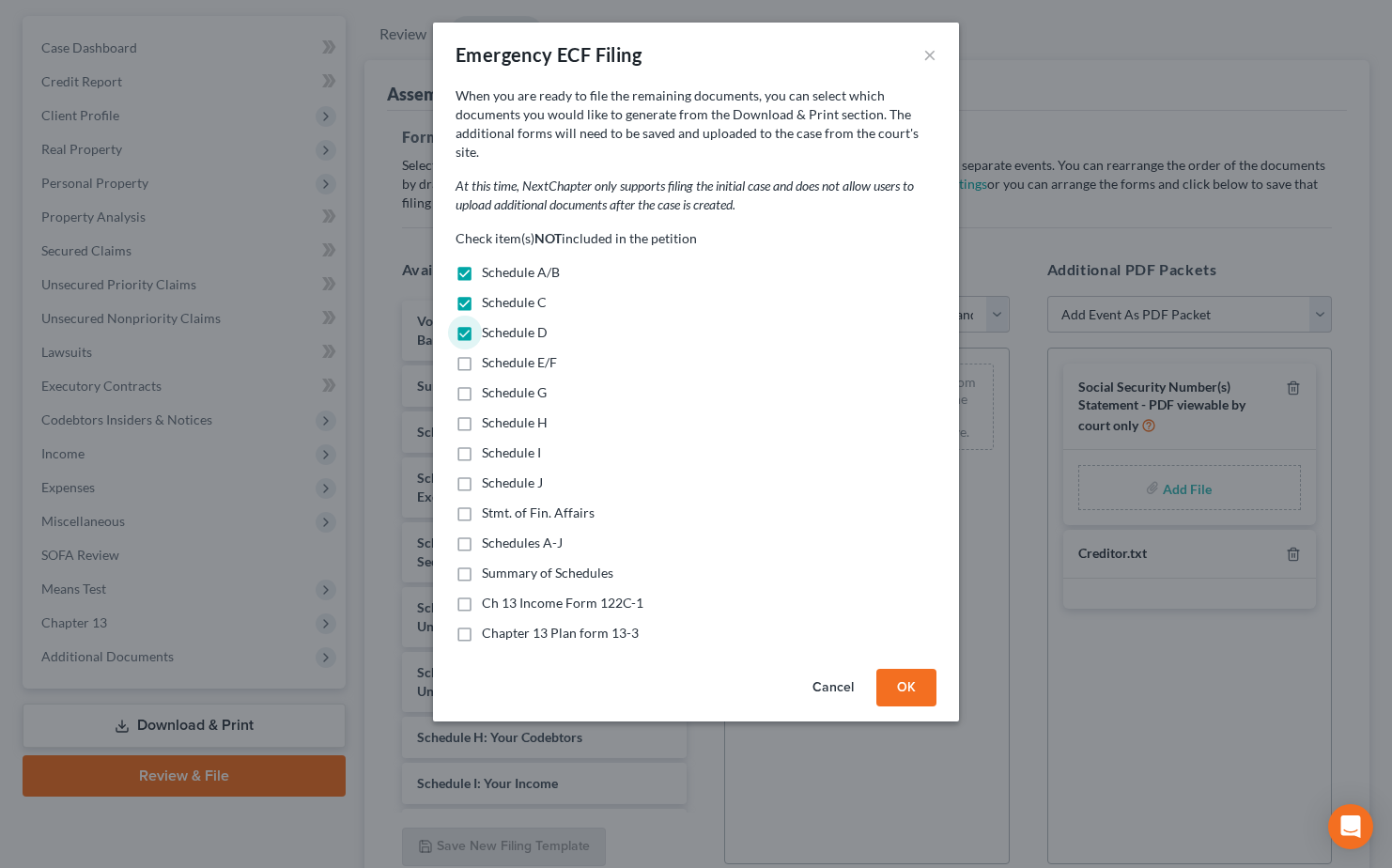
click at [490, 353] on input "Schedule E/F" at bounding box center [496, 359] width 12 height 12
checkbox input "true"
click at [482, 383] on label "Schedule G" at bounding box center [514, 392] width 65 height 19
click at [490, 383] on input "Schedule G" at bounding box center [496, 389] width 12 height 12
checkbox input "true"
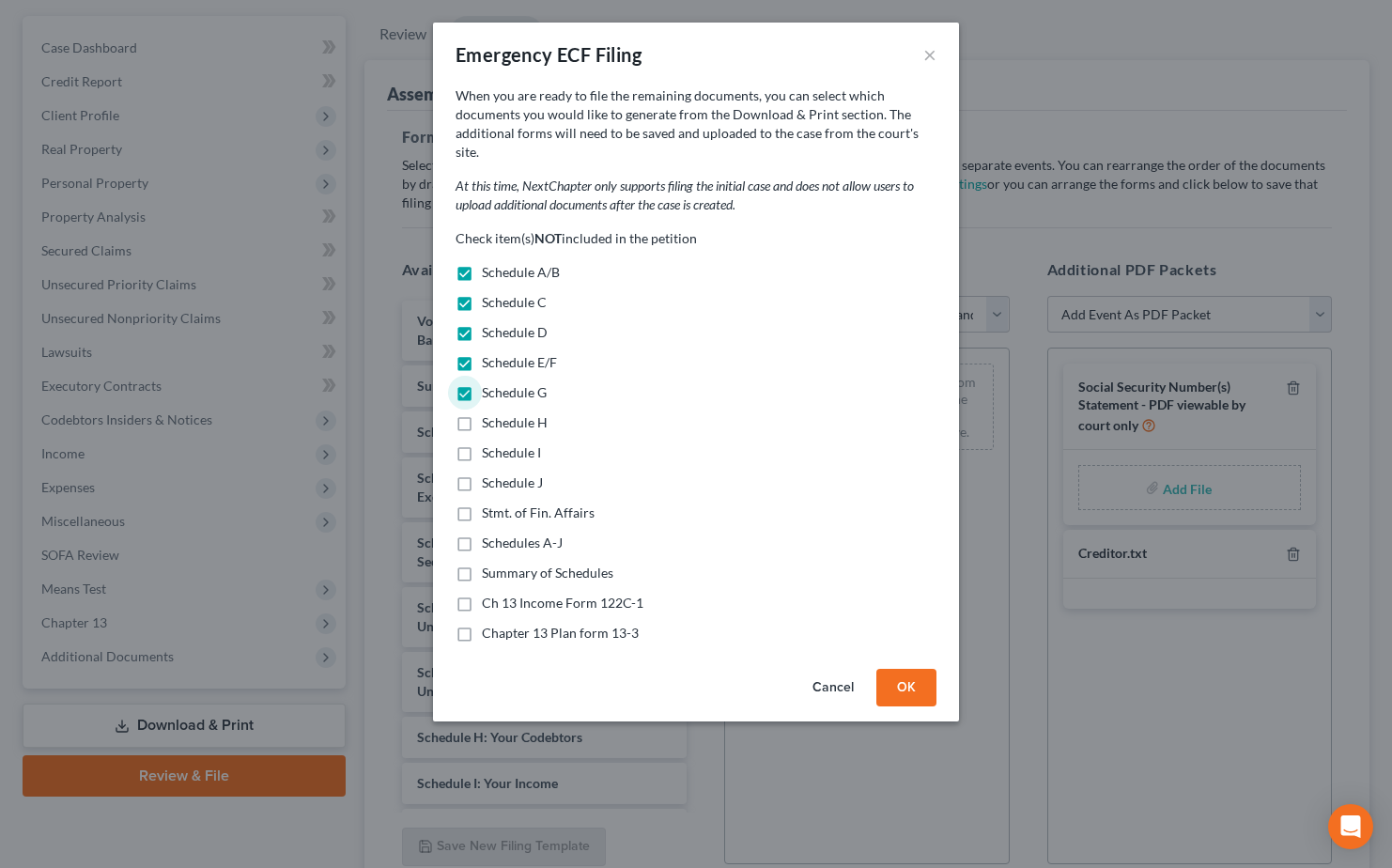
click at [482, 413] on label "Schedule H" at bounding box center [515, 422] width 66 height 19
click at [490, 413] on input "Schedule H" at bounding box center [496, 419] width 12 height 12
checkbox input "true"
click at [482, 443] on label "Schedule I" at bounding box center [512, 452] width 60 height 19
click at [490, 443] on input "Schedule I" at bounding box center [496, 449] width 12 height 12
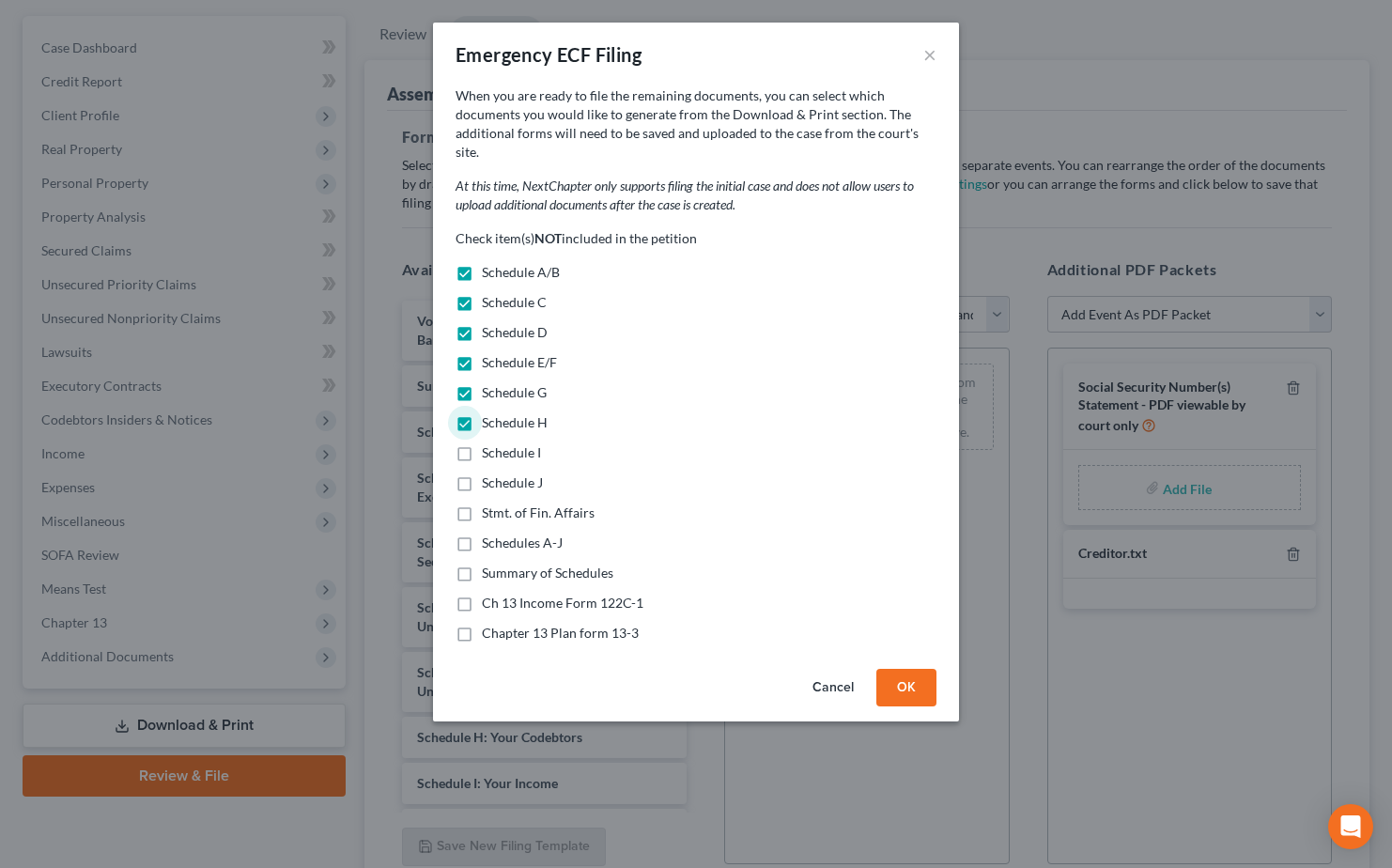
checkbox input "true"
click at [482, 474] on label "Schedule J" at bounding box center [512, 483] width 61 height 19
click at [490, 474] on input "Schedule J" at bounding box center [496, 480] width 12 height 12
checkbox input "true"
drag, startPoint x: 465, startPoint y: 495, endPoint x: 463, endPoint y: 521, distance: 26.1
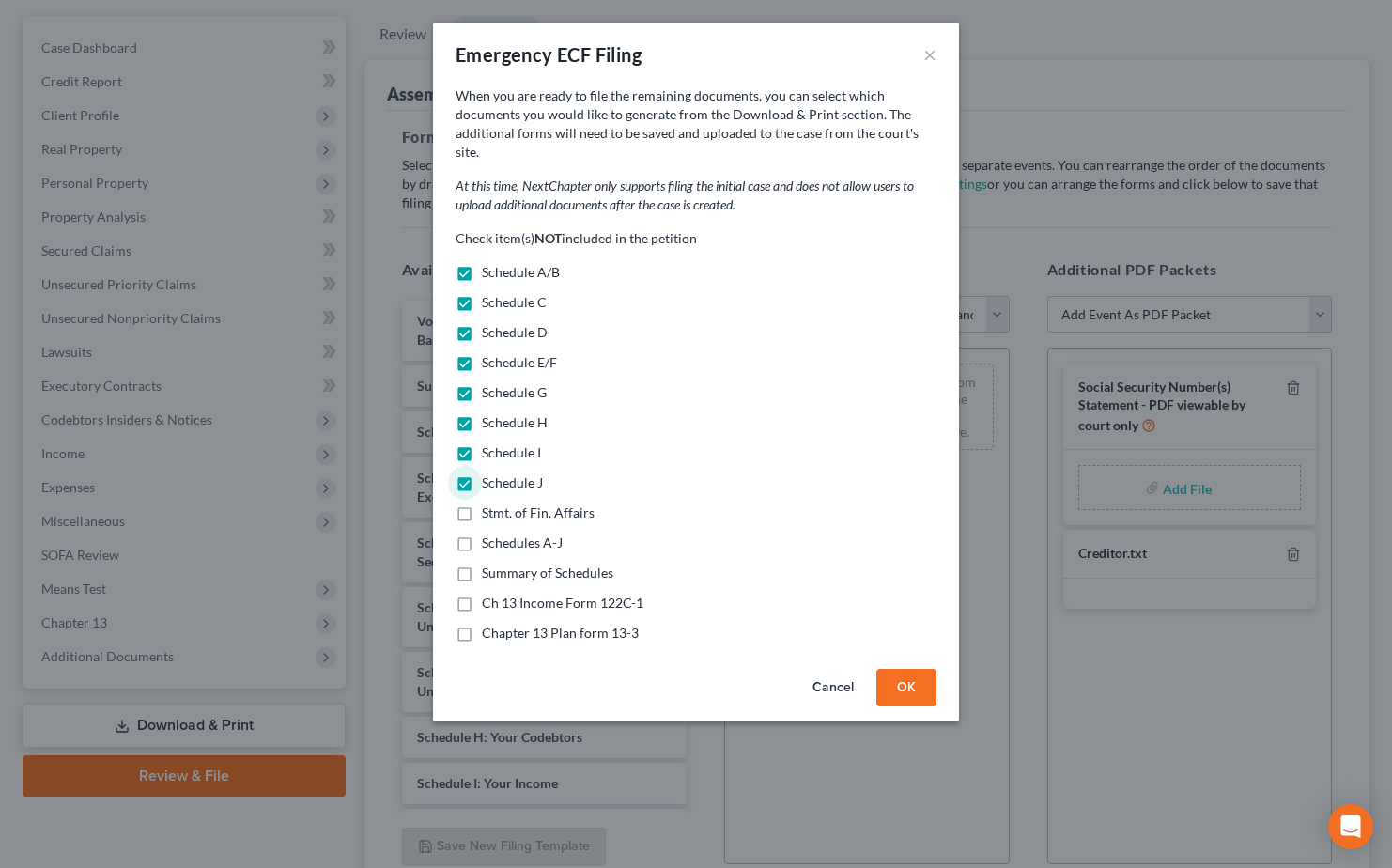
click at [482, 504] on label "Stmt. of Fin. Affairs" at bounding box center [538, 512] width 112 height 19
click at [490, 504] on input "Stmt. of Fin. Affairs" at bounding box center [496, 509] width 12 height 12
checkbox input "true"
click at [482, 533] on label "Schedules A-J" at bounding box center [522, 542] width 80 height 19
click at [490, 533] on input "Schedules A-J" at bounding box center [496, 539] width 12 height 12
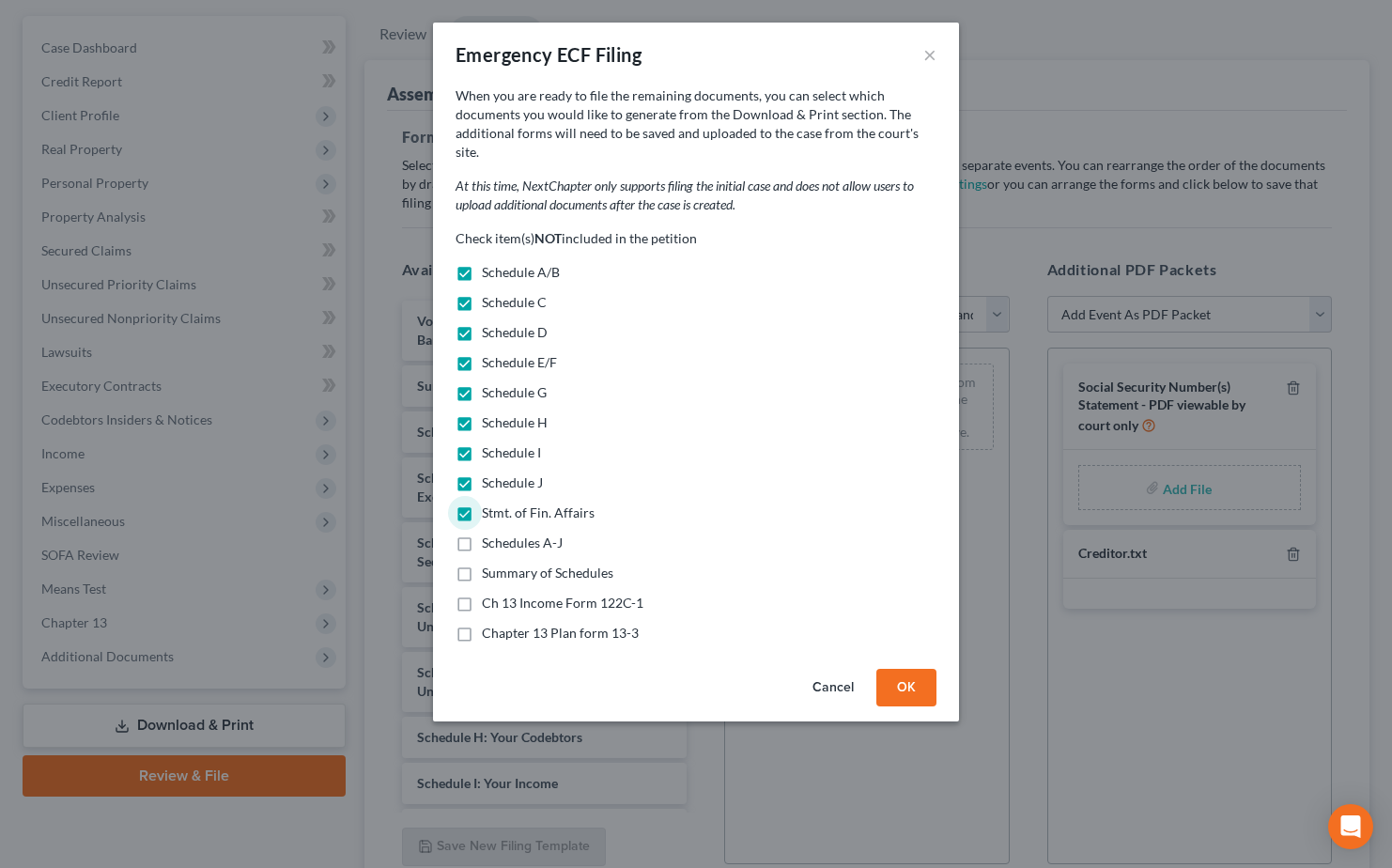
checkbox input "true"
drag, startPoint x: 463, startPoint y: 553, endPoint x: 468, endPoint y: 585, distance: 32.4
click at [482, 563] on label "Summary of Schedules" at bounding box center [547, 572] width 131 height 19
click at [490, 563] on input "Summary of Schedules" at bounding box center [496, 569] width 12 height 12
checkbox input "true"
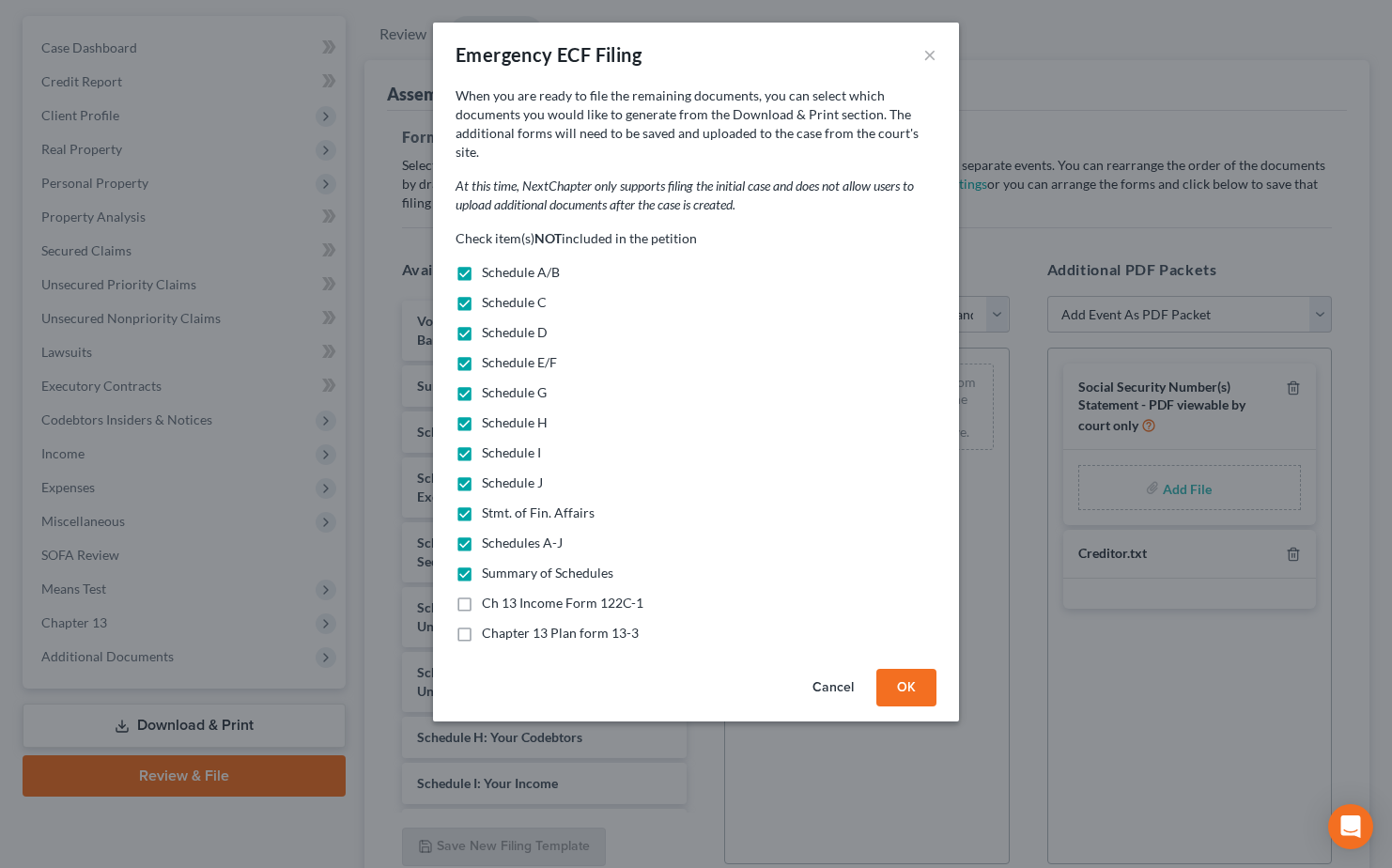
drag, startPoint x: 464, startPoint y: 592, endPoint x: 459, endPoint y: 622, distance: 30.4
click at [482, 594] on label "Ch 13 Income Form 122C-1" at bounding box center [562, 603] width 162 height 19
click at [490, 594] on input "Ch 13 Income Form 122C-1" at bounding box center [496, 600] width 12 height 12
checkbox input "true"
click at [482, 624] on label "Chapter 13 Plan form 13-3" at bounding box center [560, 633] width 157 height 19
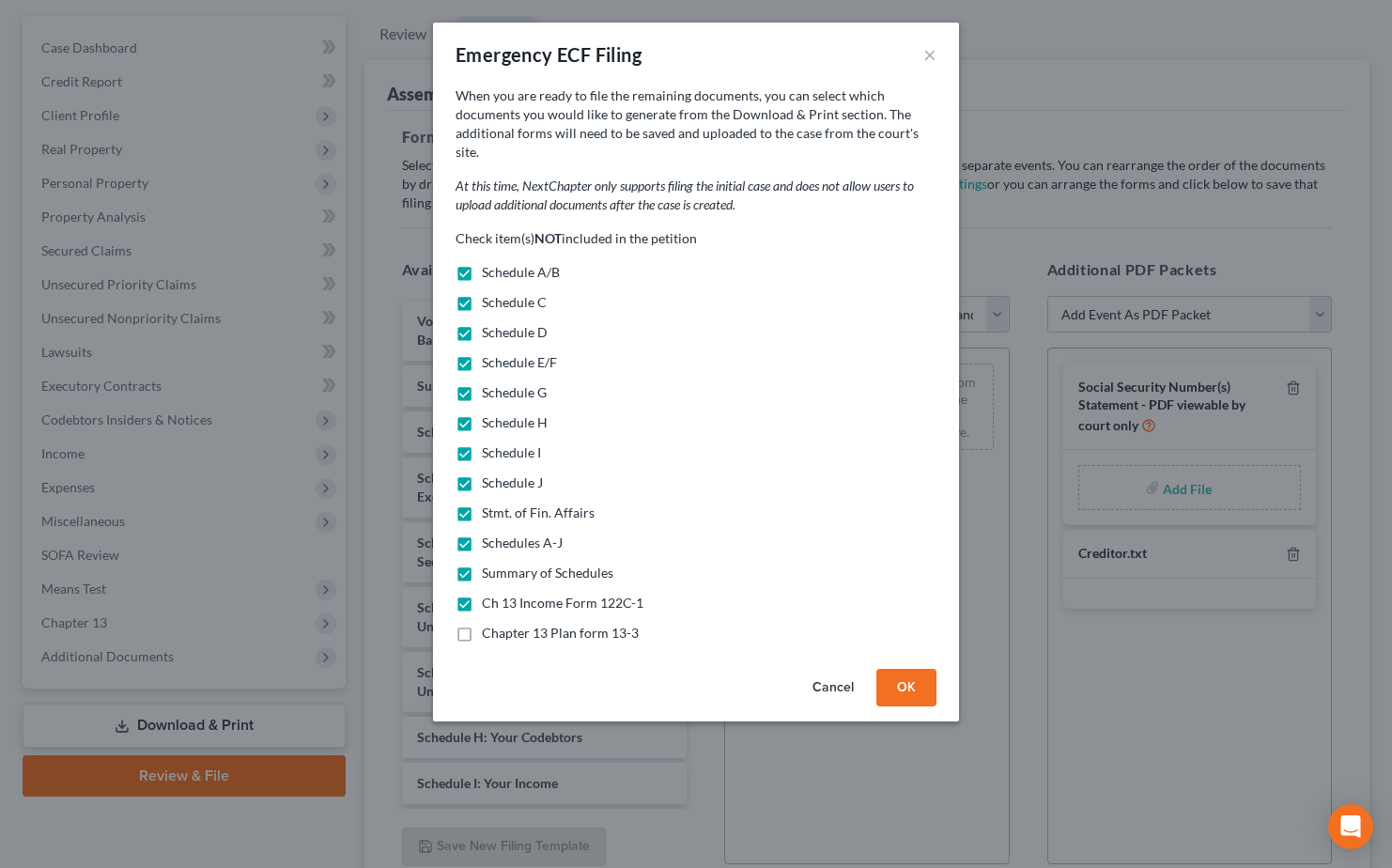
click at [490, 624] on input "Chapter 13 Plan form 13-3" at bounding box center [496, 630] width 12 height 12
checkbox input "true"
click at [904, 668] on button "OK" at bounding box center [906, 687] width 61 height 38
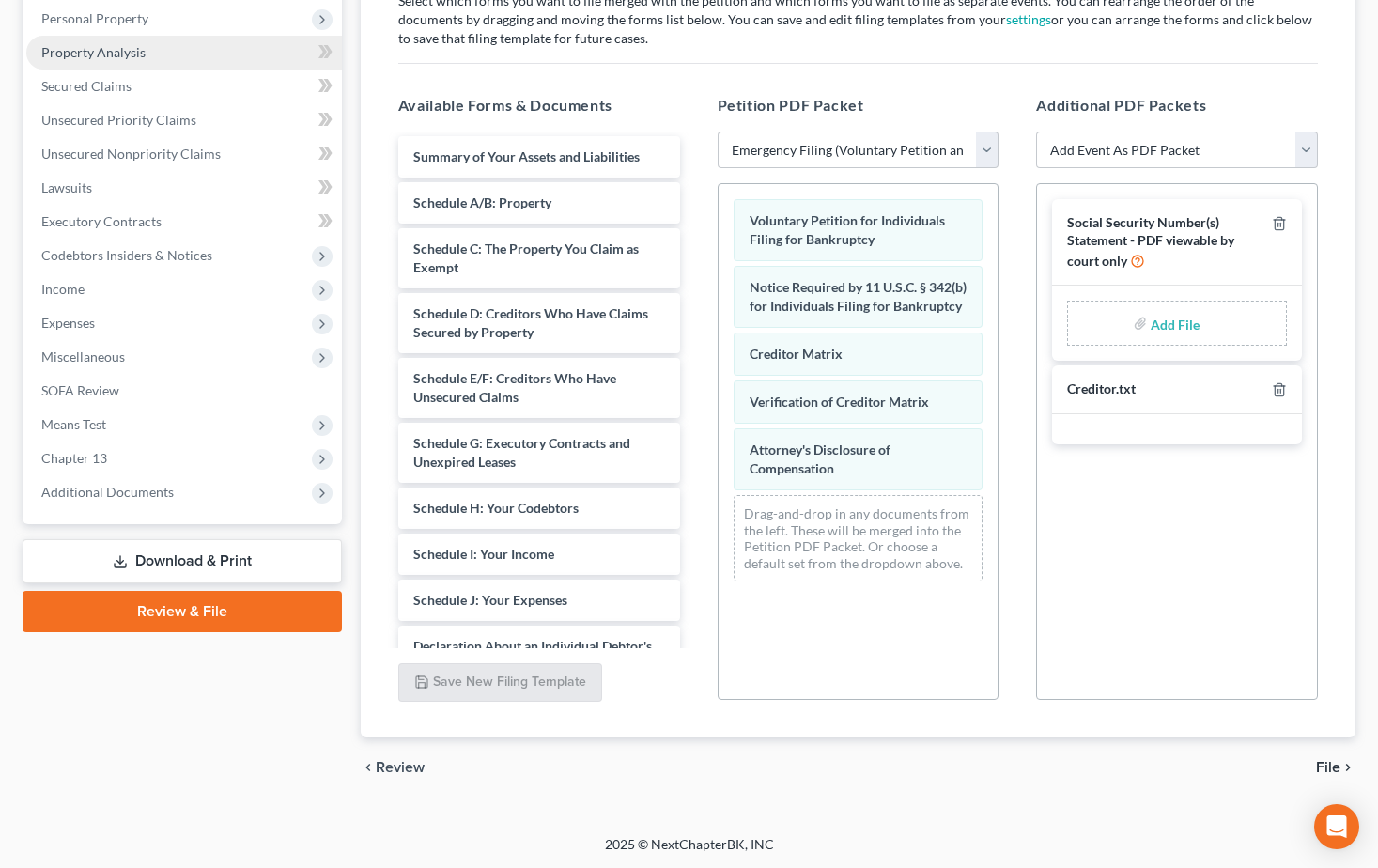
scroll to position [330, 0]
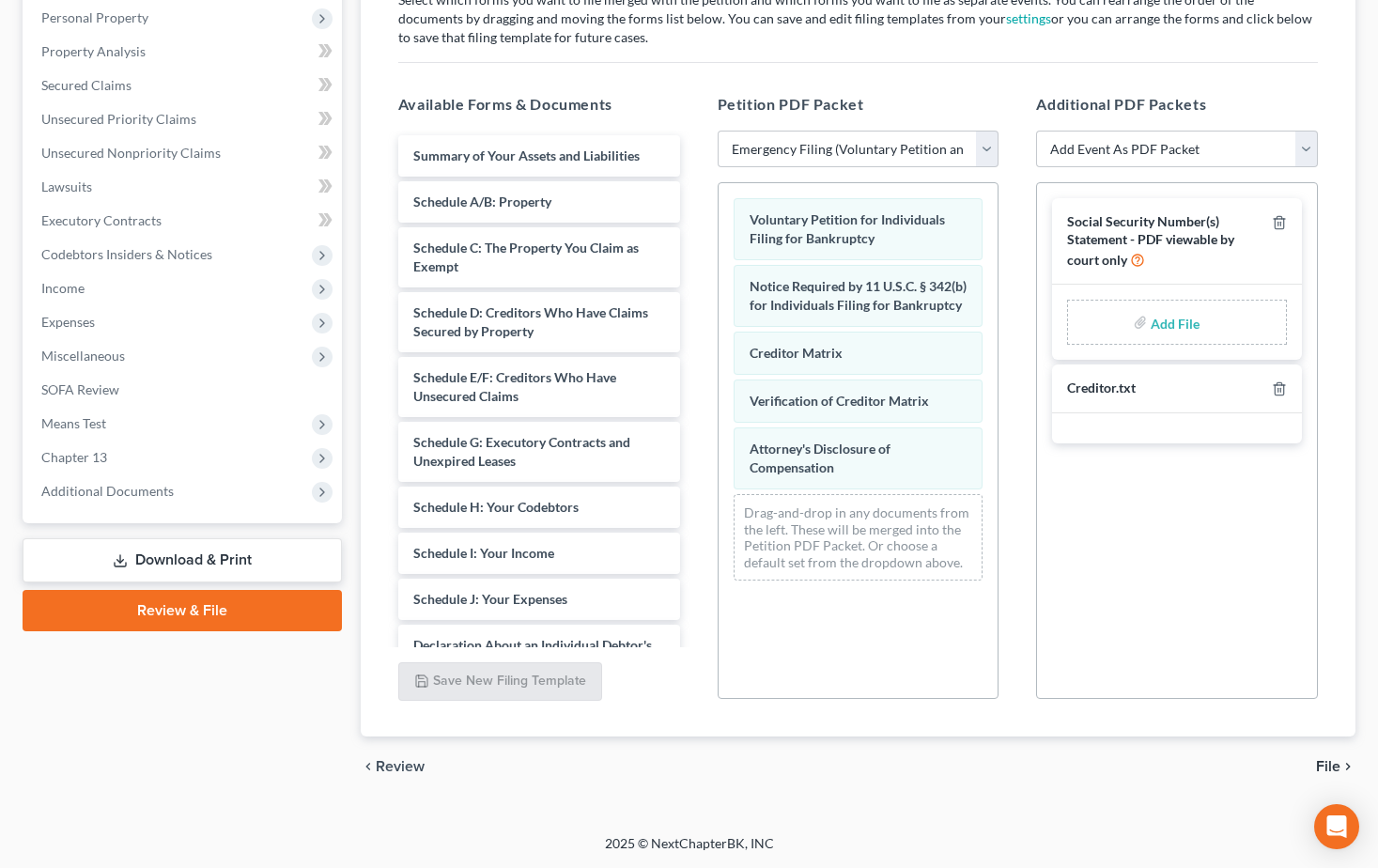
drag, startPoint x: 201, startPoint y: 560, endPoint x: 277, endPoint y: 560, distance: 76.0
click at [201, 560] on link "Download & Print" at bounding box center [182, 560] width 319 height 44
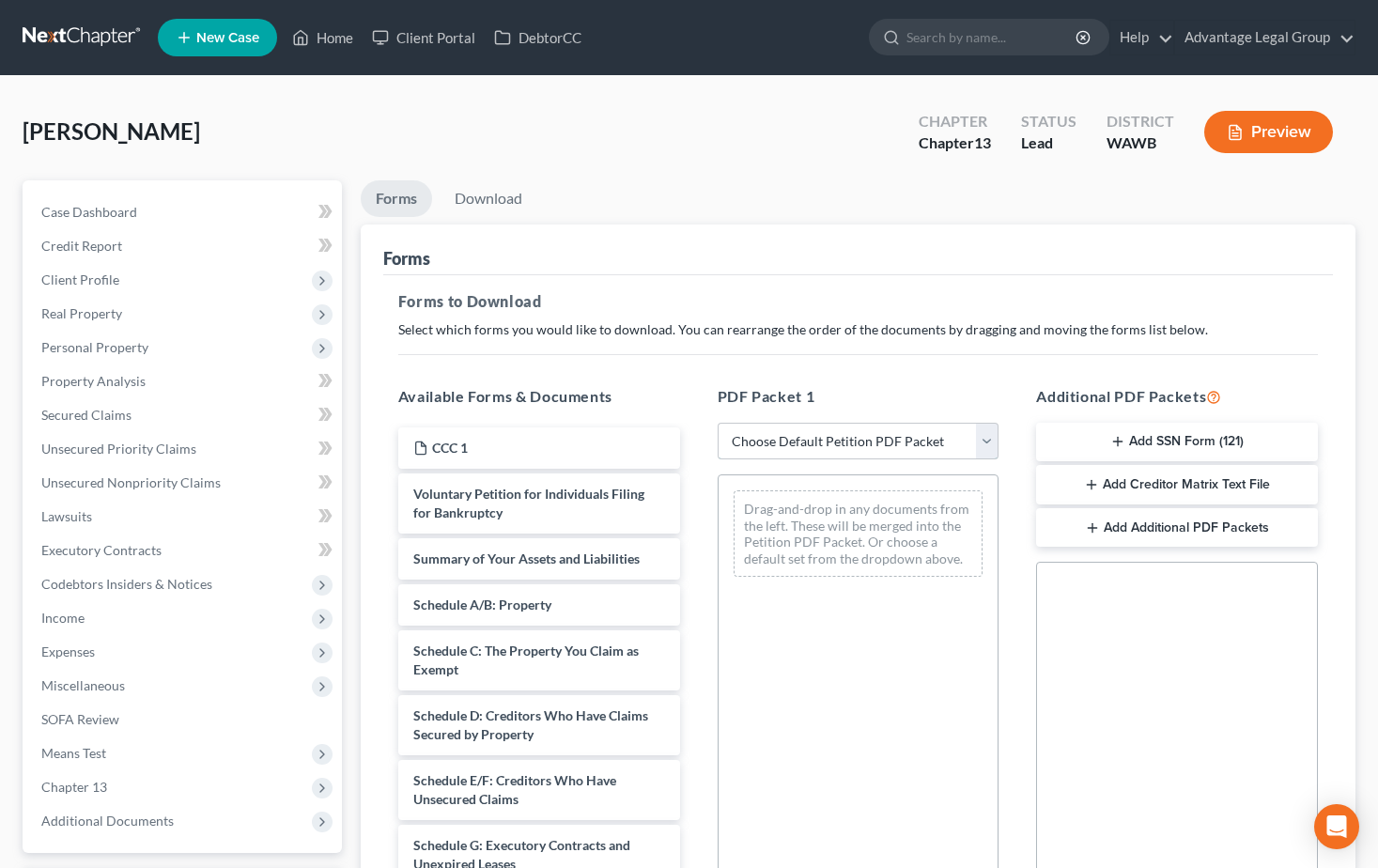
click at [983, 440] on select "Choose Default Petition PDF Packet Complete Bankruptcy Petition (all forms and …" at bounding box center [858, 441] width 282 height 38
select select "1"
click at [724, 422] on select "Choose Default Petition PDF Packet Complete Bankruptcy Petition (all forms and …" at bounding box center [858, 441] width 282 height 38
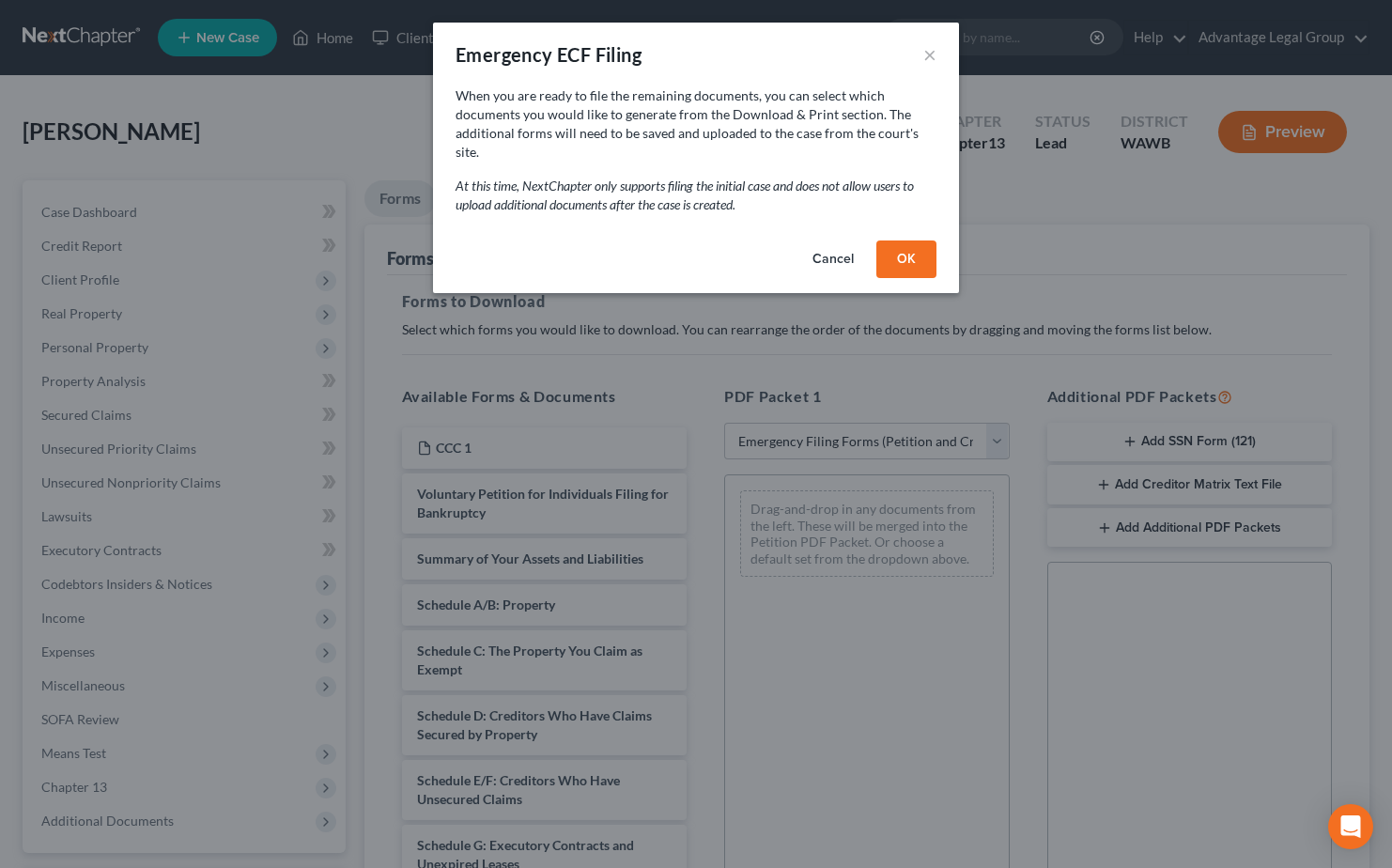
click at [893, 242] on button "OK" at bounding box center [906, 259] width 61 height 38
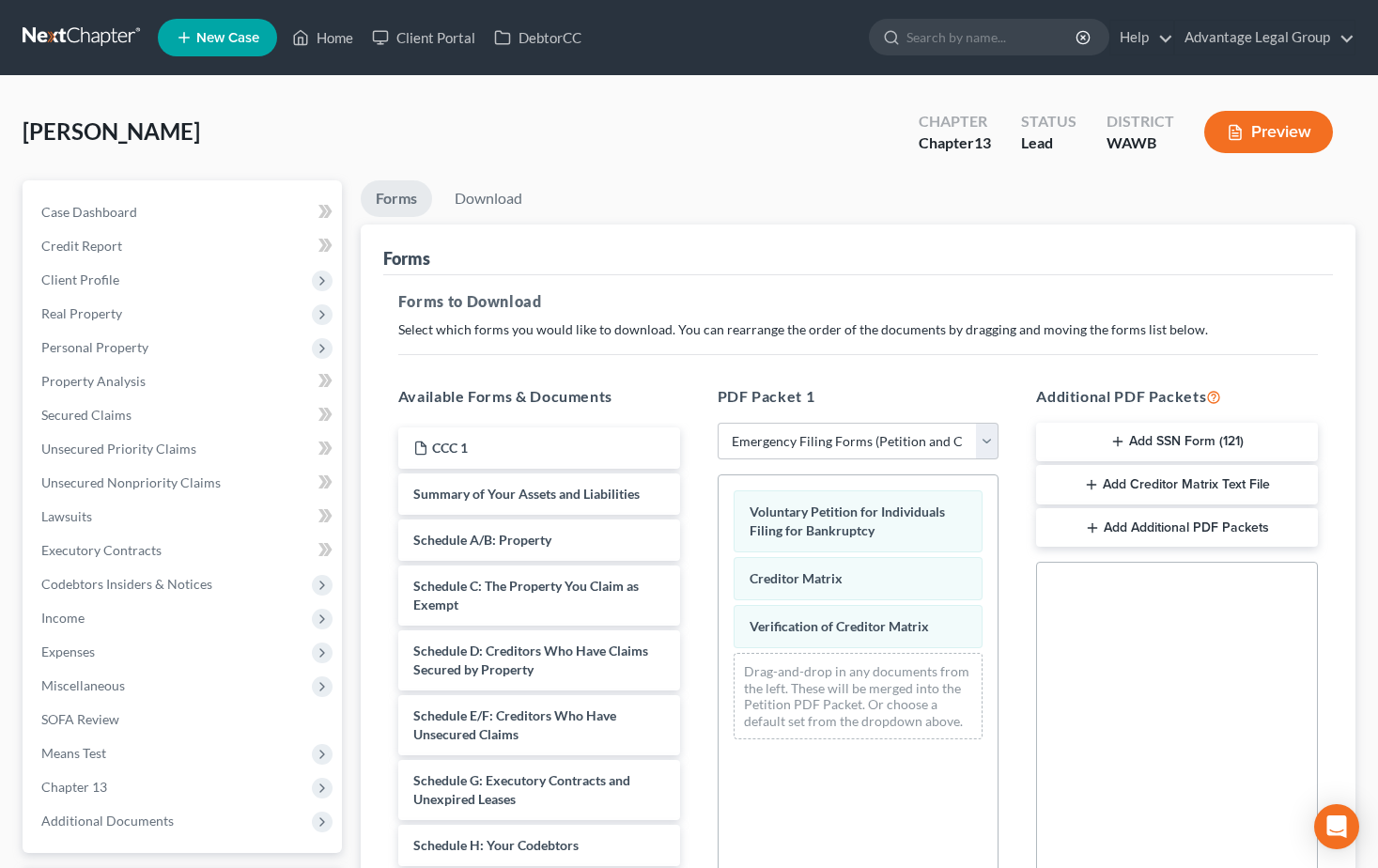
click at [1152, 439] on button "Add SSN Form (121)" at bounding box center [1177, 442] width 282 height 40
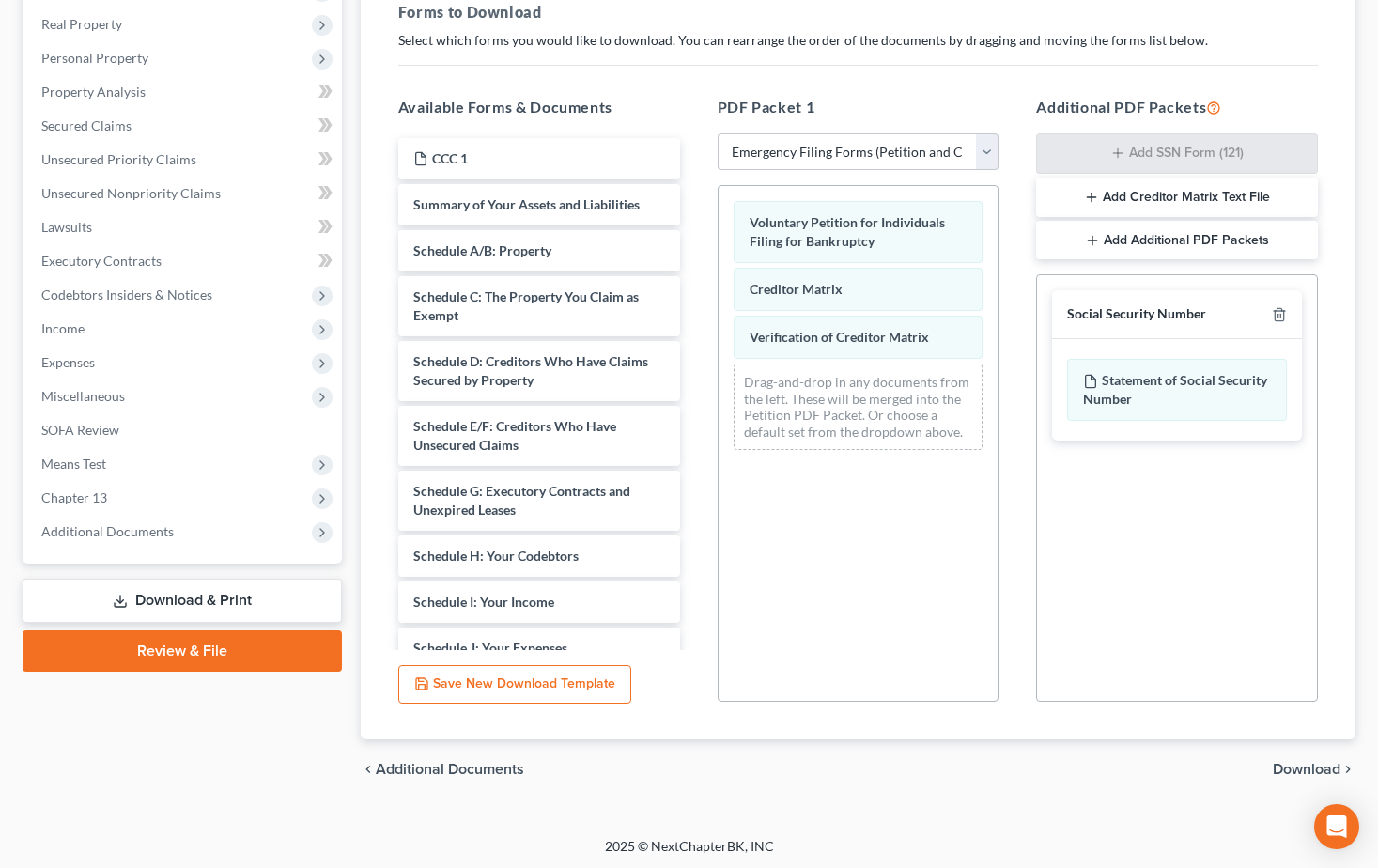
scroll to position [292, 0]
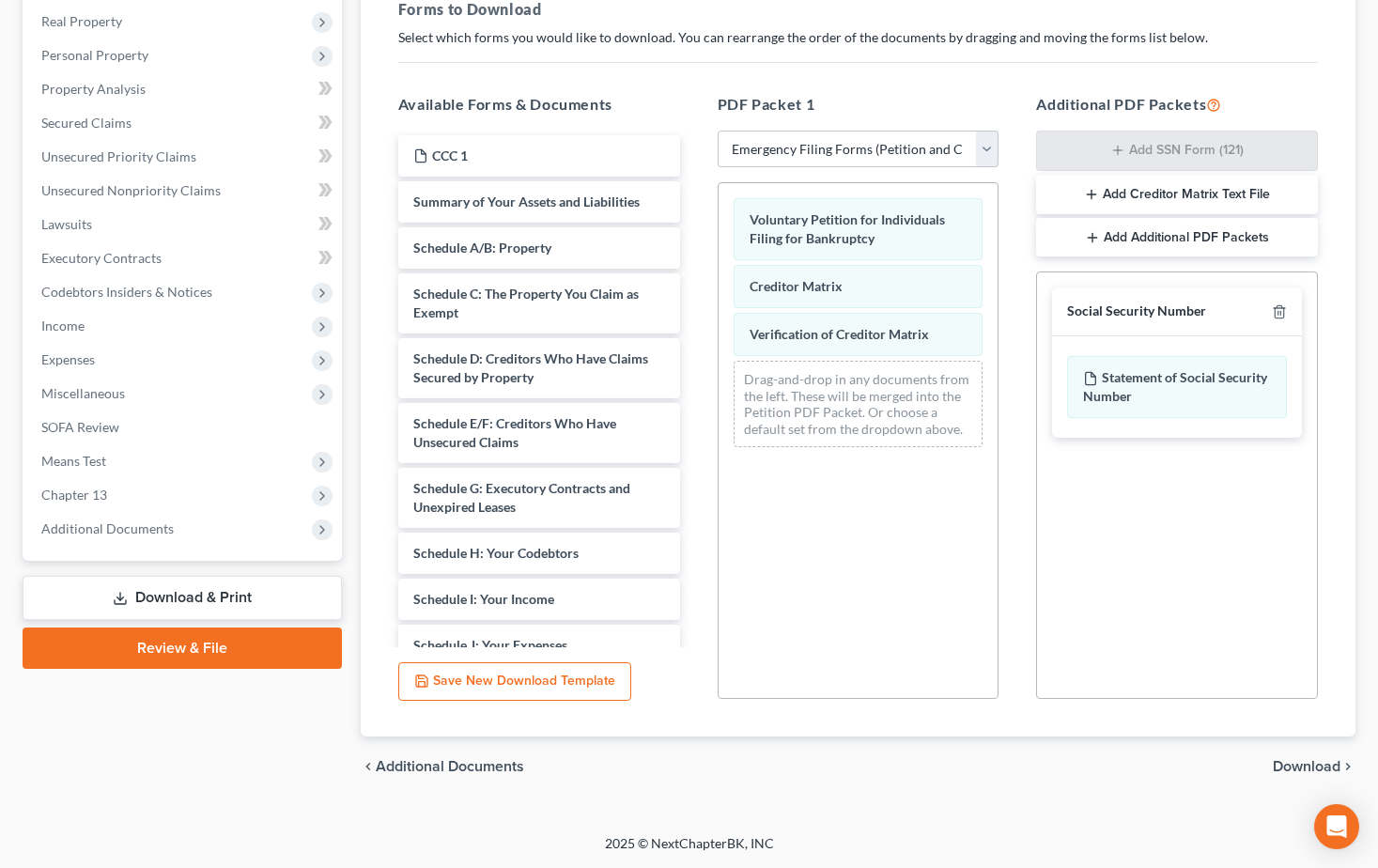
click at [1308, 763] on span "Download" at bounding box center [1306, 766] width 68 height 15
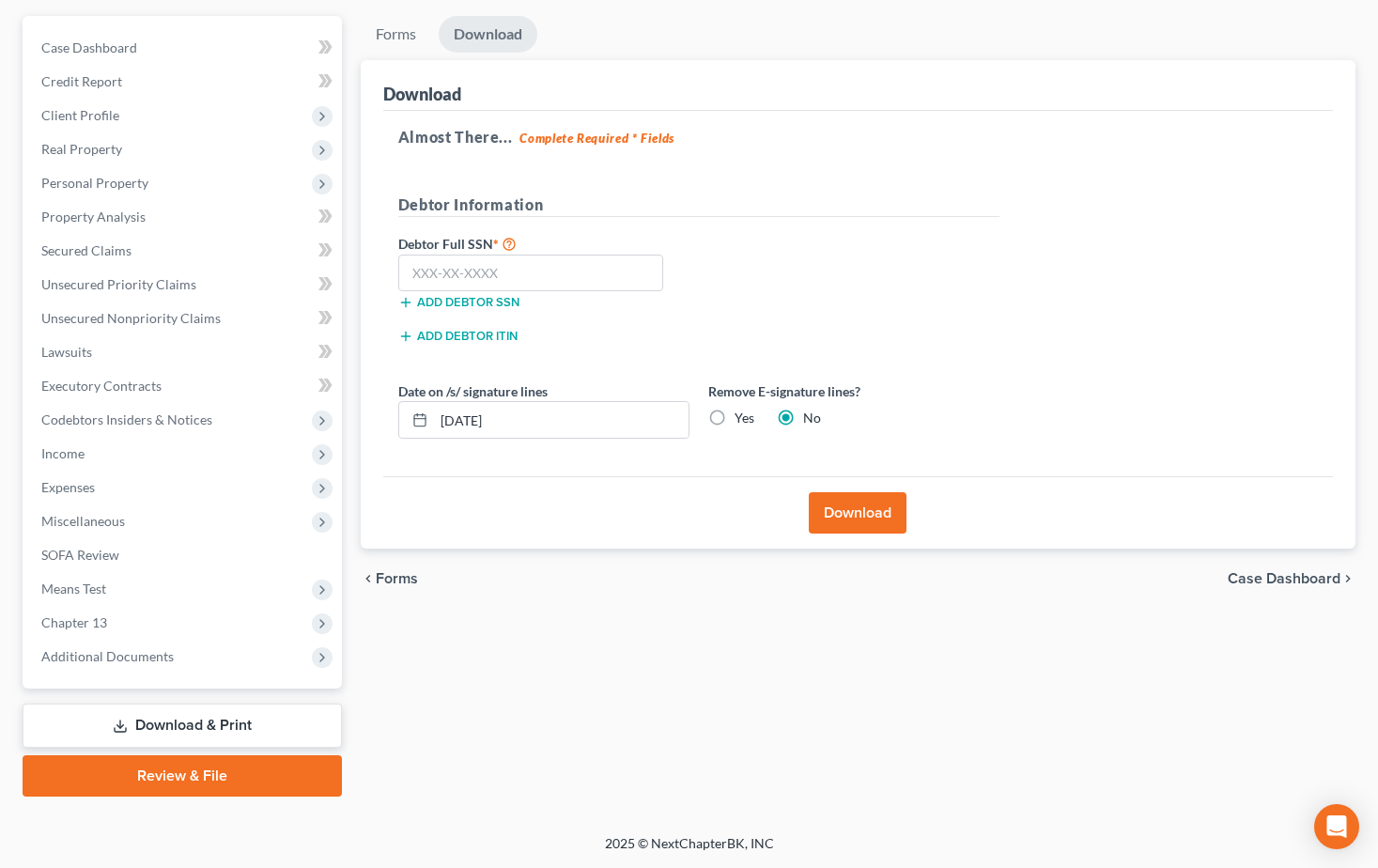
scroll to position [164, 0]
drag, startPoint x: 433, startPoint y: 275, endPoint x: 391, endPoint y: 273, distance: 42.0
click at [425, 276] on input "text" at bounding box center [532, 273] width 266 height 38
type input "538-88-3198"
click at [850, 508] on button "Download" at bounding box center [857, 512] width 97 height 42
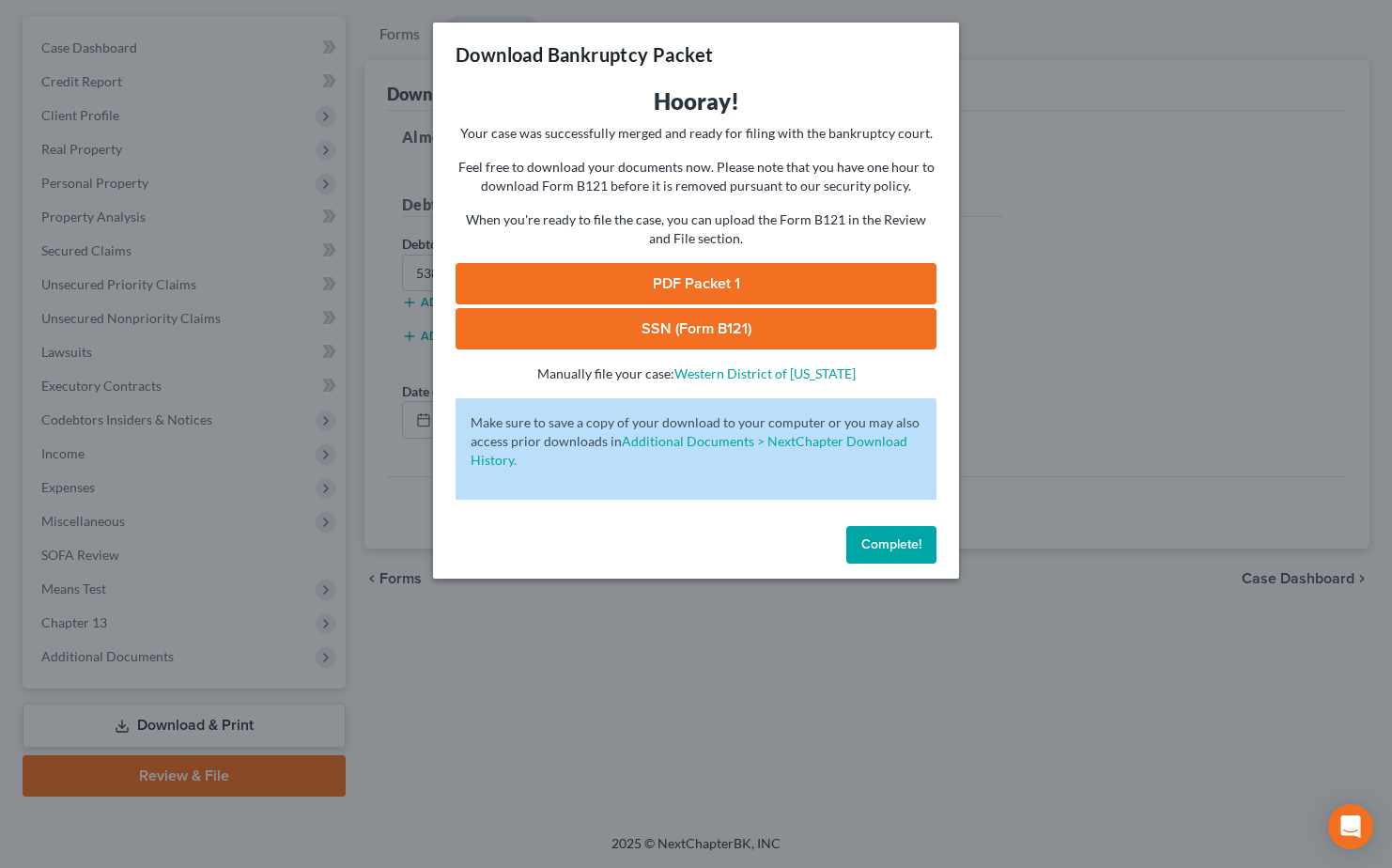
drag, startPoint x: 697, startPoint y: 280, endPoint x: 740, endPoint y: 289, distance: 43.9
click at [697, 280] on link "PDF Packet 1" at bounding box center [696, 284] width 481 height 42
drag, startPoint x: 716, startPoint y: 334, endPoint x: 738, endPoint y: 342, distance: 23.4
click at [716, 334] on link "SSN (Form B121)" at bounding box center [696, 329] width 481 height 42
click at [854, 522] on div "Complete!" at bounding box center [696, 548] width 526 height 61
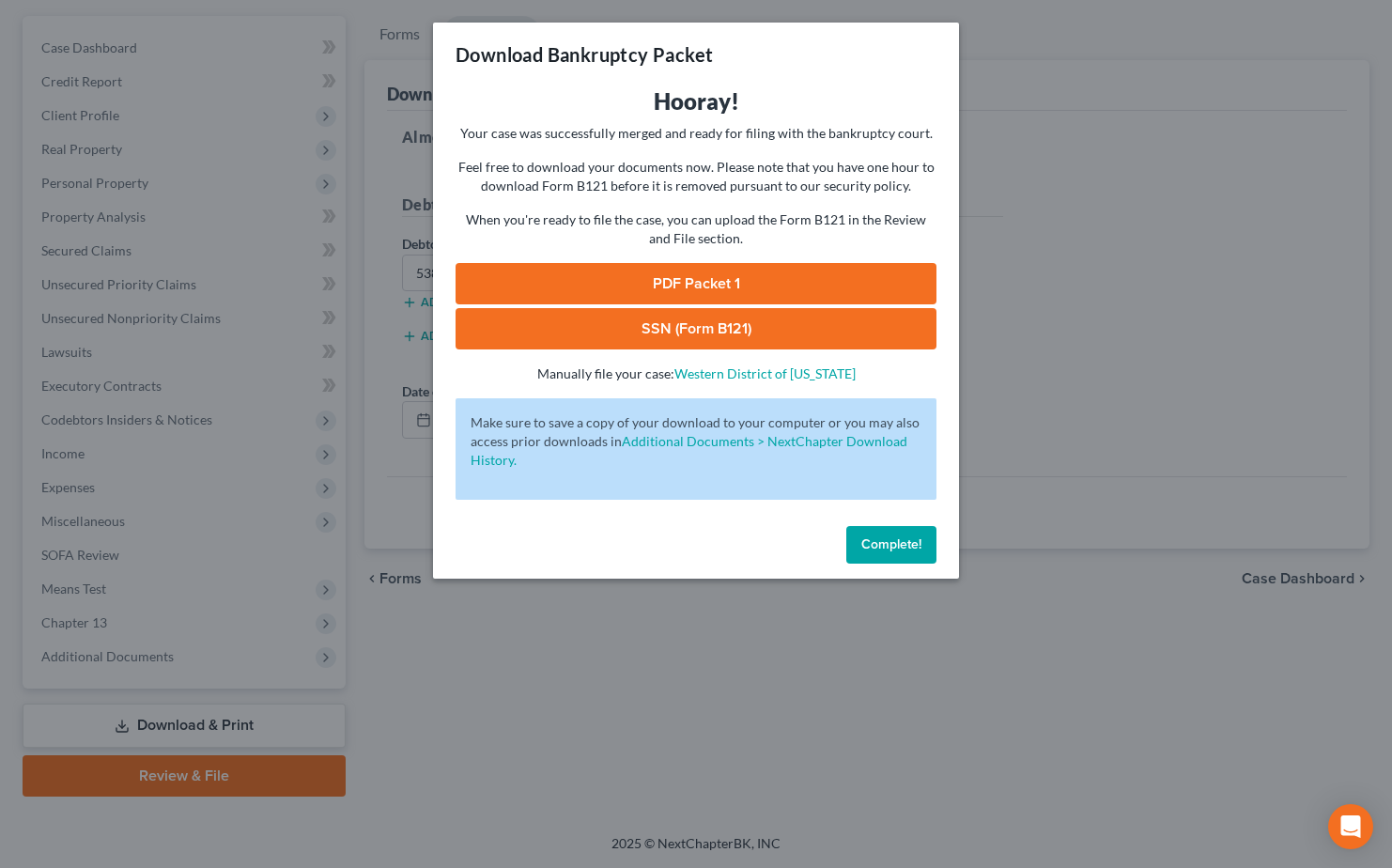
click at [855, 530] on button "Complete!" at bounding box center [891, 544] width 90 height 38
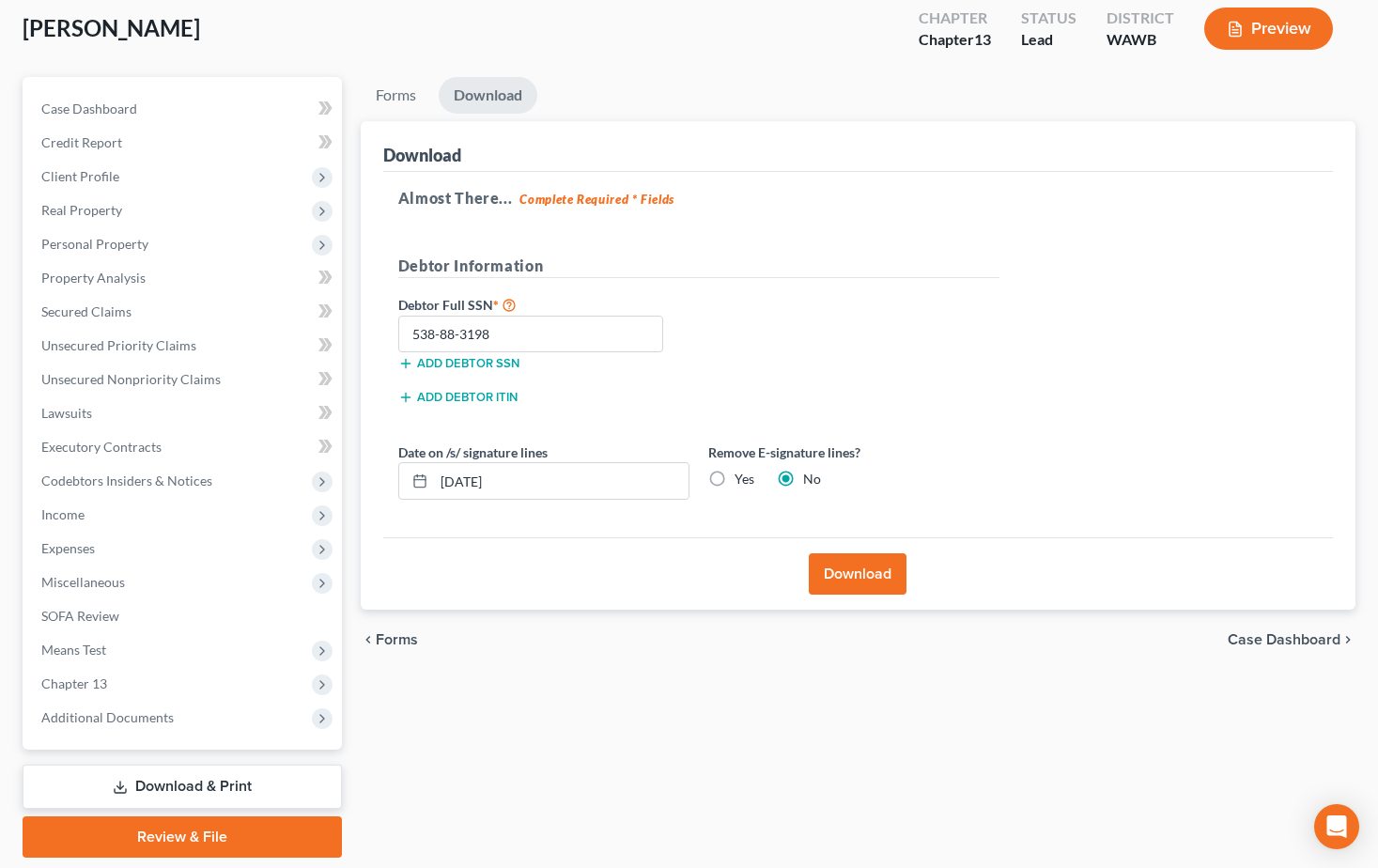
scroll to position [71, 0]
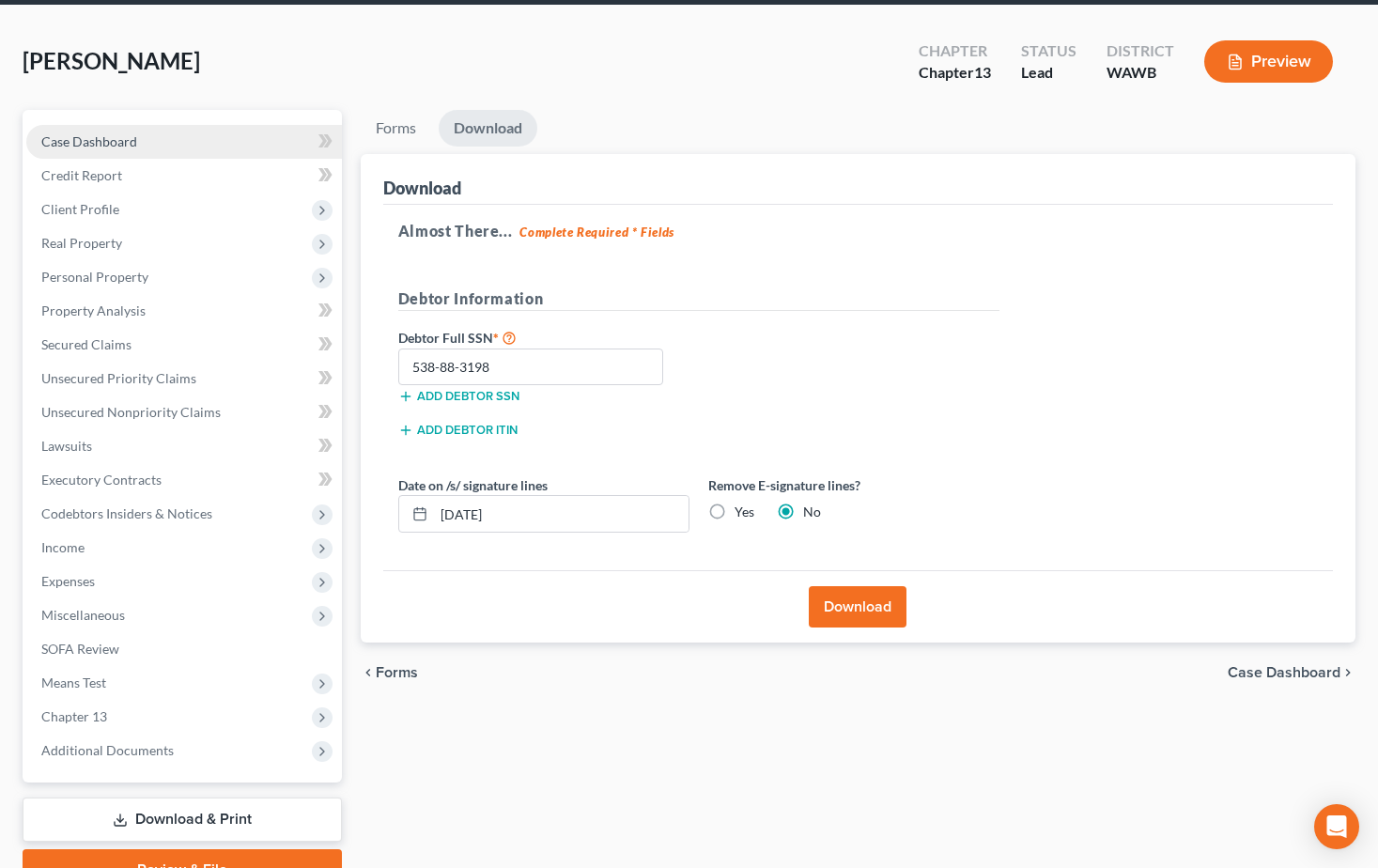
click at [101, 138] on span "Case Dashboard" at bounding box center [89, 141] width 95 height 16
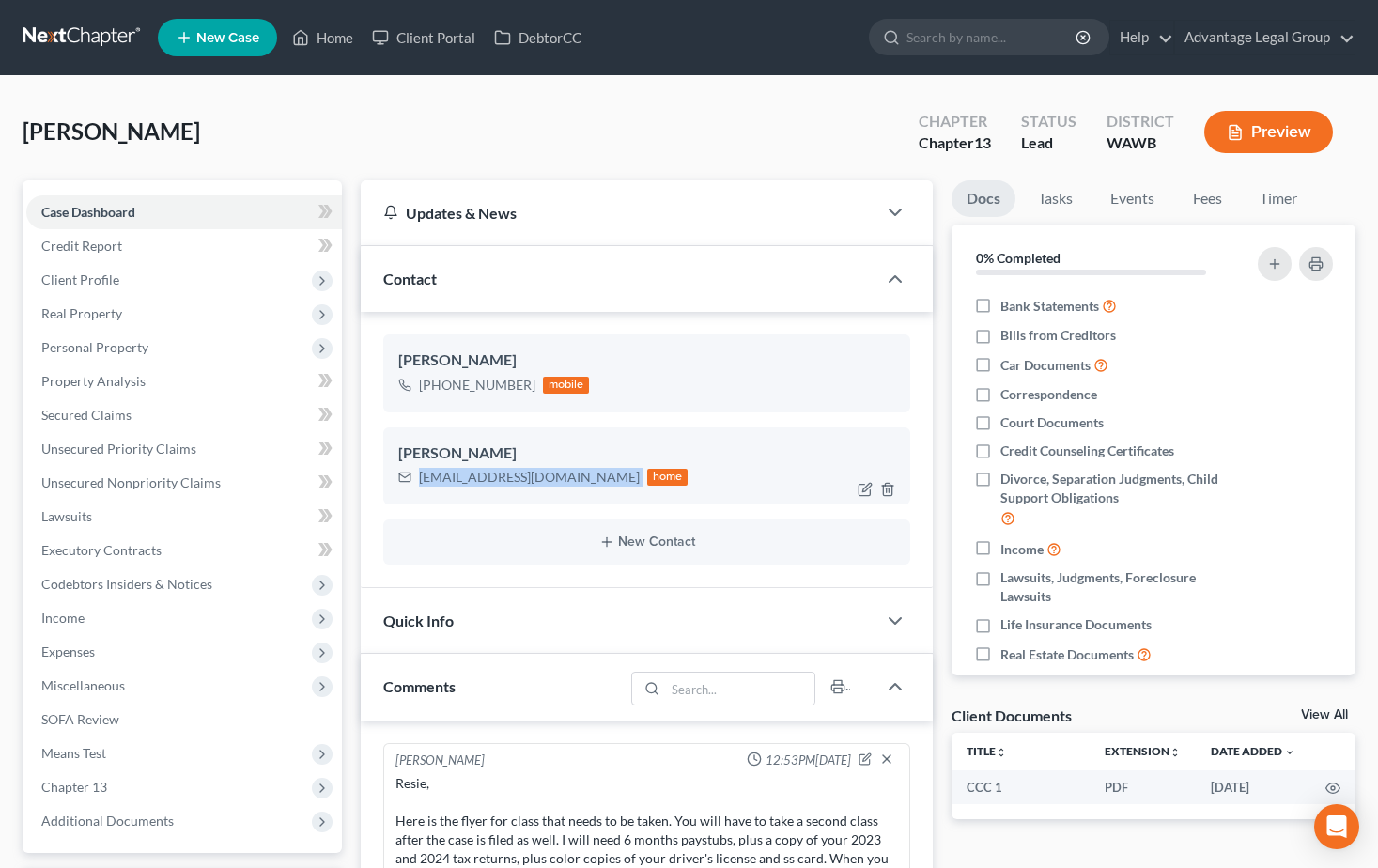
drag, startPoint x: 417, startPoint y: 479, endPoint x: 531, endPoint y: 499, distance: 115.7
click at [528, 474] on div "[EMAIL_ADDRESS][DOMAIN_NAME] home" at bounding box center [543, 477] width 290 height 25
copy div "[EMAIL_ADDRESS][DOMAIN_NAME]"
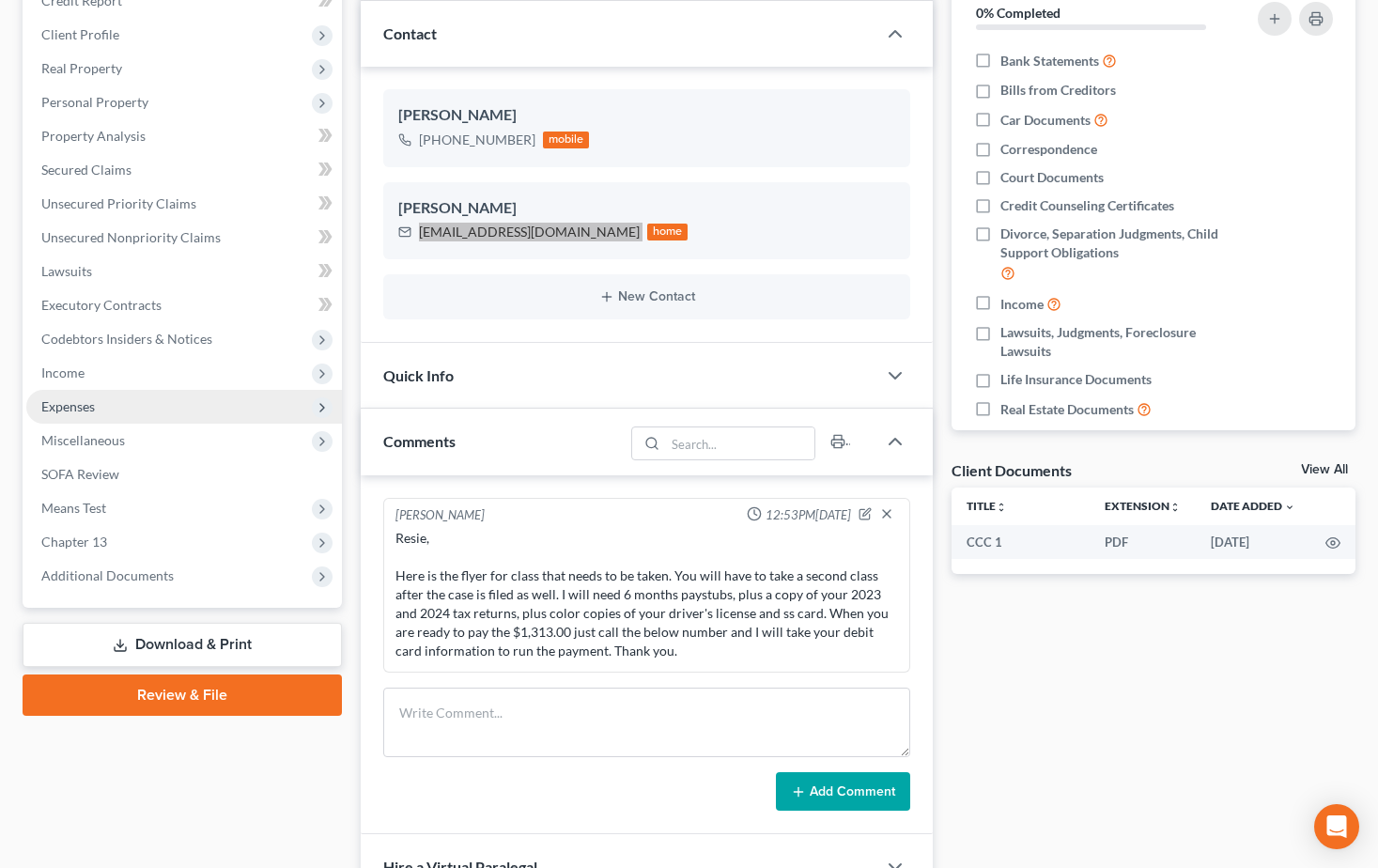
scroll to position [282, 0]
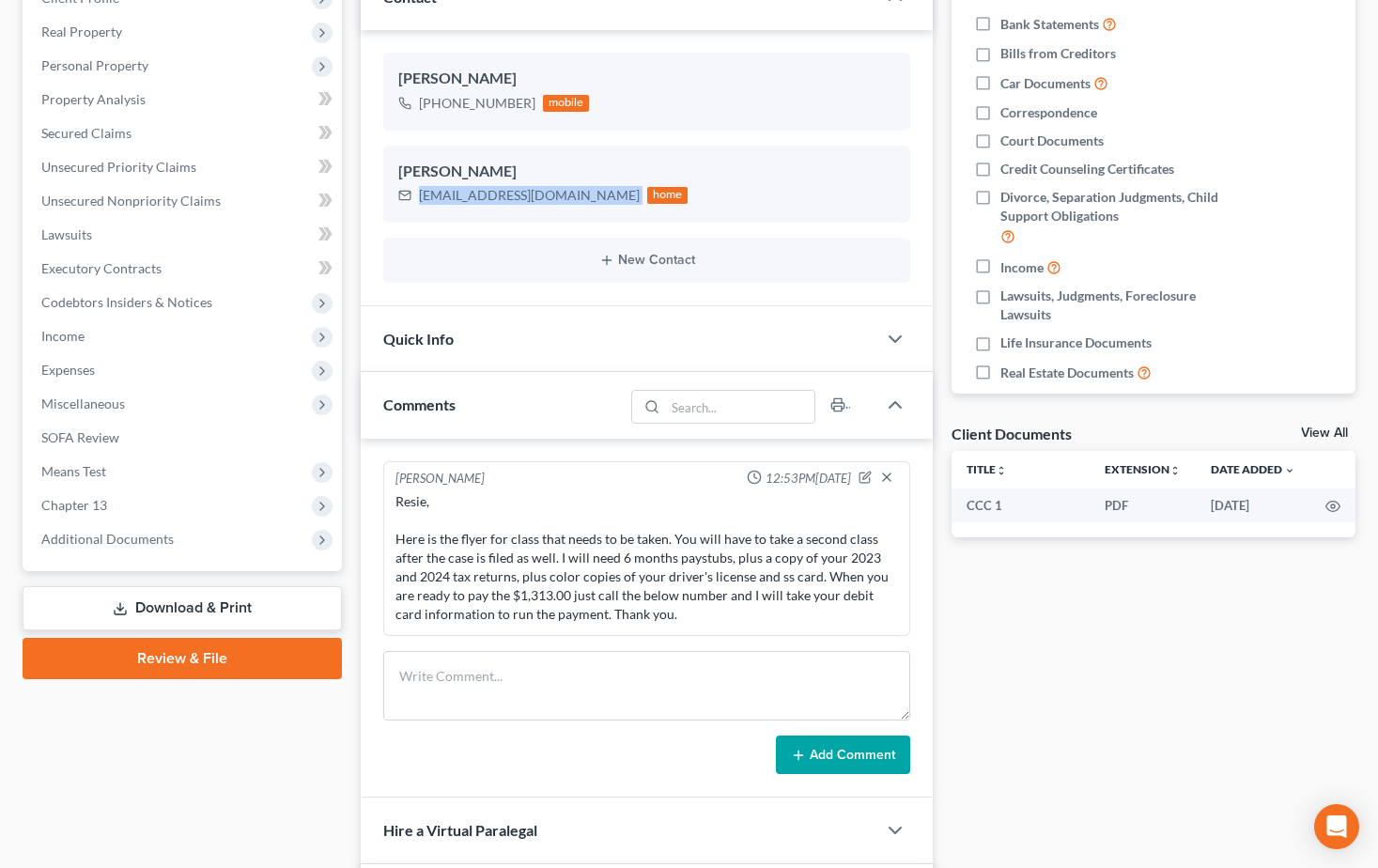
drag, startPoint x: 184, startPoint y: 655, endPoint x: 1063, endPoint y: 676, distance: 879.3
click at [184, 655] on link "Review & File" at bounding box center [182, 658] width 319 height 42
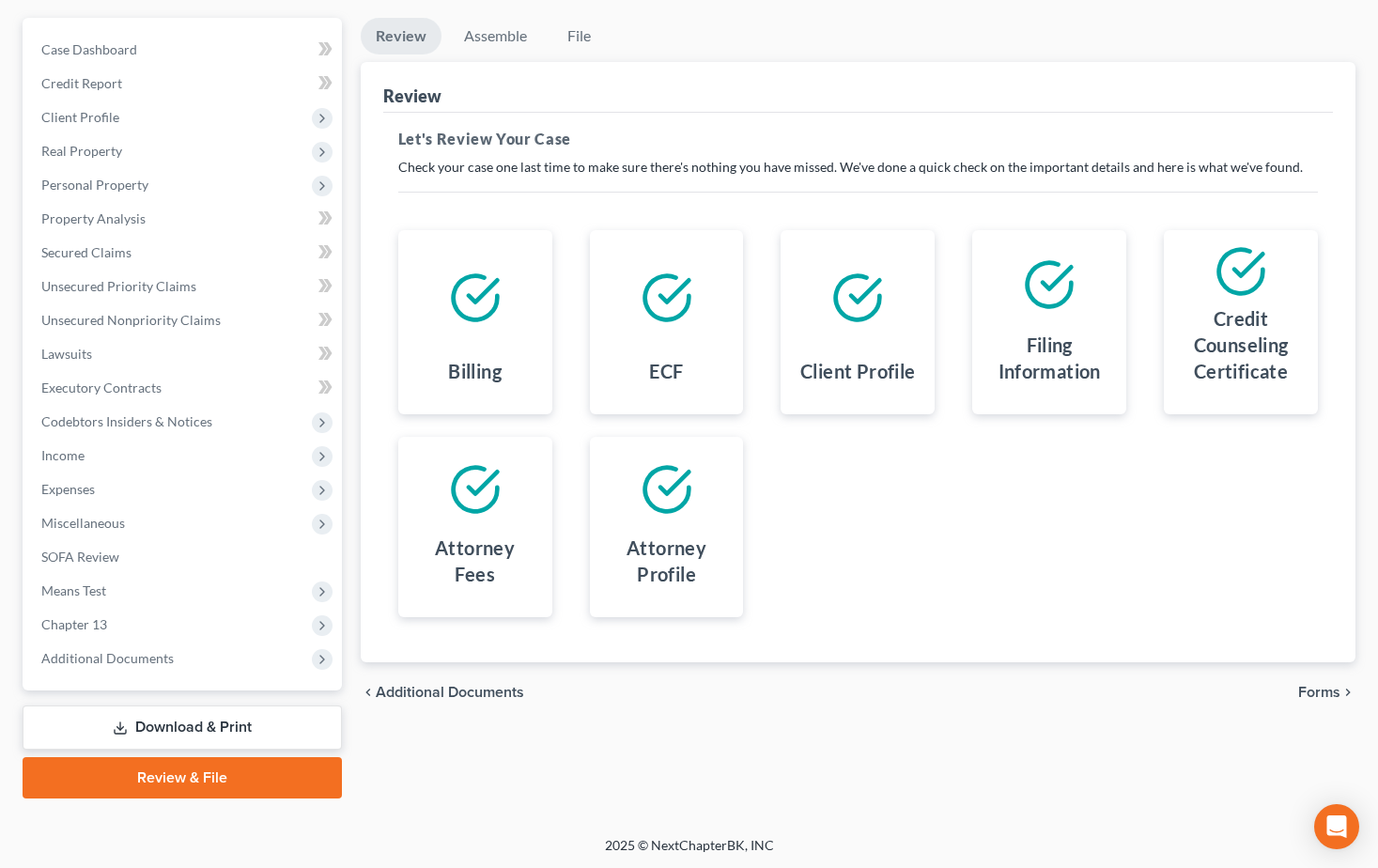
scroll to position [164, 0]
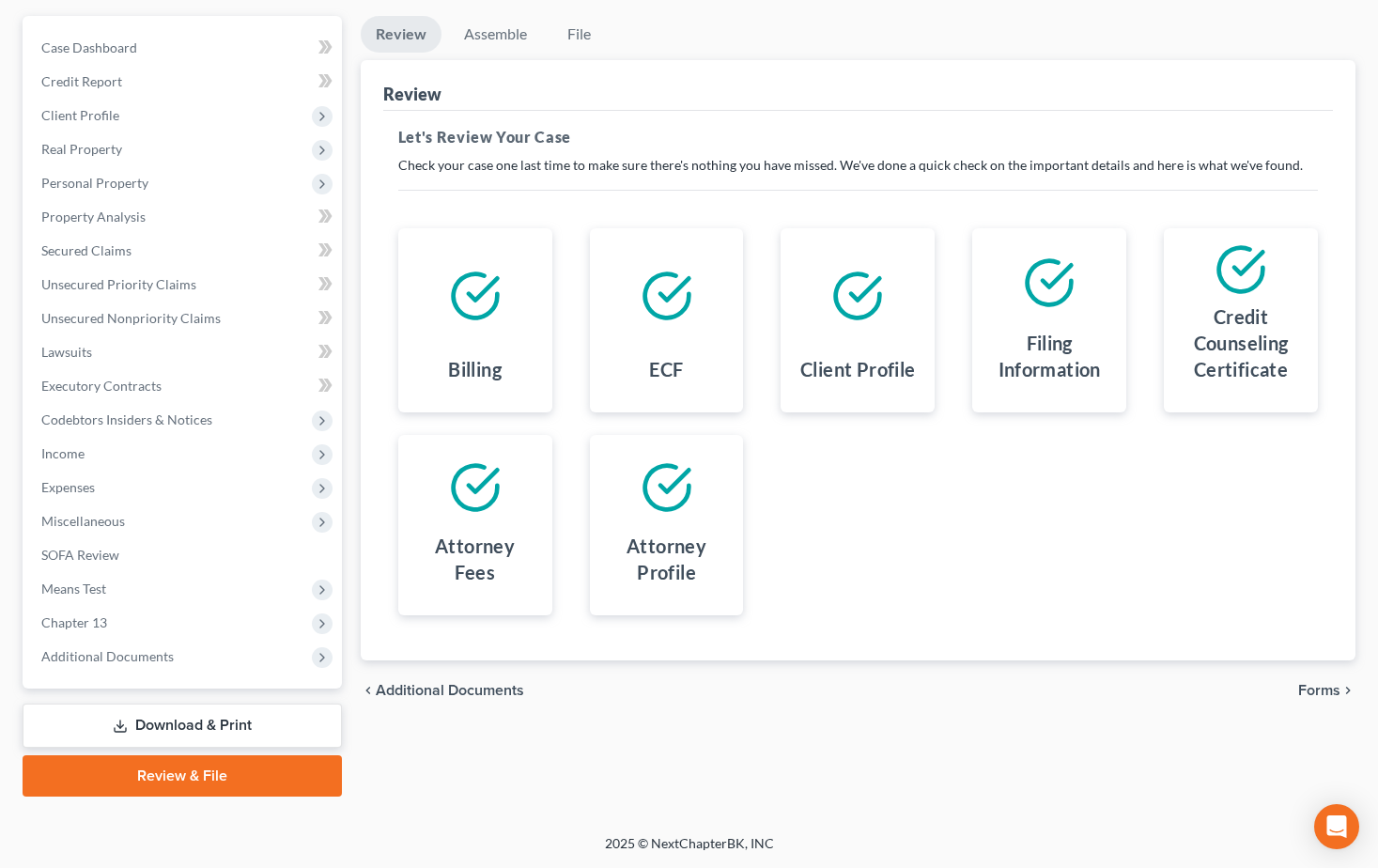
click at [1310, 686] on span "Forms" at bounding box center [1319, 689] width 43 height 15
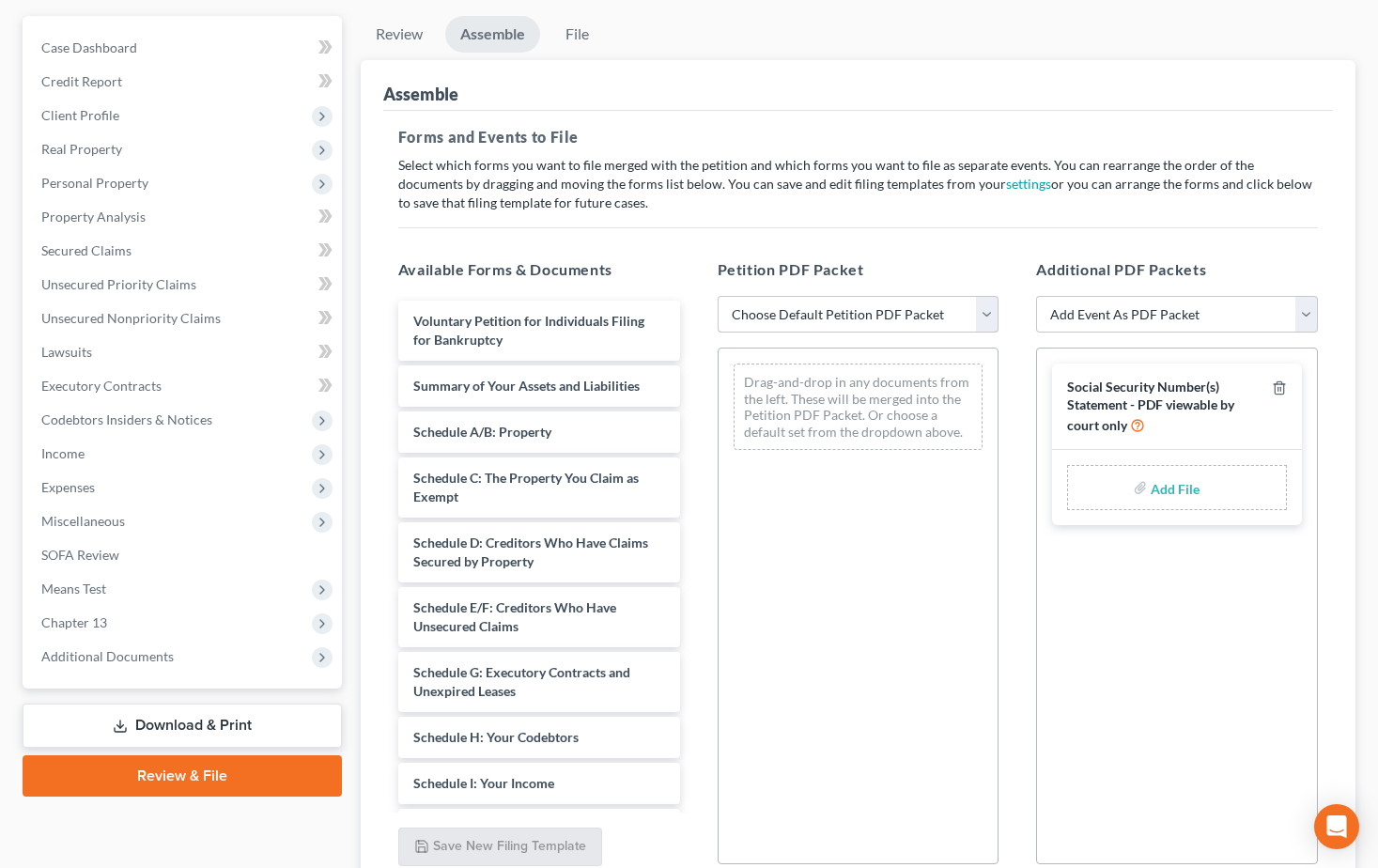
click at [991, 313] on select "Choose Default Petition PDF Packet Emergency Filing (Voluntary Petition and Cre…" at bounding box center [858, 315] width 282 height 38
select select "0"
click at [717, 296] on select "Choose Default Petition PDF Packet Emergency Filing (Voluntary Petition and Cre…" at bounding box center [858, 315] width 282 height 38
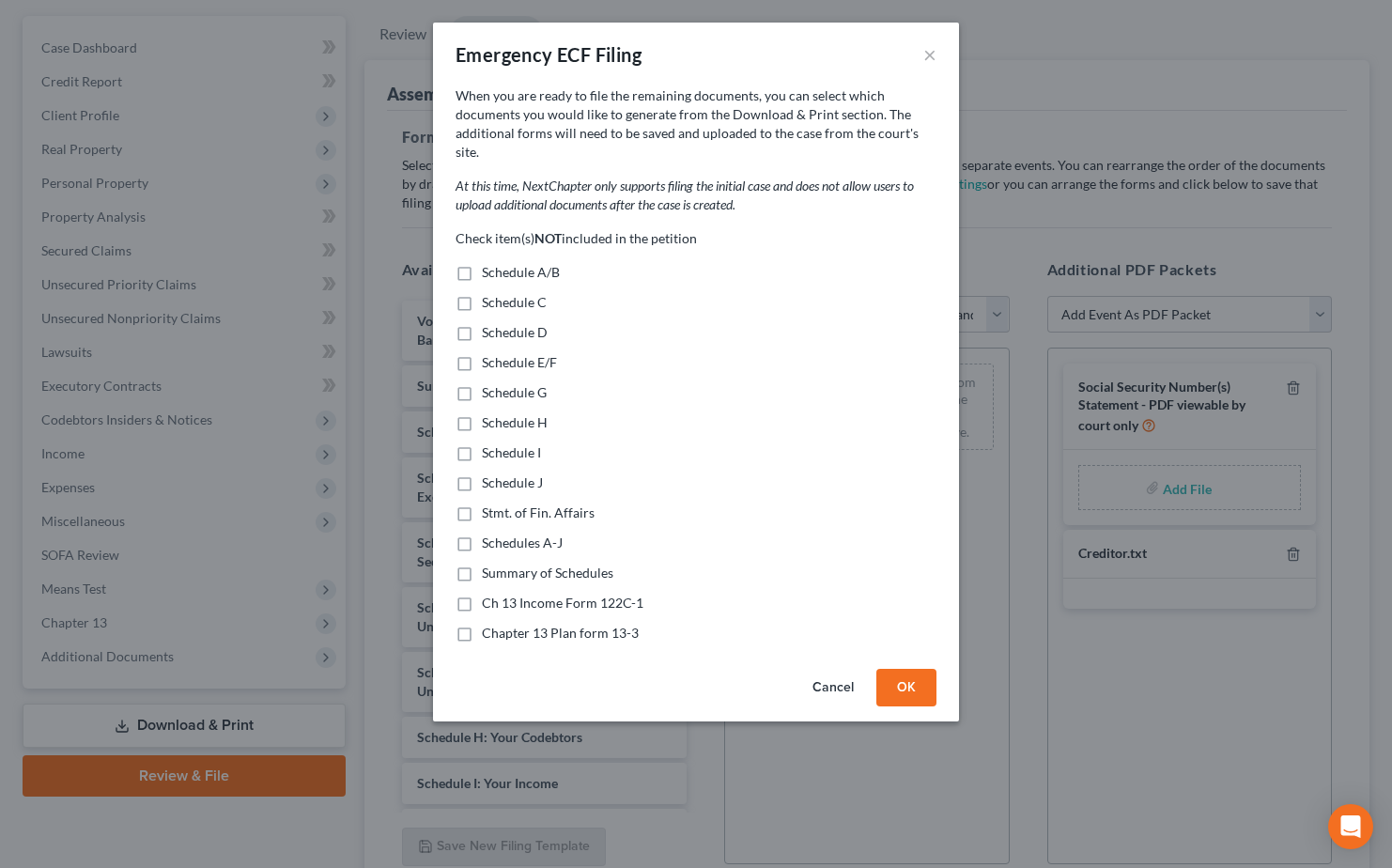
click at [482, 263] on label "Schedule A/B" at bounding box center [521, 272] width 77 height 19
click at [490, 263] on input "Schedule A/B" at bounding box center [496, 269] width 12 height 12
checkbox input "true"
click at [482, 293] on label "Schedule C" at bounding box center [514, 302] width 65 height 19
click at [490, 293] on input "Schedule C" at bounding box center [496, 299] width 12 height 12
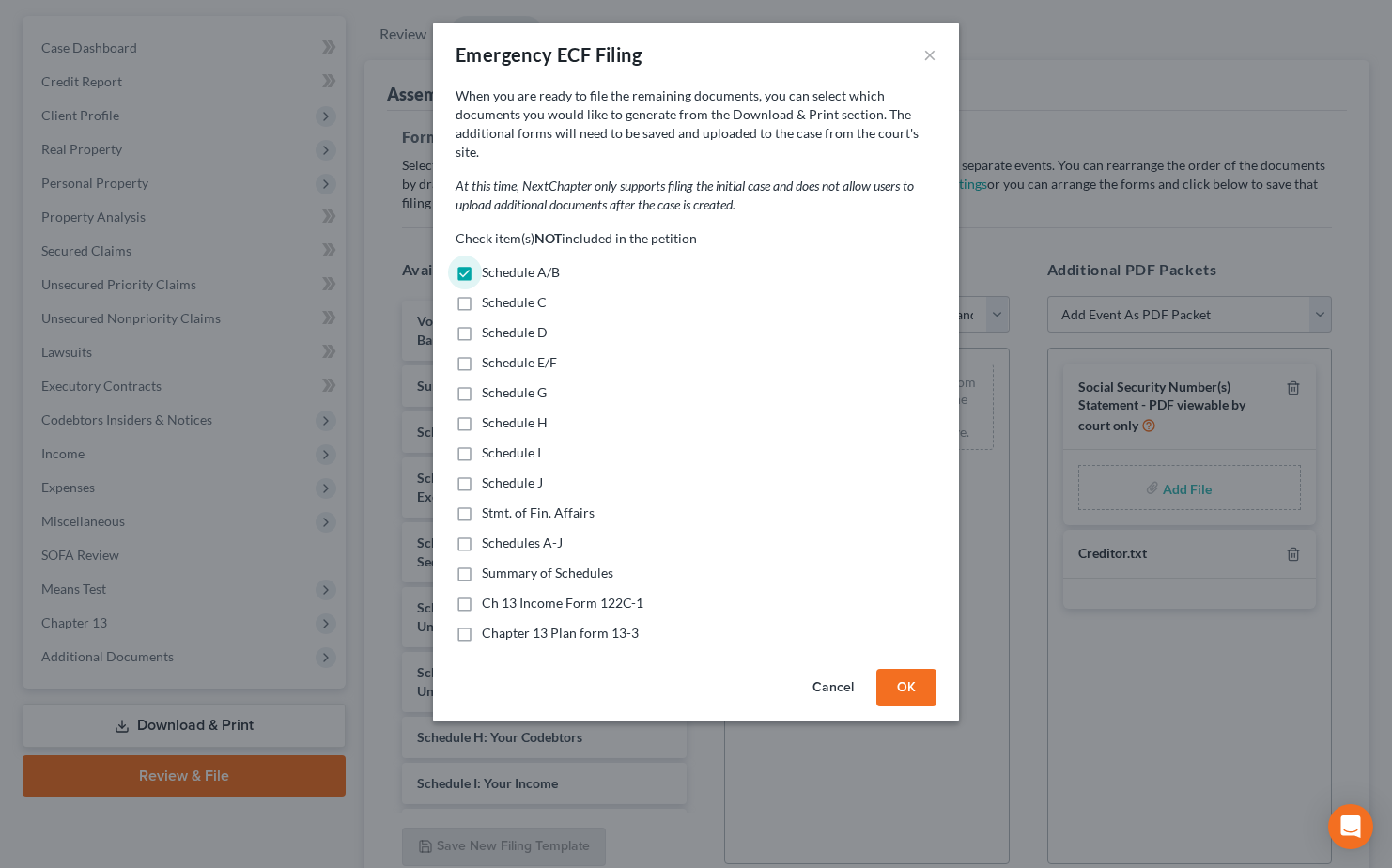
checkbox input "true"
click at [482, 323] on label "Schedule D" at bounding box center [515, 332] width 66 height 19
click at [490, 323] on input "Schedule D" at bounding box center [496, 329] width 12 height 12
checkbox input "true"
click at [482, 353] on label "Schedule E/F" at bounding box center [520, 362] width 76 height 19
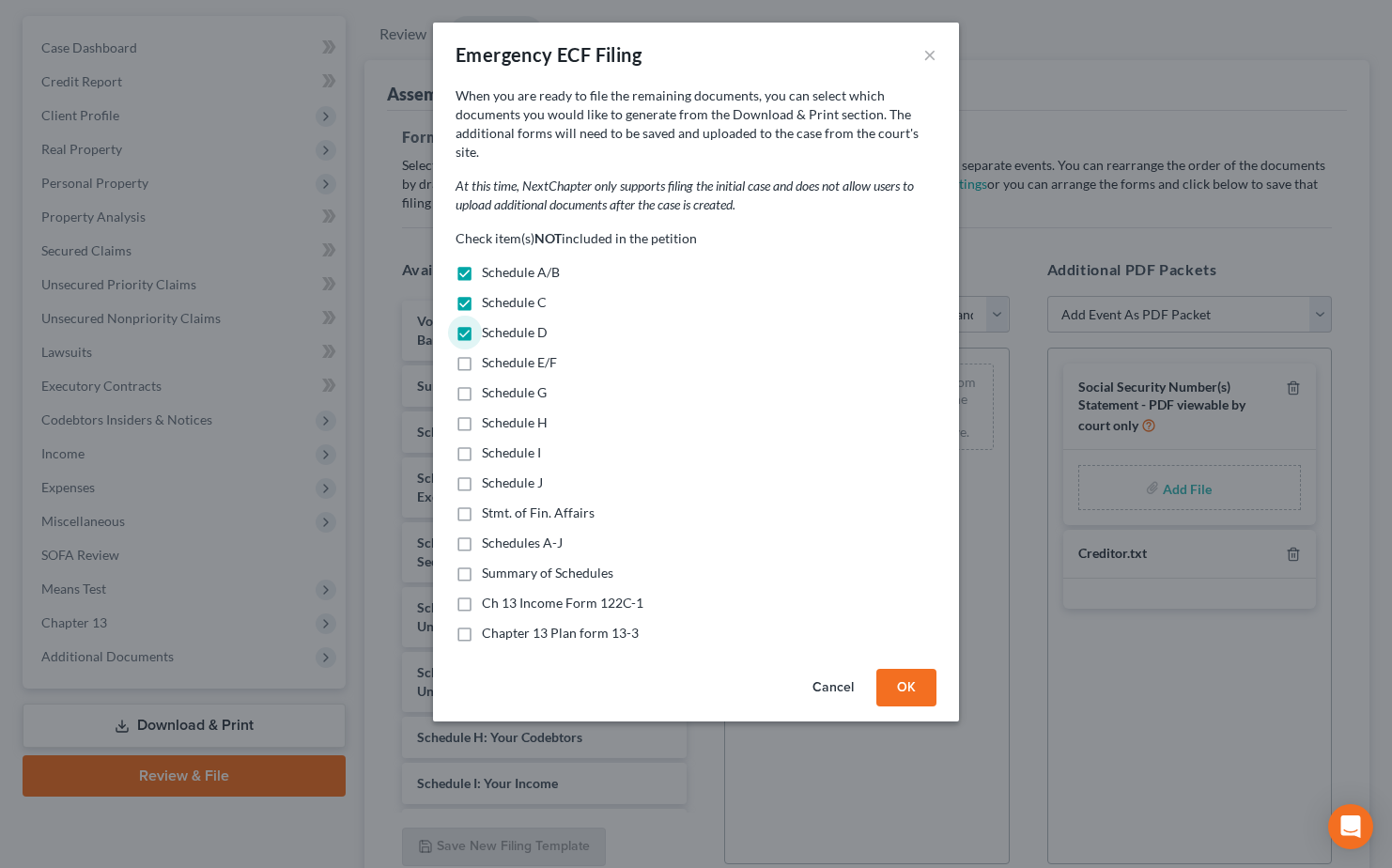
click at [490, 353] on input "Schedule E/F" at bounding box center [496, 359] width 12 height 12
checkbox input "true"
click at [482, 383] on label "Schedule G" at bounding box center [514, 392] width 65 height 19
click at [490, 383] on input "Schedule G" at bounding box center [496, 389] width 12 height 12
checkbox input "true"
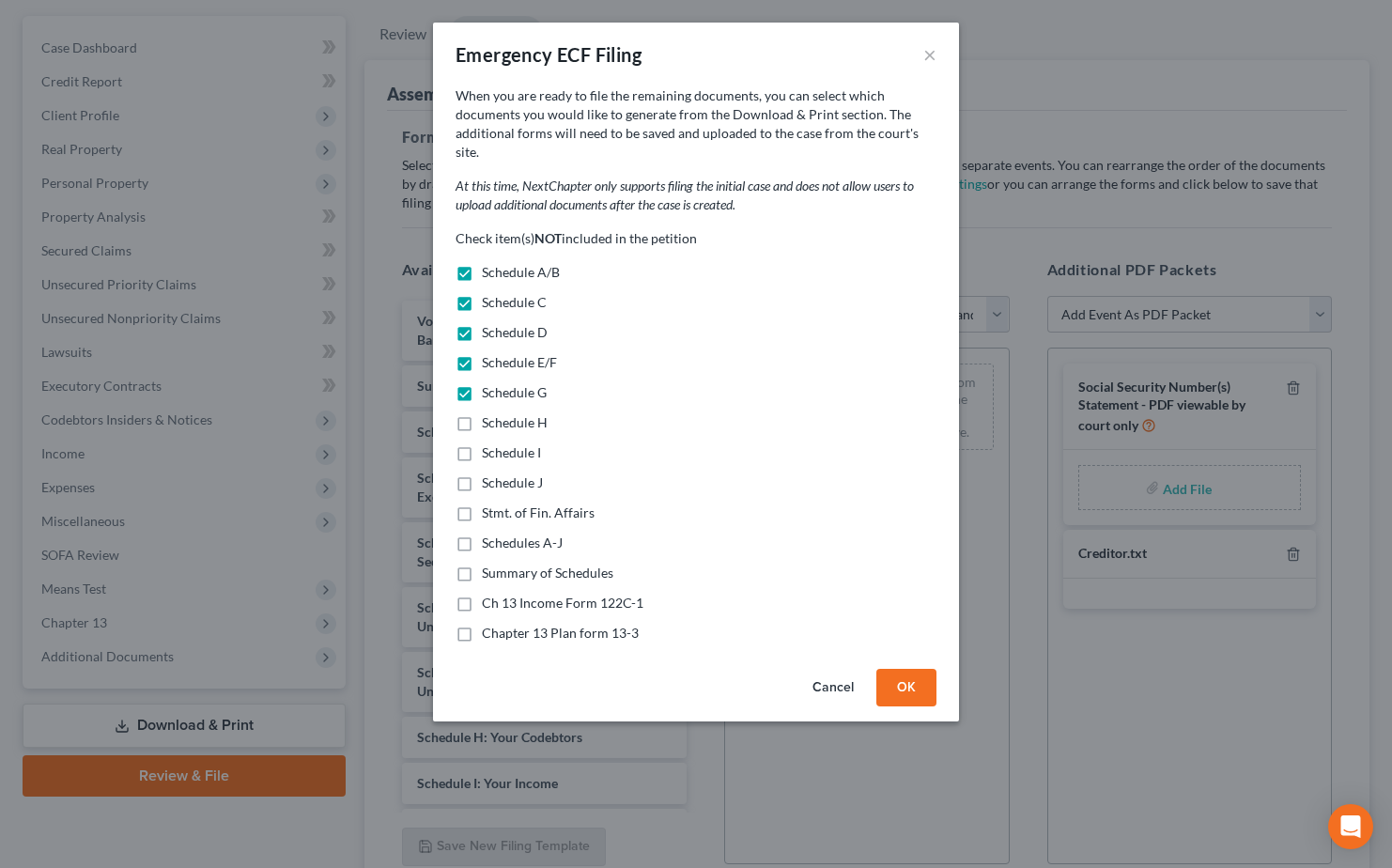
click at [482, 413] on label "Schedule H" at bounding box center [515, 422] width 66 height 19
click at [490, 413] on input "Schedule H" at bounding box center [496, 419] width 12 height 12
checkbox input "true"
click at [482, 443] on label "Schedule I" at bounding box center [512, 452] width 60 height 19
click at [490, 443] on input "Schedule I" at bounding box center [496, 449] width 12 height 12
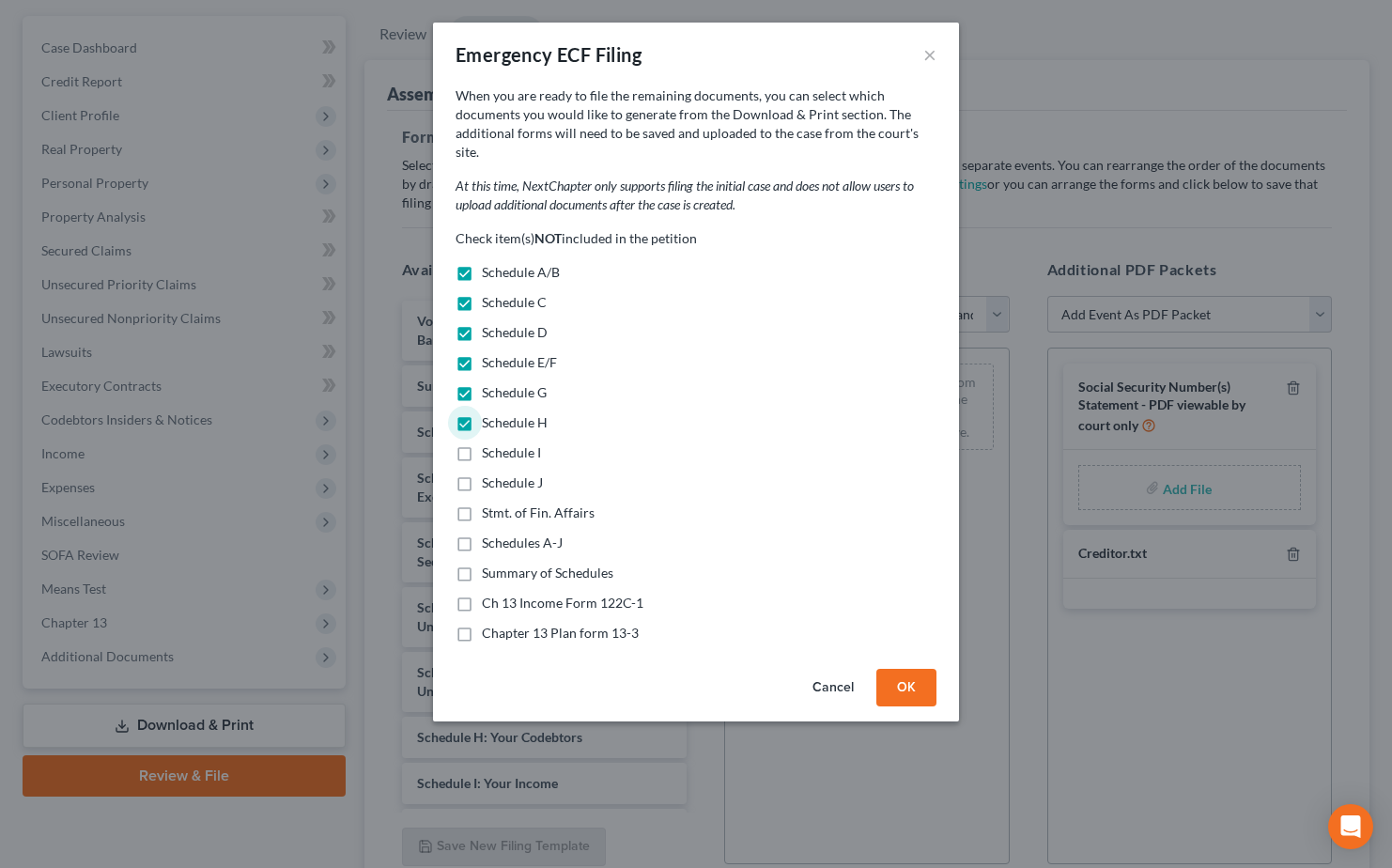
checkbox input "true"
click at [482, 474] on label "Schedule J" at bounding box center [512, 483] width 61 height 19
click at [490, 474] on input "Schedule J" at bounding box center [496, 480] width 12 height 12
checkbox input "true"
click at [482, 504] on label "Stmt. of Fin. Affairs" at bounding box center [538, 512] width 112 height 19
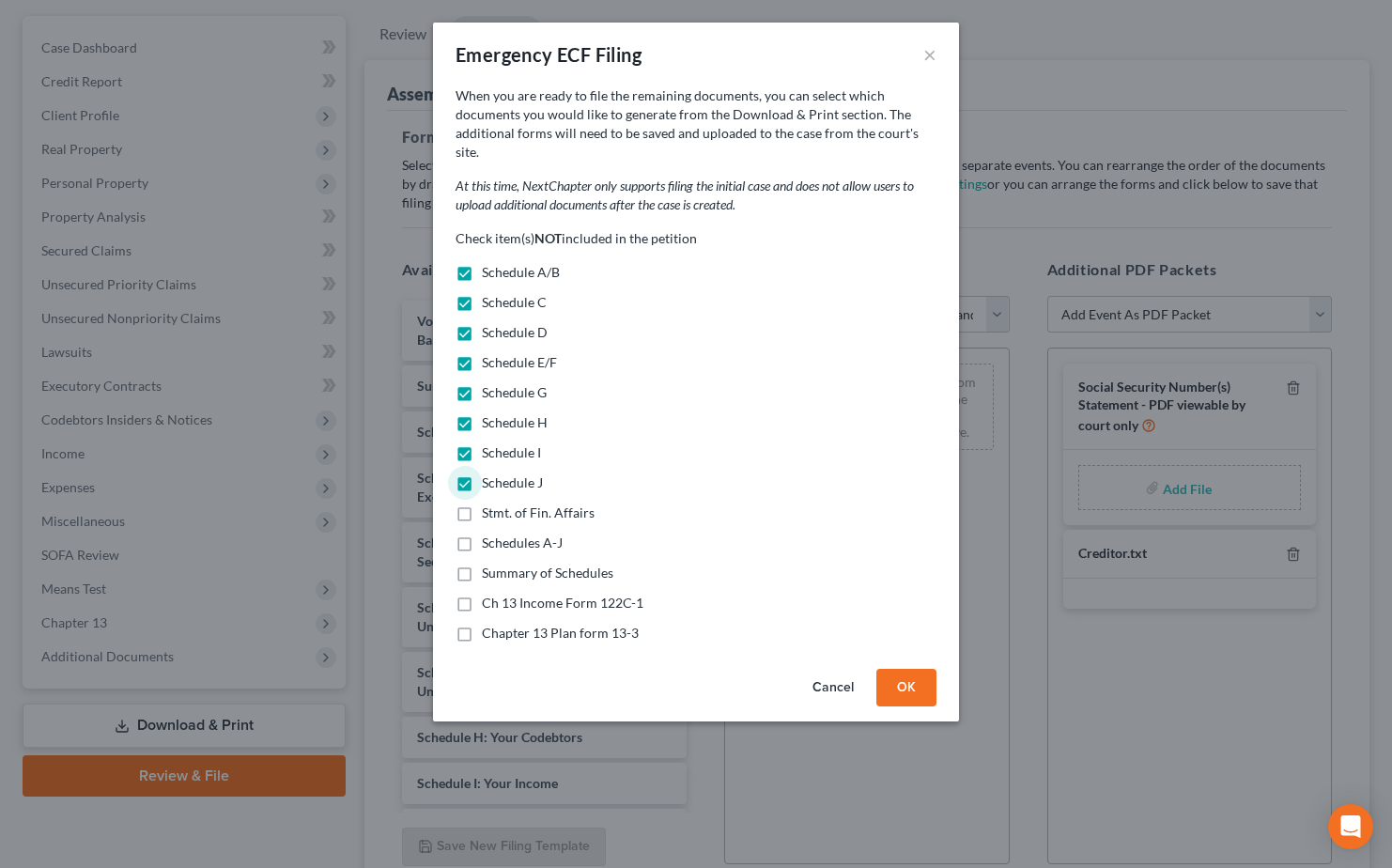
click at [490, 504] on input "Stmt. of Fin. Affairs" at bounding box center [496, 509] width 12 height 12
checkbox input "true"
click at [482, 533] on label "Schedules A-J" at bounding box center [522, 542] width 80 height 19
click at [490, 533] on input "Schedules A-J" at bounding box center [496, 539] width 12 height 12
checkbox input "true"
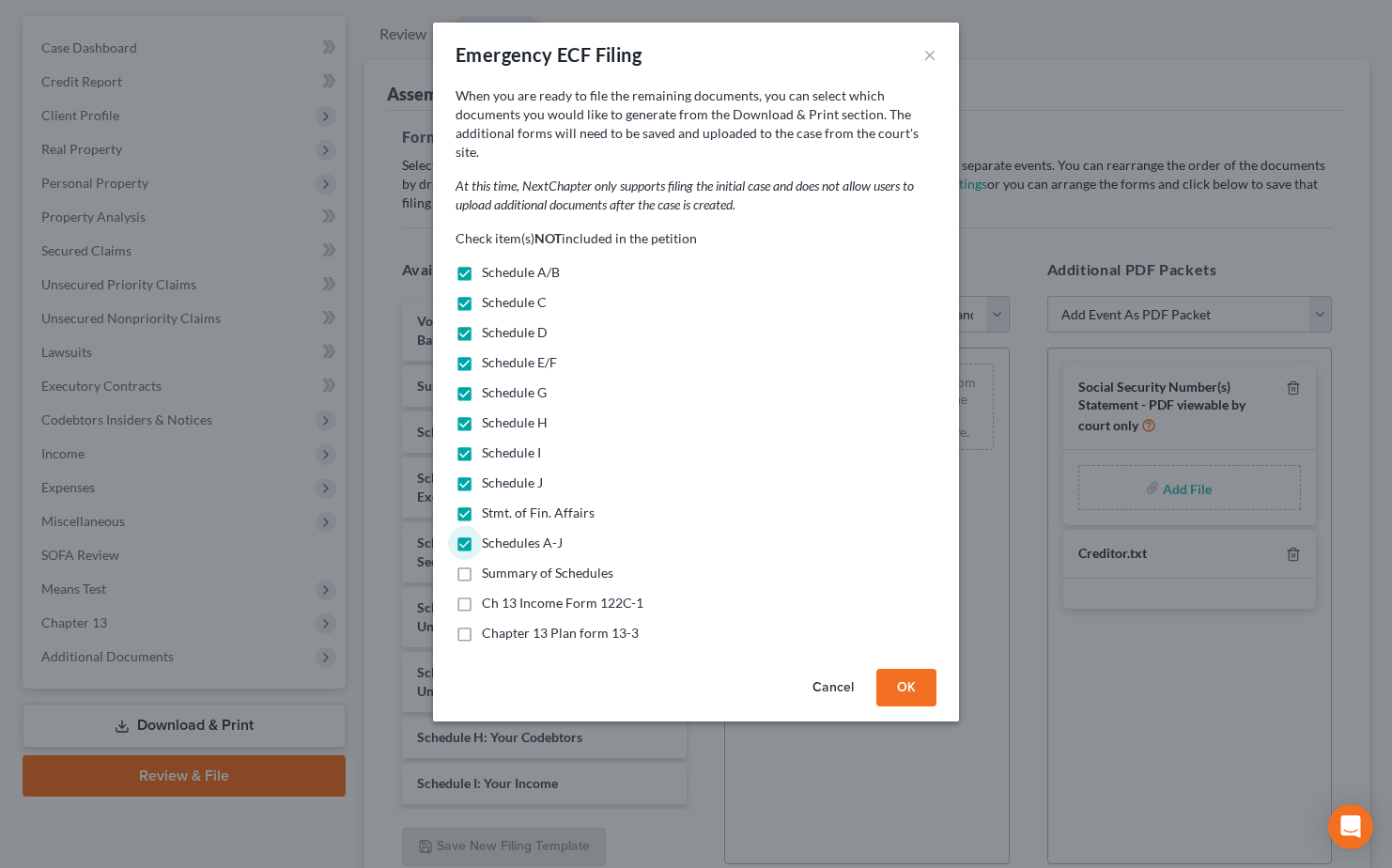
click at [482, 563] on label "Summary of Schedules" at bounding box center [547, 572] width 131 height 19
click at [490, 563] on input "Summary of Schedules" at bounding box center [496, 569] width 12 height 12
checkbox input "true"
click at [482, 594] on label "Ch 13 Income Form 122C-1" at bounding box center [562, 603] width 162 height 19
click at [490, 594] on input "Ch 13 Income Form 122C-1" at bounding box center [496, 600] width 12 height 12
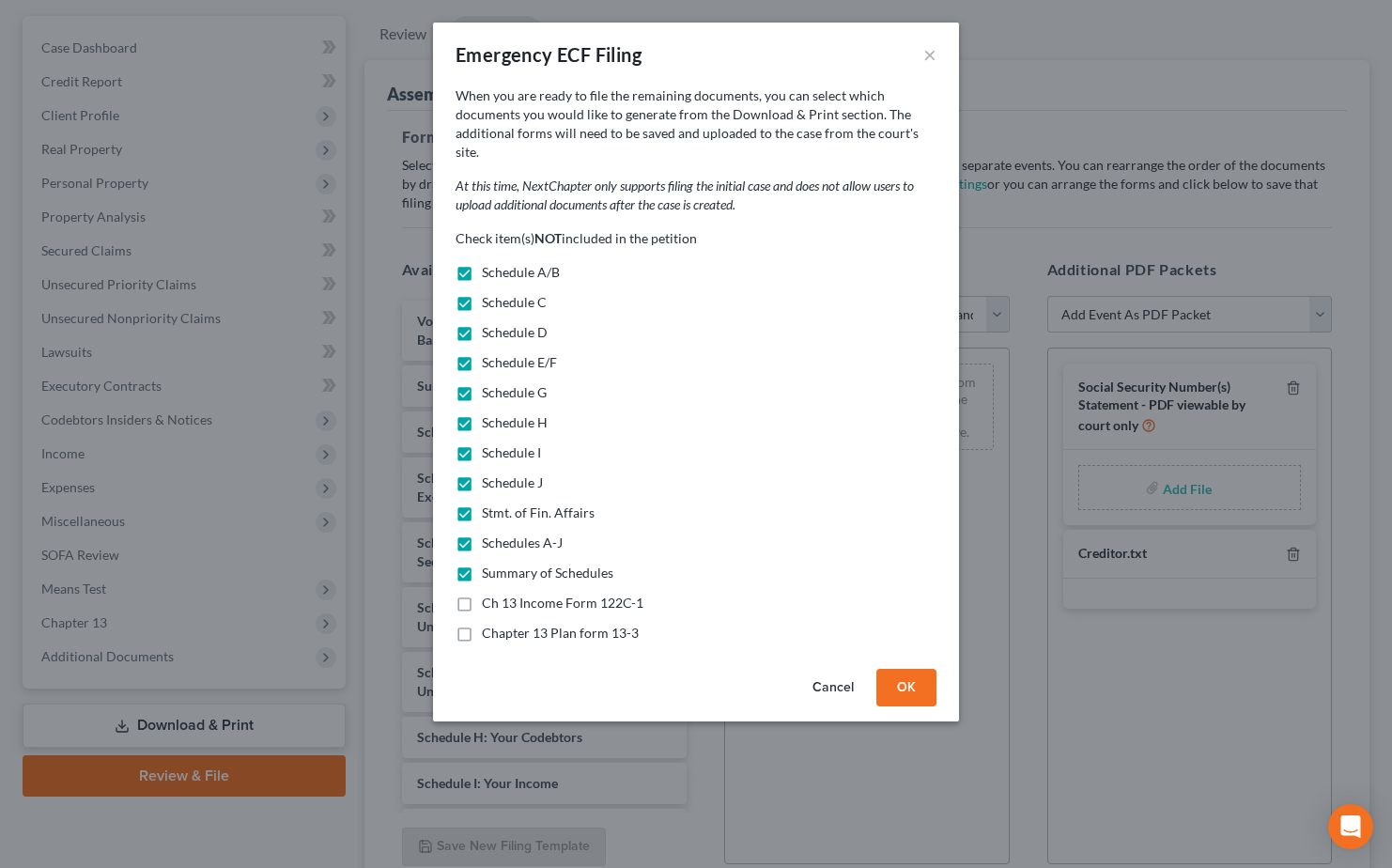
checkbox input "true"
click at [482, 624] on label "Chapter 13 Plan form 13-3" at bounding box center [560, 633] width 157 height 19
click at [490, 624] on input "Chapter 13 Plan form 13-3" at bounding box center [496, 630] width 12 height 12
checkbox input "true"
click at [924, 672] on button "OK" at bounding box center [906, 687] width 61 height 38
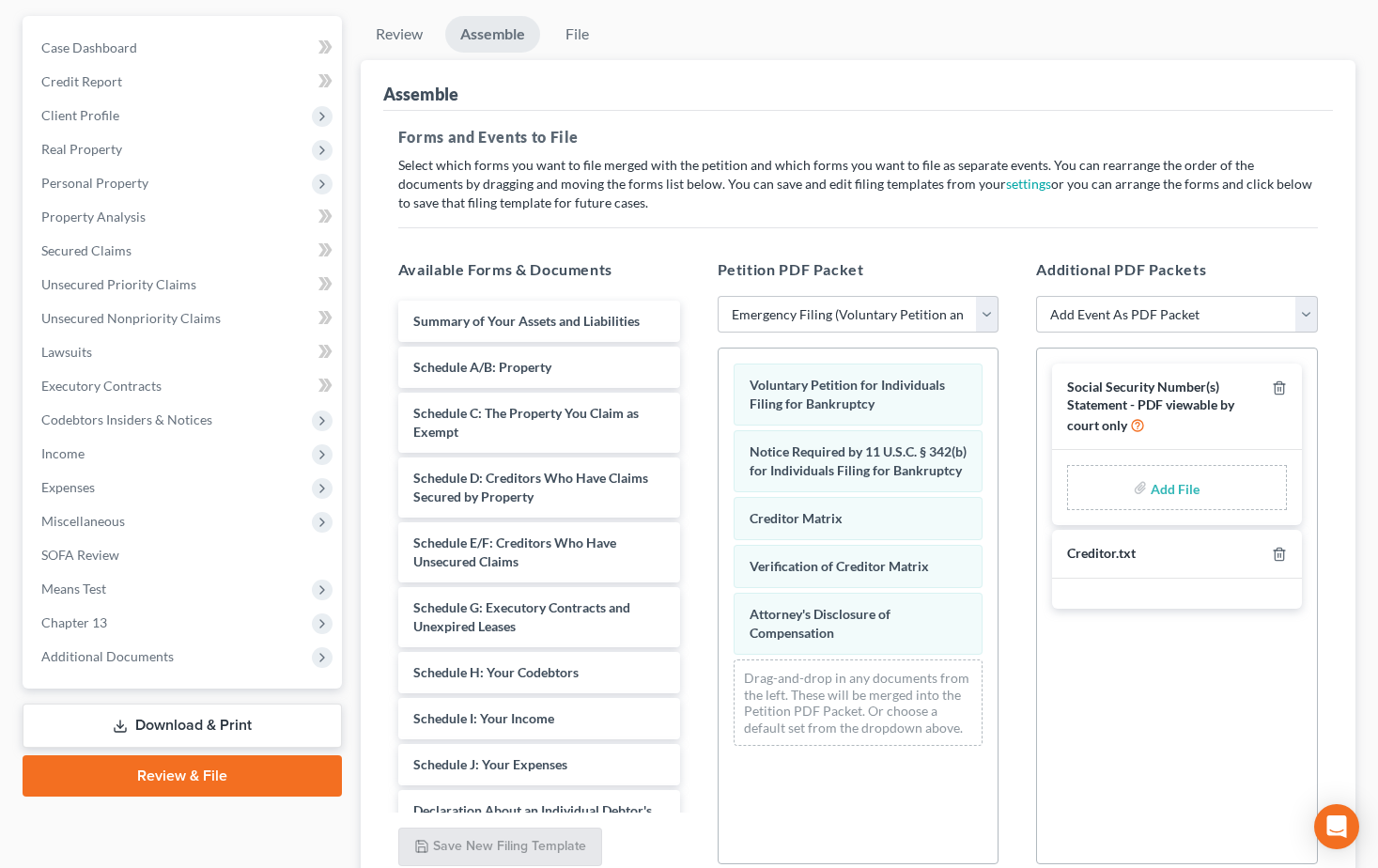
drag, startPoint x: 1170, startPoint y: 489, endPoint x: 1180, endPoint y: 509, distance: 22.4
click at [1170, 489] on input "file" at bounding box center [1172, 488] width 45 height 34
type input "C:\fakepath\121.pdf"
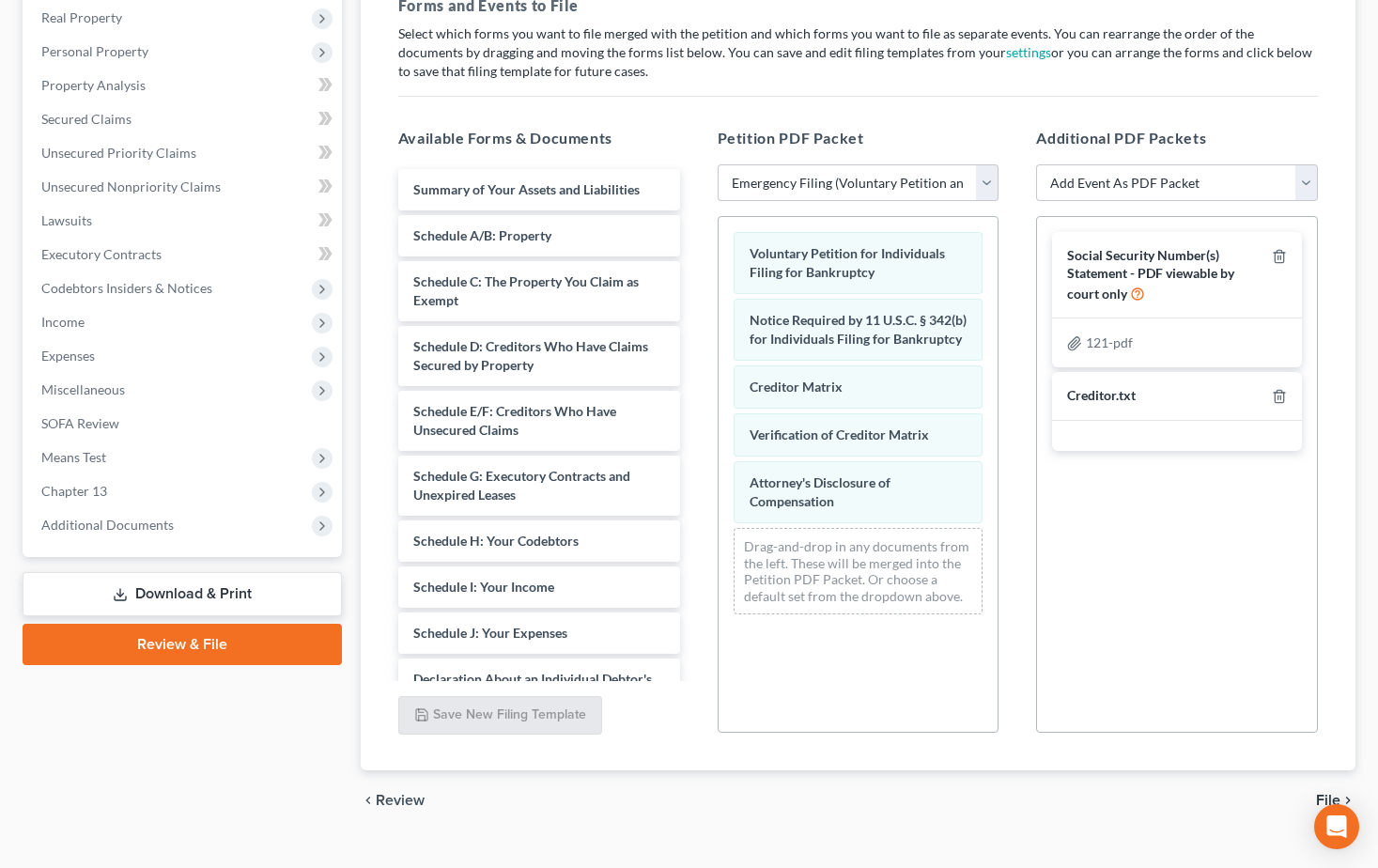
scroll to position [330, 0]
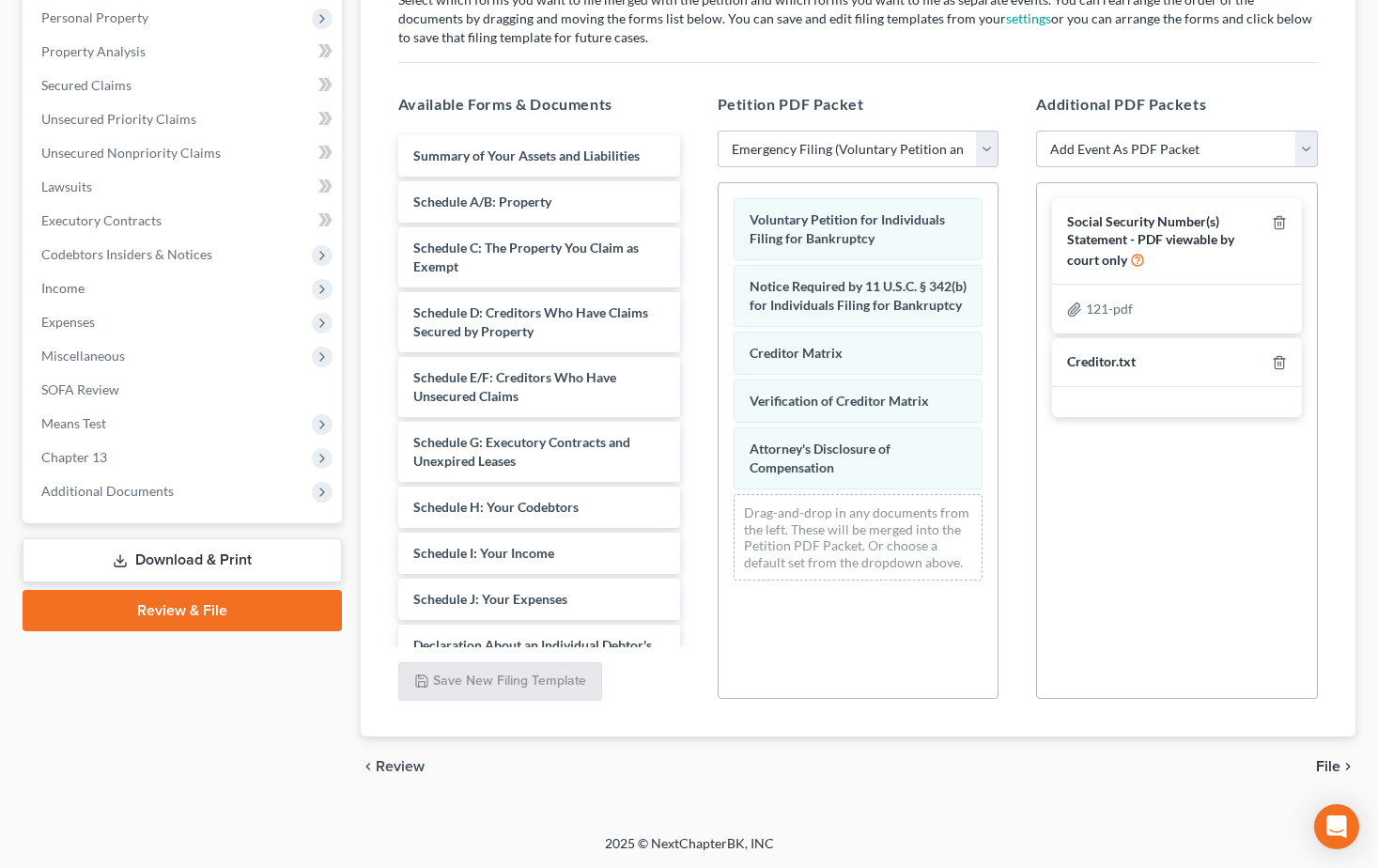
click at [1324, 761] on span "File" at bounding box center [1328, 766] width 25 height 15
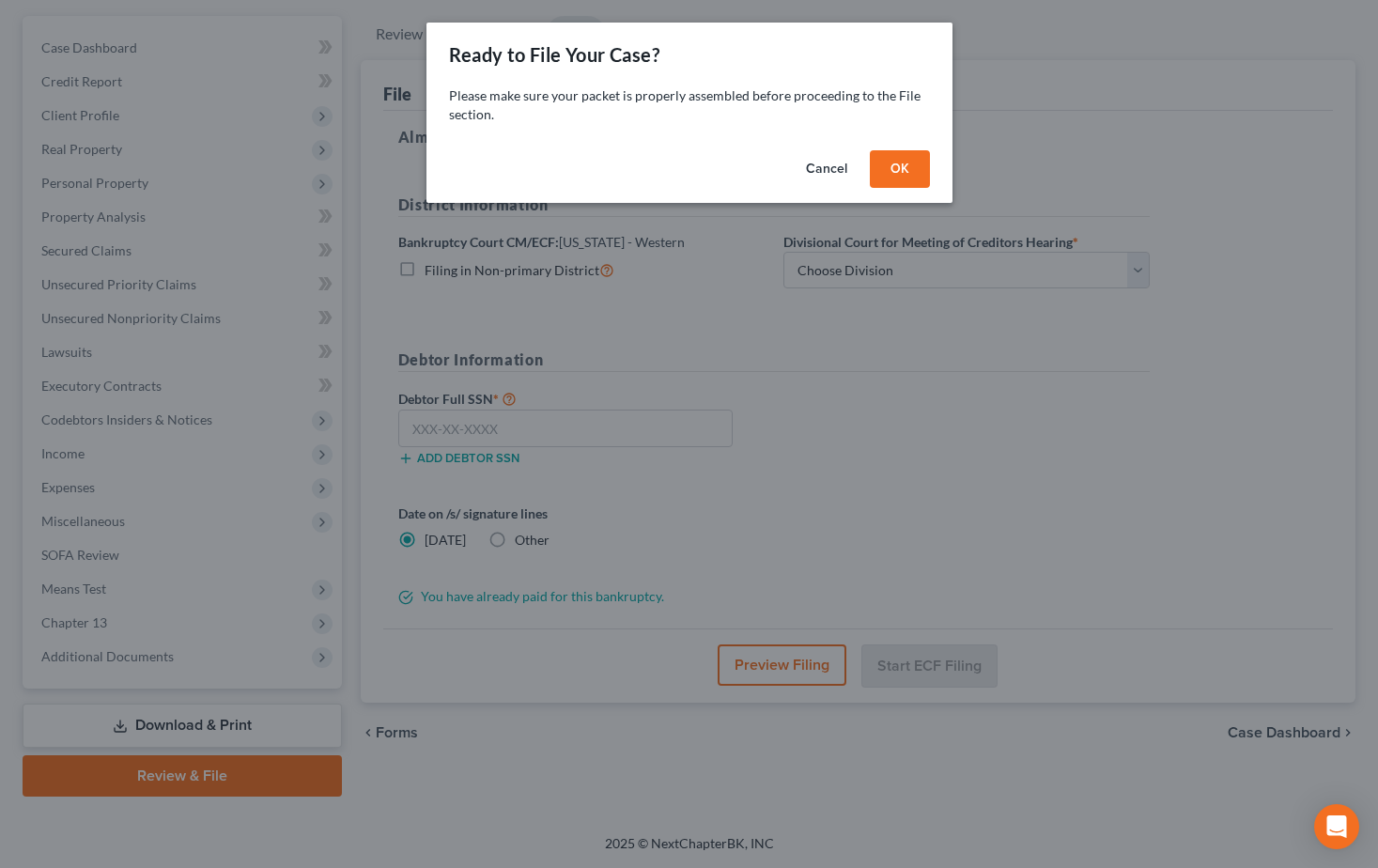
scroll to position [164, 0]
click at [911, 176] on button "OK" at bounding box center [906, 169] width 61 height 38
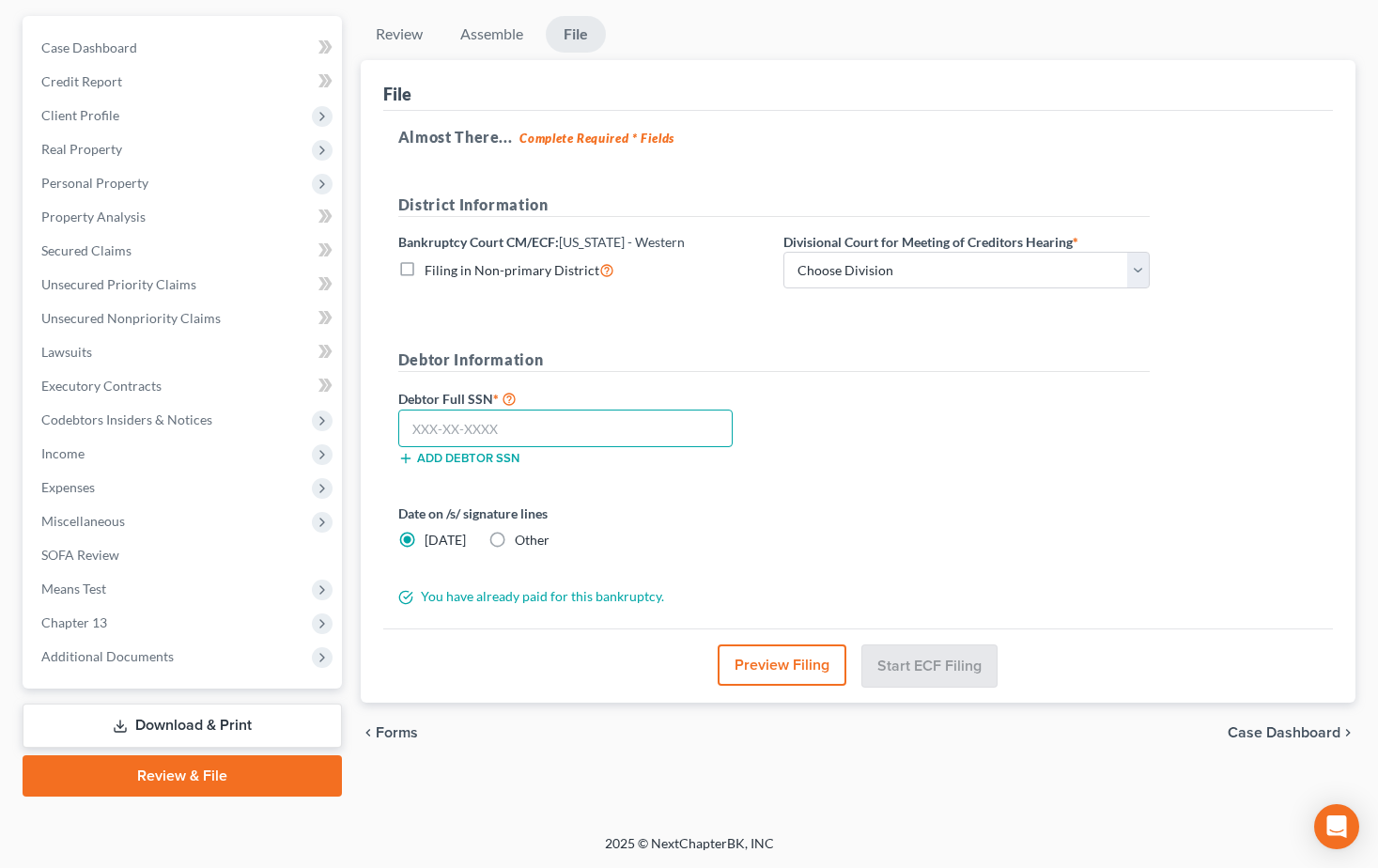
click at [436, 424] on input "text" at bounding box center [565, 428] width 335 height 38
type input "538-88-3198"
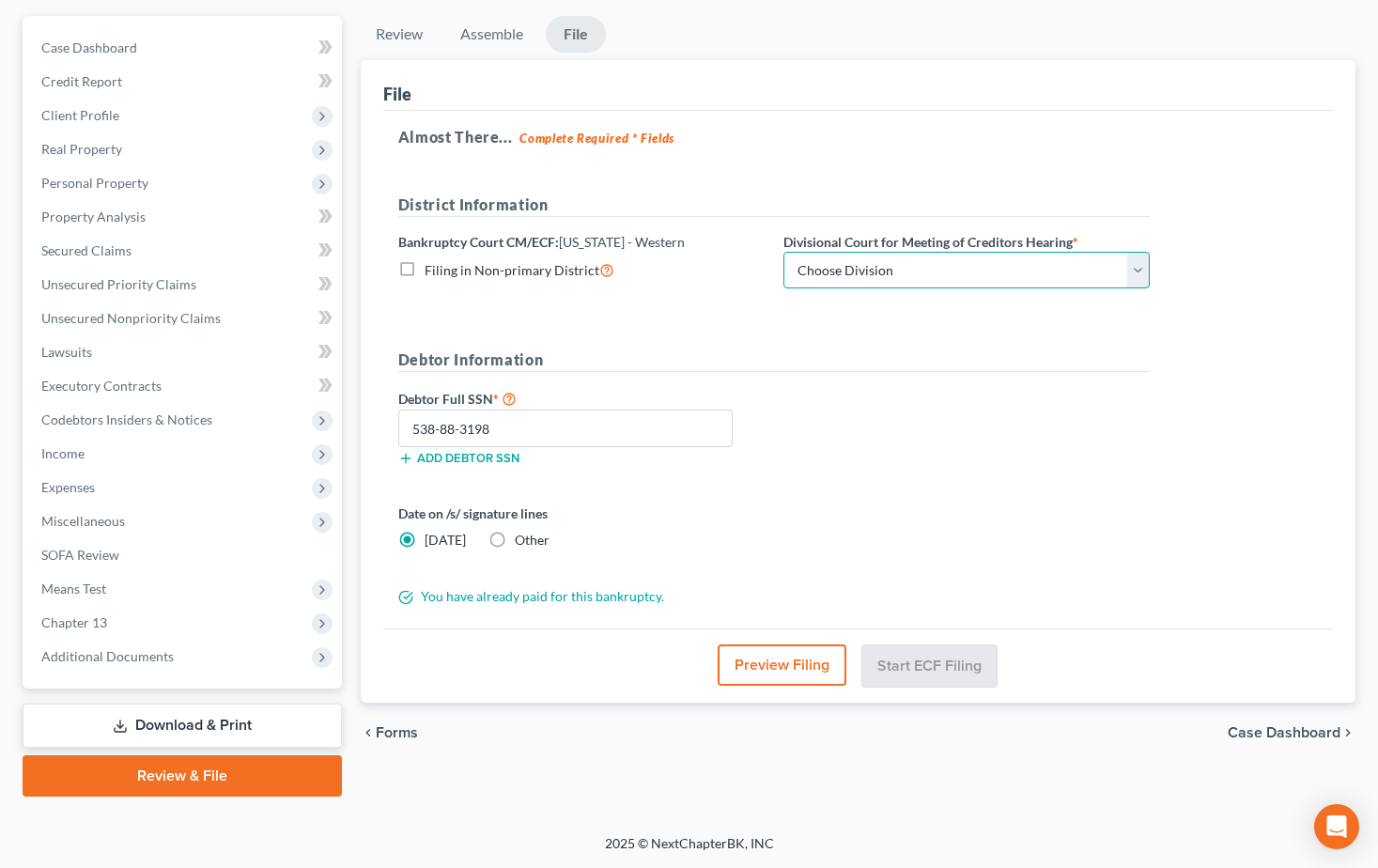
click at [1148, 266] on select "Choose Division Seattle Tacoma" at bounding box center [967, 270] width 367 height 38
select select "1"
click at [784, 251] on select "Choose Division Seattle Tacoma" at bounding box center [967, 270] width 367 height 38
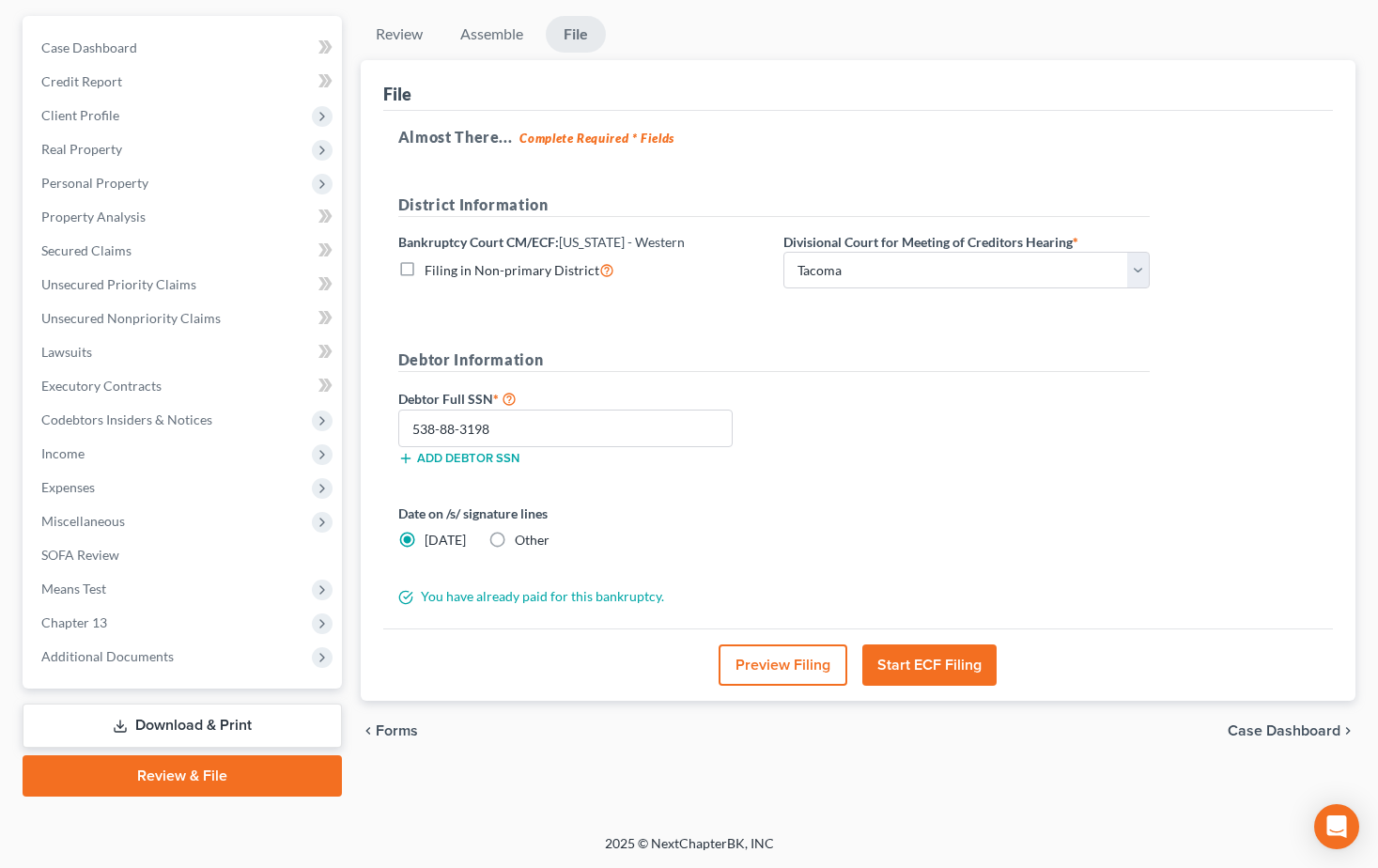
click at [941, 662] on button "Start ECF Filing" at bounding box center [929, 665] width 134 height 42
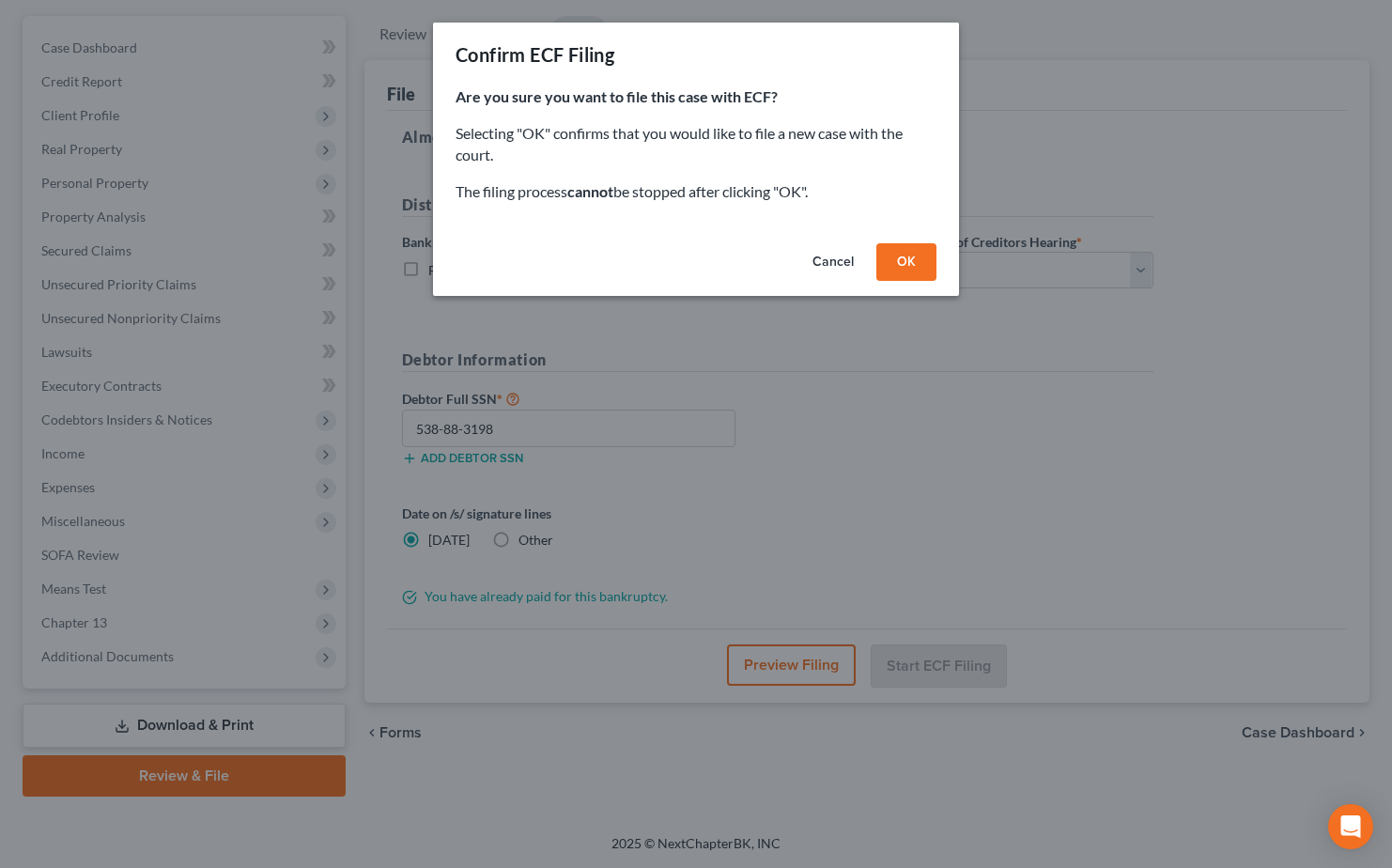
click at [898, 276] on button "OK" at bounding box center [906, 262] width 61 height 38
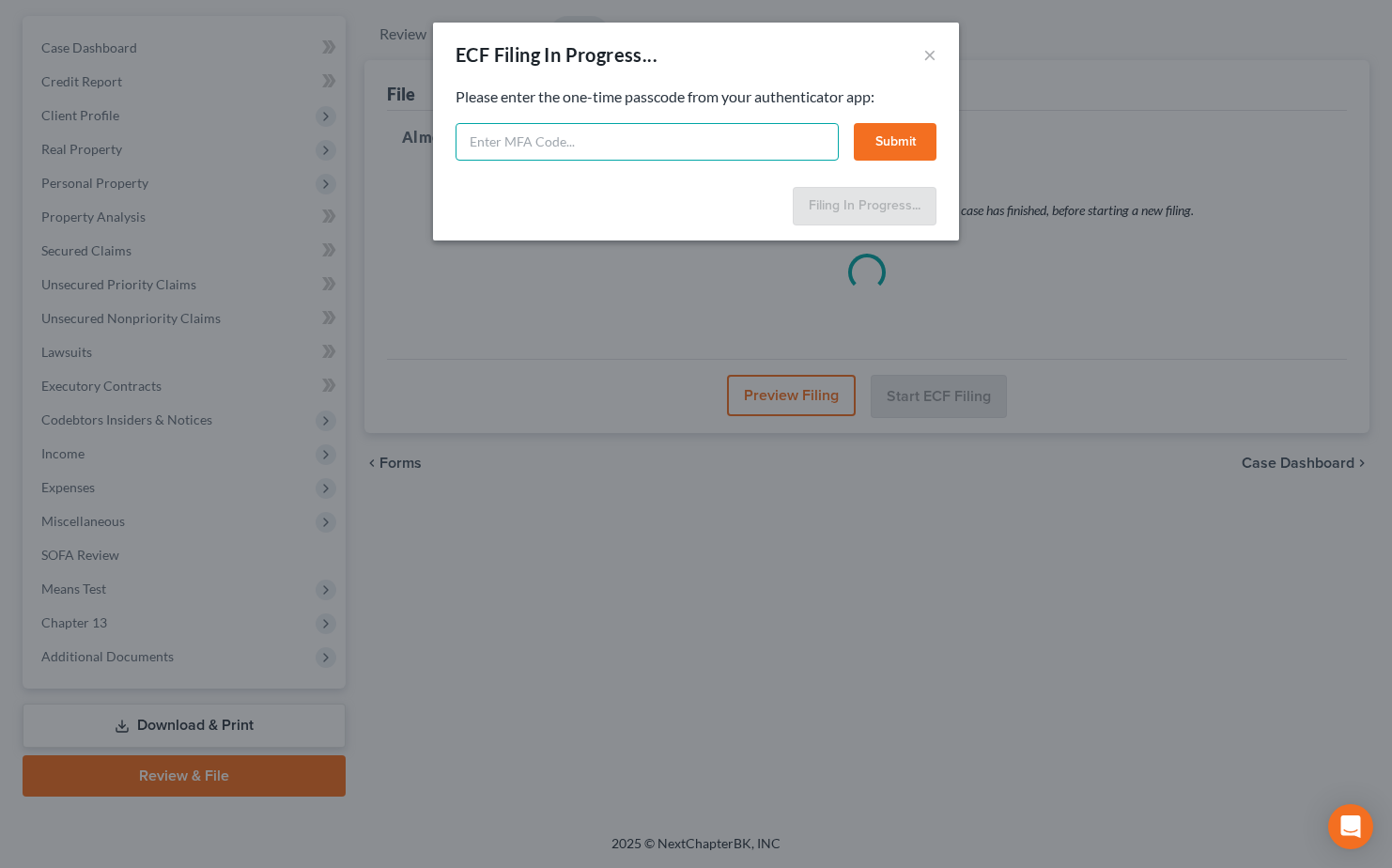
click at [520, 139] on input "text" at bounding box center [648, 142] width 384 height 38
type input "884246"
click at [905, 142] on button "Submit" at bounding box center [894, 142] width 82 height 38
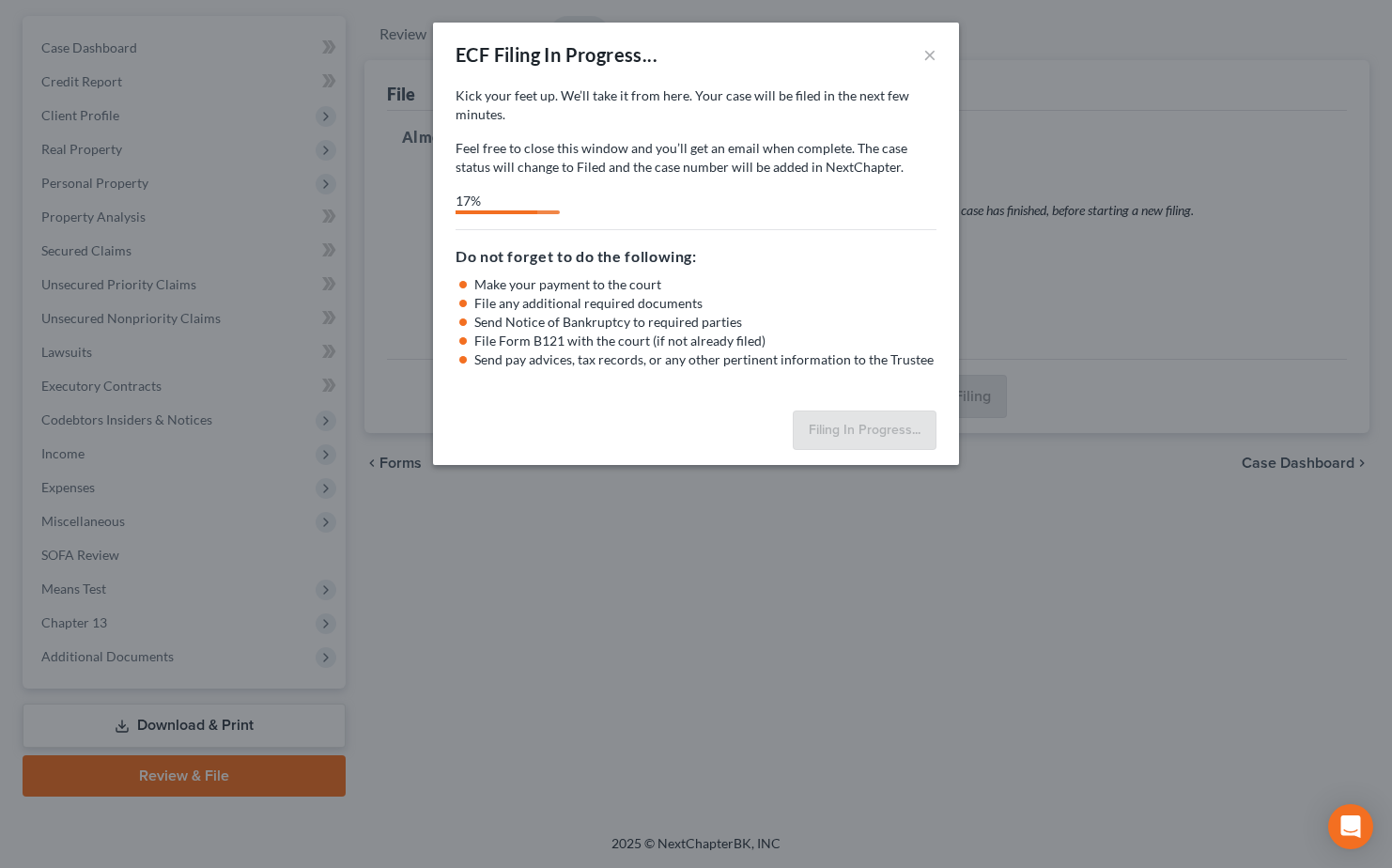
select select "1"
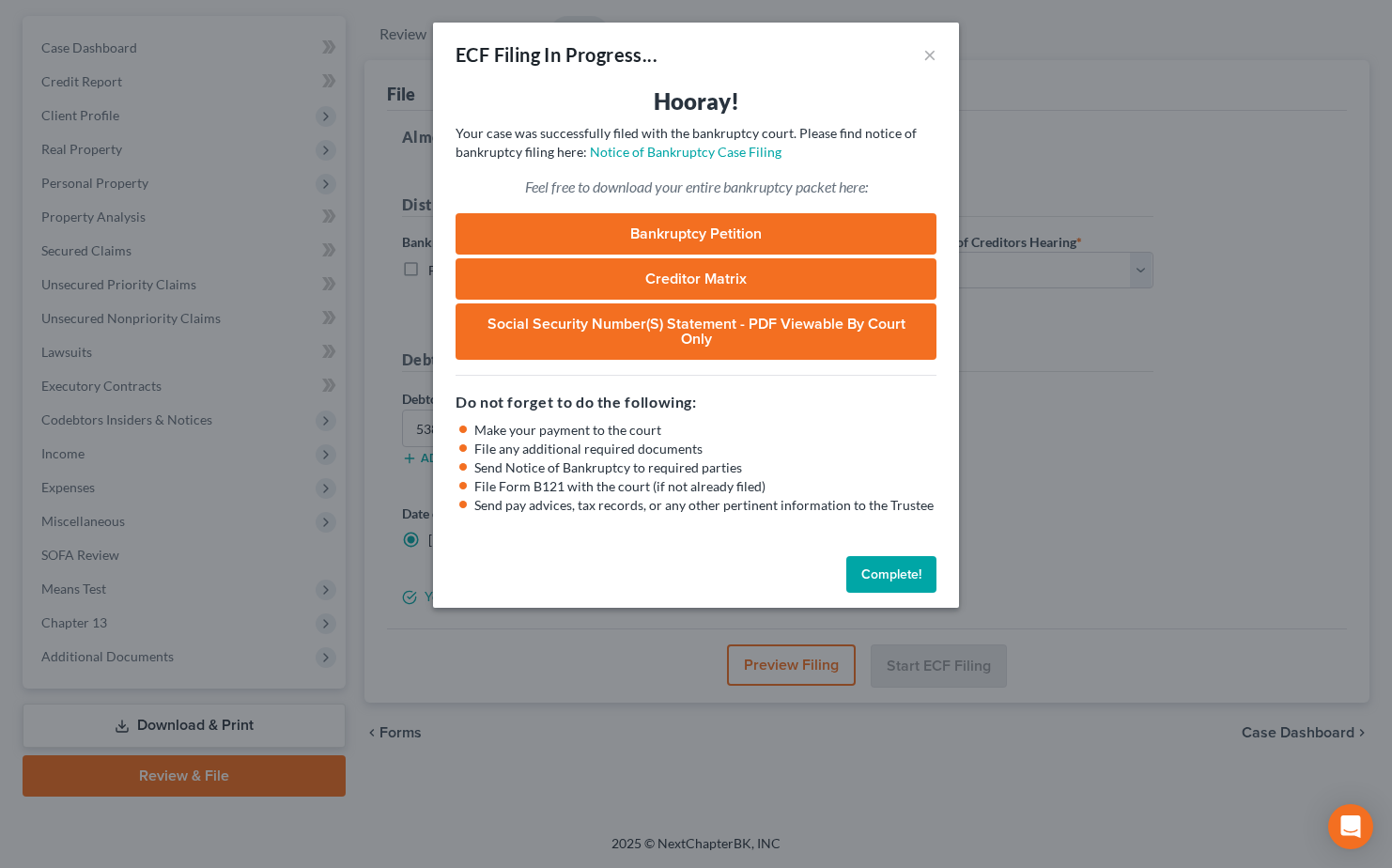
drag, startPoint x: 896, startPoint y: 570, endPoint x: 1249, endPoint y: 580, distance: 353.1
click at [905, 570] on button "Complete!" at bounding box center [891, 575] width 90 height 38
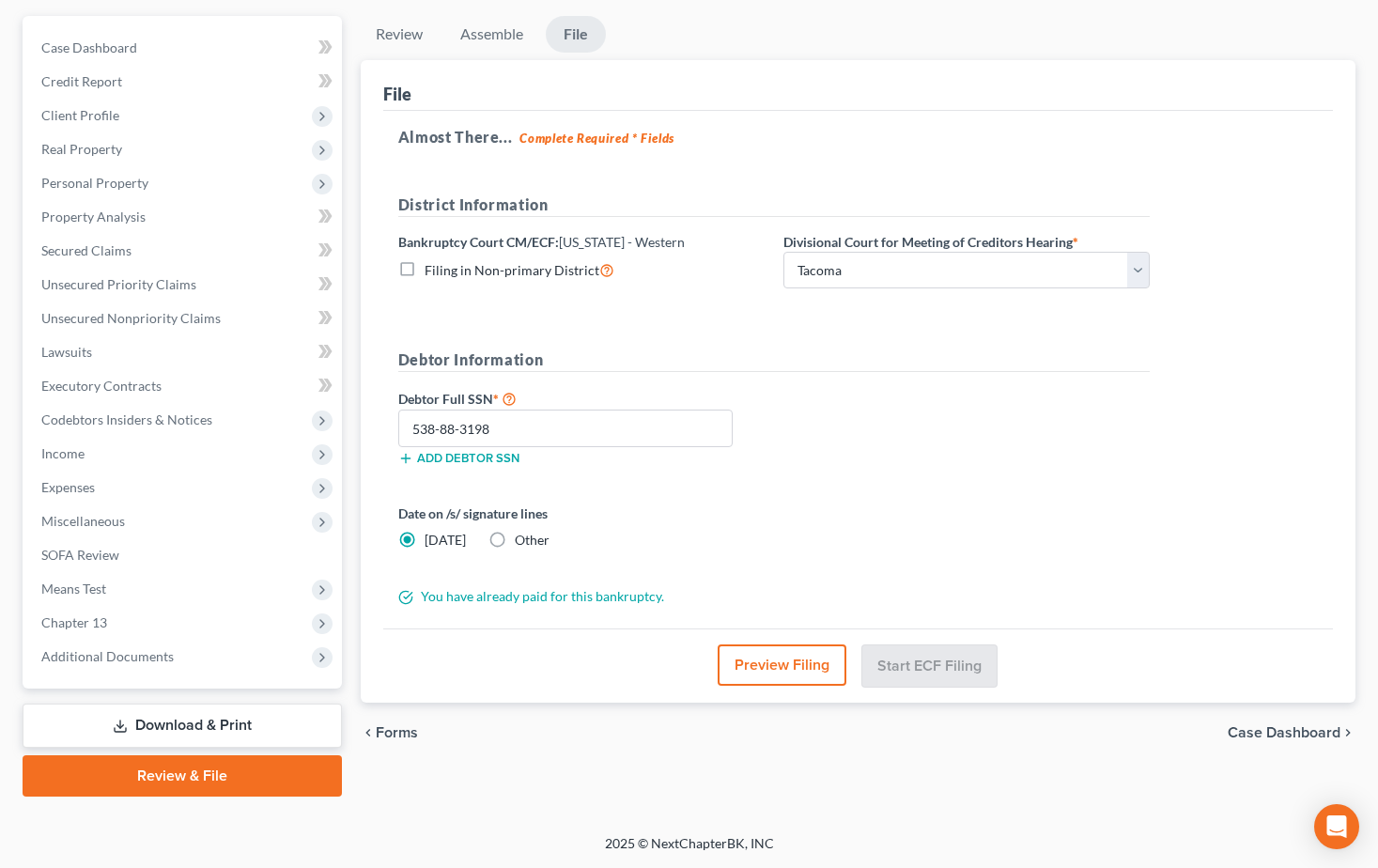
scroll to position [0, 0]
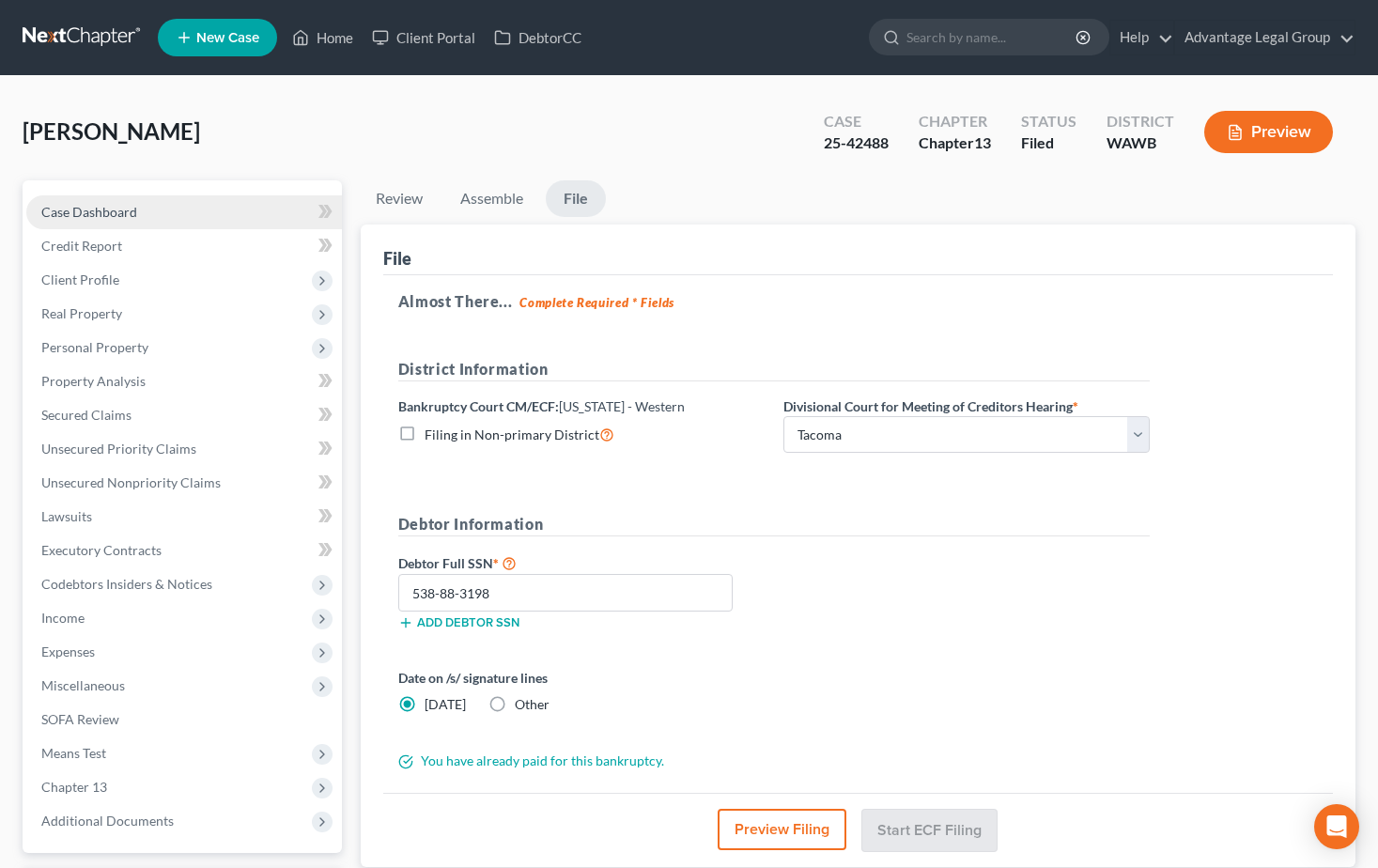
click at [53, 204] on span "Case Dashboard" at bounding box center [89, 212] width 95 height 16
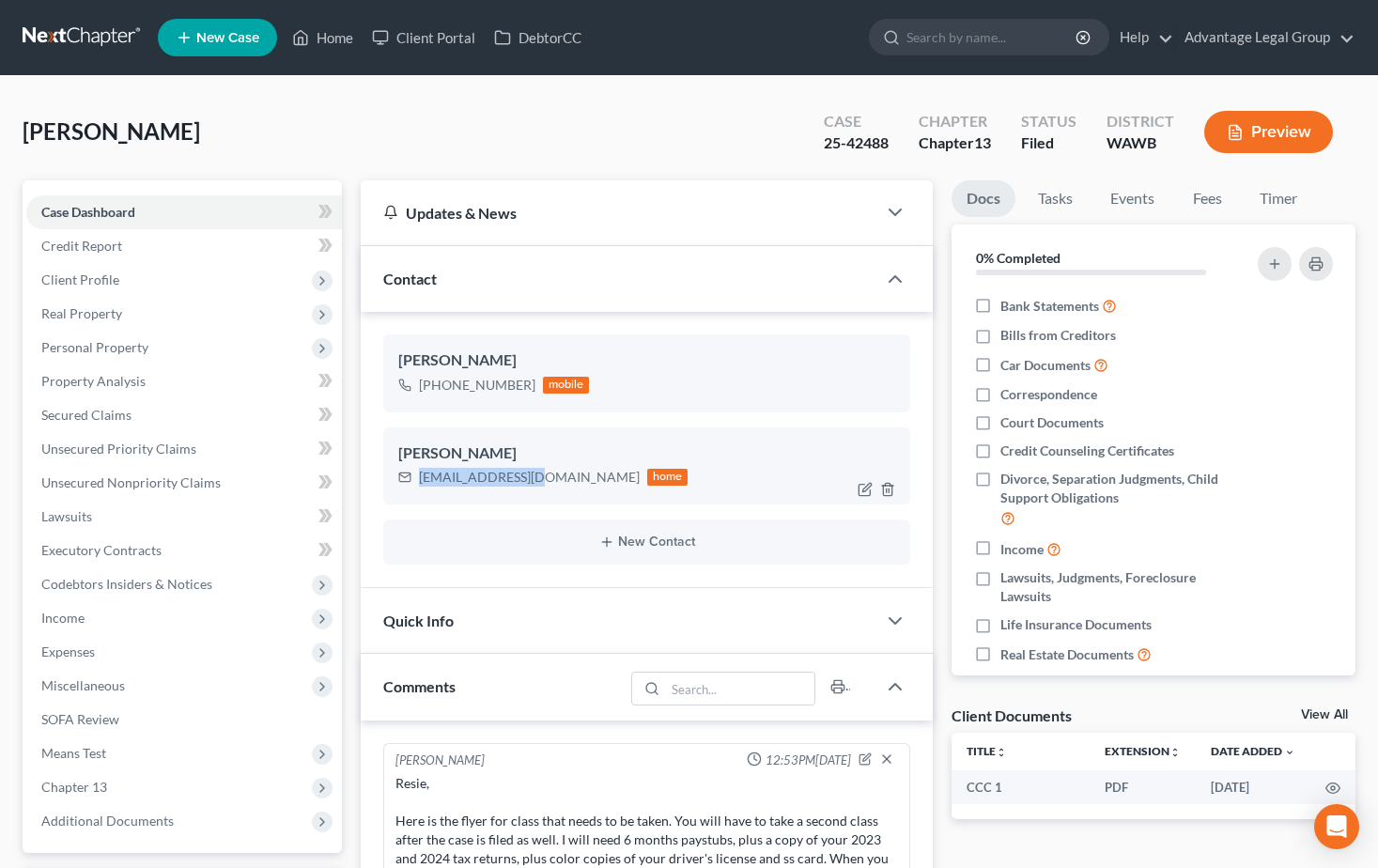
drag, startPoint x: 419, startPoint y: 480, endPoint x: 525, endPoint y: 475, distance: 106.1
click at [525, 475] on div "[EMAIL_ADDRESS][DOMAIN_NAME]" at bounding box center [530, 477] width 221 height 19
